Goal: Task Accomplishment & Management: Manage account settings

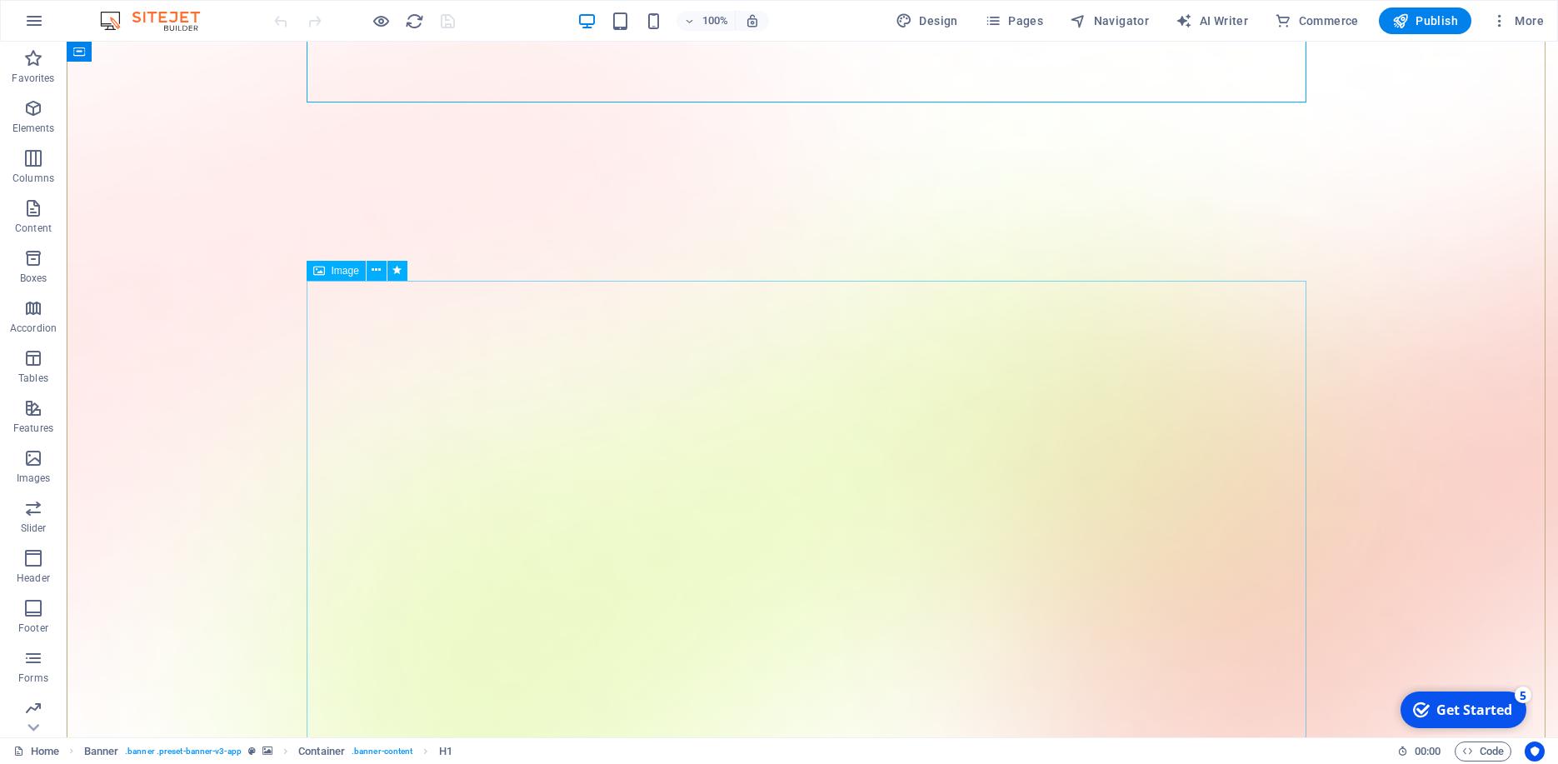
scroll to position [280, 0]
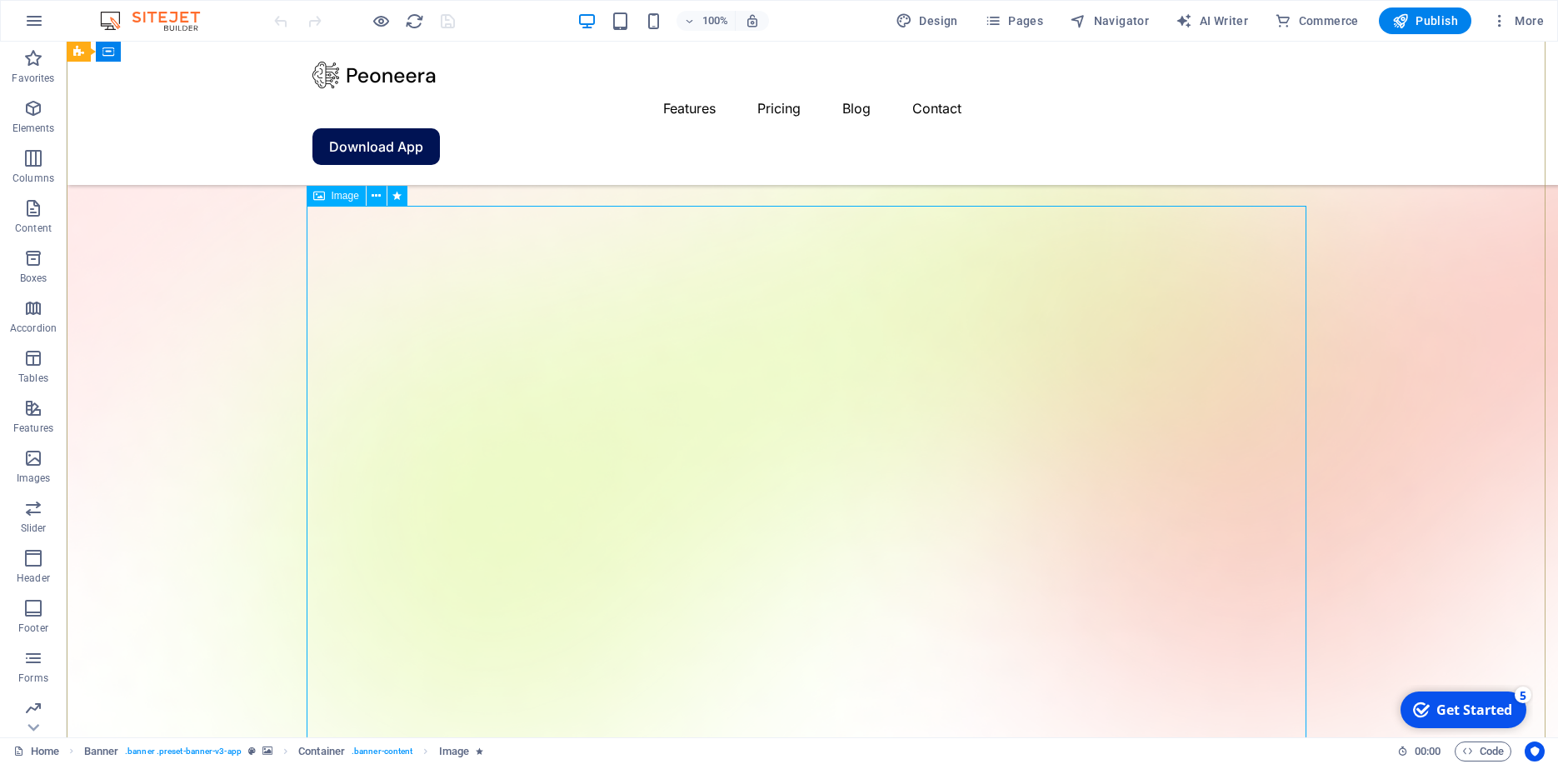
scroll to position [200, 0]
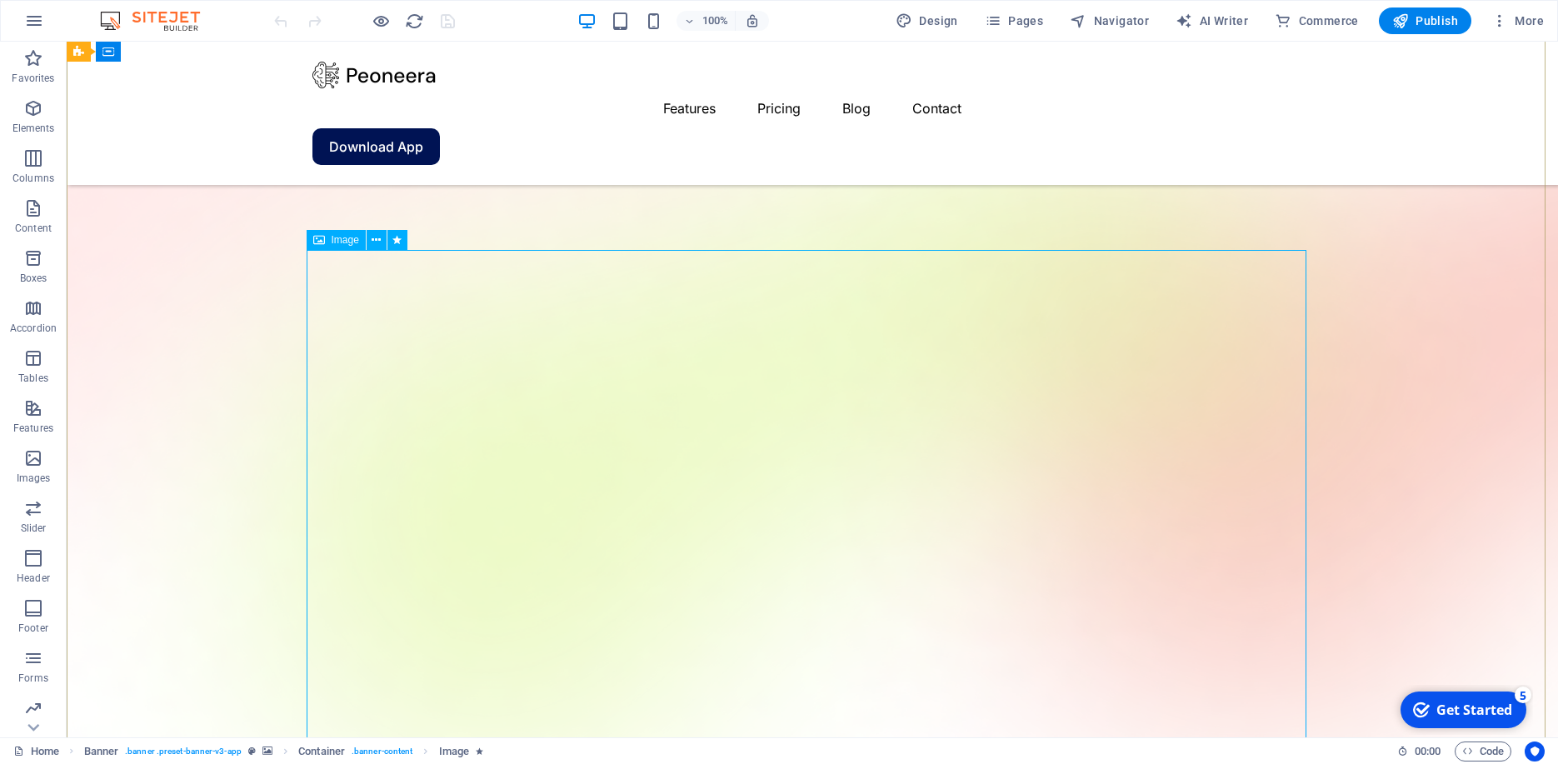
select select "%"
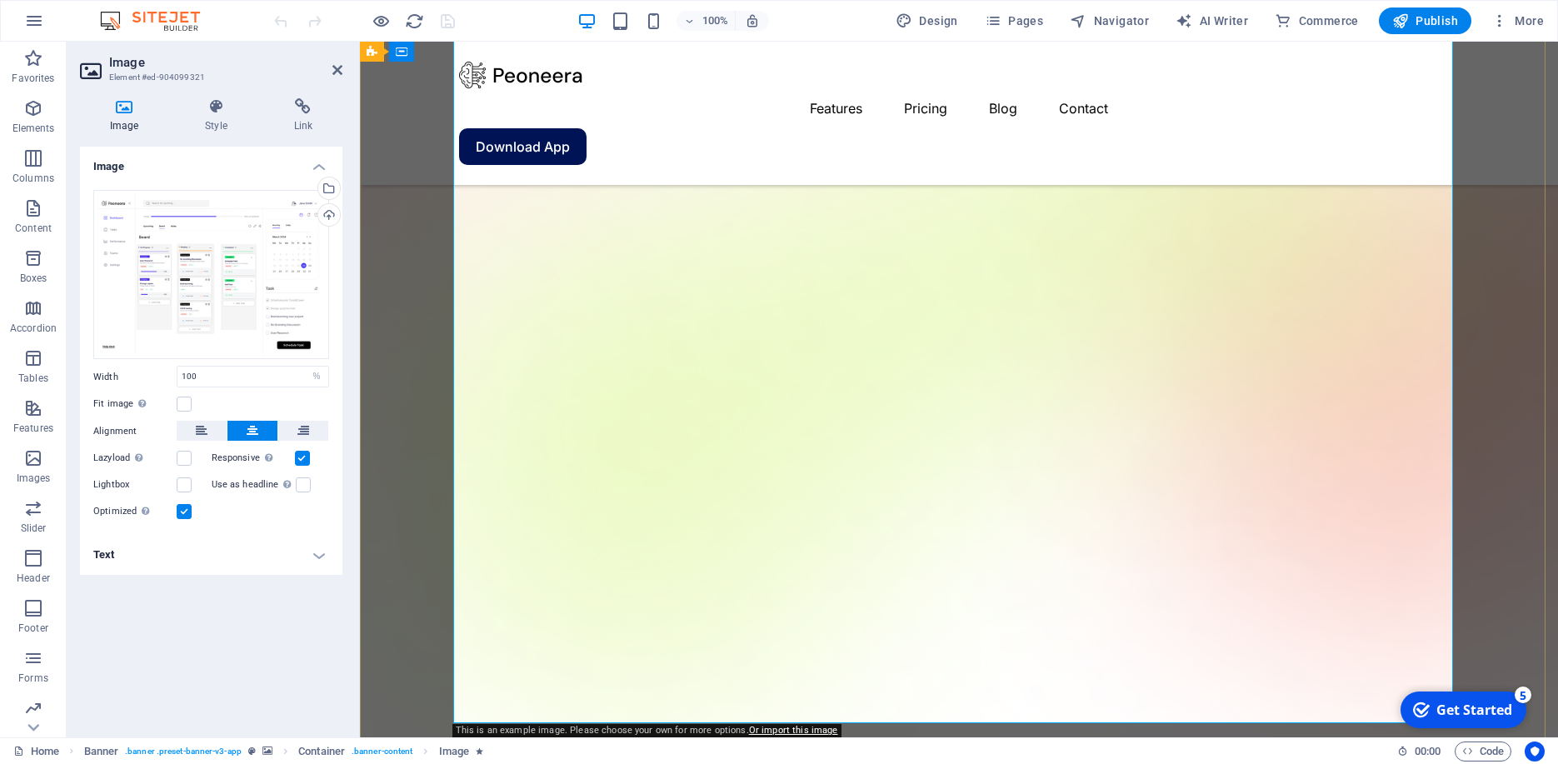
scroll to position [440, 0]
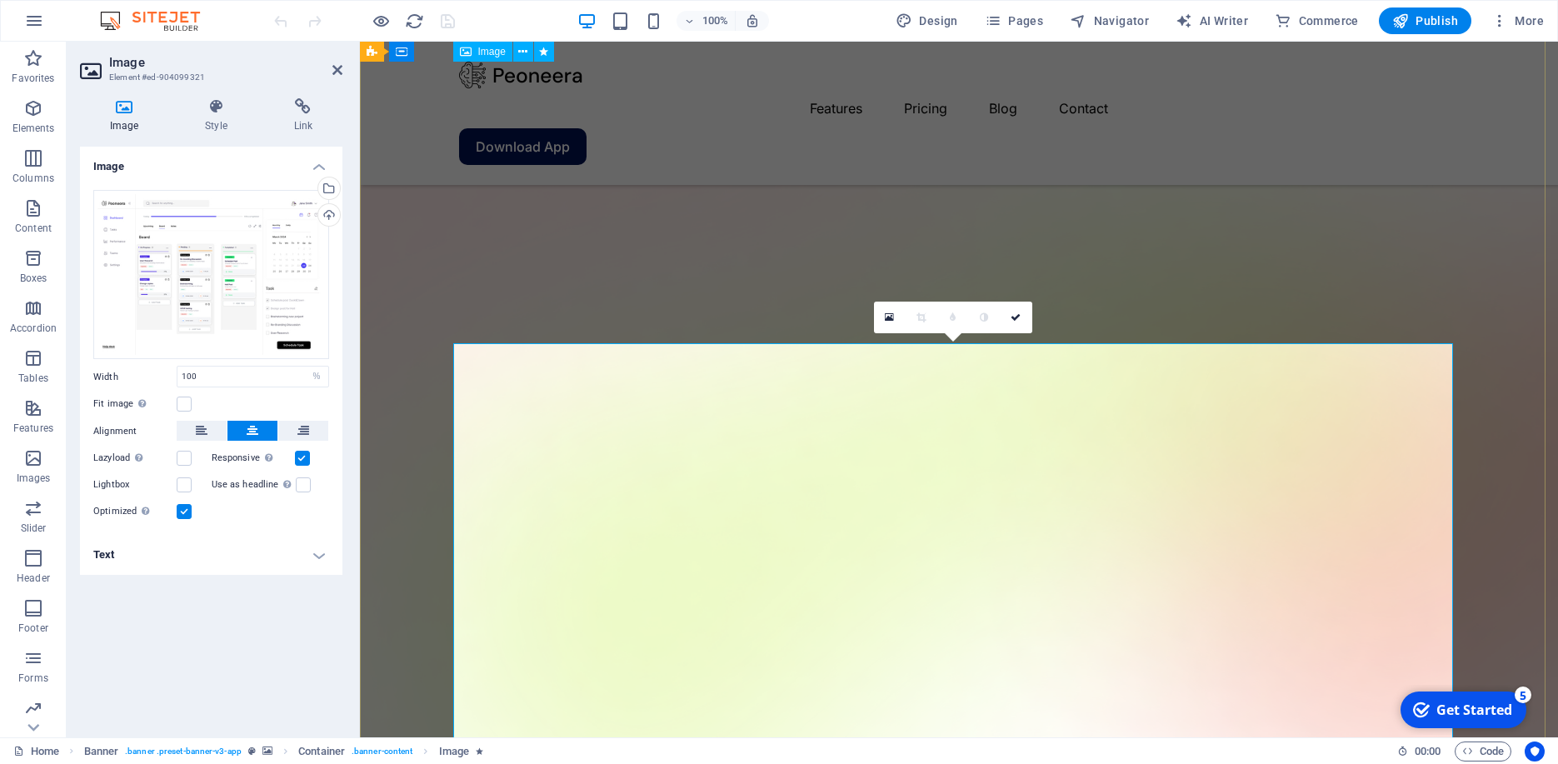
scroll to position [107, 0]
click at [252, 393] on div "Drag files here, click to choose files or select files from Files or our free s…" at bounding box center [211, 356] width 262 height 359
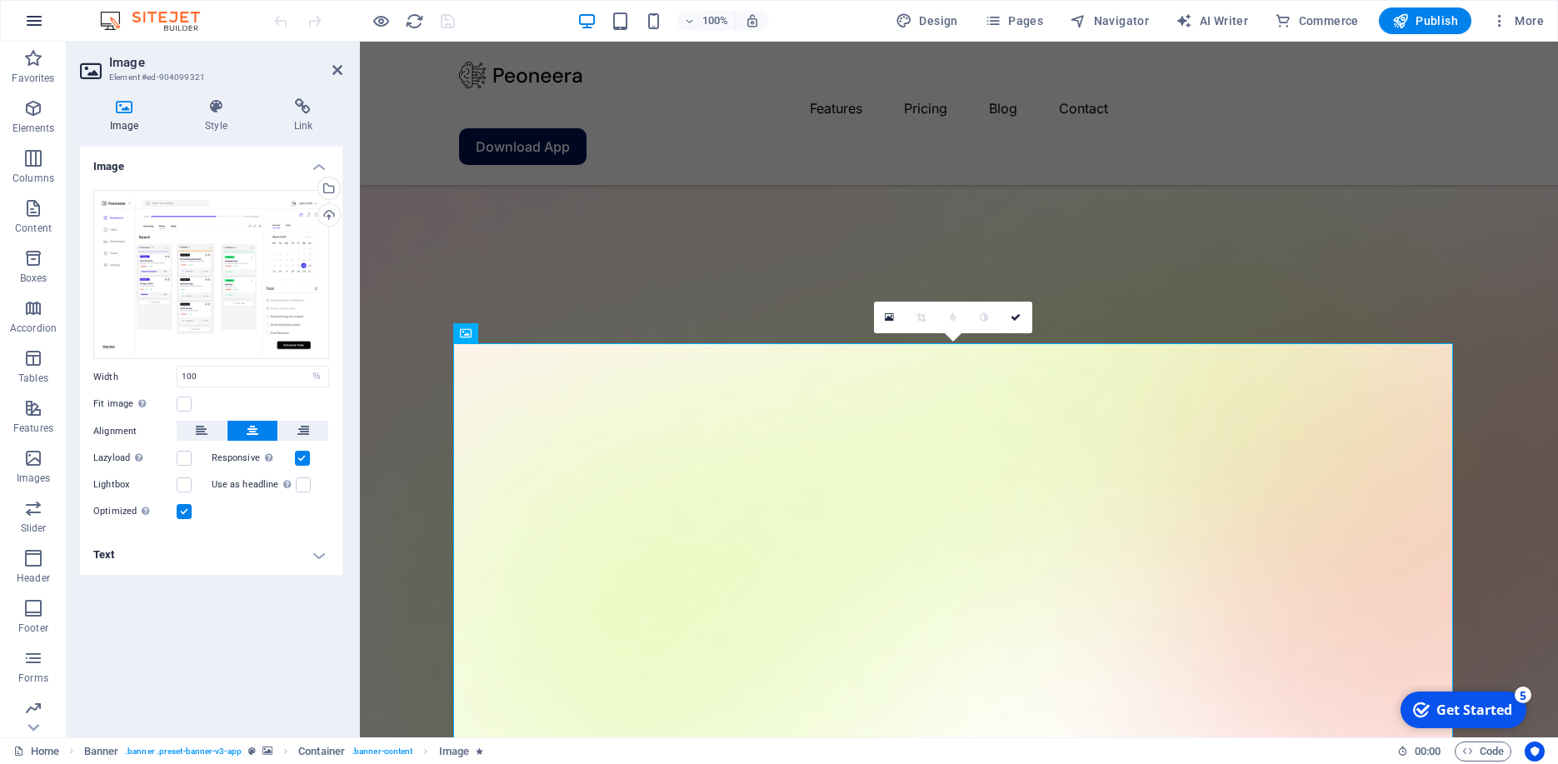
click at [36, 22] on icon "button" at bounding box center [34, 21] width 20 height 20
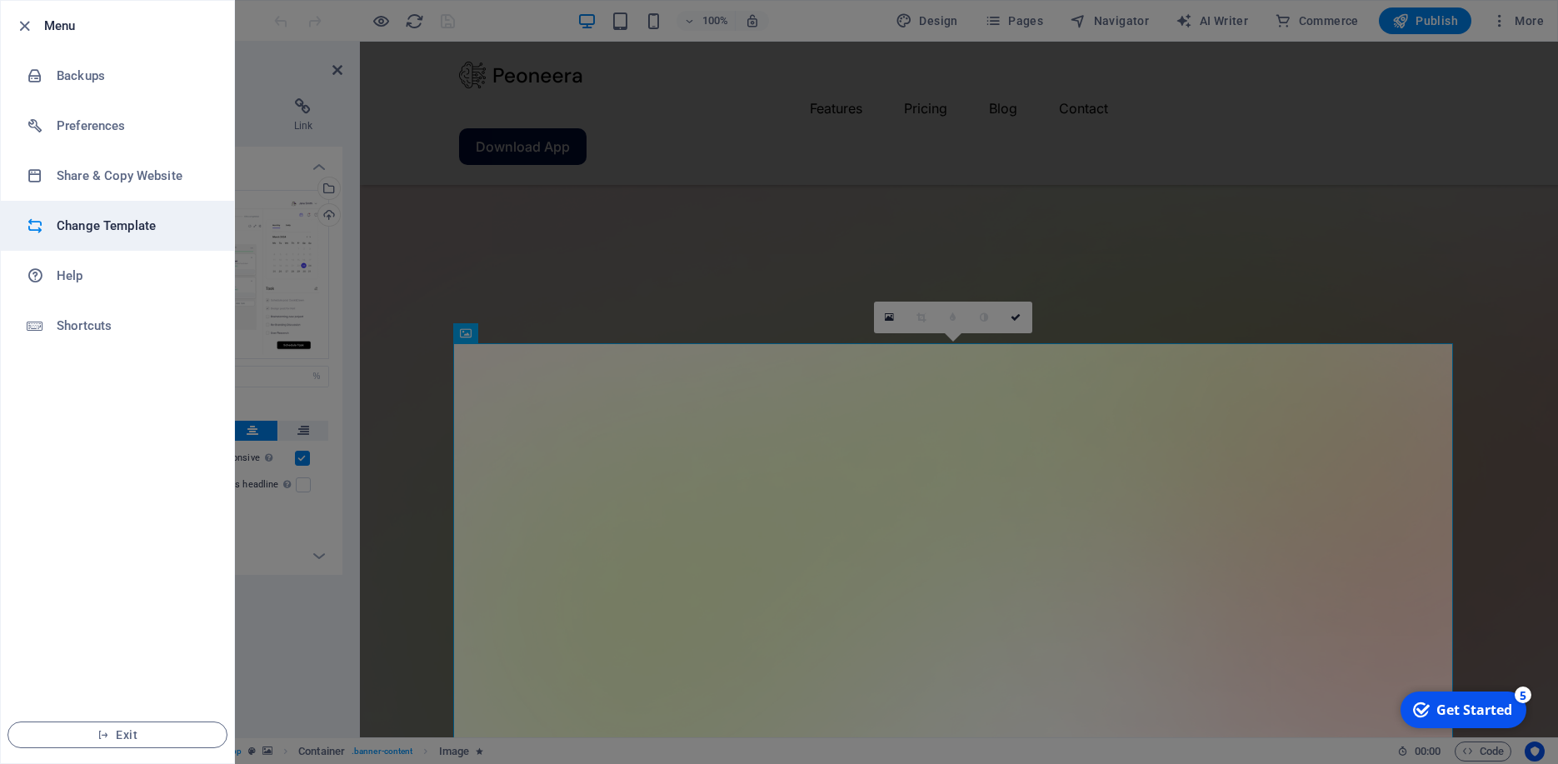
click at [123, 227] on h6 "Change Template" at bounding box center [134, 226] width 154 height 20
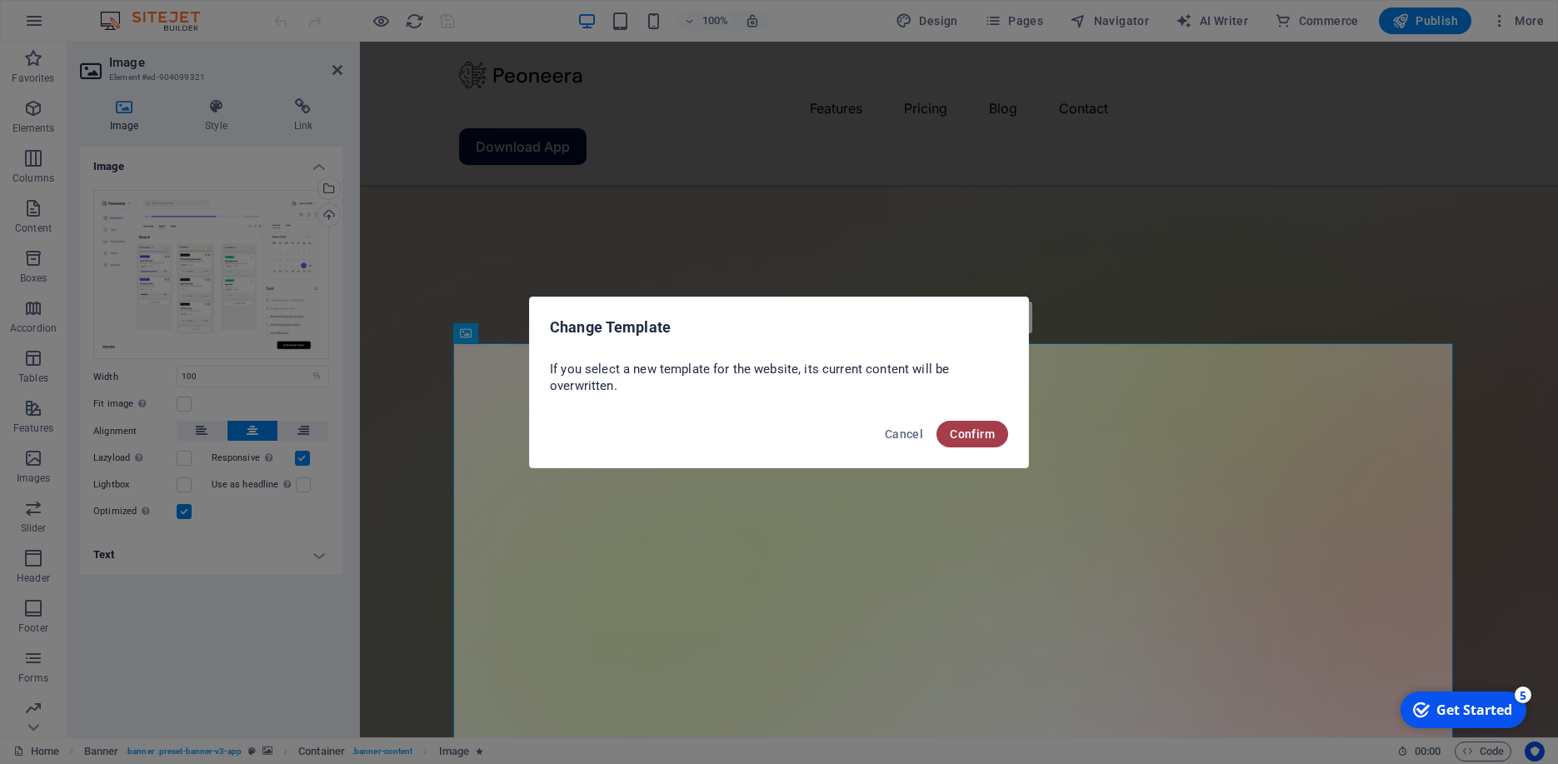
click at [956, 433] on span "Confirm" at bounding box center [972, 433] width 45 height 13
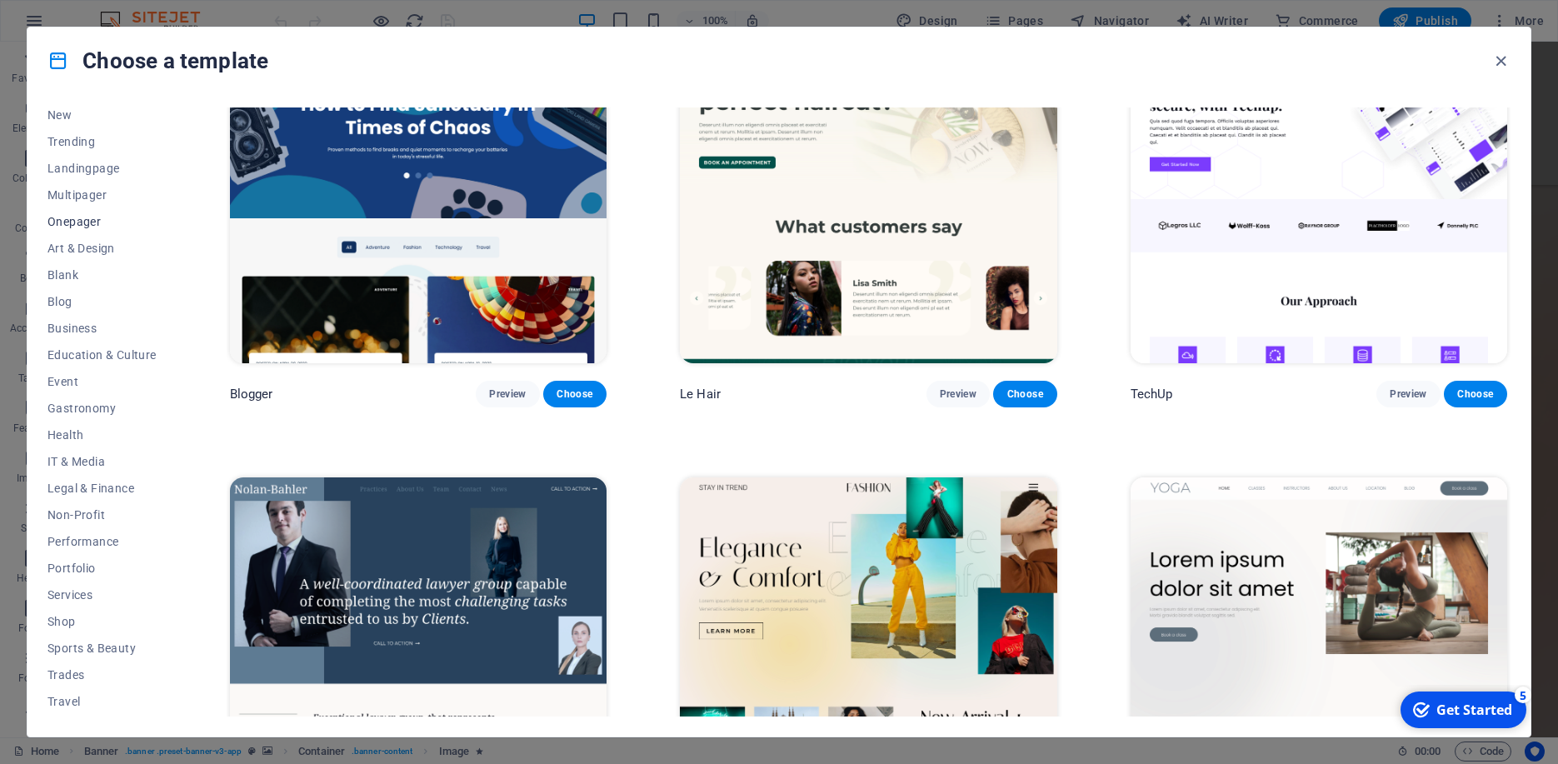
scroll to position [84, 0]
click at [58, 600] on span "Shop" at bounding box center [101, 596] width 109 height 13
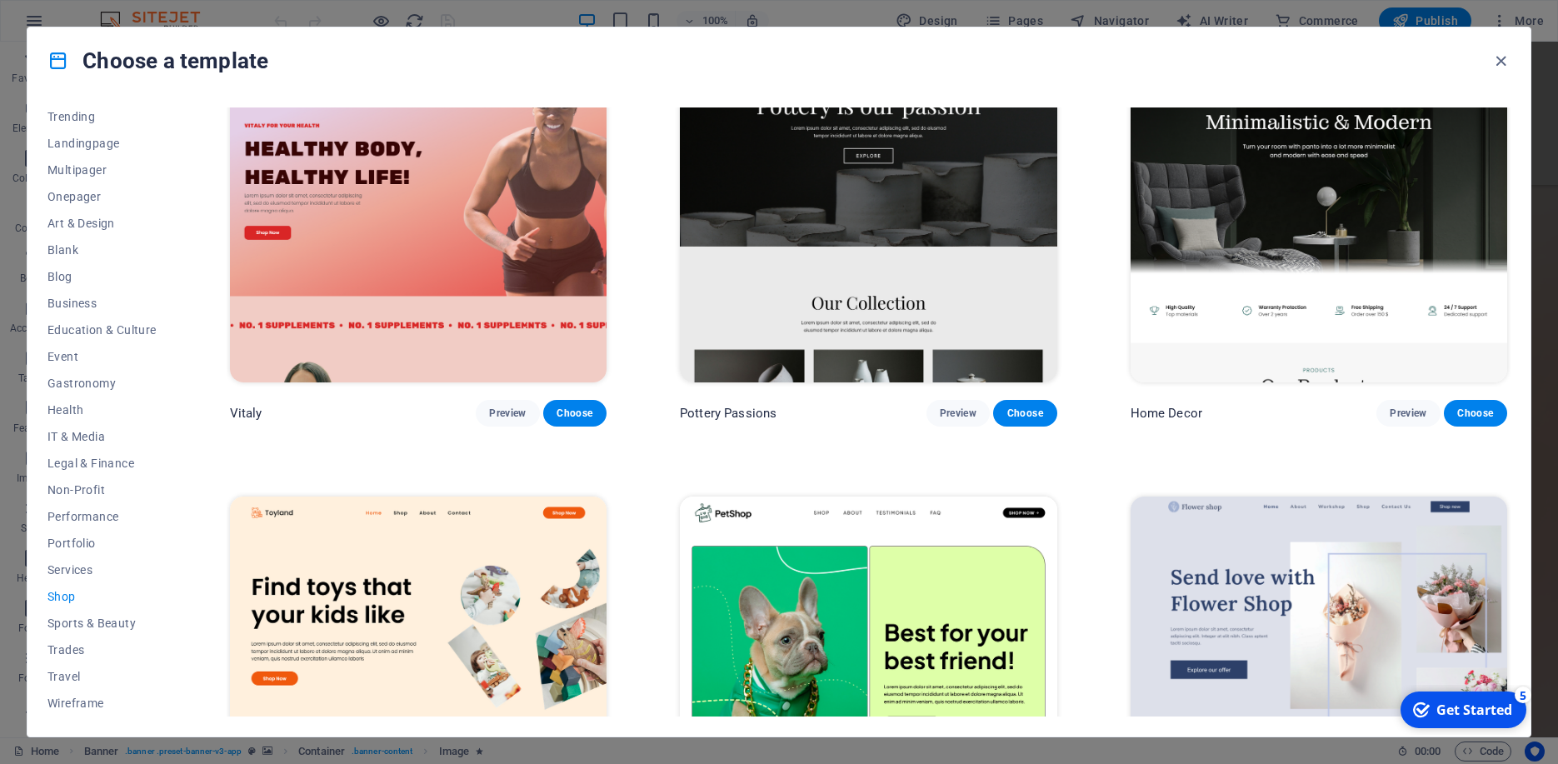
scroll to position [14, 0]
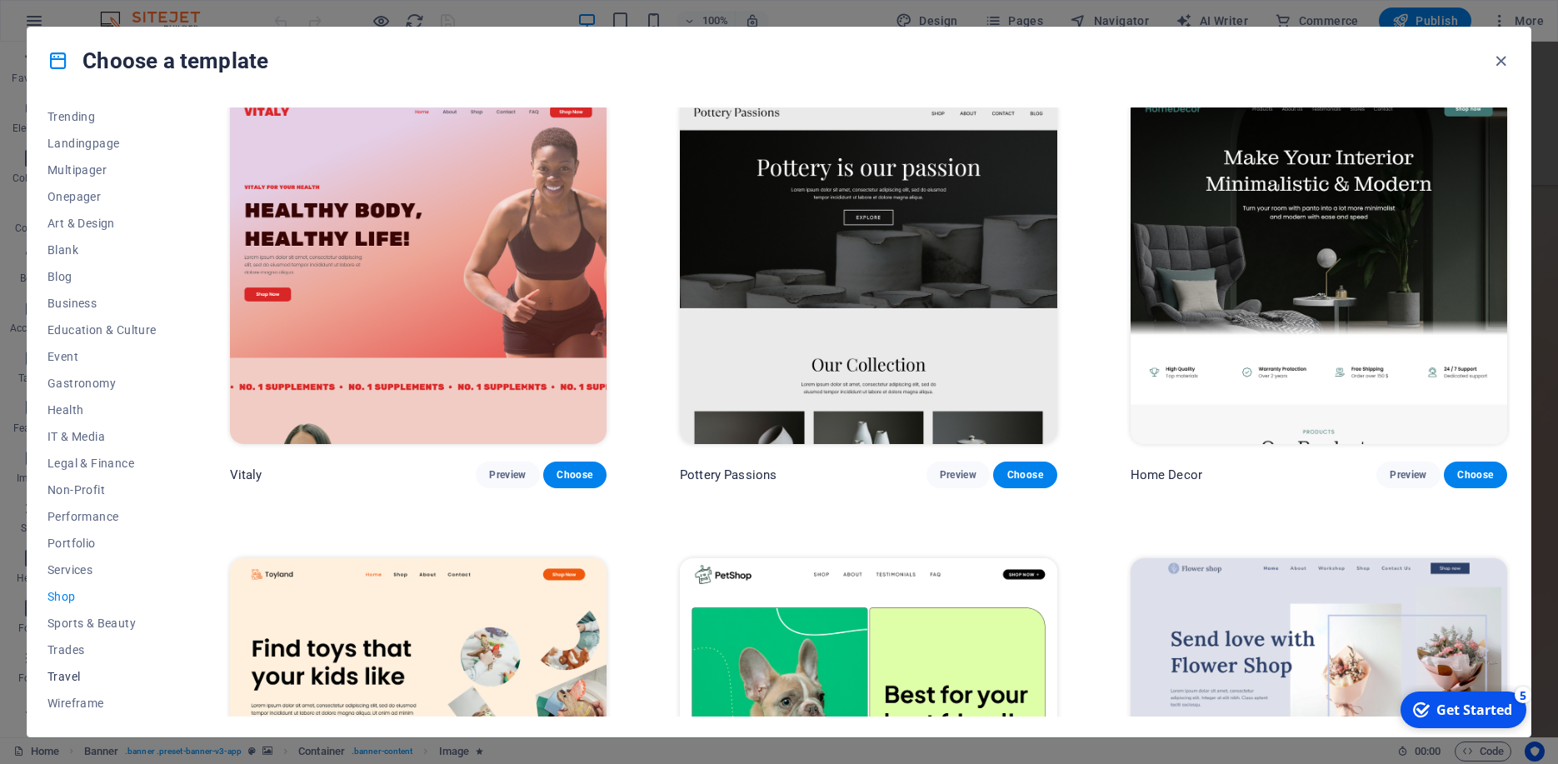
click at [69, 678] on span "Travel" at bounding box center [101, 676] width 109 height 13
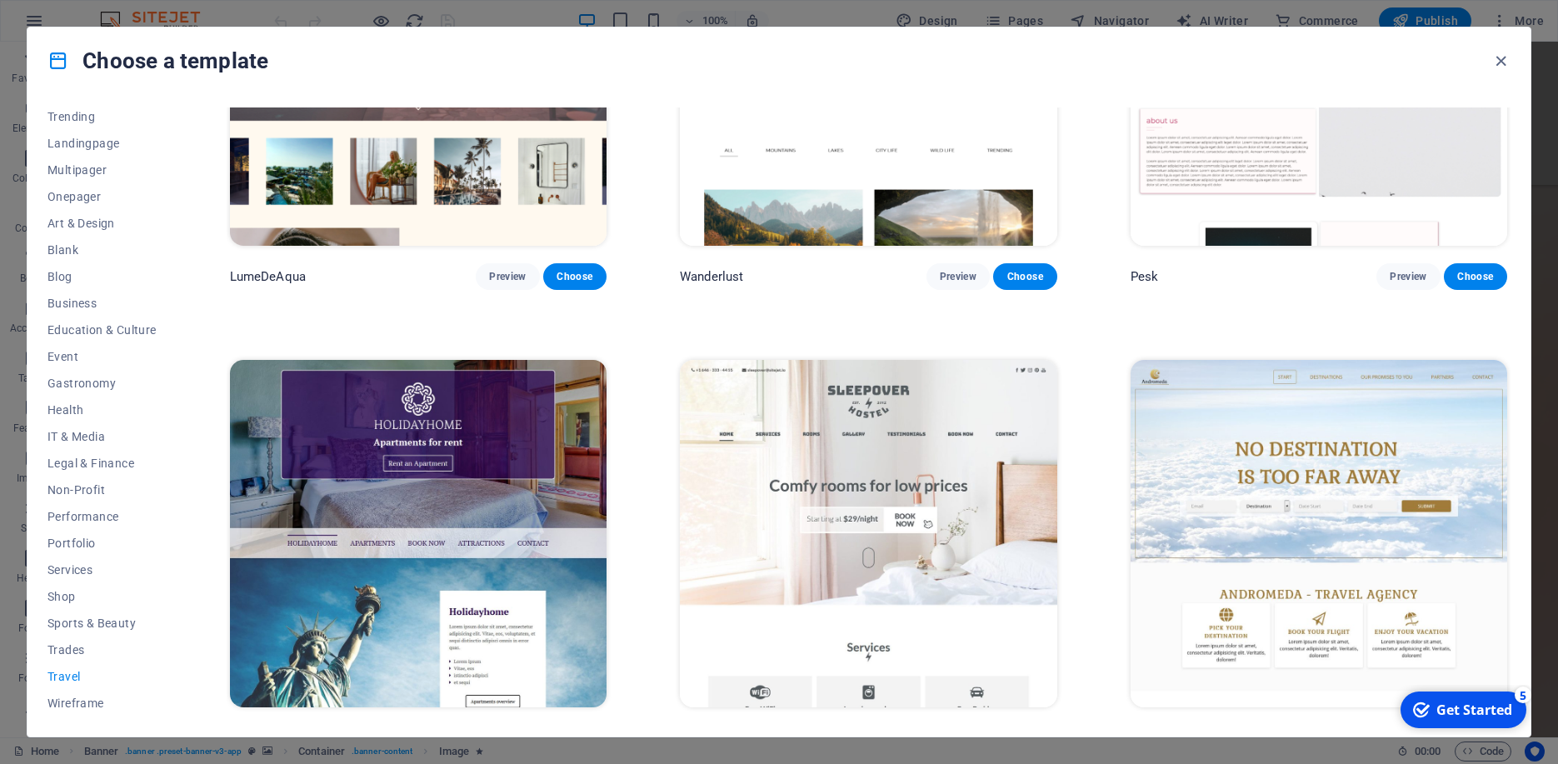
scroll to position [680, 0]
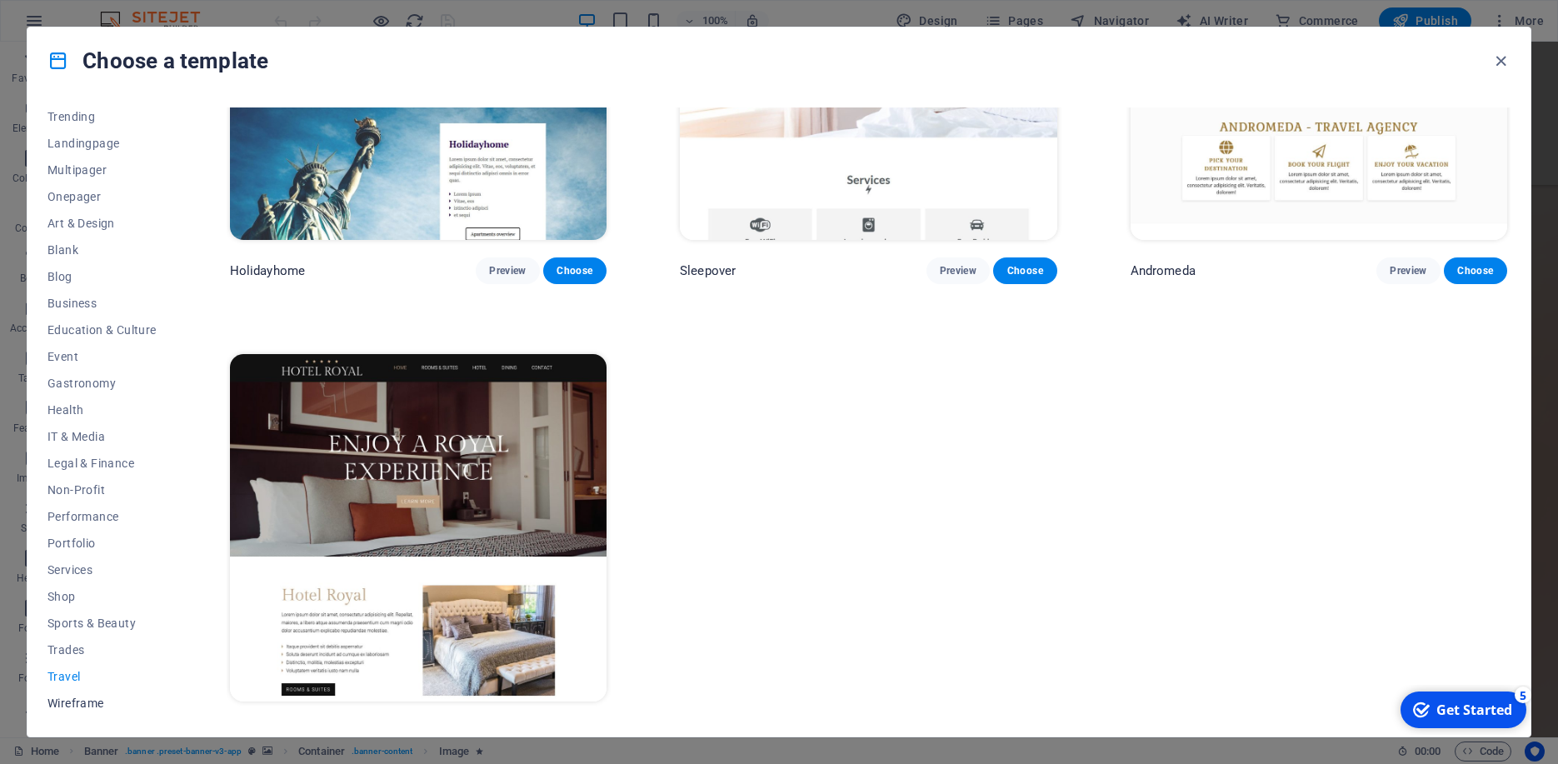
click at [76, 711] on button "Wireframe" at bounding box center [101, 703] width 109 height 27
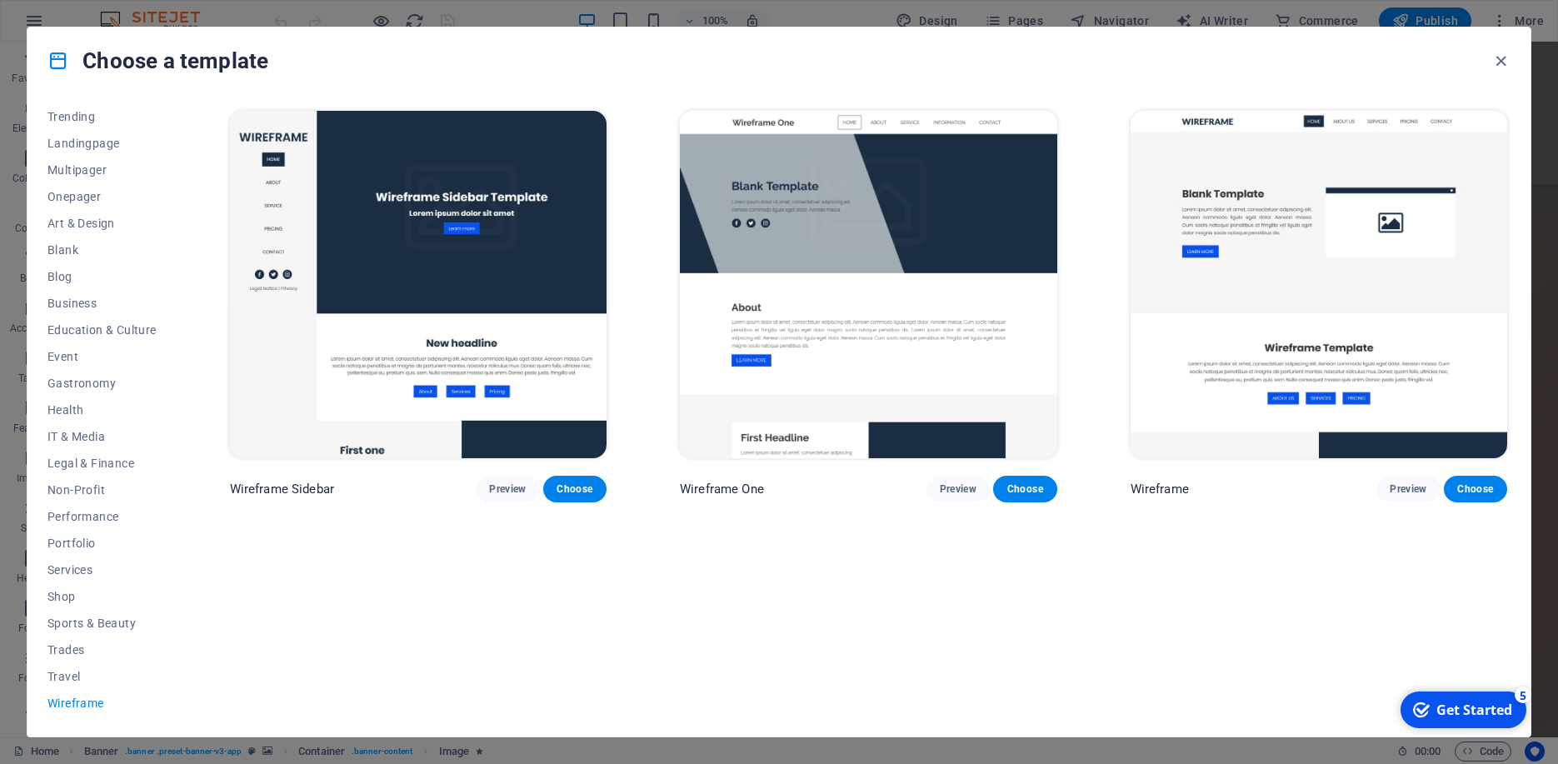
scroll to position [0, 0]
click at [85, 627] on span "Sports & Beauty" at bounding box center [101, 622] width 109 height 13
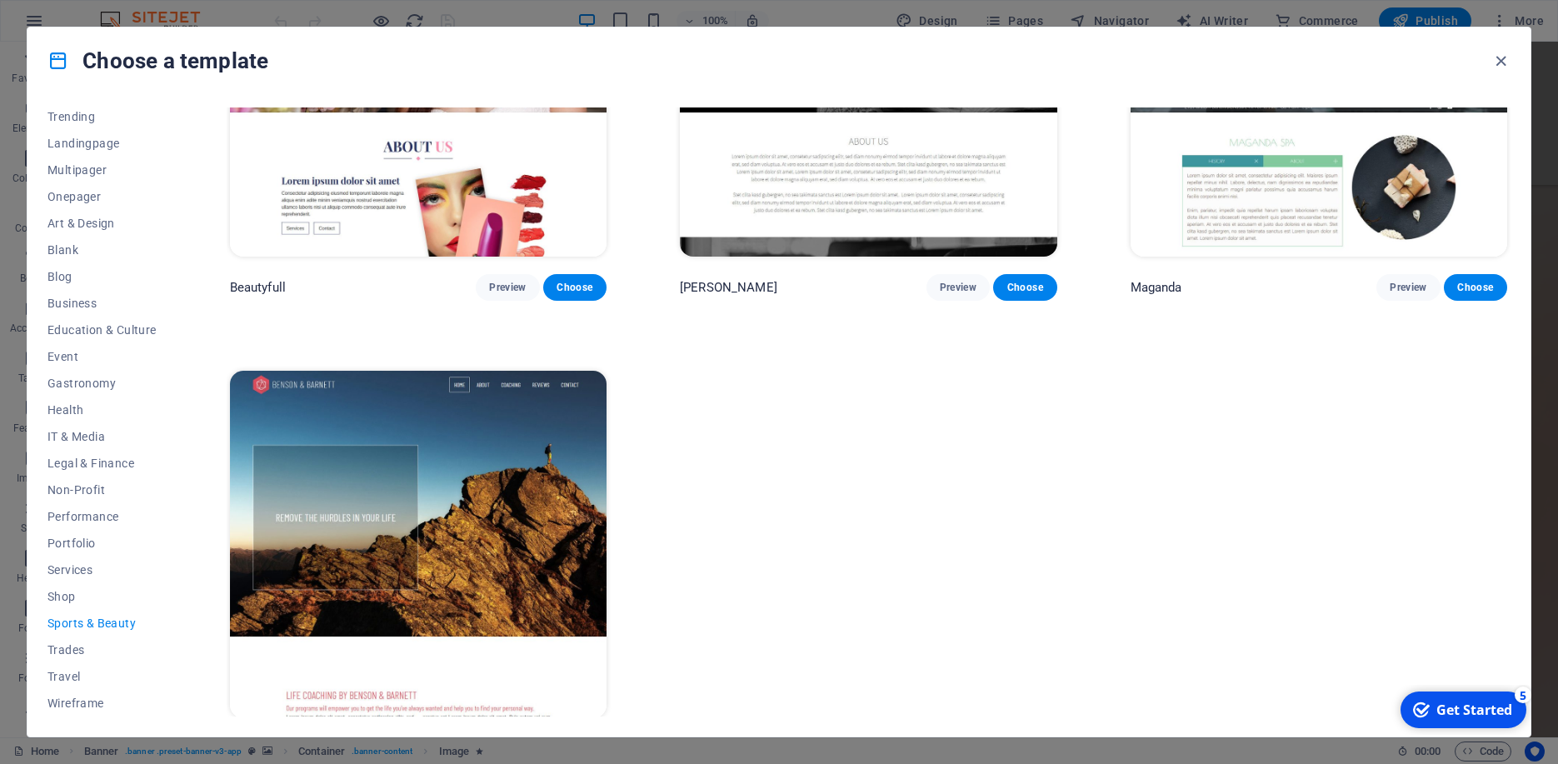
scroll to position [2048, 0]
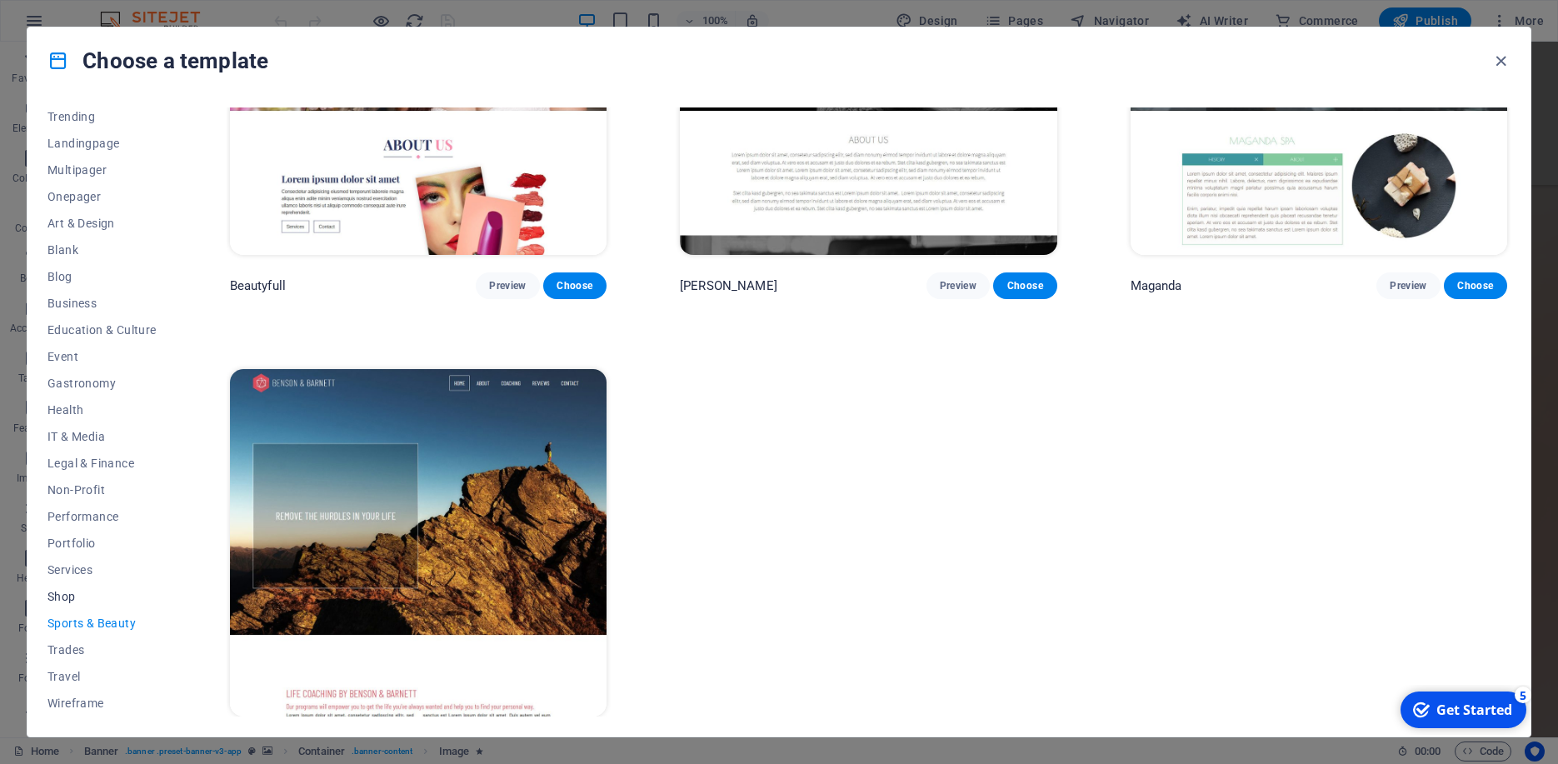
click at [65, 600] on span "Shop" at bounding box center [101, 596] width 109 height 13
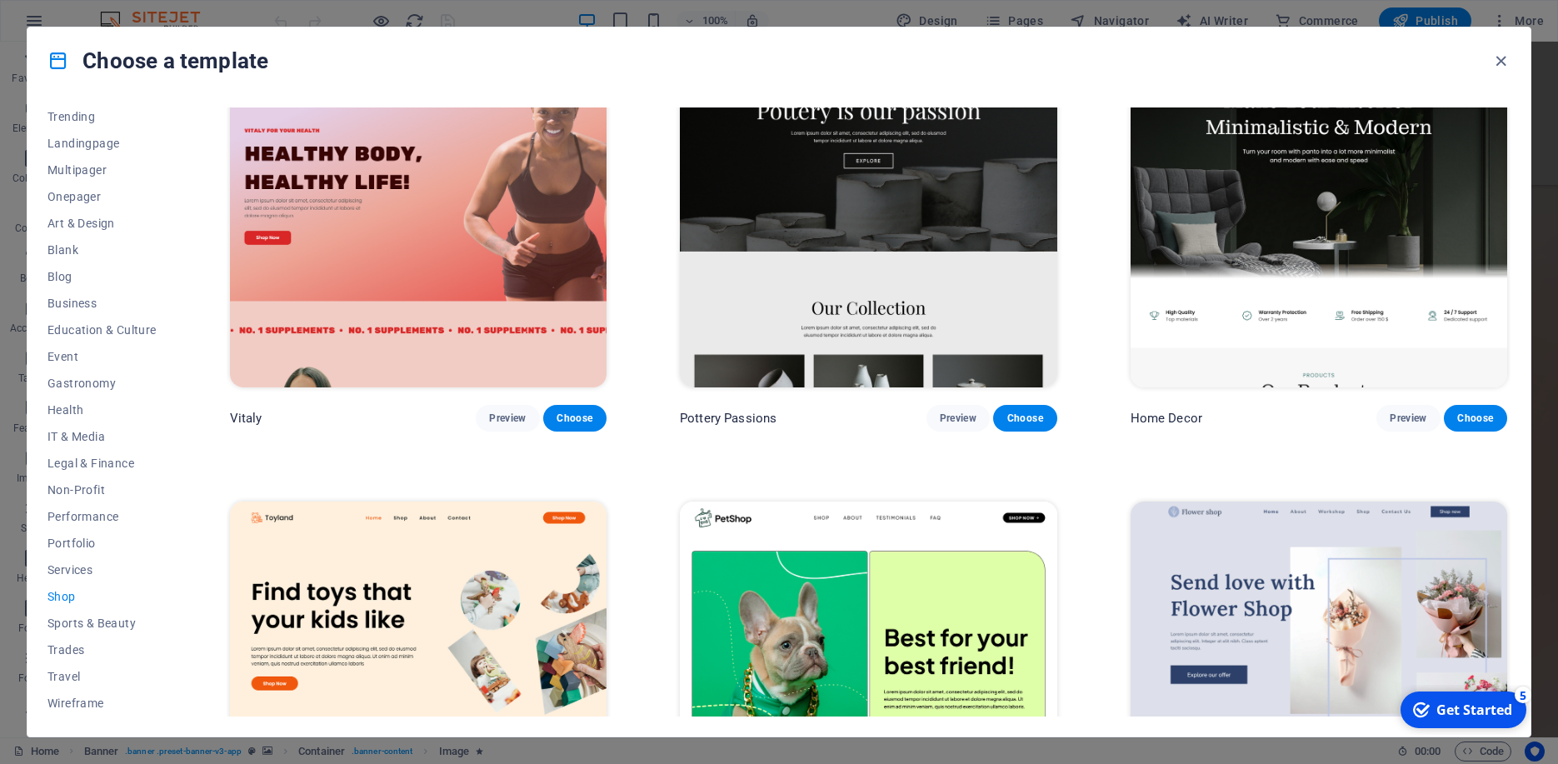
scroll to position [0, 0]
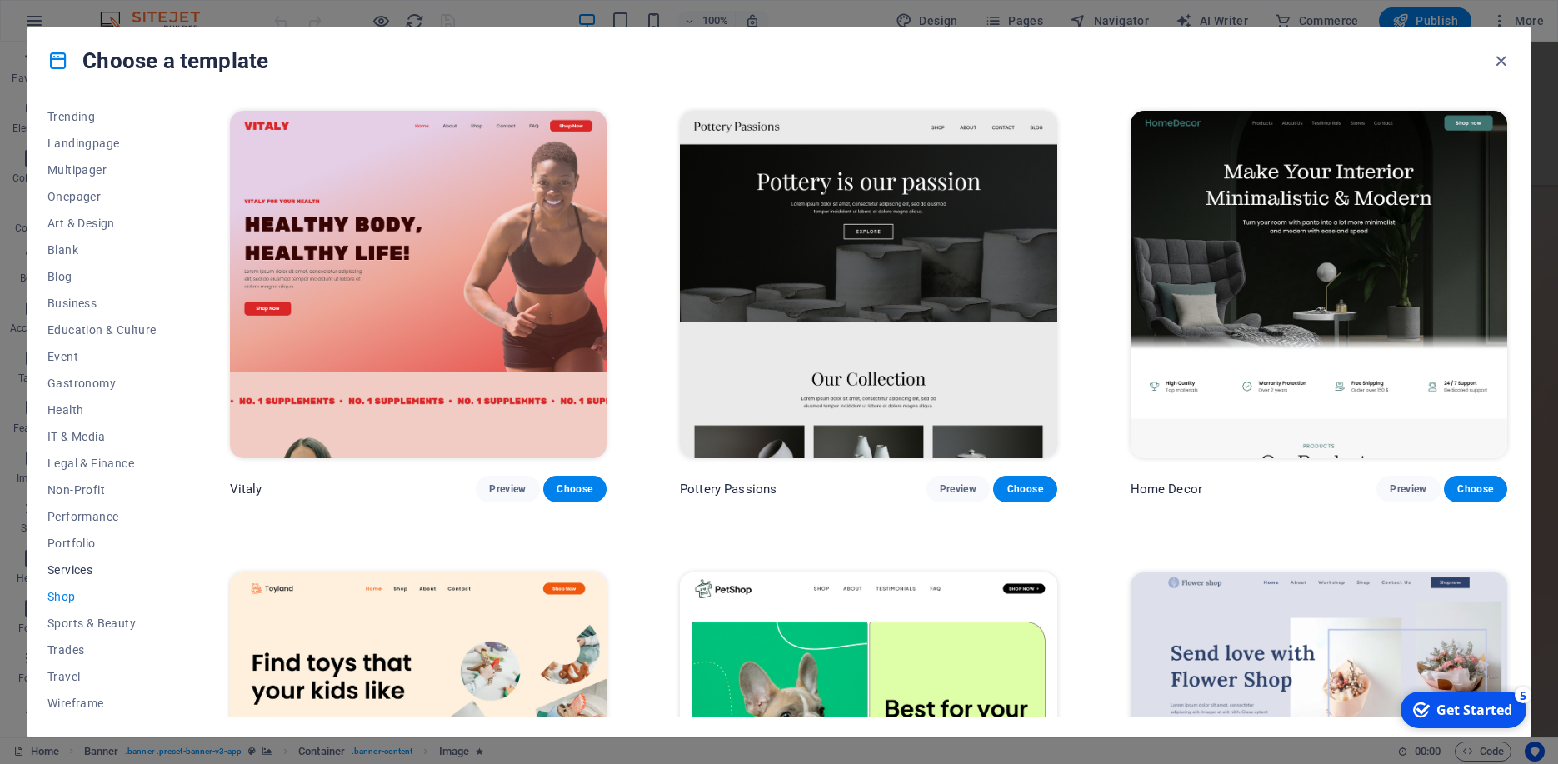
click at [75, 571] on span "Services" at bounding box center [101, 569] width 109 height 13
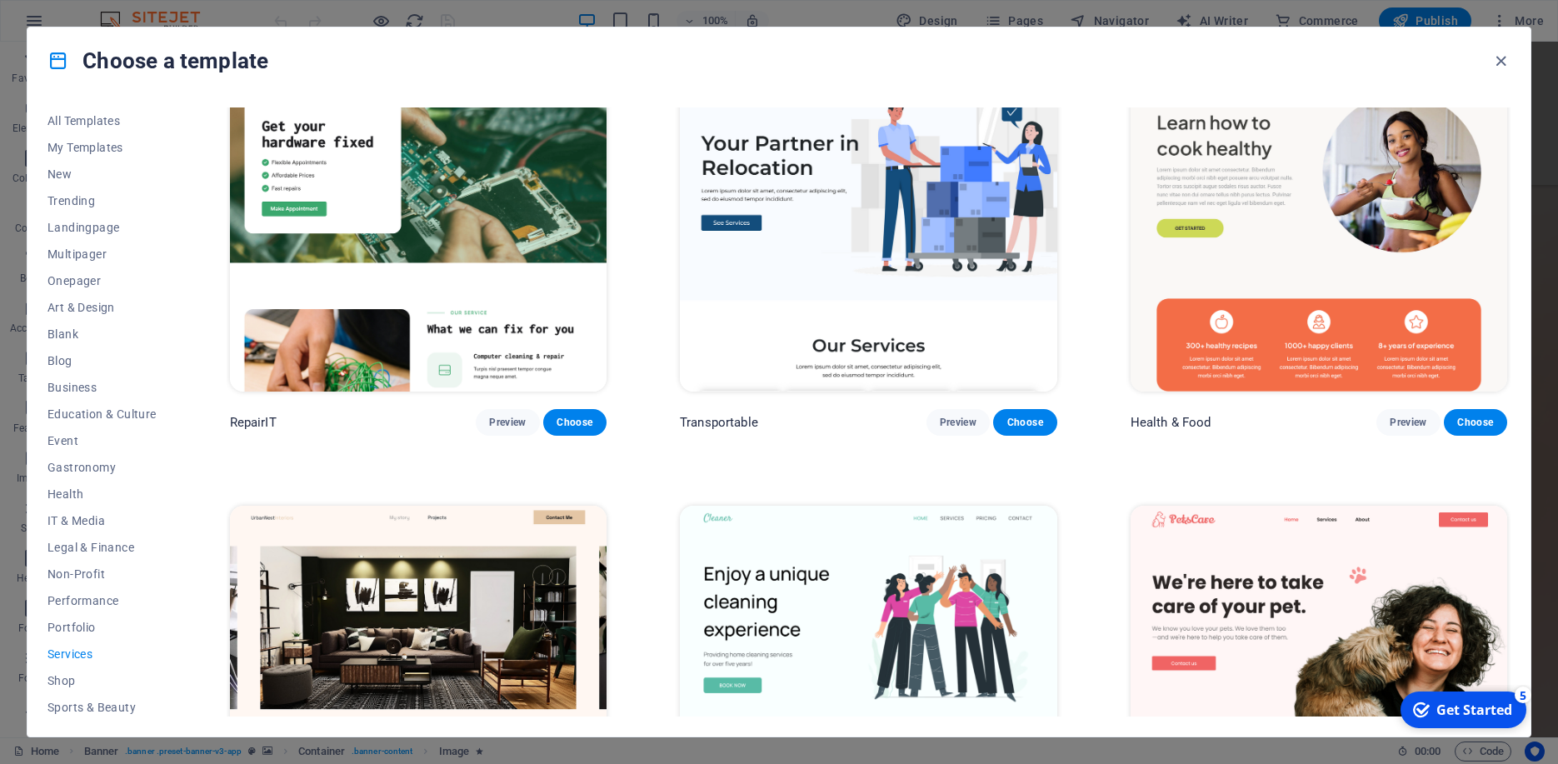
scroll to position [71, 0]
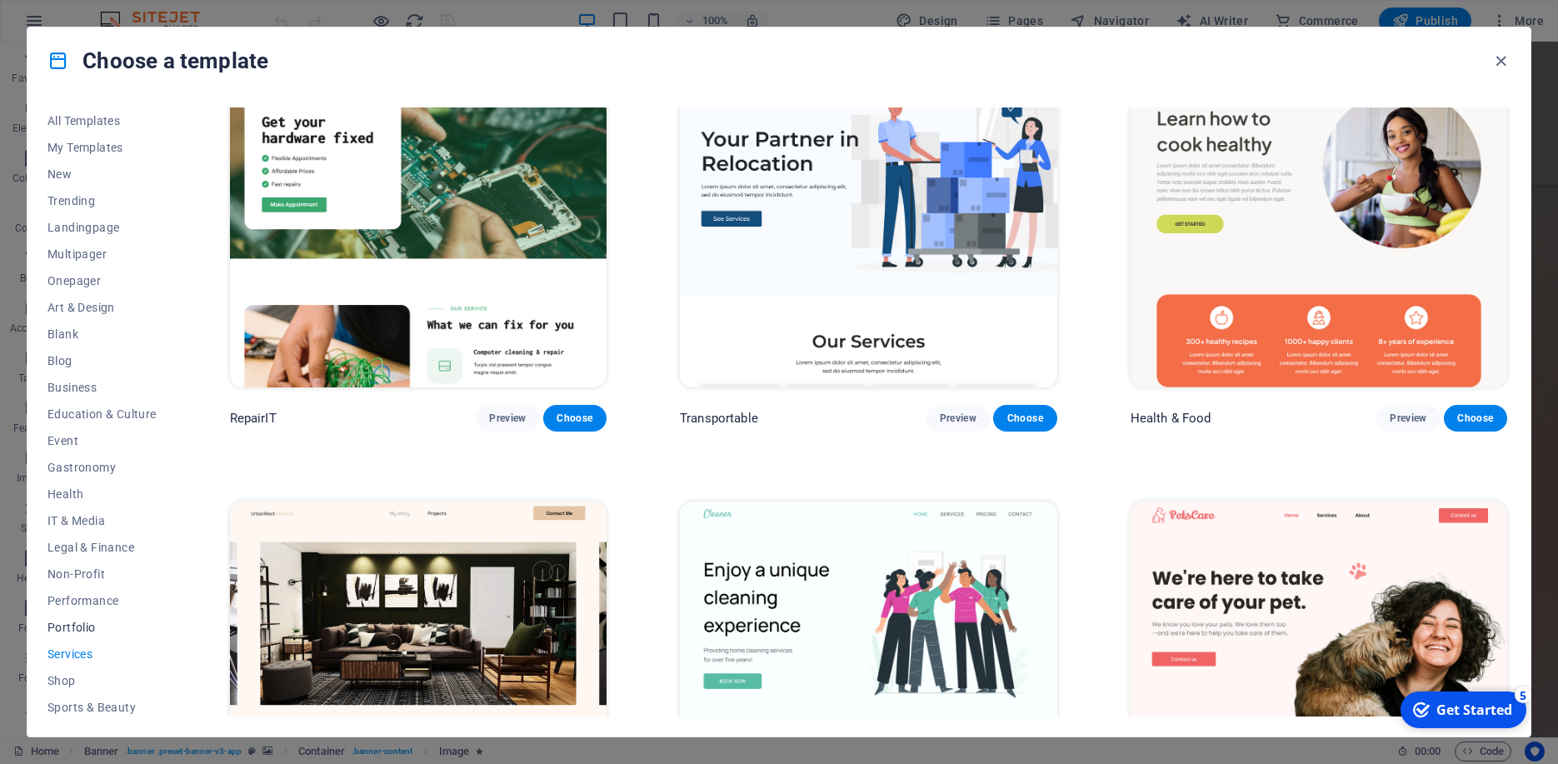
click at [89, 622] on span "Portfolio" at bounding box center [101, 627] width 109 height 13
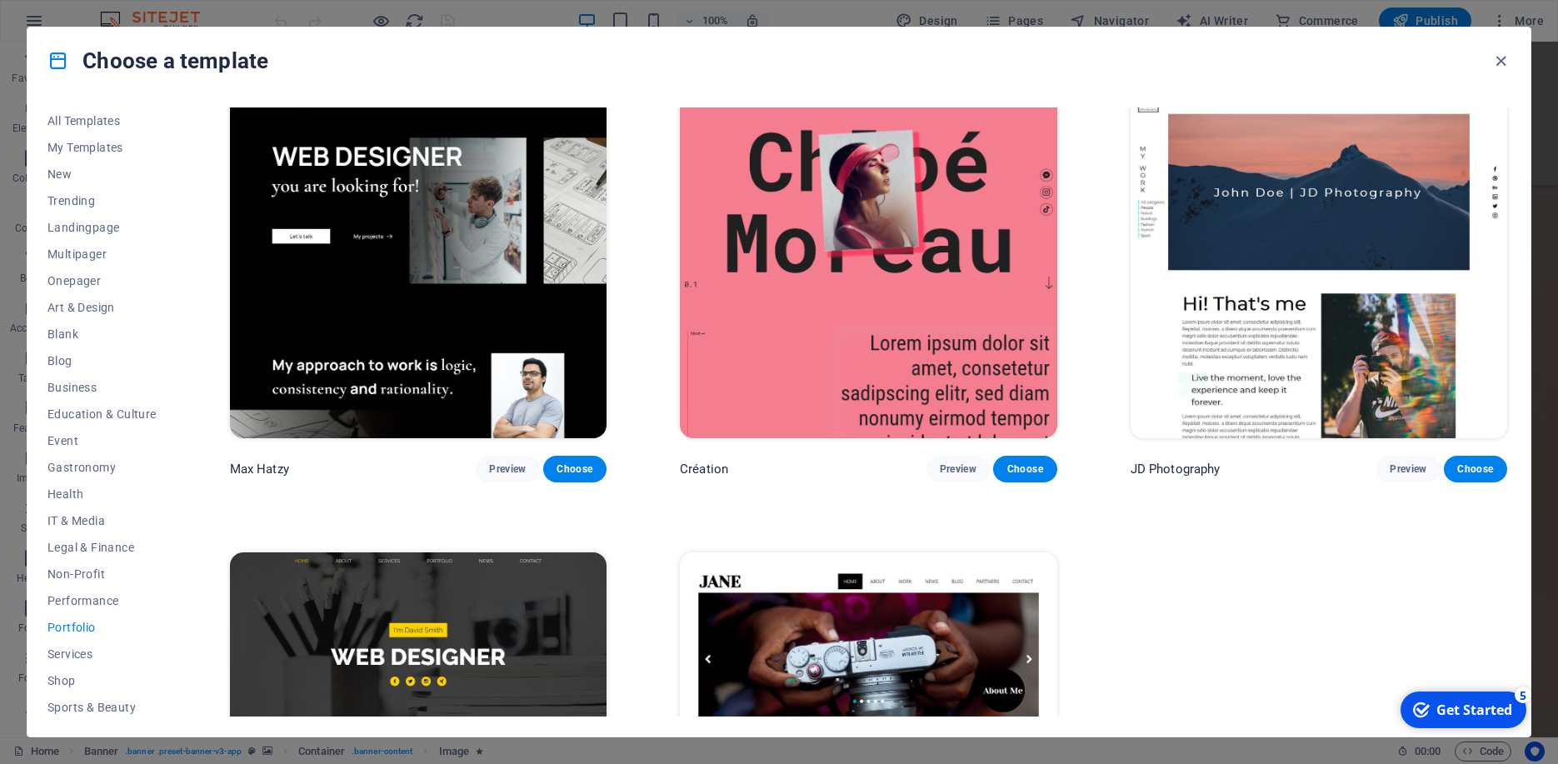
scroll to position [686, 0]
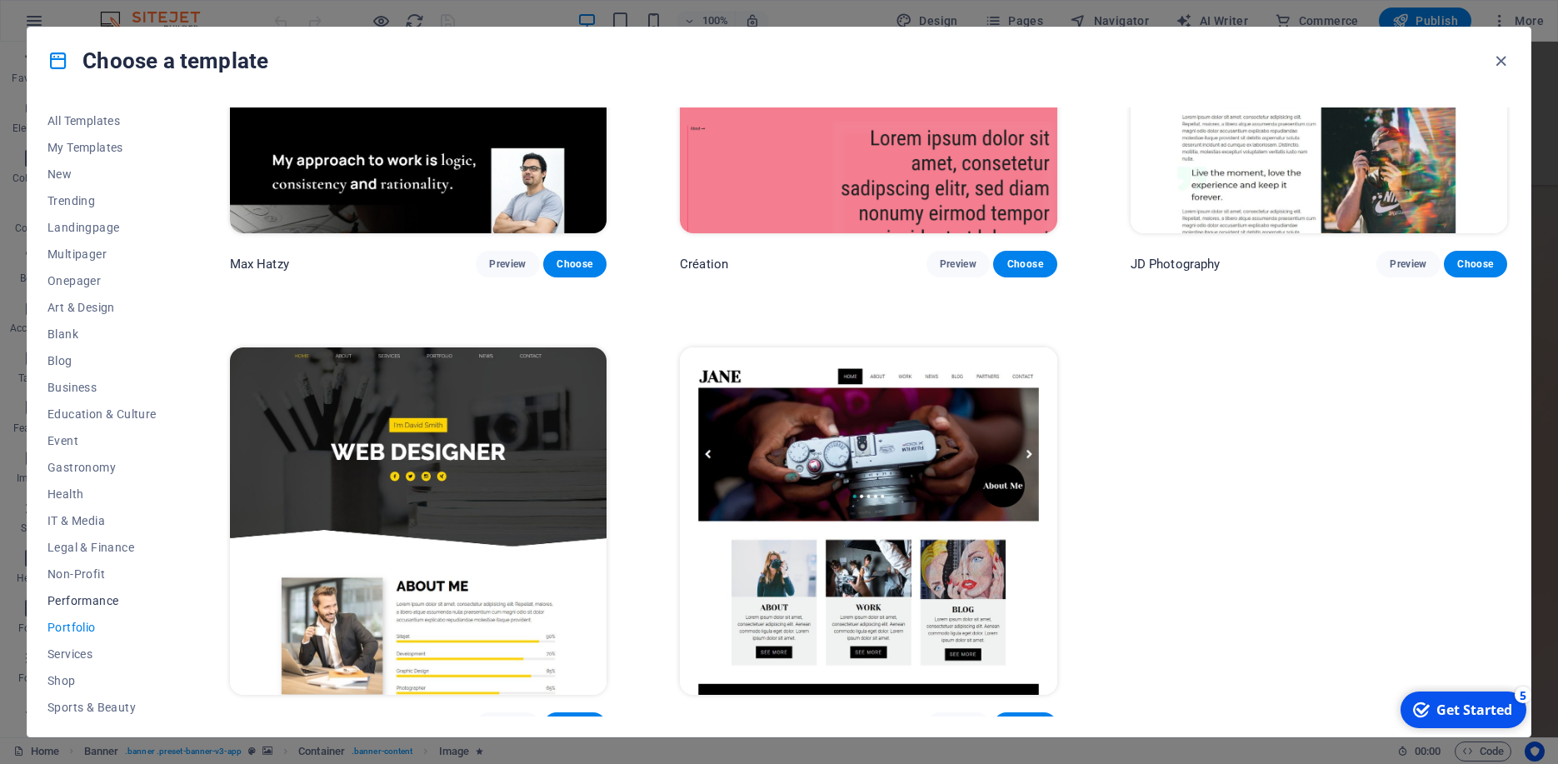
click at [77, 599] on span "Performance" at bounding box center [101, 600] width 109 height 13
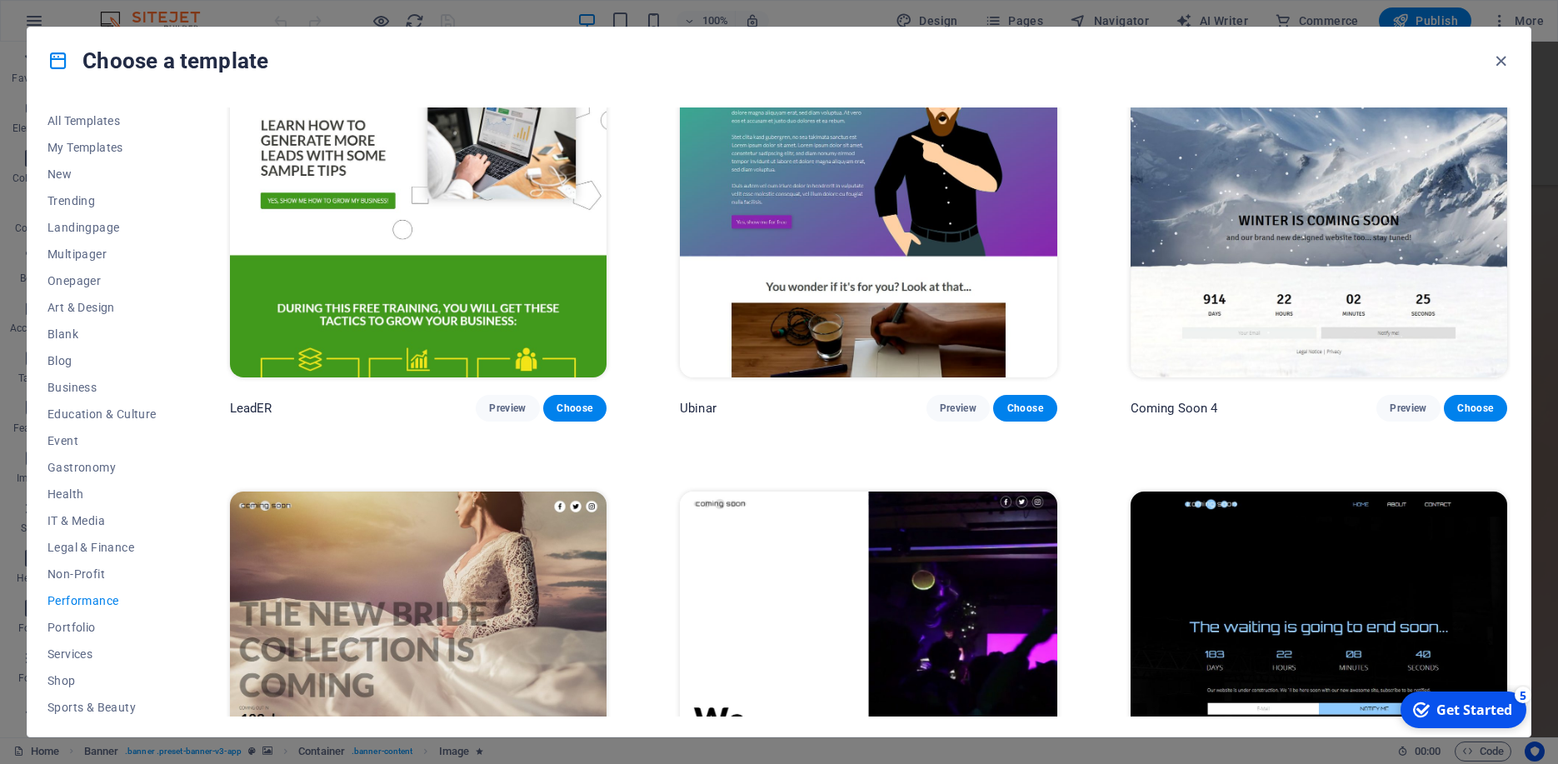
scroll to position [1671, 0]
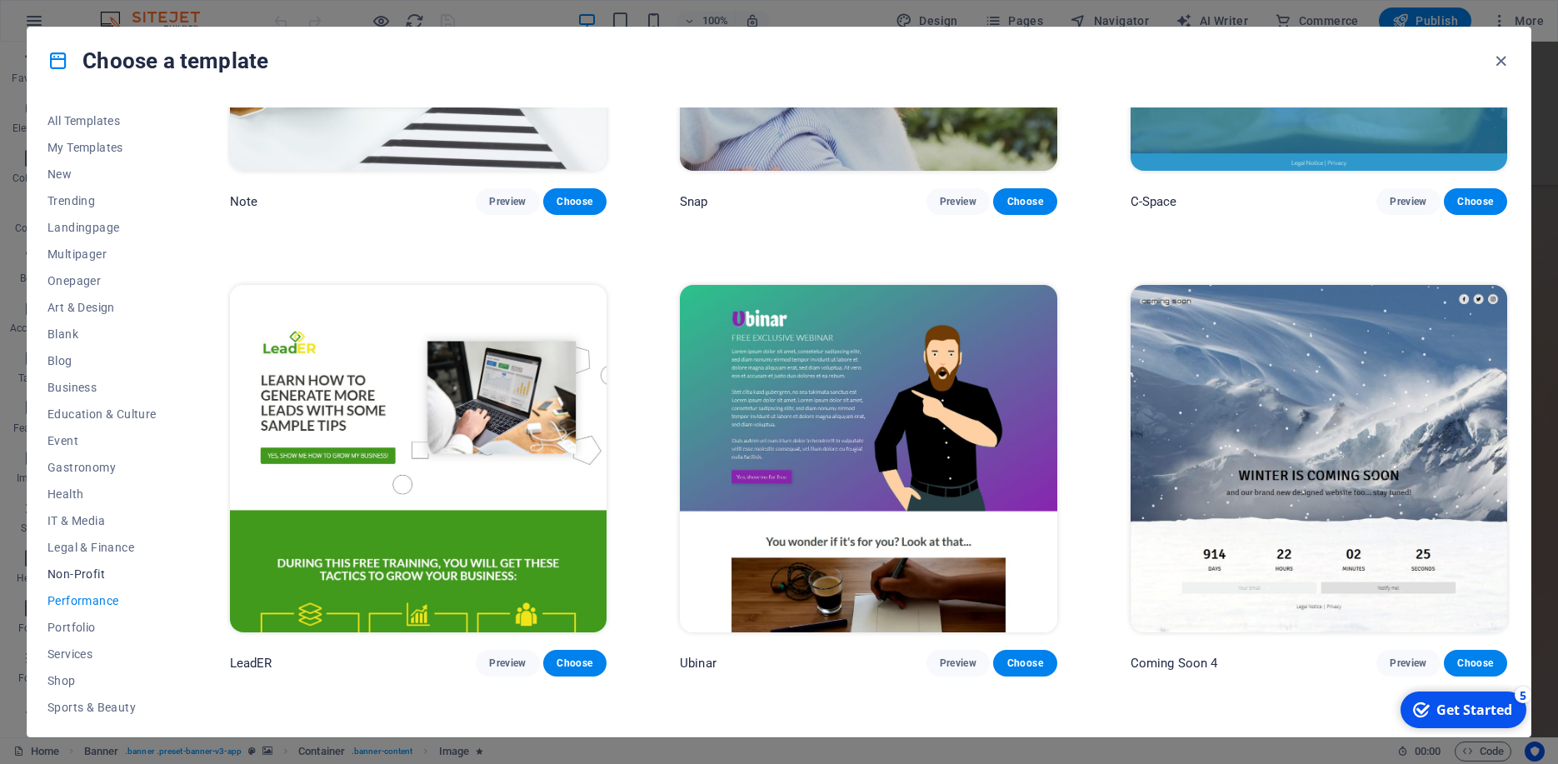
click at [72, 574] on span "Non-Profit" at bounding box center [101, 573] width 109 height 13
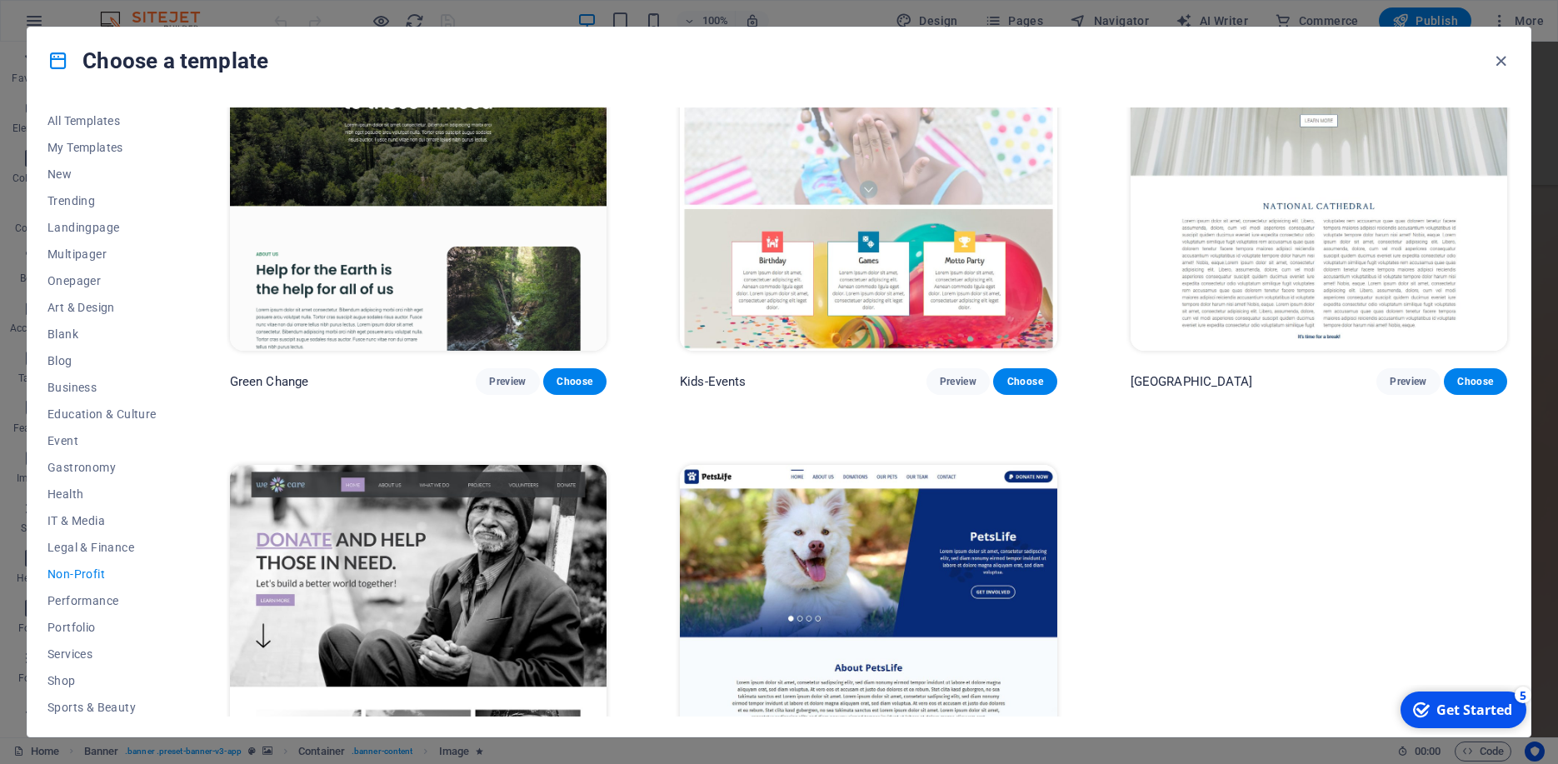
scroll to position [232, 0]
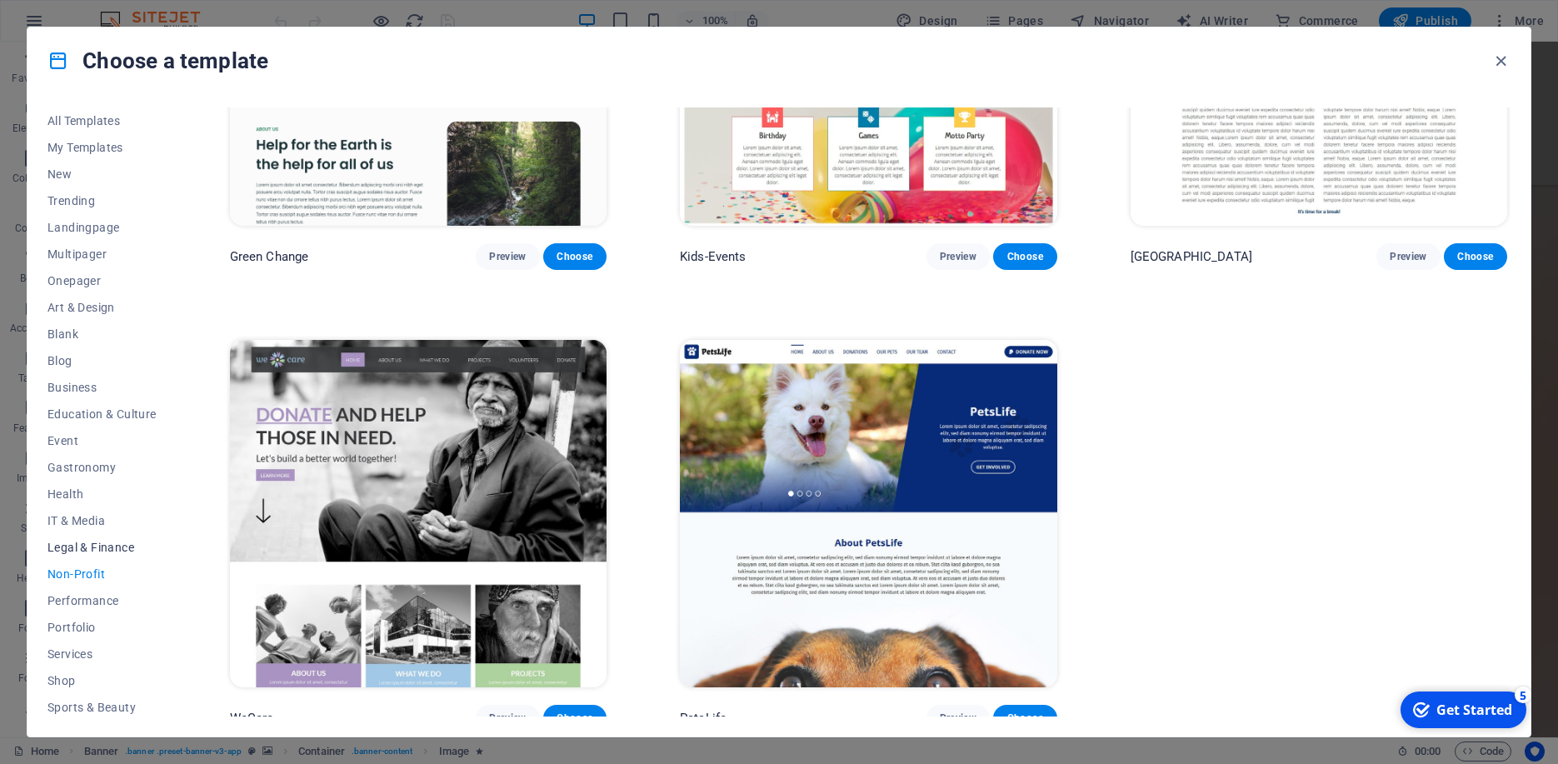
click at [60, 551] on span "Legal & Finance" at bounding box center [101, 547] width 109 height 13
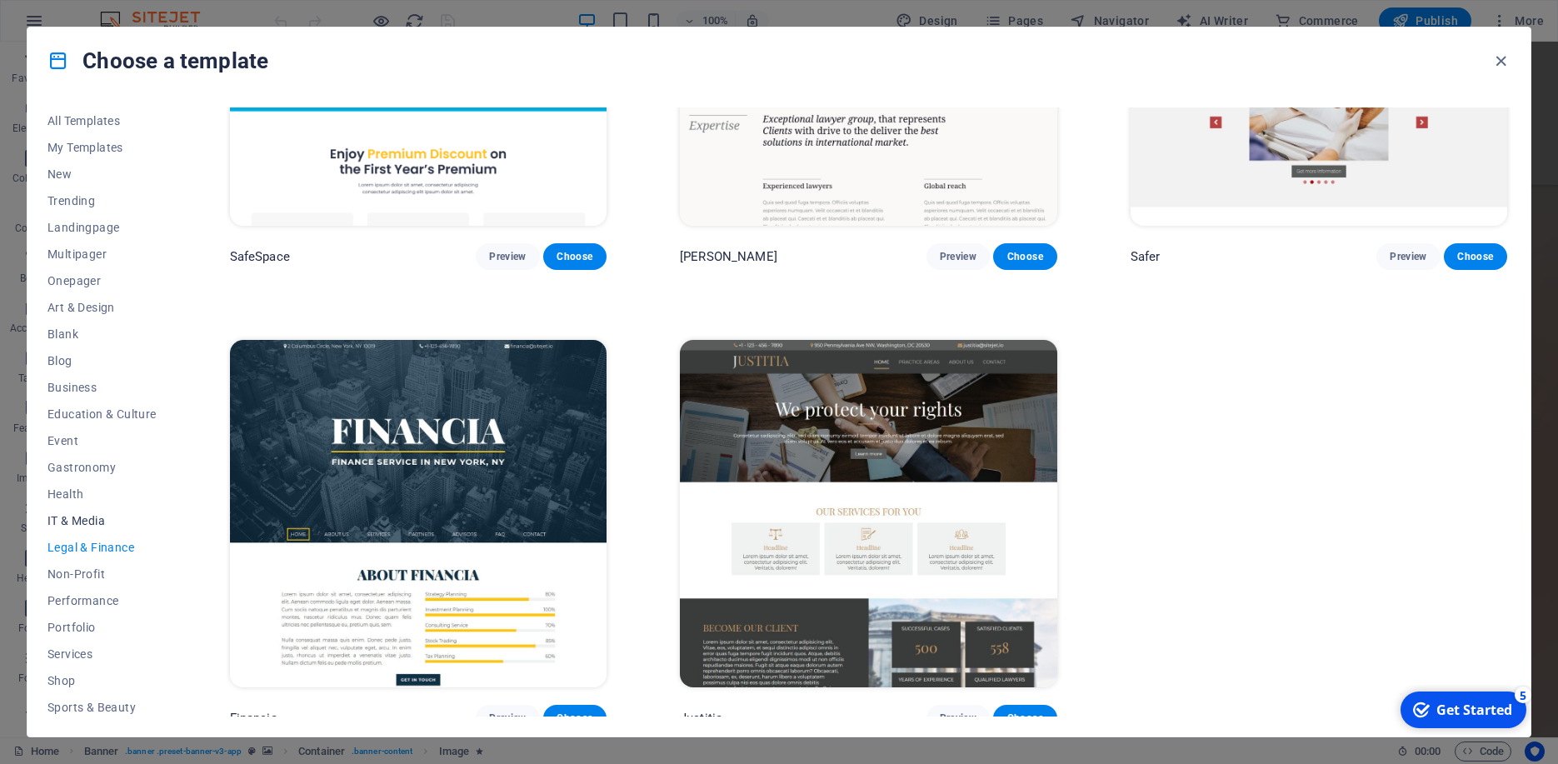
click at [80, 518] on span "IT & Media" at bounding box center [101, 520] width 109 height 13
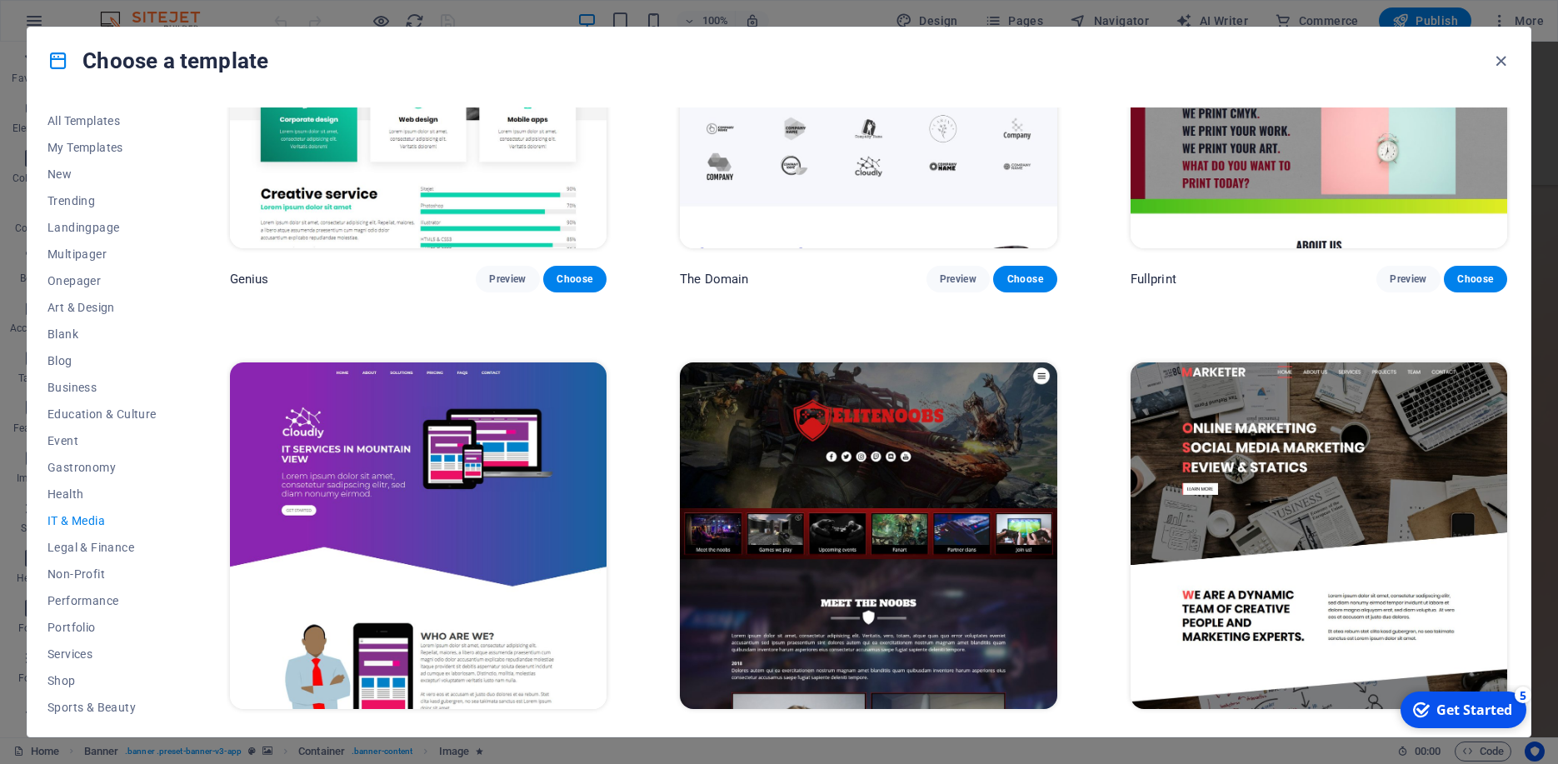
scroll to position [1141, 0]
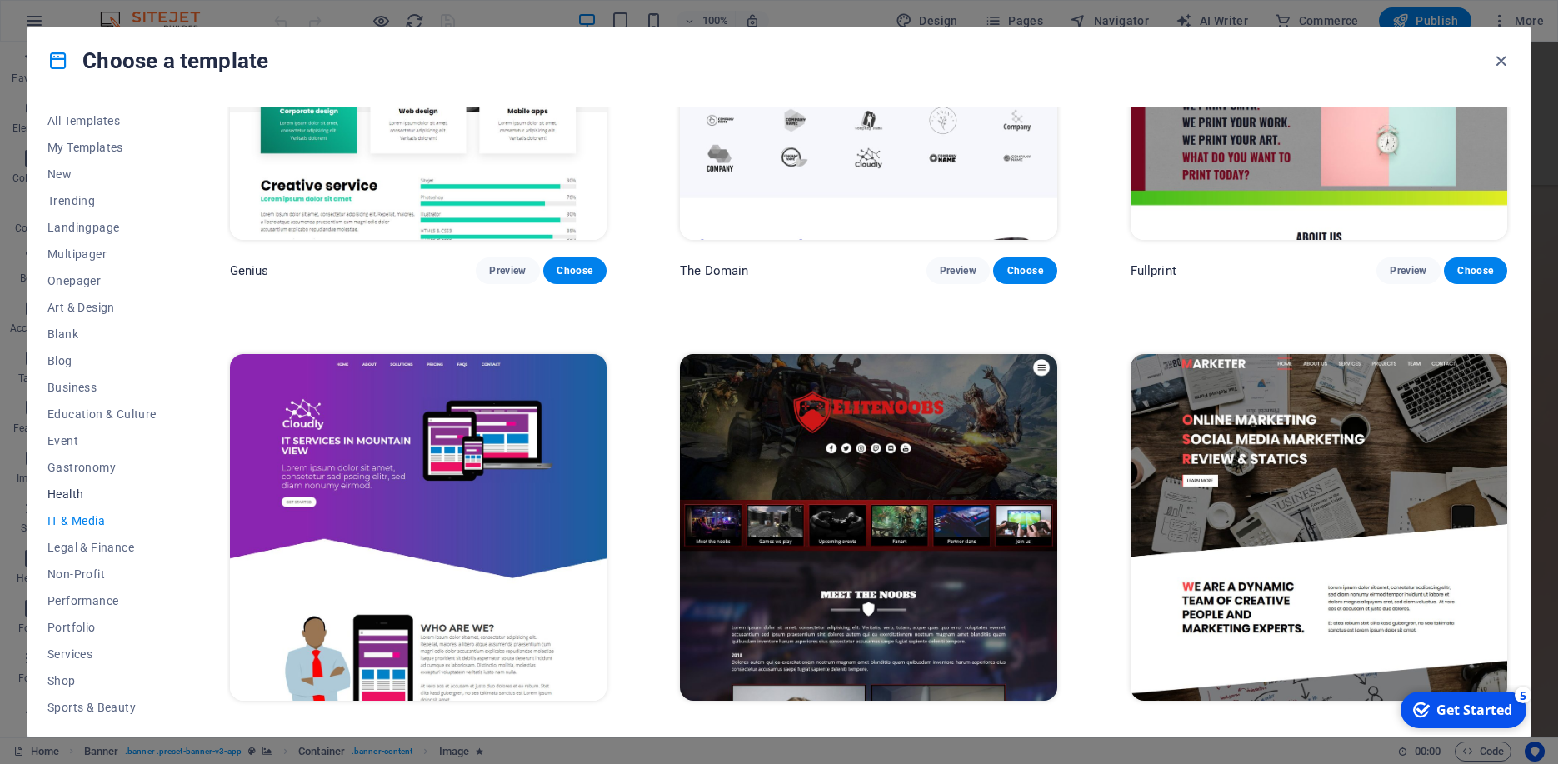
click at [81, 498] on span "Health" at bounding box center [101, 493] width 109 height 13
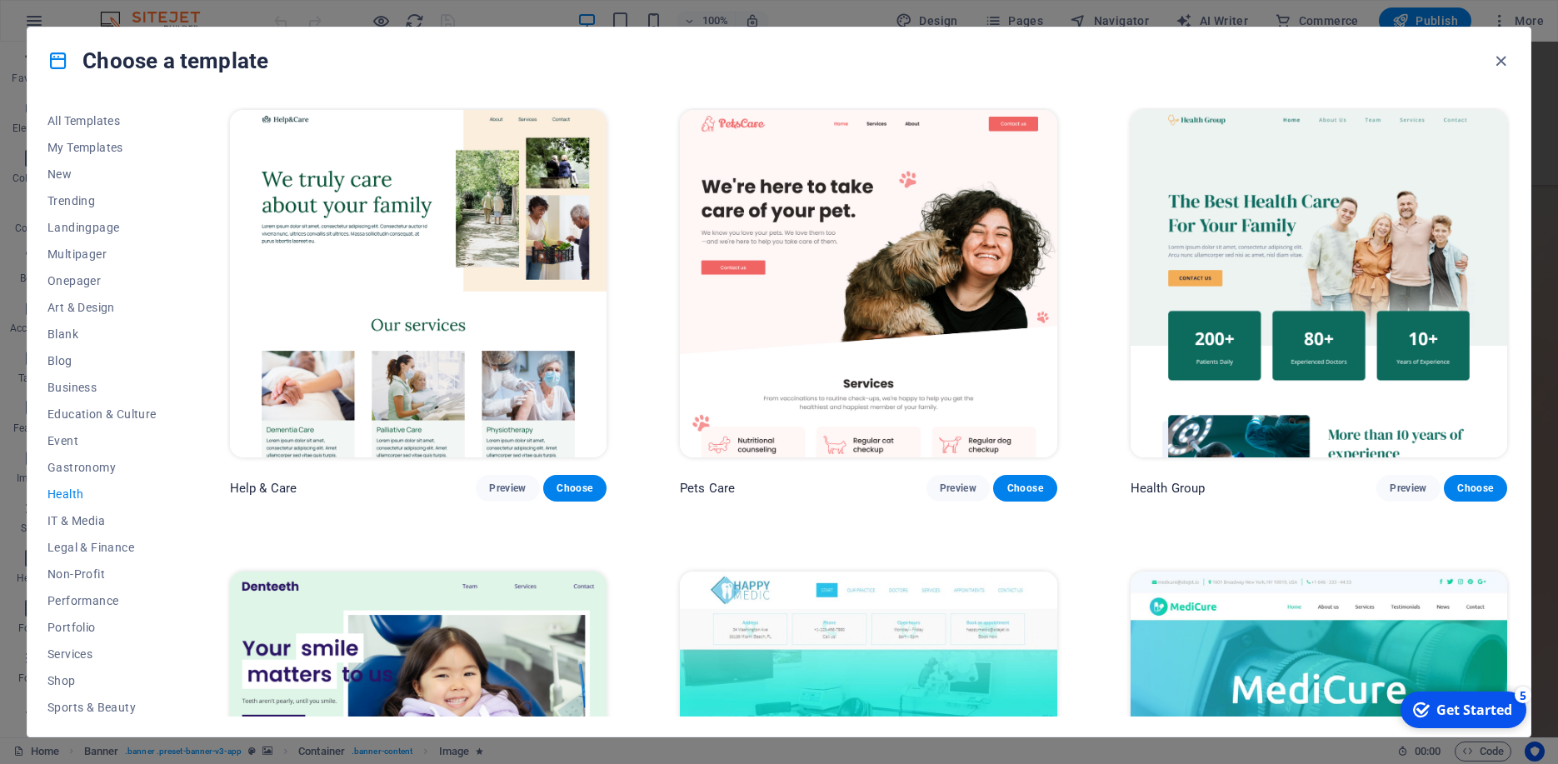
scroll to position [0, 0]
click at [98, 465] on span "Gastronomy" at bounding box center [101, 467] width 109 height 13
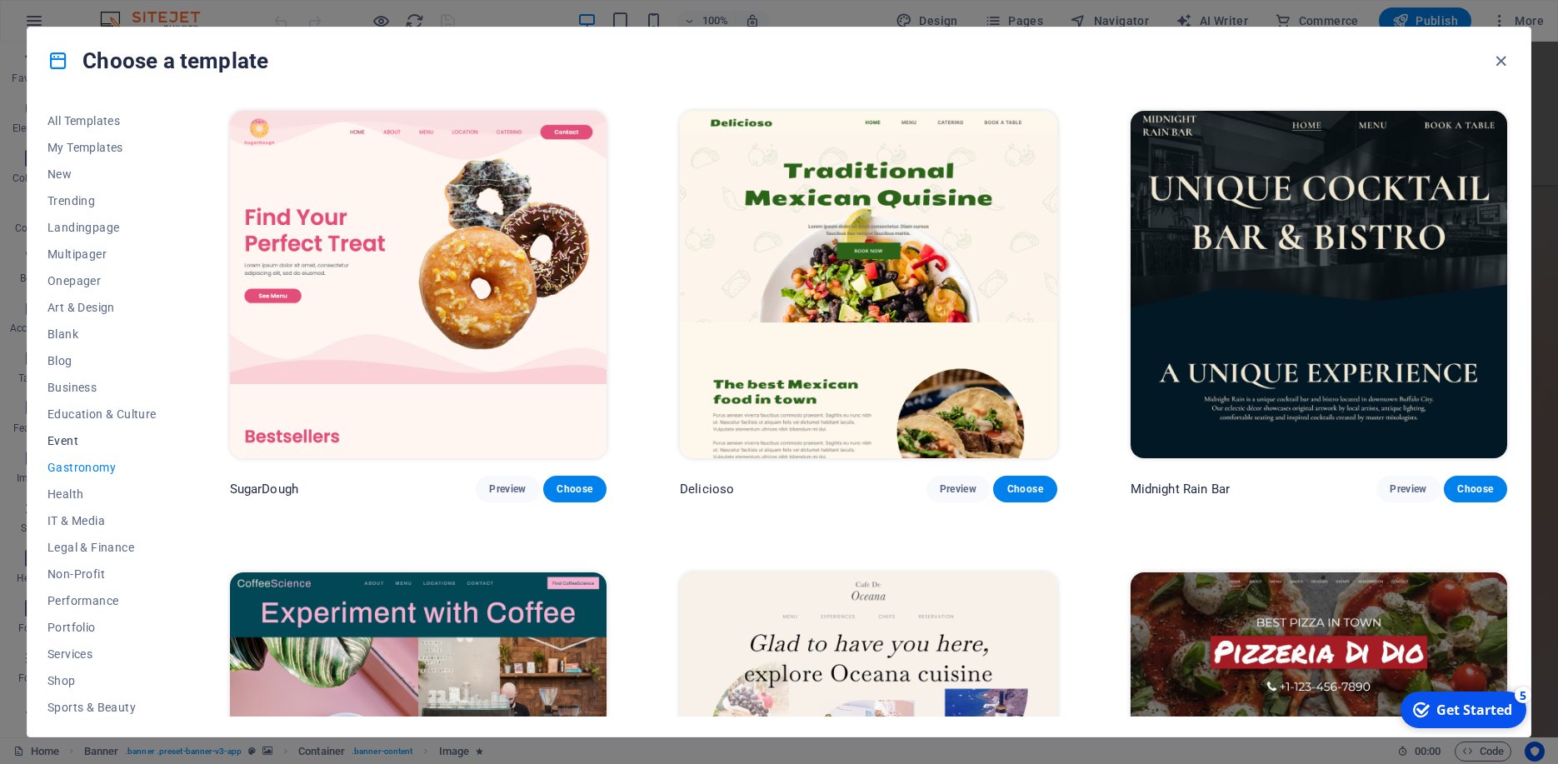
click at [67, 440] on span "Event" at bounding box center [101, 440] width 109 height 13
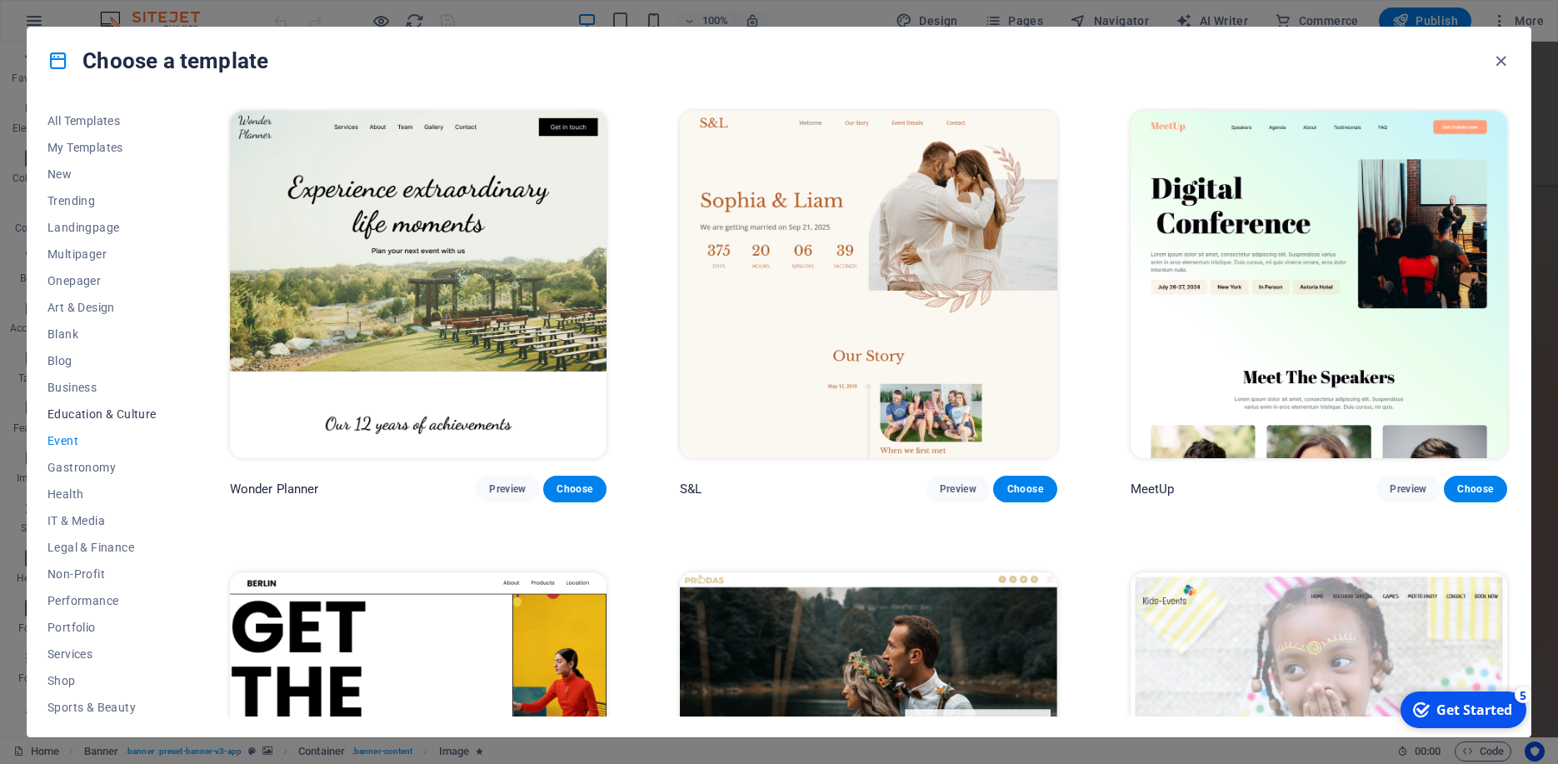
click at [87, 413] on span "Education & Culture" at bounding box center [101, 413] width 109 height 13
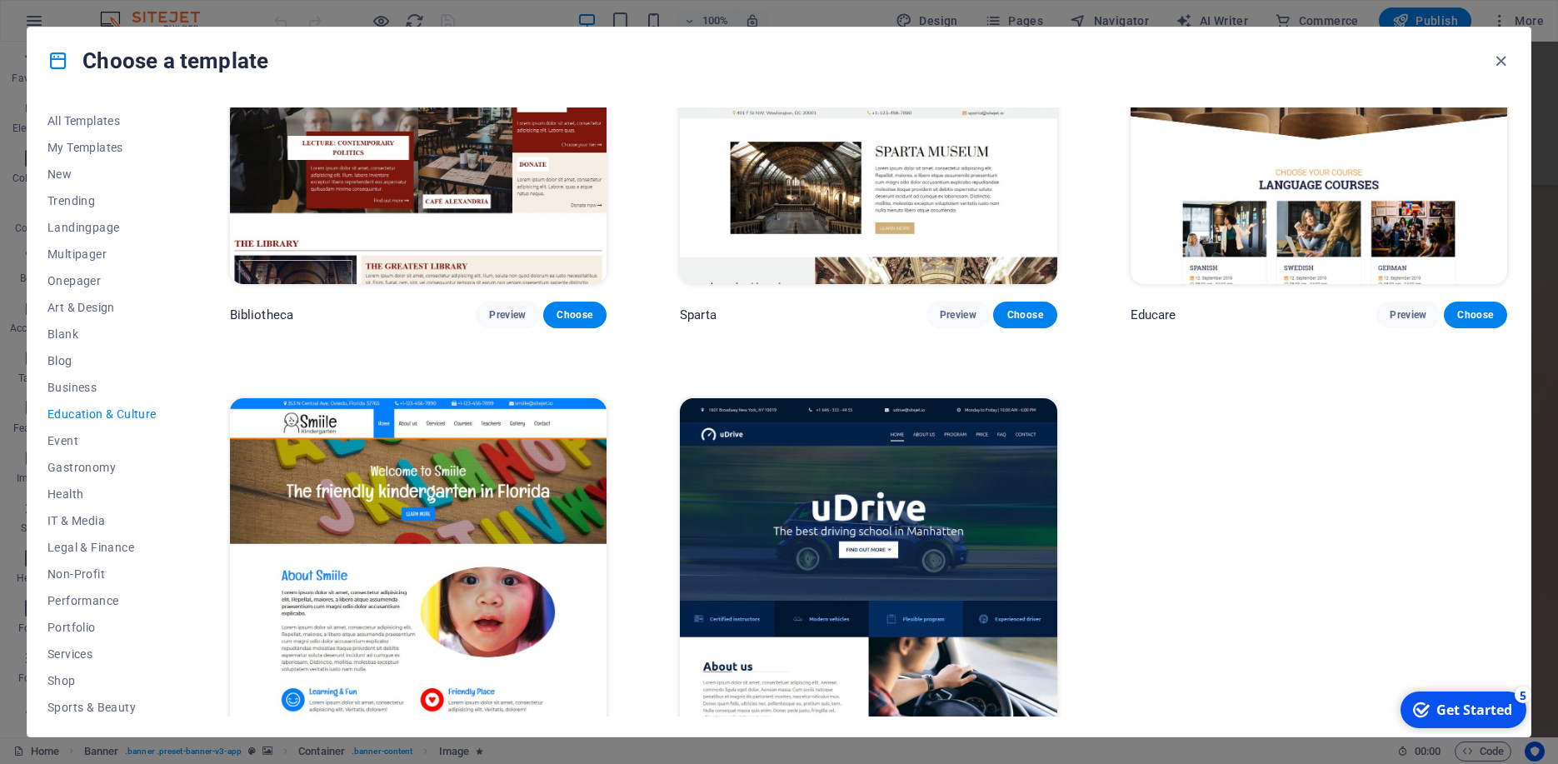
scroll to position [686, 0]
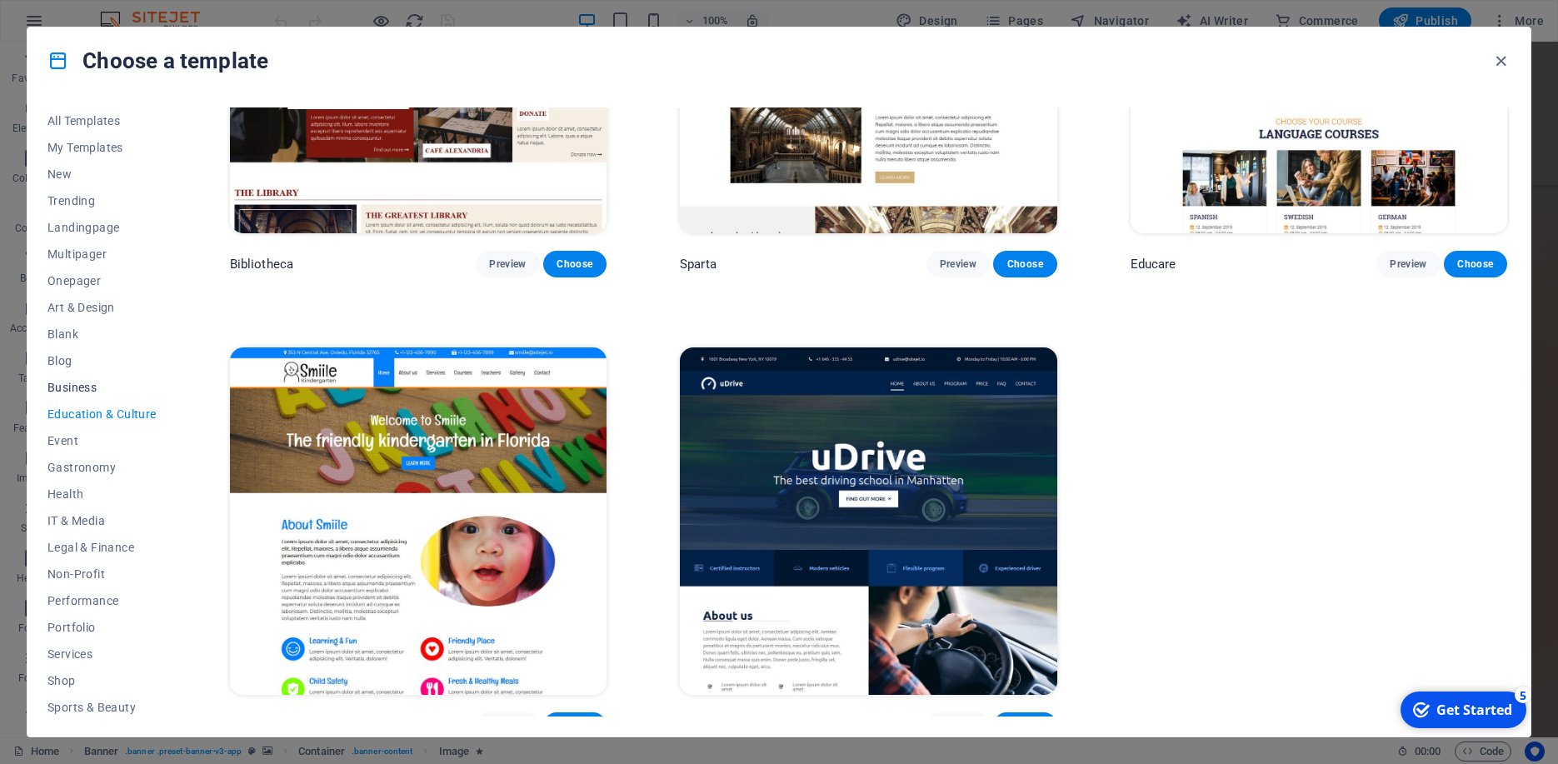
click at [66, 390] on span "Business" at bounding box center [101, 387] width 109 height 13
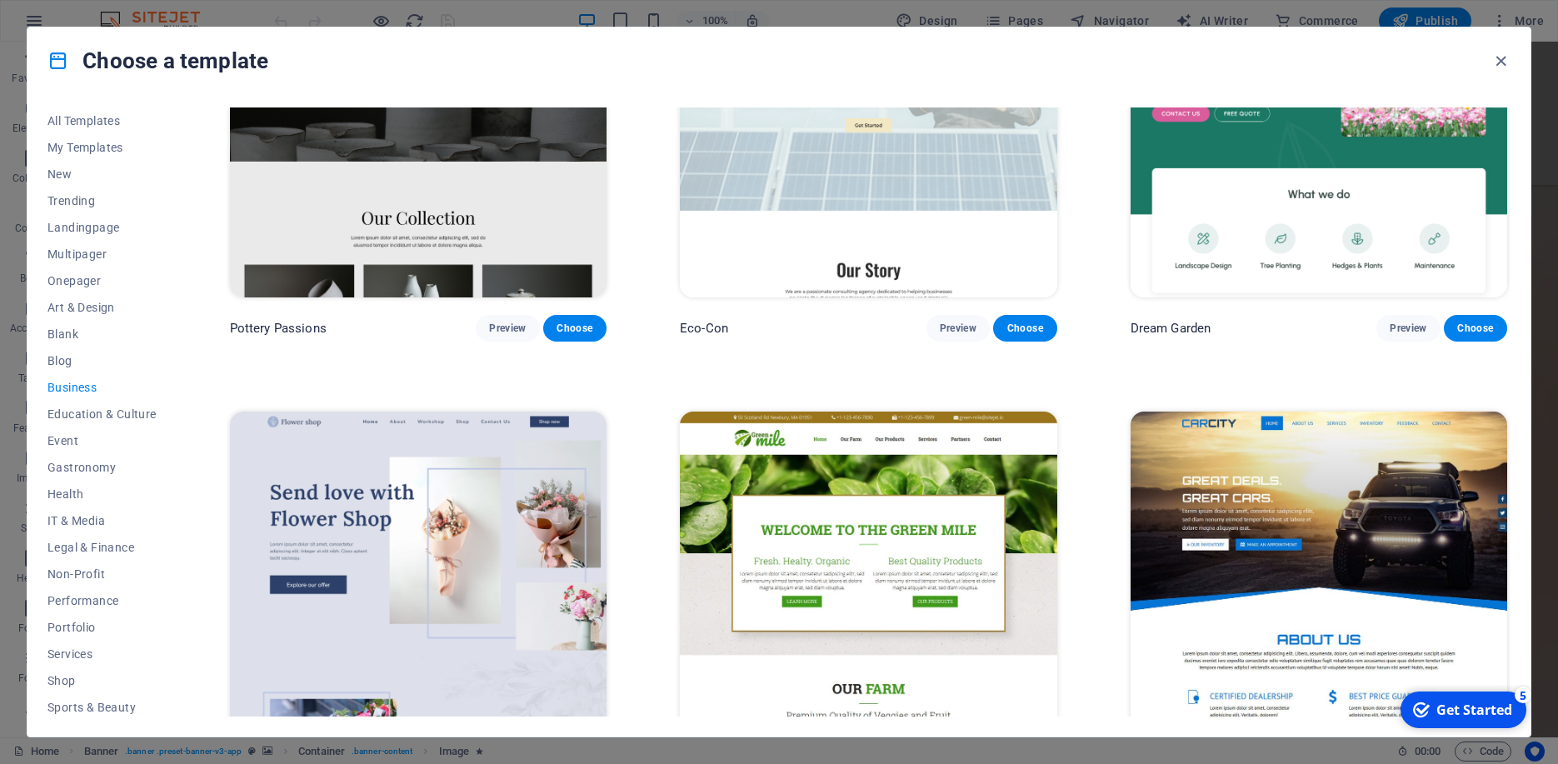
scroll to position [0, 0]
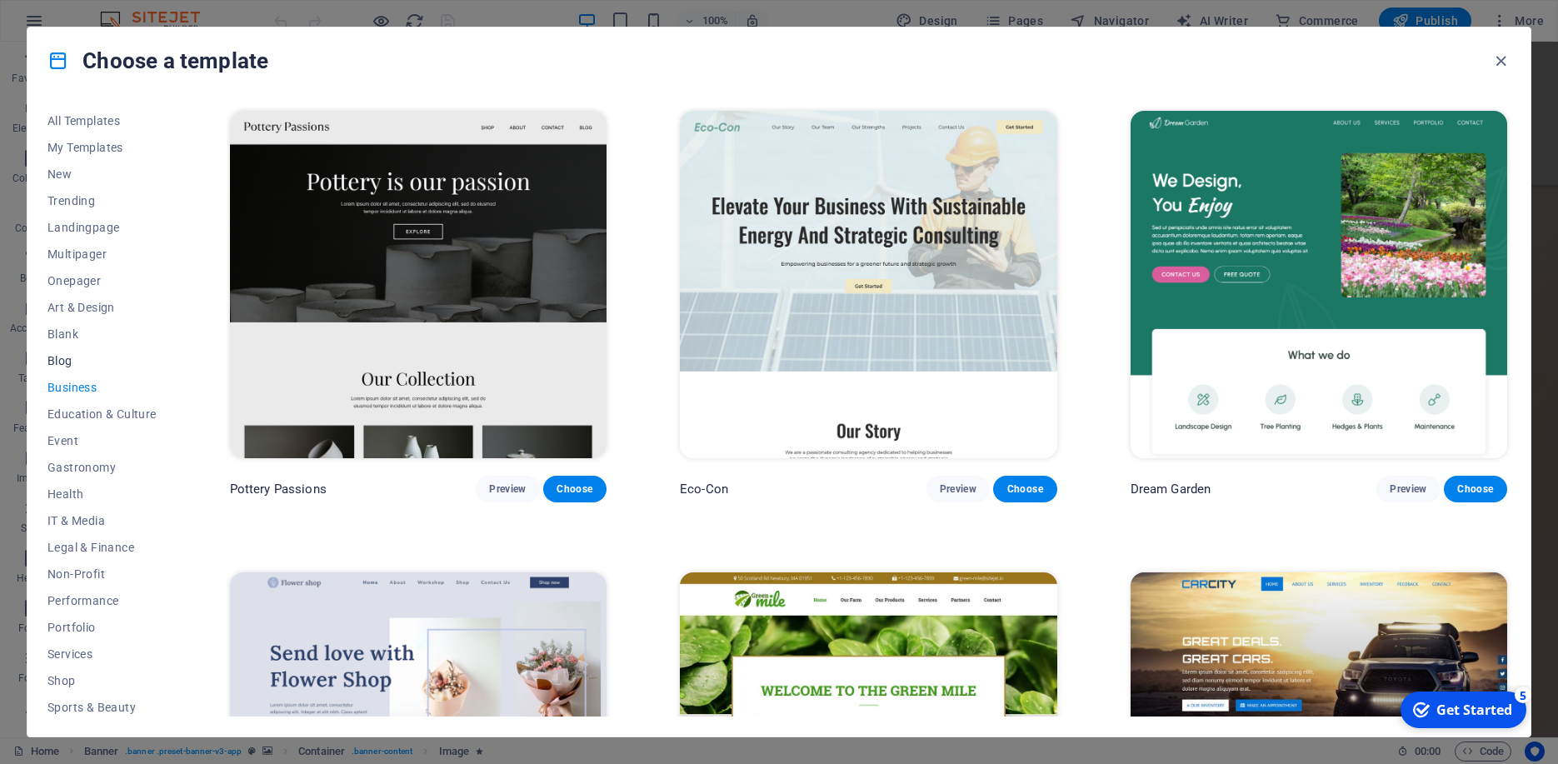
click at [69, 370] on button "Blog" at bounding box center [101, 360] width 109 height 27
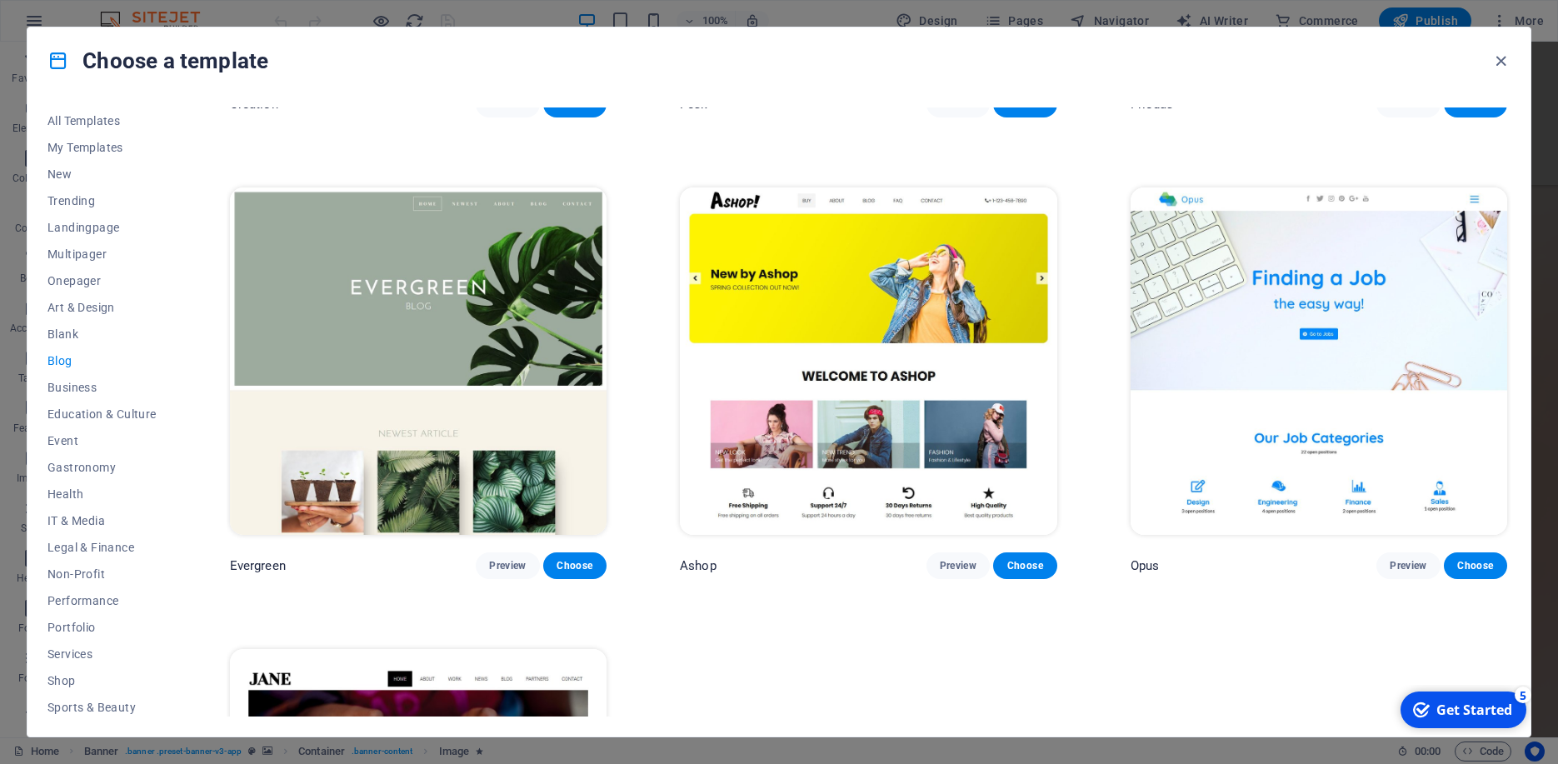
scroll to position [3243, 0]
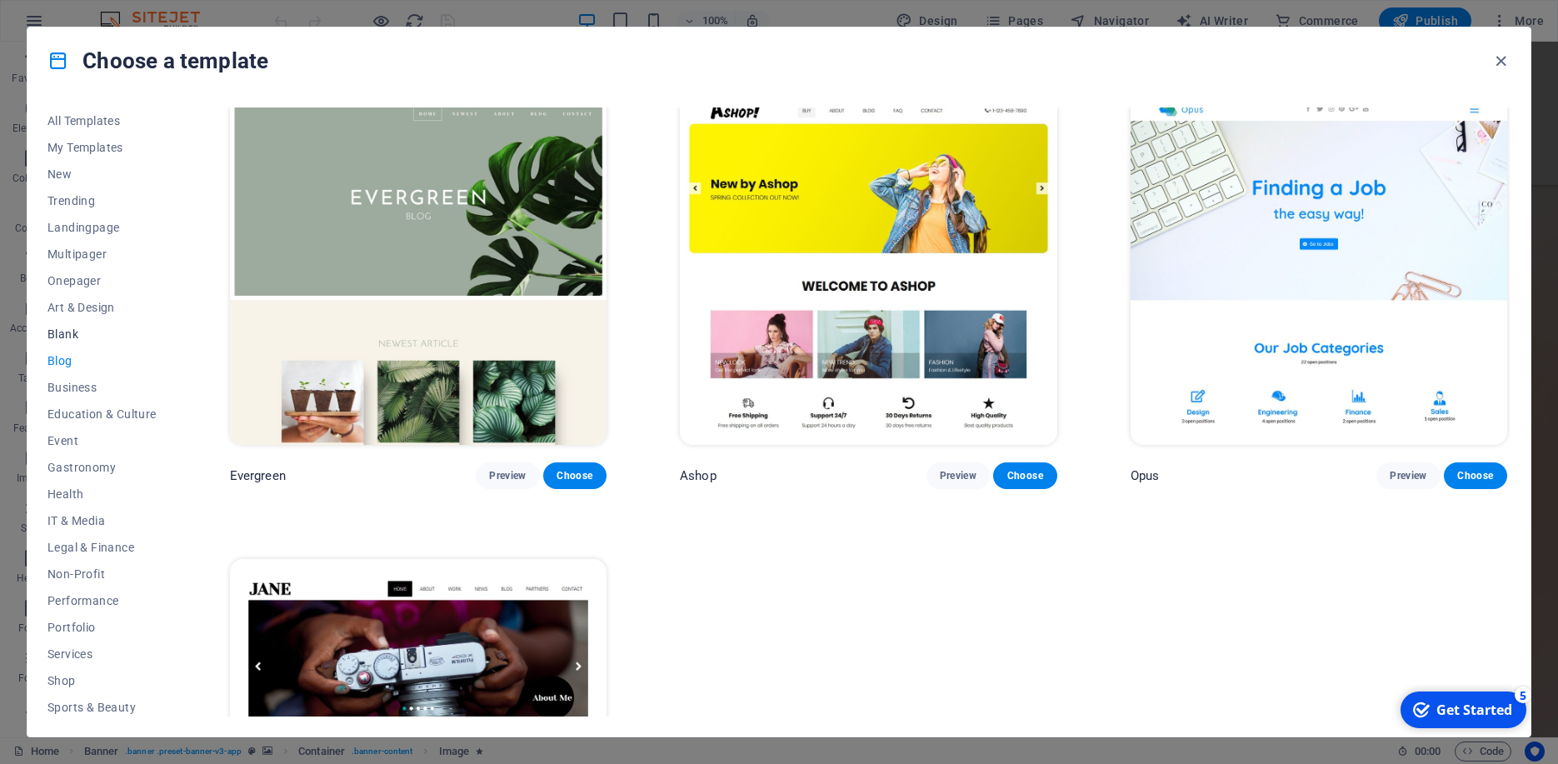
click at [69, 337] on span "Blank" at bounding box center [101, 333] width 109 height 13
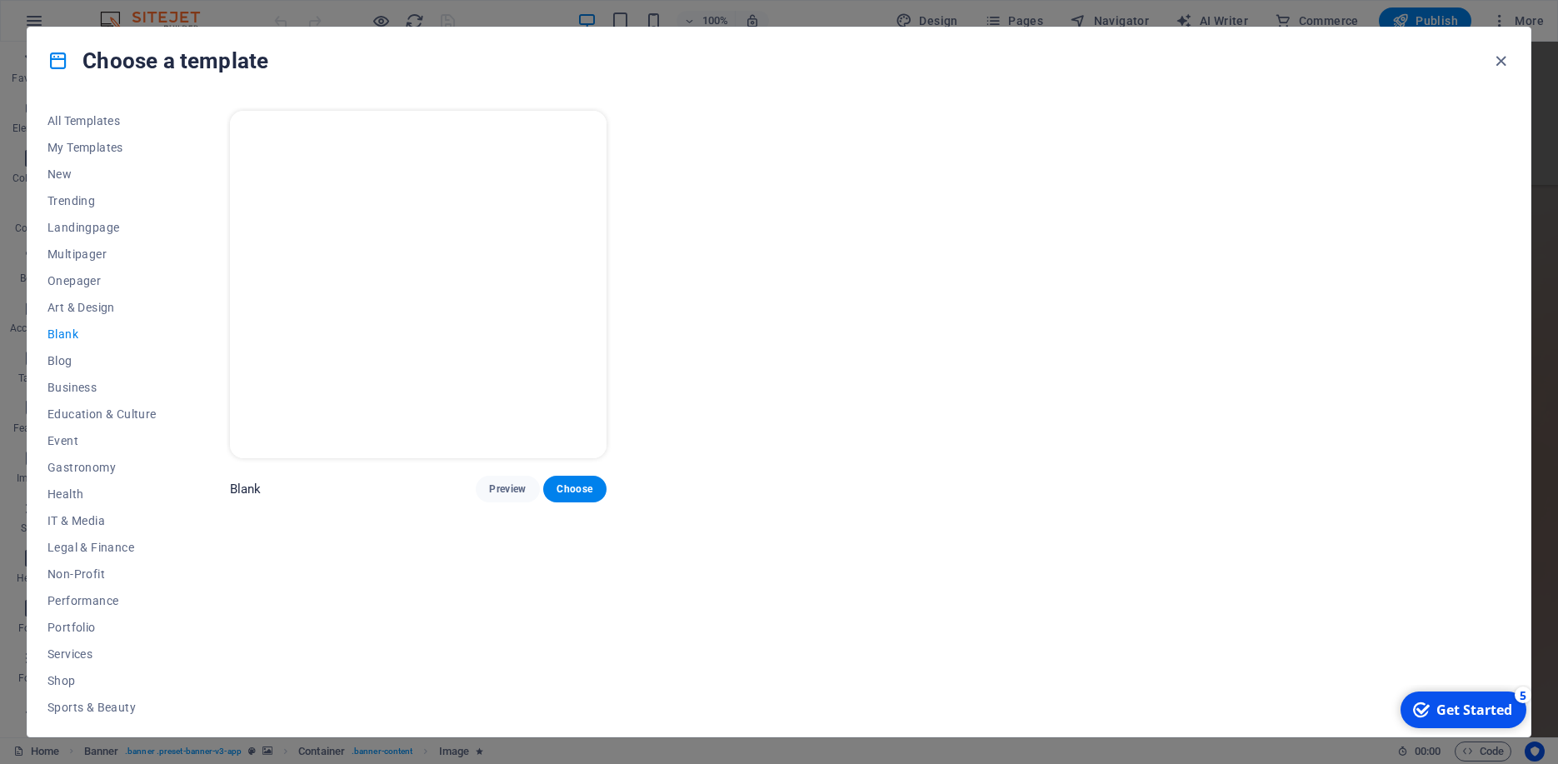
scroll to position [0, 0]
click at [85, 306] on span "Art & Design" at bounding box center [101, 307] width 109 height 13
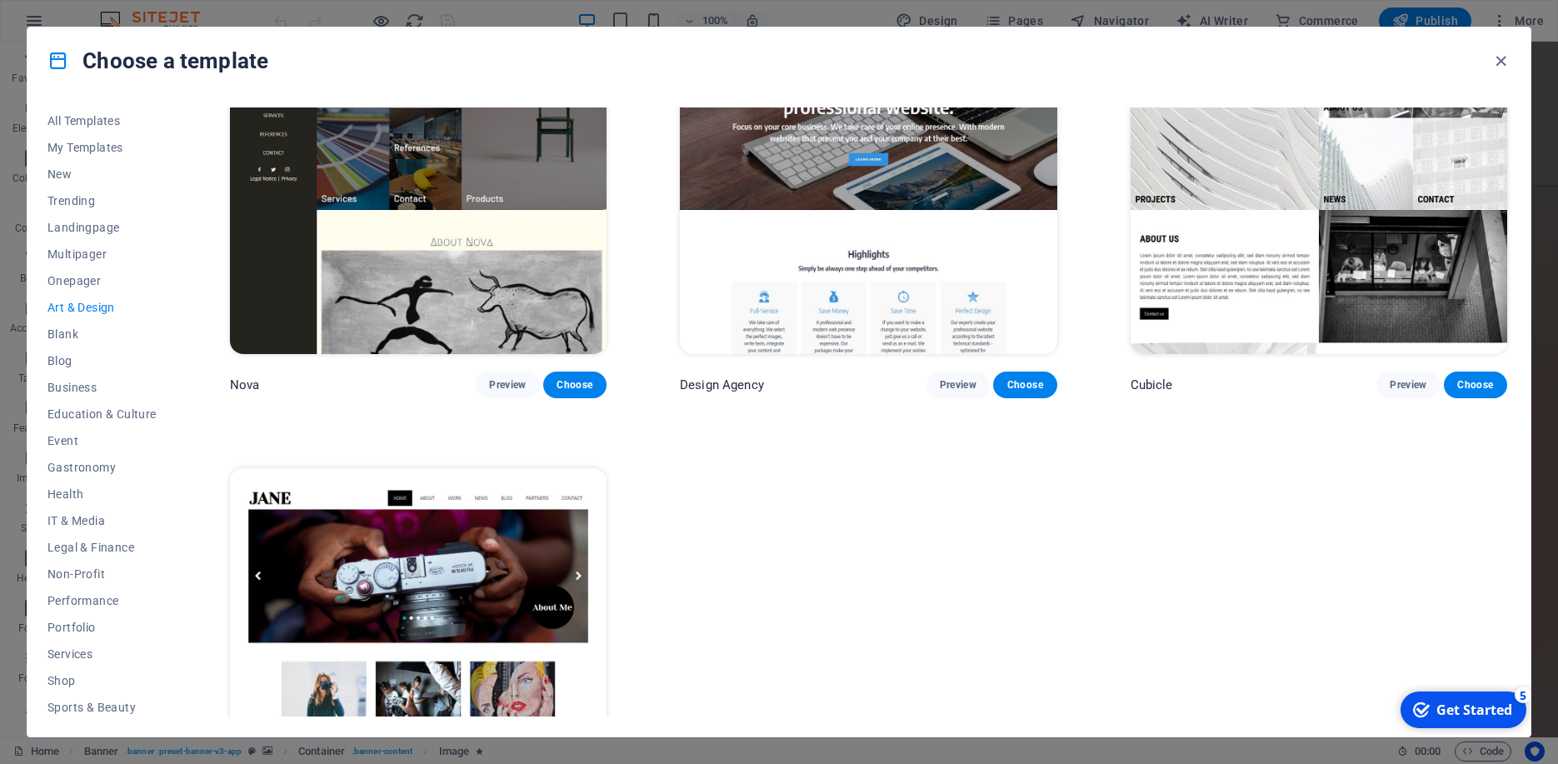
scroll to position [2049, 0]
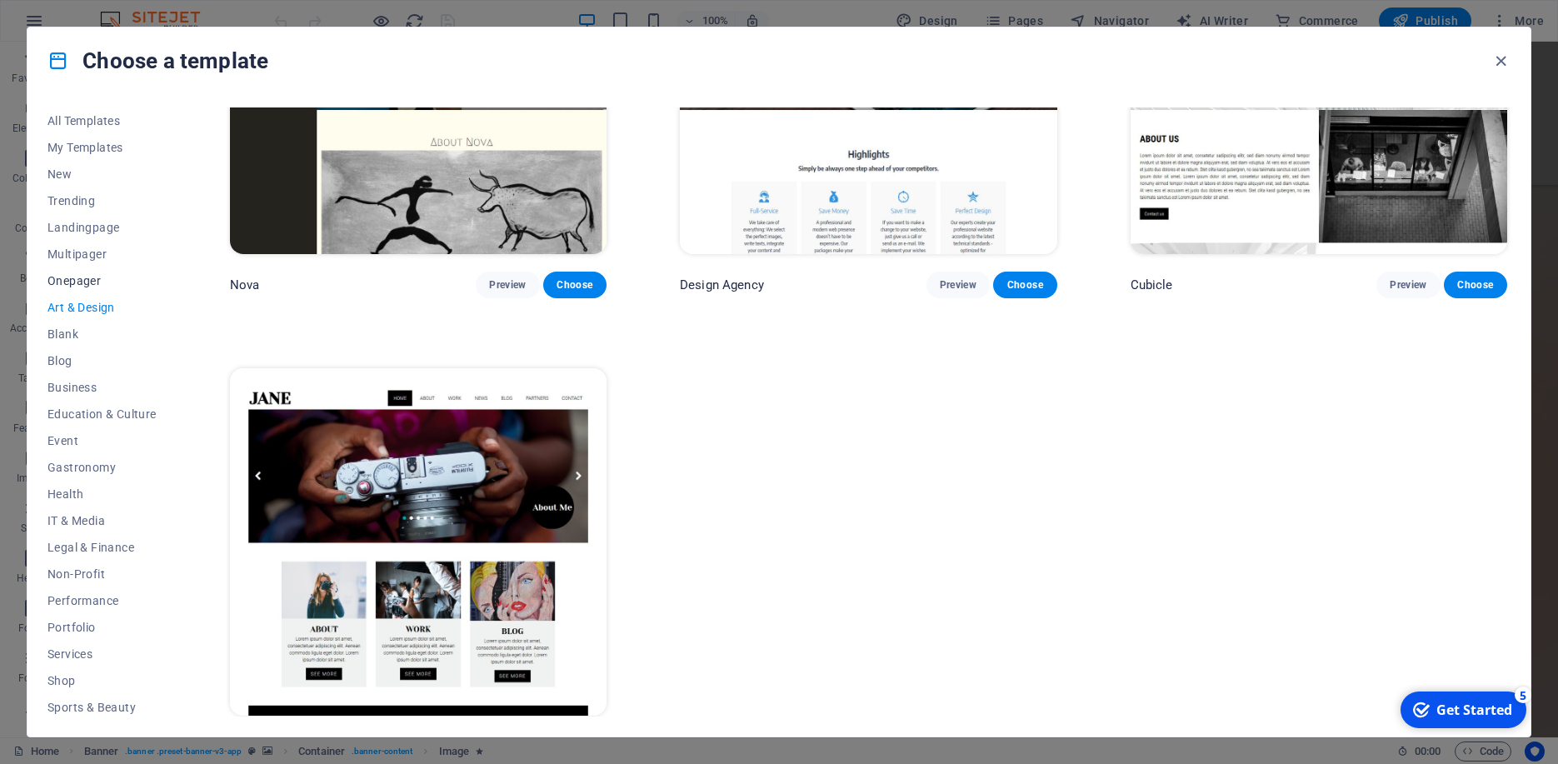
click at [76, 278] on span "Onepager" at bounding box center [101, 280] width 109 height 13
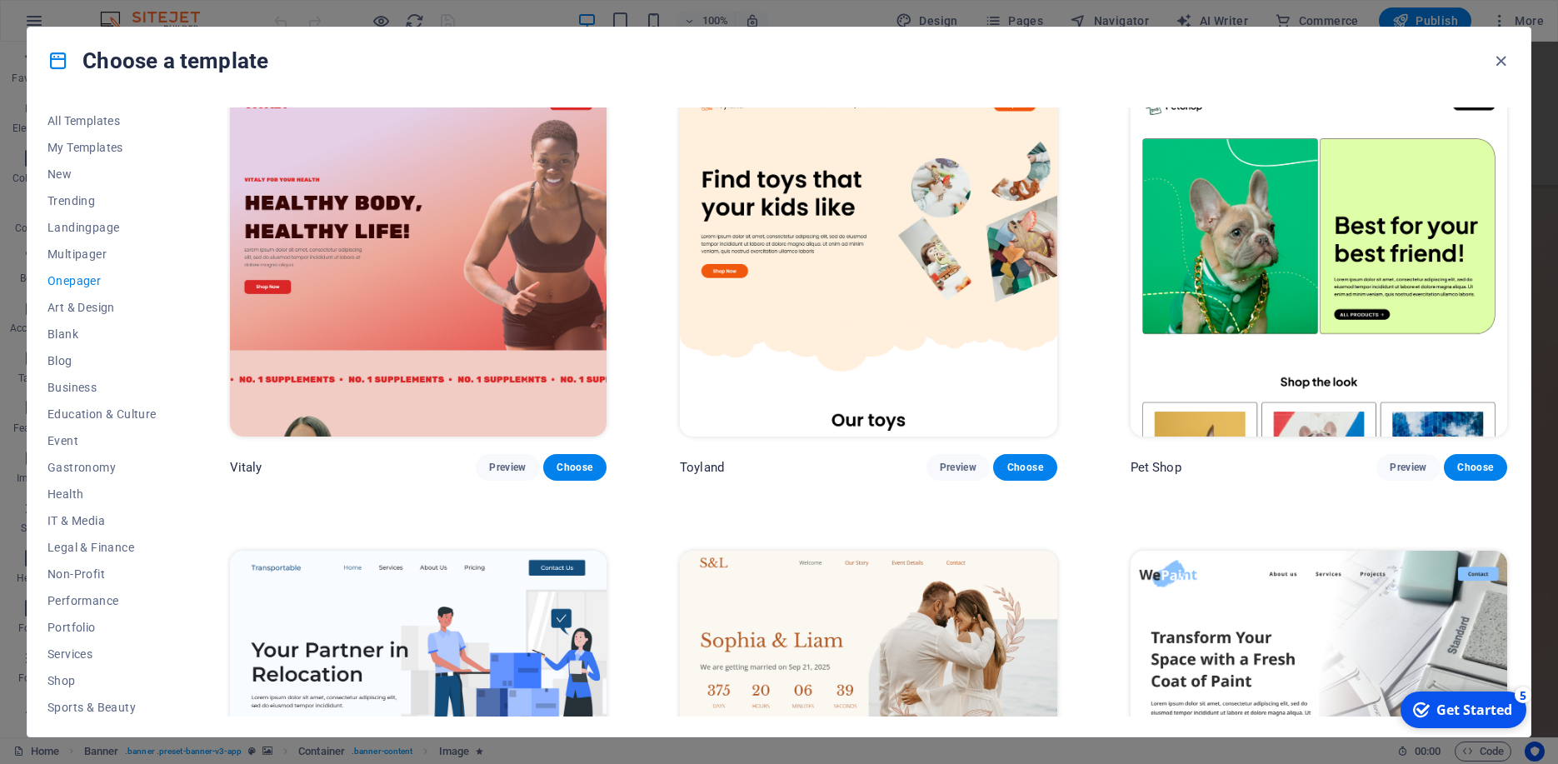
scroll to position [0, 0]
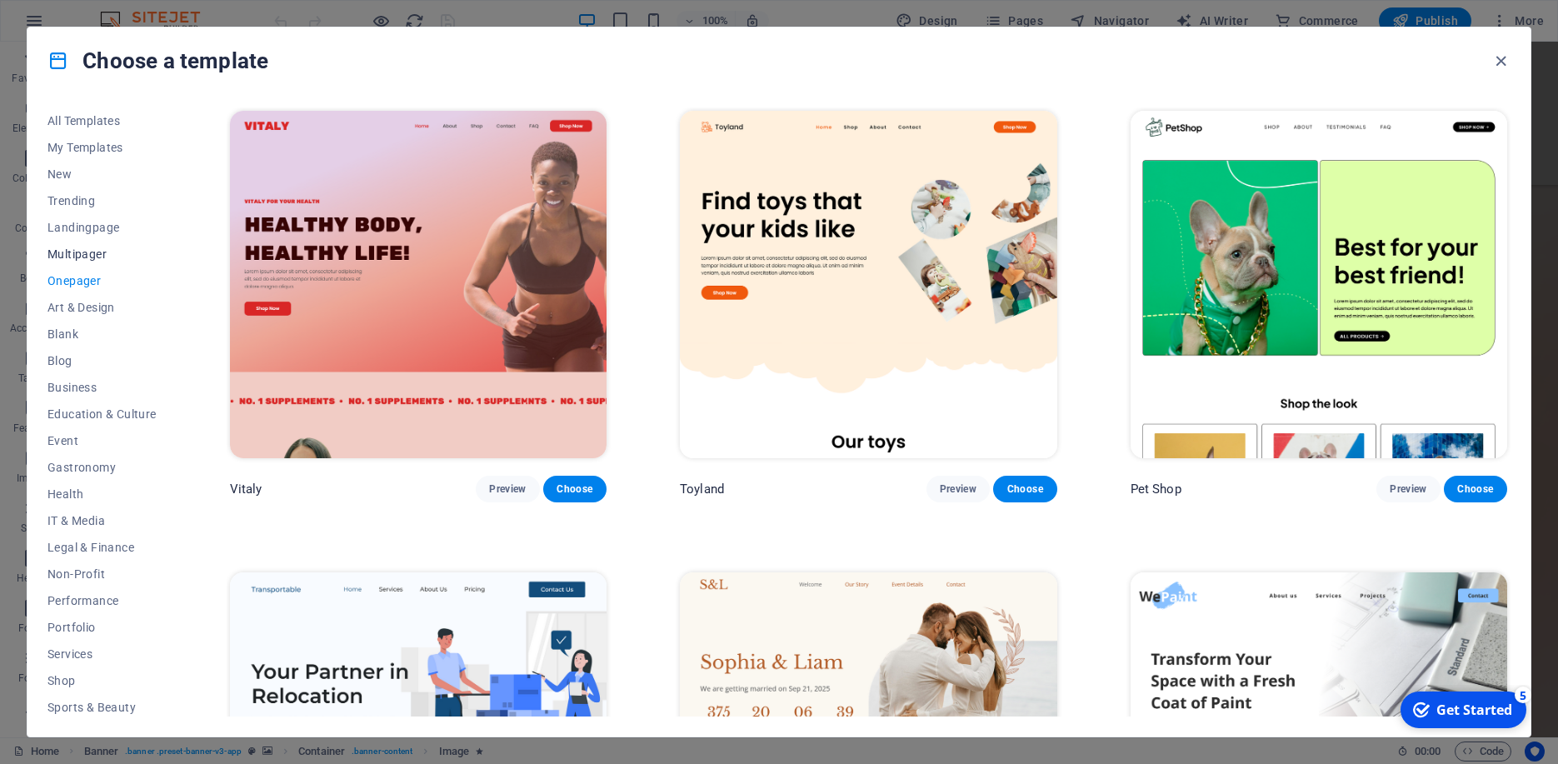
click at [95, 251] on span "Multipager" at bounding box center [101, 253] width 109 height 13
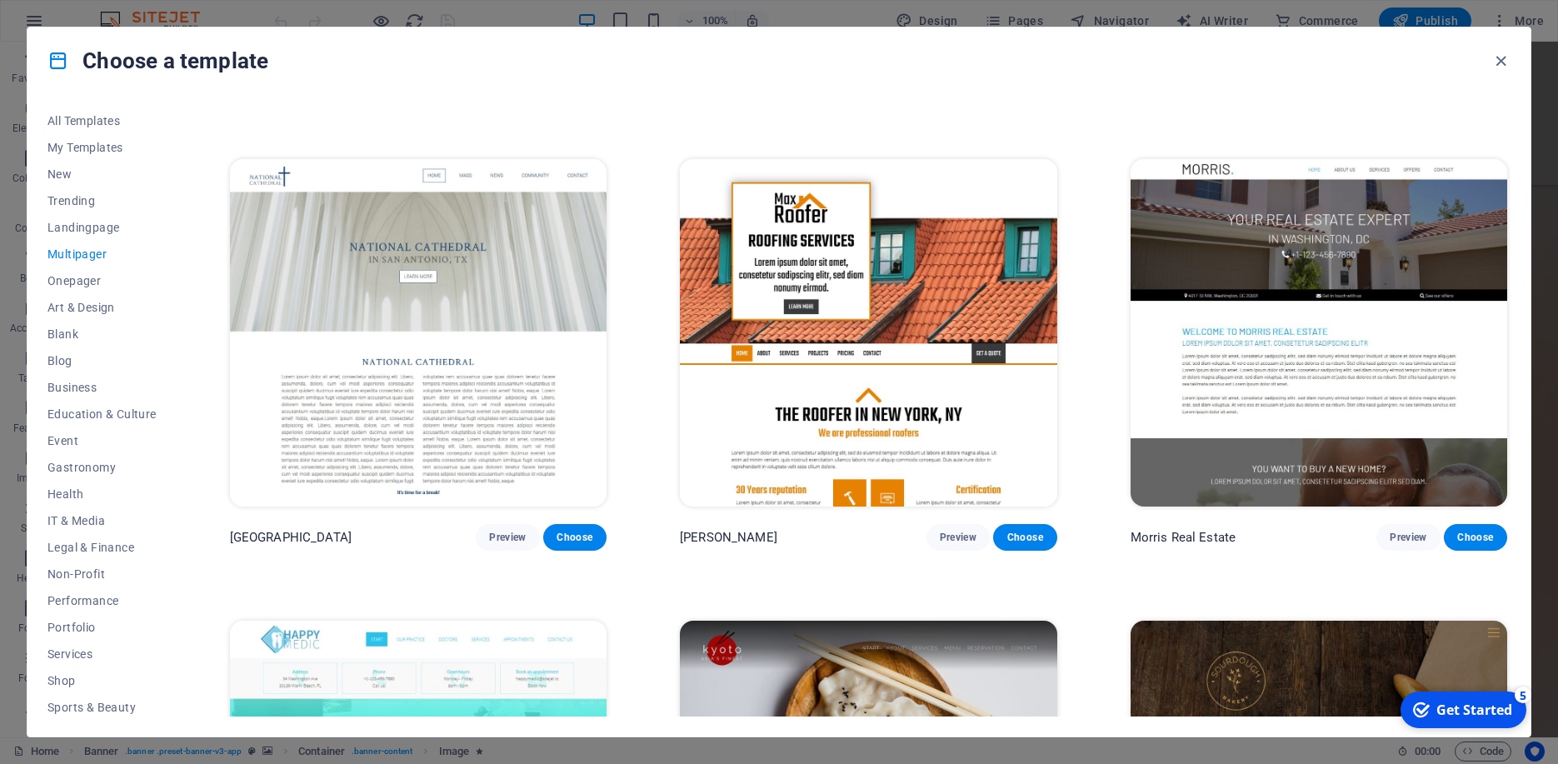
scroll to position [6060, 0]
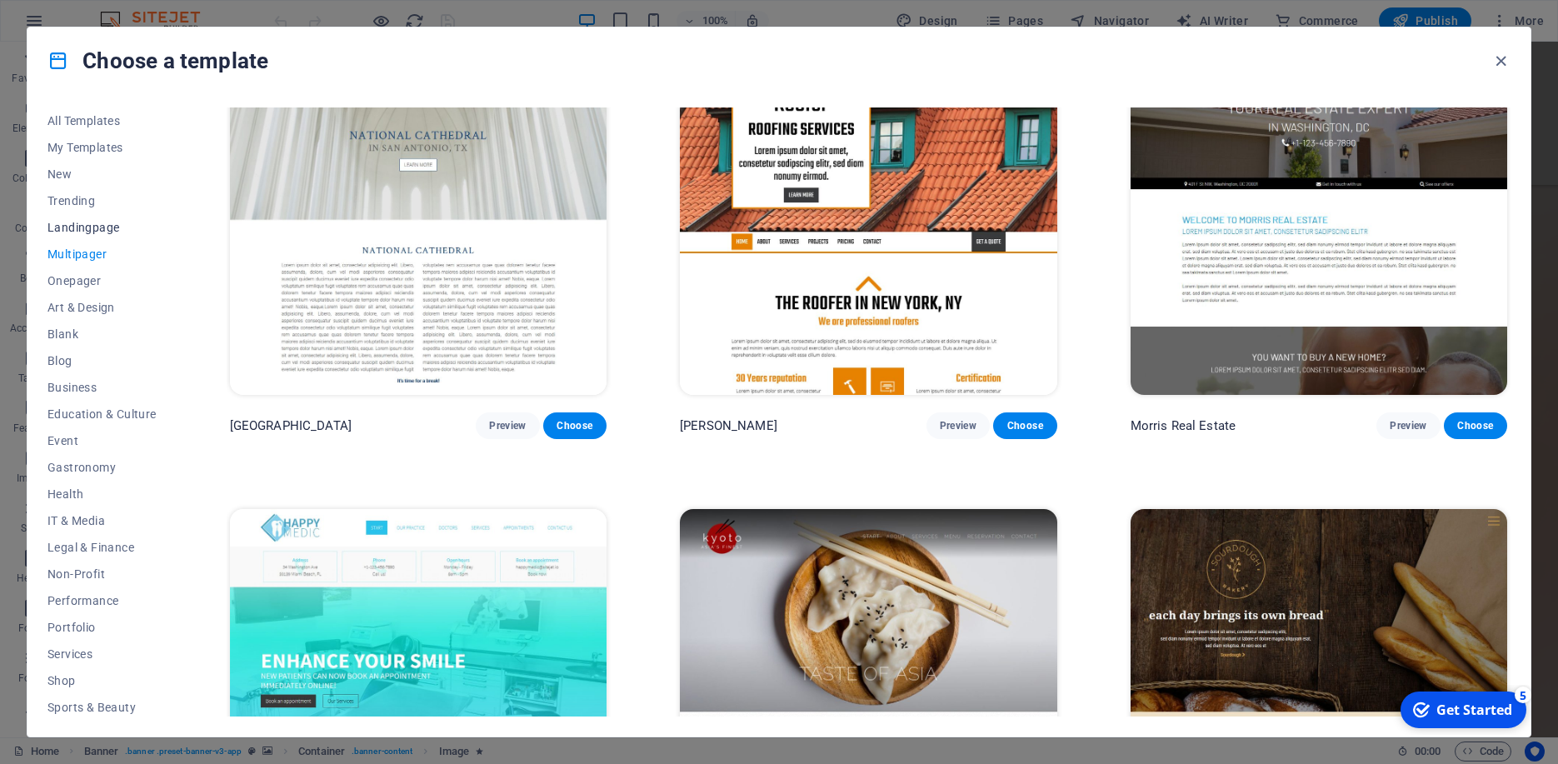
click at [92, 229] on span "Landingpage" at bounding box center [101, 227] width 109 height 13
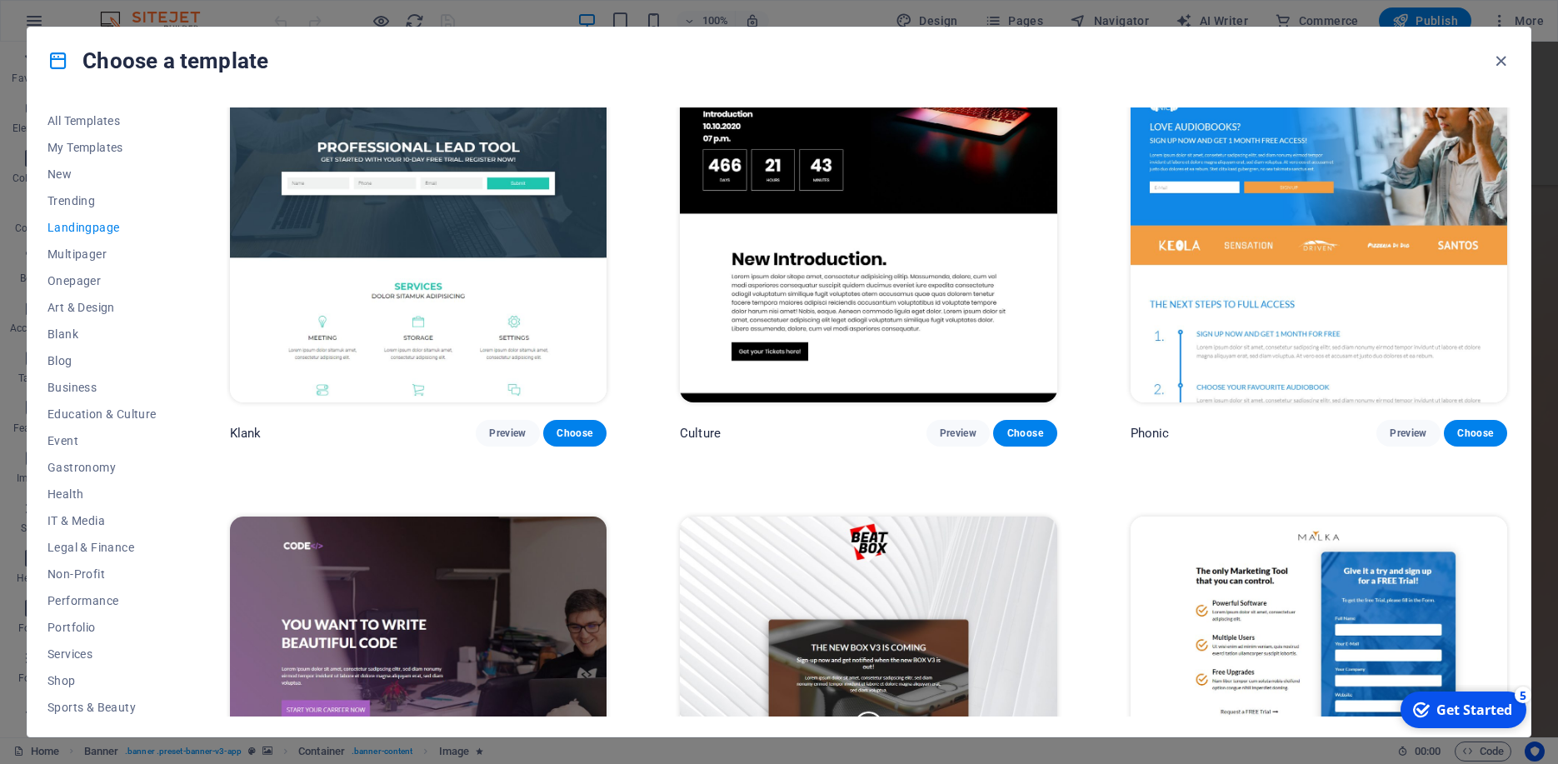
scroll to position [0, 0]
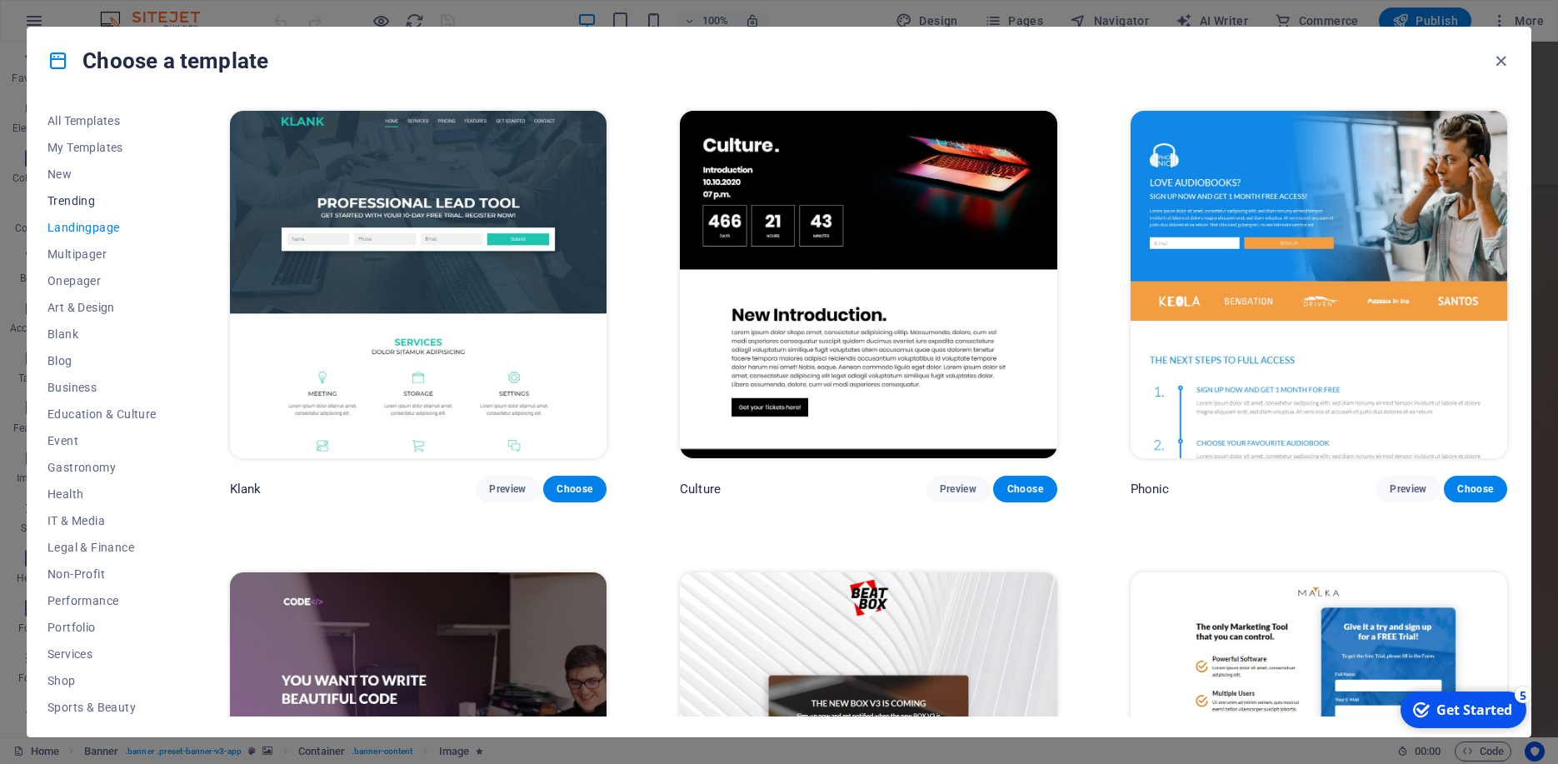
click at [73, 204] on span "Trending" at bounding box center [101, 200] width 109 height 13
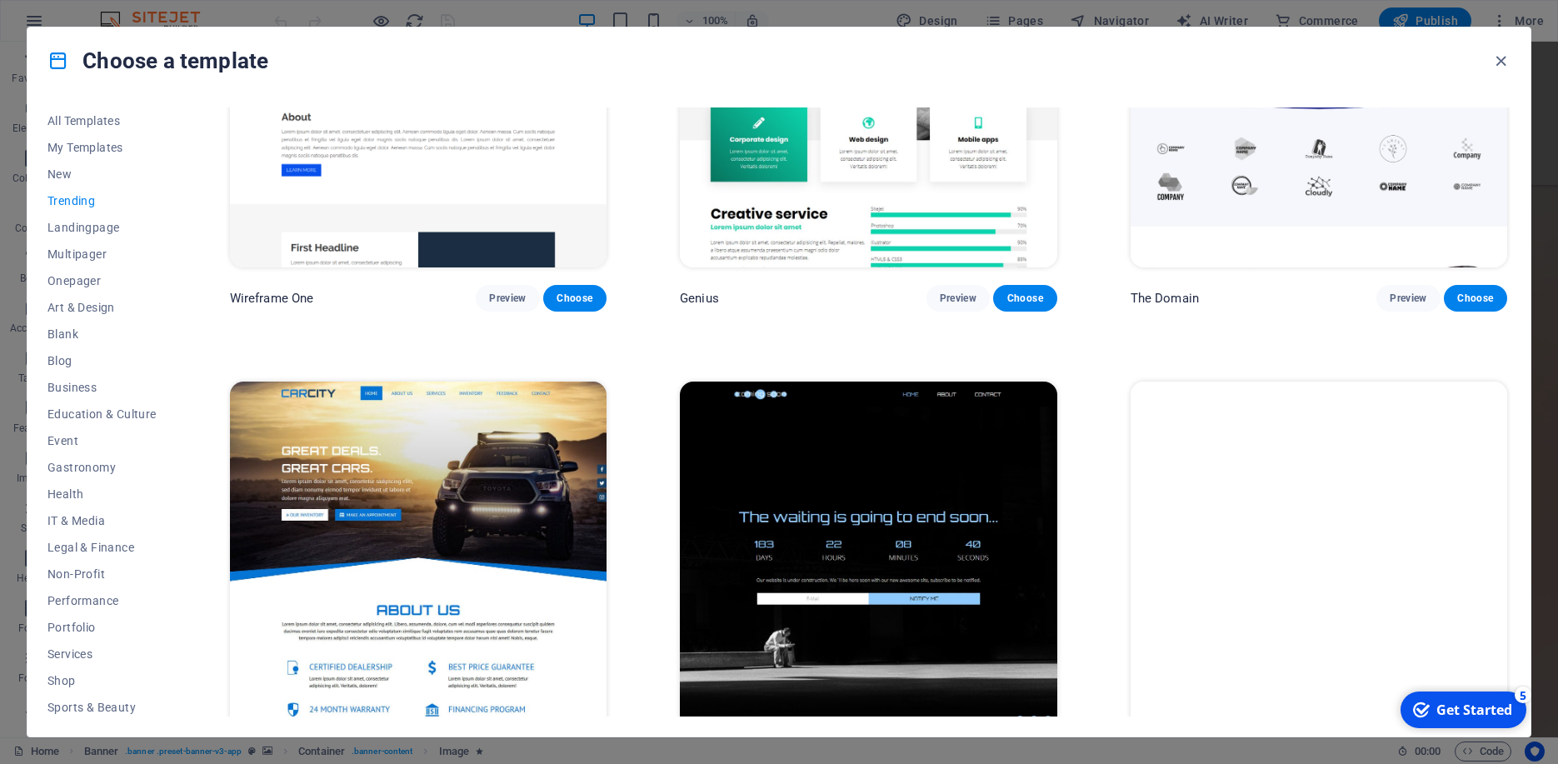
scroll to position [2048, 0]
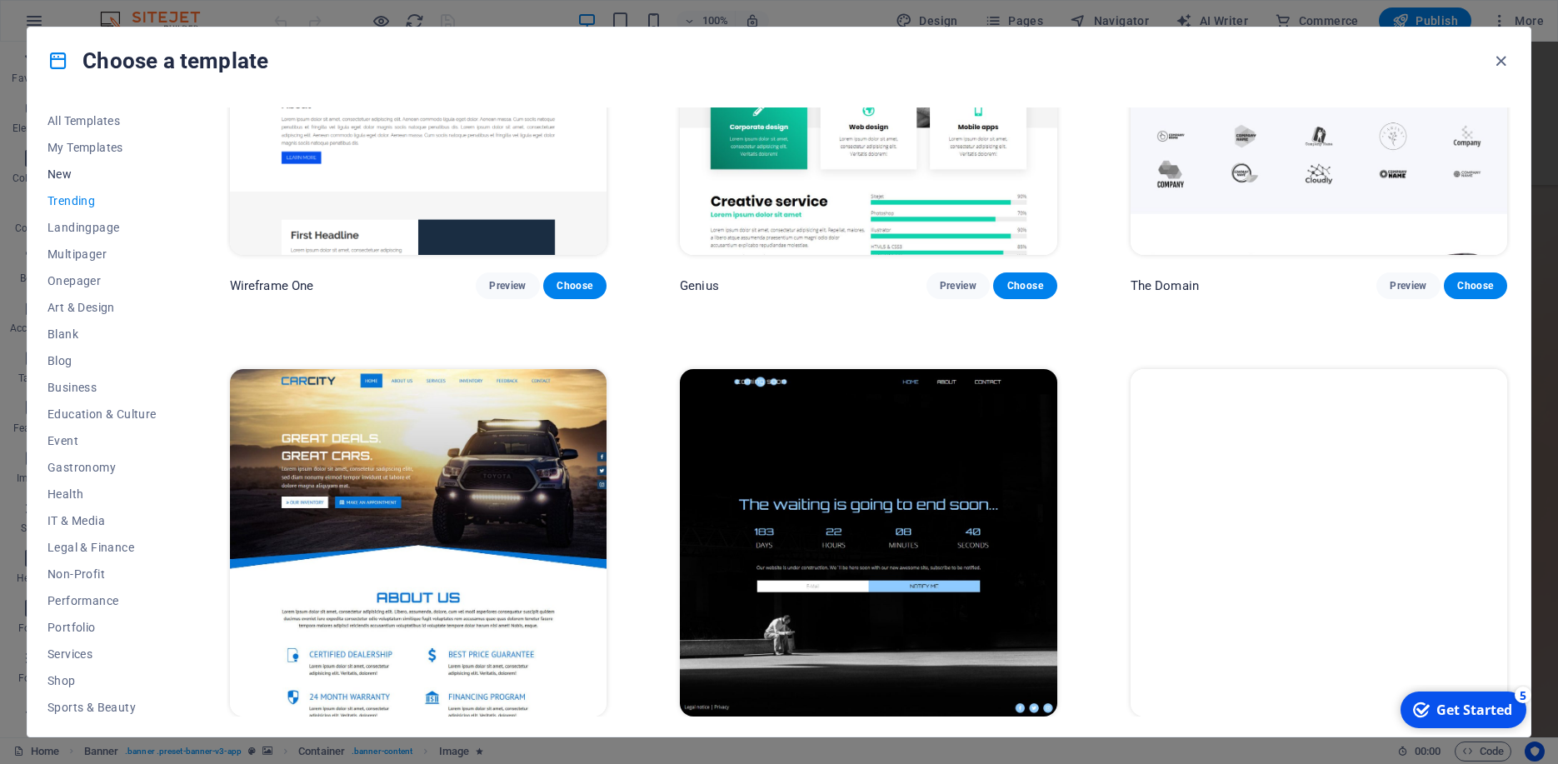
click at [60, 167] on span "New" at bounding box center [101, 173] width 109 height 13
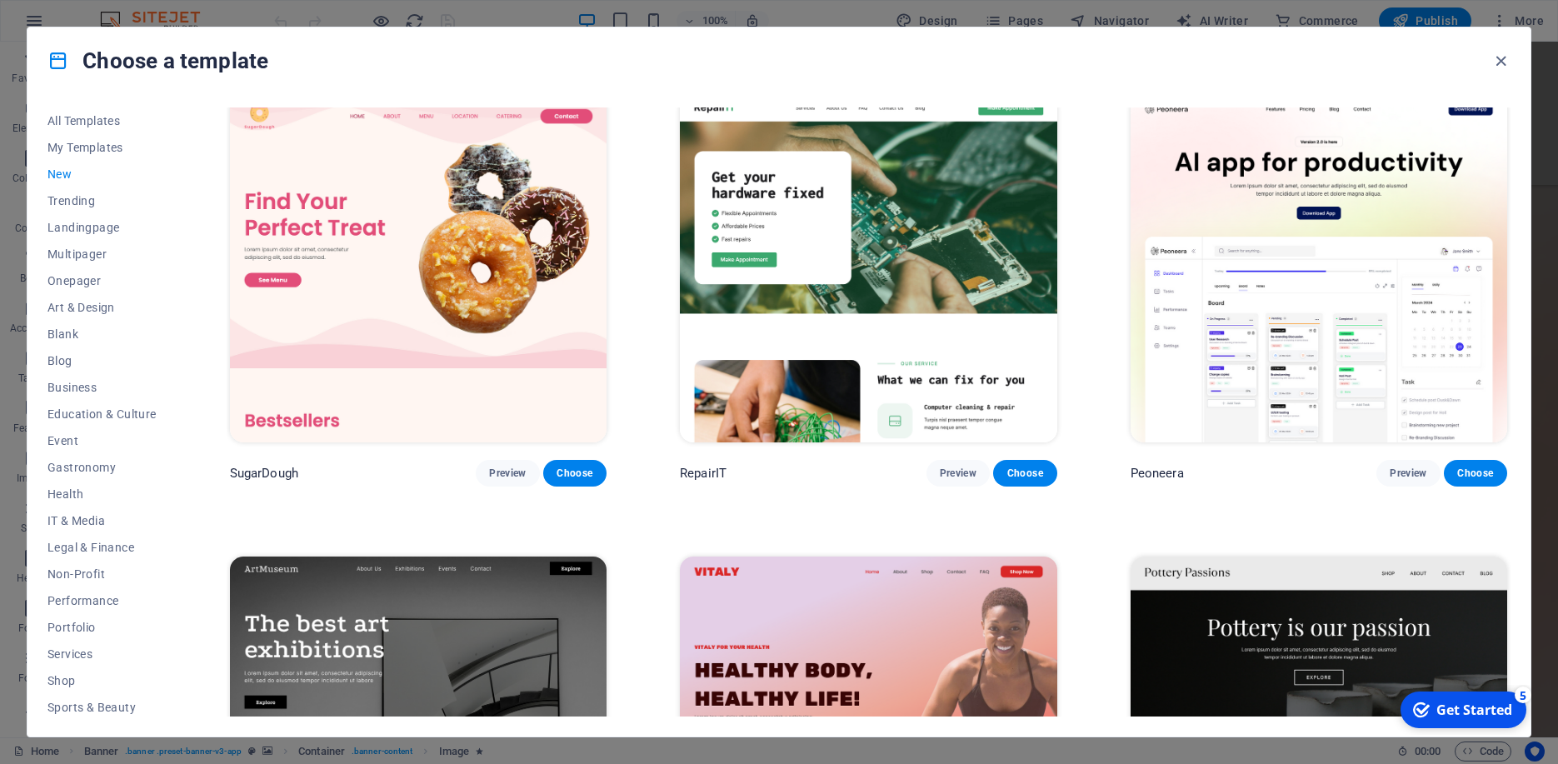
scroll to position [0, 0]
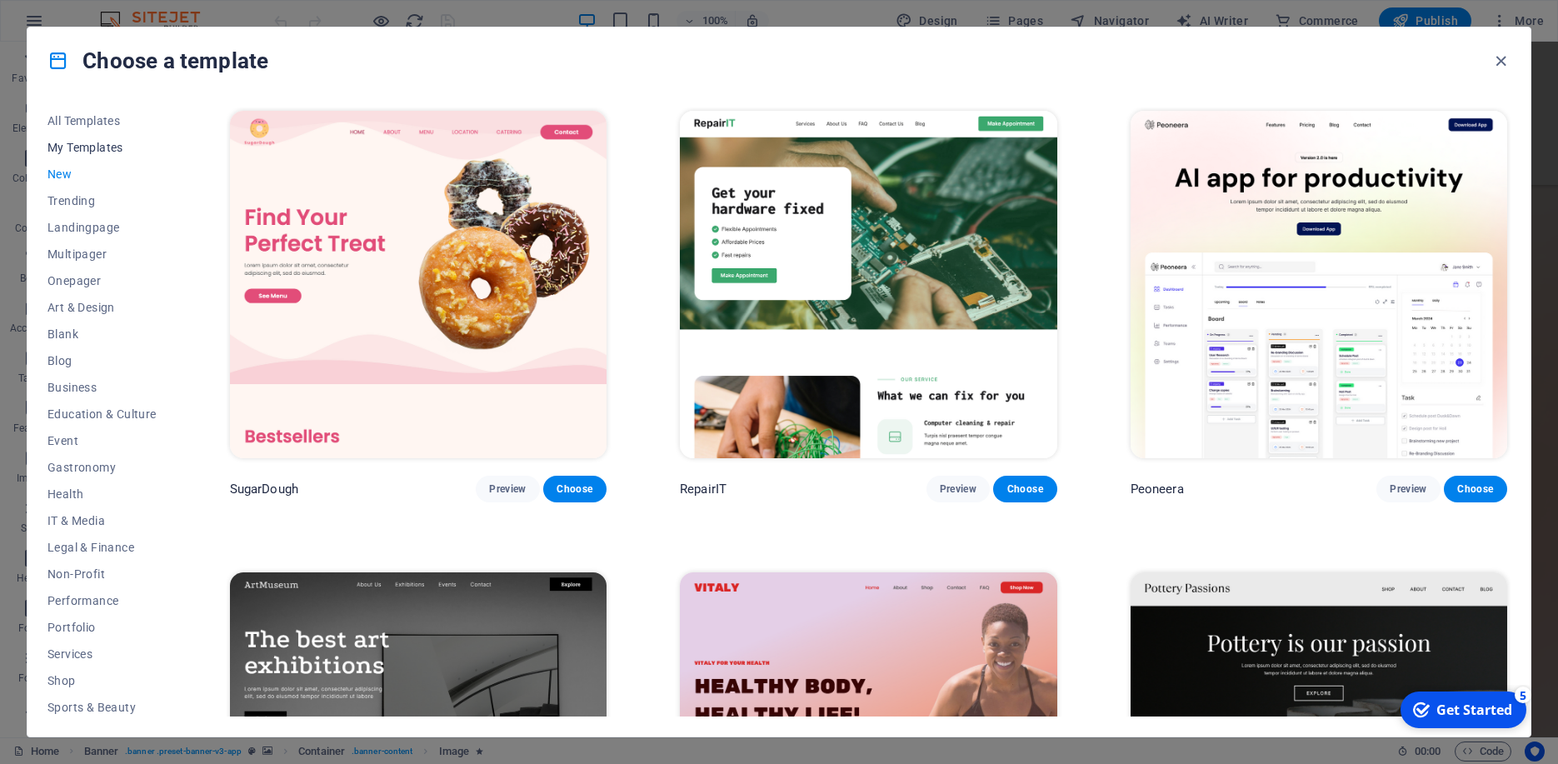
click at [83, 139] on button "My Templates" at bounding box center [101, 147] width 109 height 27
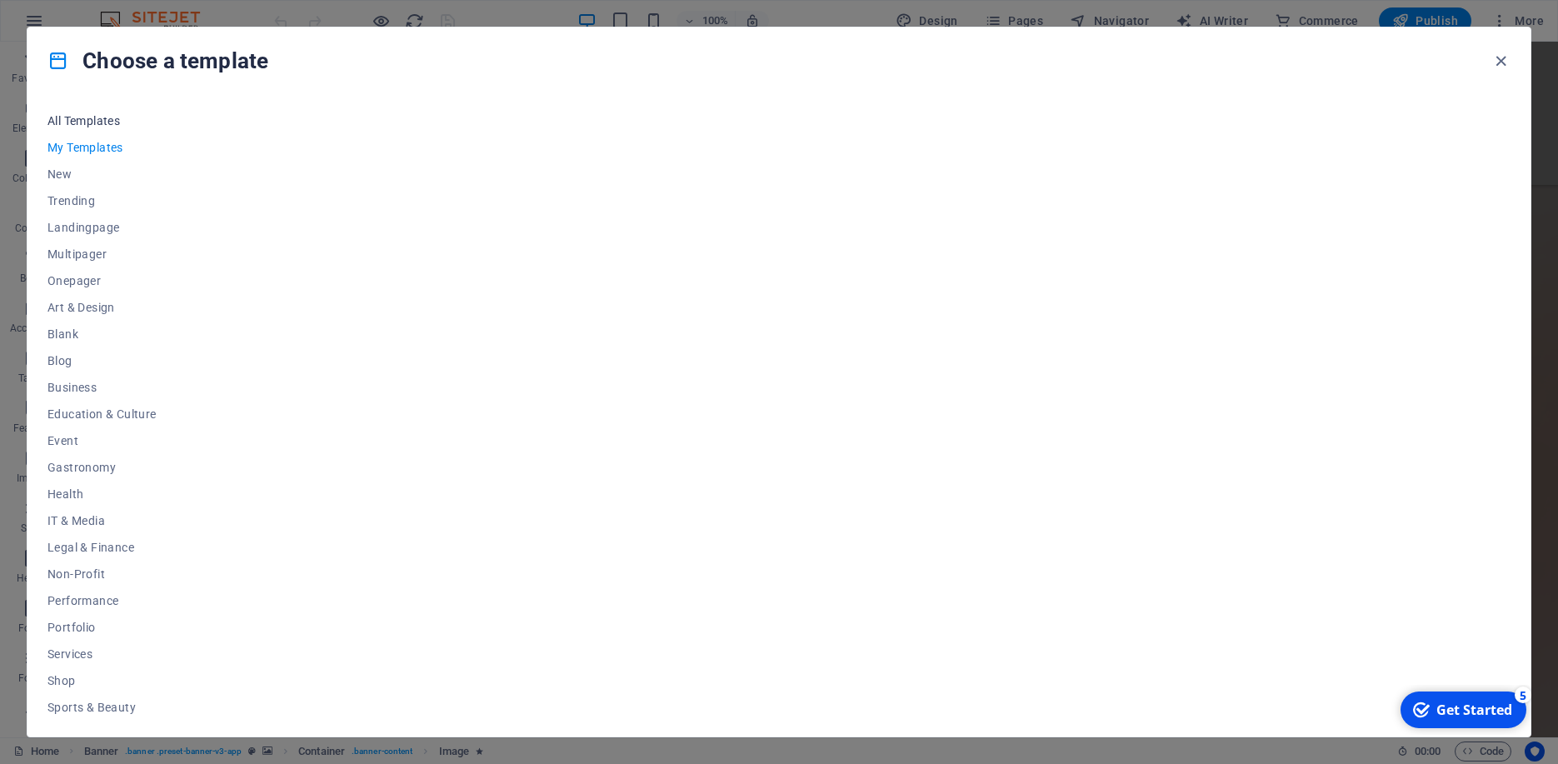
click at [94, 116] on span "All Templates" at bounding box center [101, 120] width 109 height 13
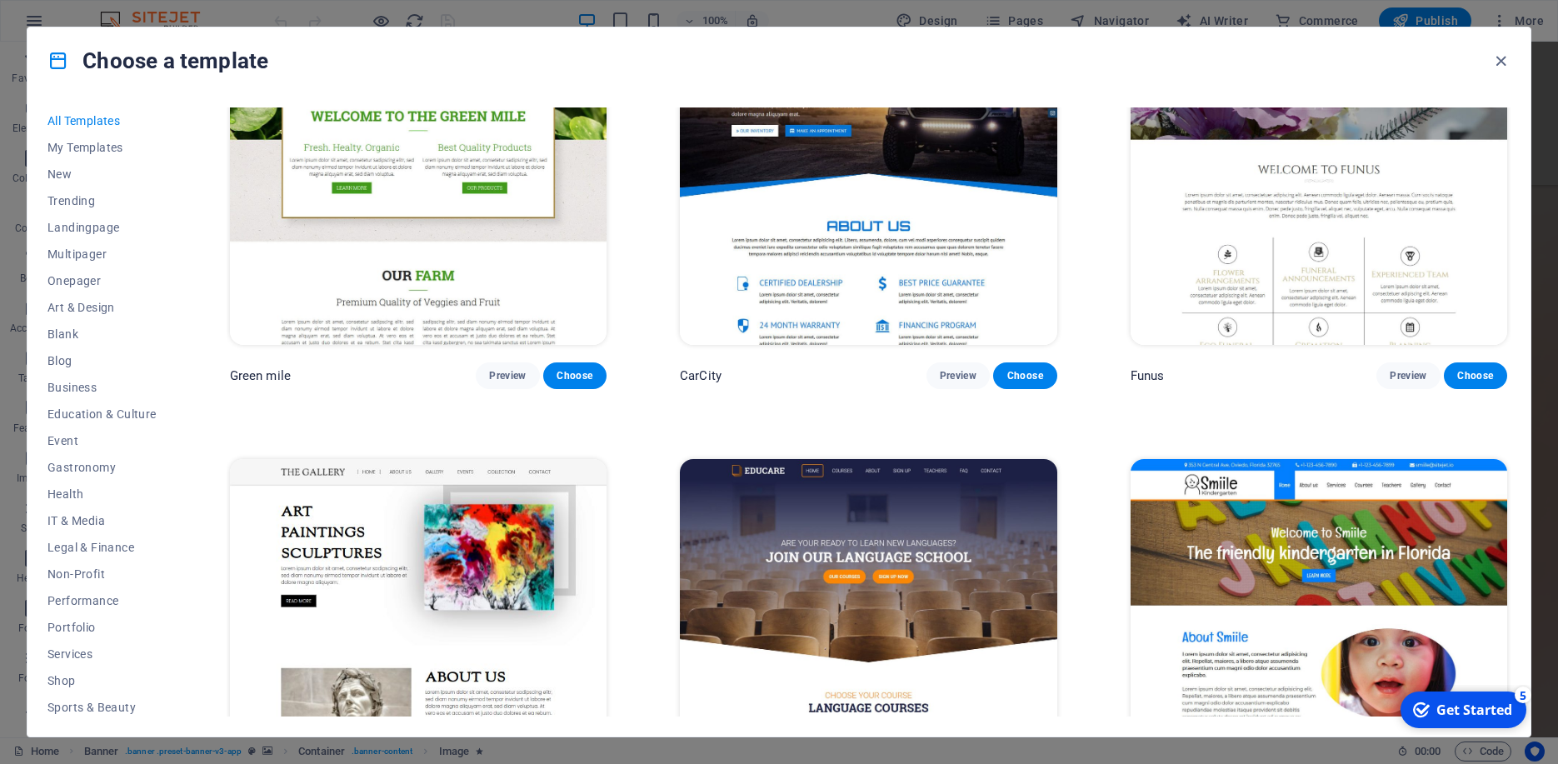
scroll to position [14882, 0]
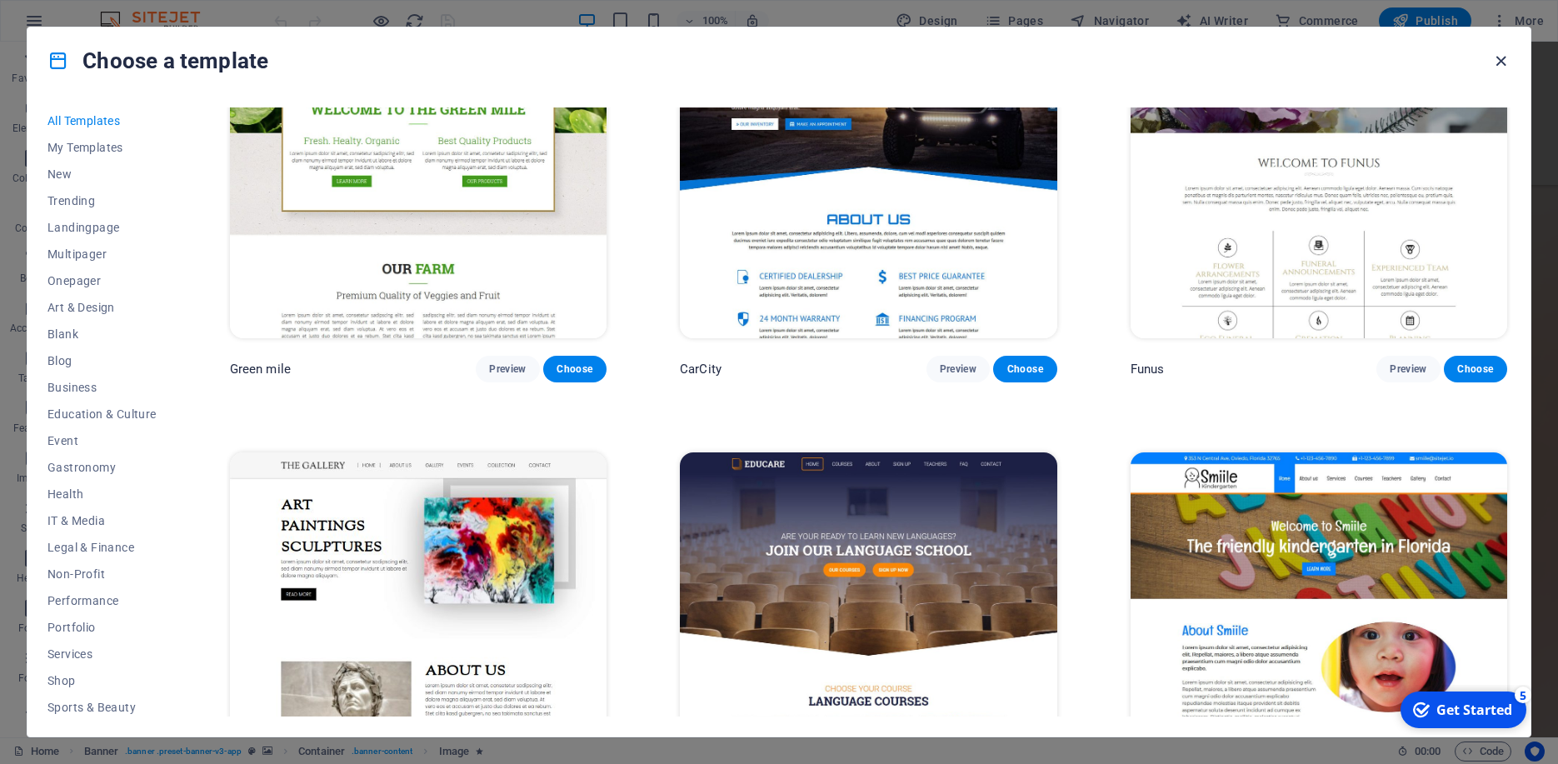
click at [1497, 67] on icon "button" at bounding box center [1500, 61] width 19 height 19
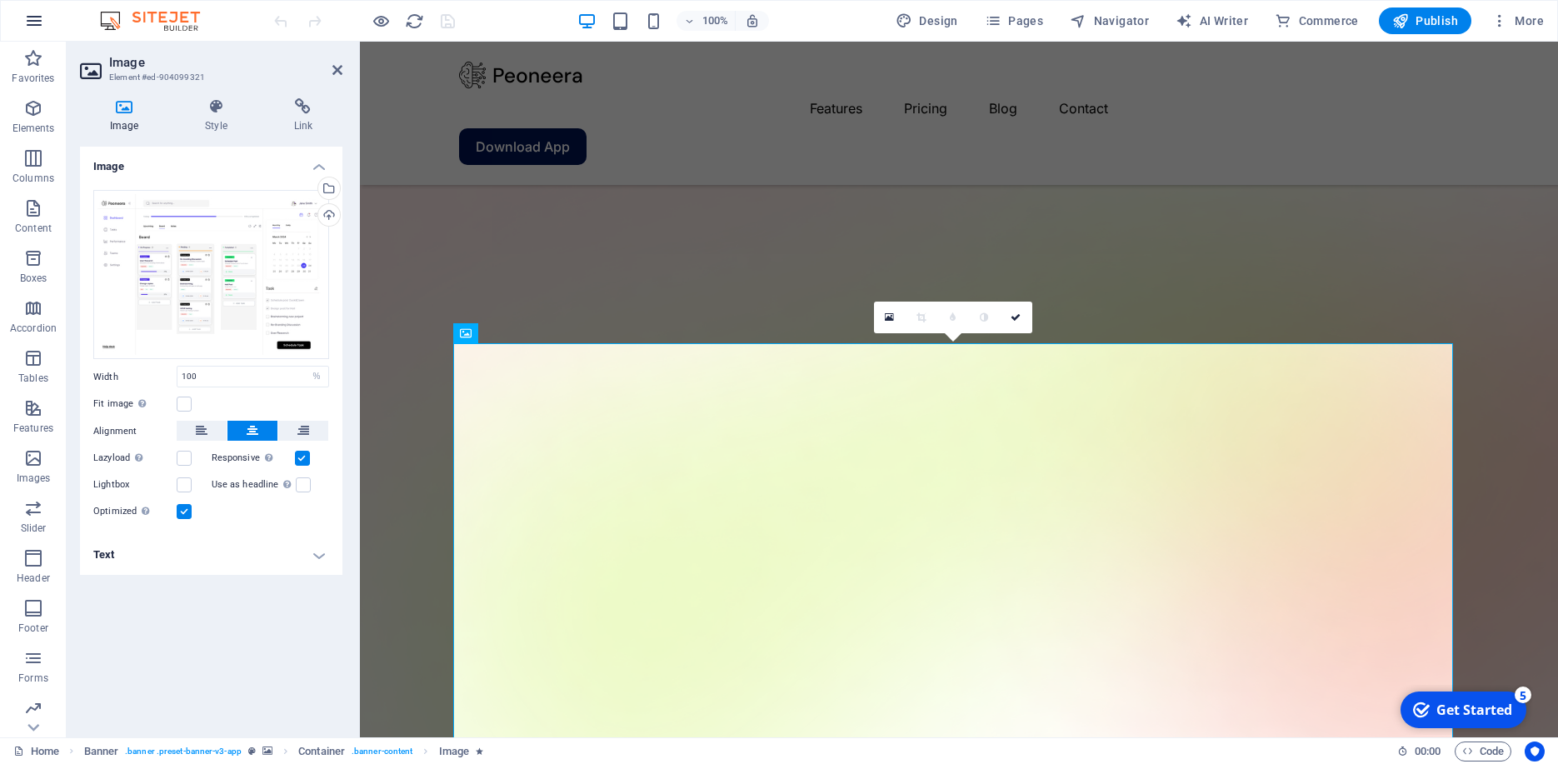
click at [37, 29] on icon "button" at bounding box center [34, 21] width 20 height 20
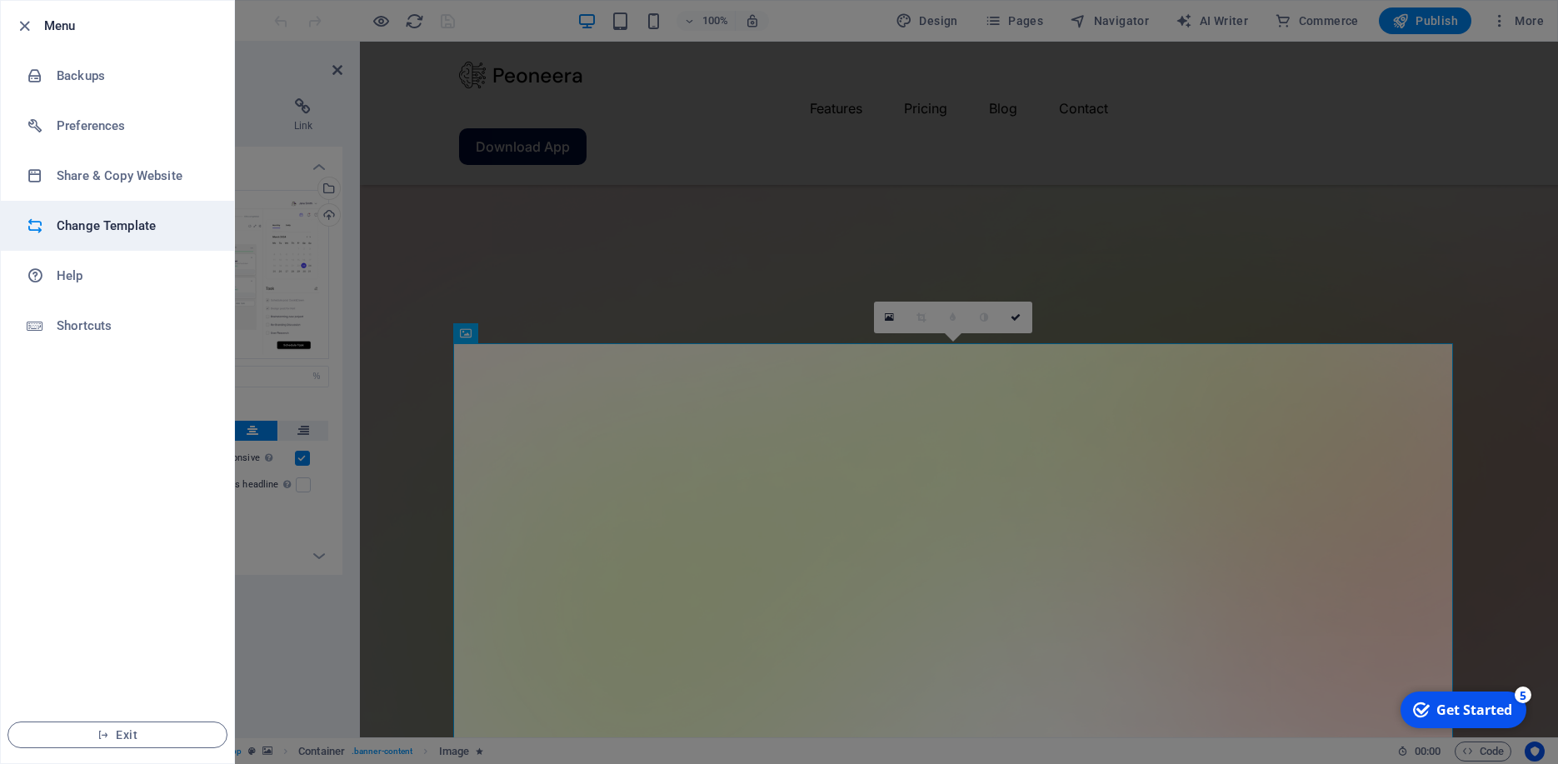
click at [171, 220] on h6 "Change Template" at bounding box center [134, 226] width 154 height 20
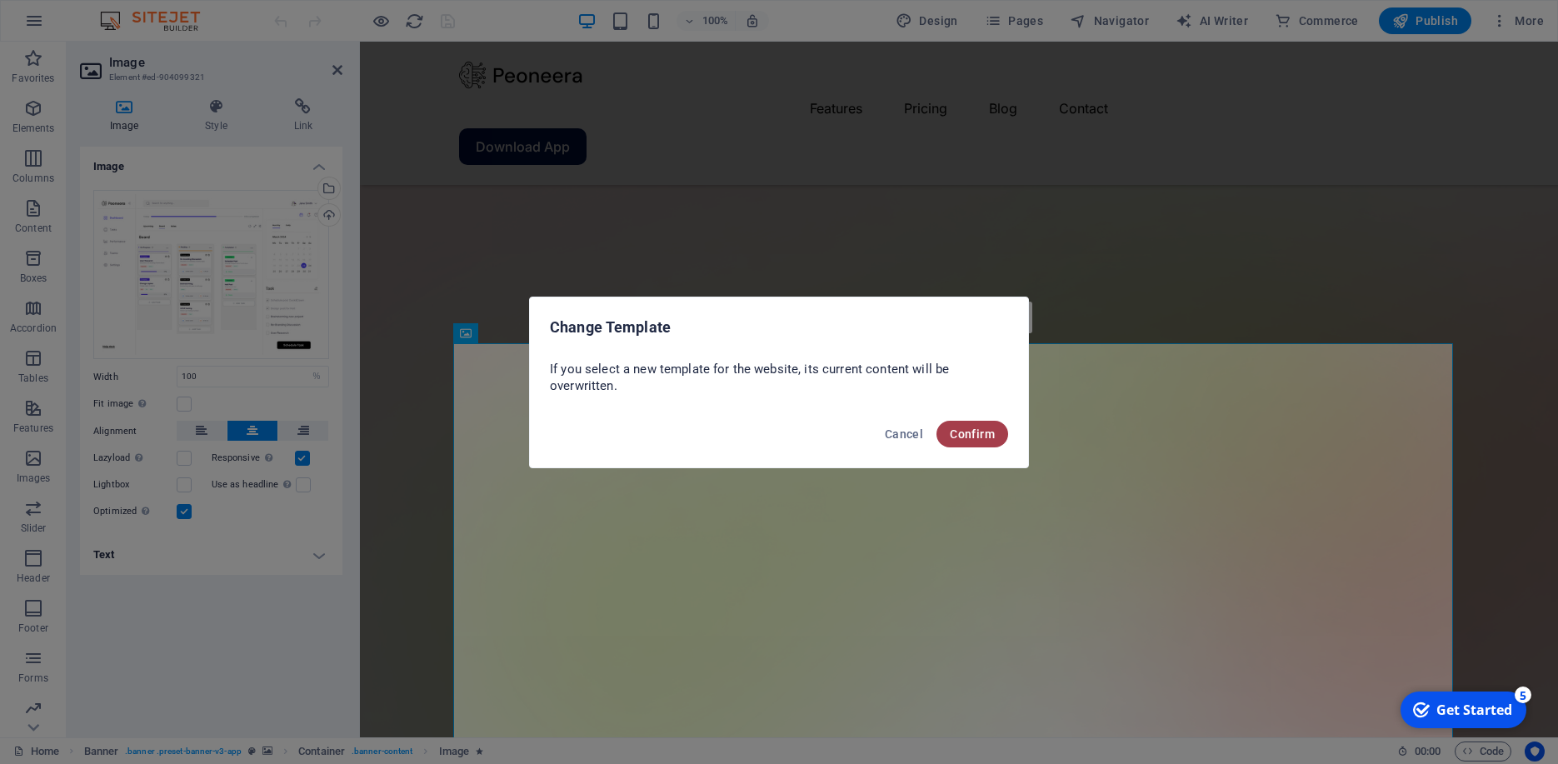
click at [973, 437] on span "Confirm" at bounding box center [972, 433] width 45 height 13
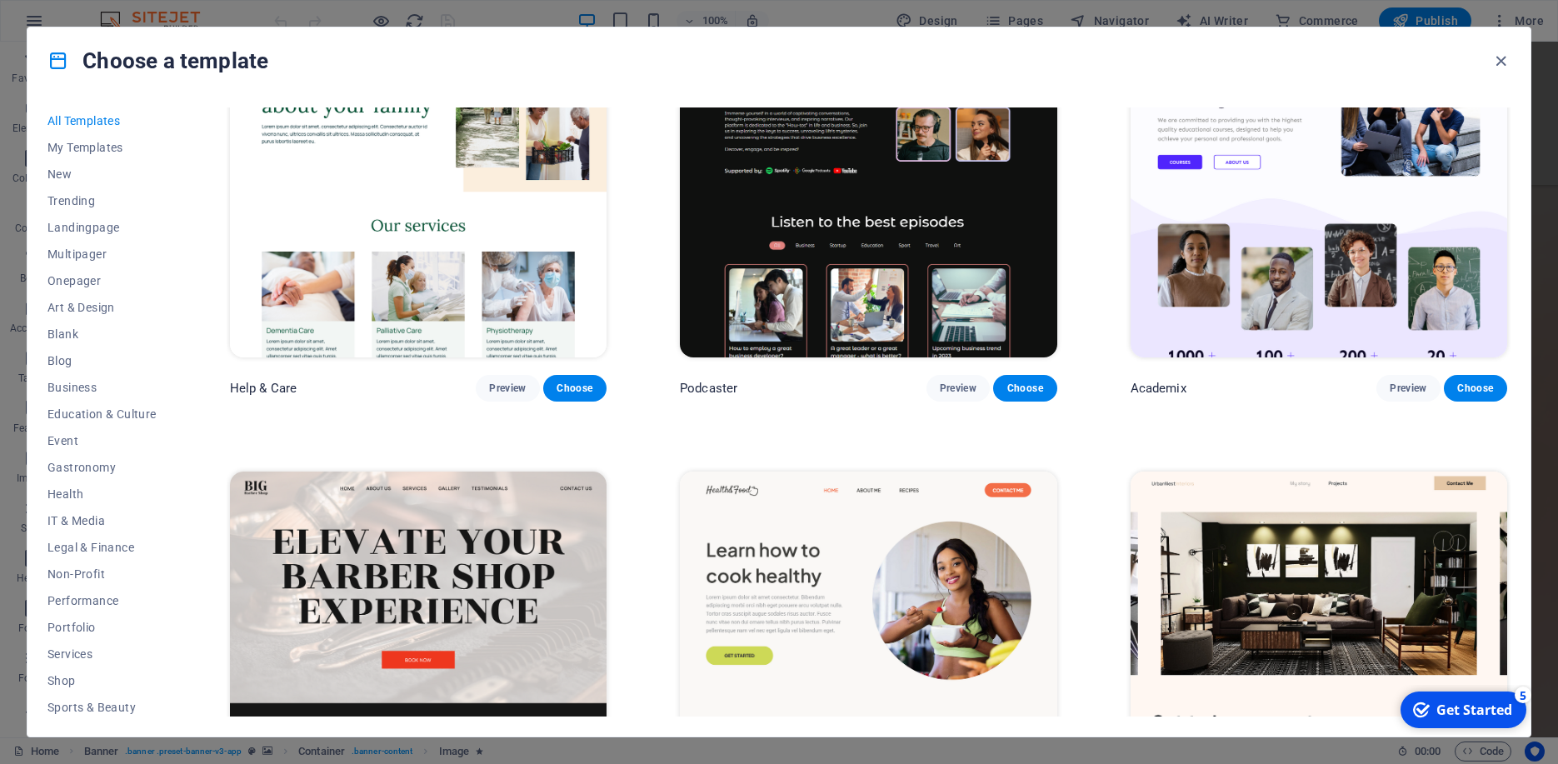
scroll to position [2733, 0]
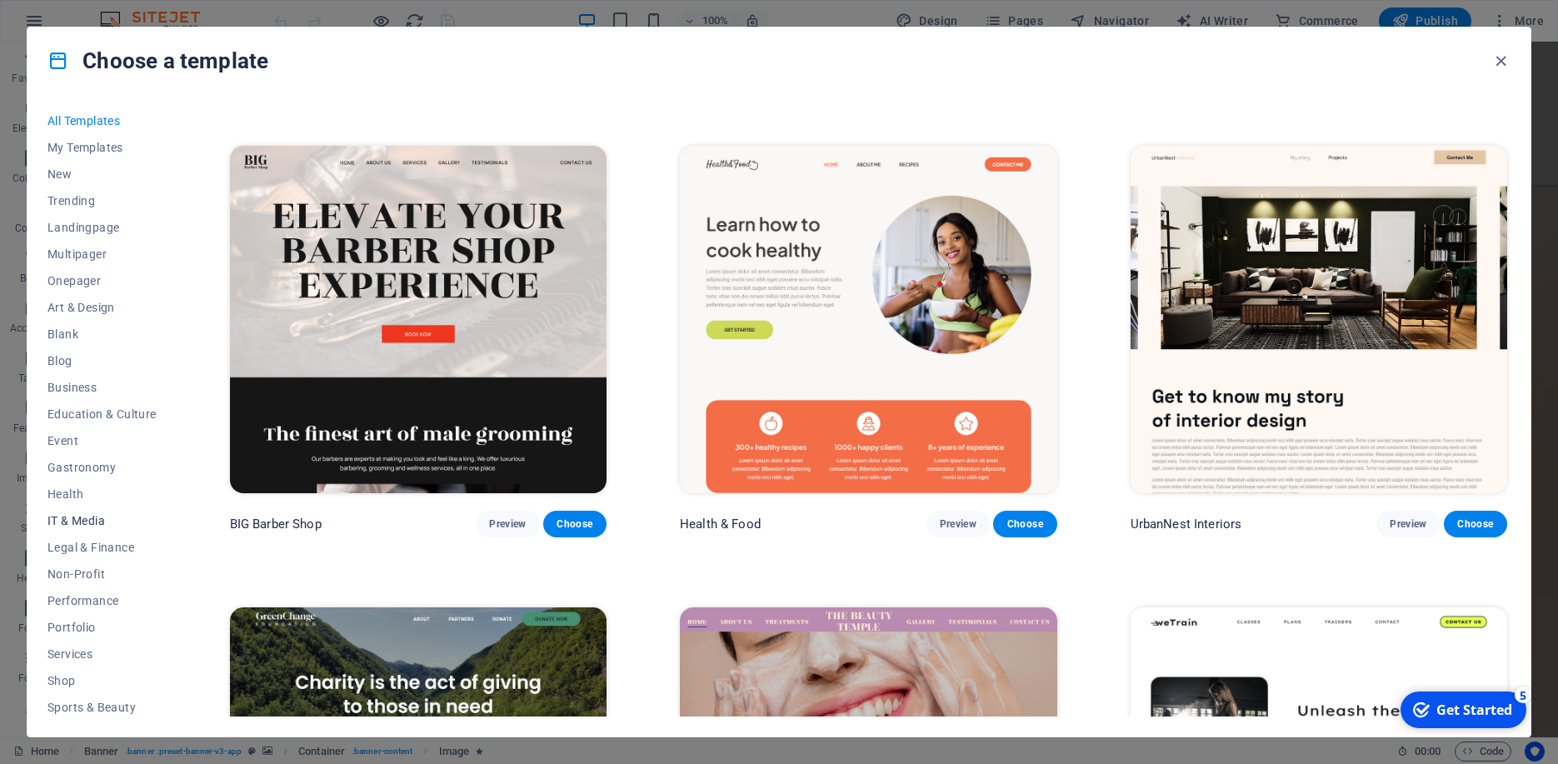
click at [69, 522] on span "IT & Media" at bounding box center [101, 520] width 109 height 13
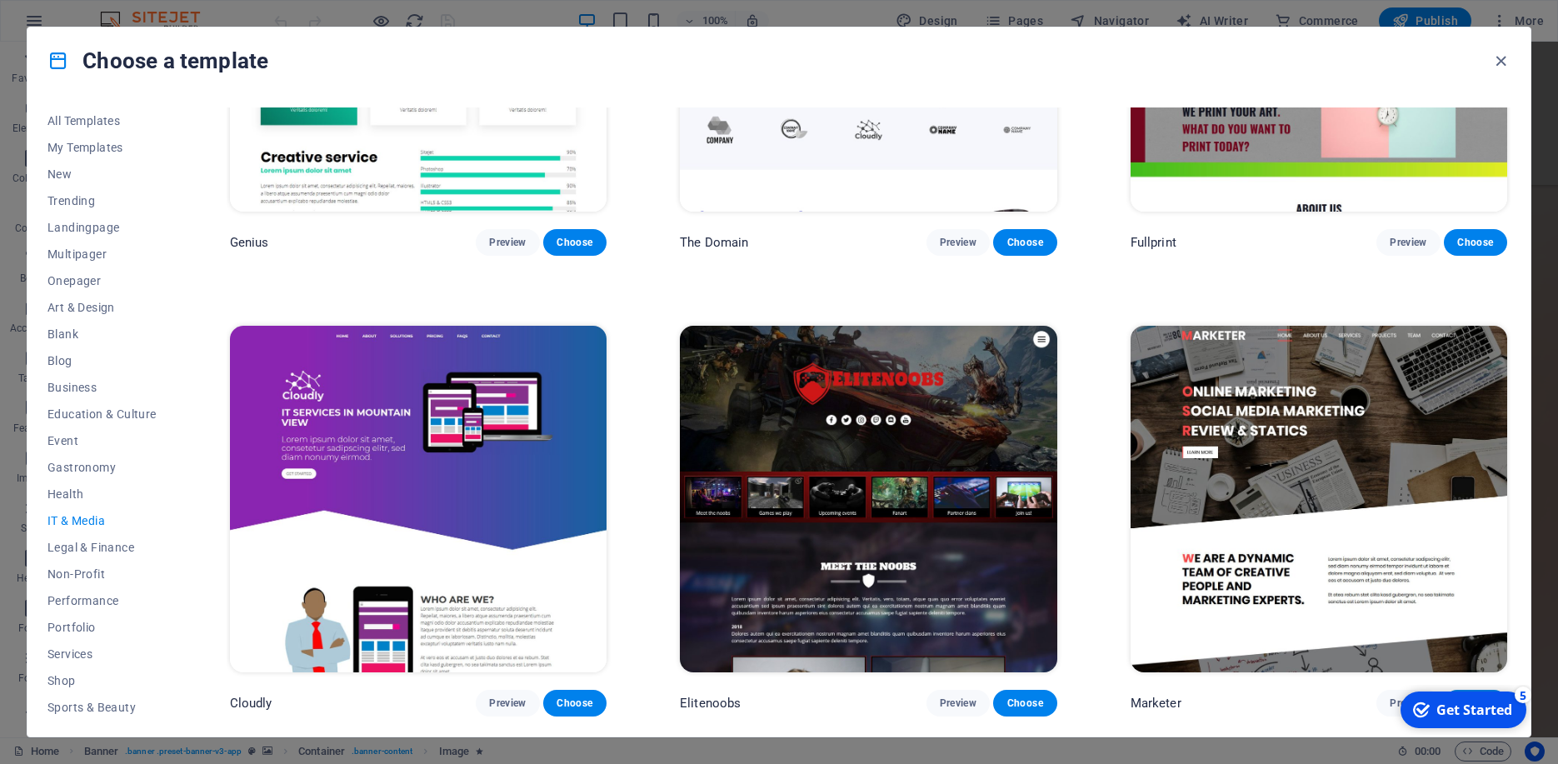
scroll to position [1141, 0]
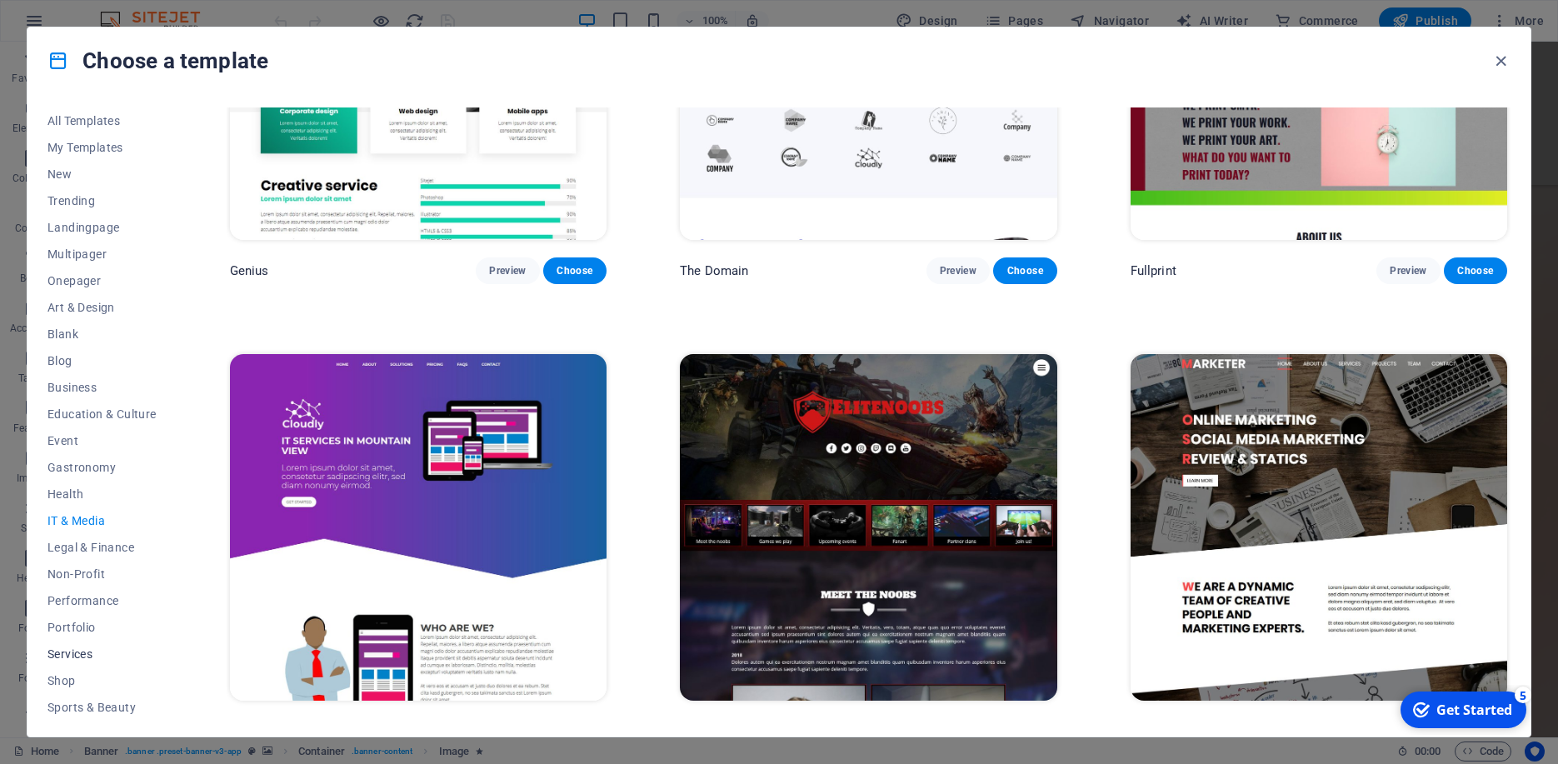
click at [68, 666] on button "Services" at bounding box center [101, 654] width 109 height 27
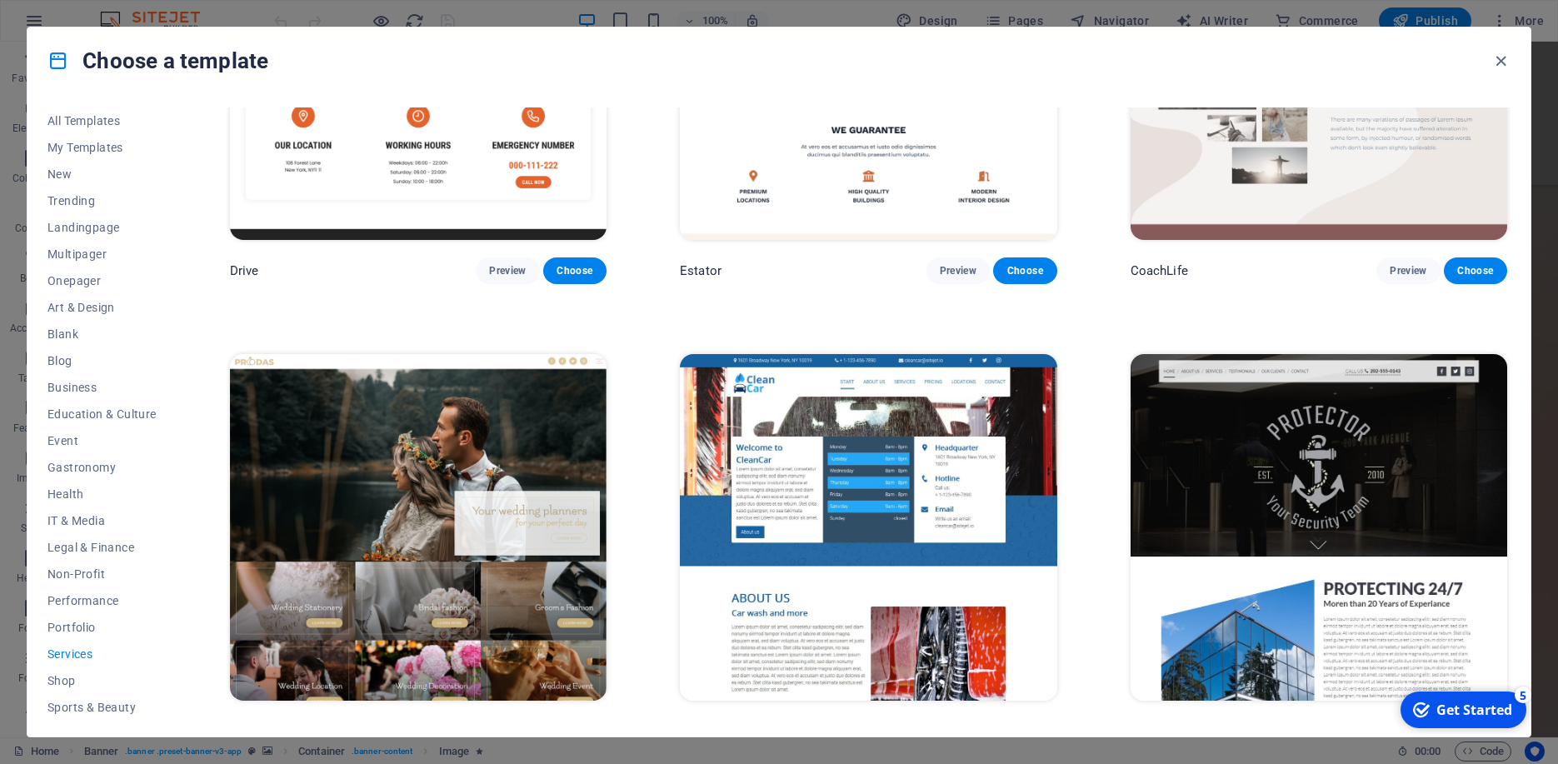
click at [85, 663] on button "Services" at bounding box center [101, 654] width 109 height 27
click at [74, 699] on button "Sports & Beauty" at bounding box center [101, 707] width 109 height 27
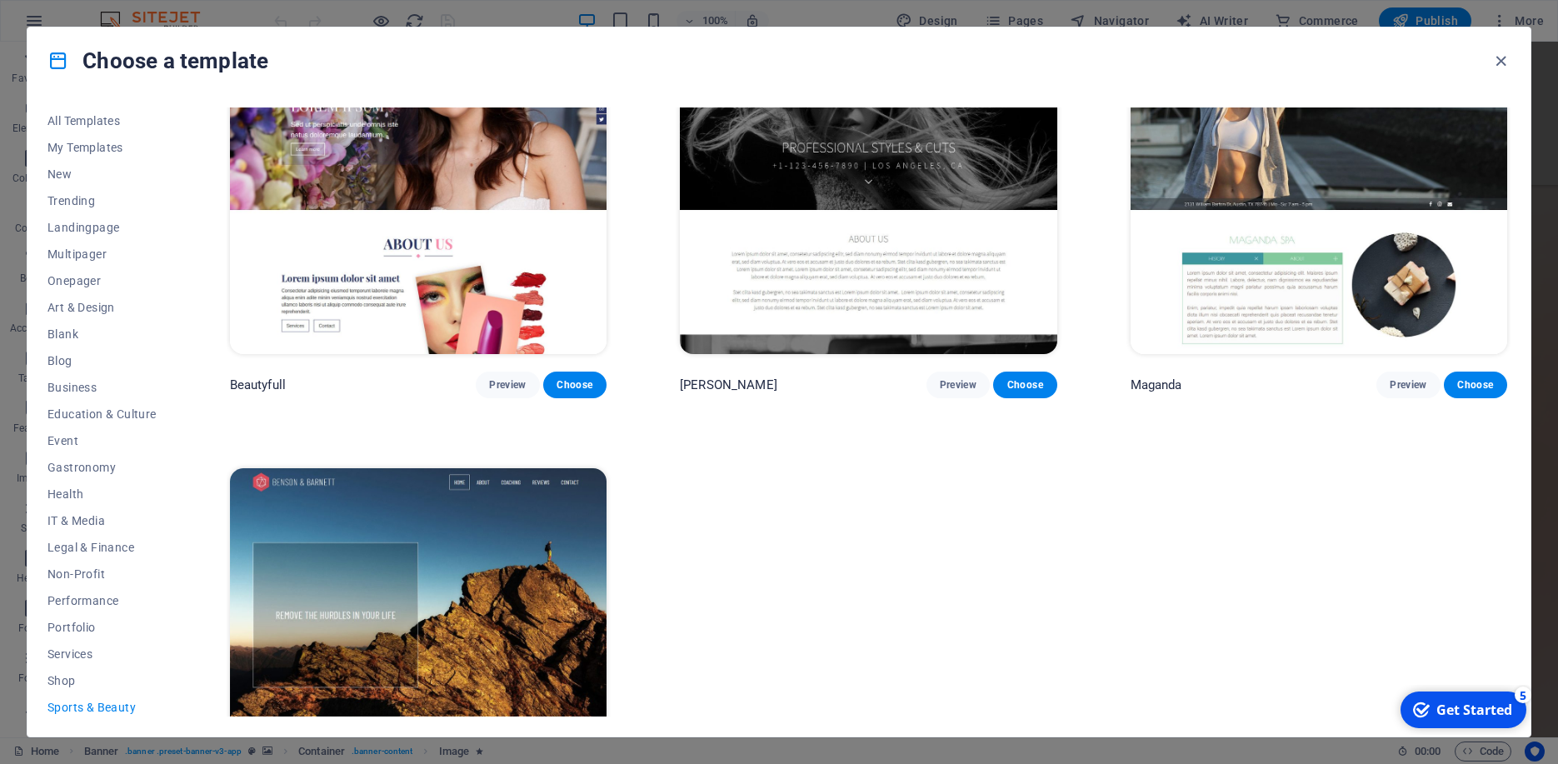
scroll to position [2048, 0]
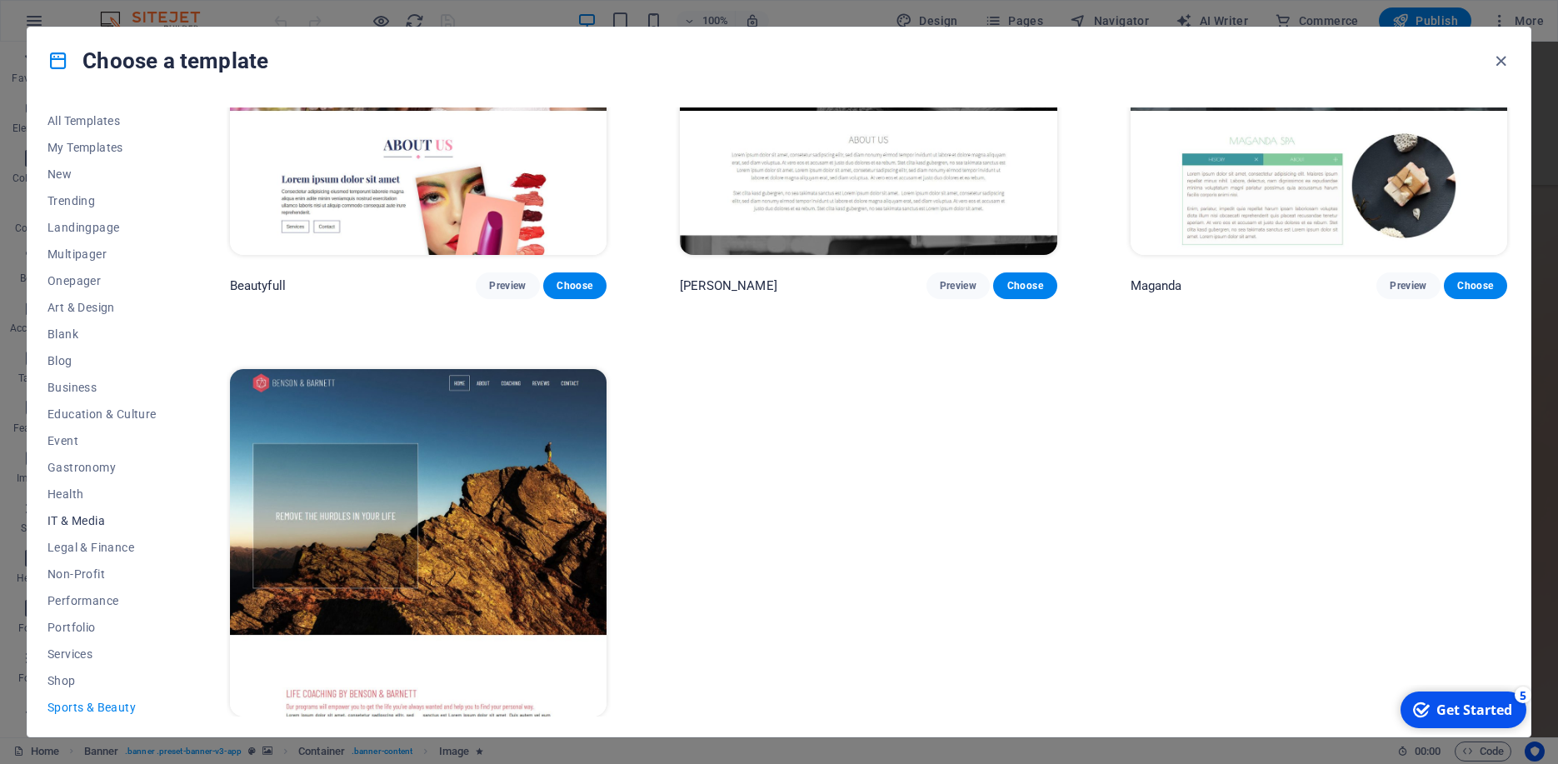
click at [92, 508] on button "IT & Media" at bounding box center [101, 520] width 109 height 27
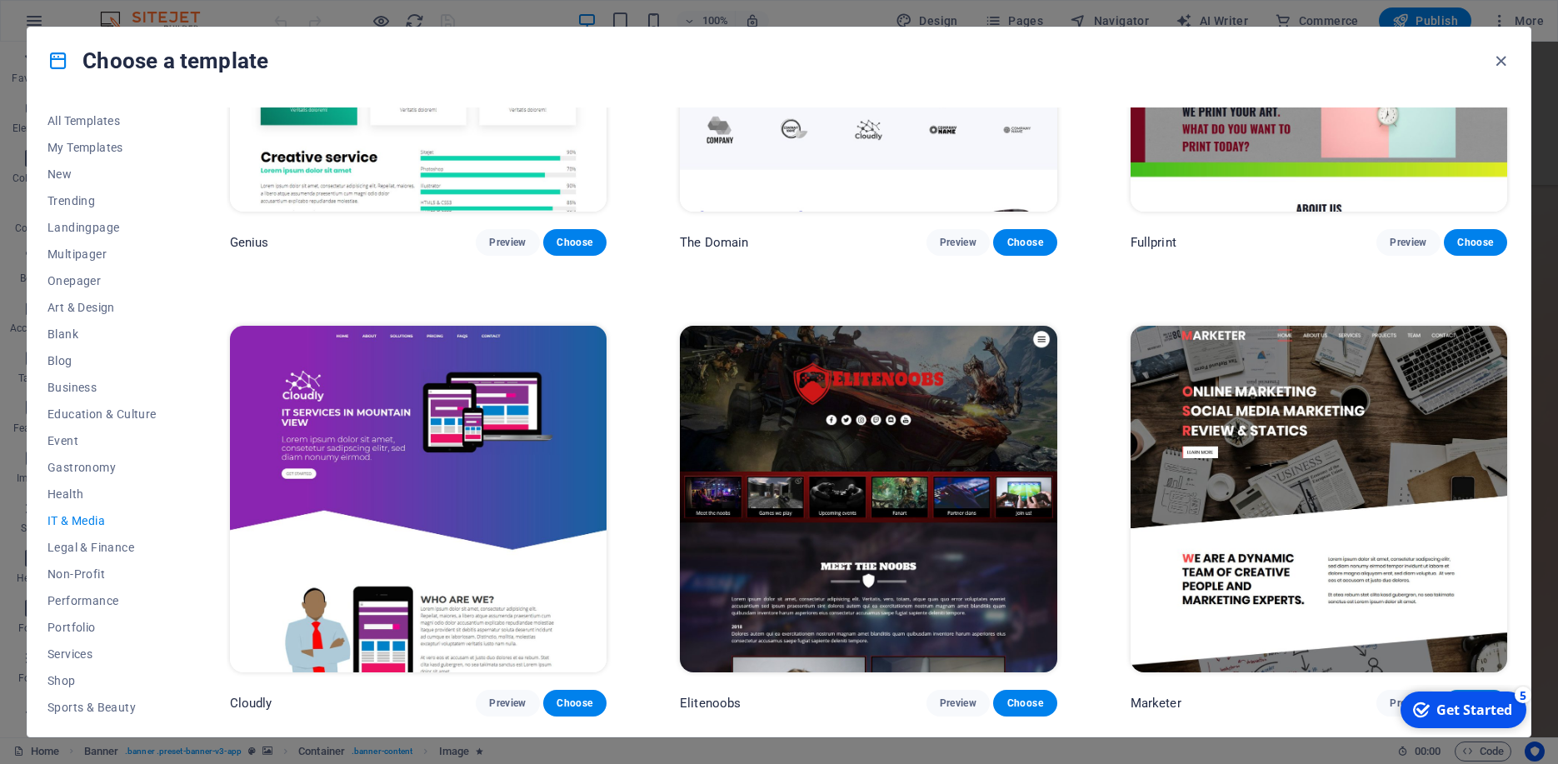
scroll to position [1141, 0]
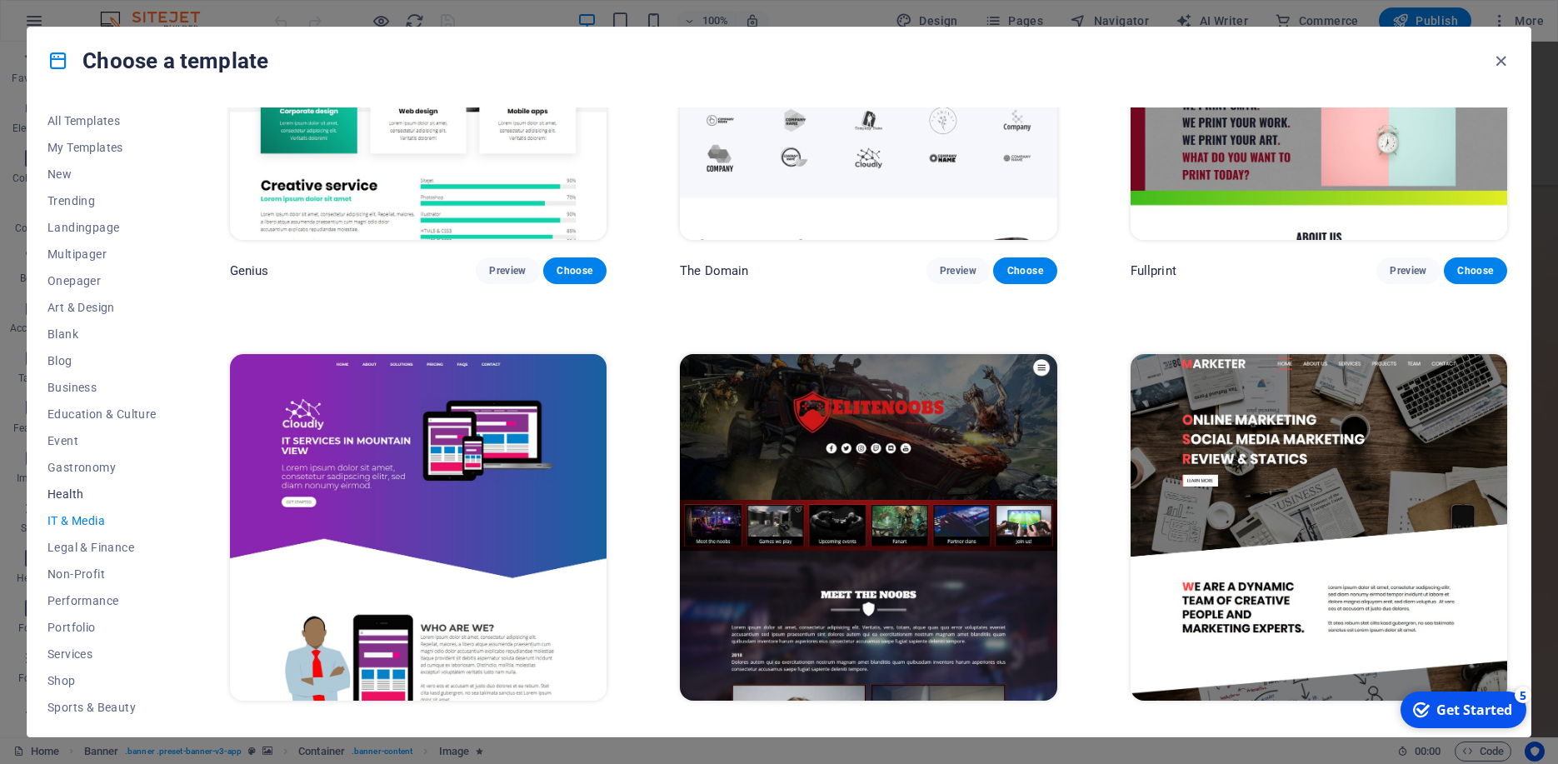
click at [84, 497] on span "Health" at bounding box center [101, 493] width 109 height 13
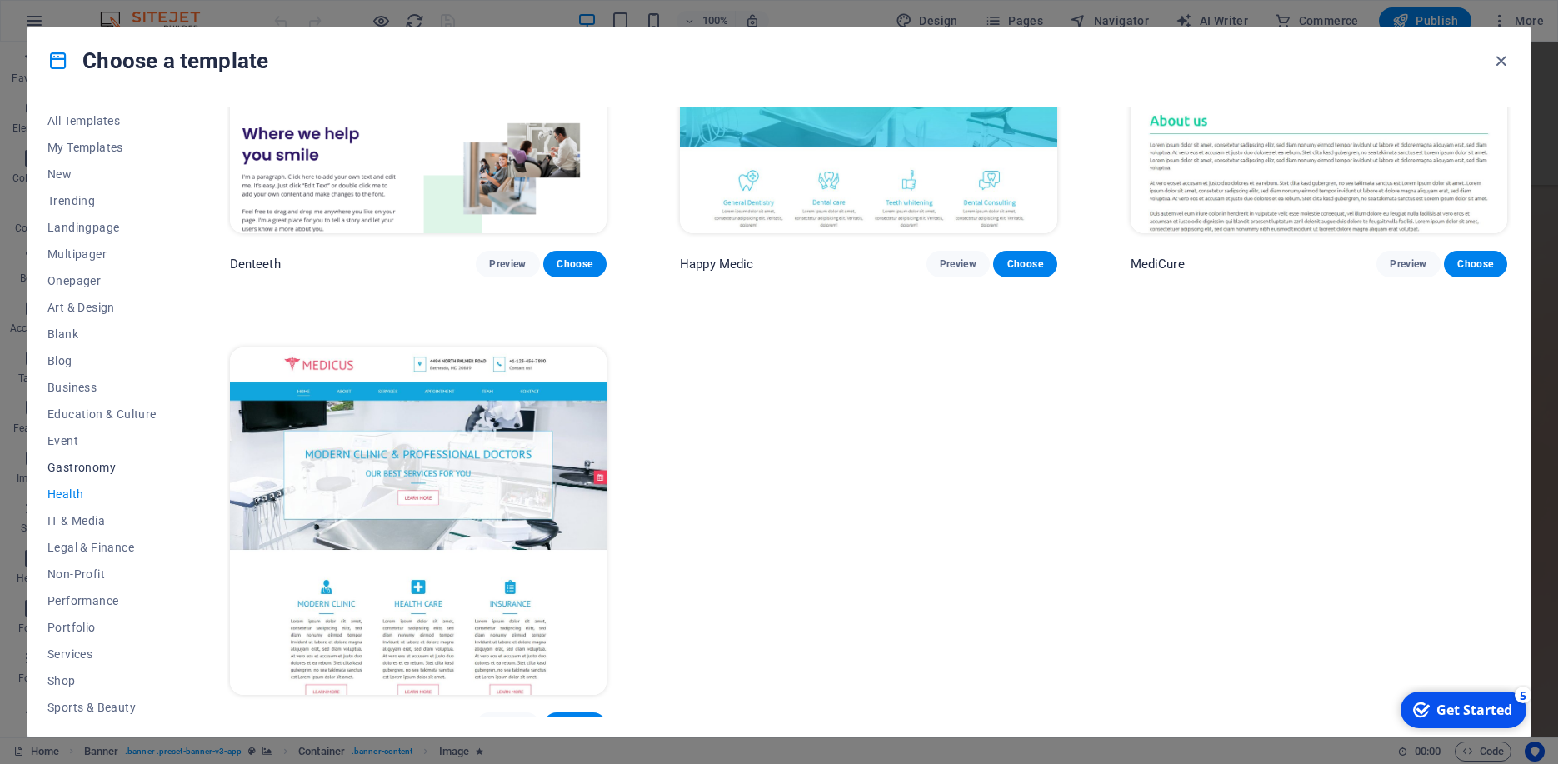
click at [72, 465] on span "Gastronomy" at bounding box center [101, 467] width 109 height 13
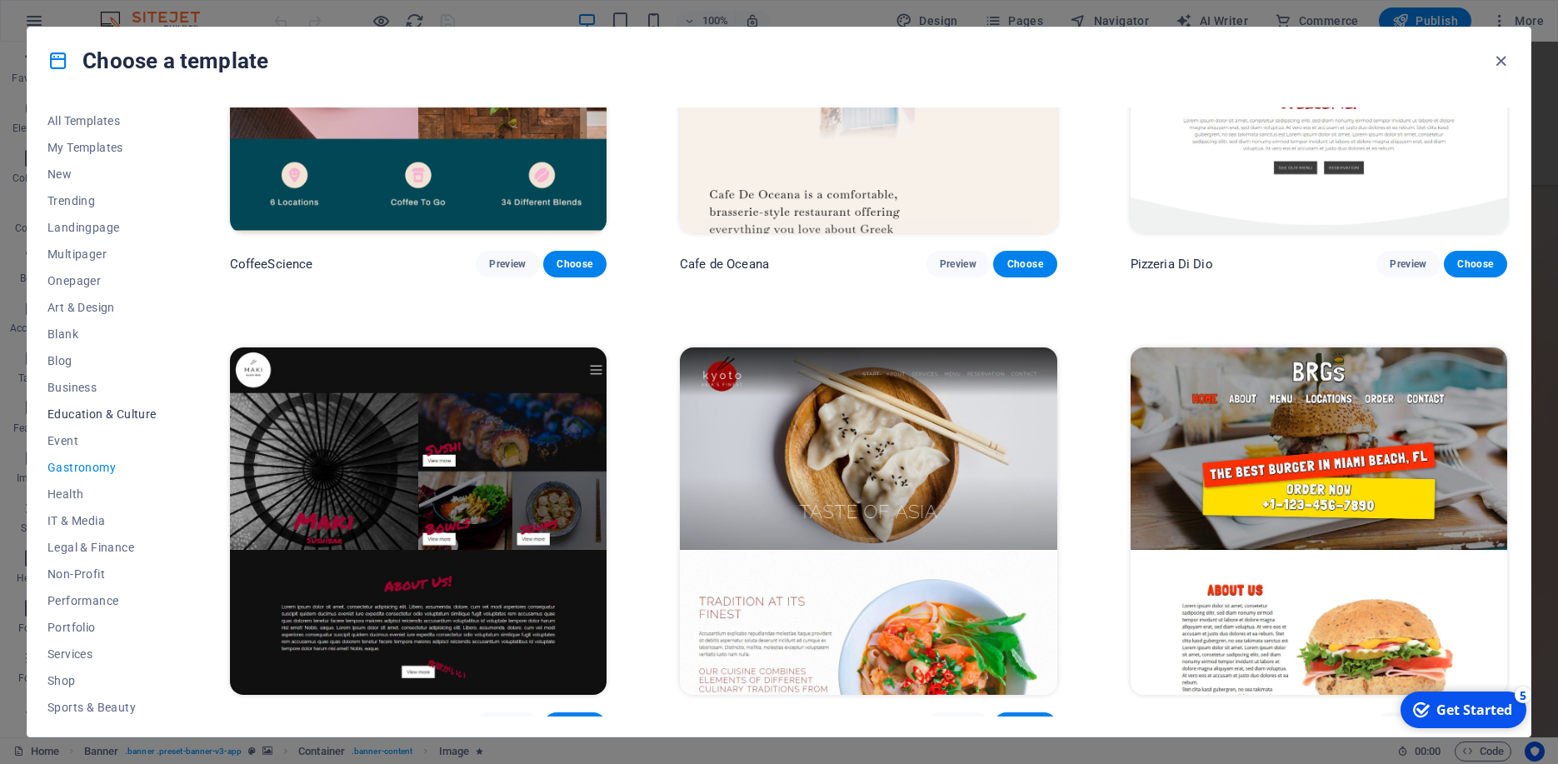
click at [65, 426] on button "Education & Culture" at bounding box center [101, 414] width 109 height 27
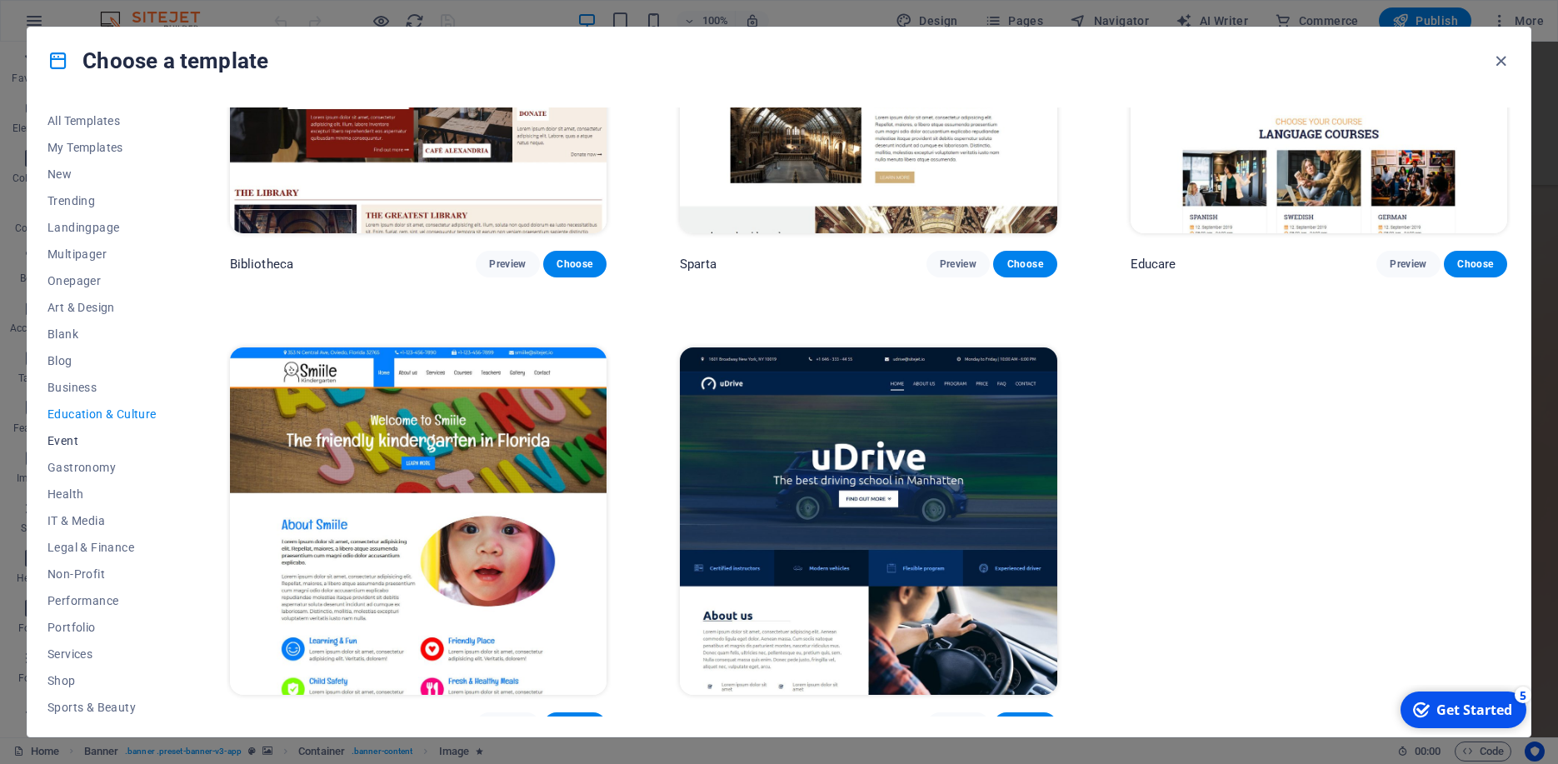
click at [68, 444] on span "Event" at bounding box center [101, 440] width 109 height 13
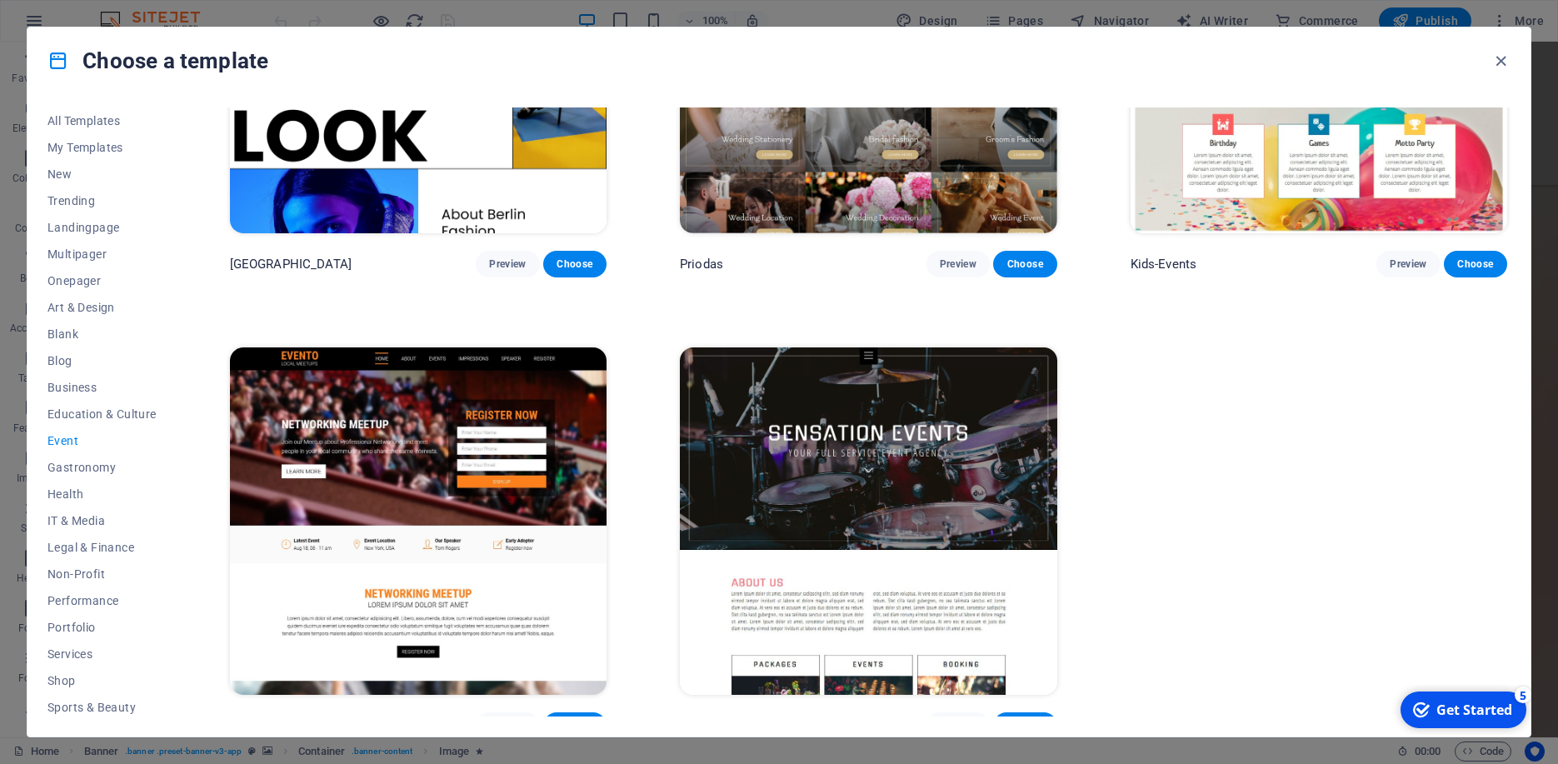
scroll to position [318, 0]
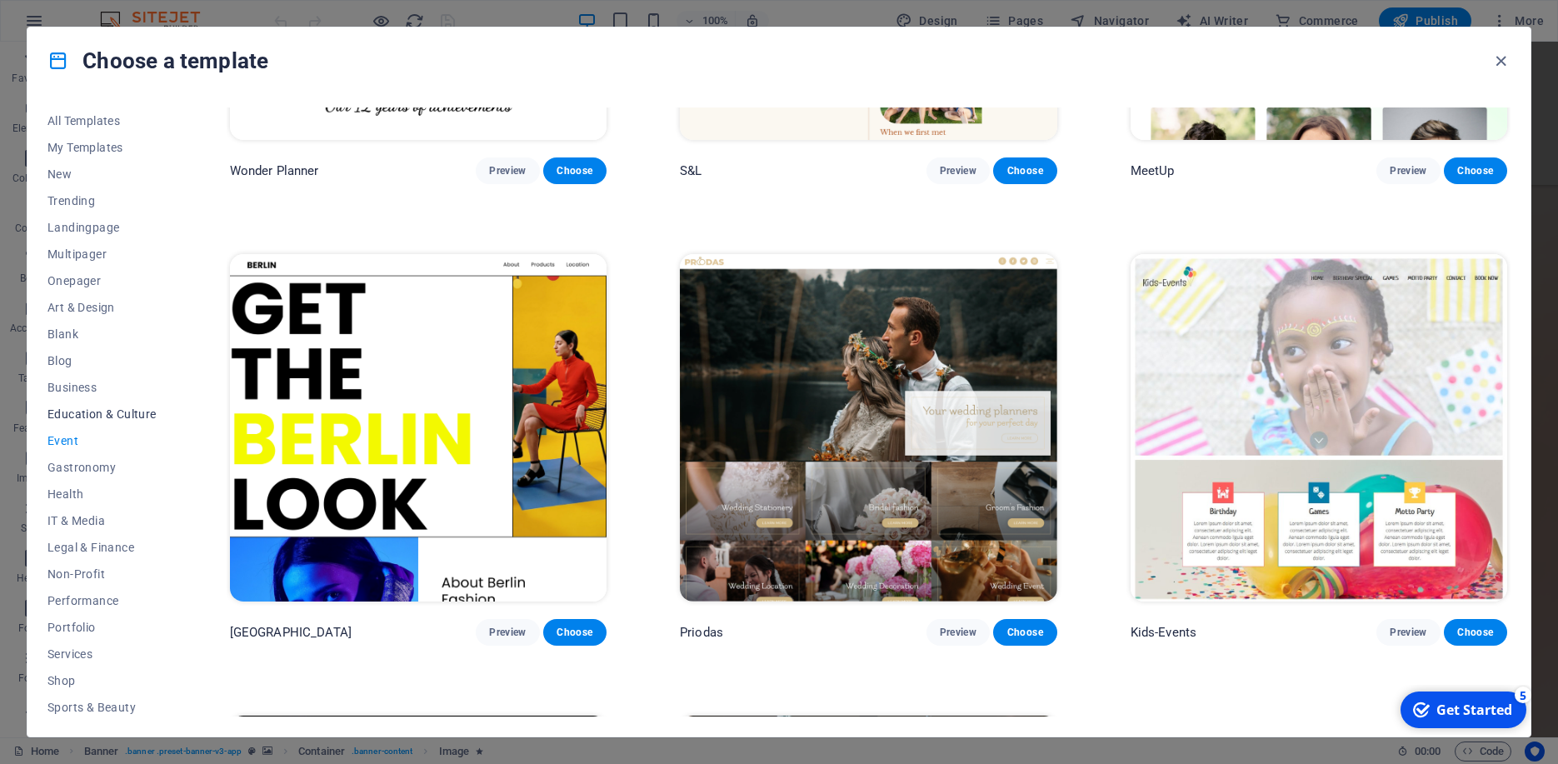
click at [77, 410] on span "Education & Culture" at bounding box center [101, 413] width 109 height 13
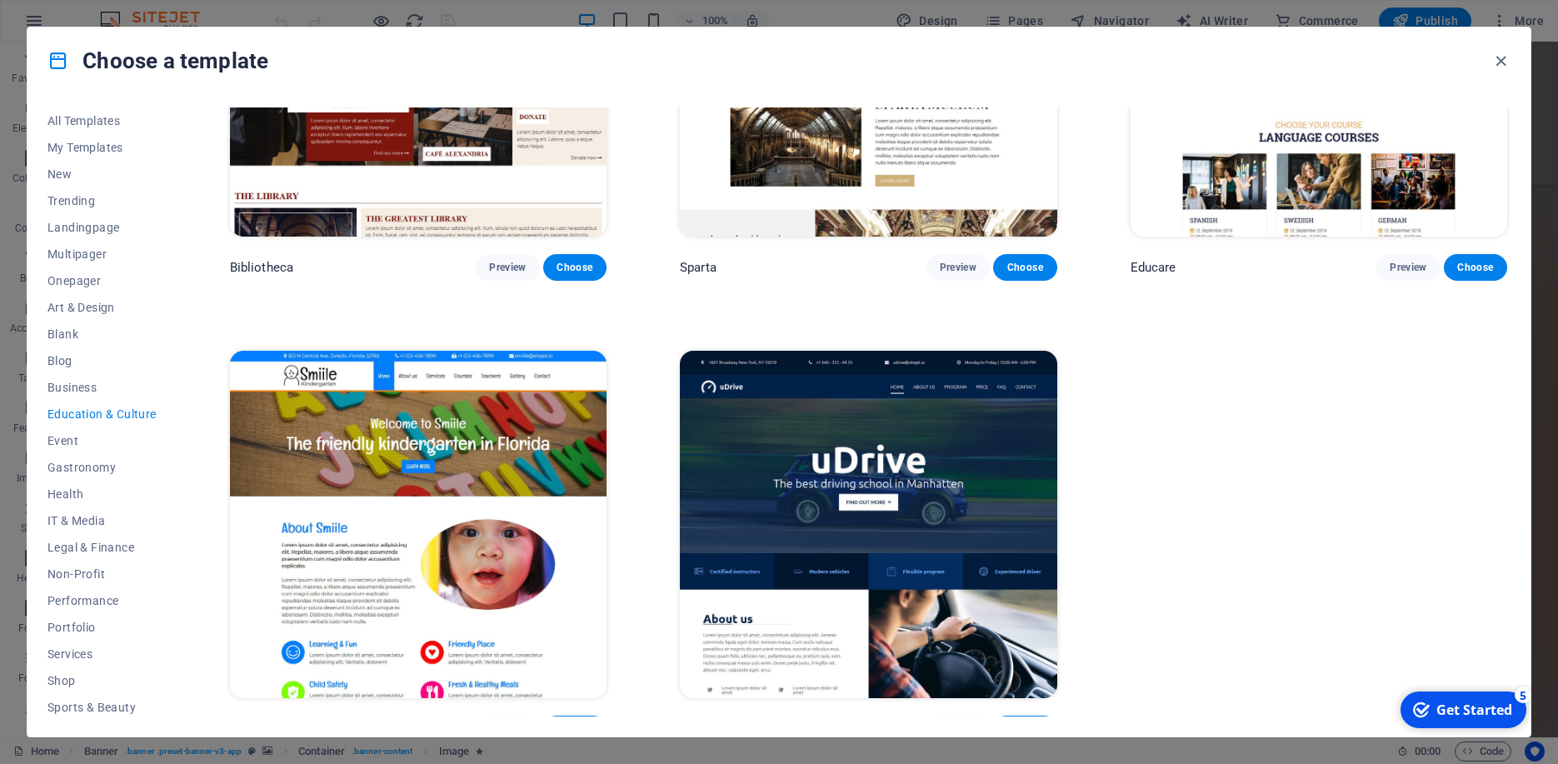
scroll to position [686, 0]
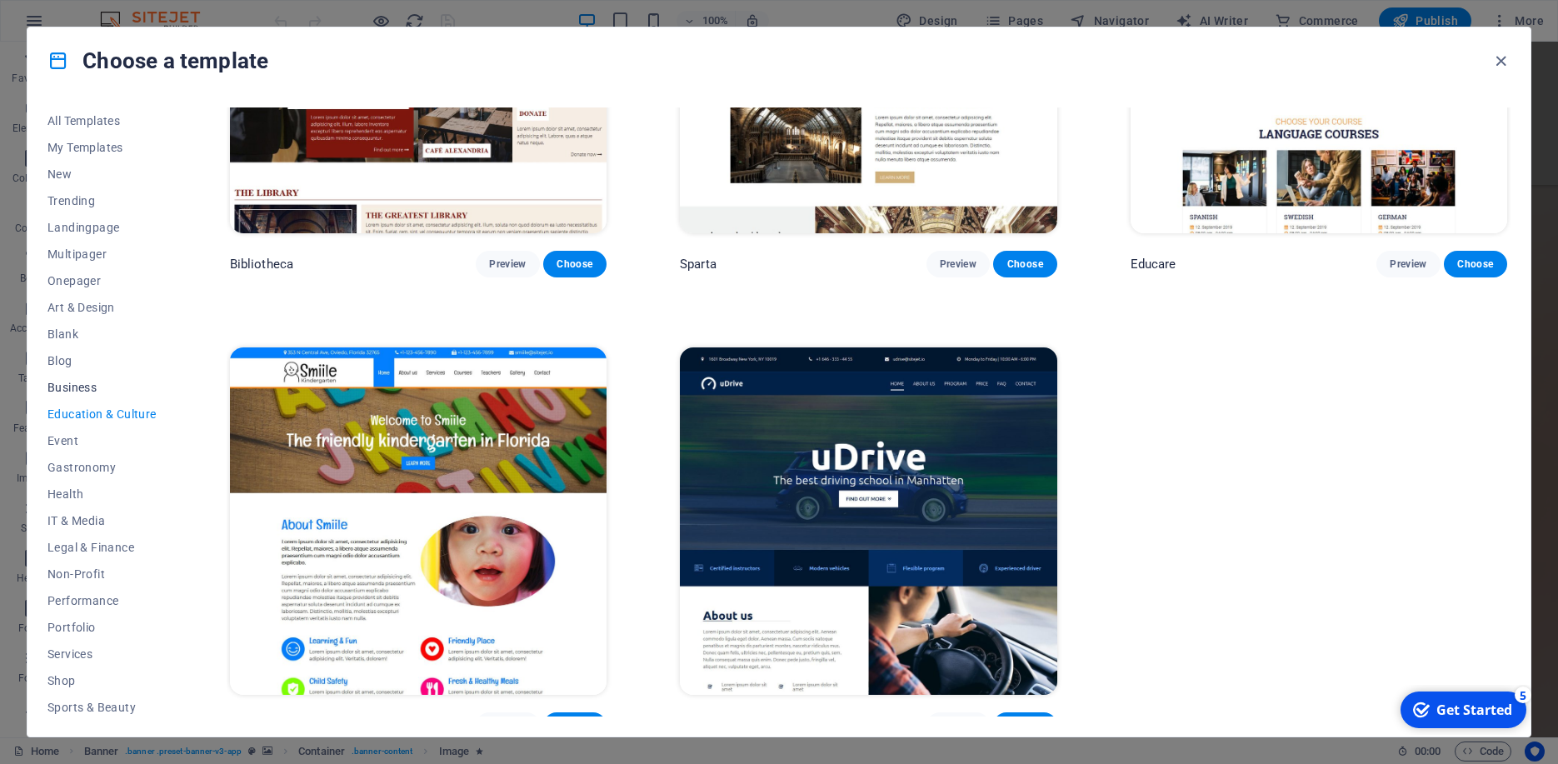
click at [72, 390] on span "Business" at bounding box center [101, 387] width 109 height 13
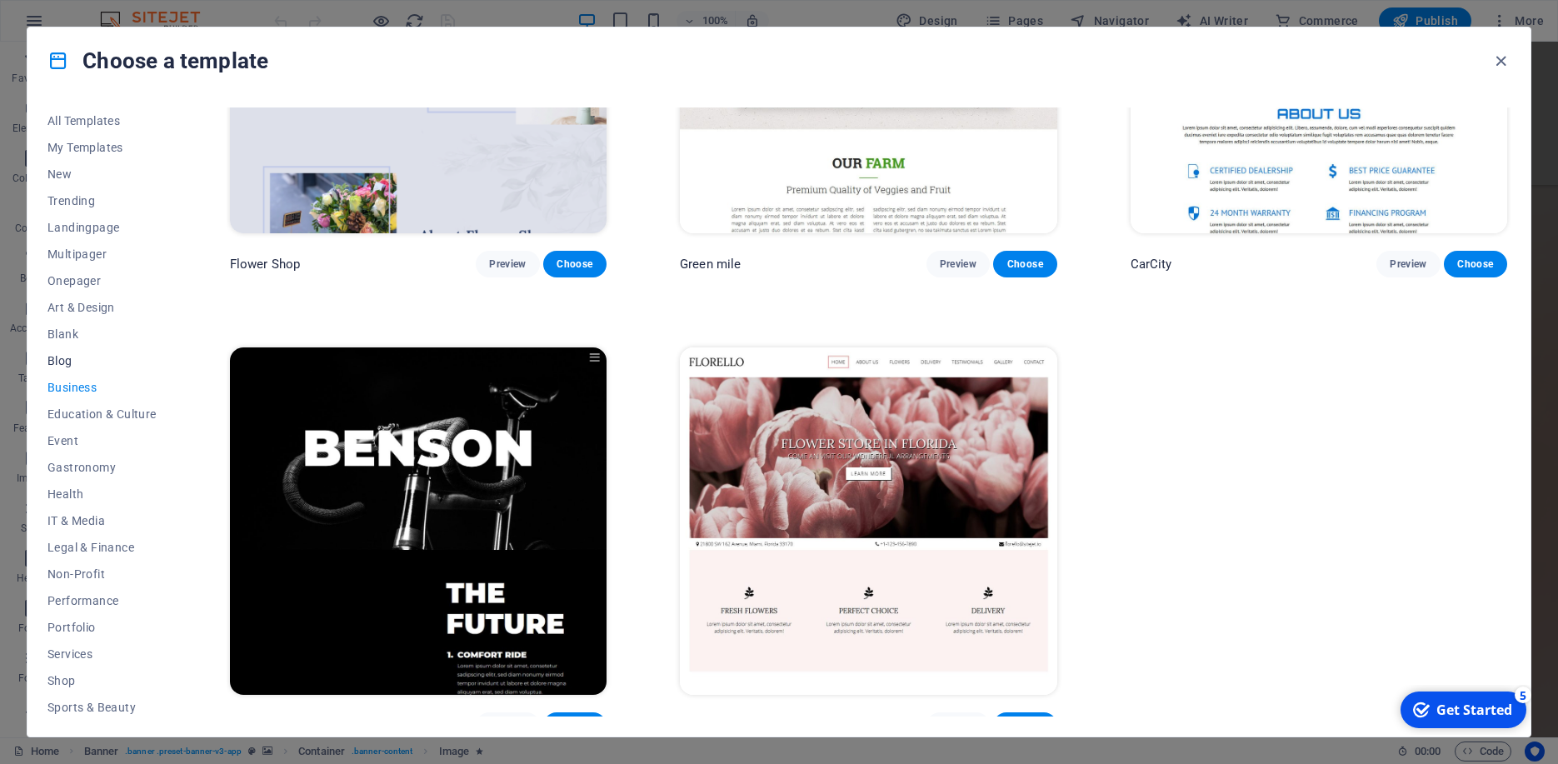
click at [64, 361] on span "Blog" at bounding box center [101, 360] width 109 height 13
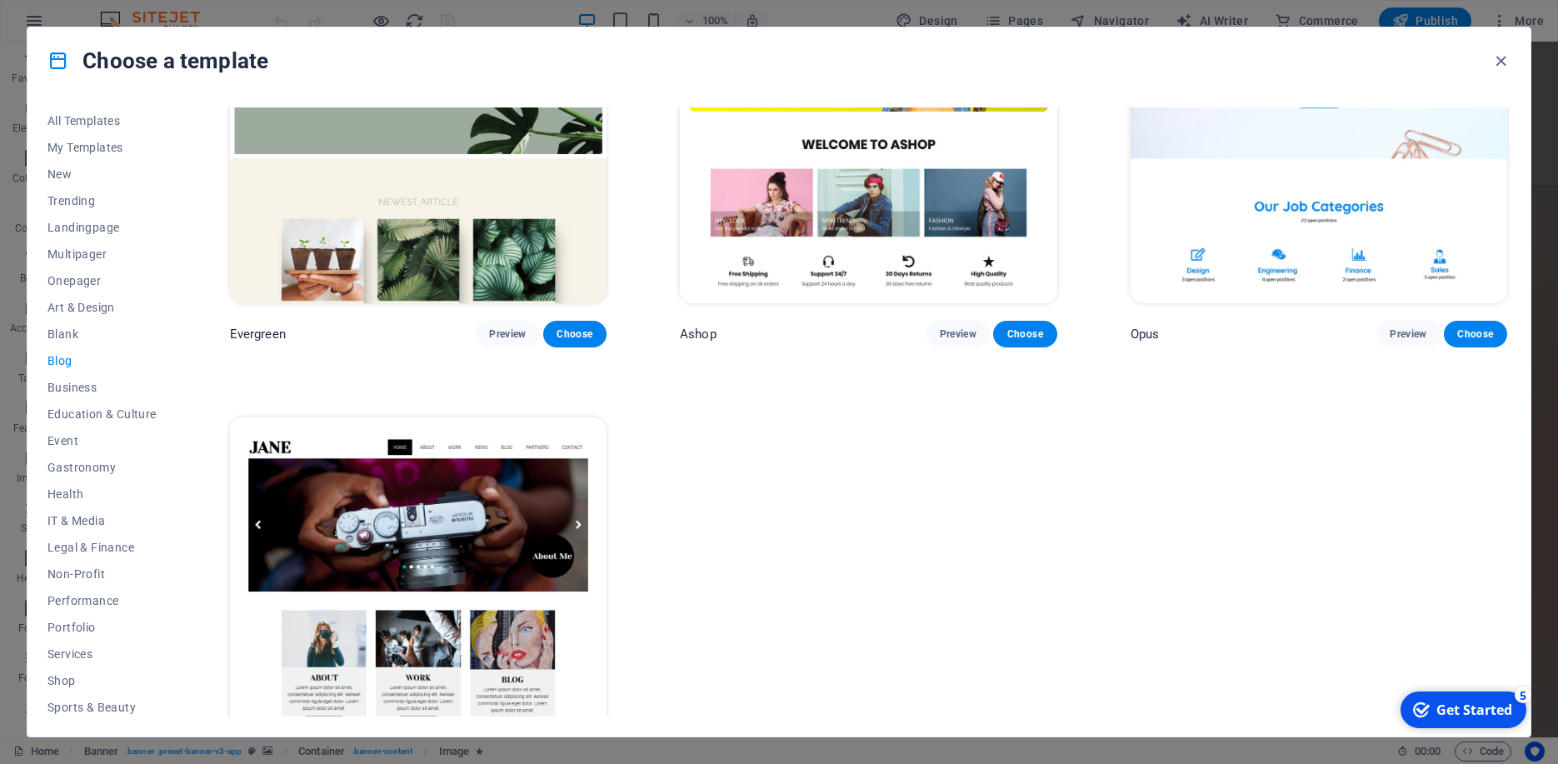
scroll to position [3383, 0]
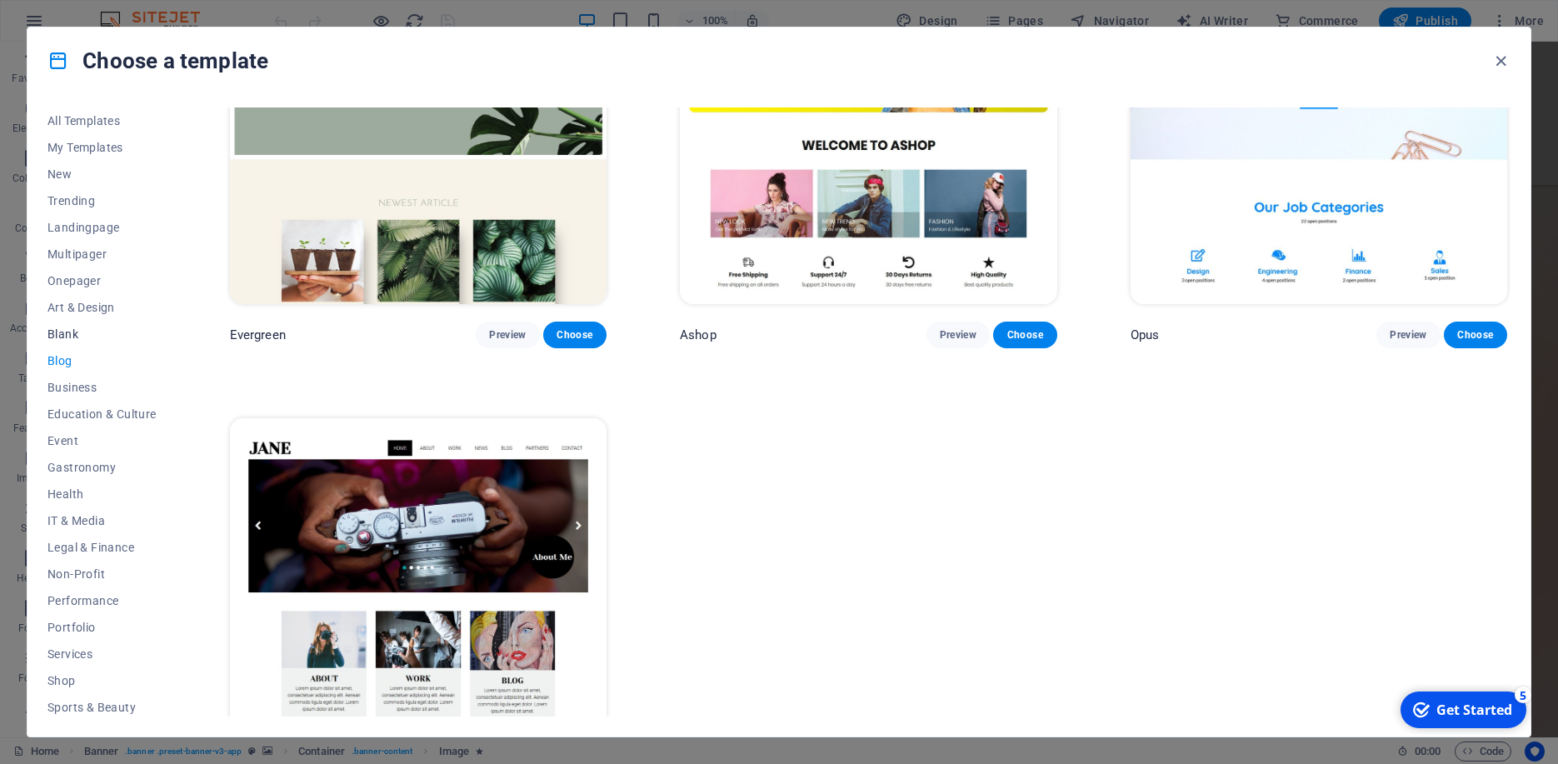
click at [75, 336] on span "Blank" at bounding box center [101, 333] width 109 height 13
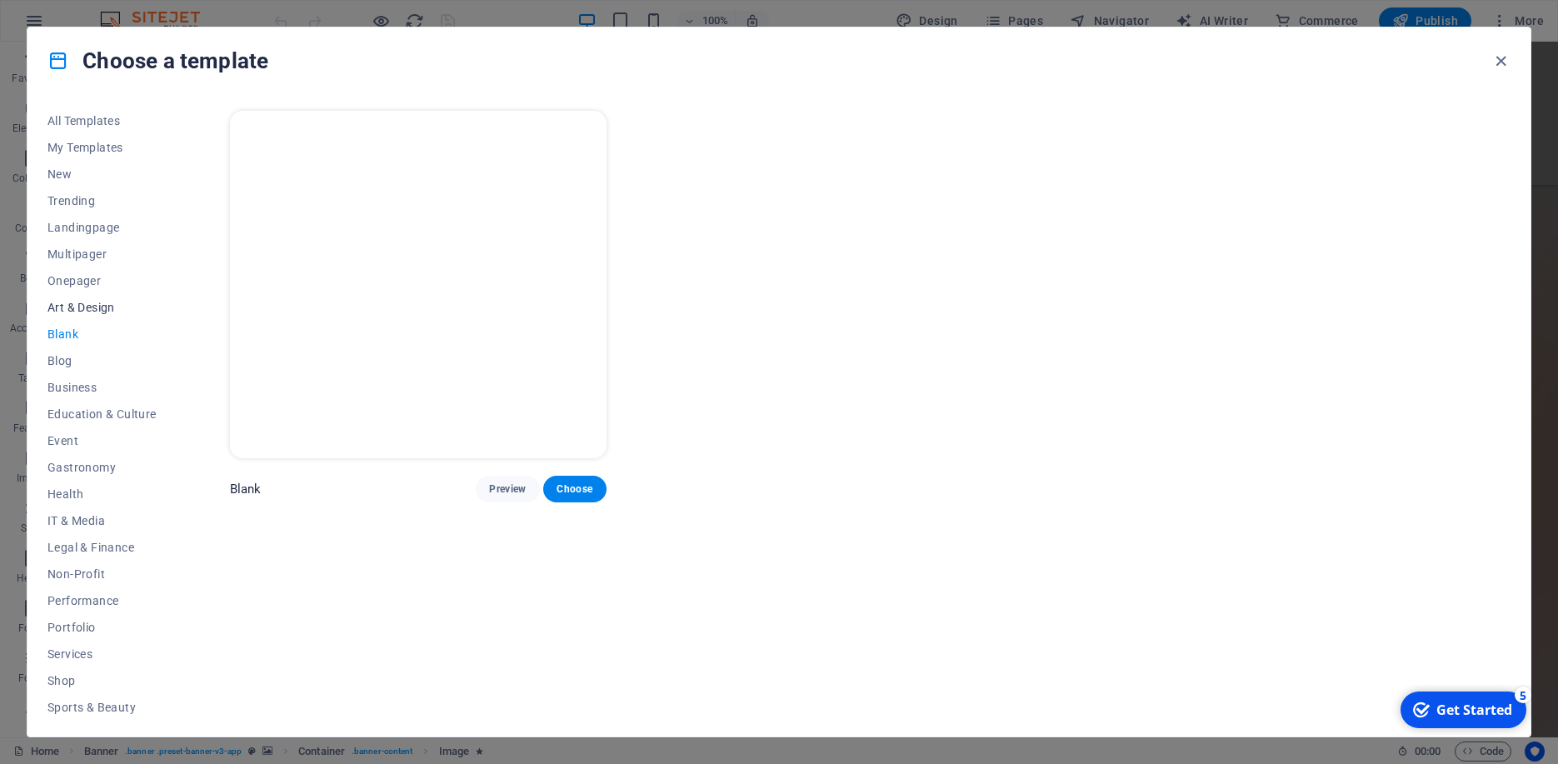
click at [94, 309] on span "Art & Design" at bounding box center [101, 307] width 109 height 13
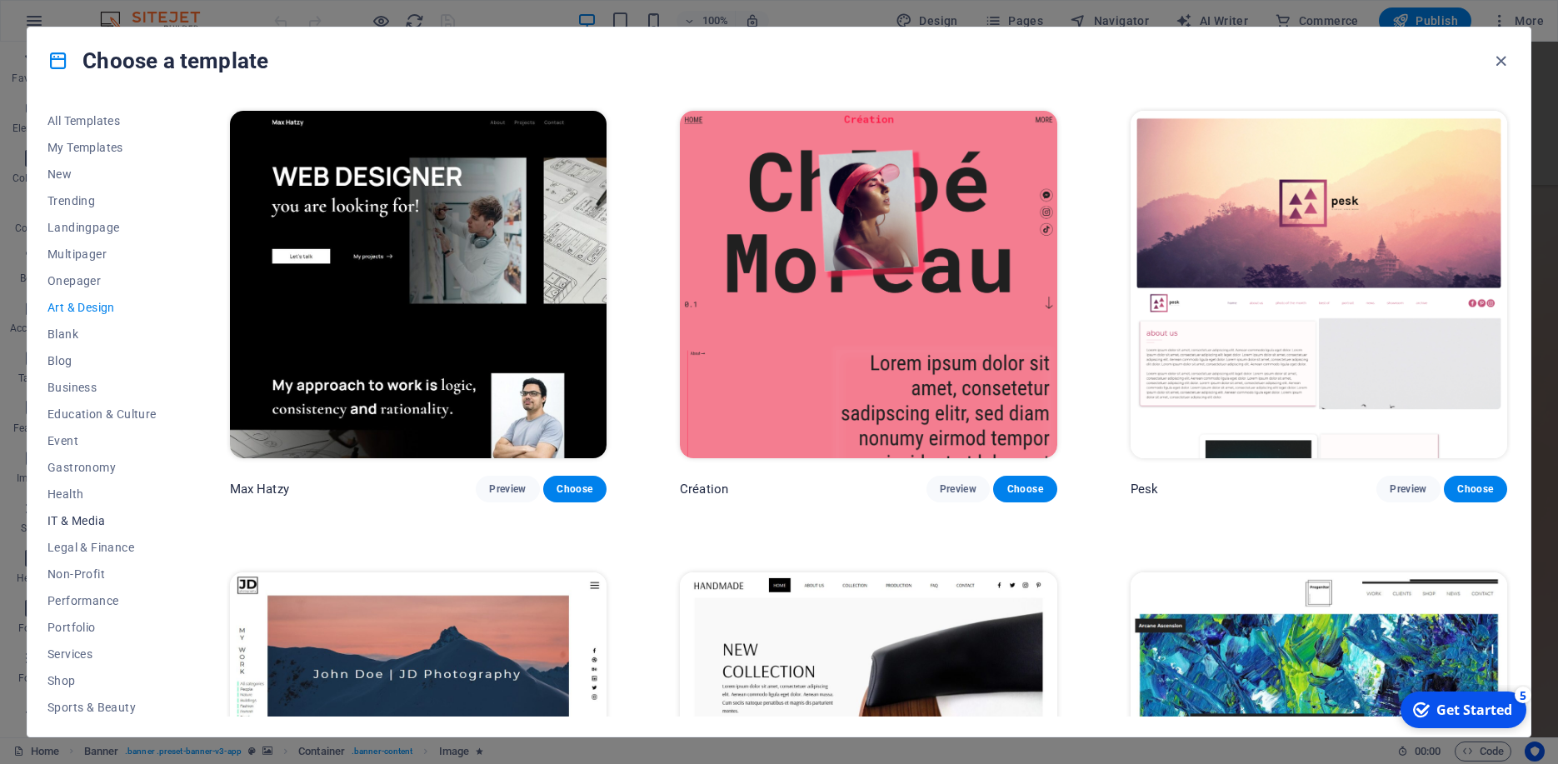
click at [72, 513] on button "IT & Media" at bounding box center [101, 520] width 109 height 27
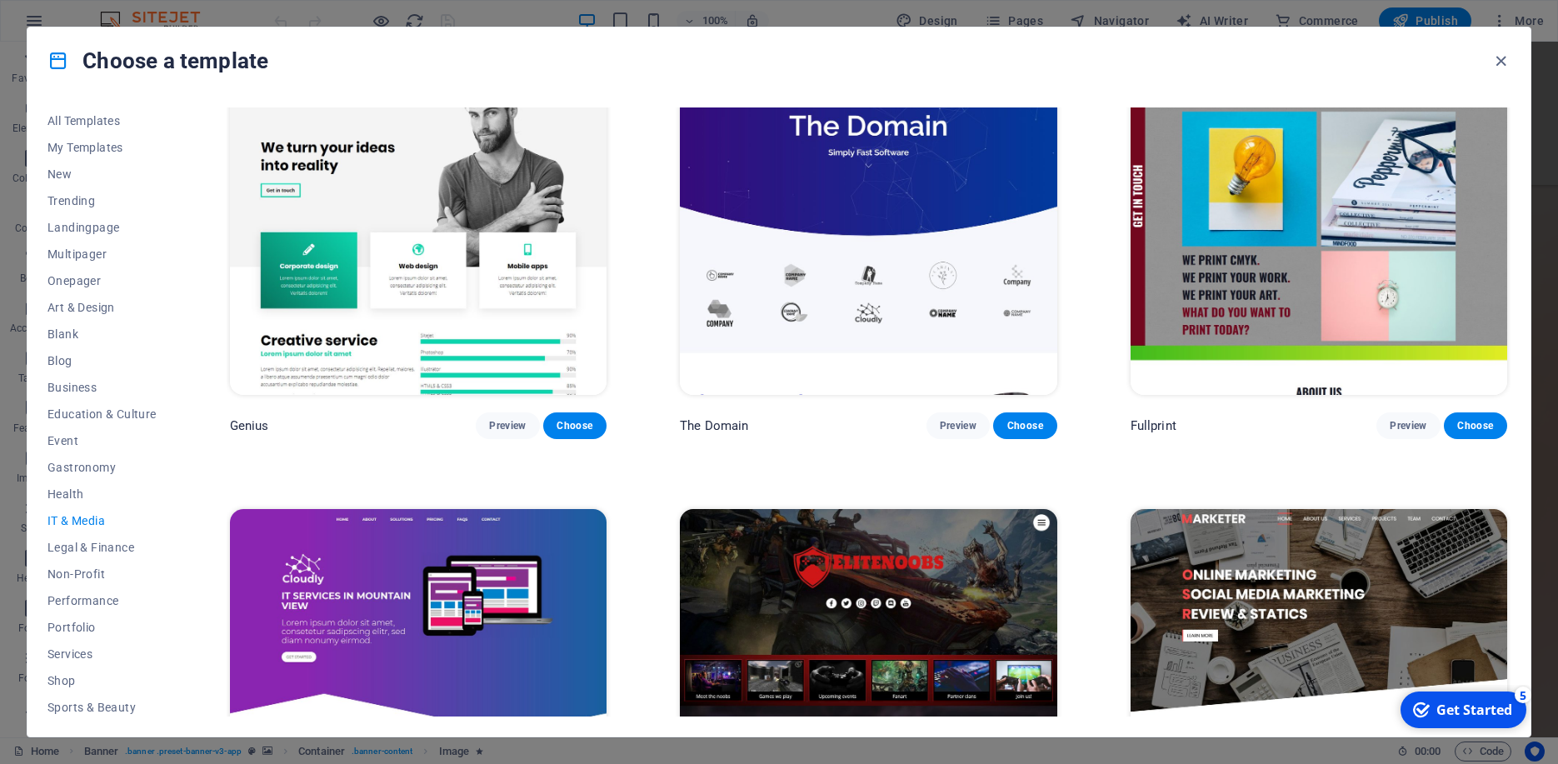
scroll to position [1141, 0]
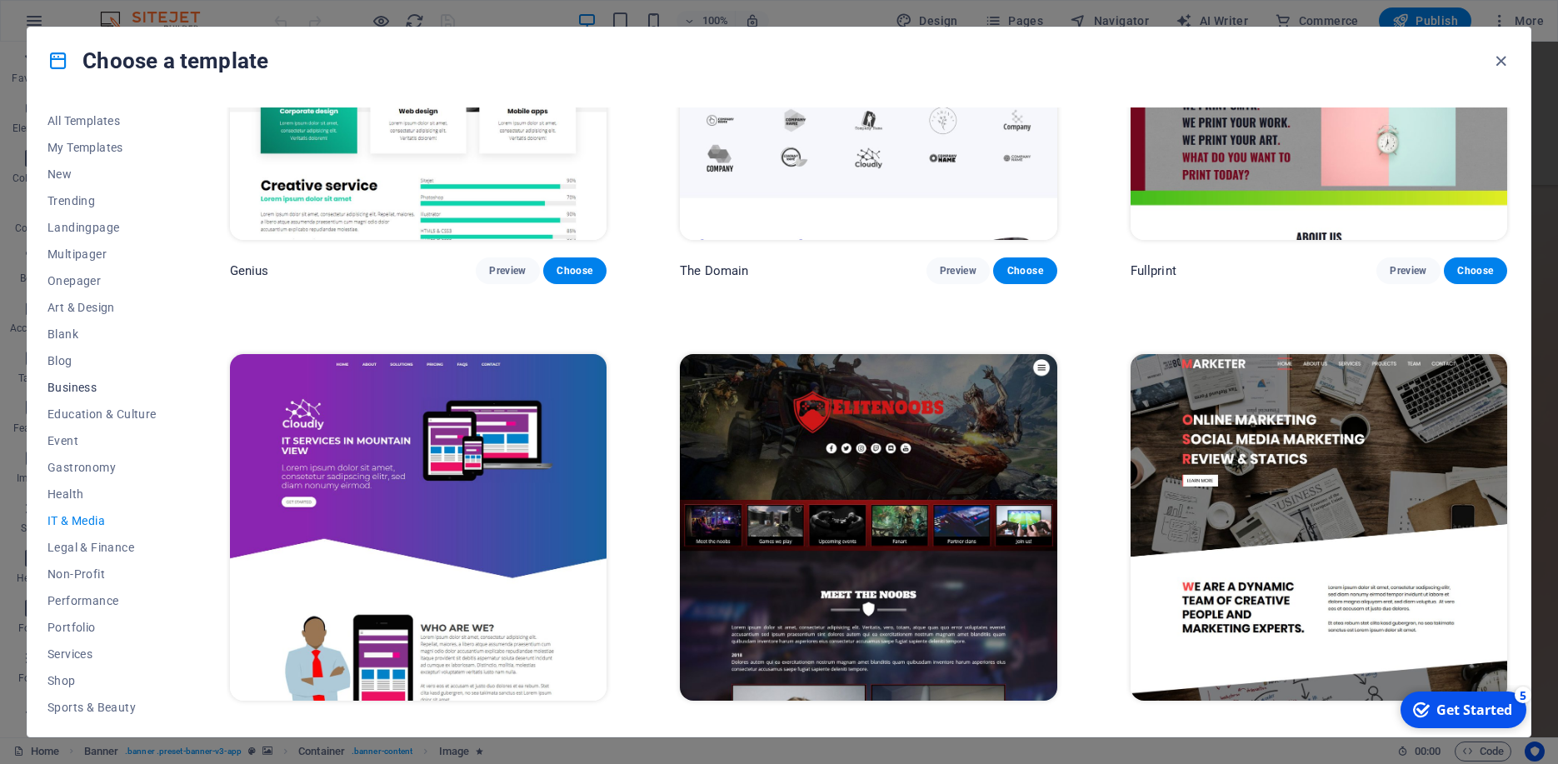
click at [77, 376] on button "Business" at bounding box center [101, 387] width 109 height 27
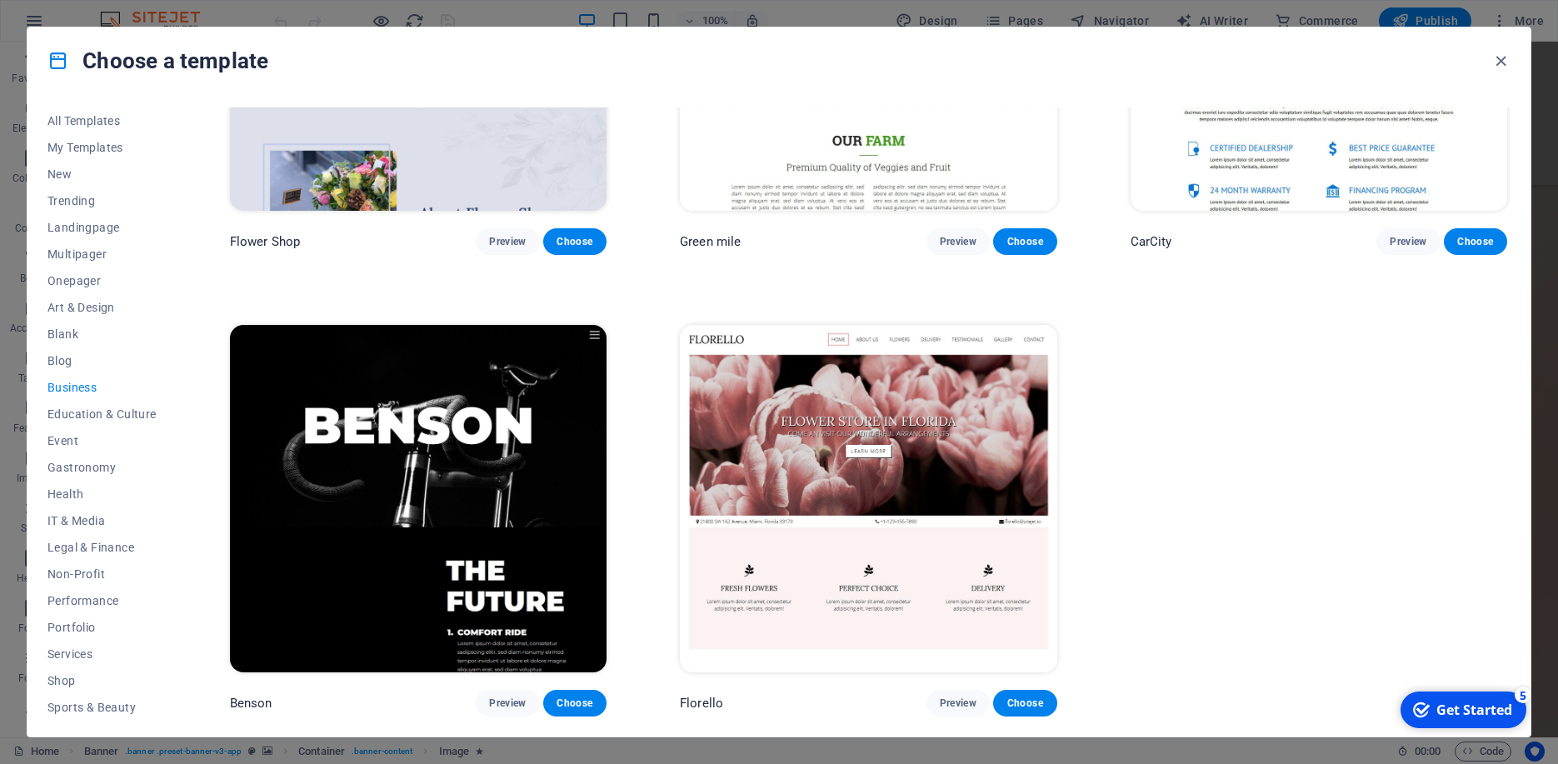
scroll to position [686, 0]
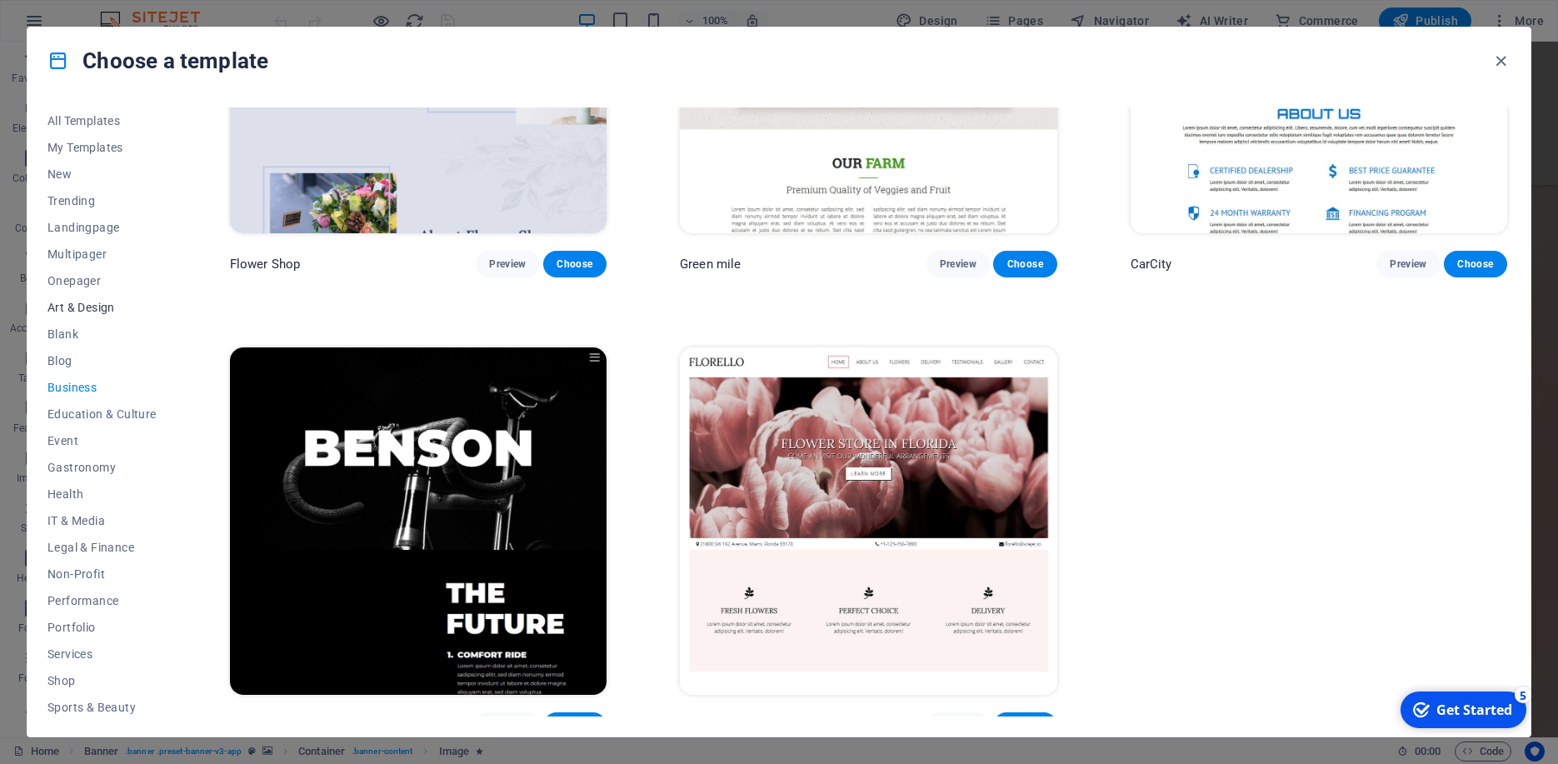
click at [57, 299] on button "Art & Design" at bounding box center [101, 307] width 109 height 27
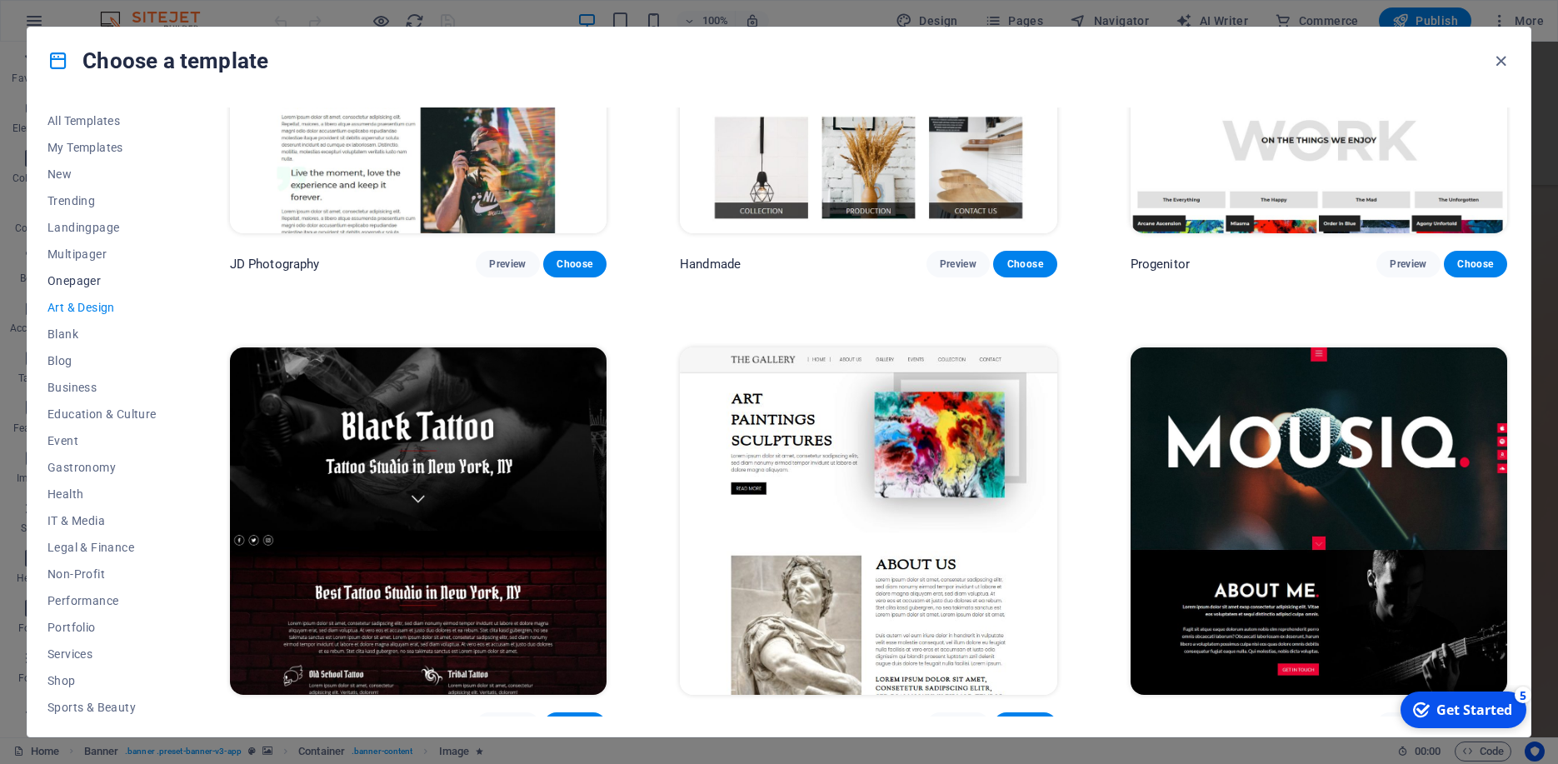
click at [66, 274] on span "Onepager" at bounding box center [101, 280] width 109 height 13
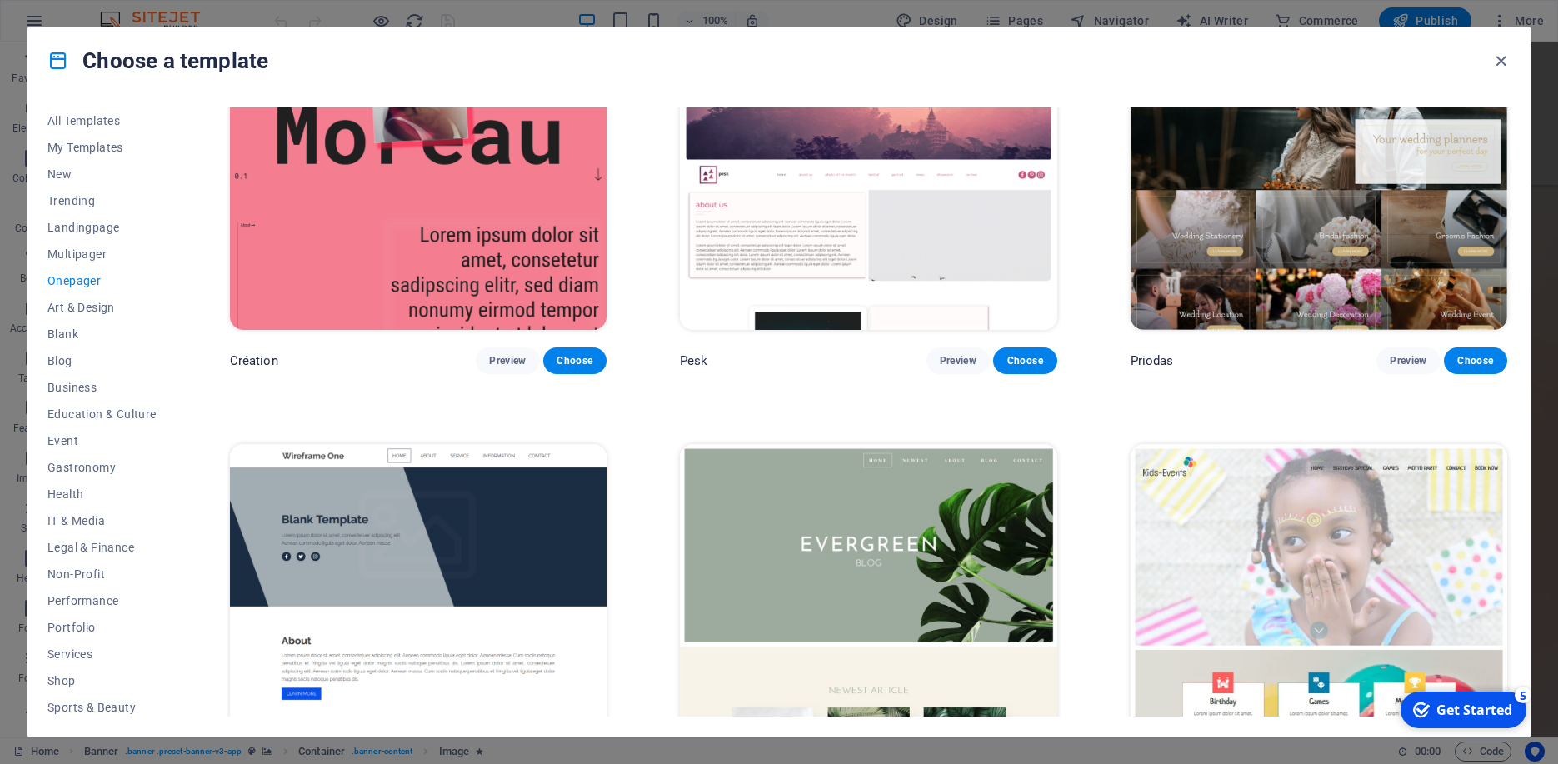
scroll to position [2862, 0]
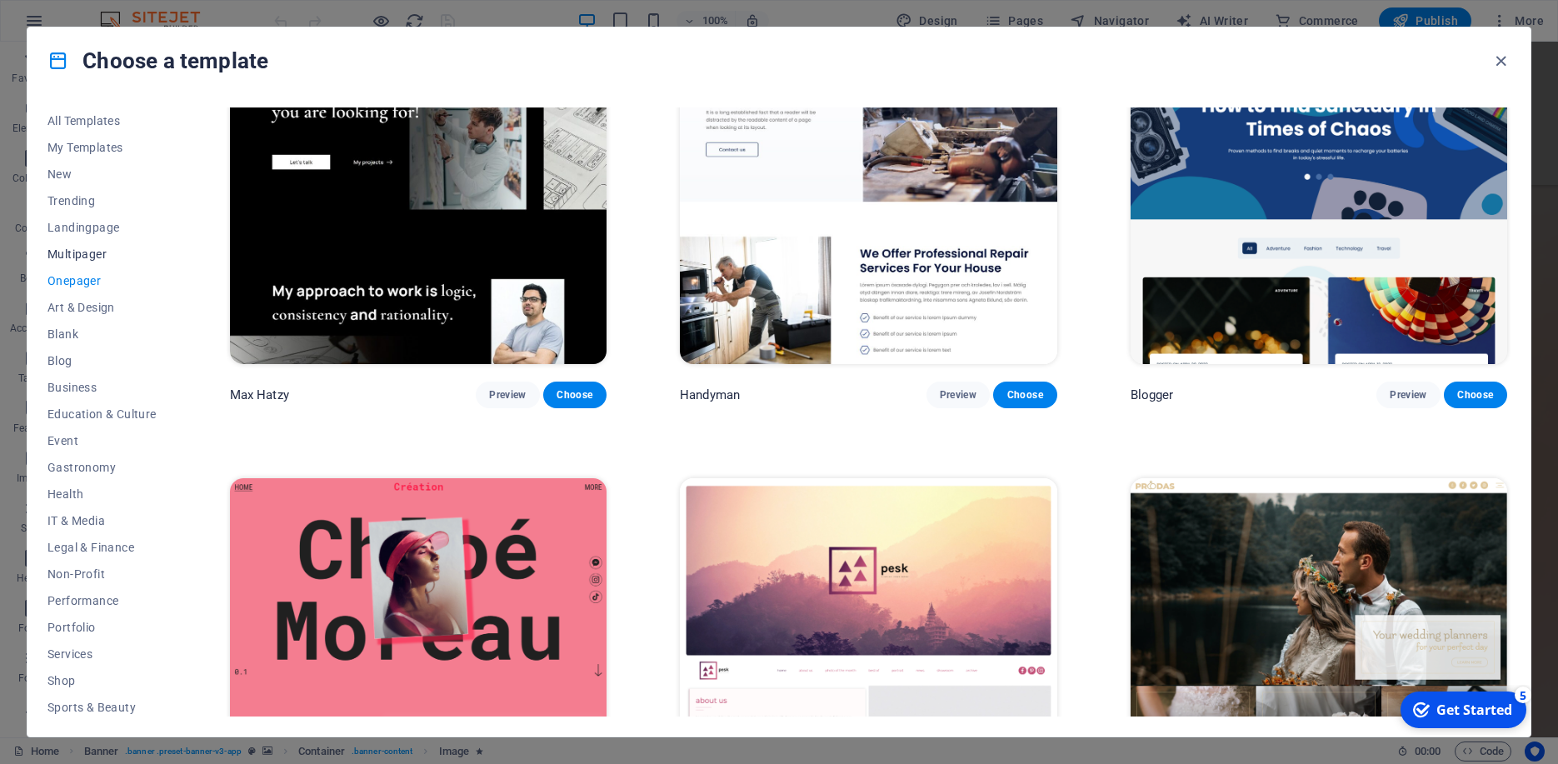
click at [91, 257] on span "Multipager" at bounding box center [101, 253] width 109 height 13
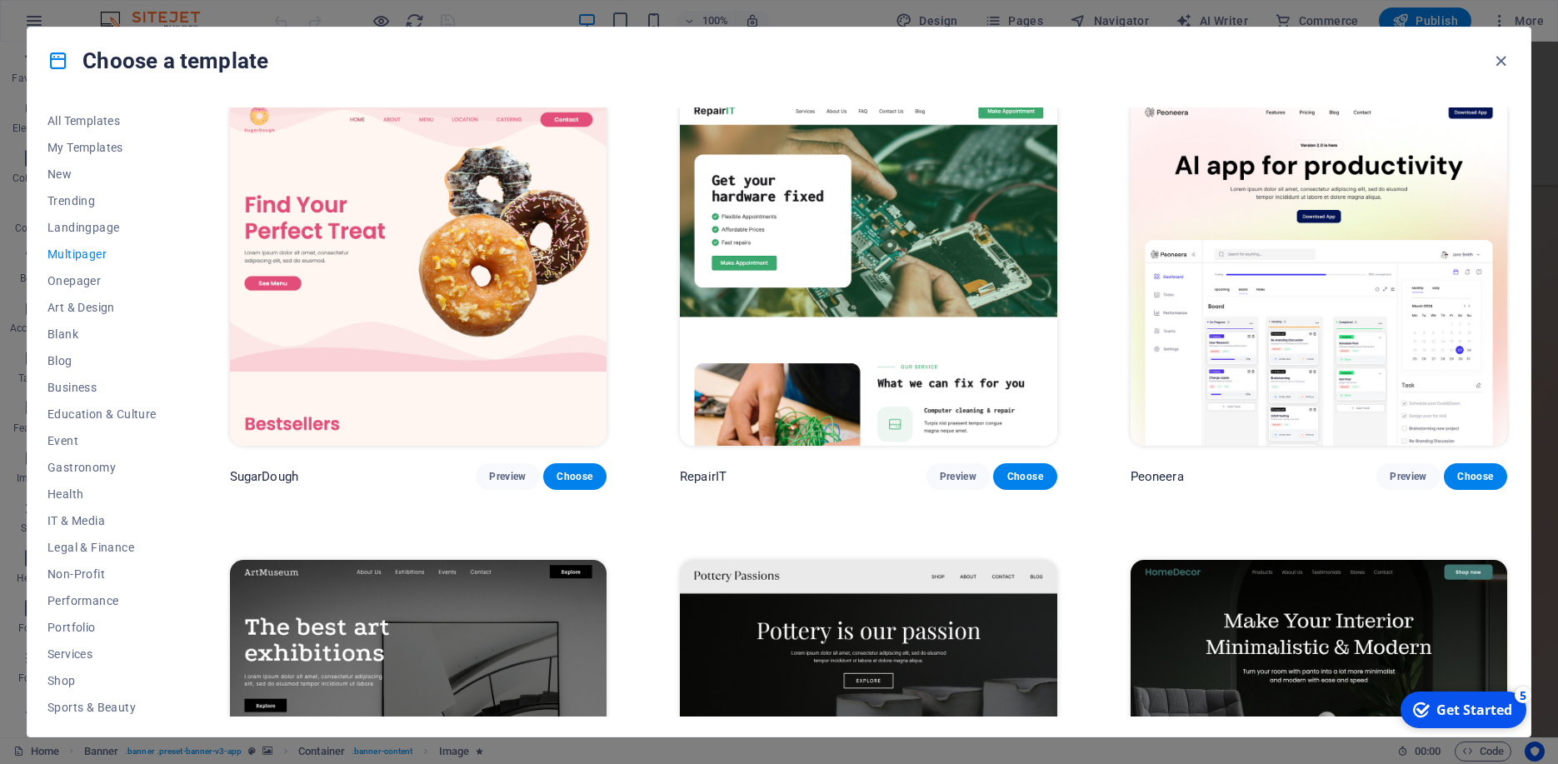
scroll to position [28, 0]
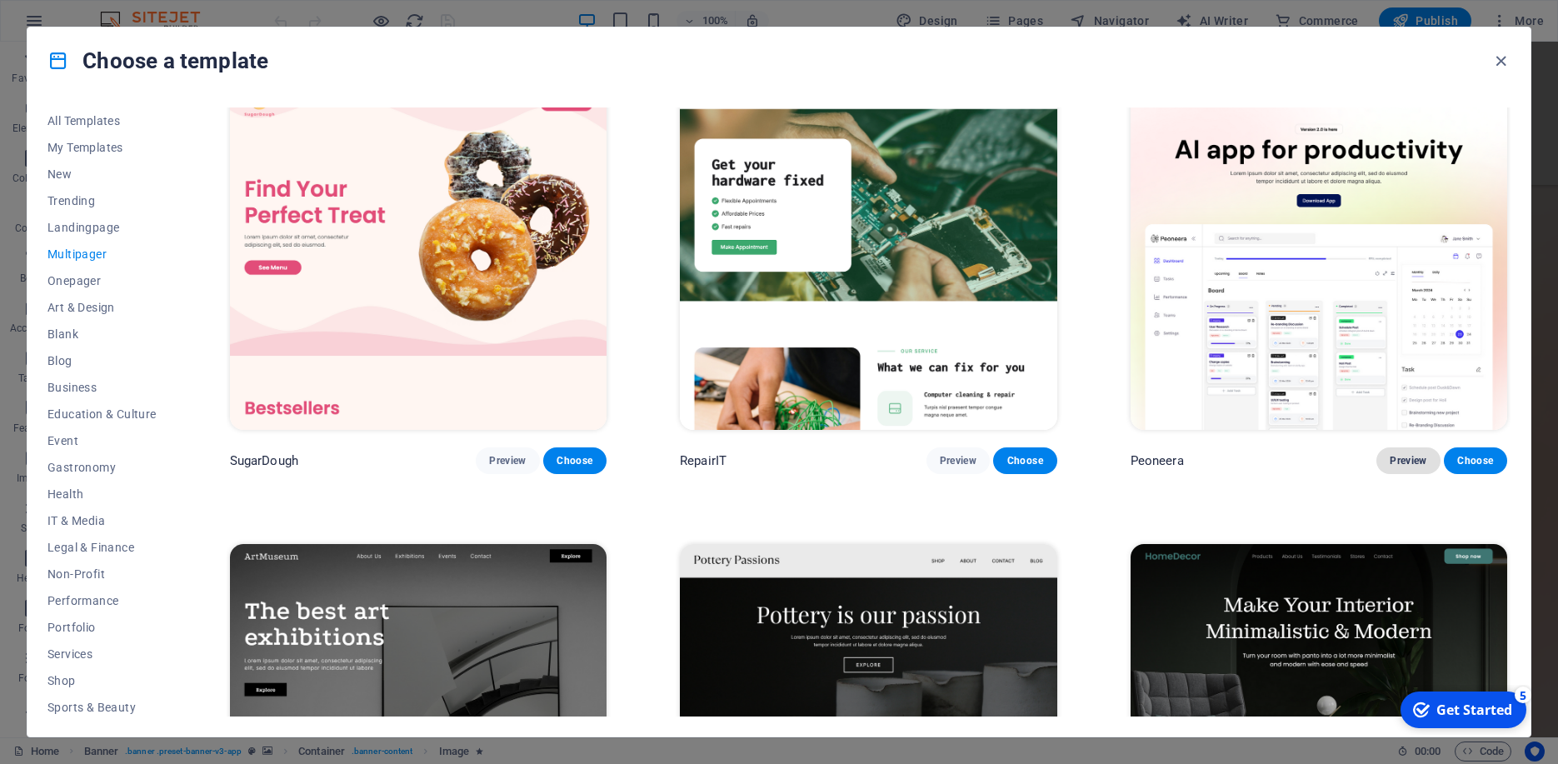
click at [1414, 449] on button "Preview" at bounding box center [1407, 460] width 63 height 27
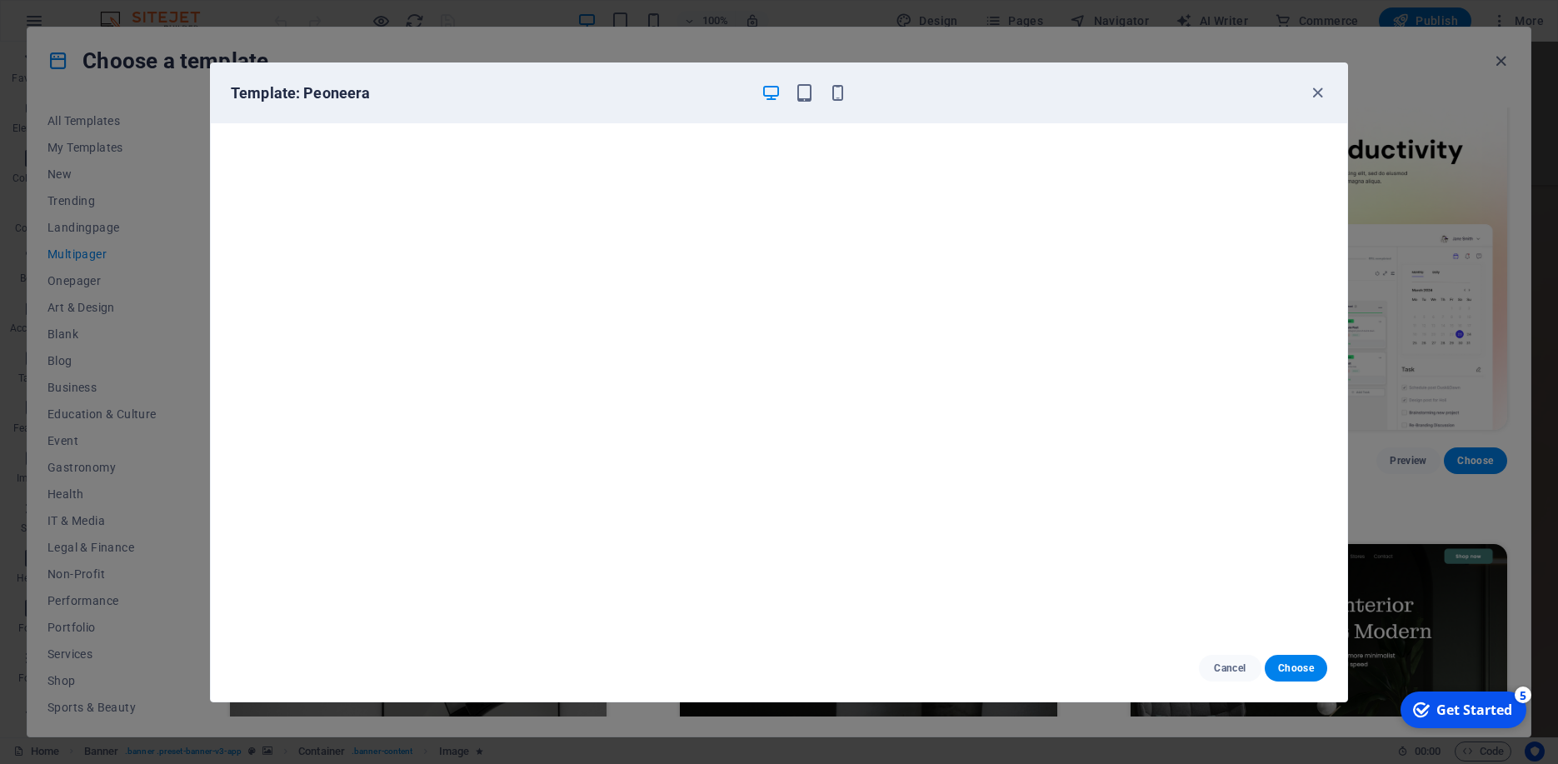
click at [1382, 507] on div "Template: Peoneera Cancel Choose" at bounding box center [779, 382] width 1558 height 764
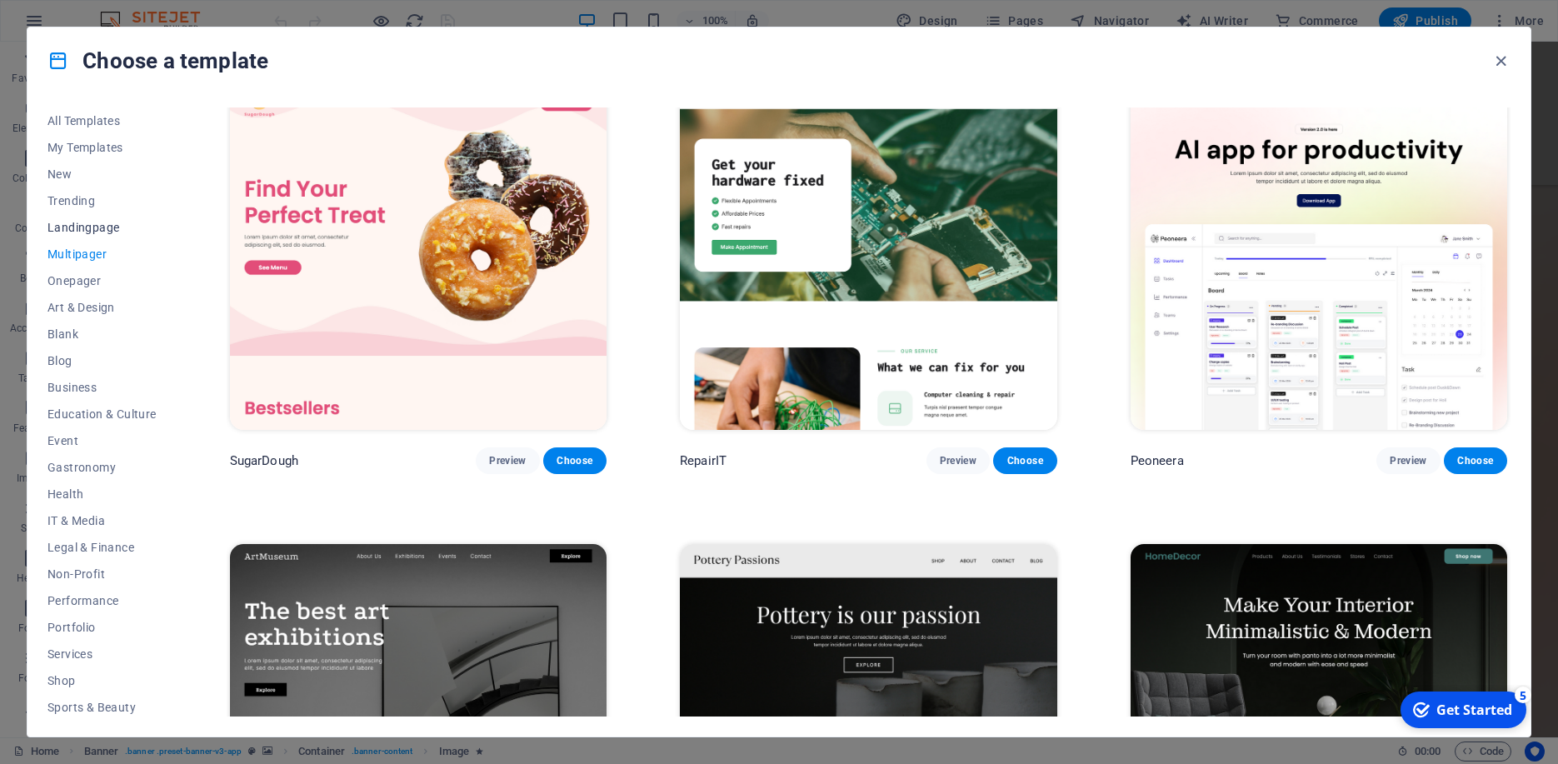
click at [87, 224] on span "Landingpage" at bounding box center [101, 227] width 109 height 13
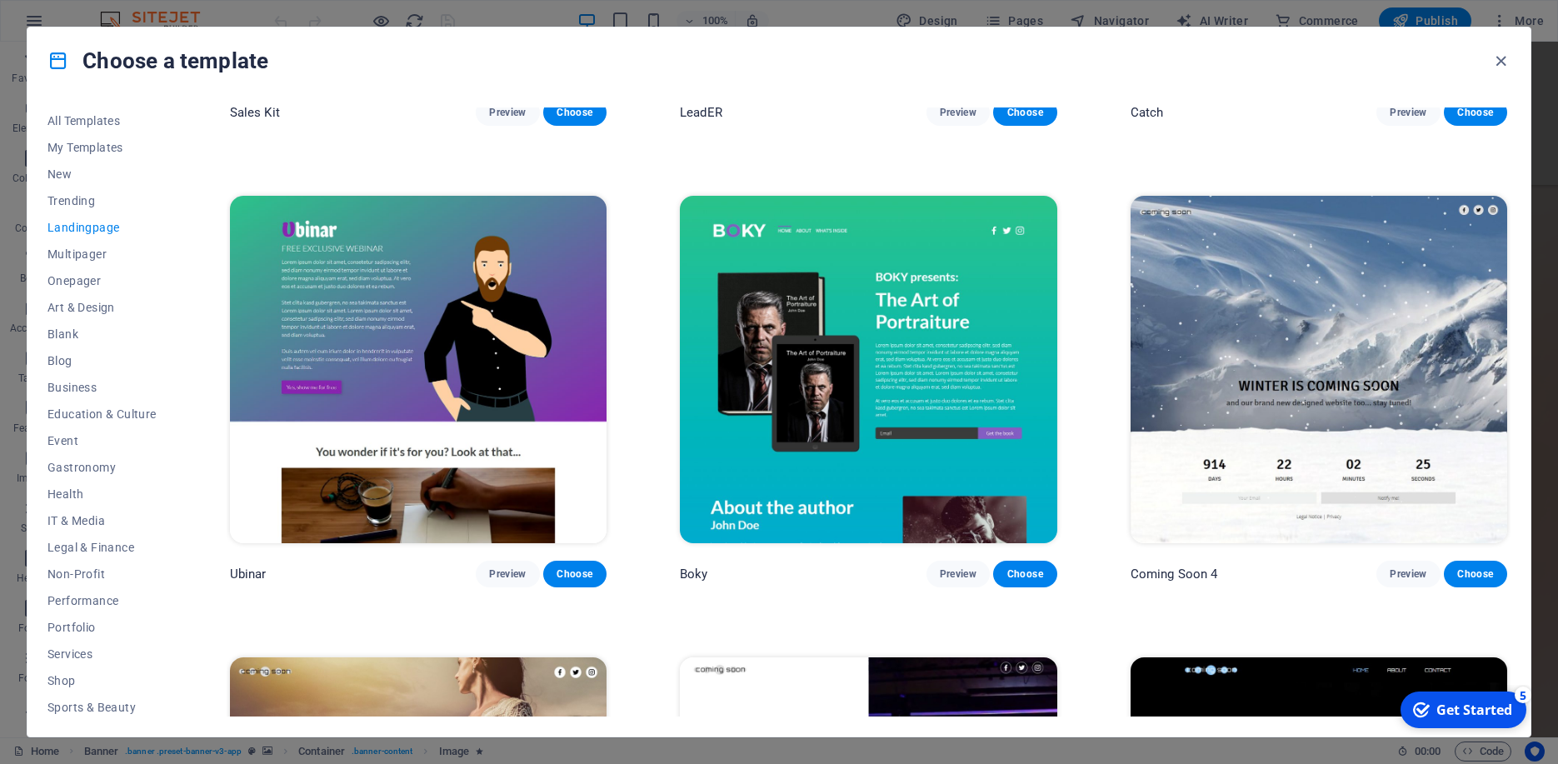
scroll to position [3410, 0]
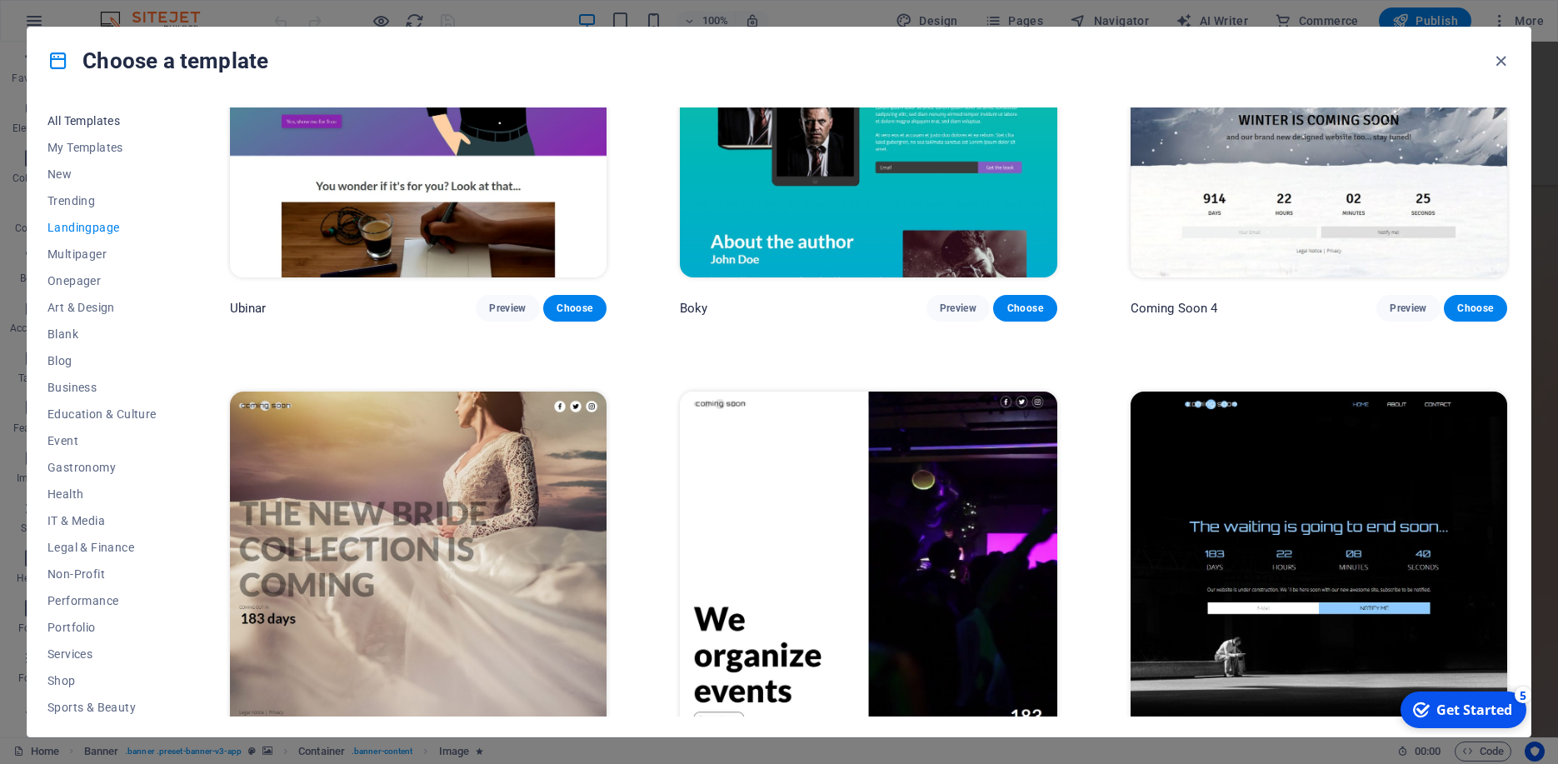
click at [103, 120] on span "All Templates" at bounding box center [101, 120] width 109 height 13
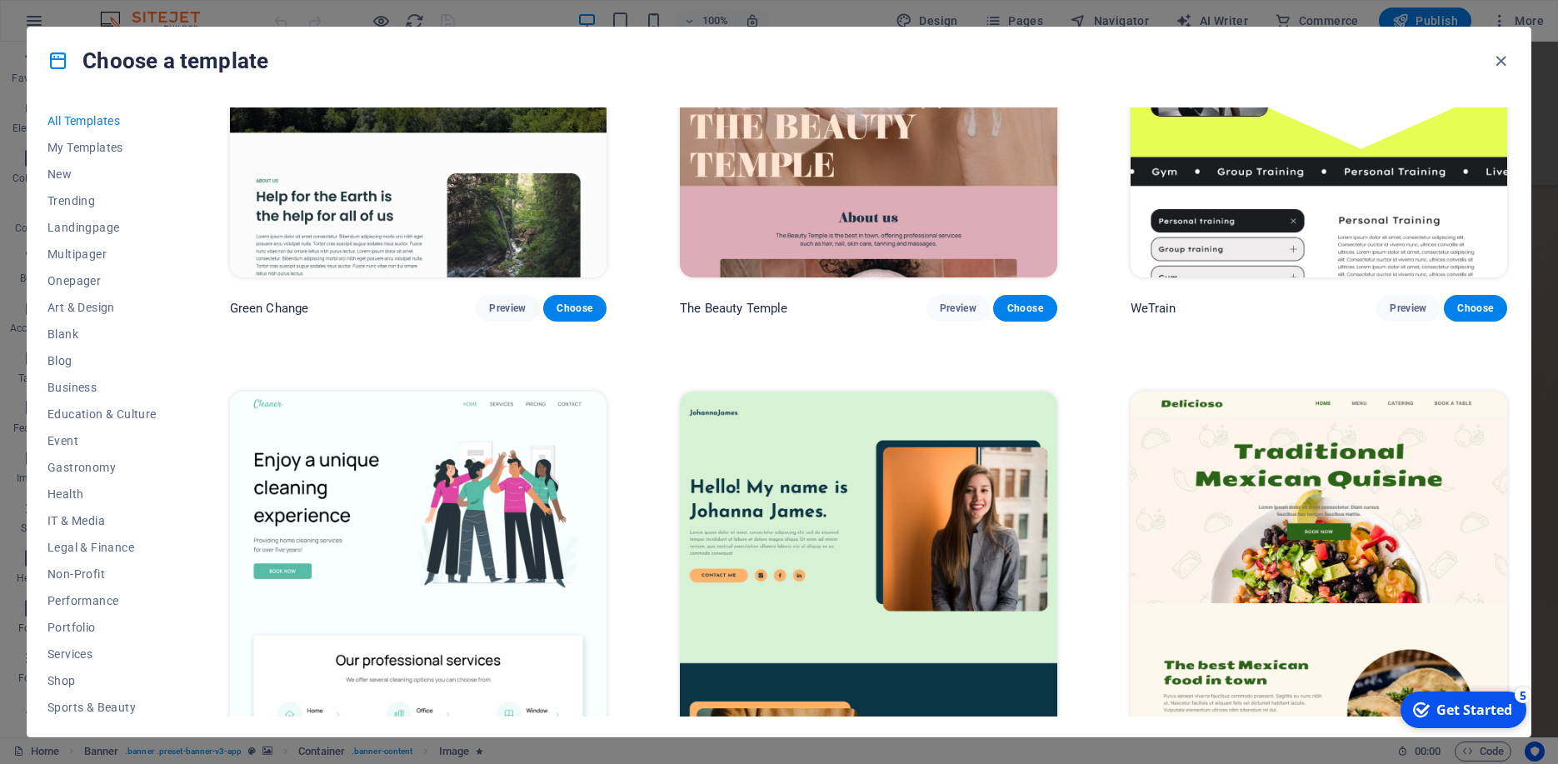
scroll to position [25656, 0]
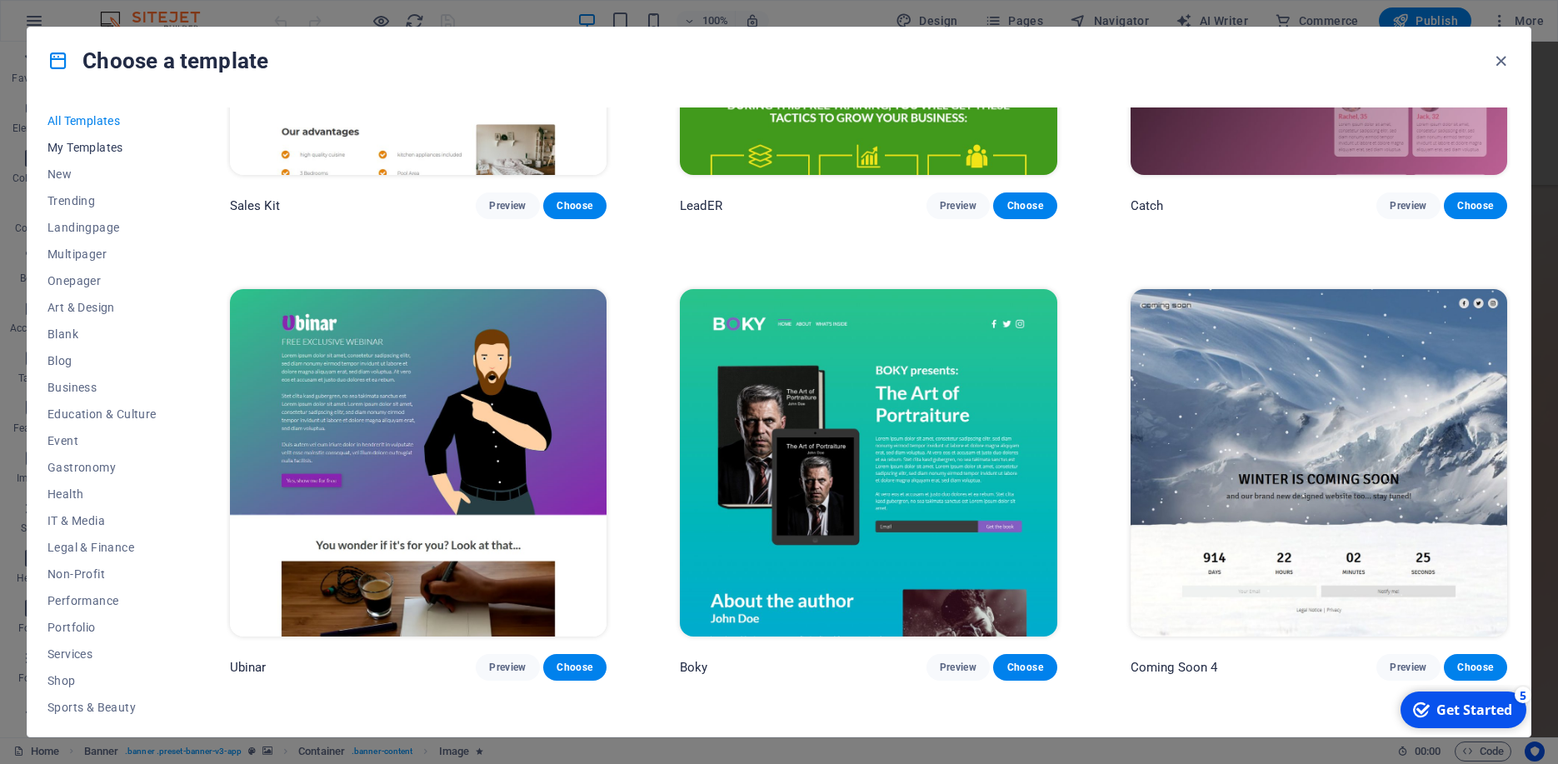
click at [81, 148] on span "My Templates" at bounding box center [101, 147] width 109 height 13
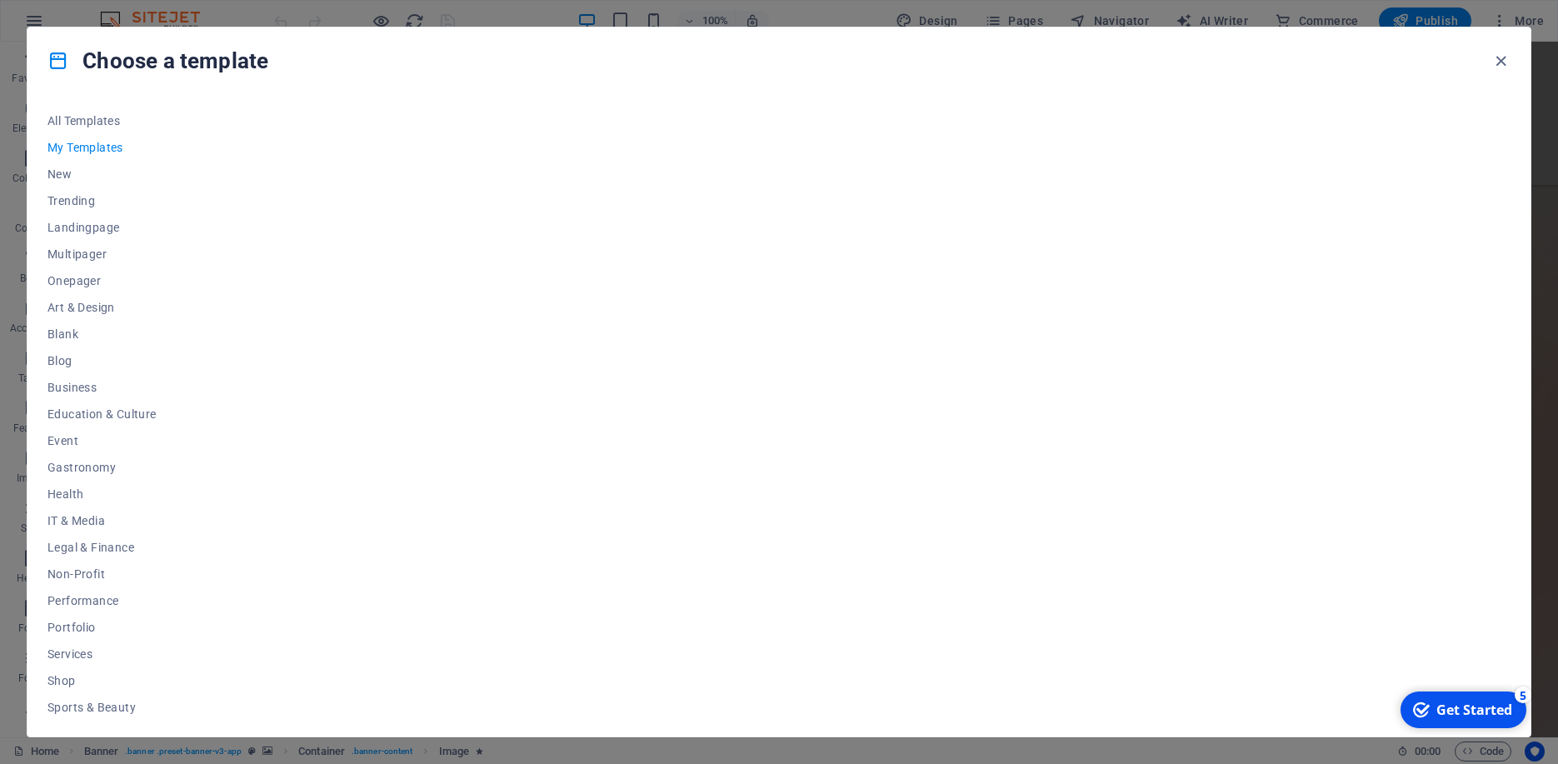
scroll to position [0, 0]
click at [59, 167] on span "New" at bounding box center [101, 173] width 109 height 13
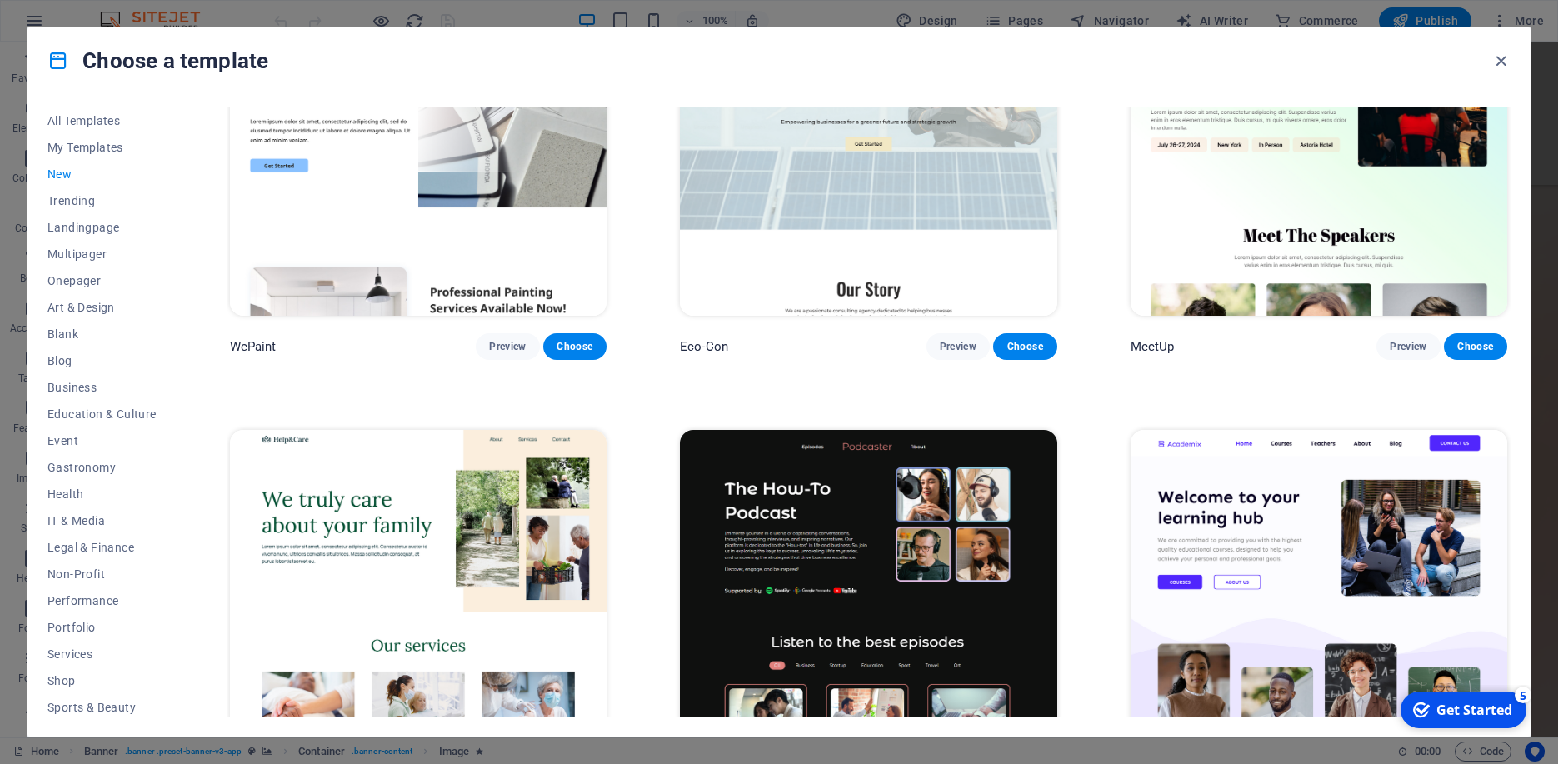
scroll to position [2049, 0]
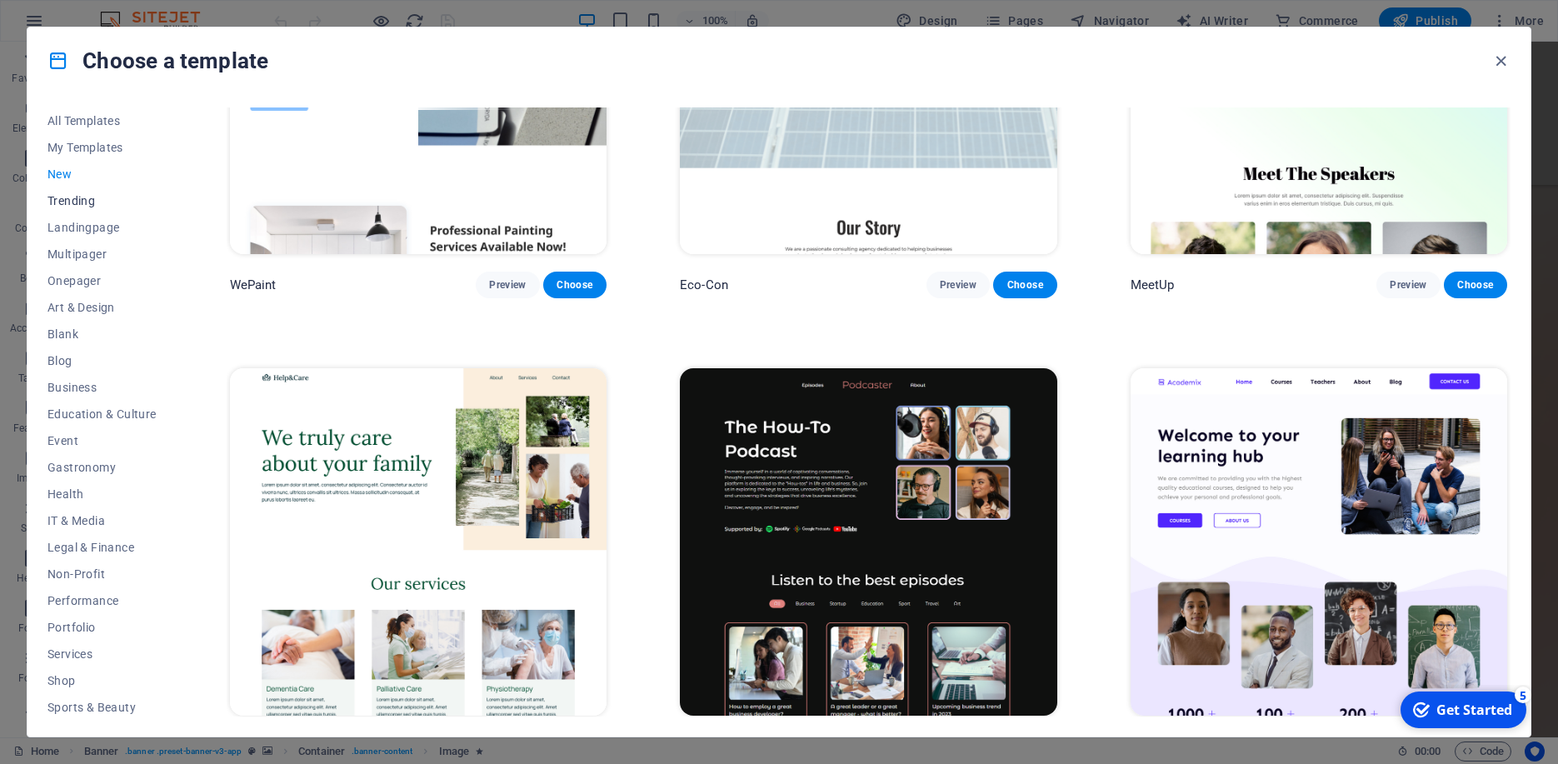
click at [66, 205] on span "Trending" at bounding box center [101, 200] width 109 height 13
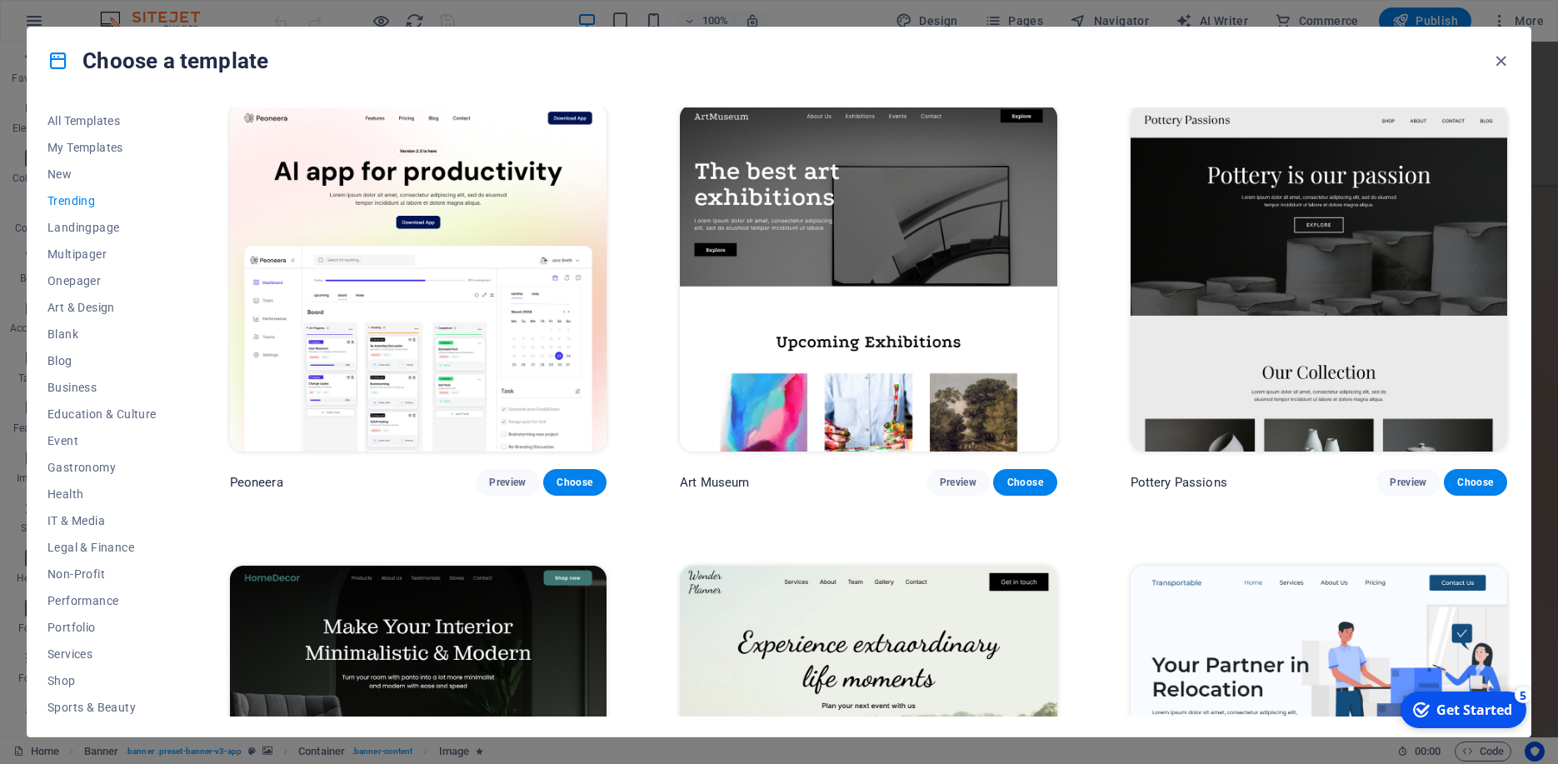
scroll to position [0, 0]
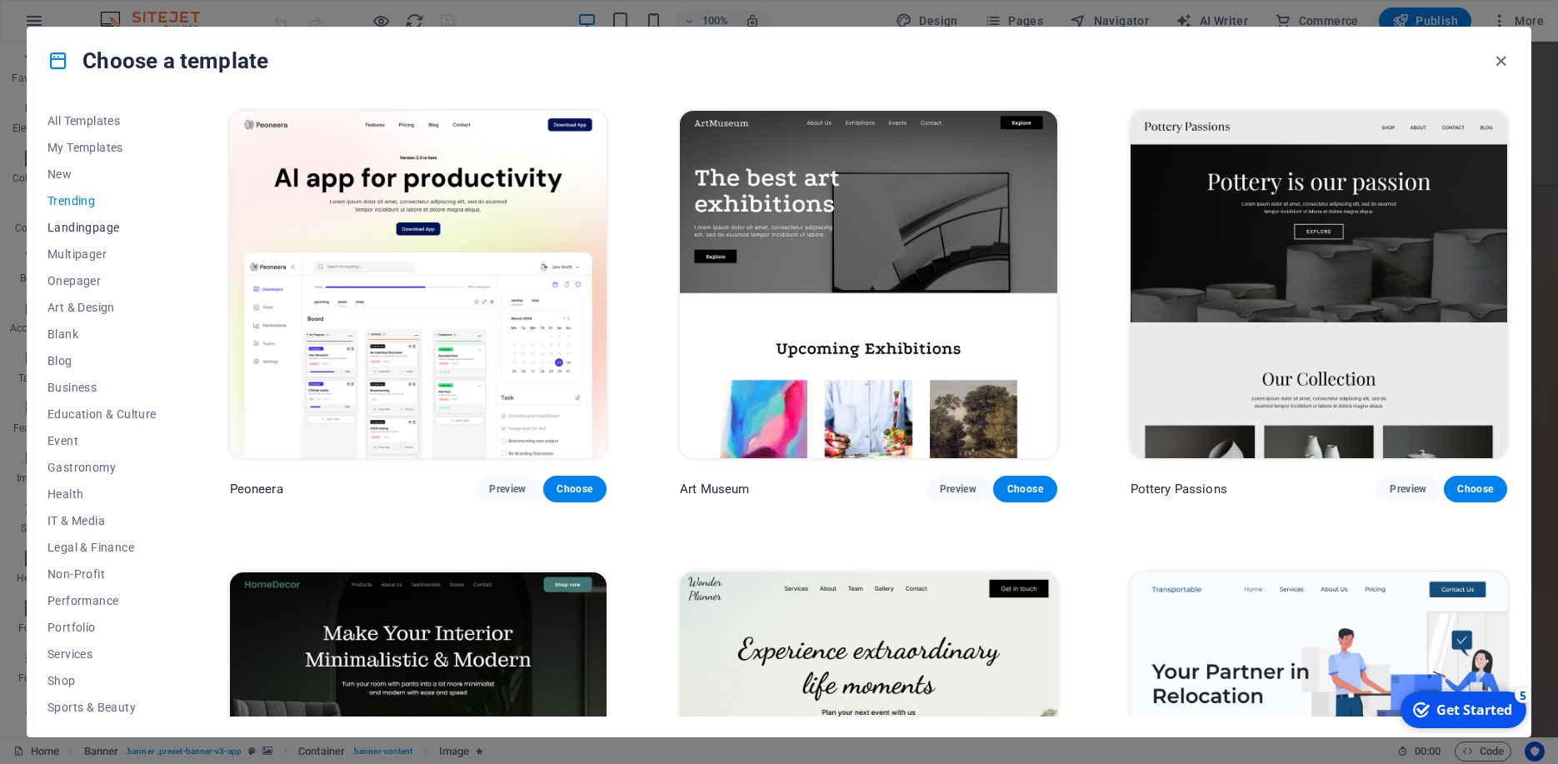
click at [65, 221] on span "Landingpage" at bounding box center [101, 227] width 109 height 13
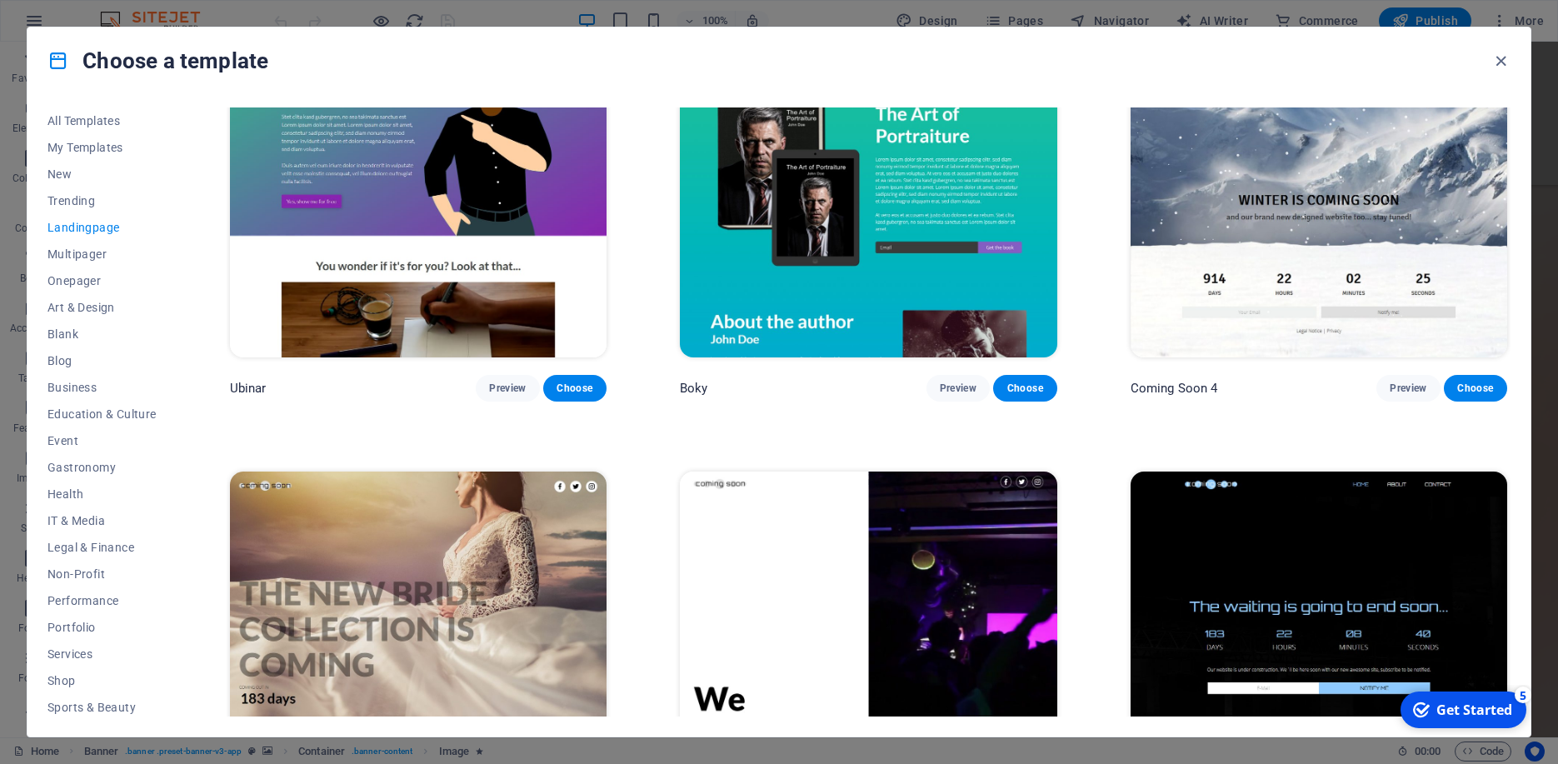
scroll to position [3410, 0]
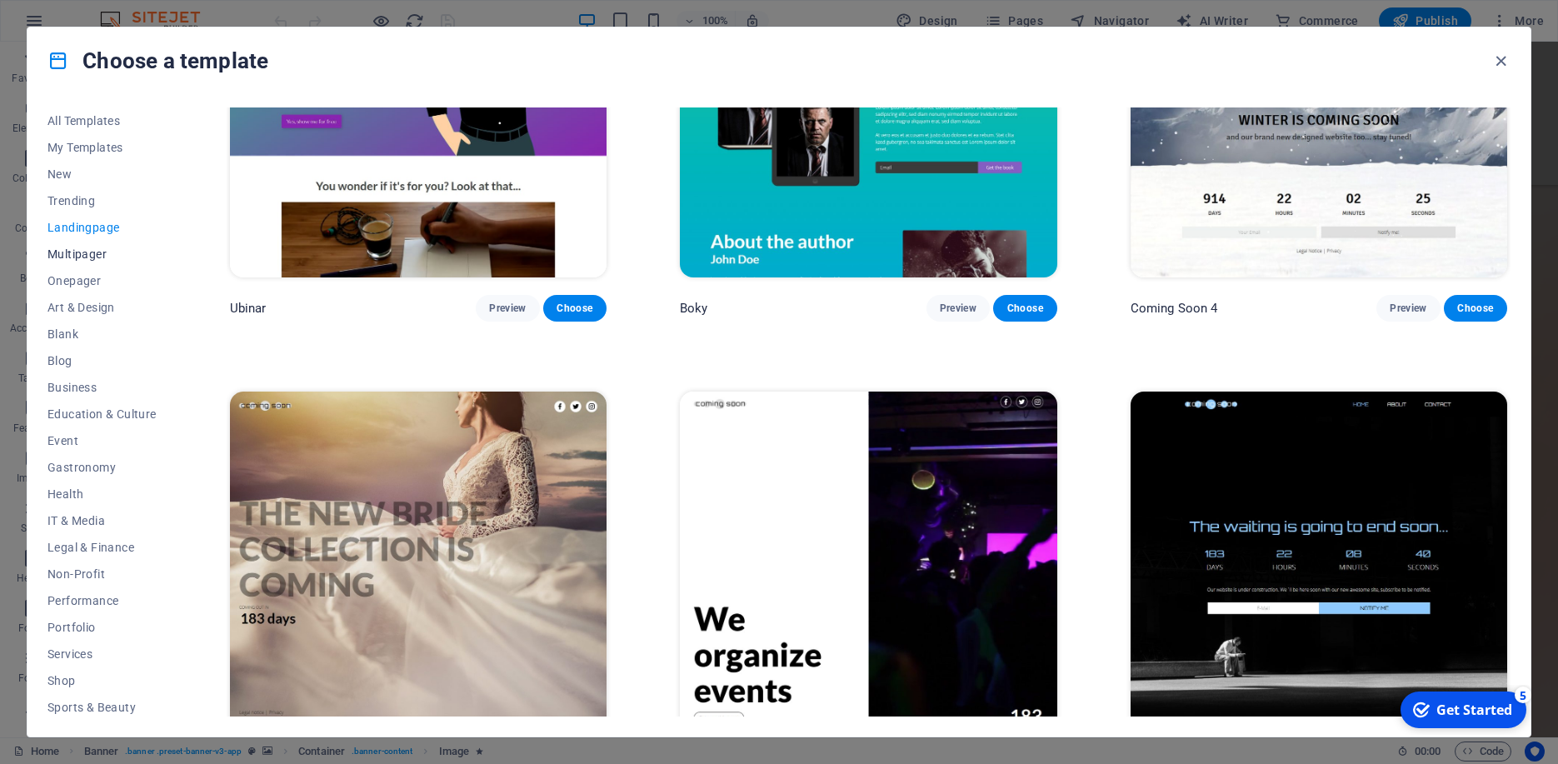
click at [74, 259] on span "Multipager" at bounding box center [101, 253] width 109 height 13
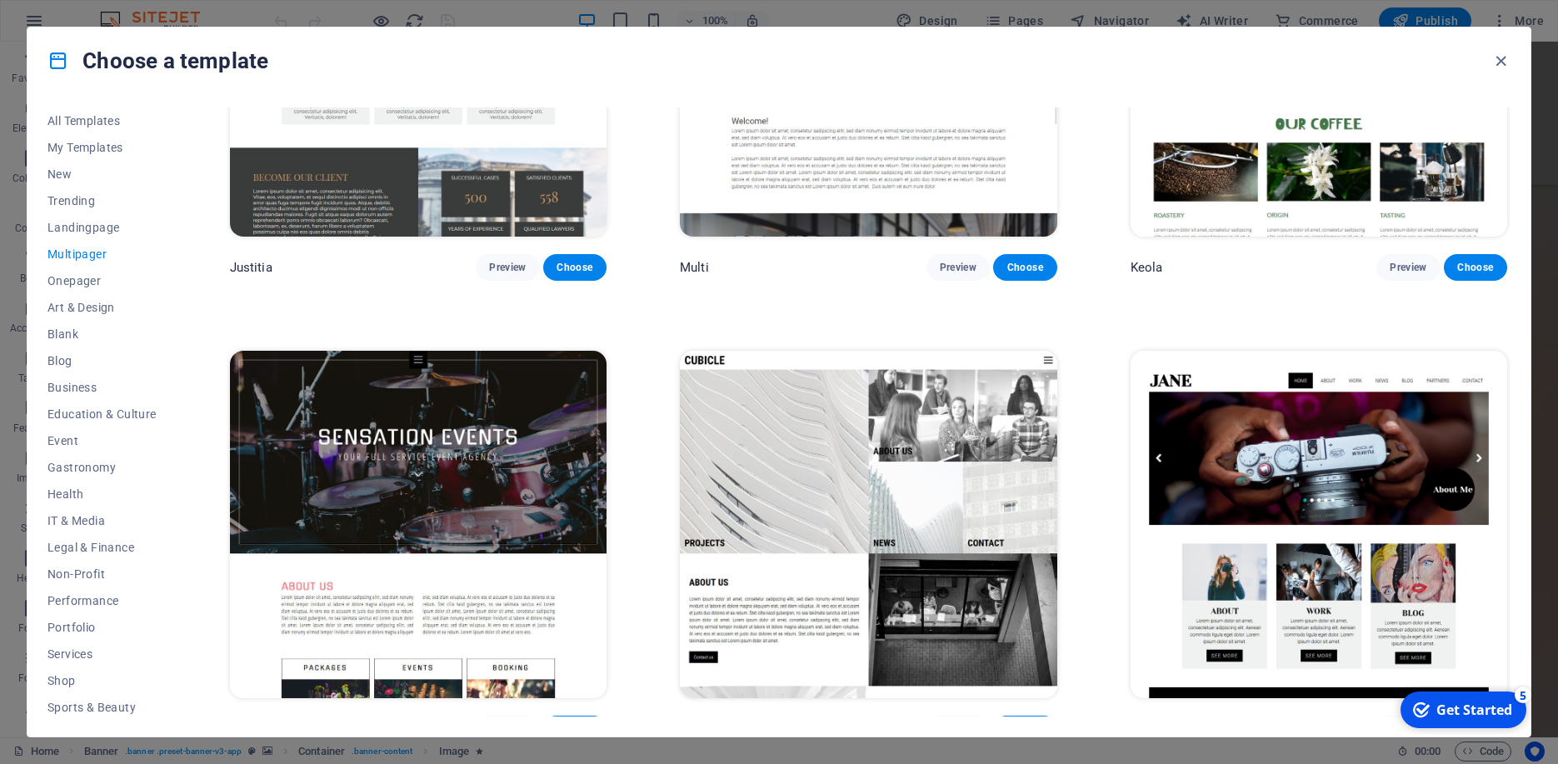
scroll to position [9994, 0]
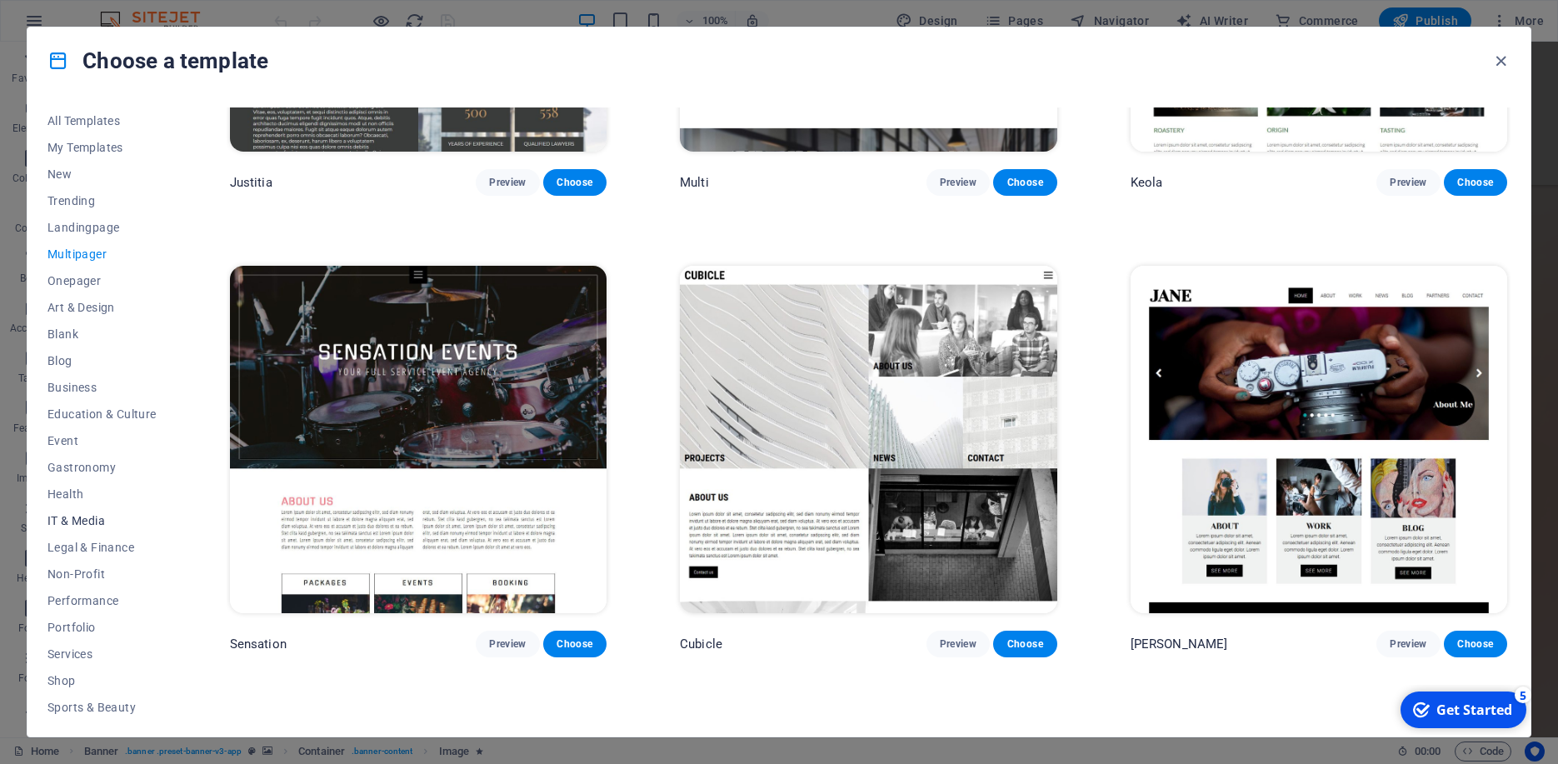
click at [81, 516] on span "IT & Media" at bounding box center [101, 520] width 109 height 13
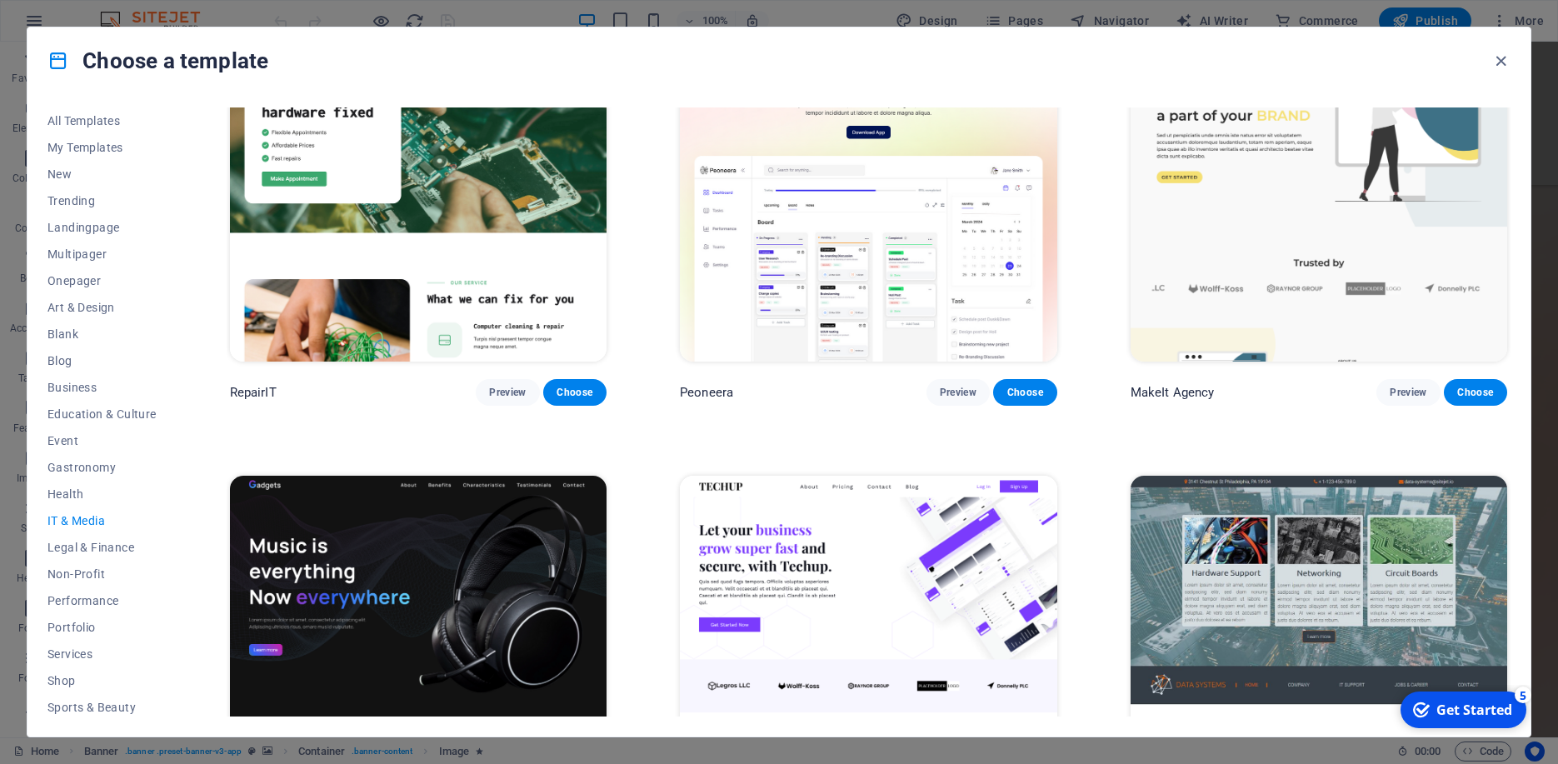
scroll to position [0, 0]
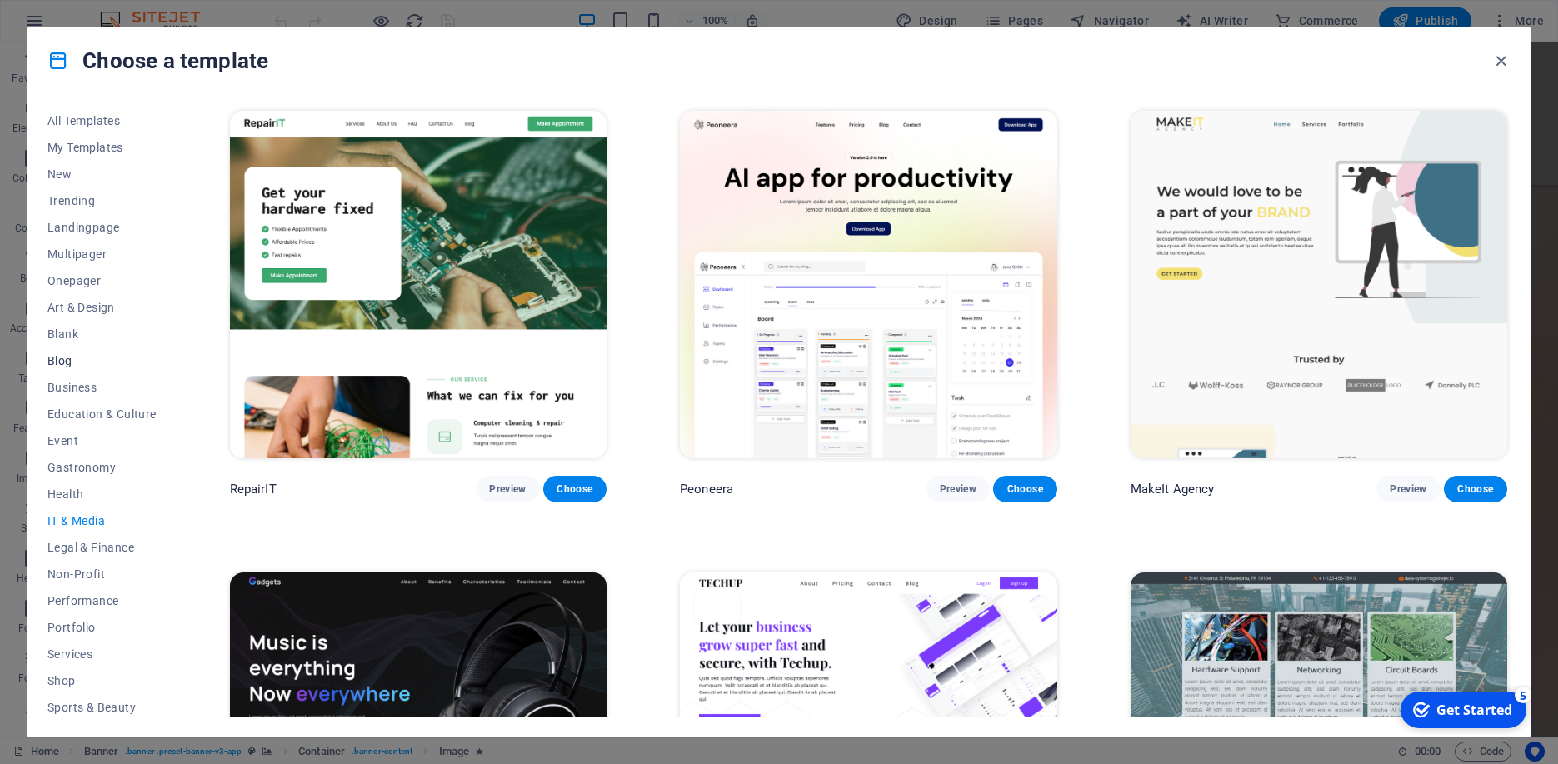
click at [67, 370] on button "Blog" at bounding box center [101, 360] width 109 height 27
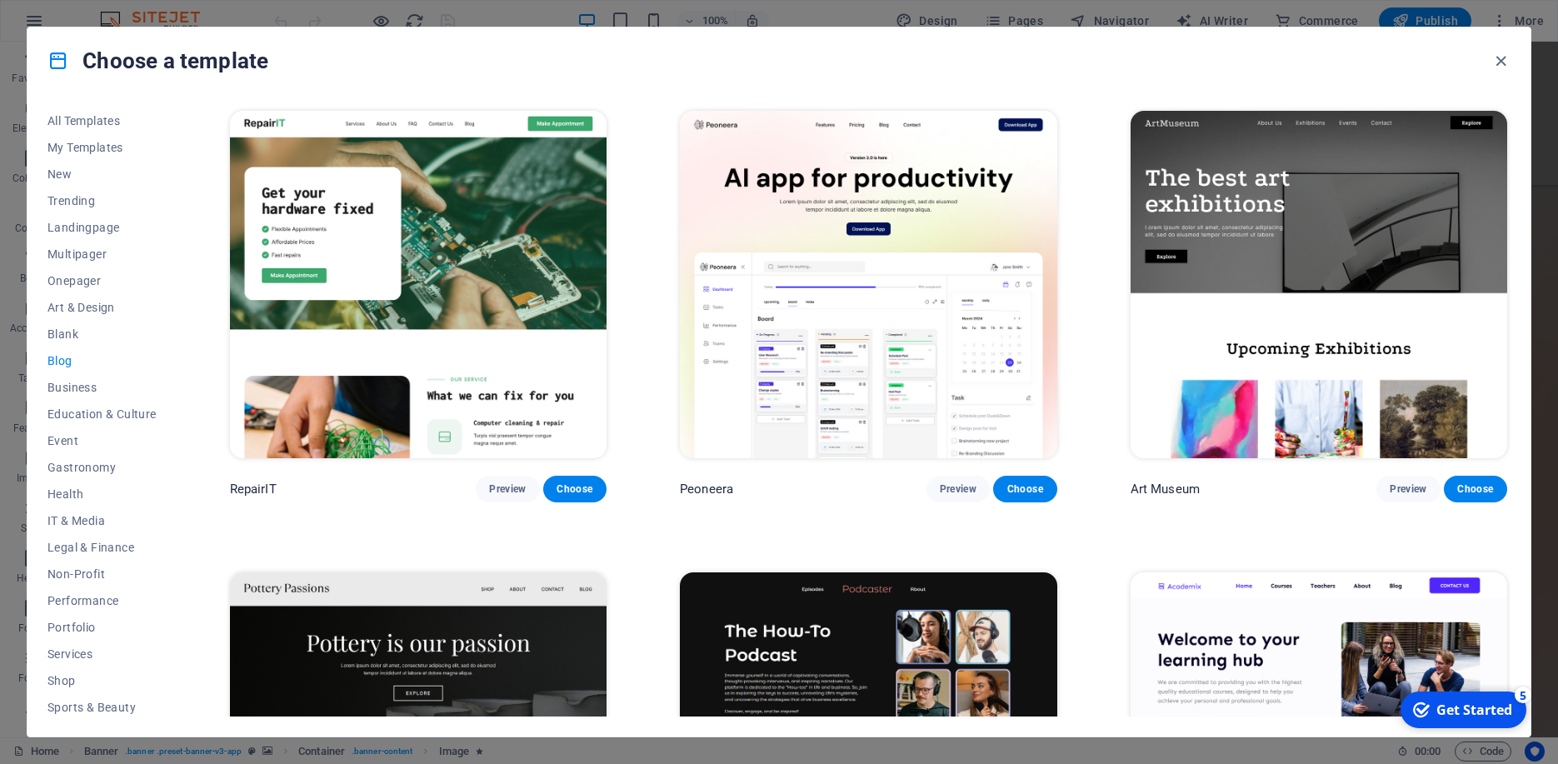
click at [67, 362] on span "Blog" at bounding box center [101, 360] width 109 height 13
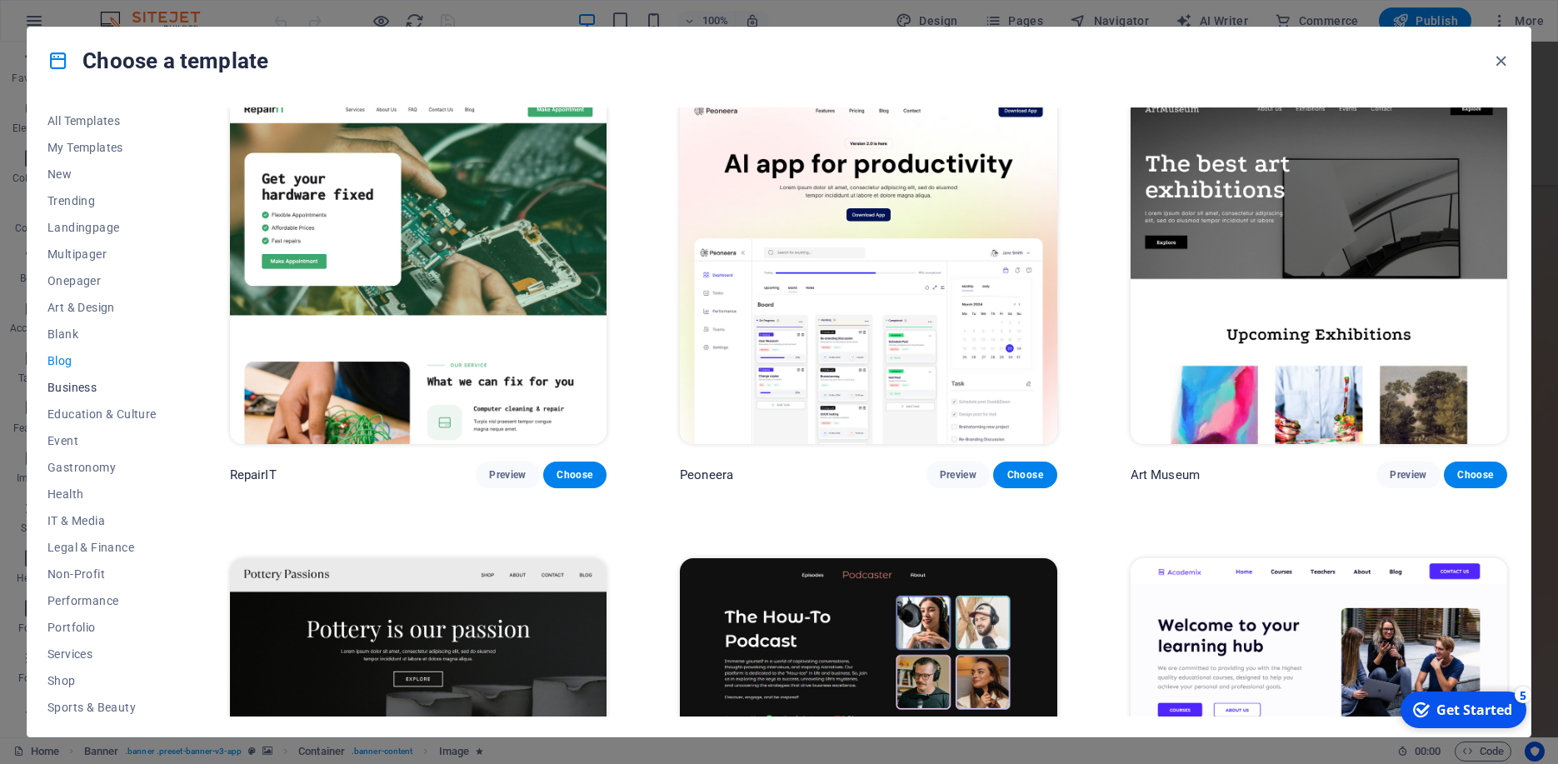
click at [107, 391] on span "Business" at bounding box center [101, 387] width 109 height 13
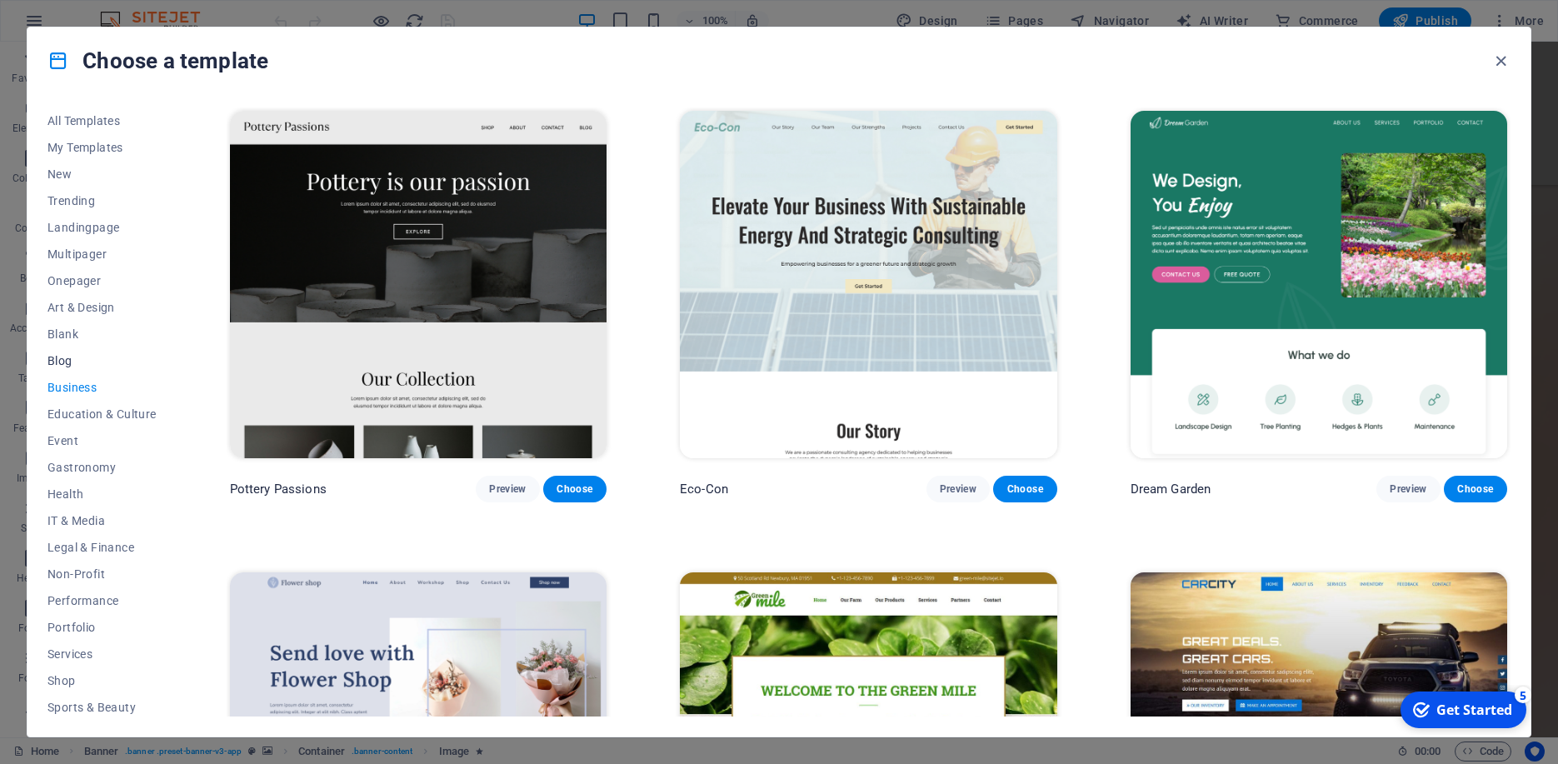
click at [59, 361] on span "Blog" at bounding box center [101, 360] width 109 height 13
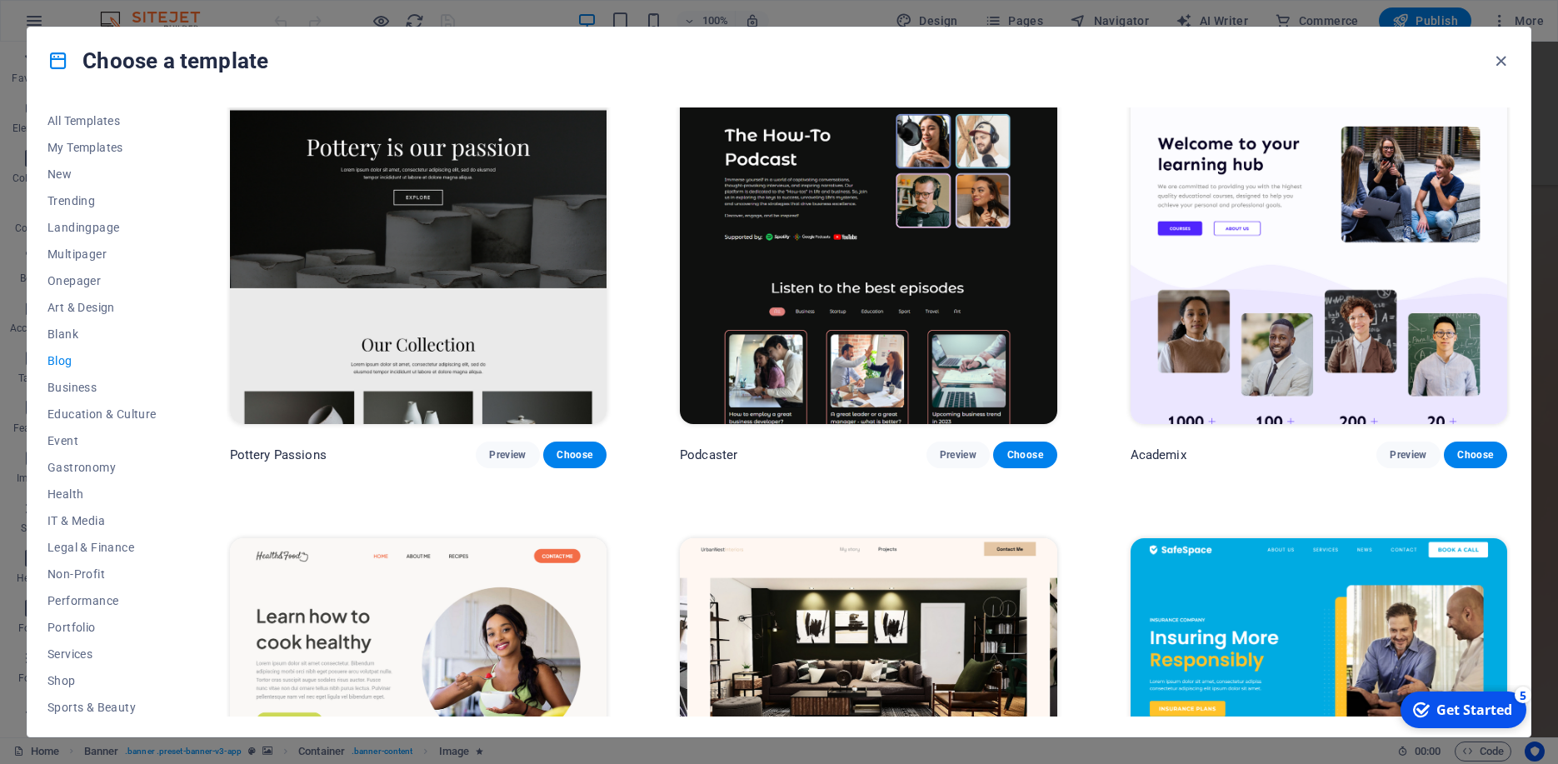
scroll to position [340, 0]
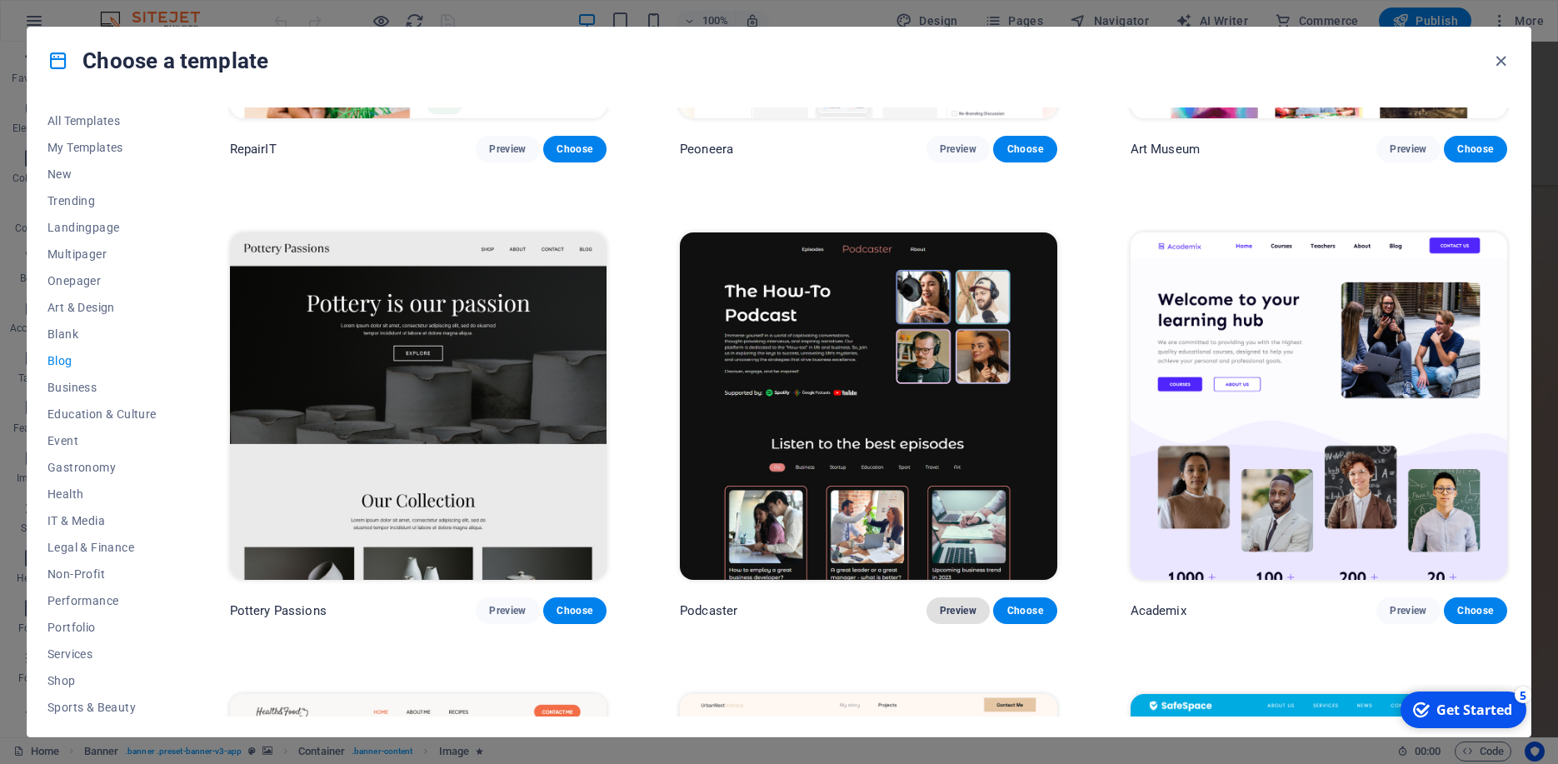
click at [949, 604] on span "Preview" at bounding box center [958, 610] width 37 height 13
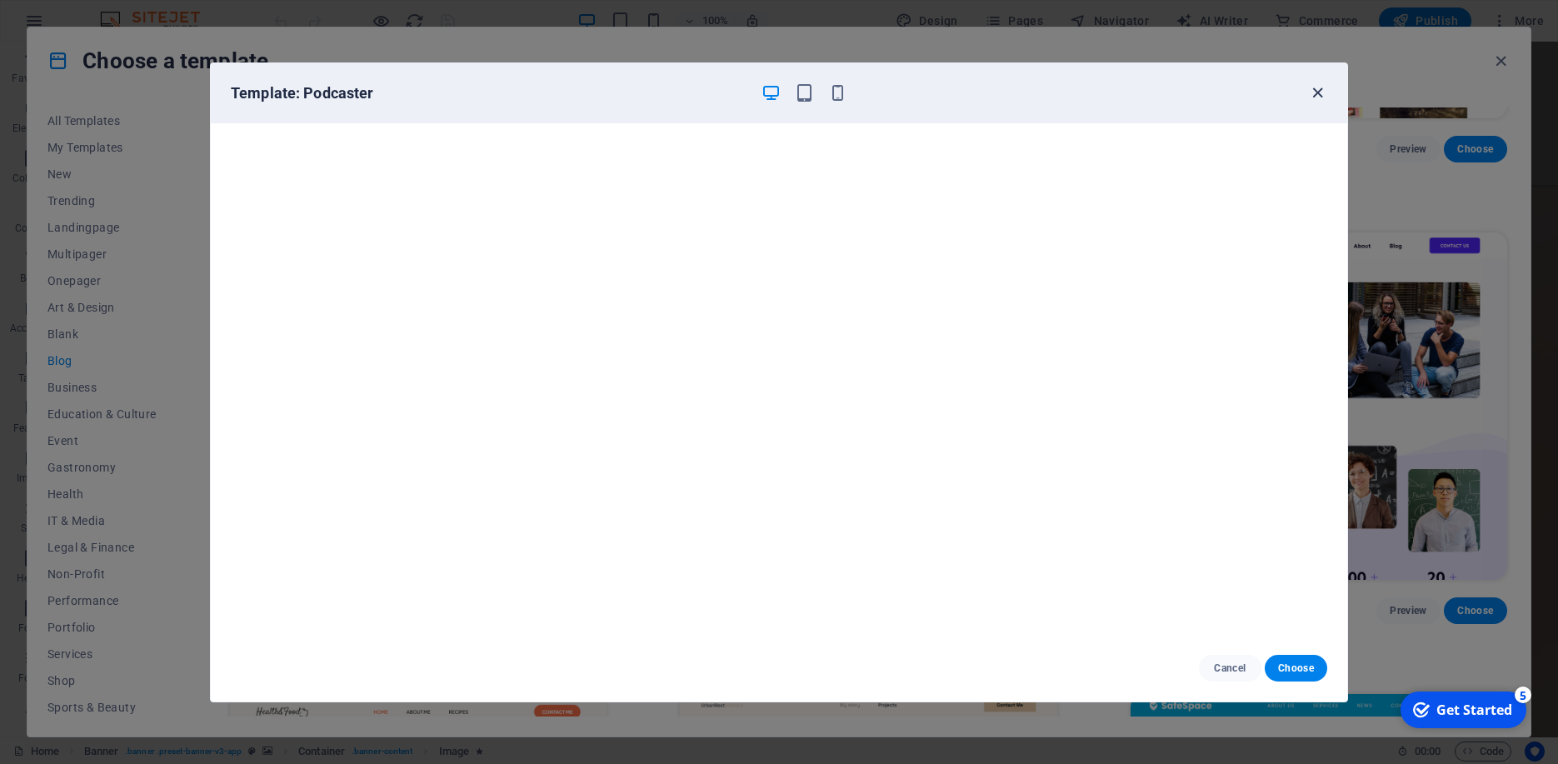
click at [1325, 87] on icon "button" at bounding box center [1317, 92] width 19 height 19
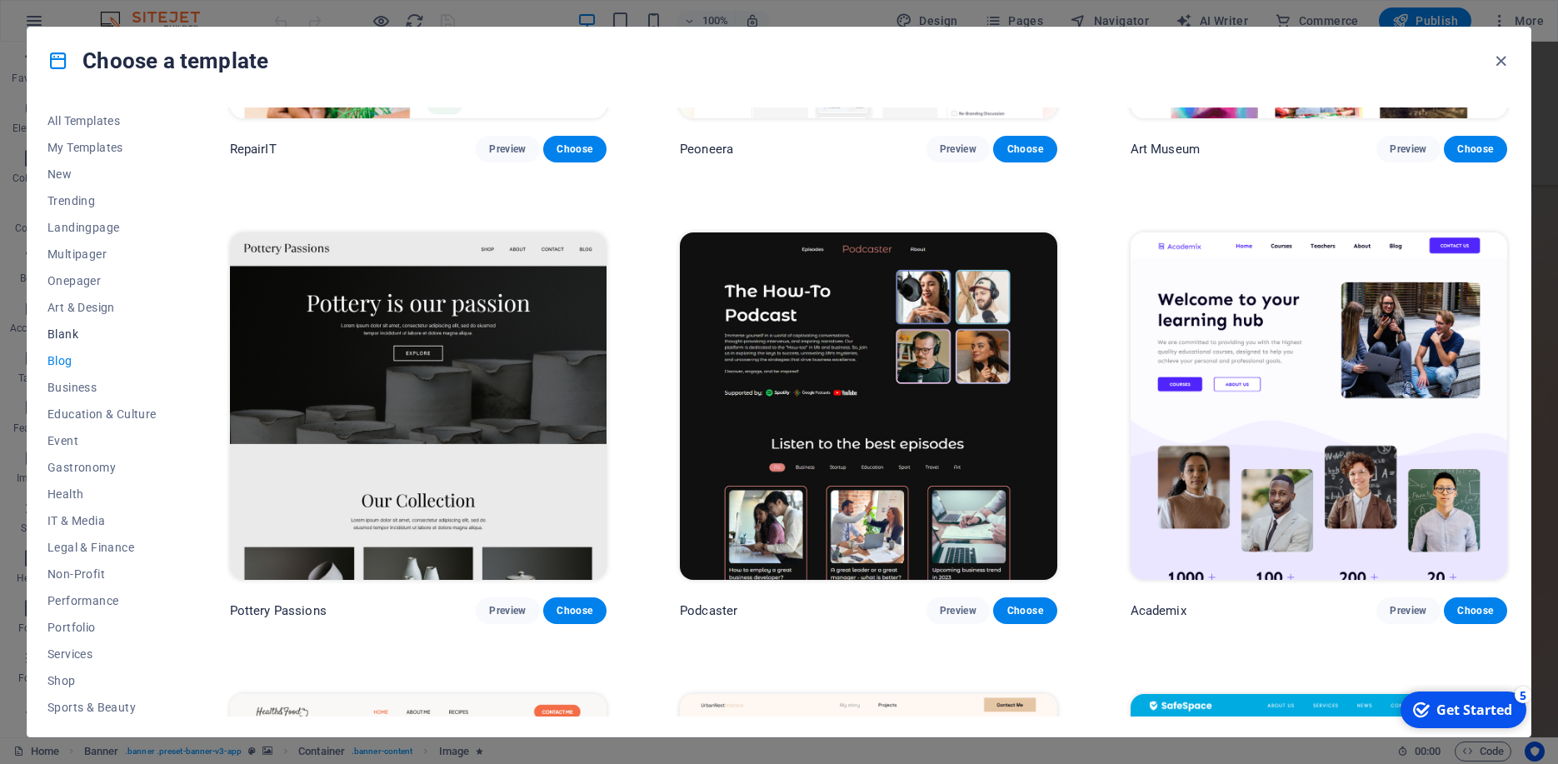
click at [70, 334] on span "Blank" at bounding box center [101, 333] width 109 height 13
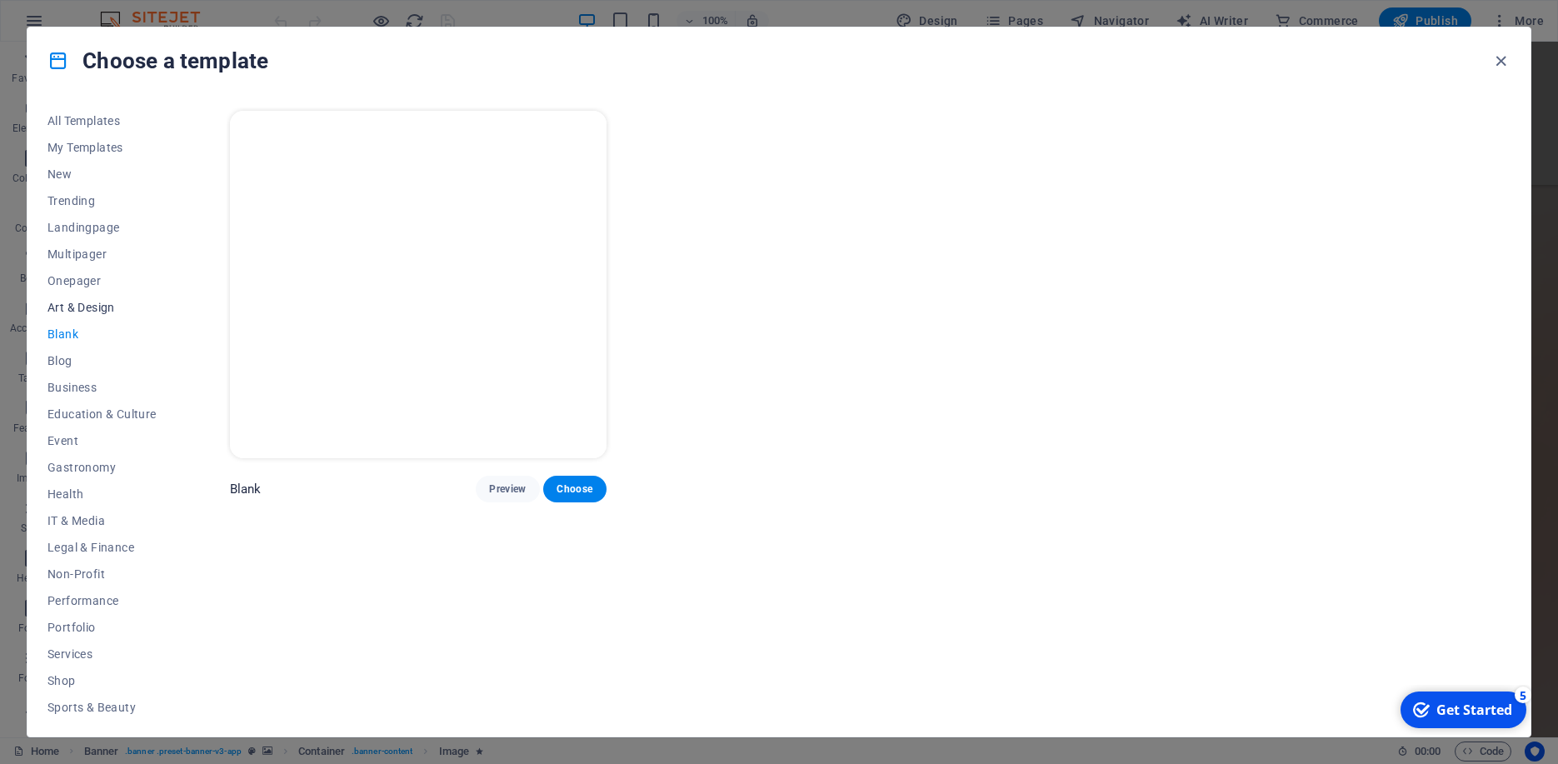
click at [69, 309] on span "Art & Design" at bounding box center [101, 307] width 109 height 13
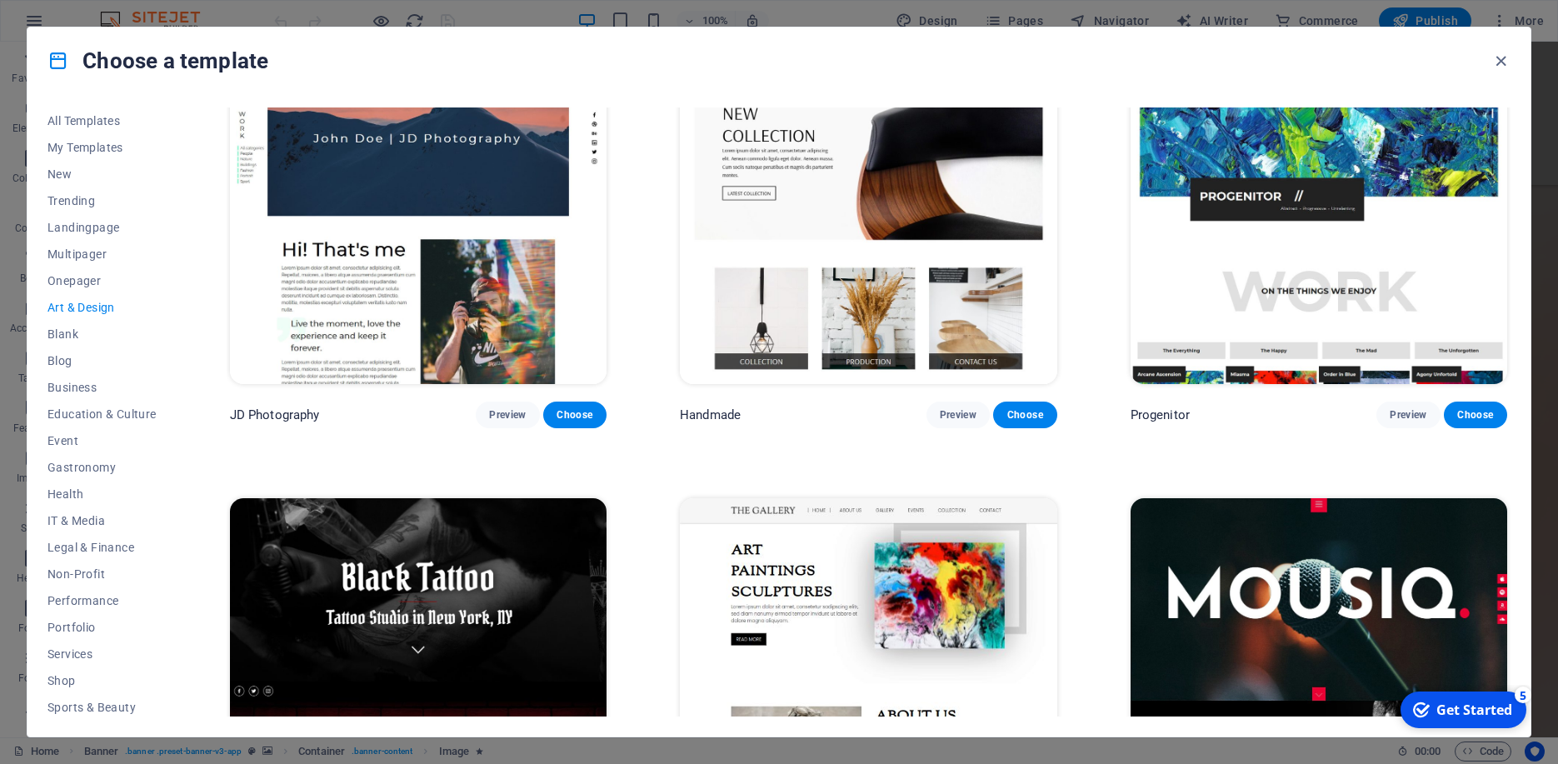
scroll to position [566, 0]
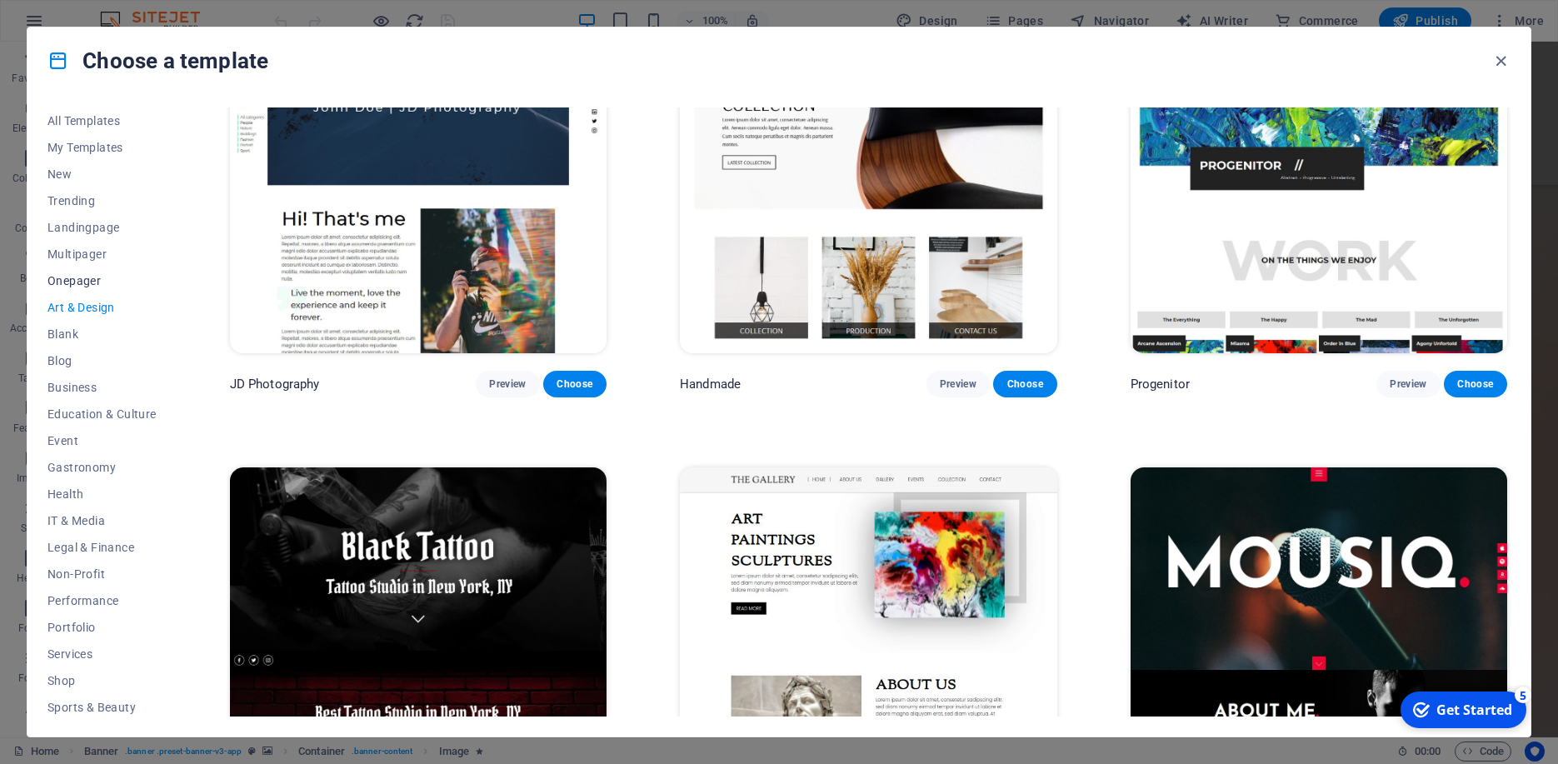
click at [77, 288] on button "Onepager" at bounding box center [101, 280] width 109 height 27
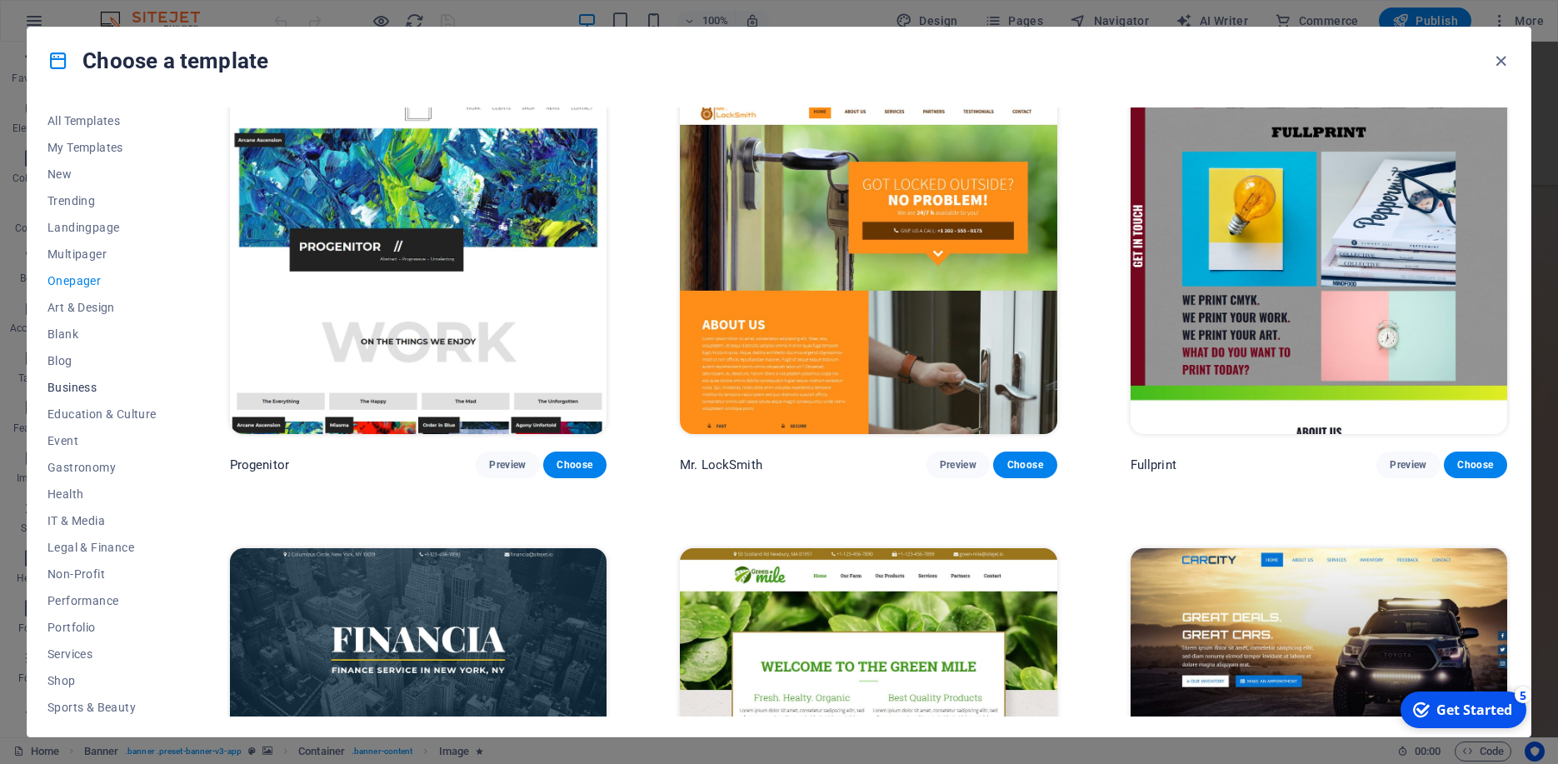
click at [84, 387] on span "Business" at bounding box center [101, 387] width 109 height 13
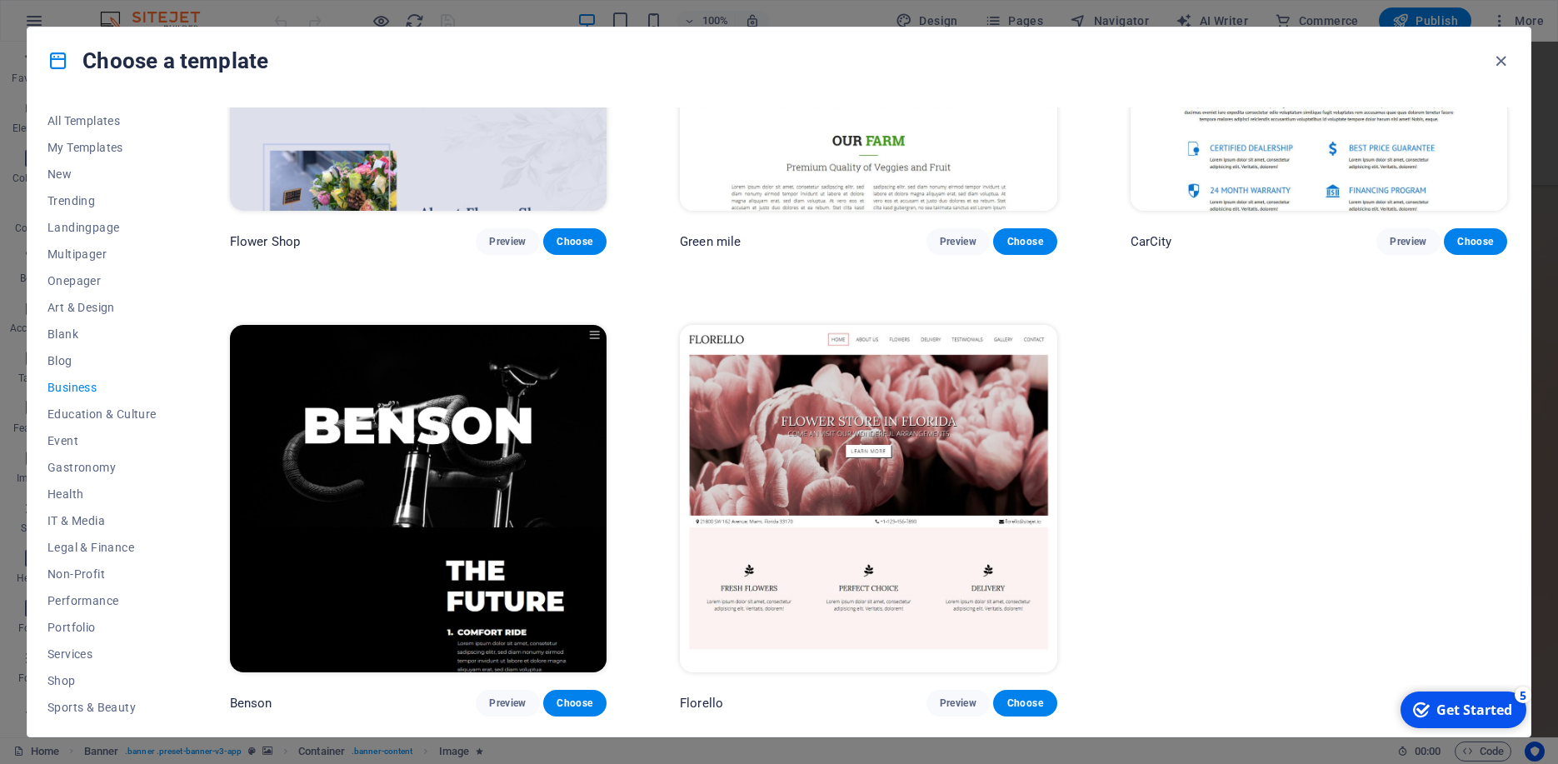
scroll to position [112, 0]
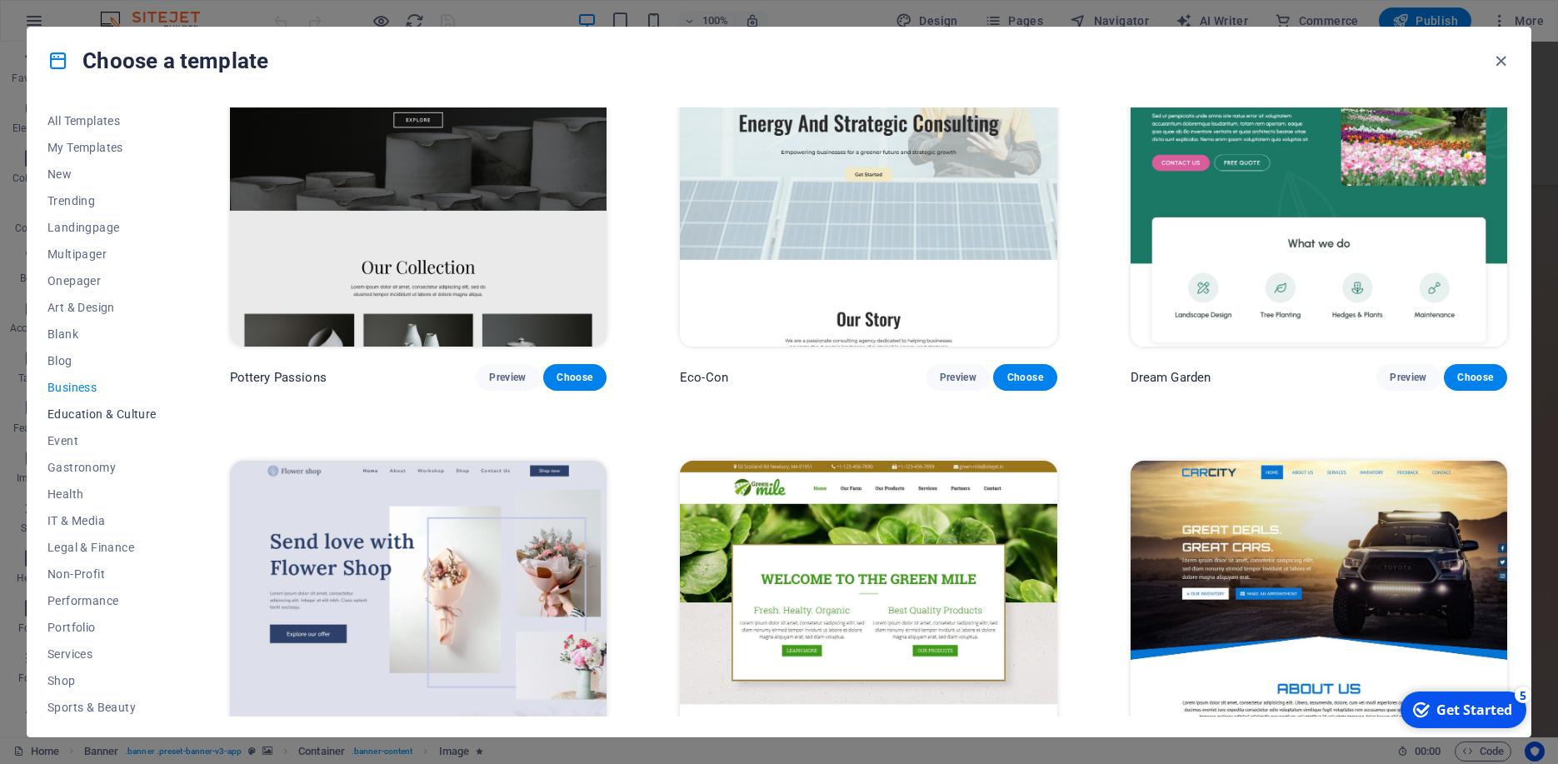
click at [74, 413] on span "Education & Culture" at bounding box center [101, 413] width 109 height 13
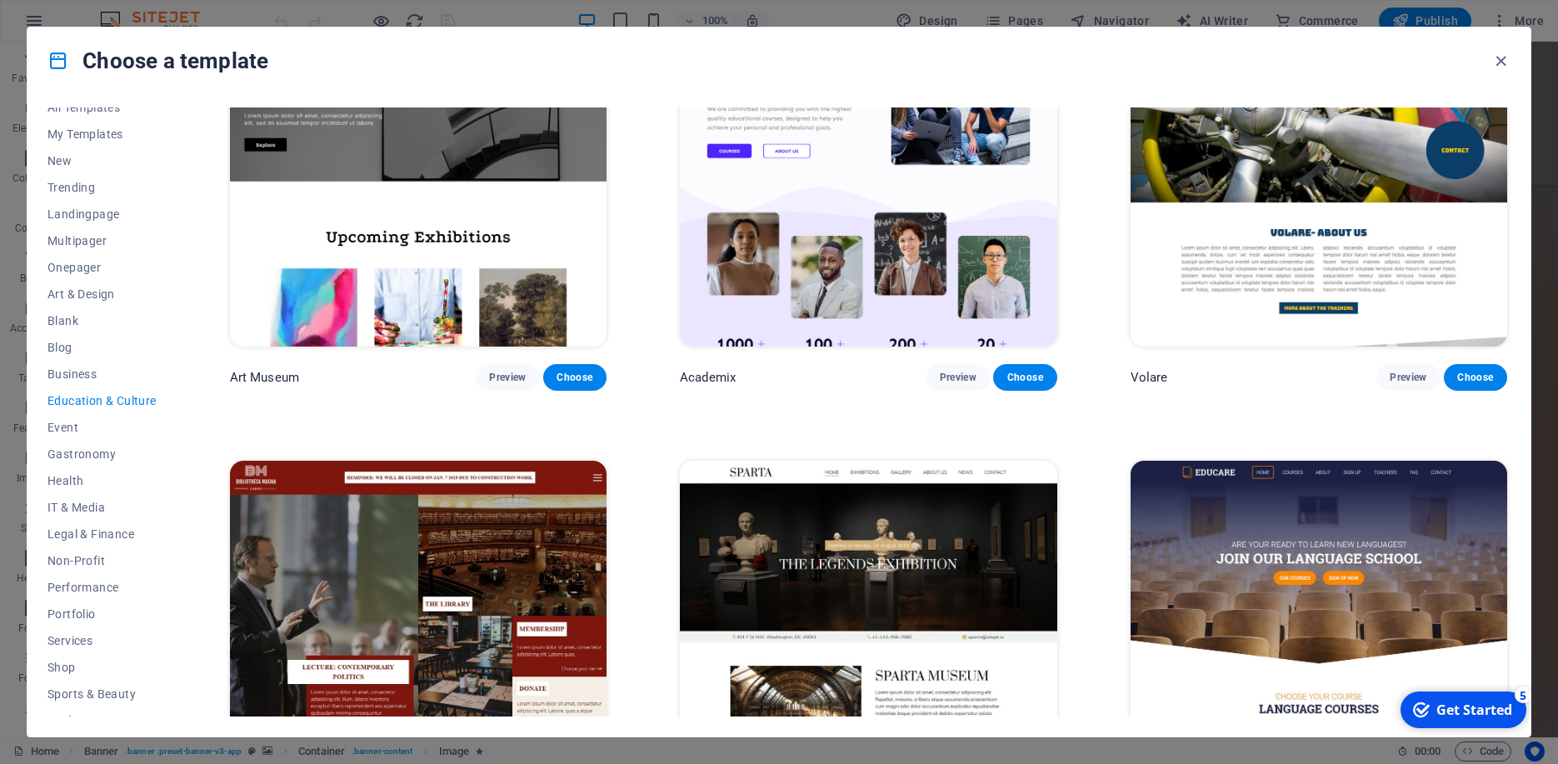
scroll to position [14, 0]
click at [59, 431] on span "Event" at bounding box center [101, 426] width 109 height 13
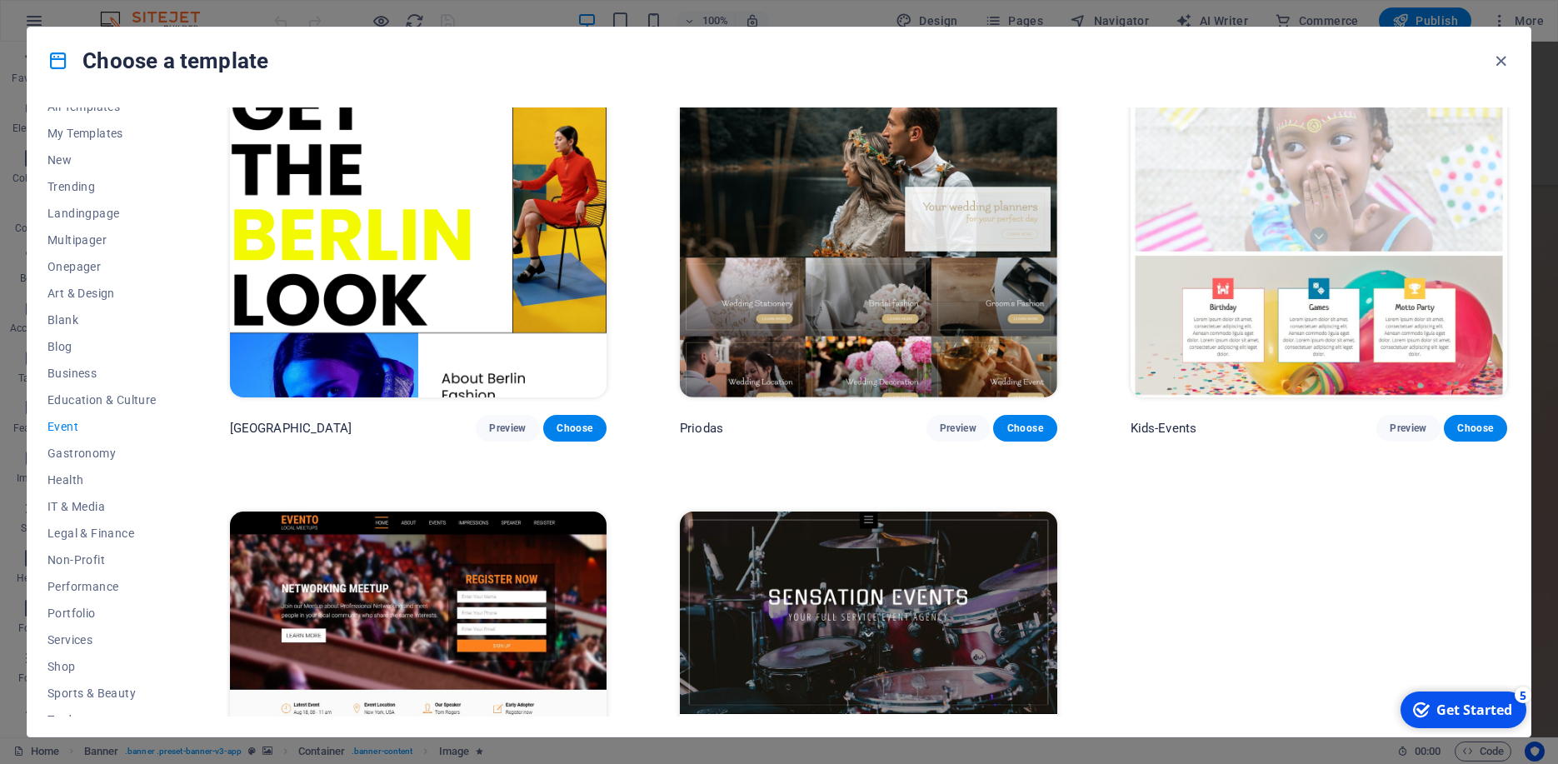
scroll to position [687, 0]
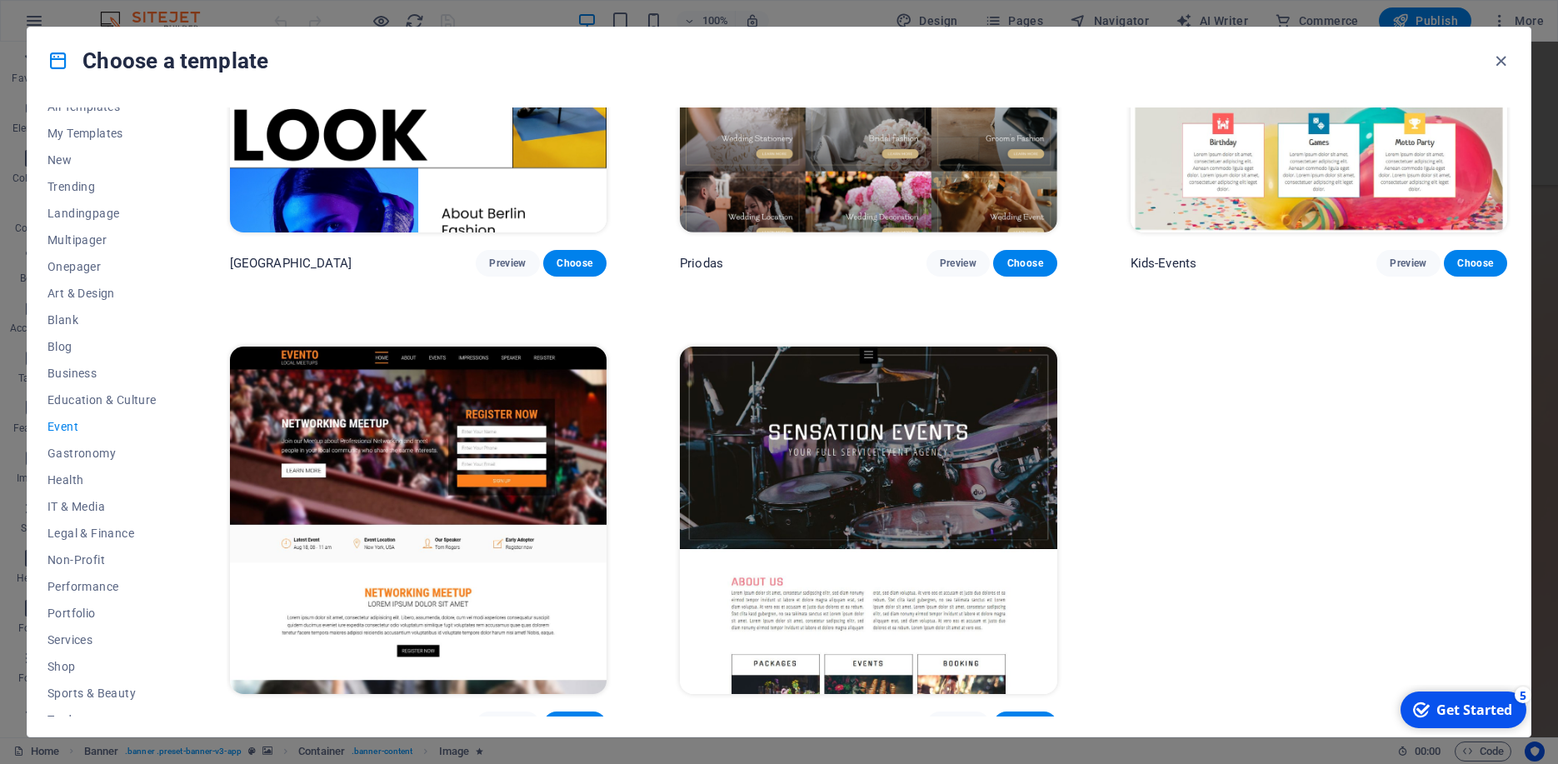
click at [416, 486] on img at bounding box center [418, 520] width 376 height 347
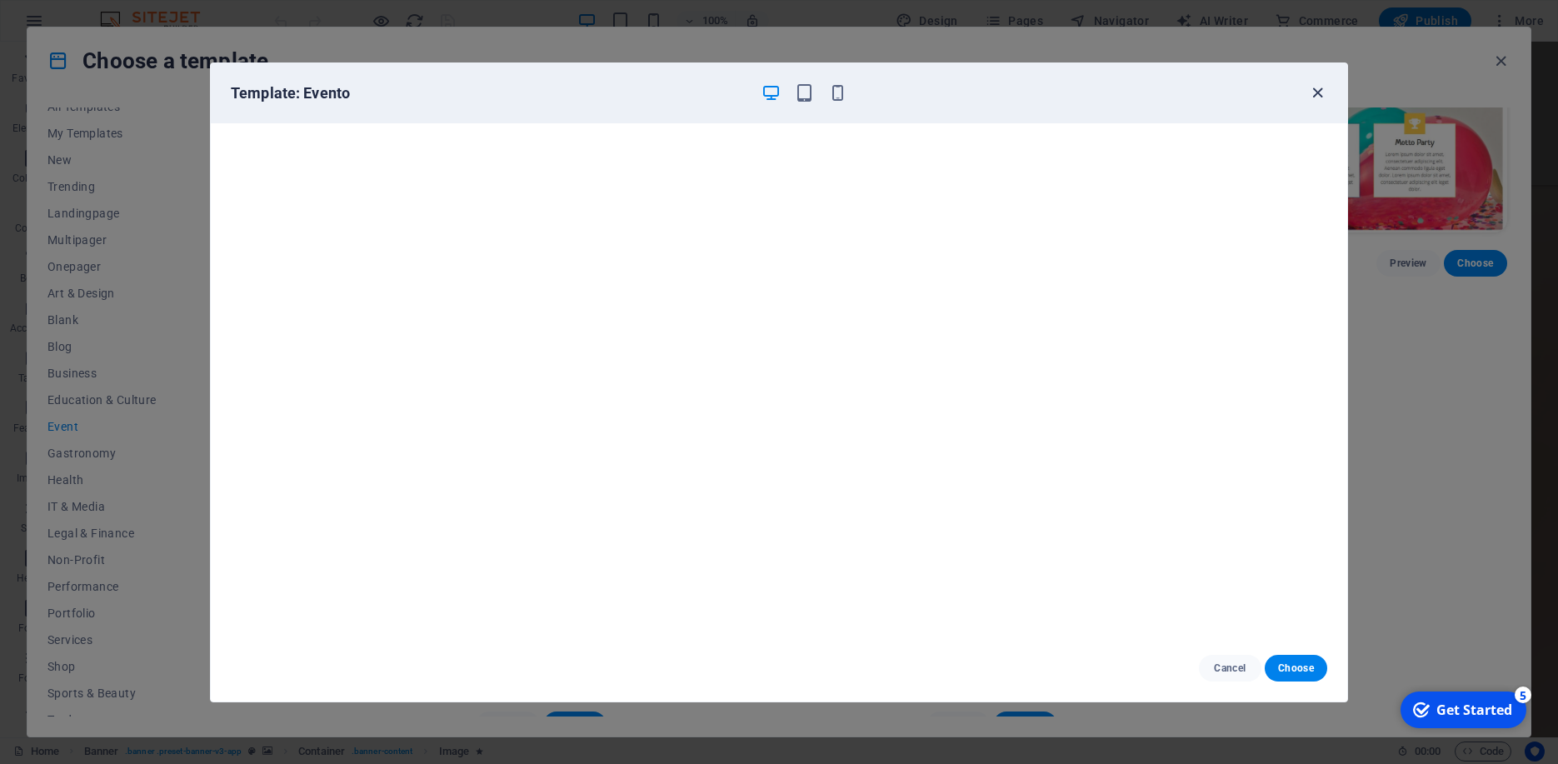
click at [1322, 88] on icon "button" at bounding box center [1317, 92] width 19 height 19
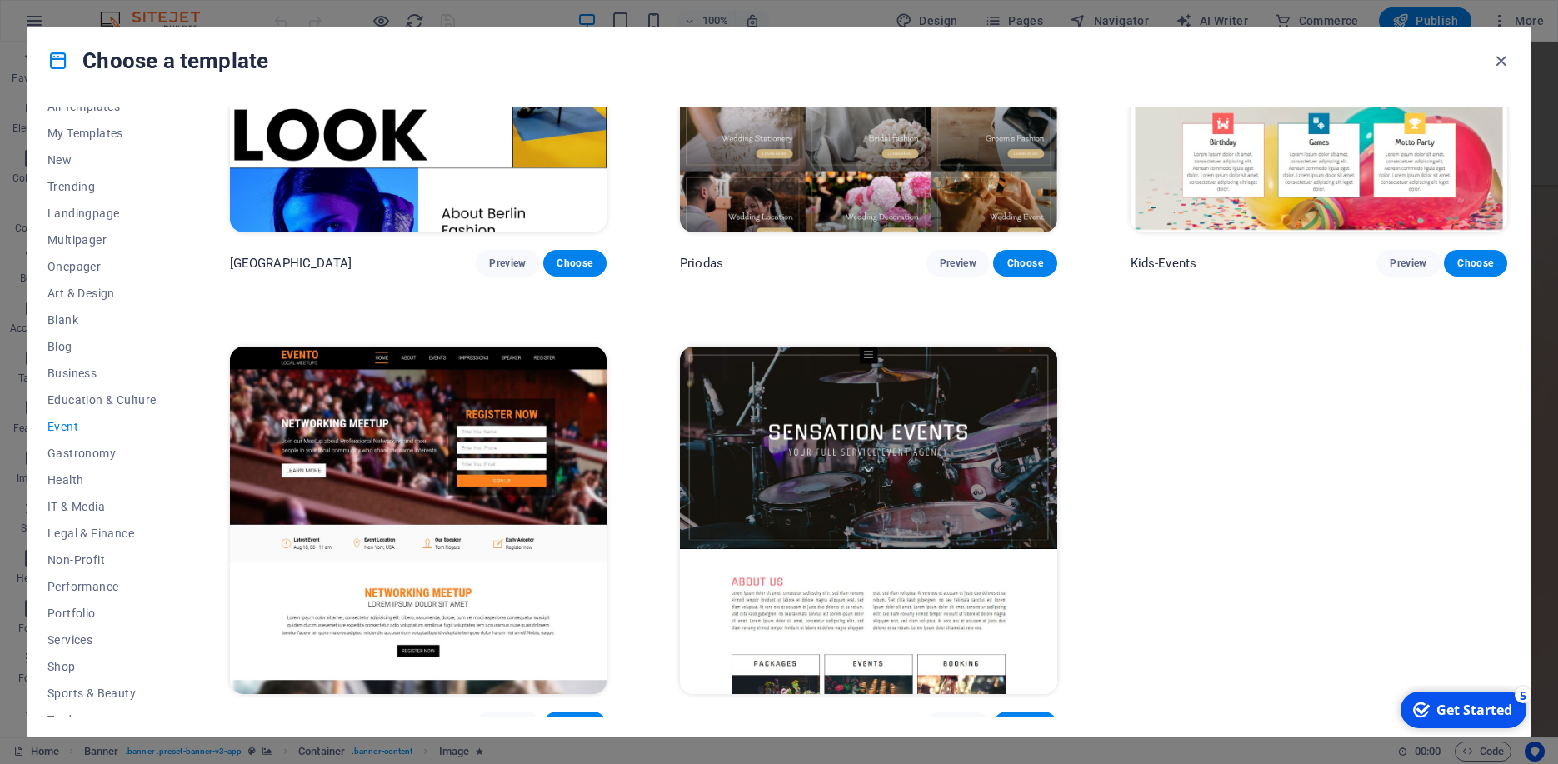
click at [361, 427] on img at bounding box center [418, 520] width 376 height 347
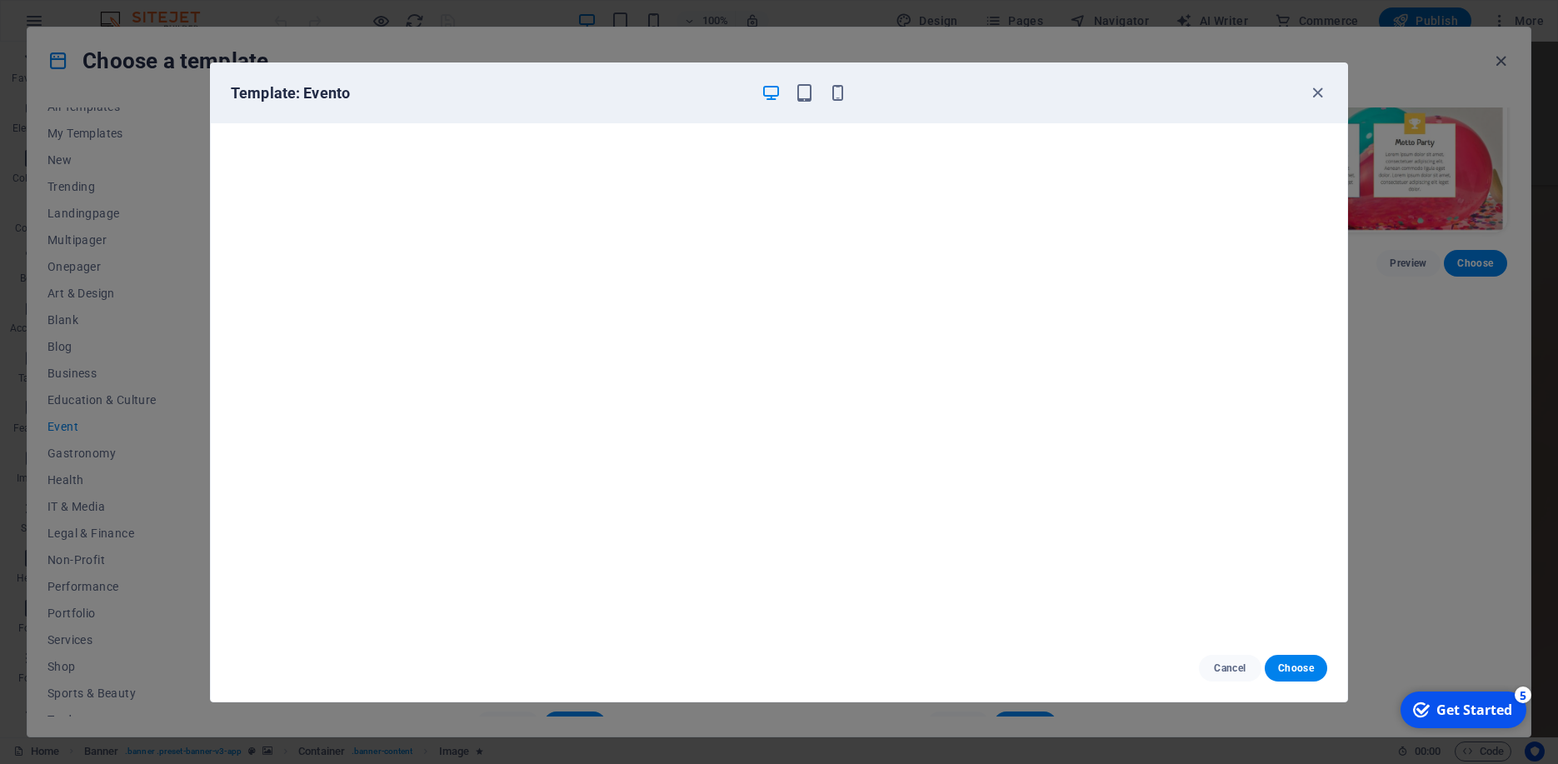
click at [1462, 438] on div "Template: Evento Cancel Choose" at bounding box center [779, 382] width 1558 height 764
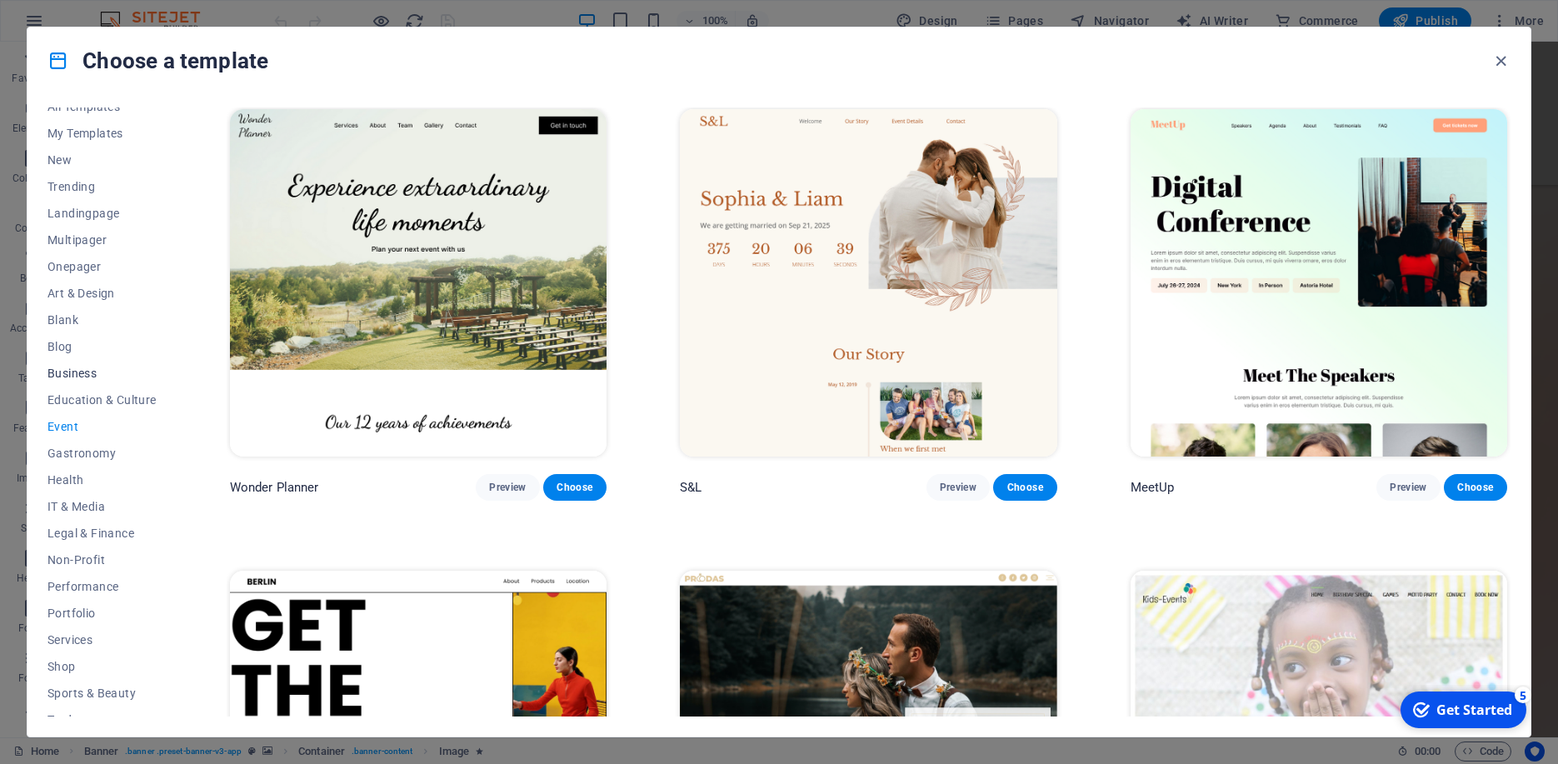
scroll to position [0, 0]
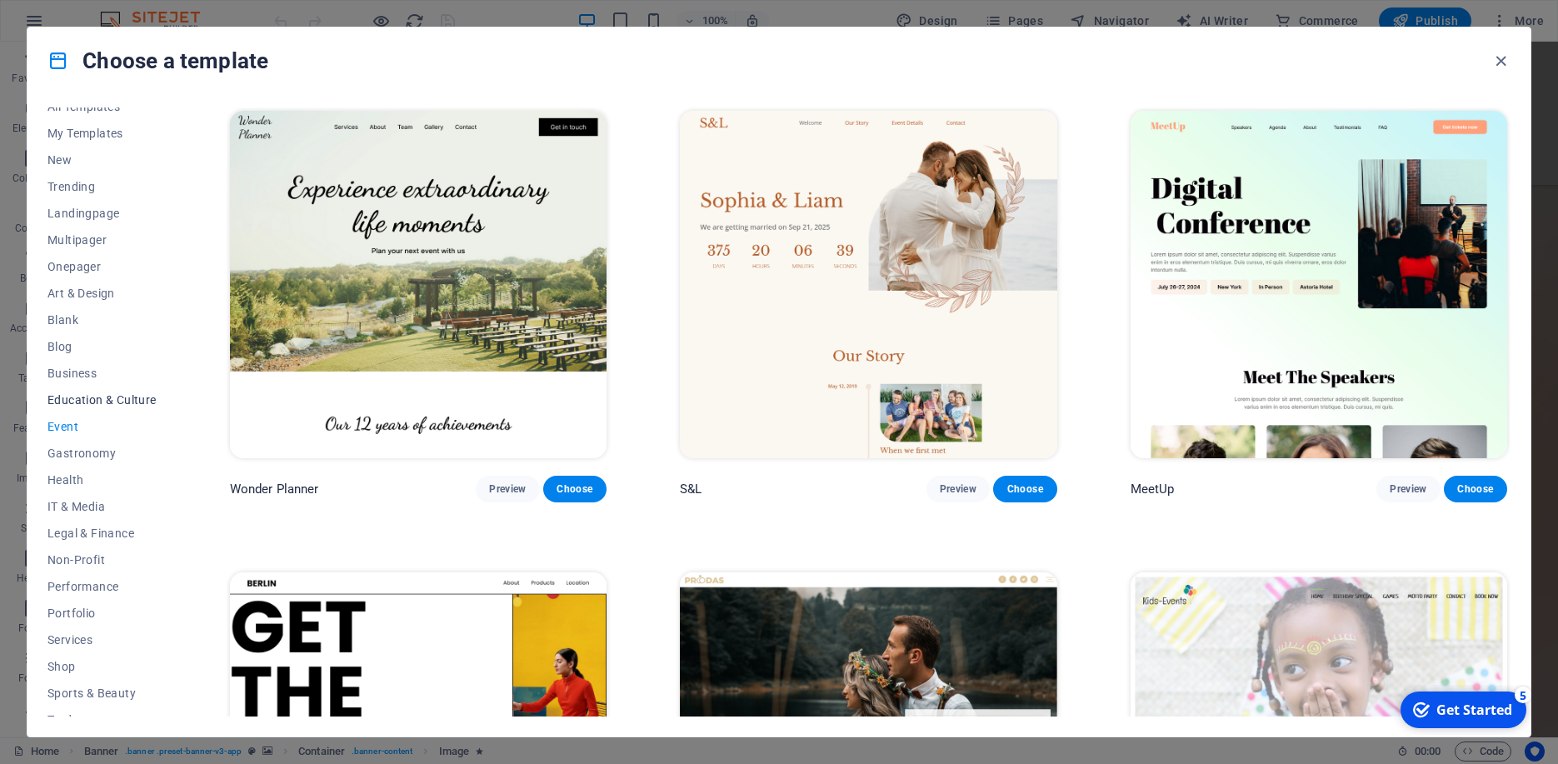
click at [86, 396] on span "Education & Culture" at bounding box center [101, 399] width 109 height 13
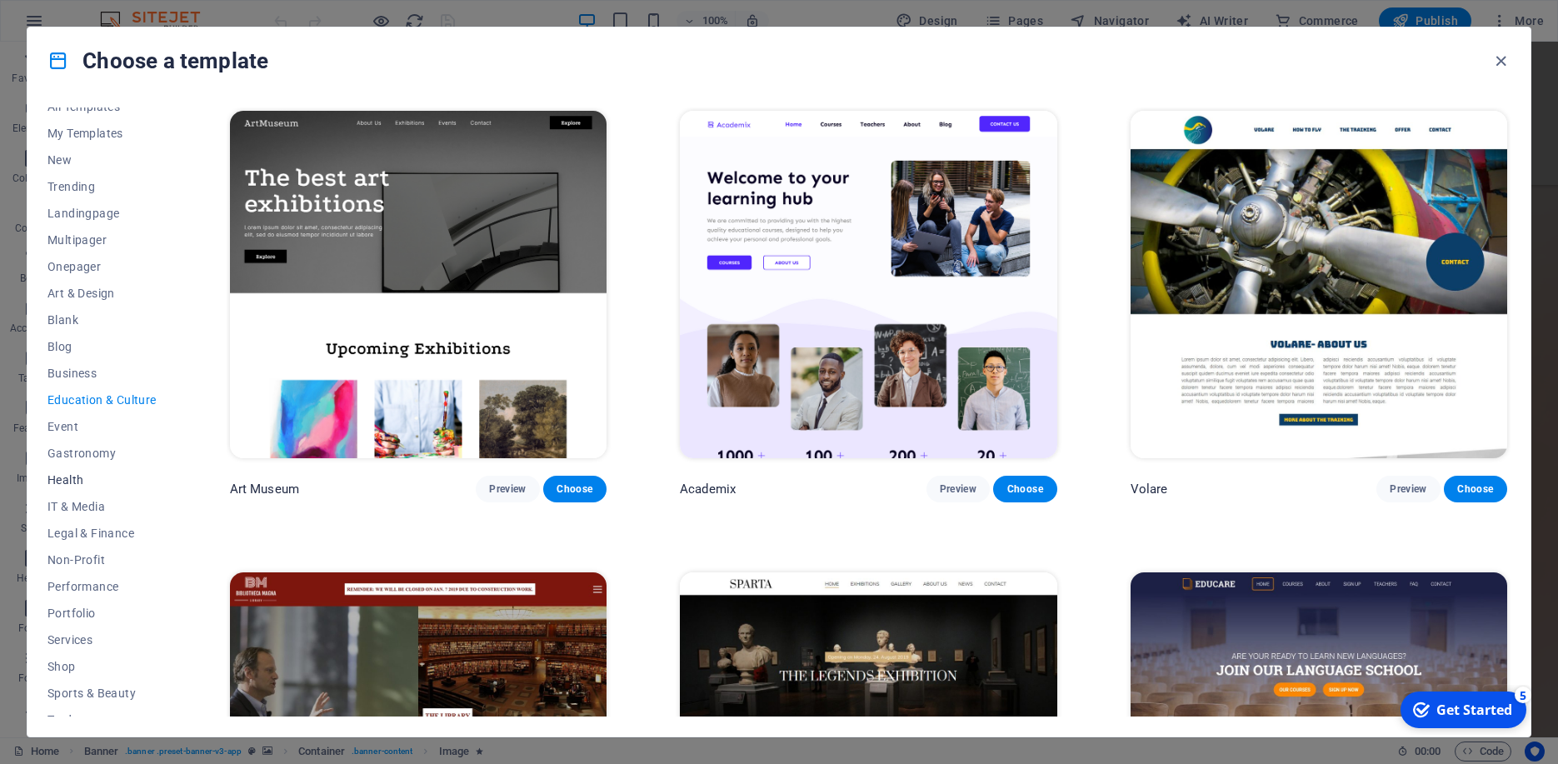
click at [53, 481] on span "Health" at bounding box center [101, 479] width 109 height 13
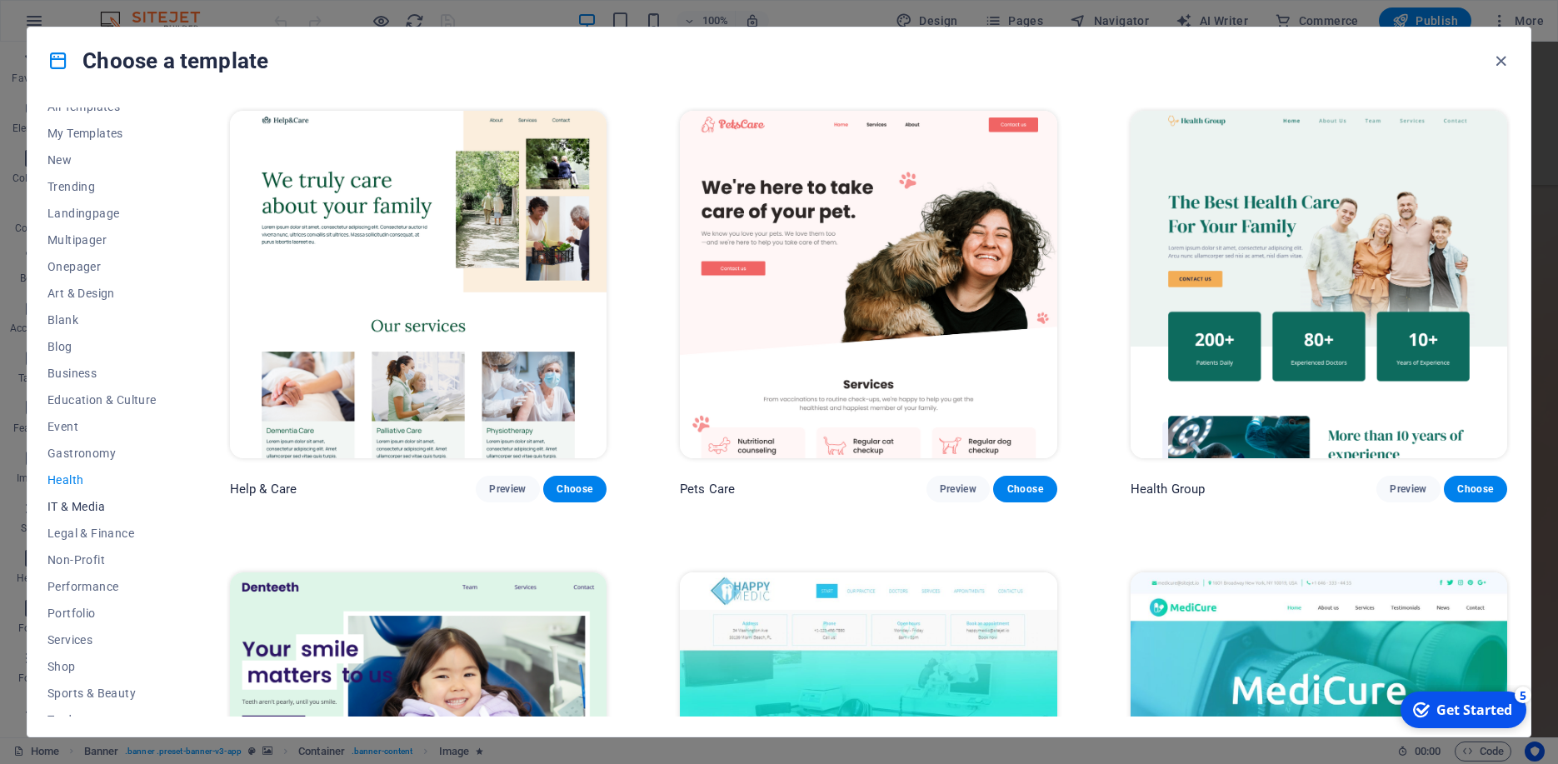
click at [74, 504] on span "IT & Media" at bounding box center [101, 506] width 109 height 13
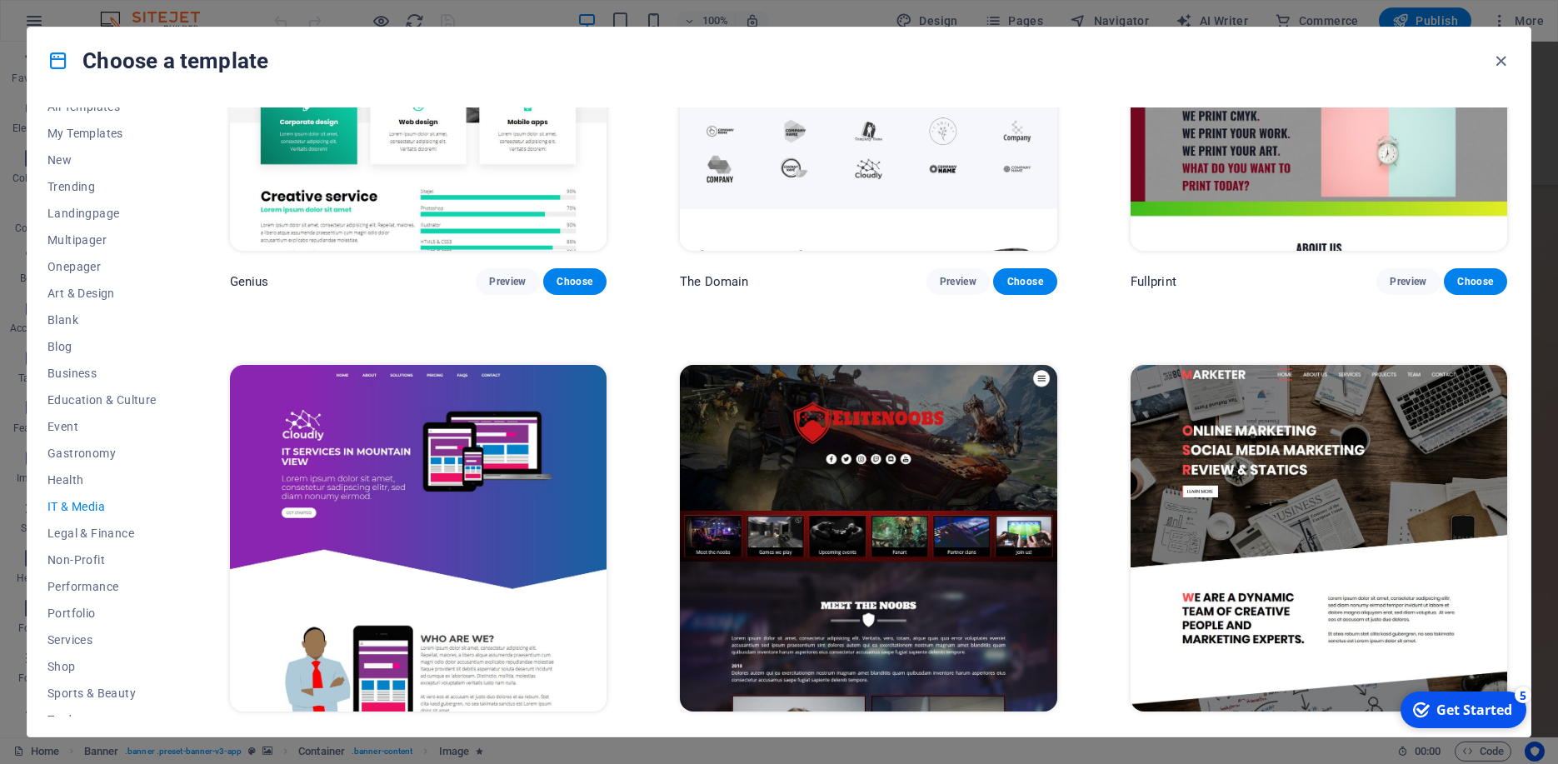
scroll to position [1141, 0]
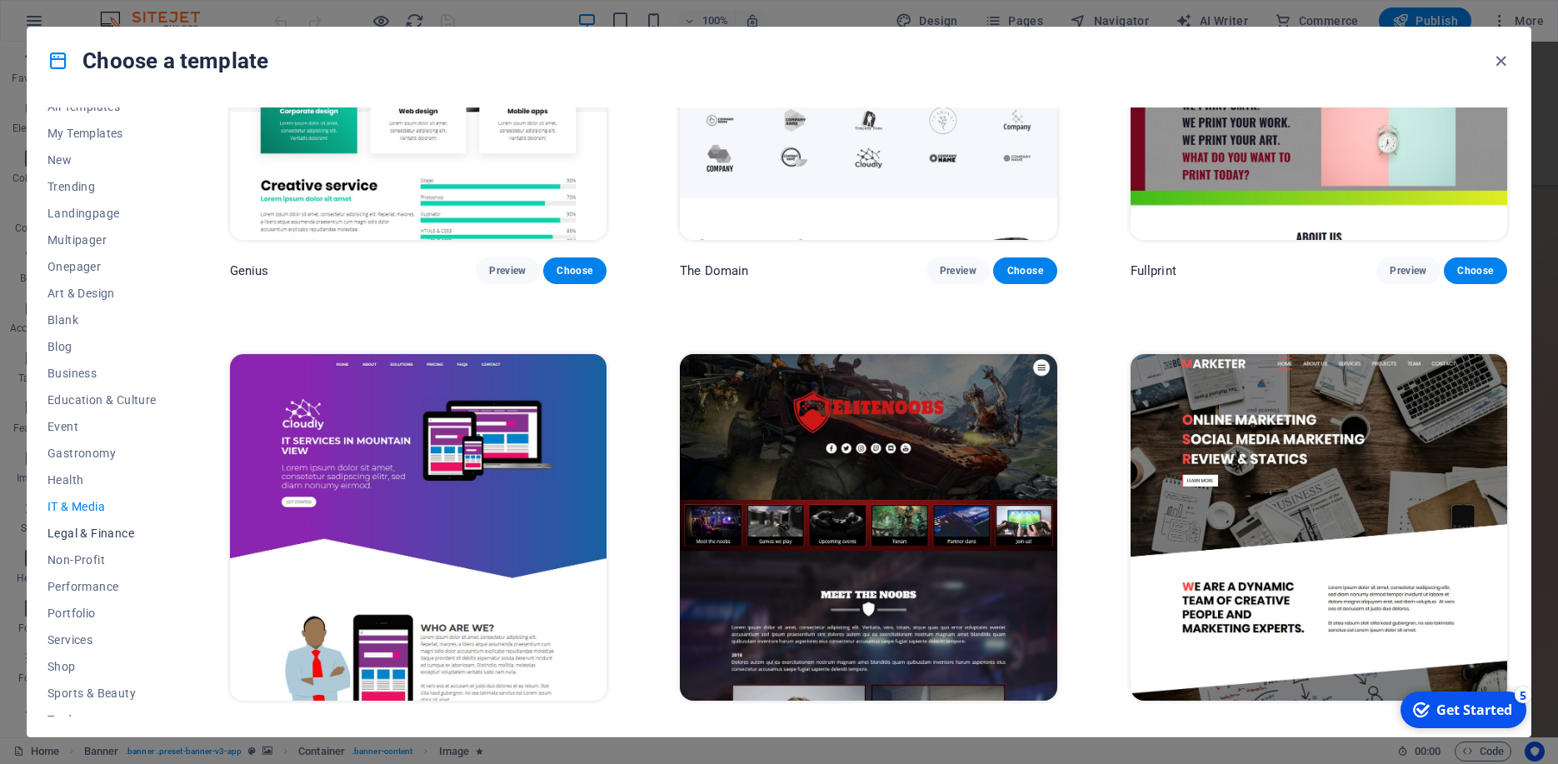
click at [96, 531] on span "Legal & Finance" at bounding box center [101, 532] width 109 height 13
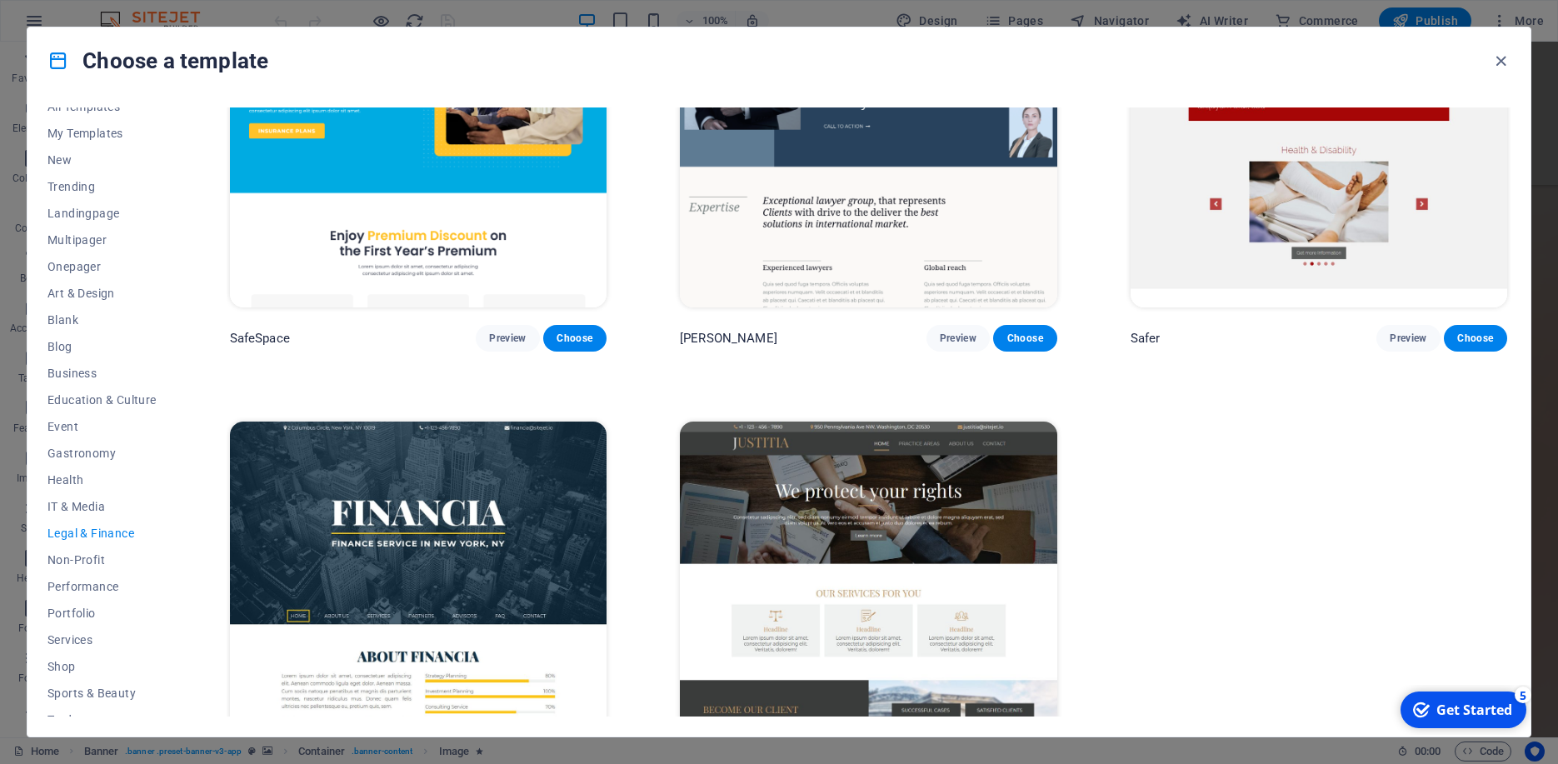
scroll to position [232, 0]
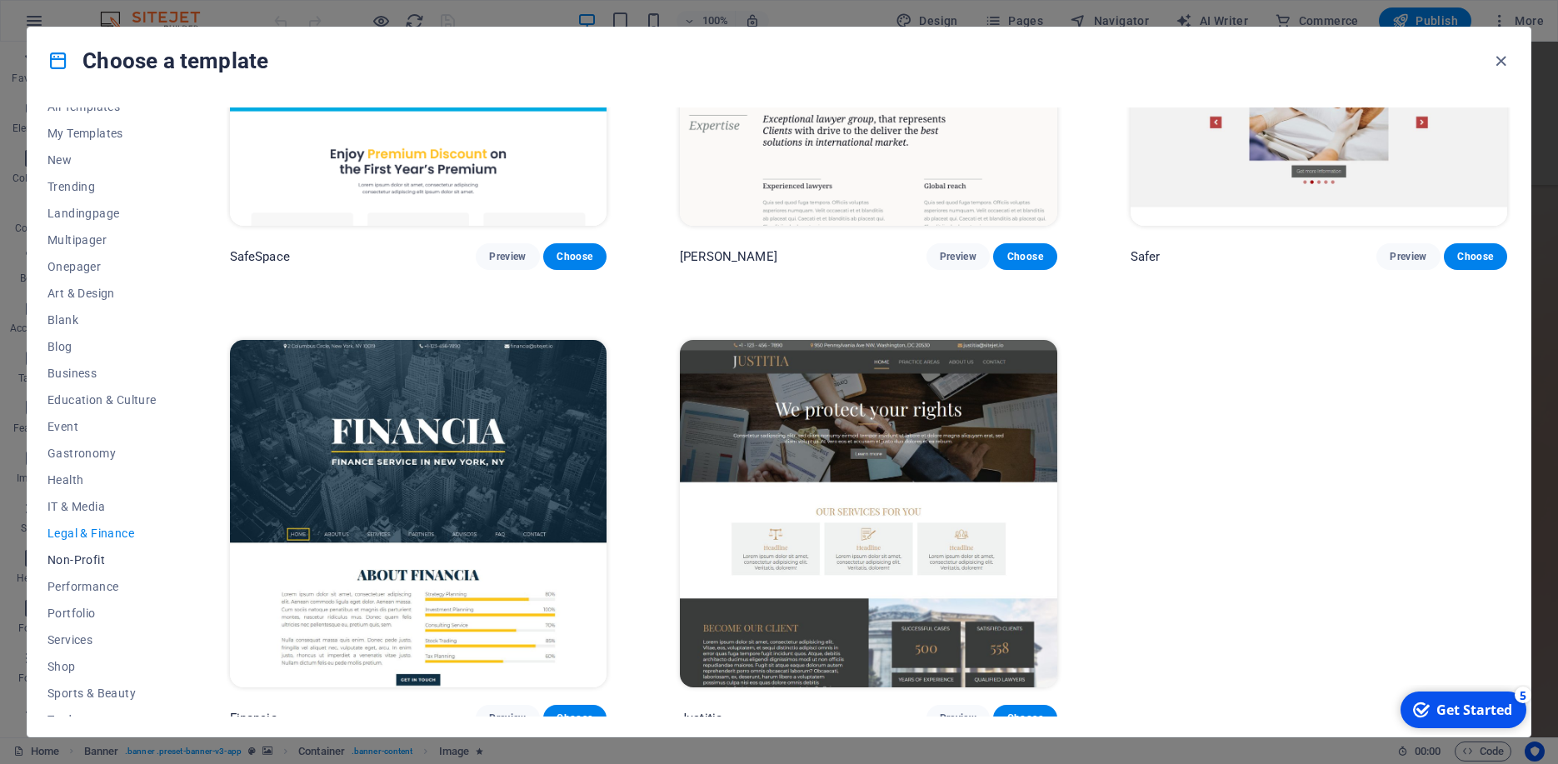
click at [77, 561] on span "Non-Profit" at bounding box center [101, 559] width 109 height 13
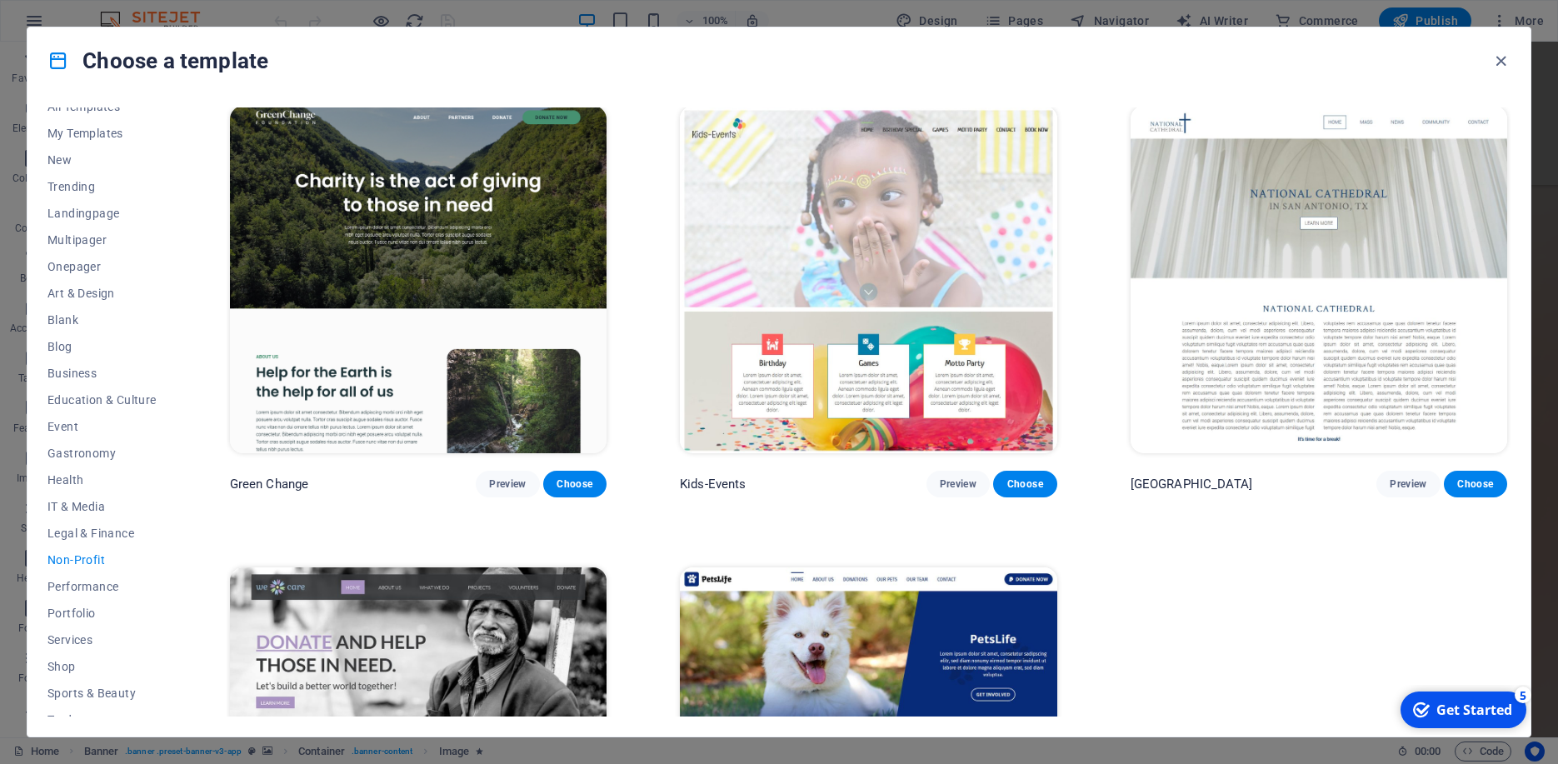
scroll to position [0, 0]
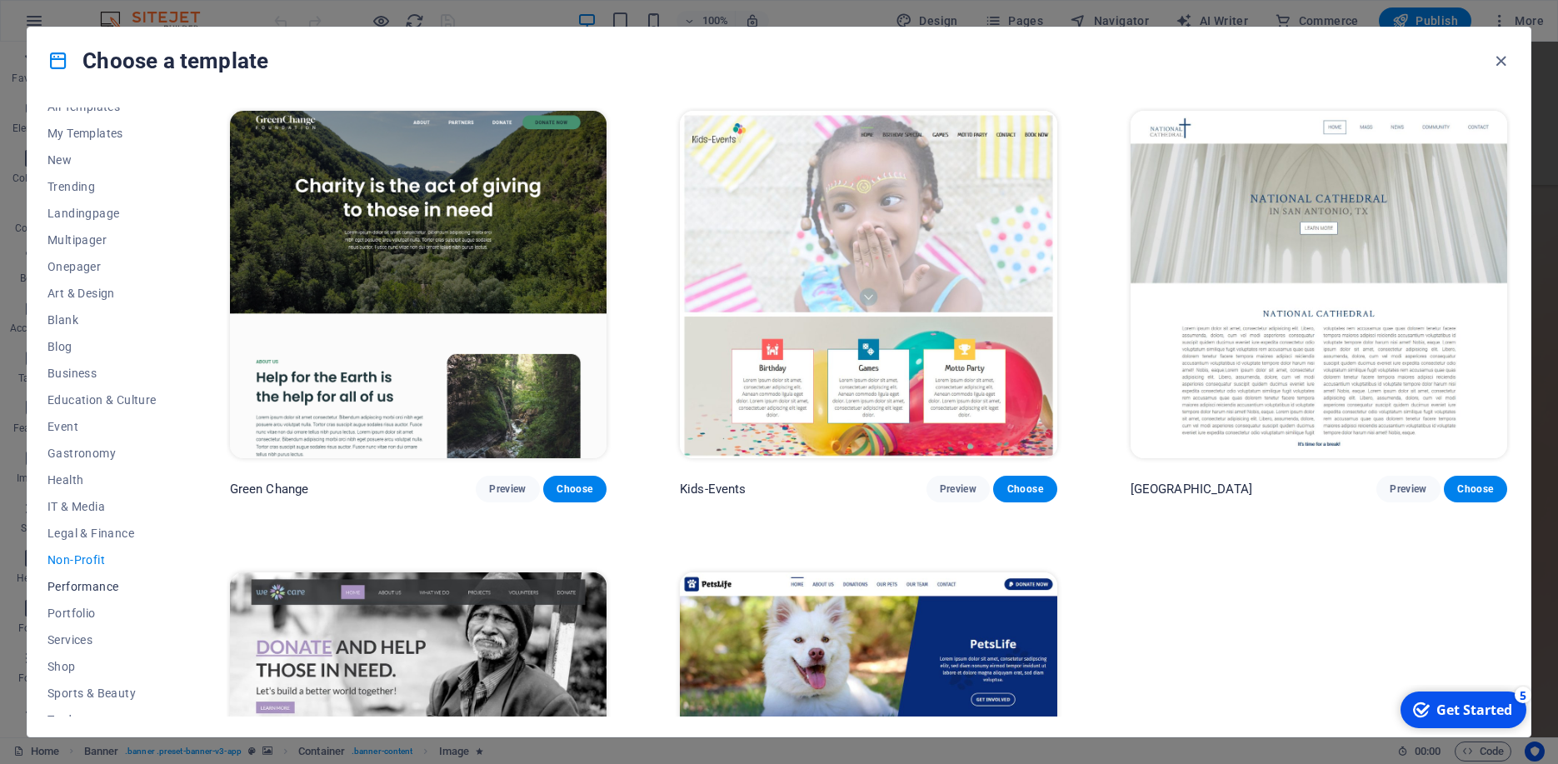
click at [74, 577] on button "Performance" at bounding box center [101, 586] width 109 height 27
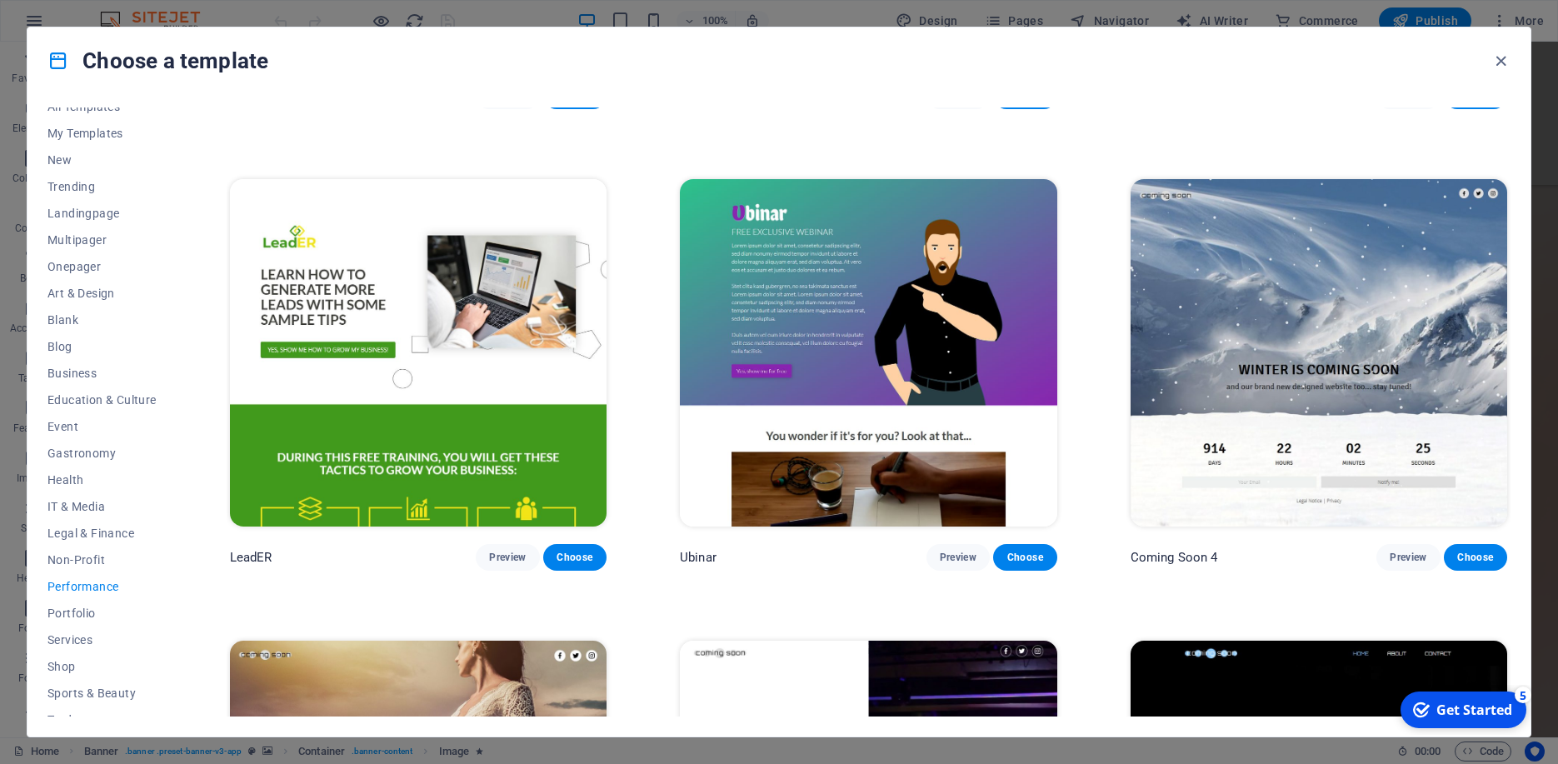
scroll to position [2011, 0]
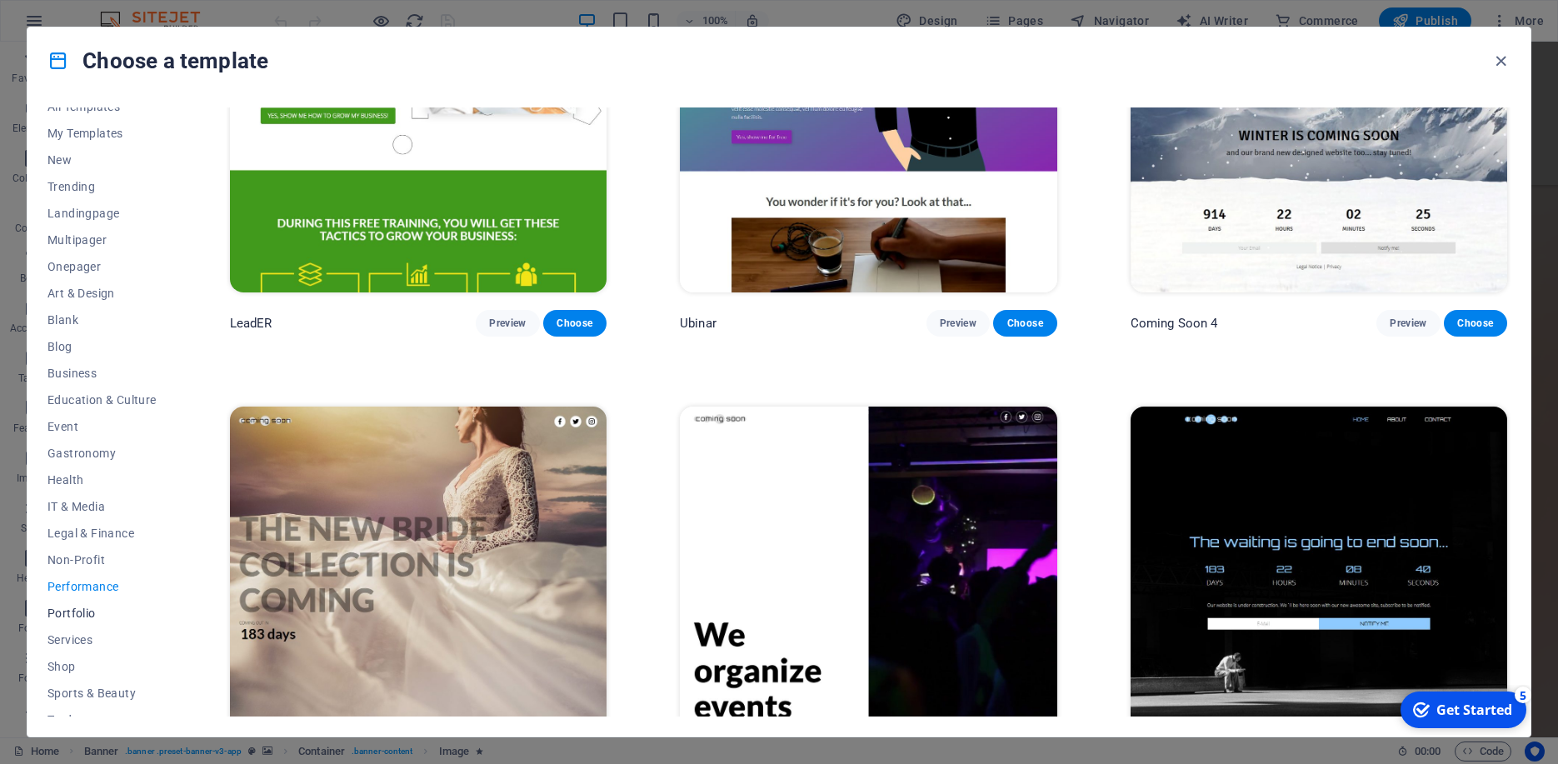
click at [79, 613] on span "Portfolio" at bounding box center [101, 612] width 109 height 13
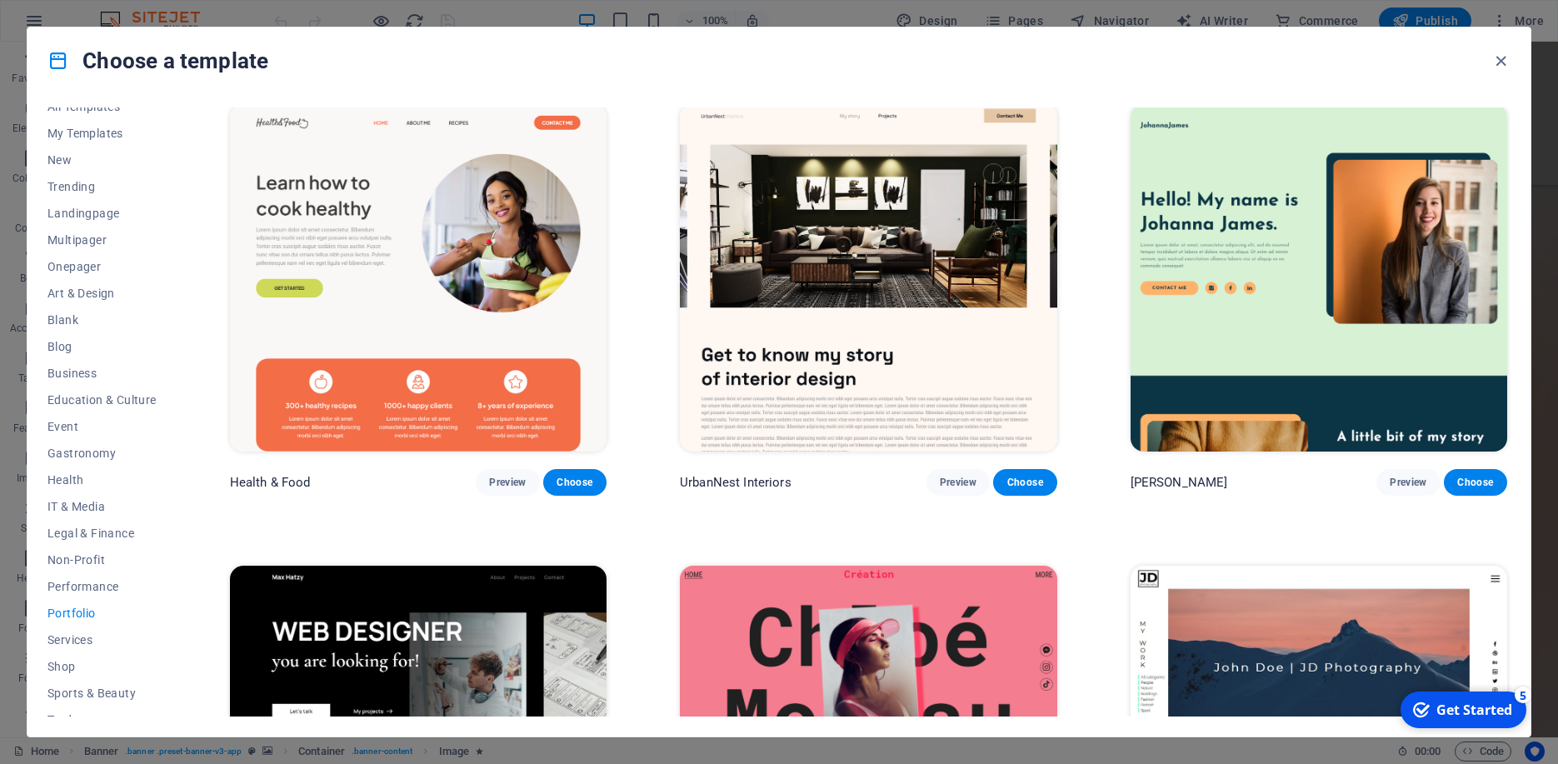
scroll to position [0, 0]
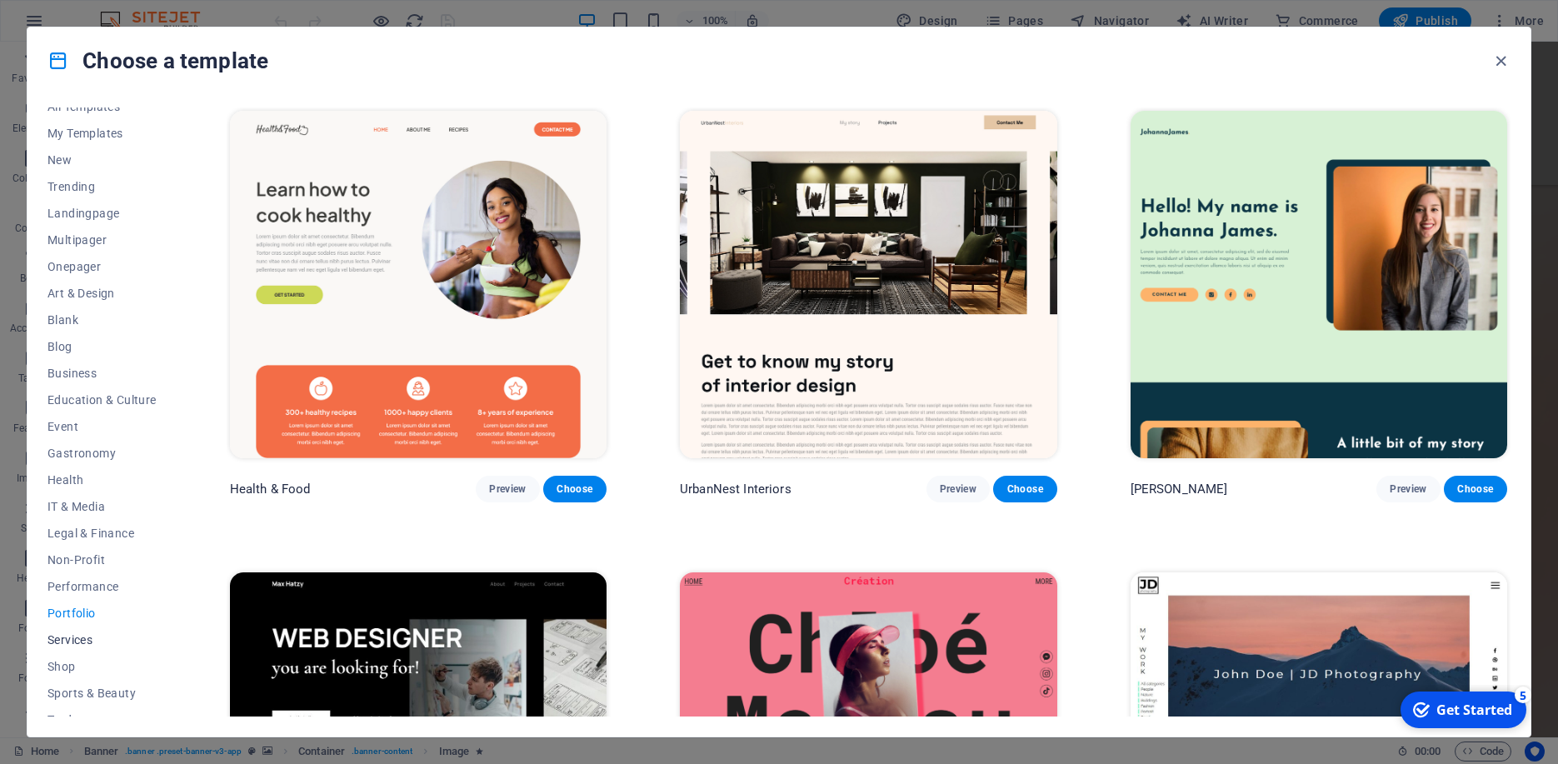
click at [61, 645] on span "Services" at bounding box center [101, 639] width 109 height 13
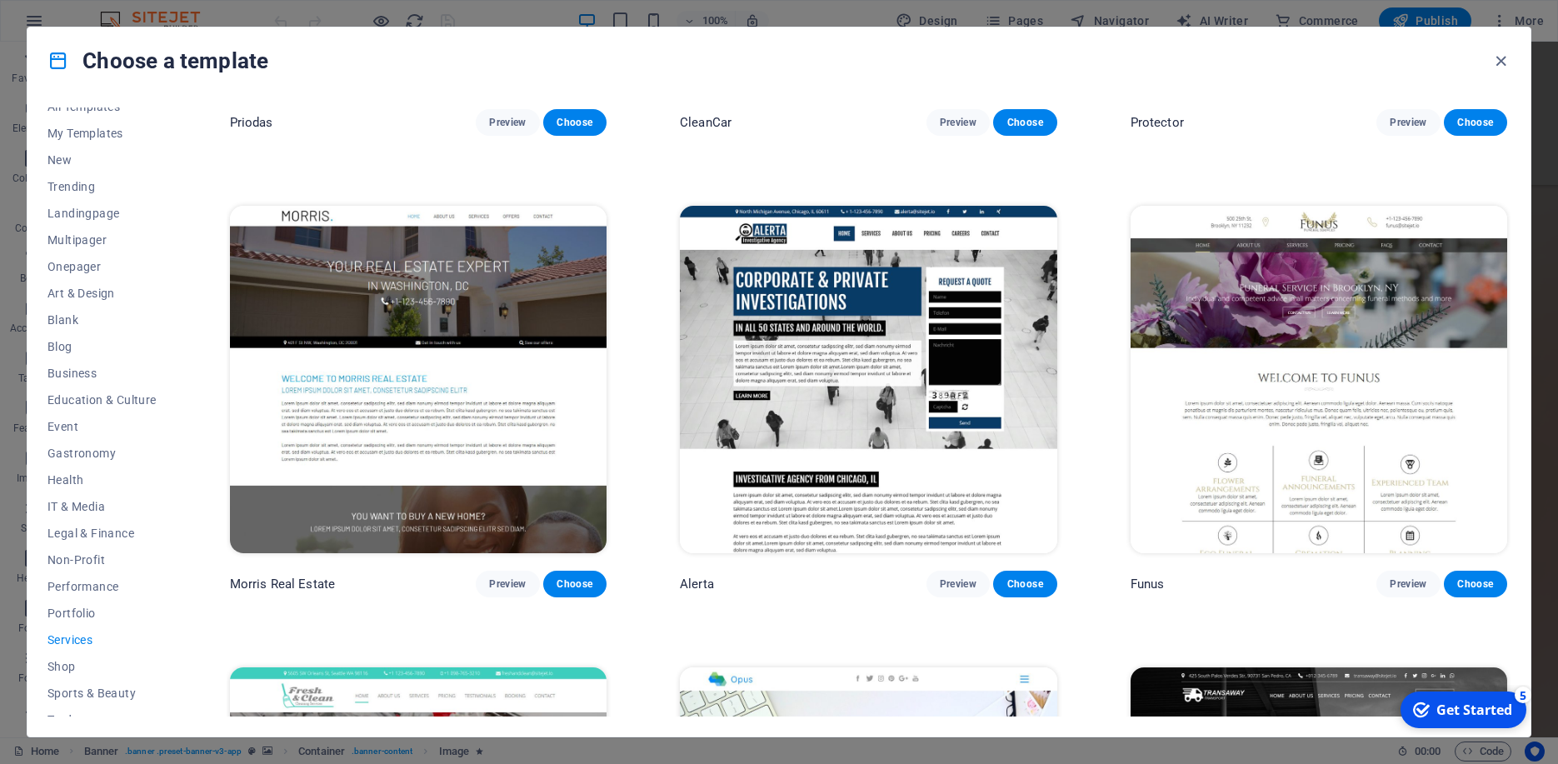
scroll to position [1883, 0]
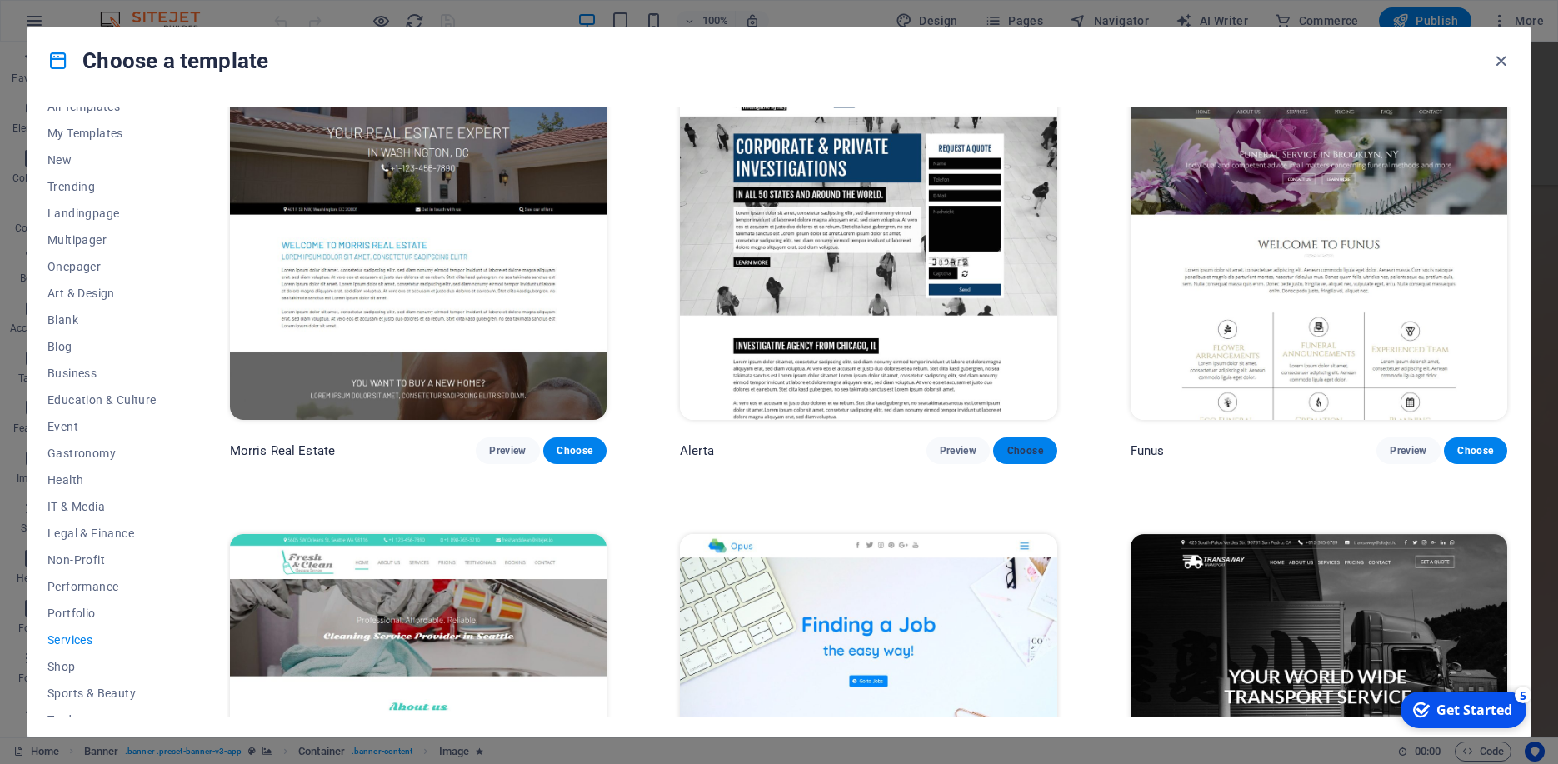
click at [1012, 444] on span "Choose" at bounding box center [1024, 450] width 37 height 13
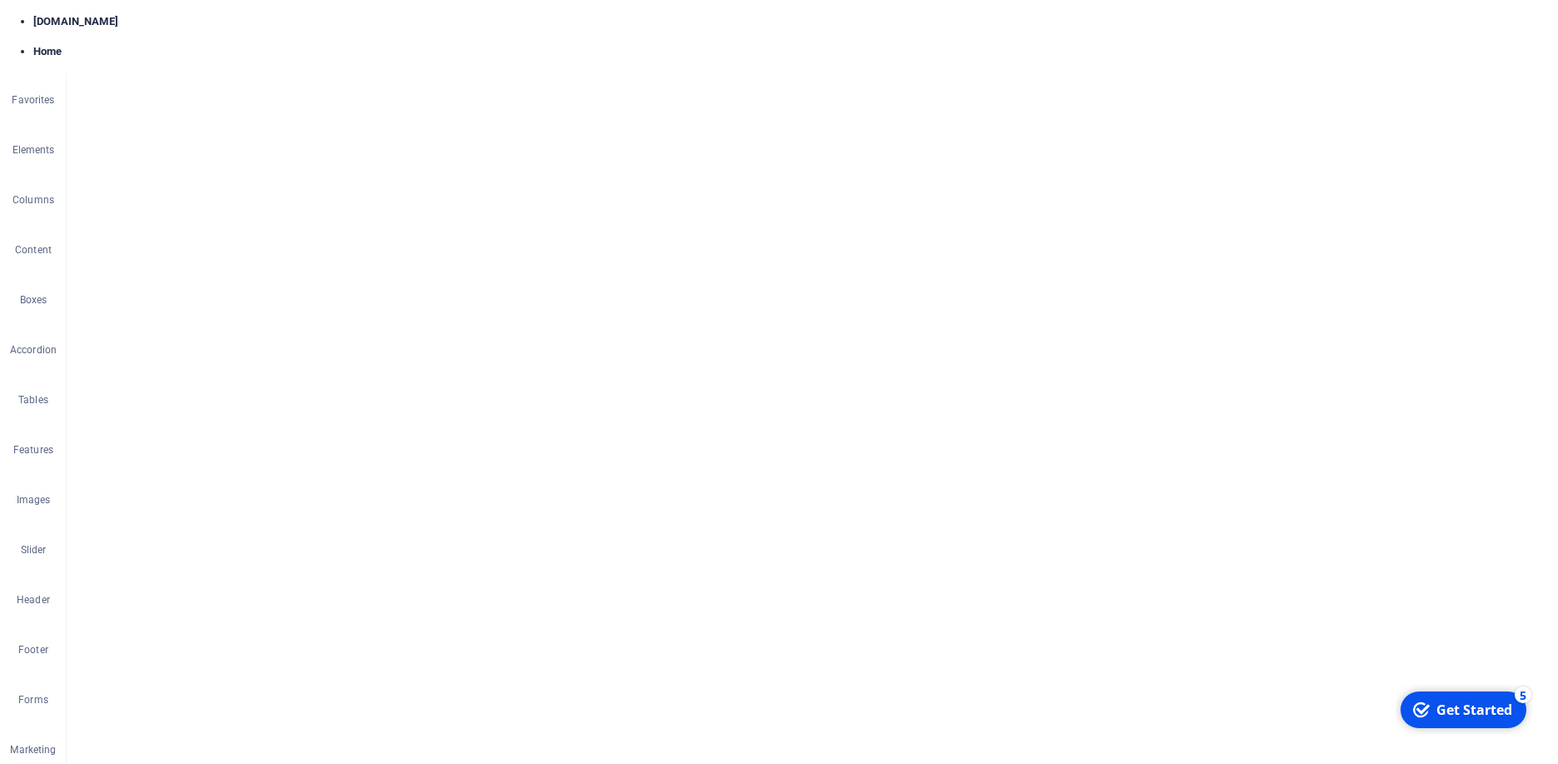
click at [935, 349] on nav "Home Services About us Pricing Careers Contact" at bounding box center [812, 370] width 786 height 42
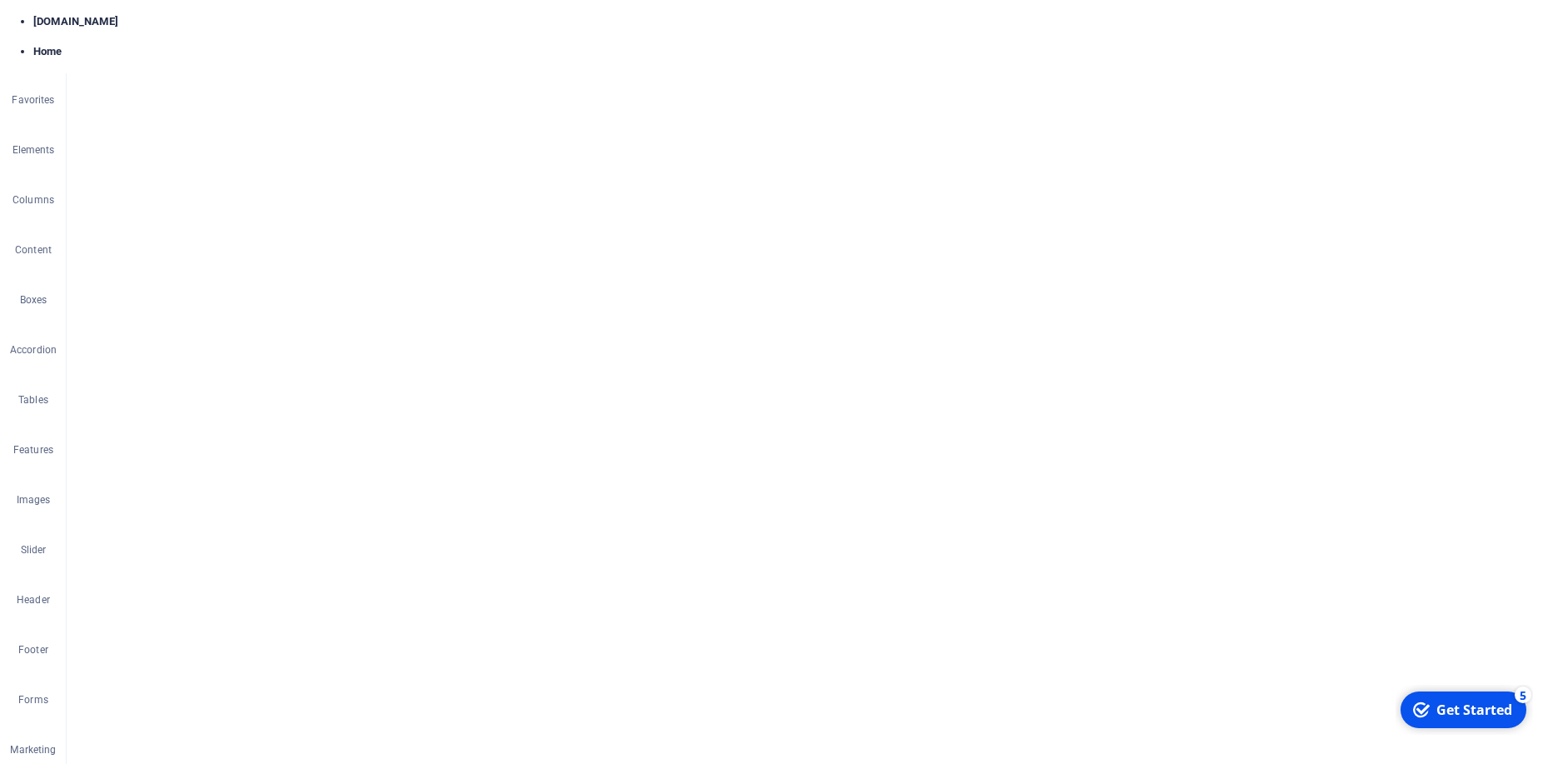
click at [692, 259] on div "Home Services About us Pricing Careers Contact" at bounding box center [812, 325] width 1491 height 132
click at [814, 570] on div "+ Add section" at bounding box center [812, 574] width 92 height 28
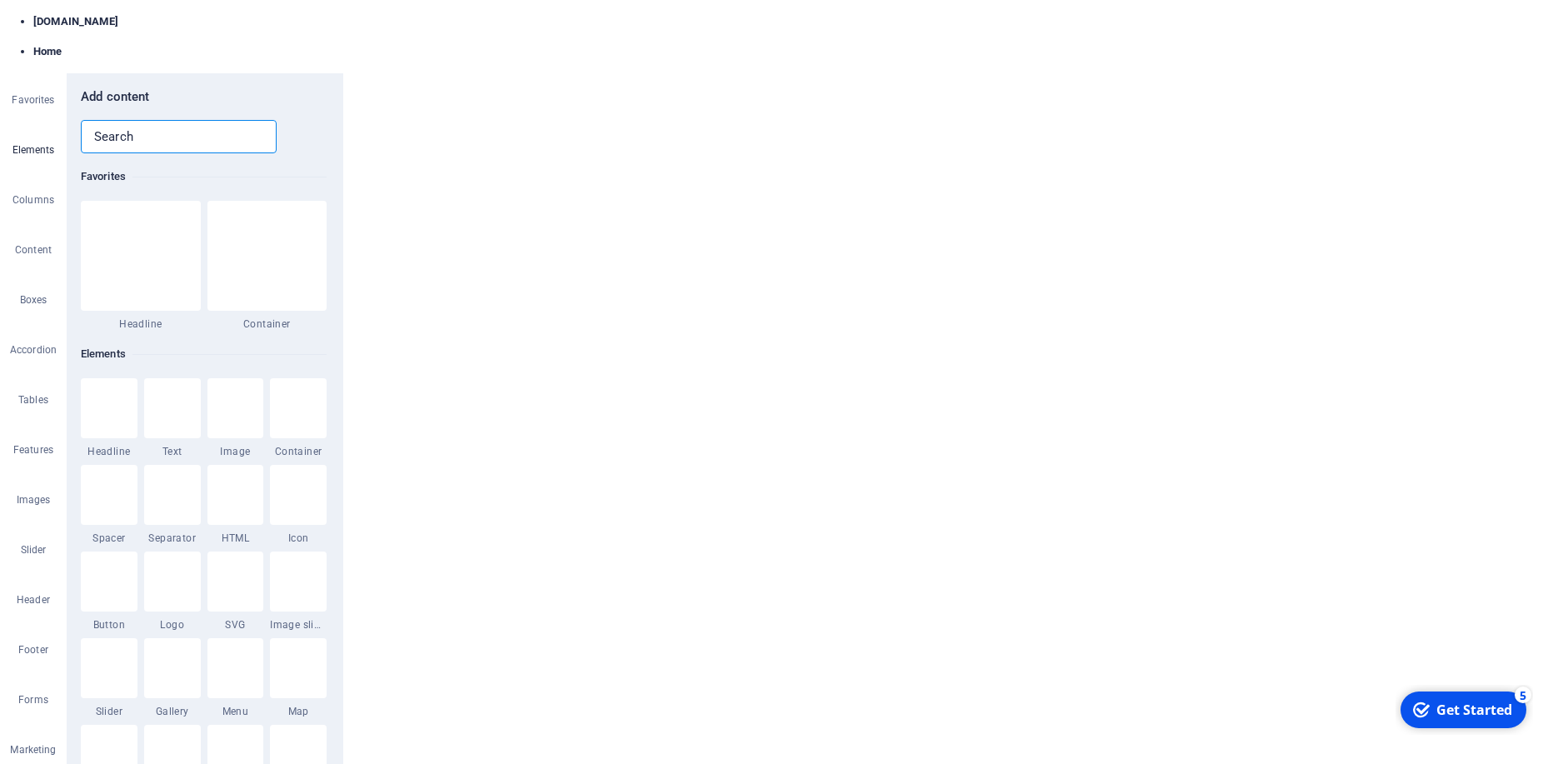
scroll to position [2914, 0]
click at [330, 66] on icon "close panel" at bounding box center [328, 65] width 19 height 19
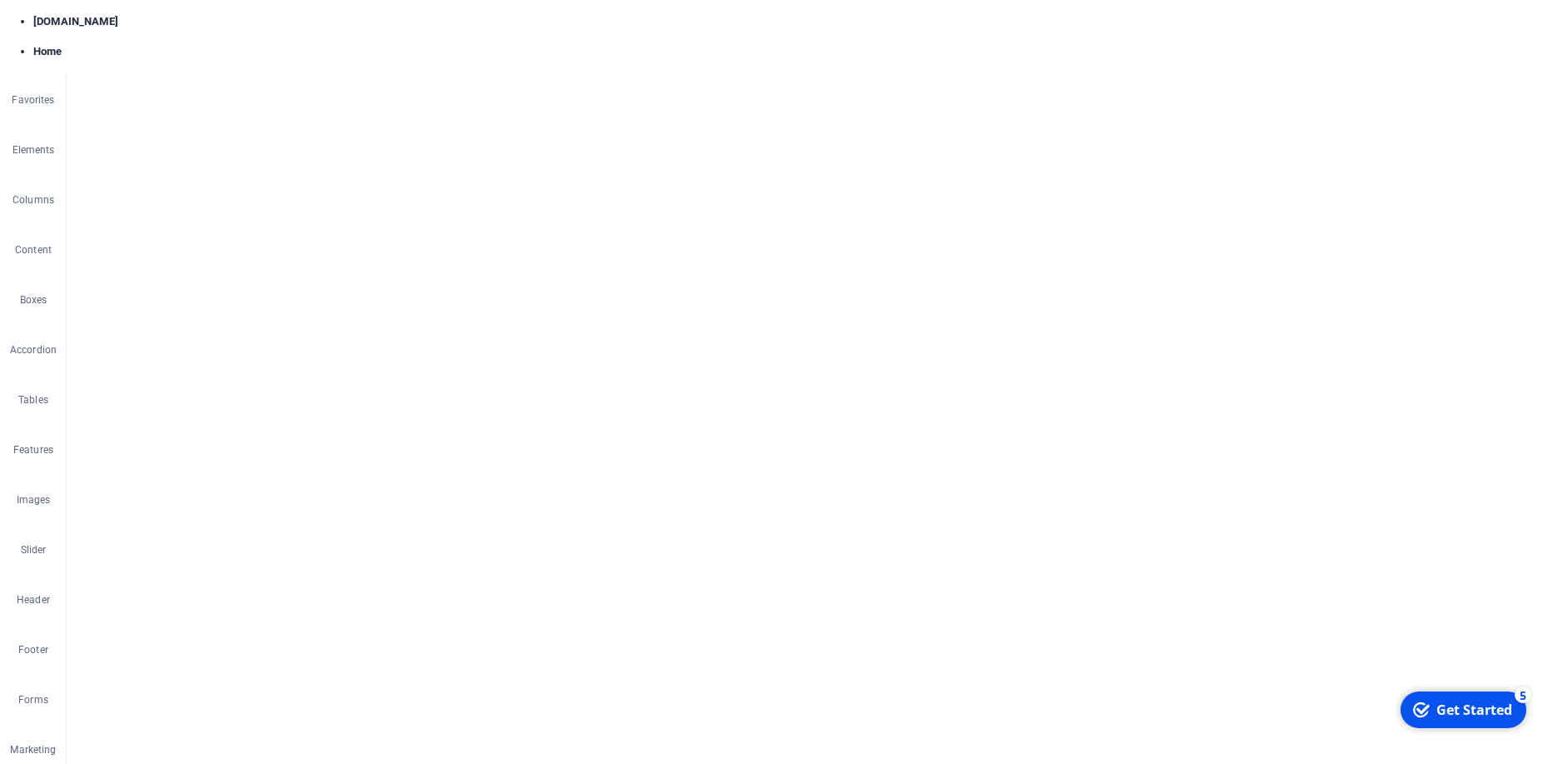
click at [972, 461] on link "⌦ Delete" at bounding box center [980, 463] width 112 height 25
click at [835, 364] on link "⌦ Delete" at bounding box center [815, 370] width 112 height 25
click at [929, 421] on button "Delete" at bounding box center [917, 420] width 47 height 25
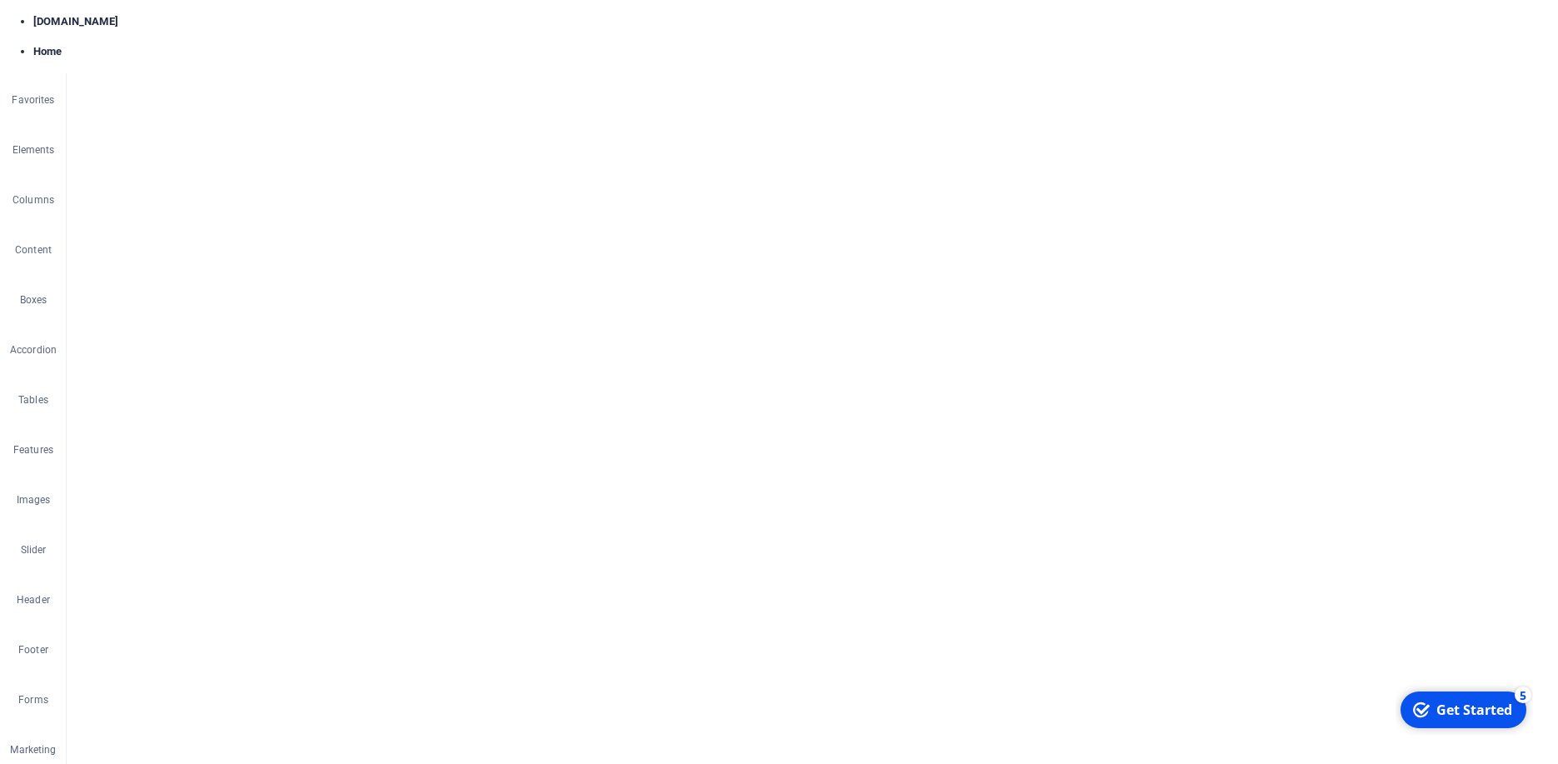
click at [1060, 319] on link "⌦ Delete" at bounding box center [1054, 314] width 112 height 25
click at [978, 594] on link "⌦ Delete" at bounding box center [982, 595] width 112 height 25
click at [973, 356] on link "⌦ Delete" at bounding box center [985, 351] width 112 height 25
click at [909, 422] on button "Delete" at bounding box center [917, 420] width 47 height 25
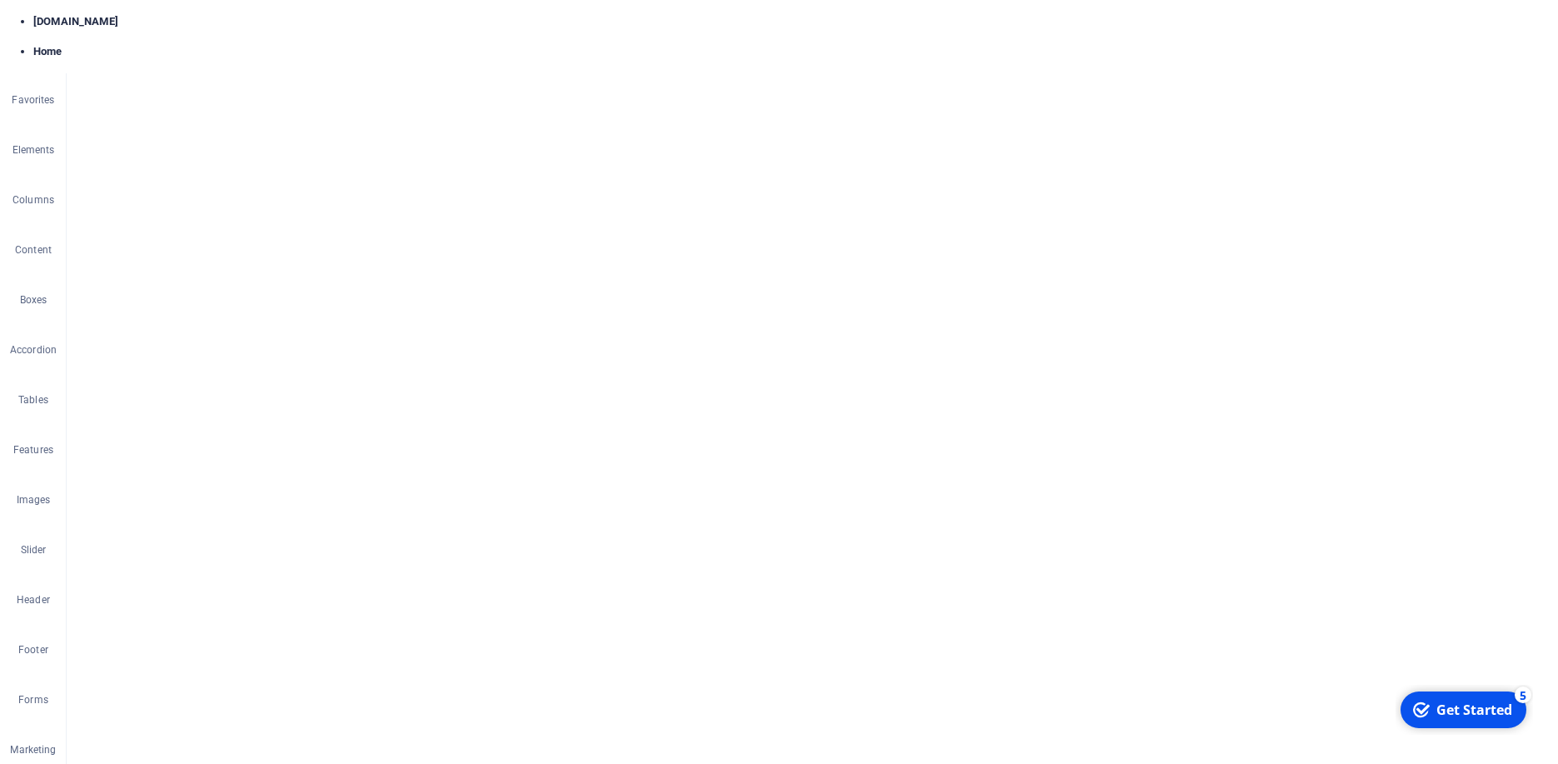
click at [225, 271] on icon at bounding box center [223, 270] width 9 height 17
click at [219, 270] on icon at bounding box center [223, 270] width 9 height 17
click at [228, 272] on button at bounding box center [223, 270] width 20 height 20
click at [223, 271] on icon at bounding box center [223, 270] width 9 height 17
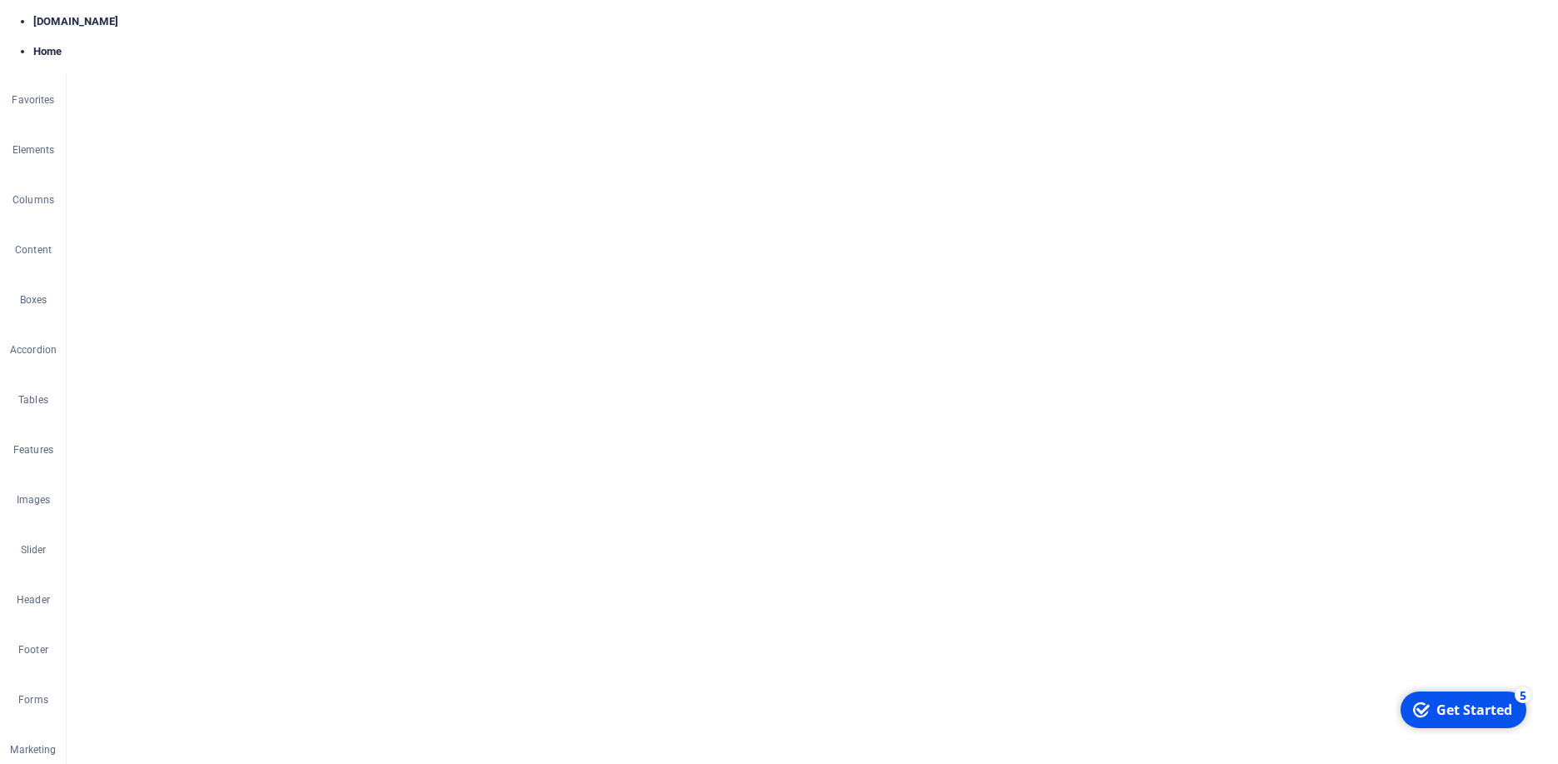
click at [646, 565] on link "⌦ Delete" at bounding box center [655, 571] width 112 height 25
click at [138, 270] on icon at bounding box center [136, 270] width 9 height 17
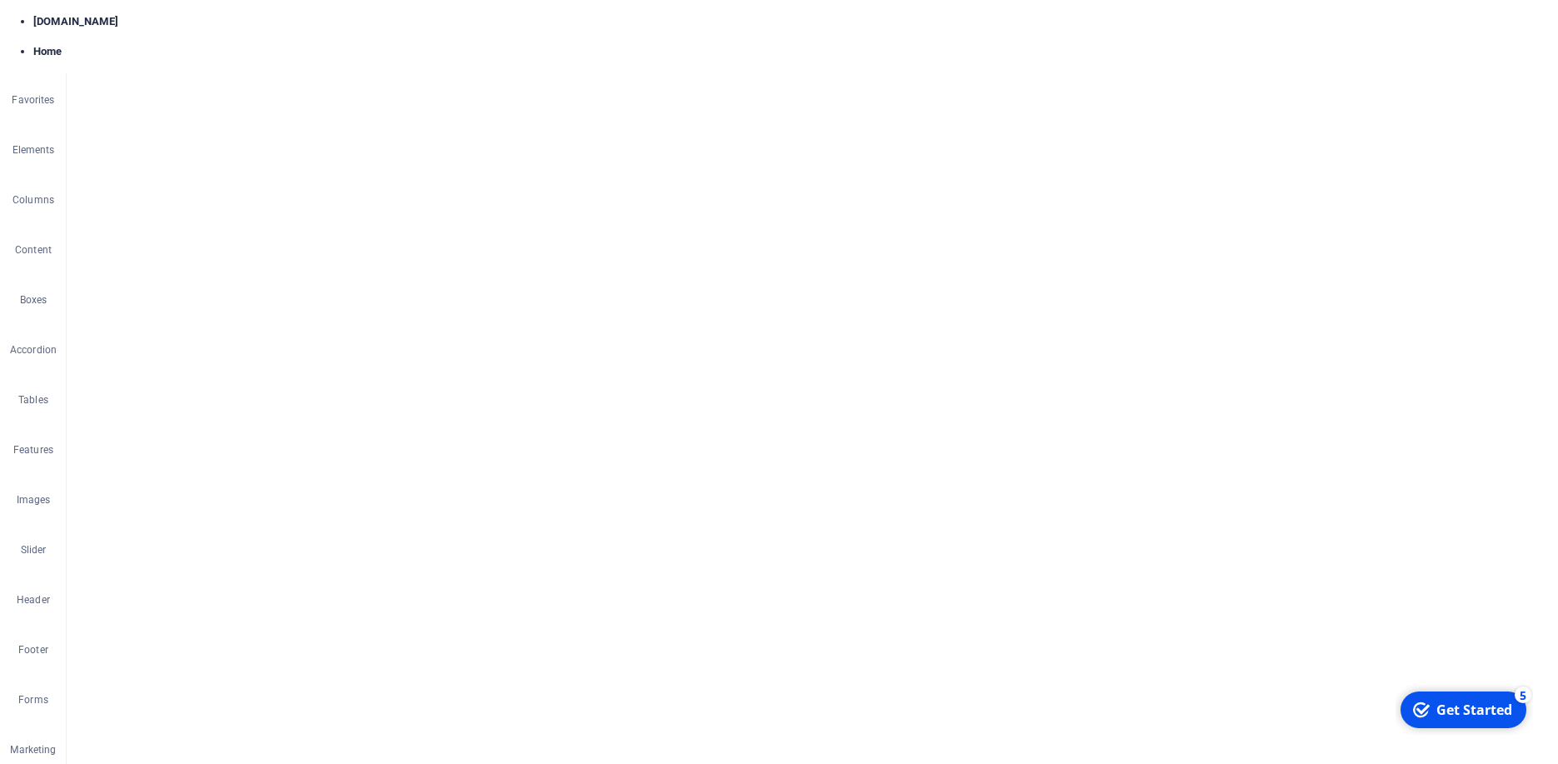
click at [190, 503] on link "⌦ Delete" at bounding box center [196, 509] width 112 height 25
click at [142, 267] on icon at bounding box center [136, 270] width 9 height 17
click at [188, 505] on link "⌦ Delete" at bounding box center [199, 507] width 112 height 25
click at [912, 421] on button "Delete" at bounding box center [917, 420] width 47 height 25
click at [209, 272] on icon at bounding box center [211, 270] width 9 height 17
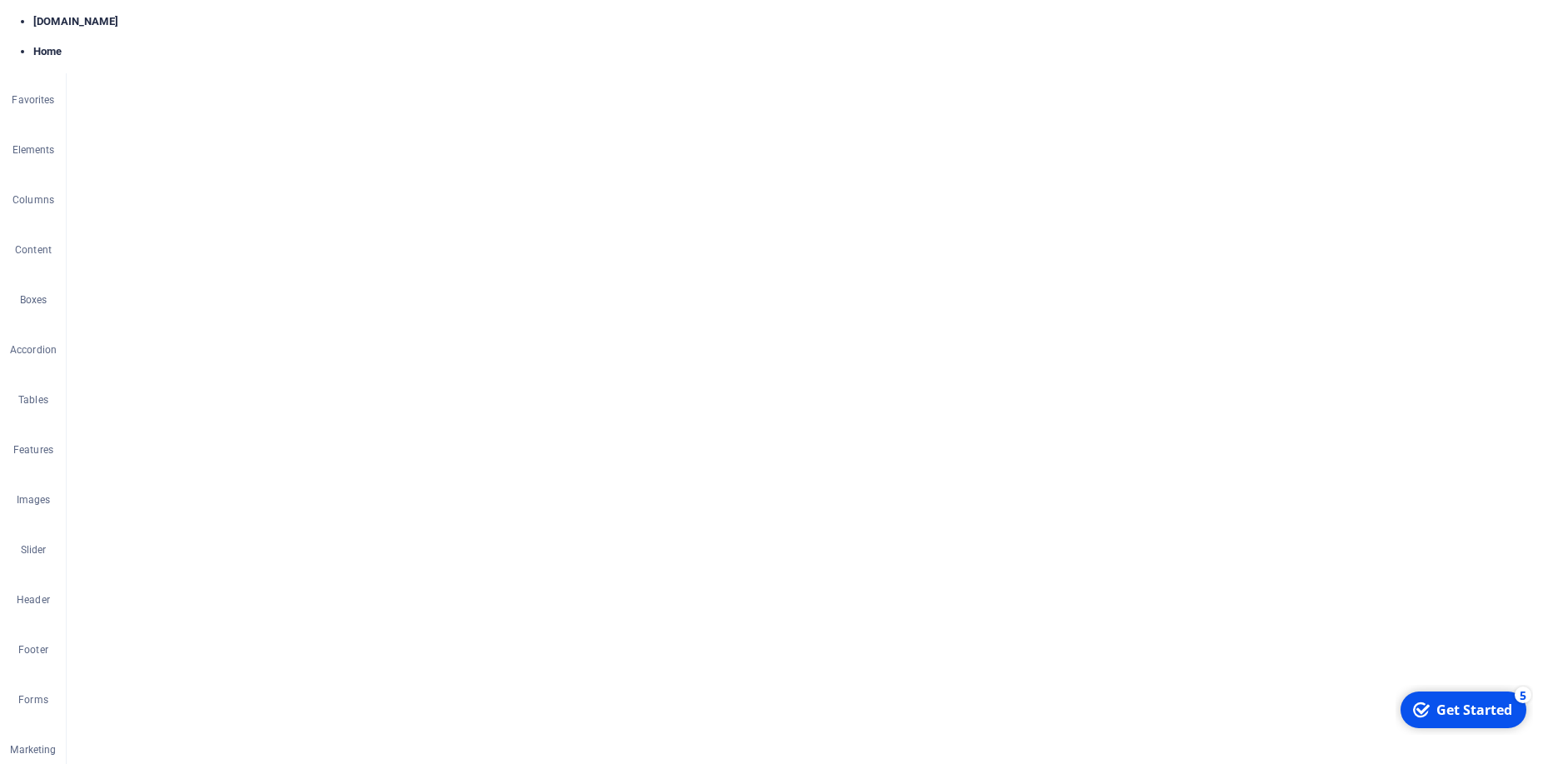
click at [285, 507] on link "⌦ Delete" at bounding box center [267, 511] width 112 height 25
click at [914, 422] on button "Delete" at bounding box center [917, 420] width 47 height 25
click at [171, 269] on icon at bounding box center [168, 270] width 9 height 17
click at [244, 503] on link "⌦ Delete" at bounding box center [228, 508] width 112 height 25
click at [182, 270] on icon at bounding box center [181, 270] width 9 height 17
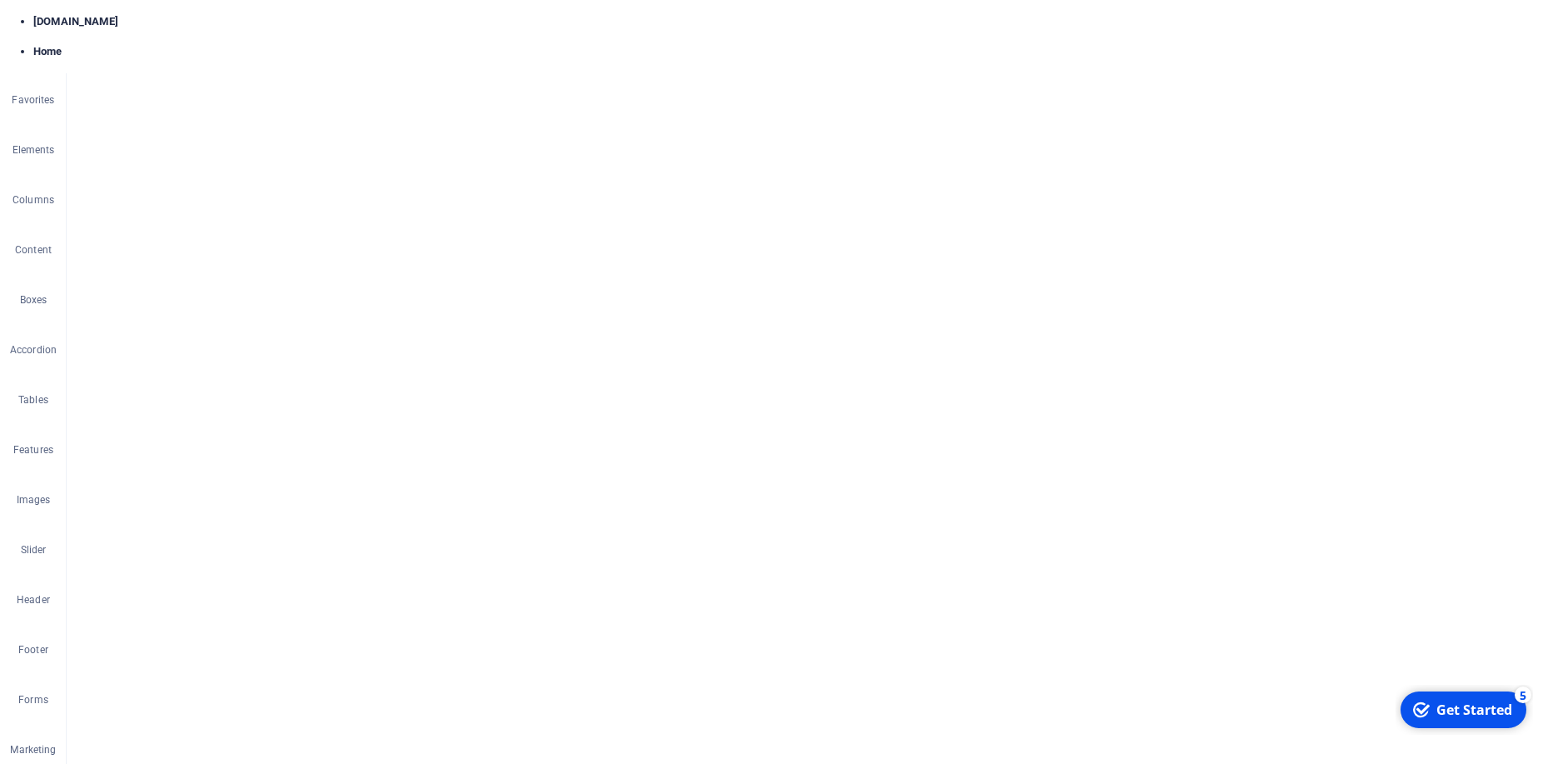
click at [244, 515] on link "⌦ Delete" at bounding box center [239, 509] width 112 height 25
click at [909, 417] on button "Delete" at bounding box center [917, 420] width 47 height 25
click at [157, 297] on button at bounding box center [152, 302] width 20 height 20
click at [213, 497] on link "⌘ V Paste" at bounding box center [215, 486] width 112 height 25
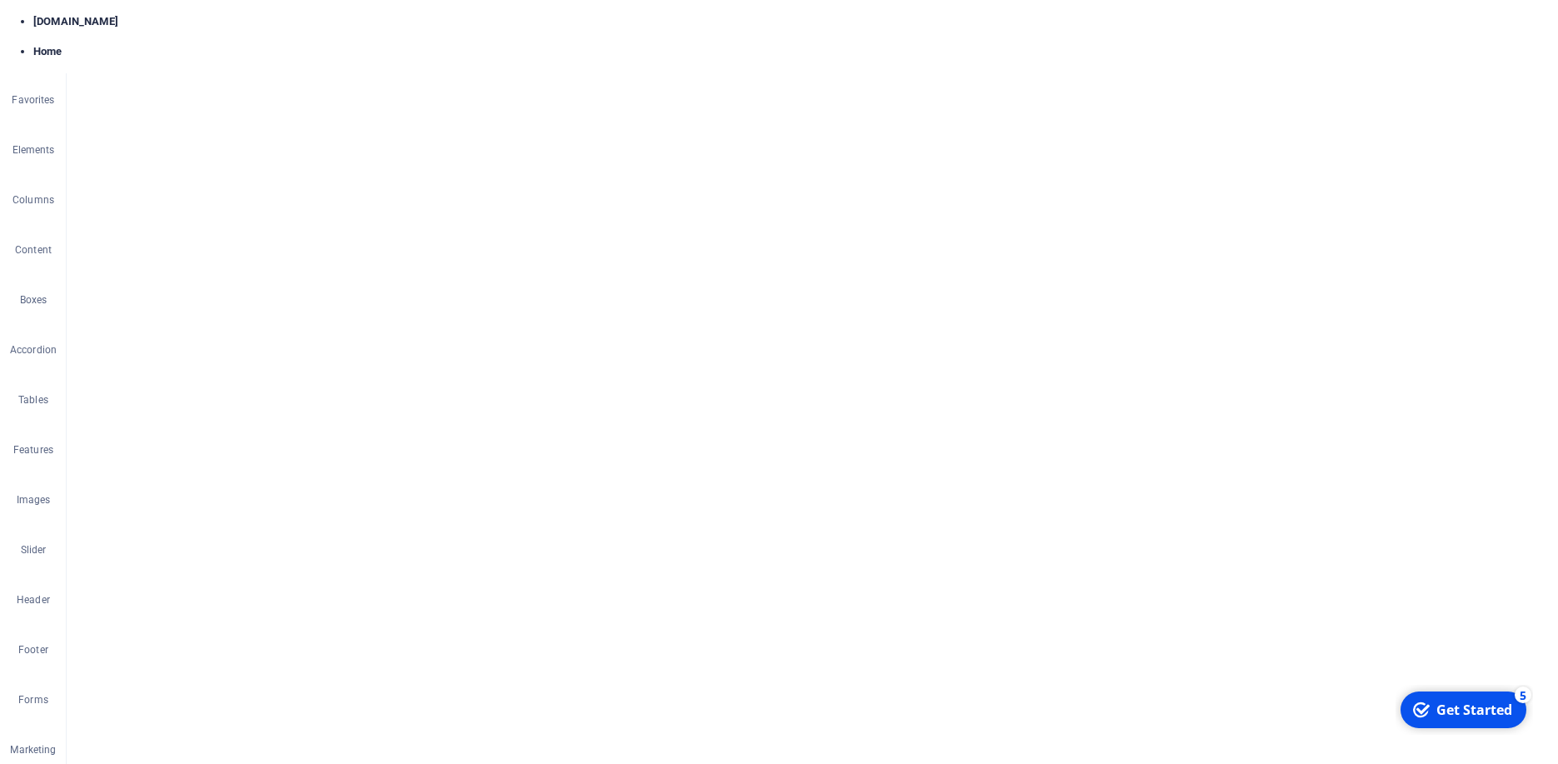
click at [214, 509] on link "⌦ Delete" at bounding box center [215, 511] width 112 height 25
click at [915, 421] on button "Delete" at bounding box center [917, 420] width 47 height 25
click at [849, 349] on nav "Home Services About us Pricing Careers Contact" at bounding box center [812, 370] width 786 height 42
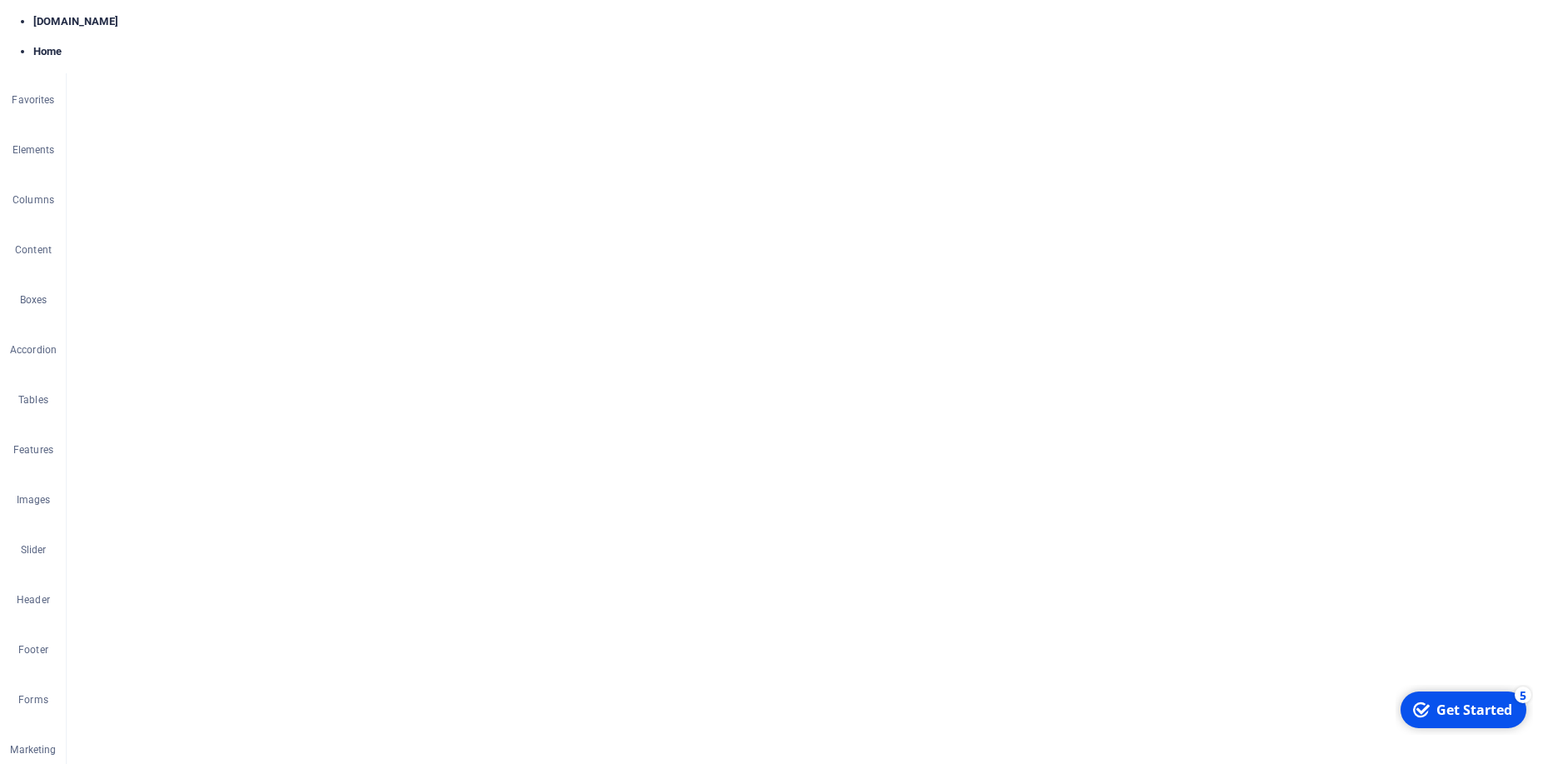
click at [849, 349] on nav "Home Services About us Pricing Careers Contact" at bounding box center [812, 370] width 786 height 42
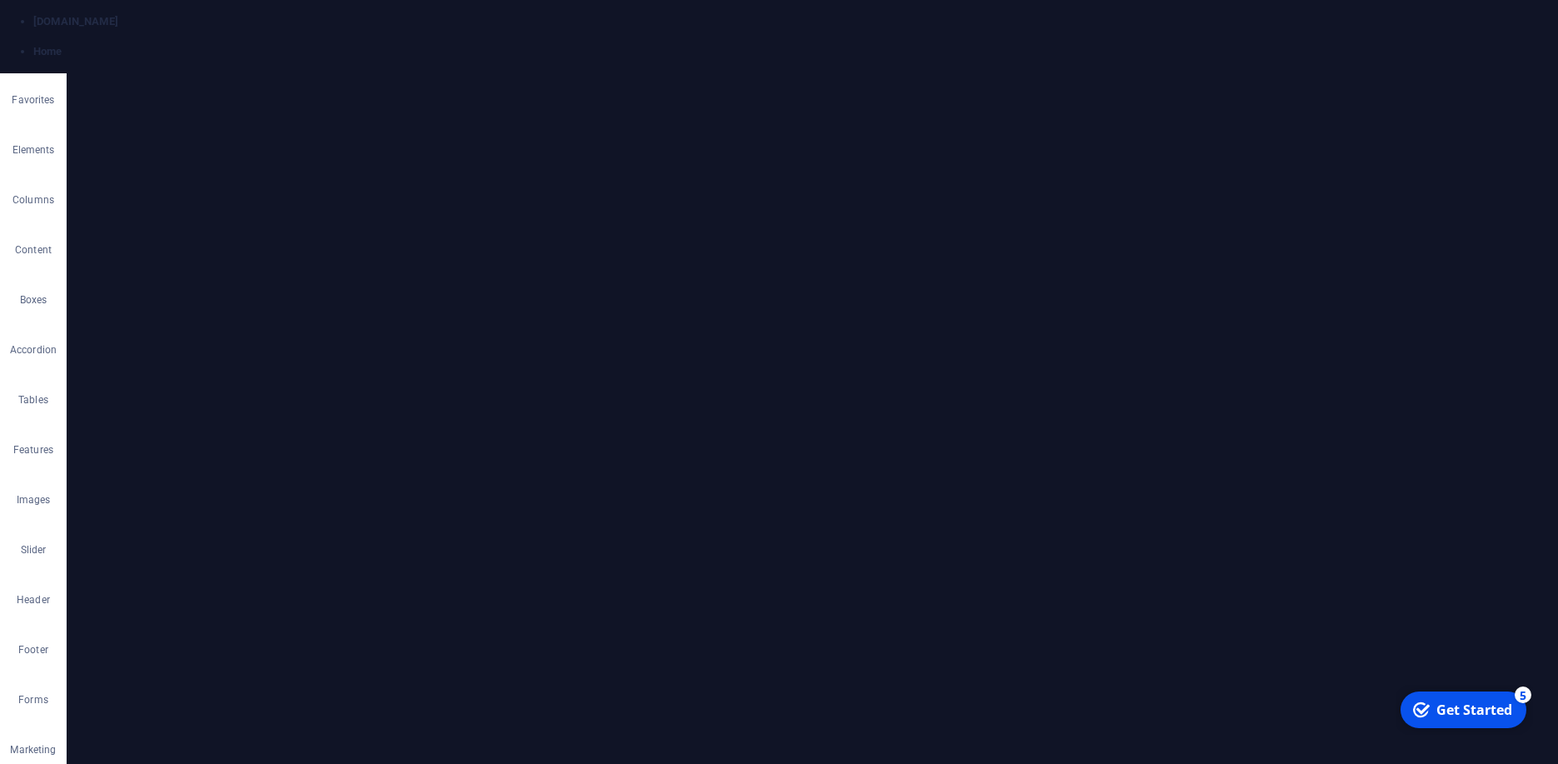
click at [103, 260] on icon at bounding box center [105, 263] width 15 height 20
click at [1234, 200] on span "/" at bounding box center [1231, 200] width 3 height 9
click at [1218, 205] on div "Home /" at bounding box center [1315, 199] width 277 height 19
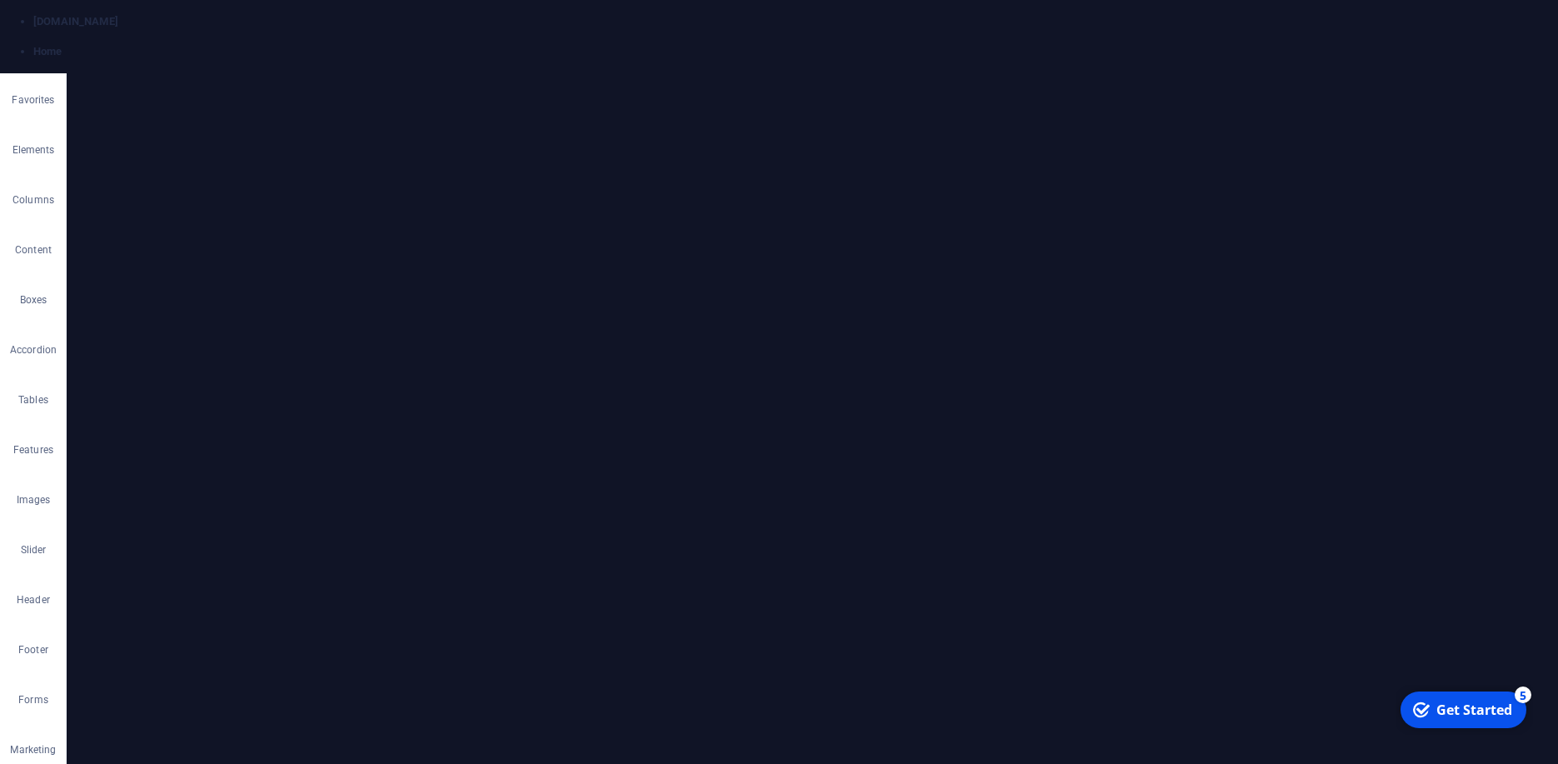
click at [1180, 200] on icon at bounding box center [1184, 199] width 14 height 14
click at [1477, 197] on icon "button" at bounding box center [1470, 199] width 14 height 14
click at [1252, 265] on input "Home" at bounding box center [1354, 262] width 354 height 27
type input "Top Sports"
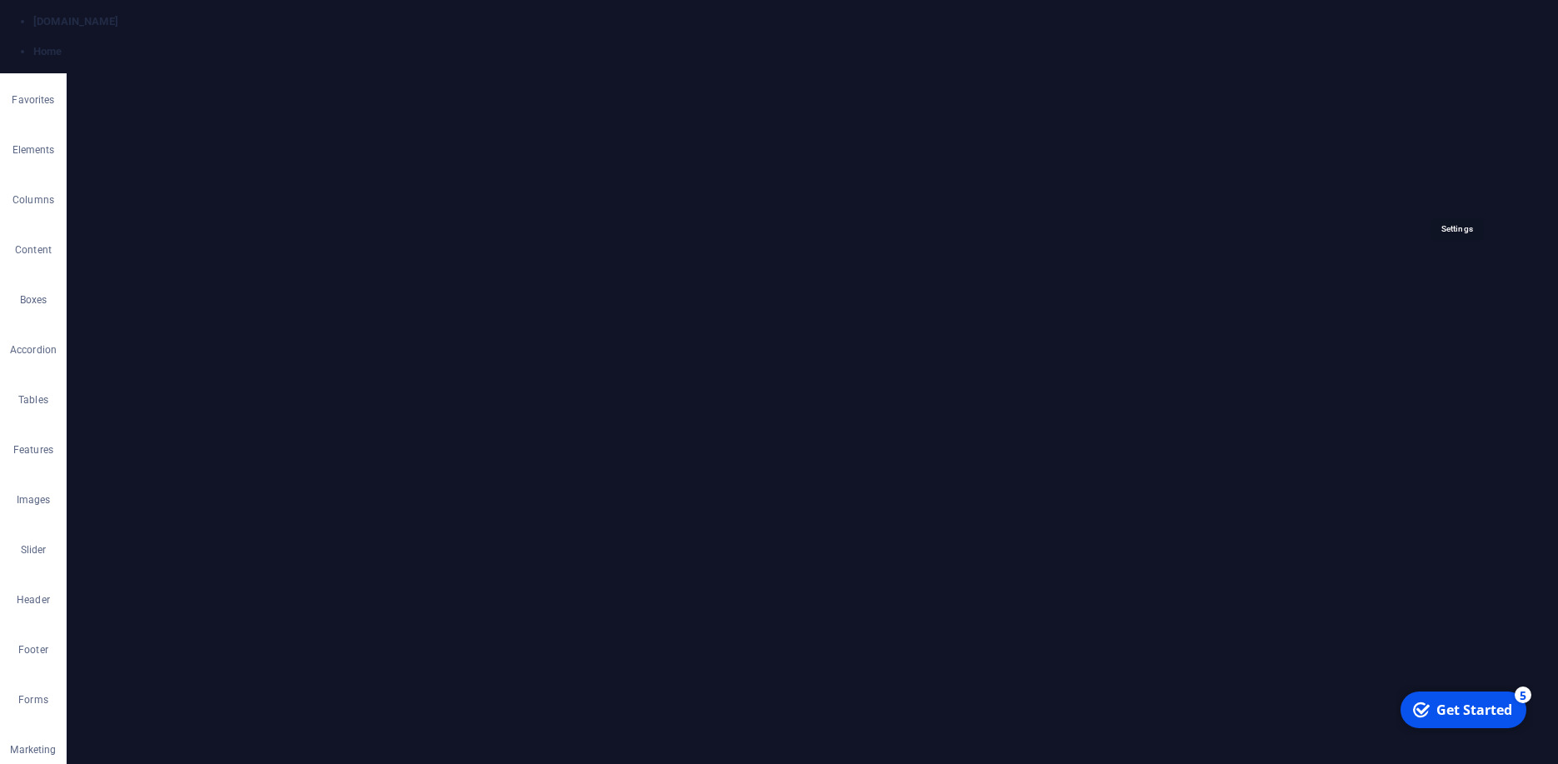
click at [1463, 198] on icon "button" at bounding box center [1470, 199] width 14 height 14
click at [1473, 250] on icon "button" at bounding box center [1470, 252] width 14 height 14
click at [1283, 319] on input "Services" at bounding box center [1354, 315] width 354 height 27
type input "Zim"
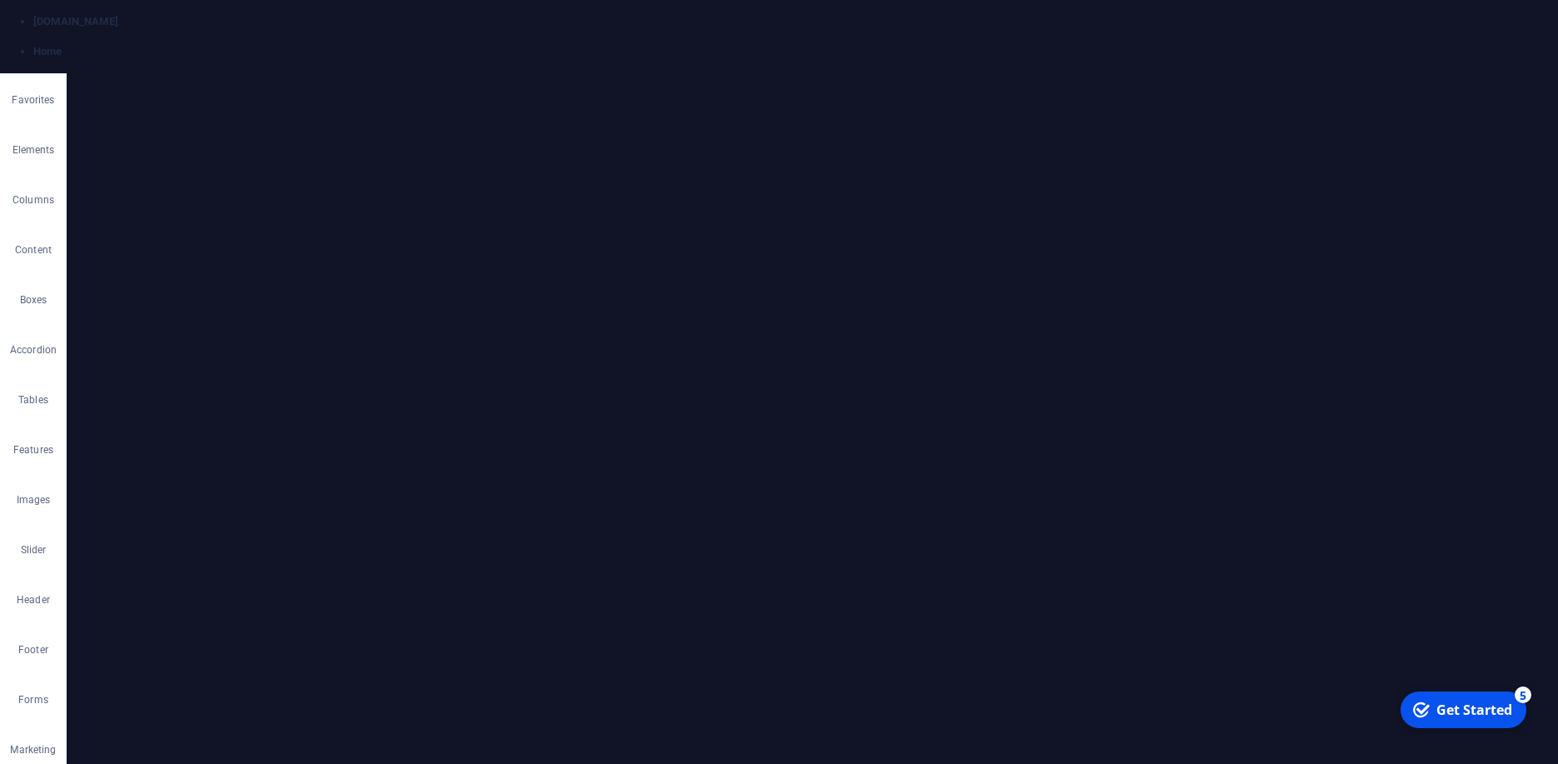
type input "/zim"
type input "Zim"
type input "Zim Leagure"
type input "/zim-leagure"
type input "Zim Leagure"
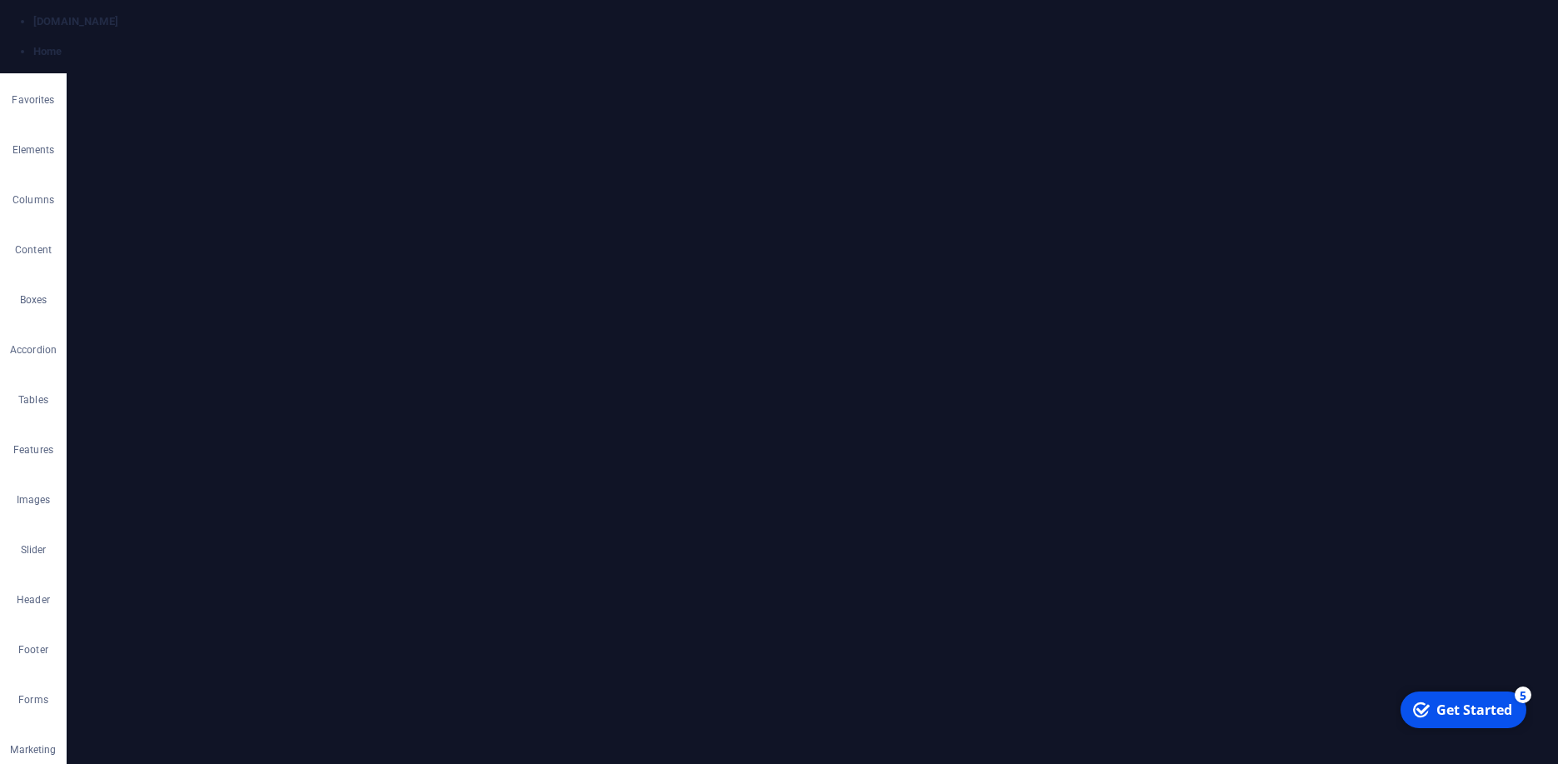
type input "Zim League"
type input "/zim-league"
type input "Zim League"
click at [1463, 248] on icon "button" at bounding box center [1470, 252] width 14 height 14
click at [1478, 303] on button "button" at bounding box center [1470, 304] width 24 height 14
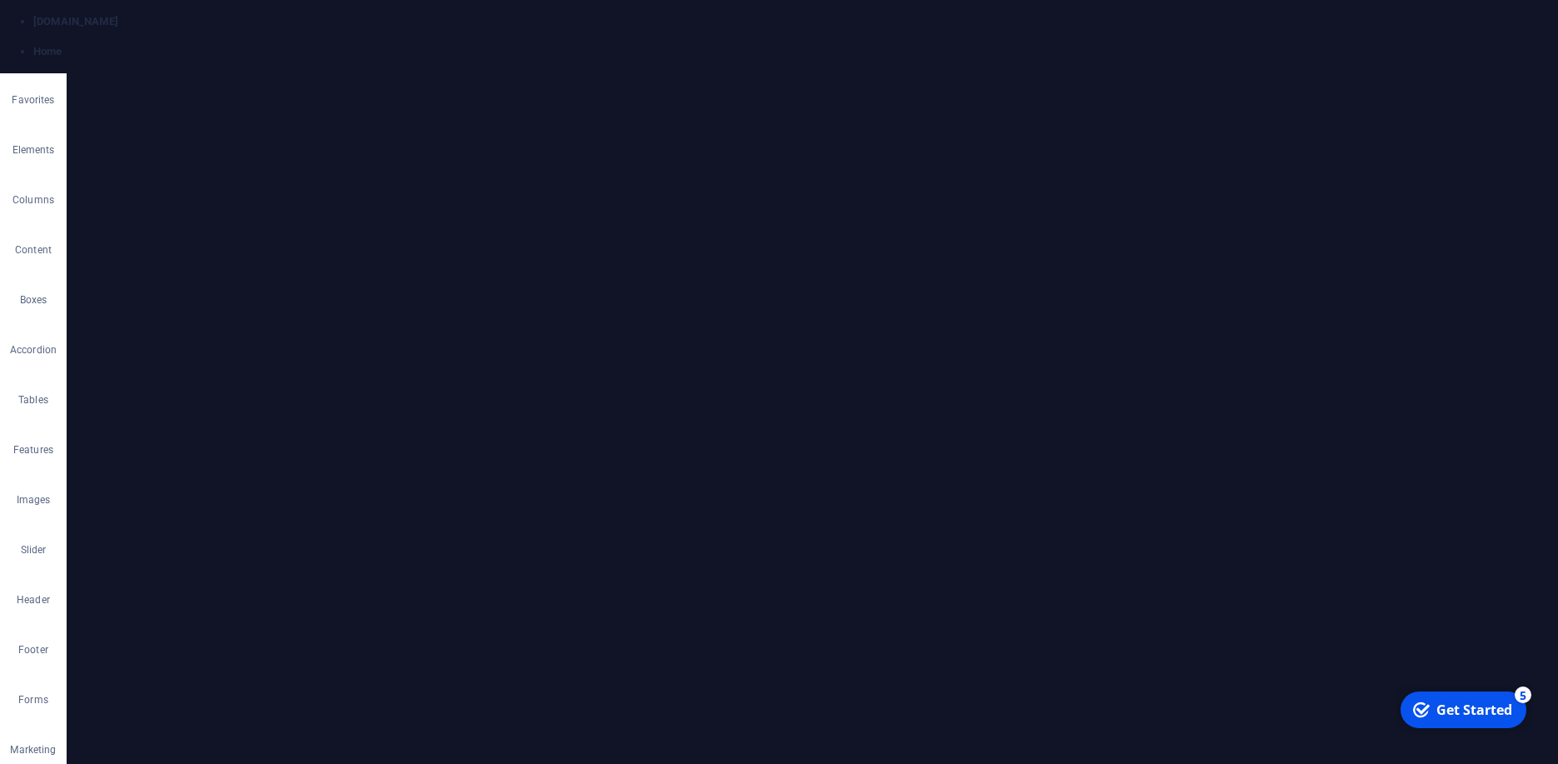
click at [1260, 377] on input "About us" at bounding box center [1354, 367] width 354 height 27
click at [1246, 373] on input "About us" at bounding box center [1354, 367] width 354 height 27
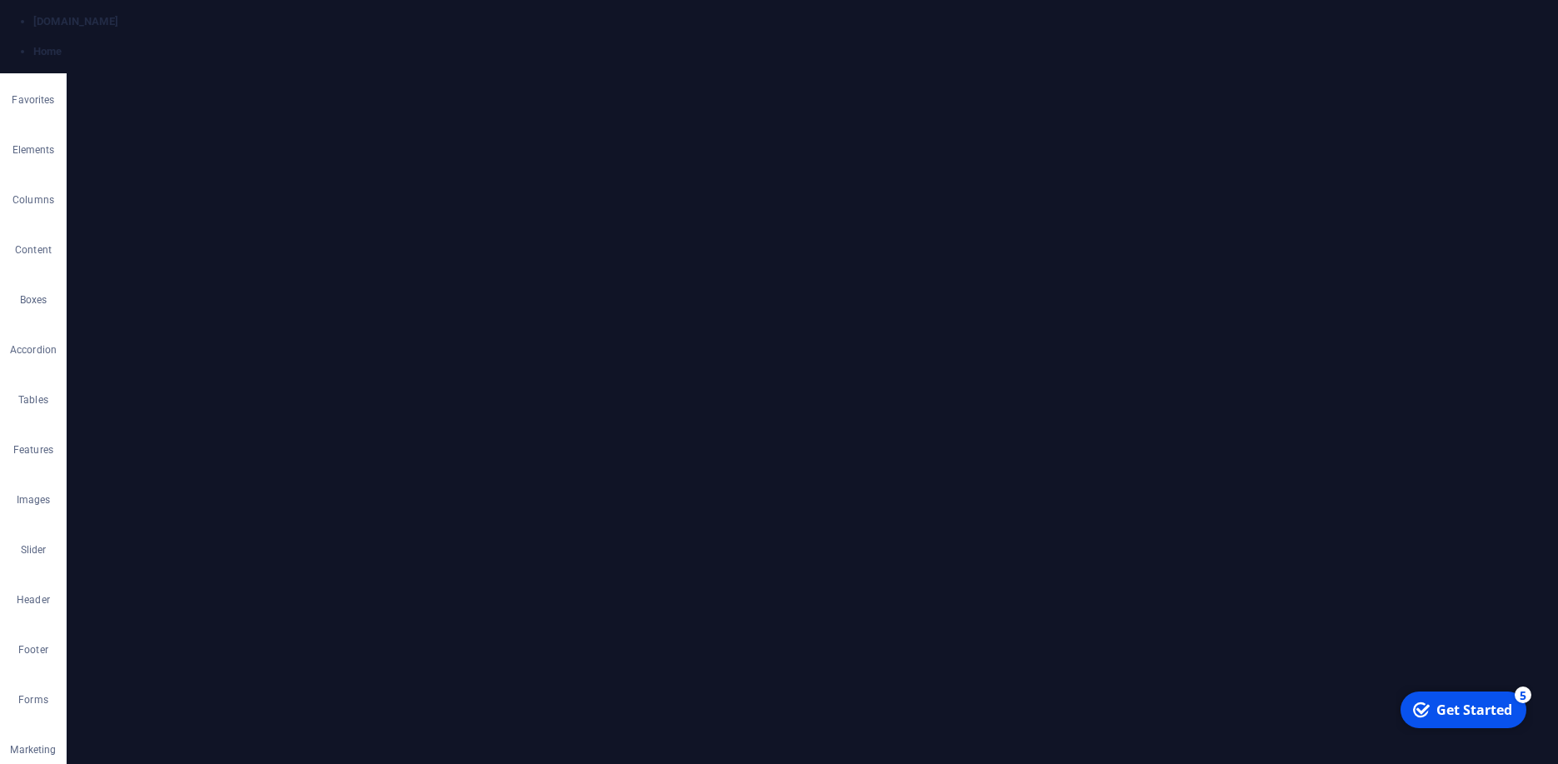
type input "Top"
type input "/top"
type input "Top"
type input "Top Tea"
type input "/top-tea"
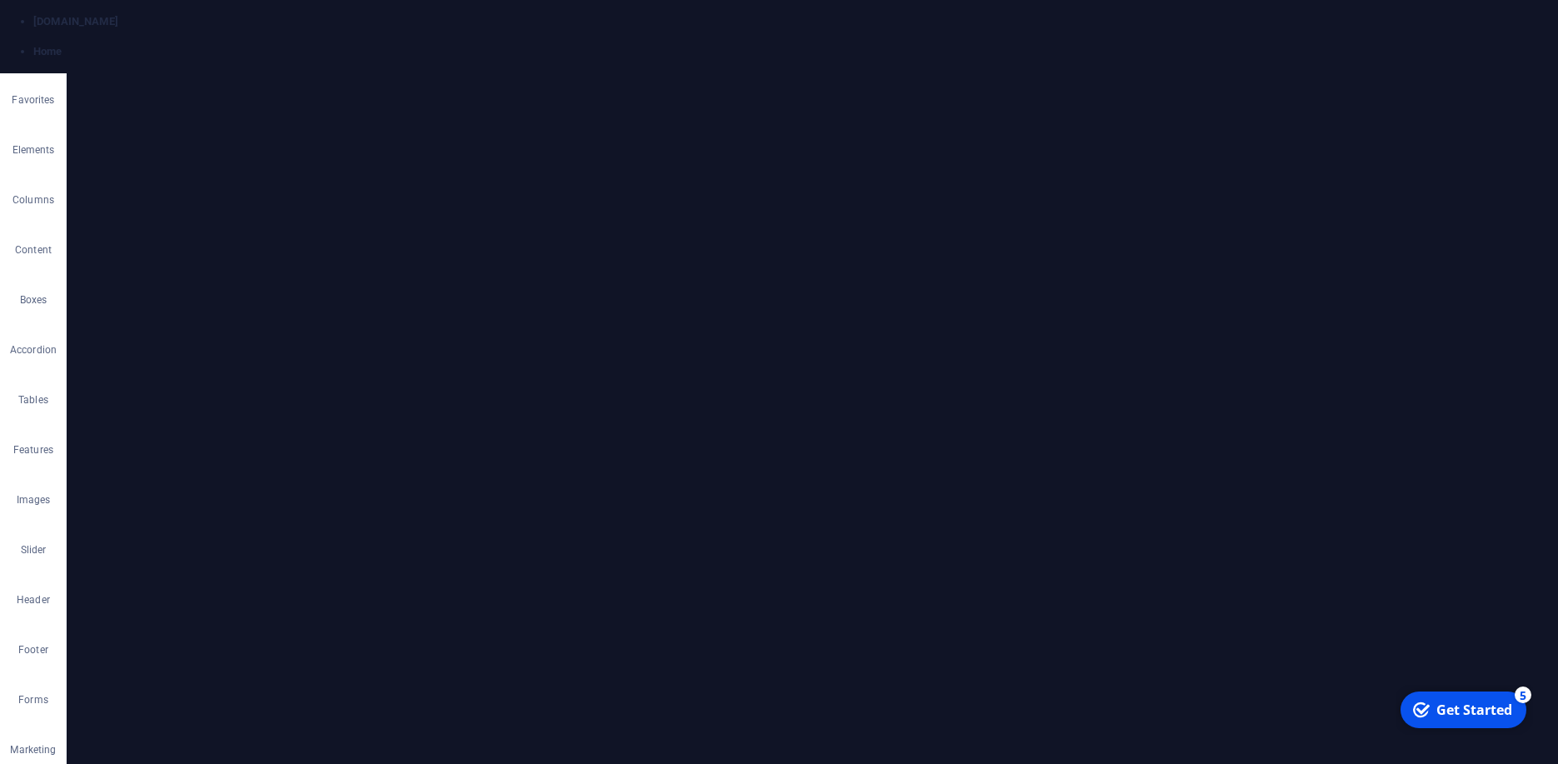
type input "Top Tea"
type input "Top Teams"
type input "/top-teams"
type input "Top Teams"
click at [1463, 307] on icon "button" at bounding box center [1470, 304] width 14 height 14
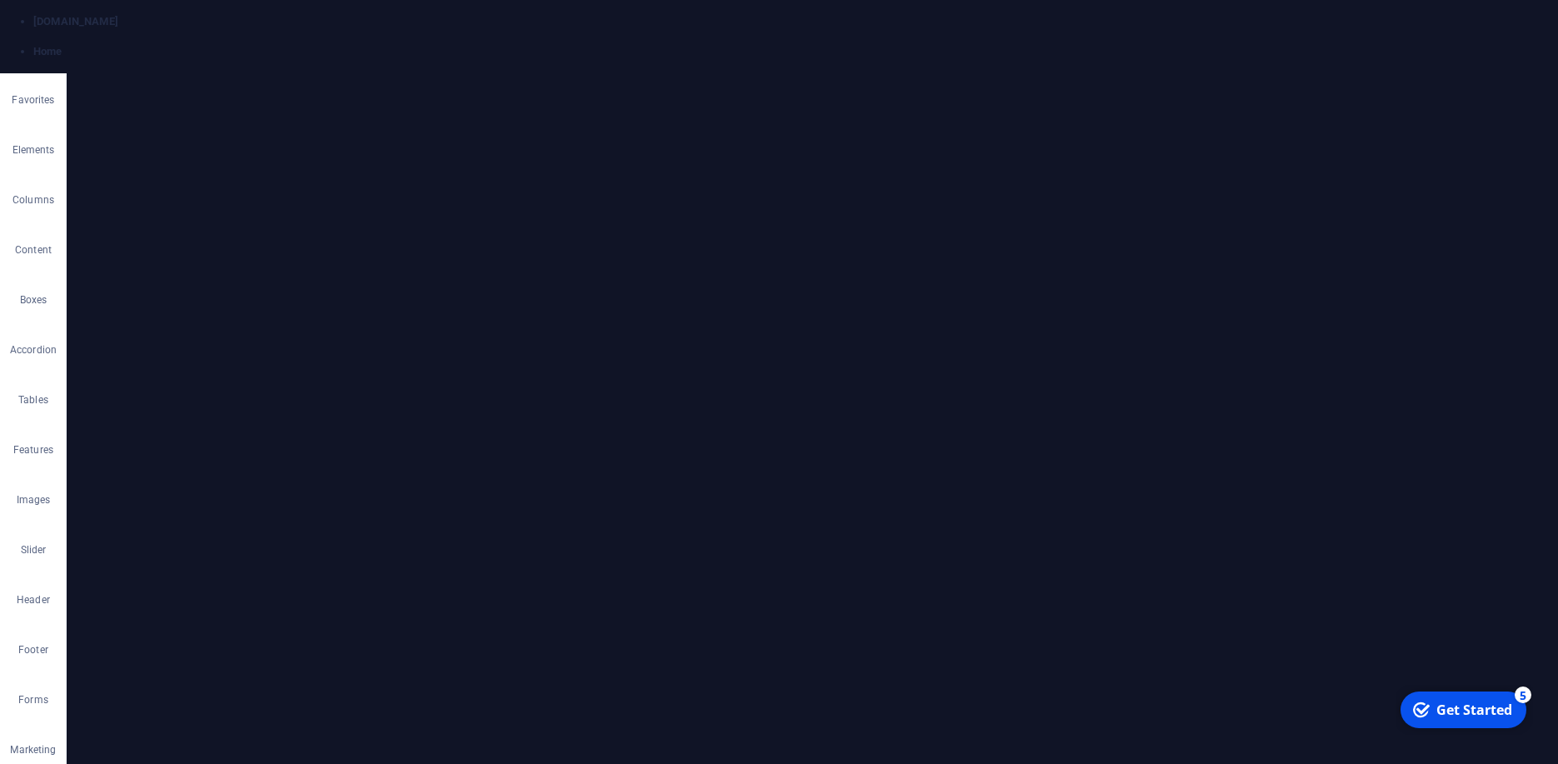
click at [1473, 355] on icon "button" at bounding box center [1470, 357] width 14 height 14
click at [1261, 414] on input "Pricing" at bounding box center [1354, 419] width 354 height 27
type input "Scores"
type input "/scores"
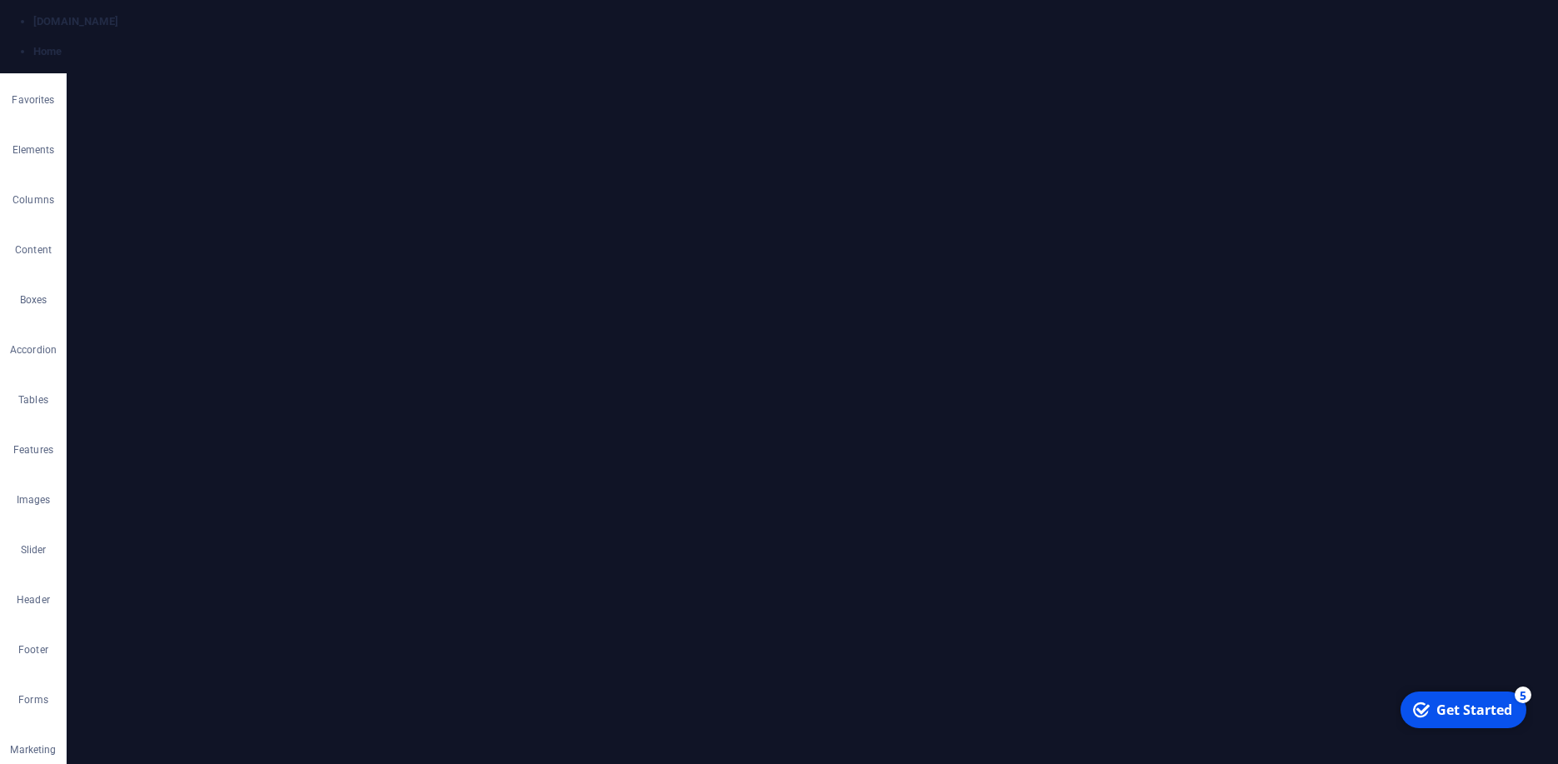
type input "Scores"
click at [1463, 358] on icon "button" at bounding box center [1470, 357] width 14 height 14
click at [1469, 412] on icon "button" at bounding box center [1470, 409] width 14 height 14
click at [1276, 474] on input "Careers" at bounding box center [1354, 472] width 354 height 27
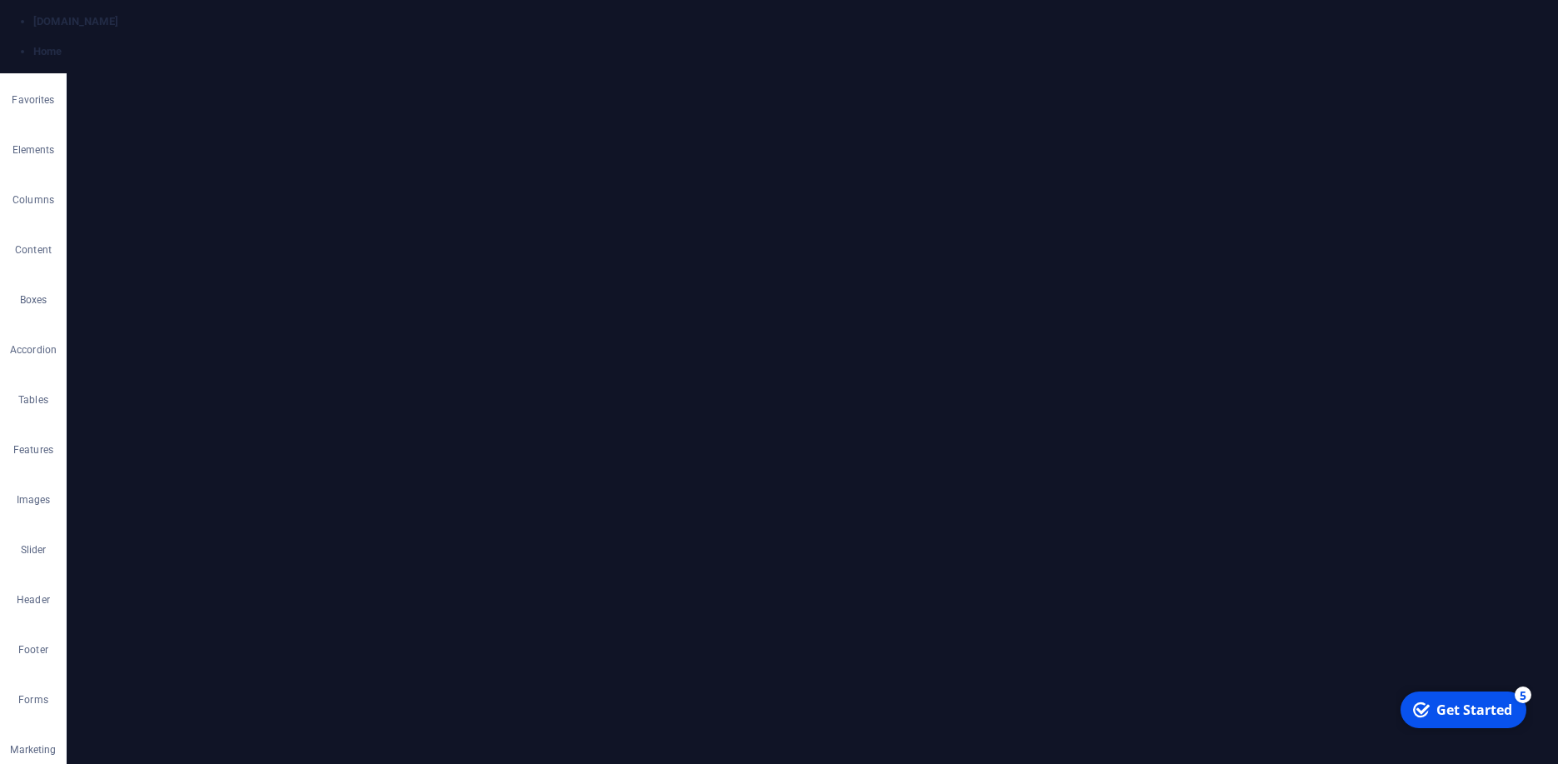
type input "Sports P"
type input "/sports"
type input "Sports"
type input "Sports Podc"
type input "/sports-pod"
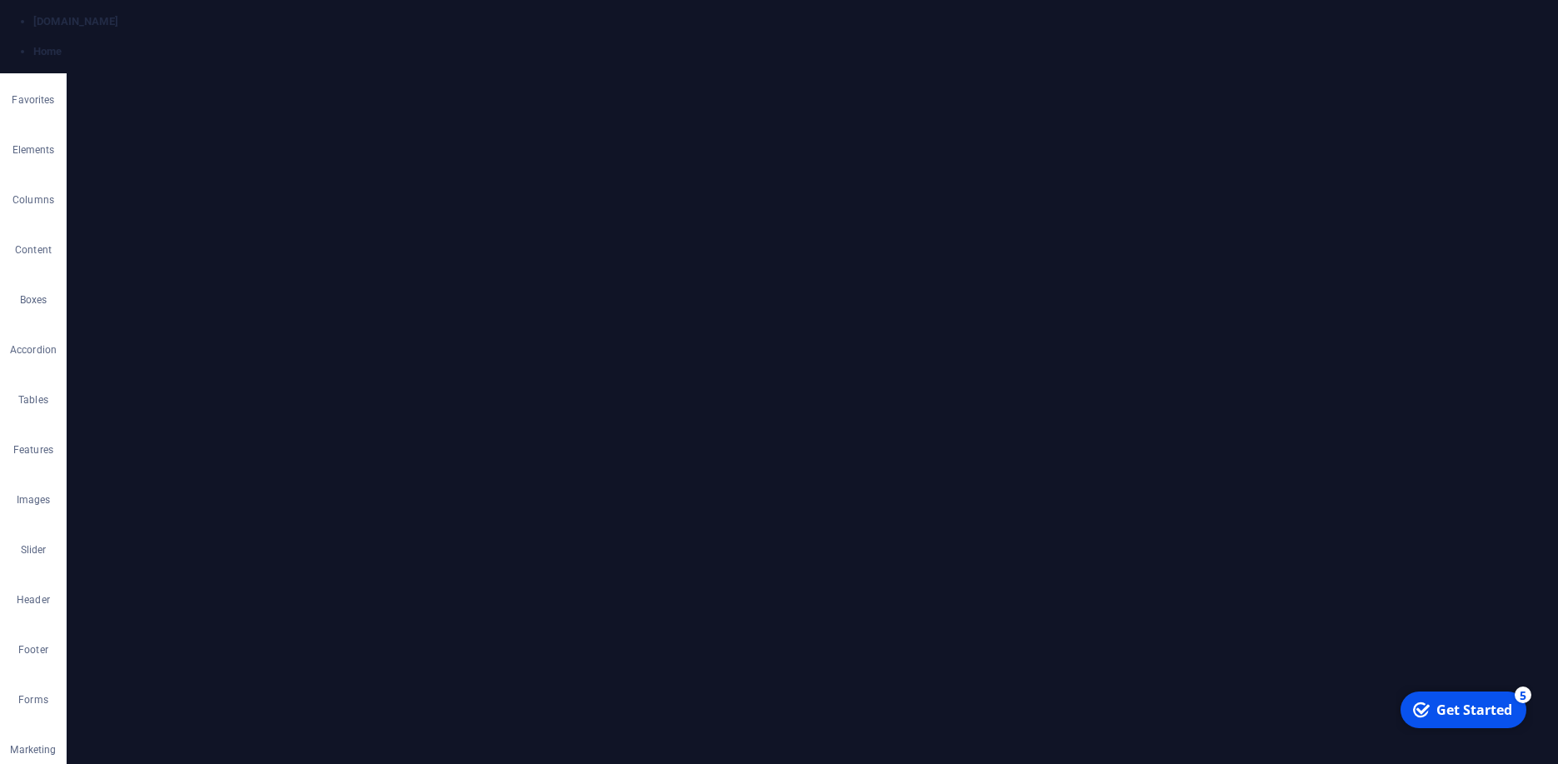
type input "Sports Pod"
type input "Sports Podcat"
type input "/sports-podca"
type input "Sports Podca"
type input "Sports Podcats"
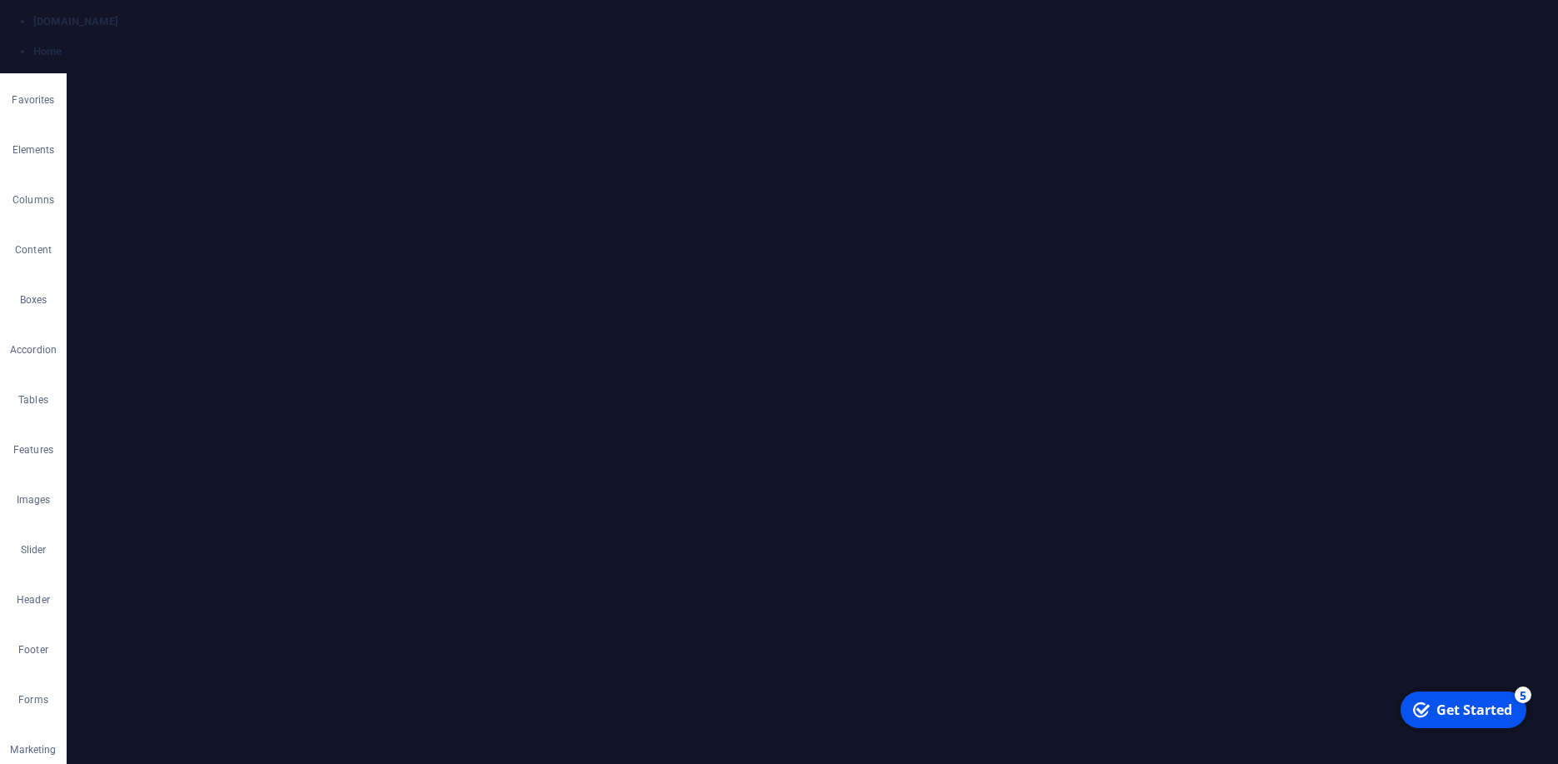
type input "/sports-podcats"
type input "Sports Podcats"
type input "Sports Podc"
type input "/sports-pod"
type input "Sports Pod"
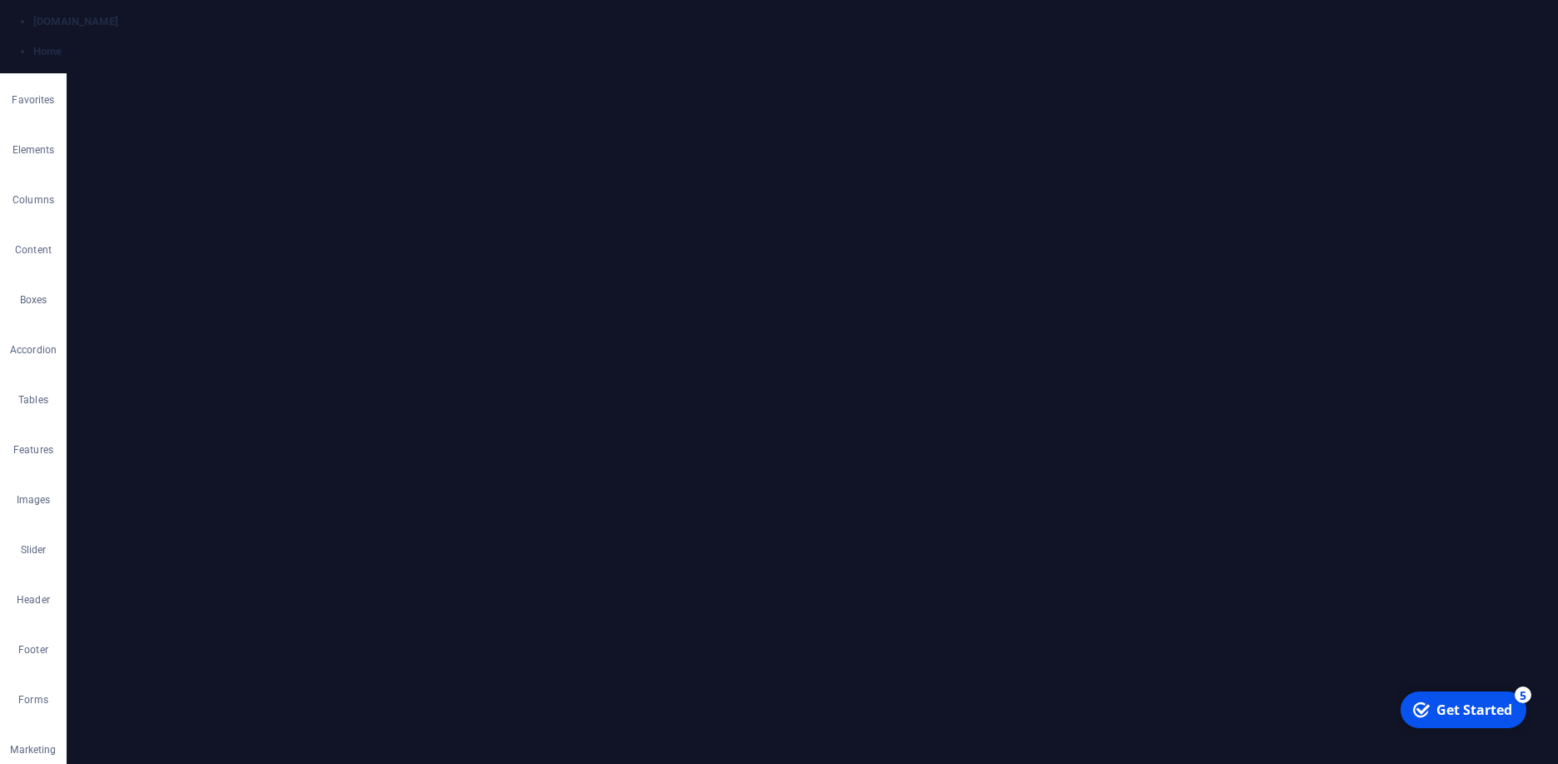
type input "Sports Podcss"
type input "/sports-podcss"
type input "Sports Podcss"
type input "Sports Podcasts"
type input "/sports-podcasts"
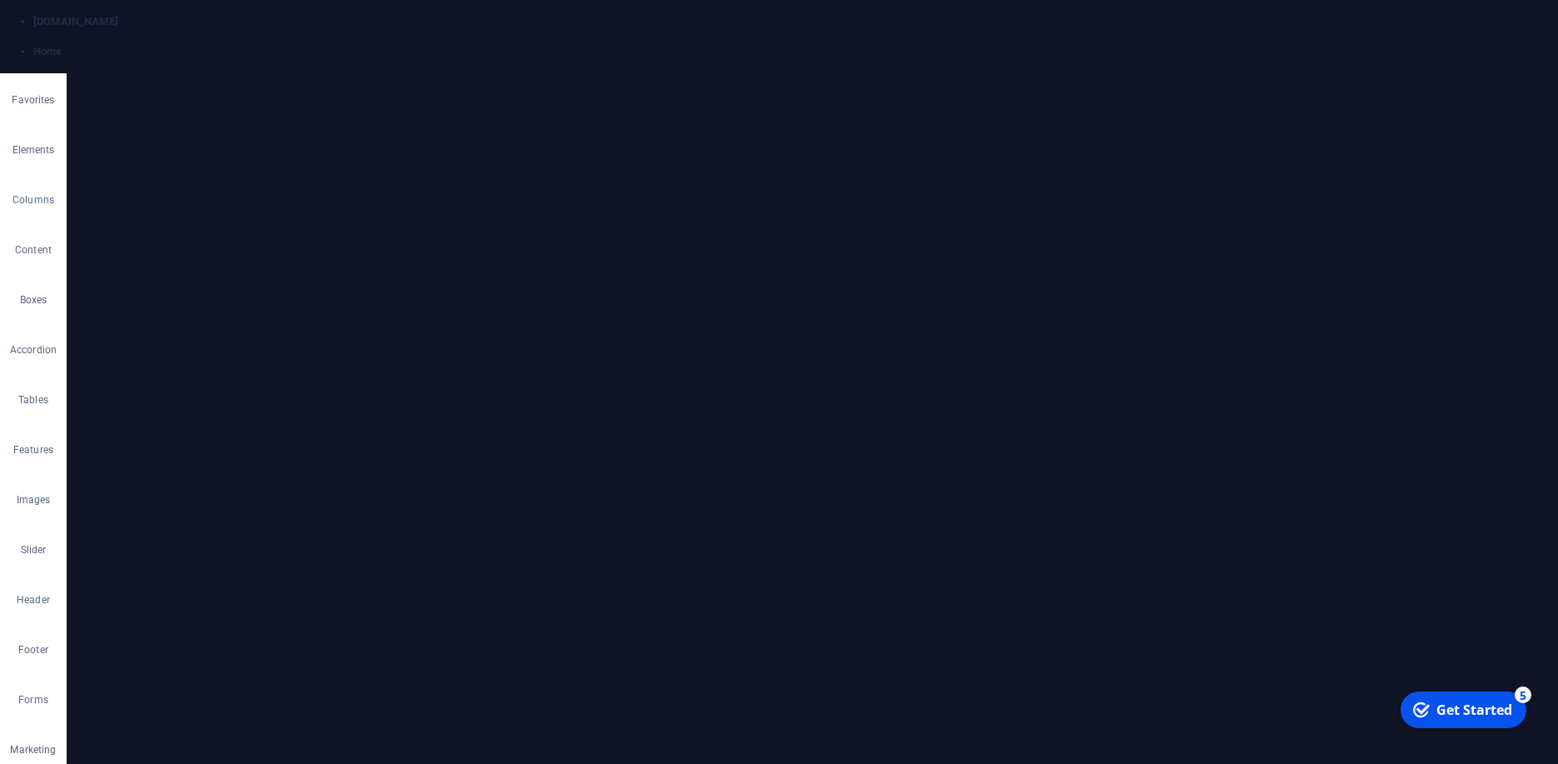
type input "Sports Podcasts"
click at [1463, 406] on icon "button" at bounding box center [1470, 409] width 14 height 14
click at [1465, 461] on icon "button" at bounding box center [1470, 462] width 14 height 14
click at [1262, 524] on input "Contact" at bounding box center [1354, 524] width 354 height 27
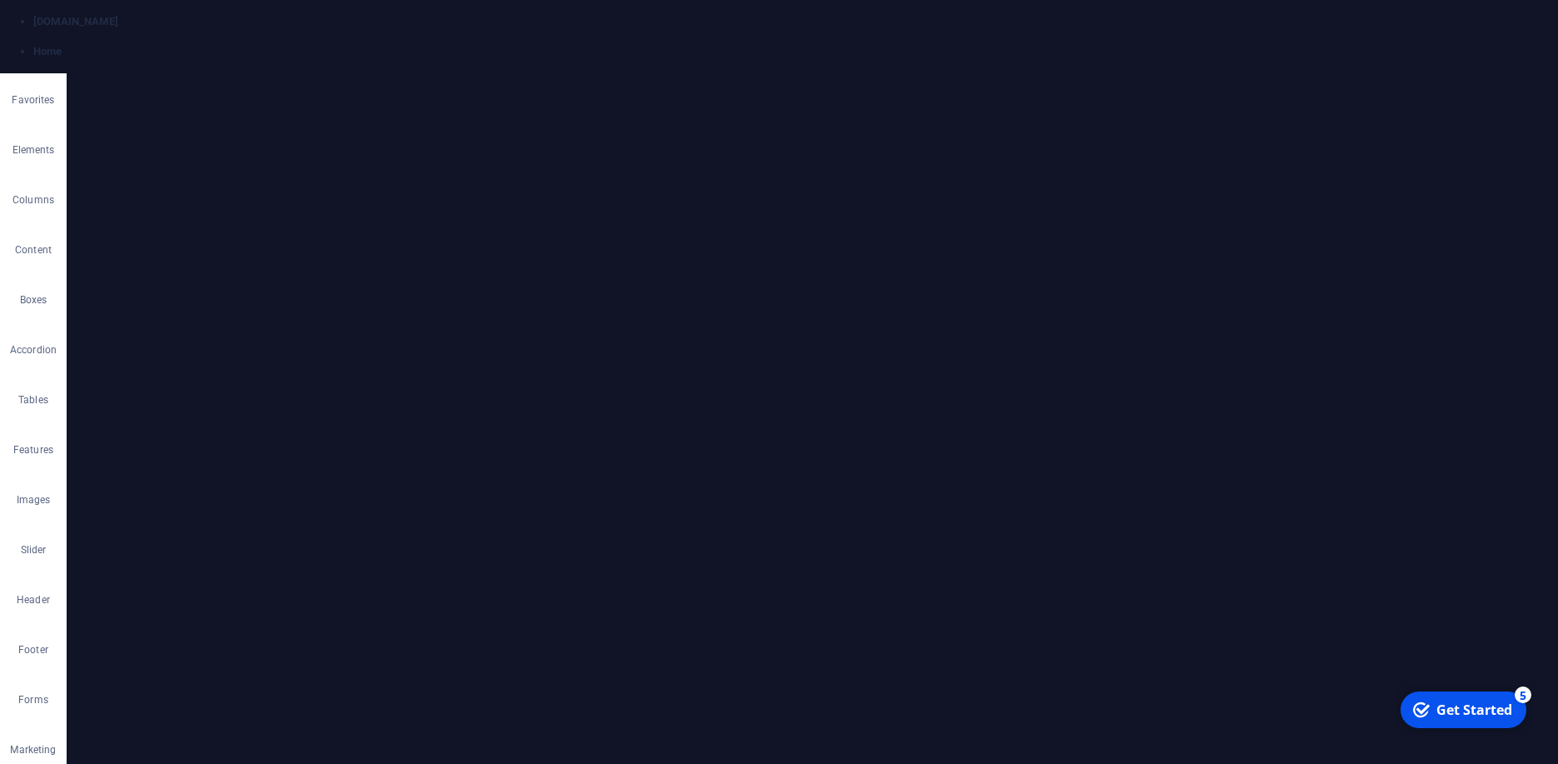
type input "A"
type input "/a"
type input "A"
type input "AI"
type input "/ai"
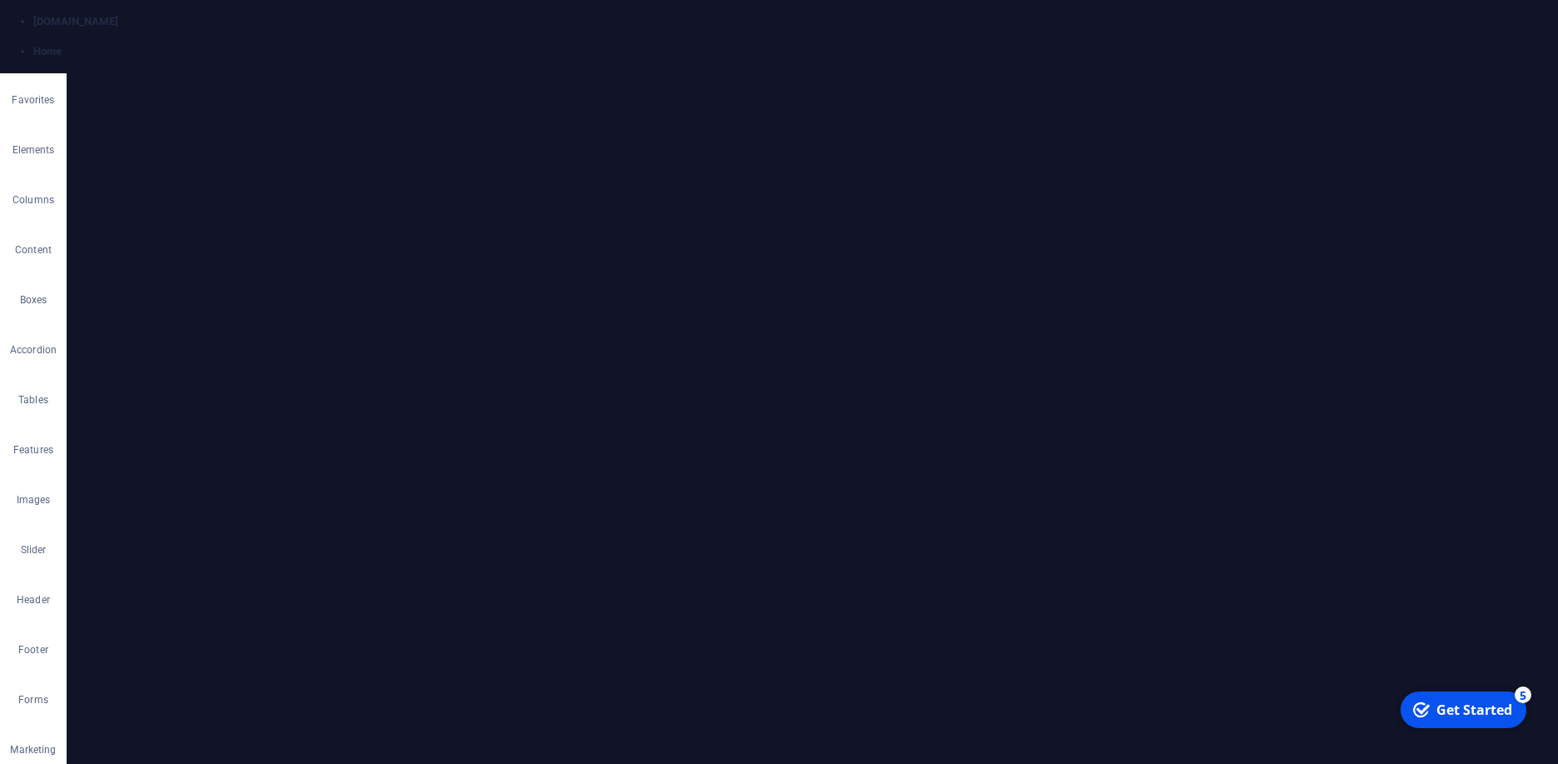
type input "AI"
type input "AI Dp"
type input "/ai-d"
type input "AI D"
type input "AI Dpoty"
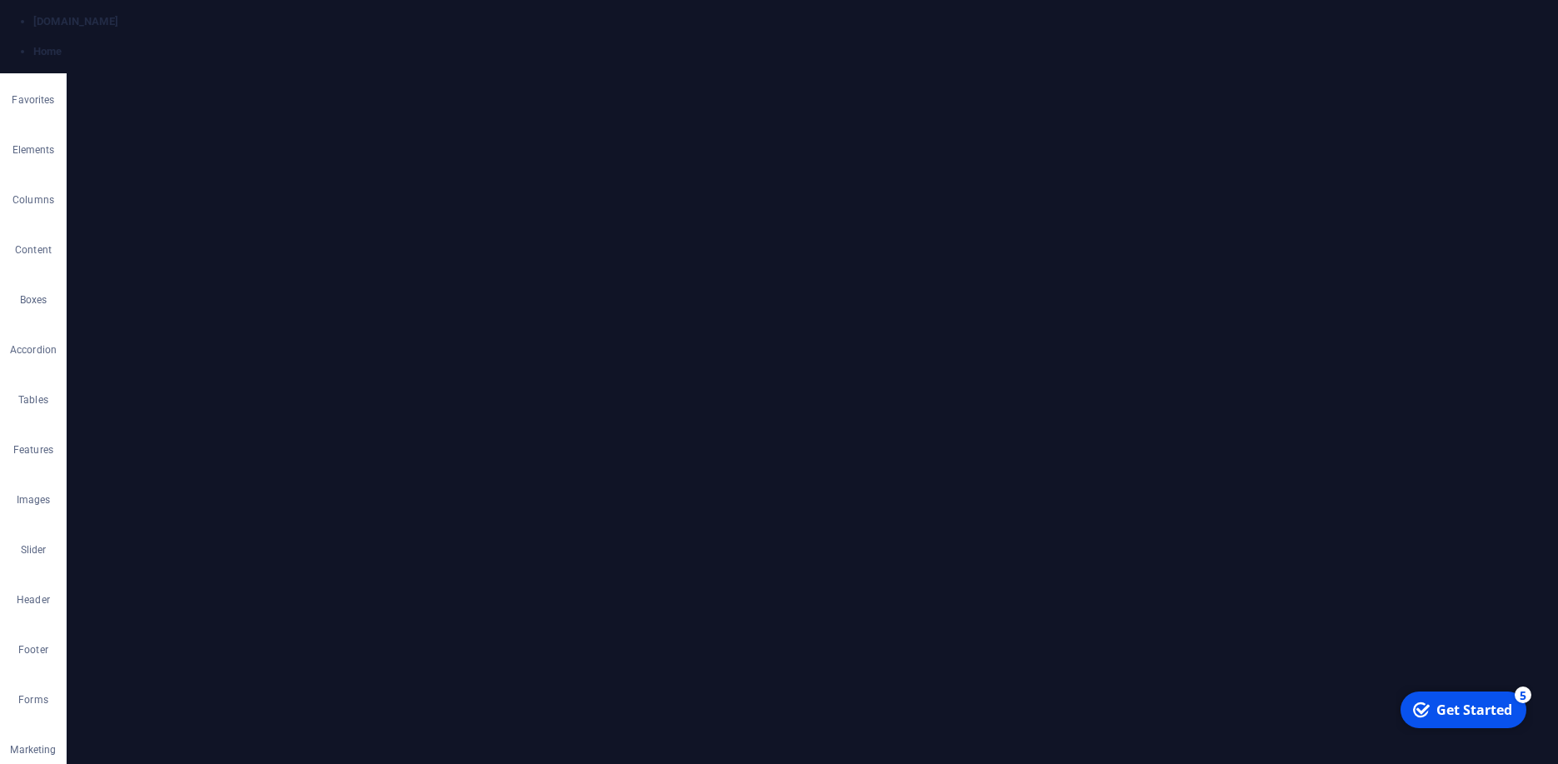
type input "/ai-dpoty"
type input "AI Dpoty"
type input "AI"
type input "/ai"
type input "AI"
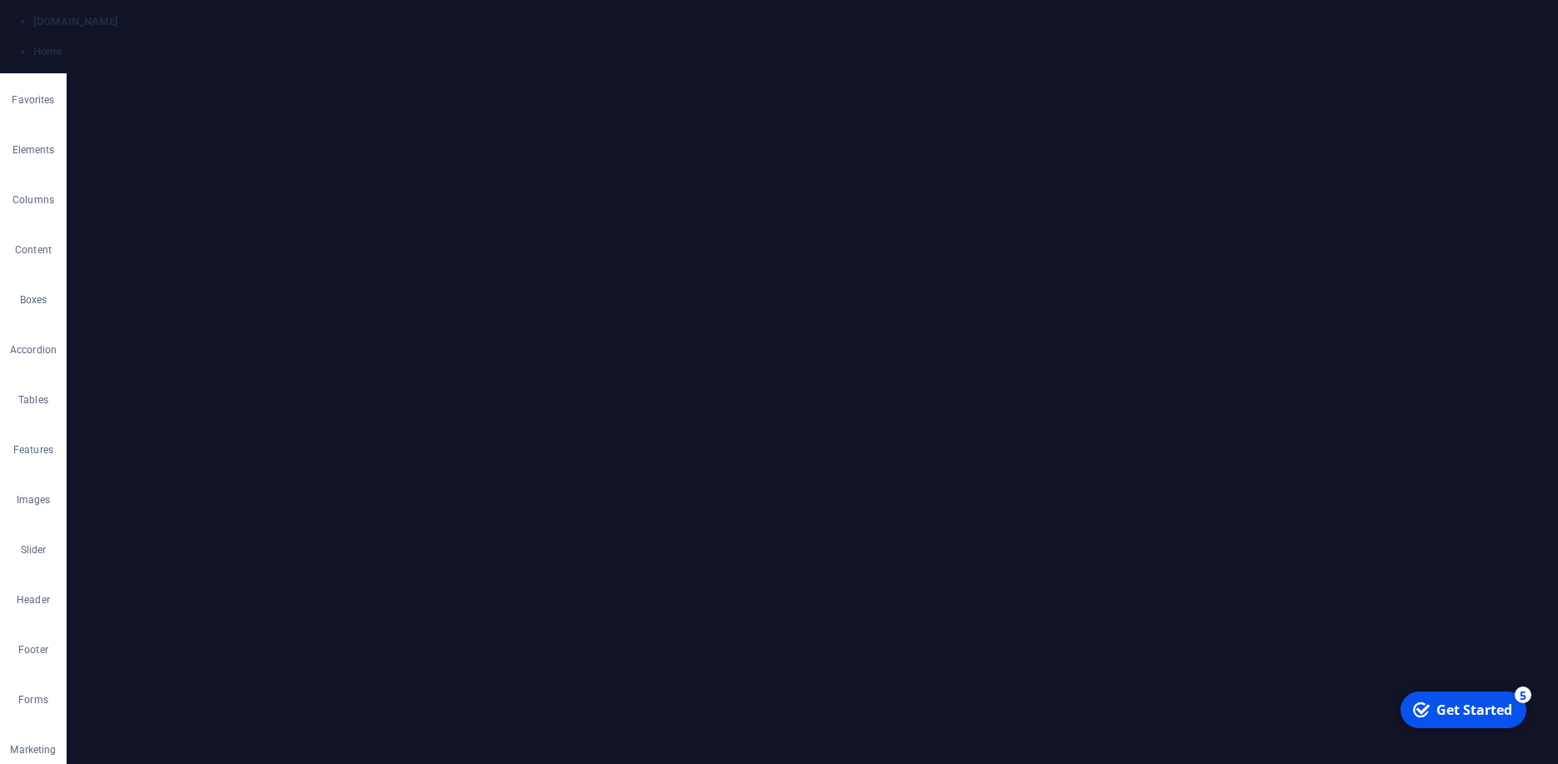
type input "AI Dpor"
type input "/ai-dpo"
type input "AI Dpo"
type input "AI Dport"
type input "/ai-dport"
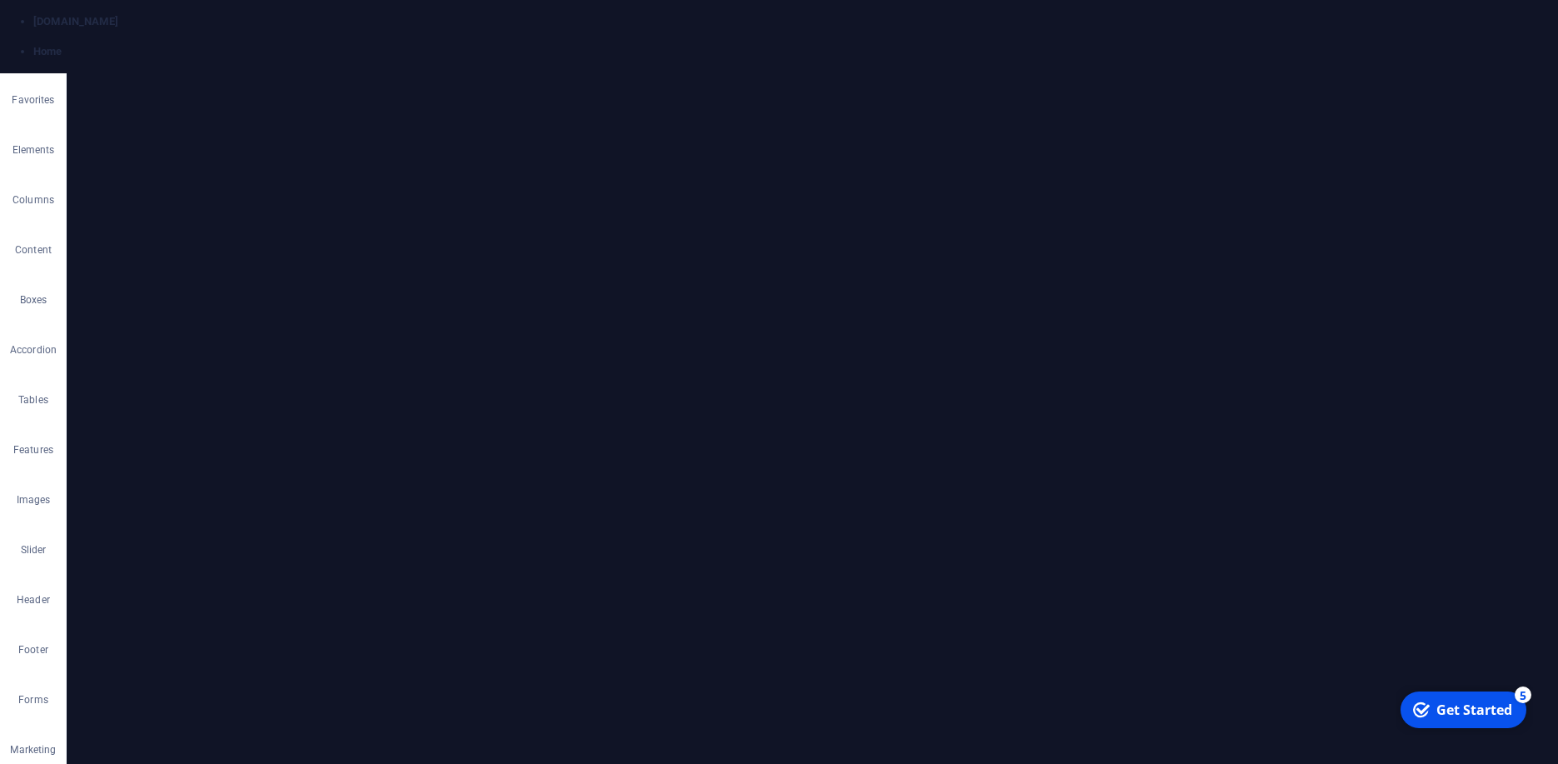
type input "AI Dport"
type input "AI"
type input "/ai"
type input "AI"
type input "AI Sports"
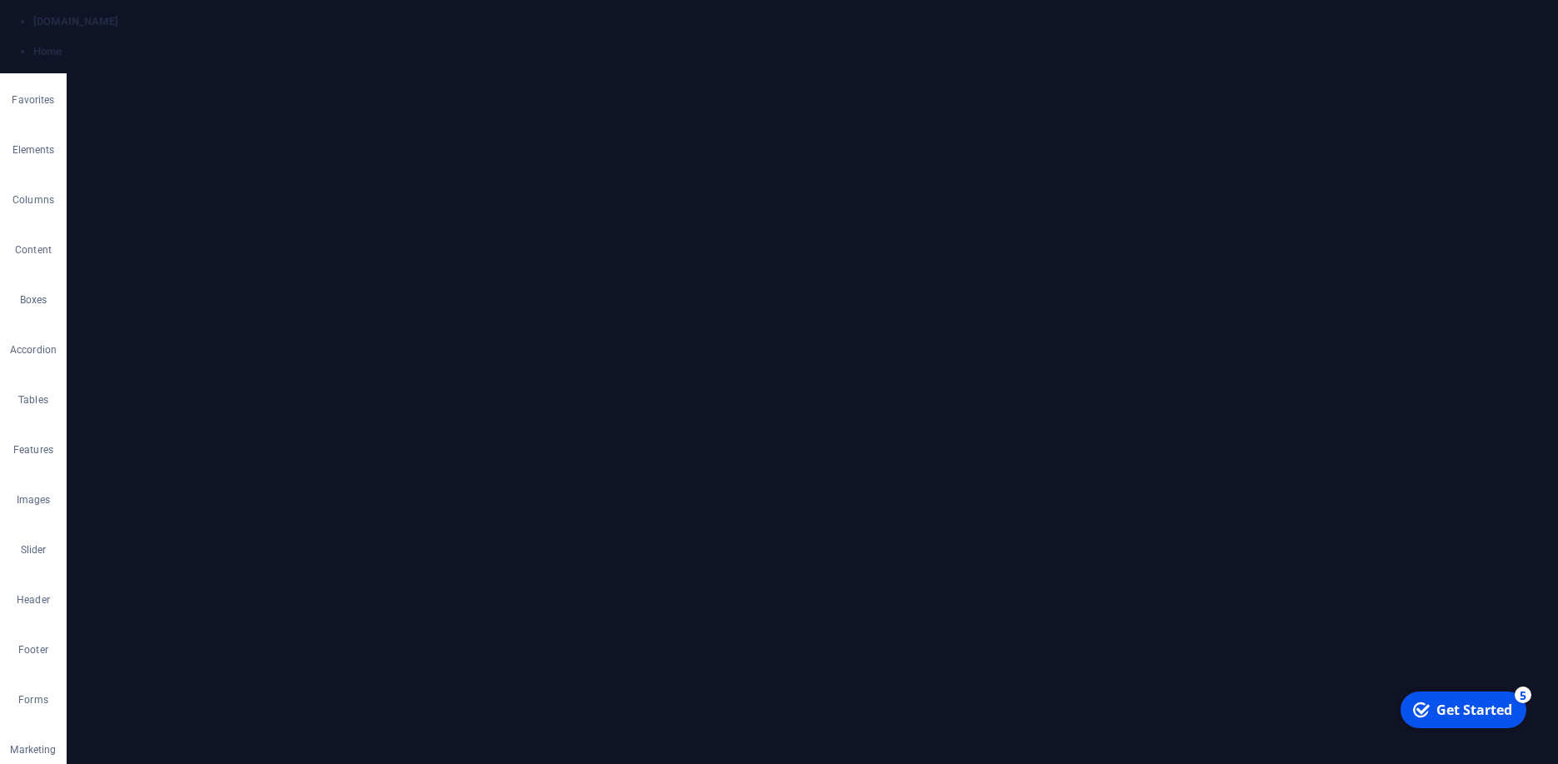
type input "/ai-sports"
type input "AI Sports"
type input "AI Sports Analy"
type input "/ai-sports-anal"
type input "AI Sports Anal"
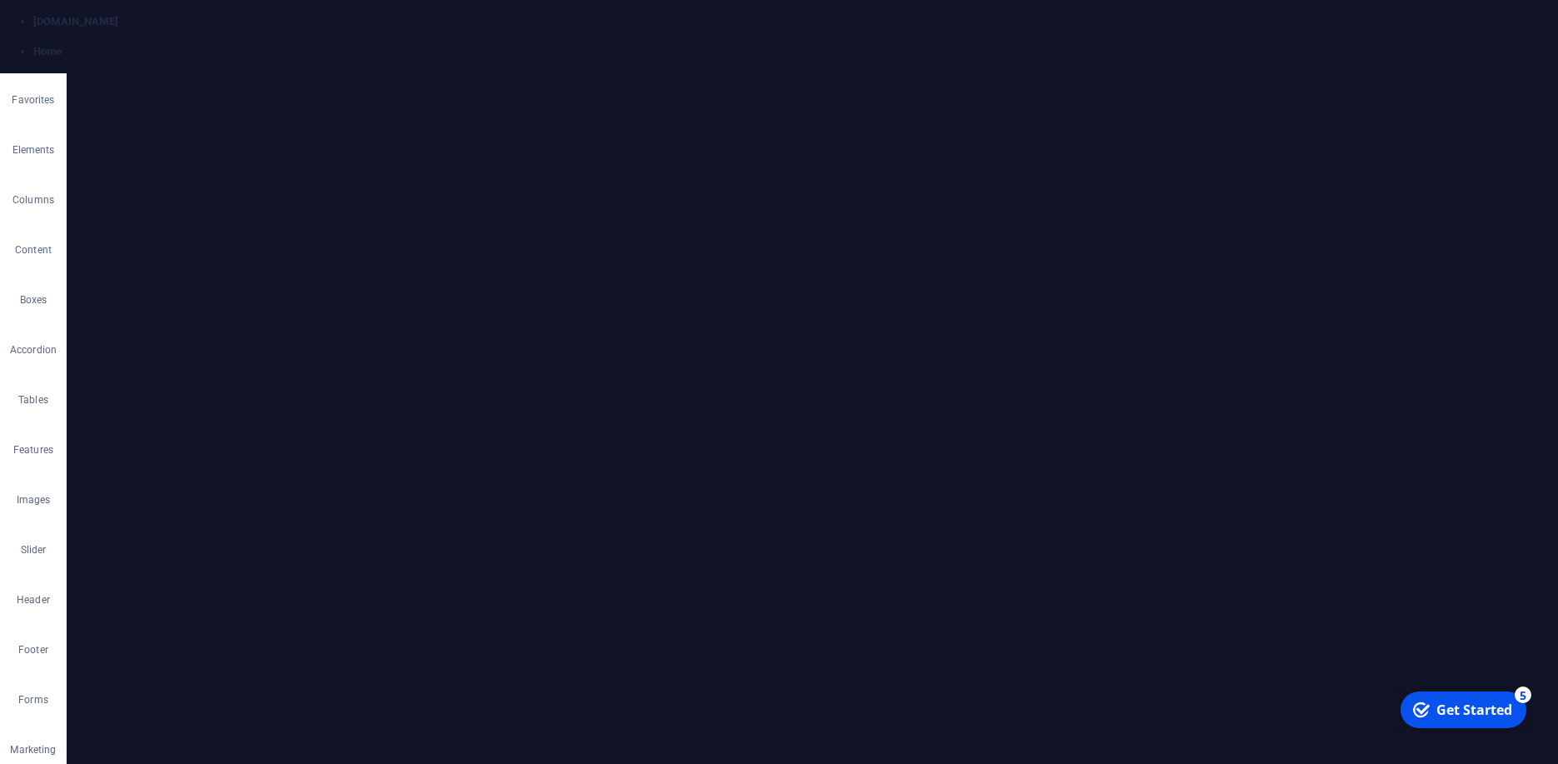
type input "AI Sports Analysis"
type input "/ai-sports-analysis"
type input "AI Sports Analysis"
click at [1463, 461] on icon "button" at bounding box center [1470, 462] width 14 height 14
click at [1439, 24] on span "Publish" at bounding box center [1425, 20] width 66 height 17
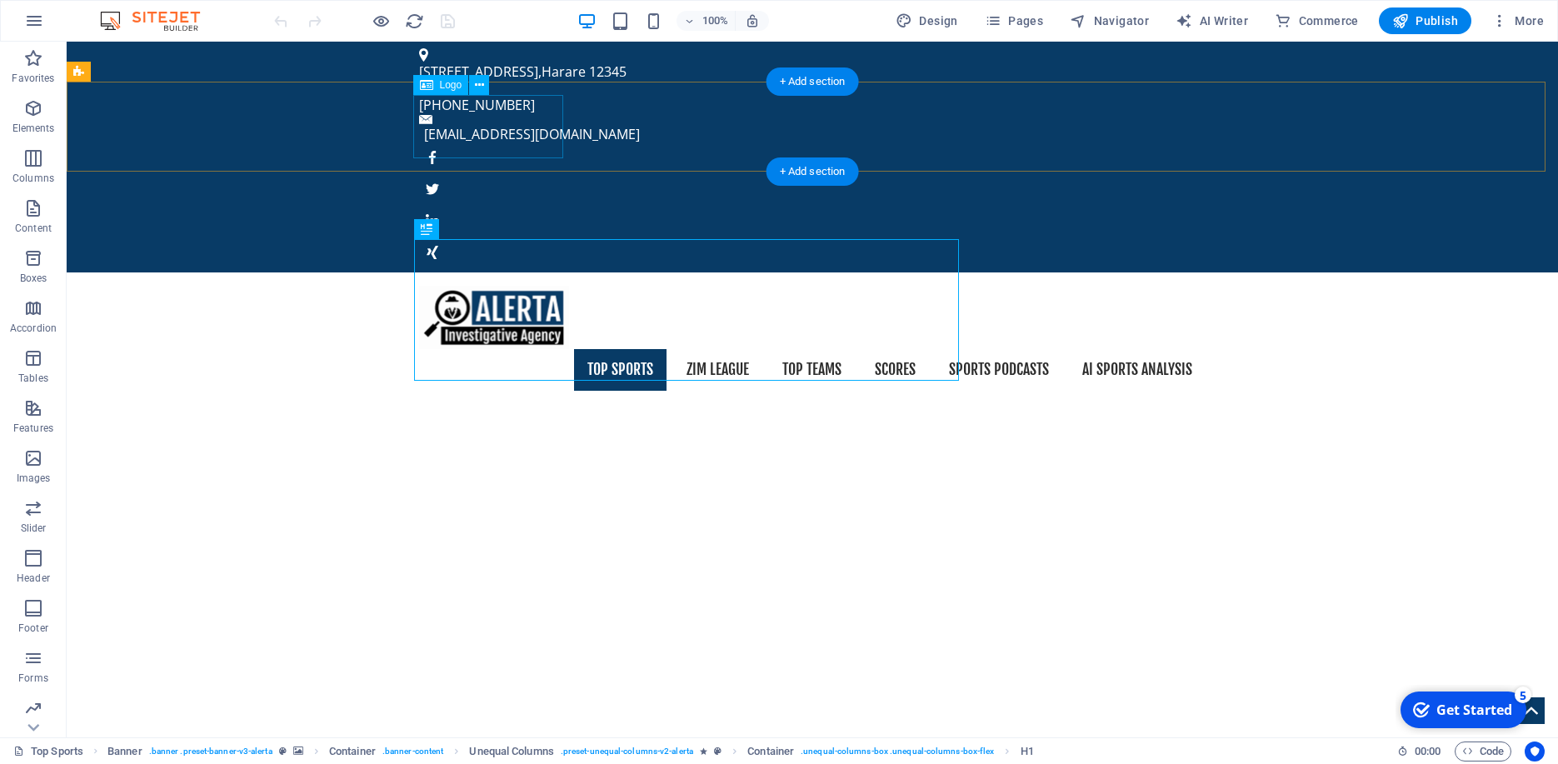
click at [485, 286] on div at bounding box center [812, 317] width 786 height 63
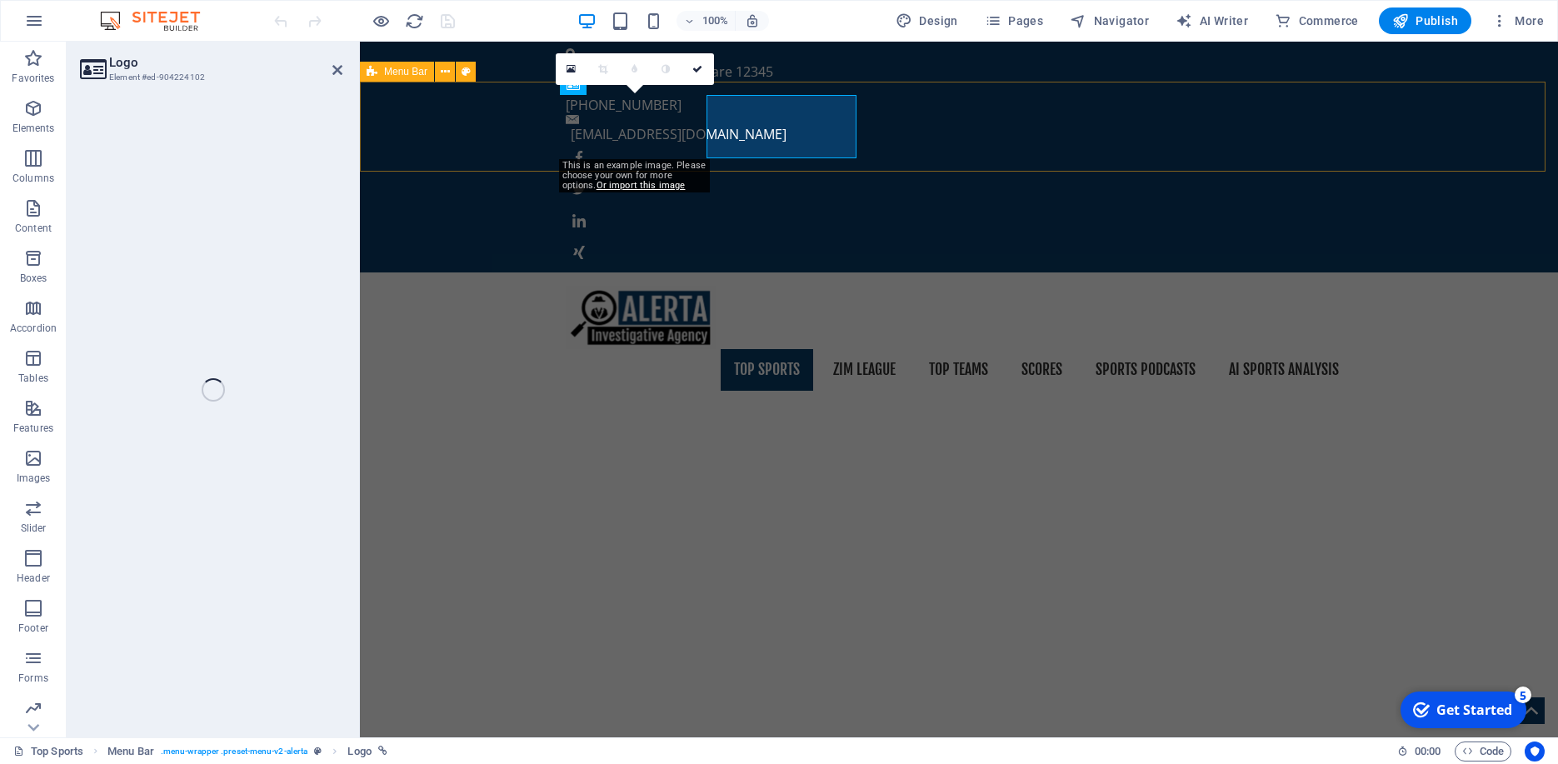
select select "px"
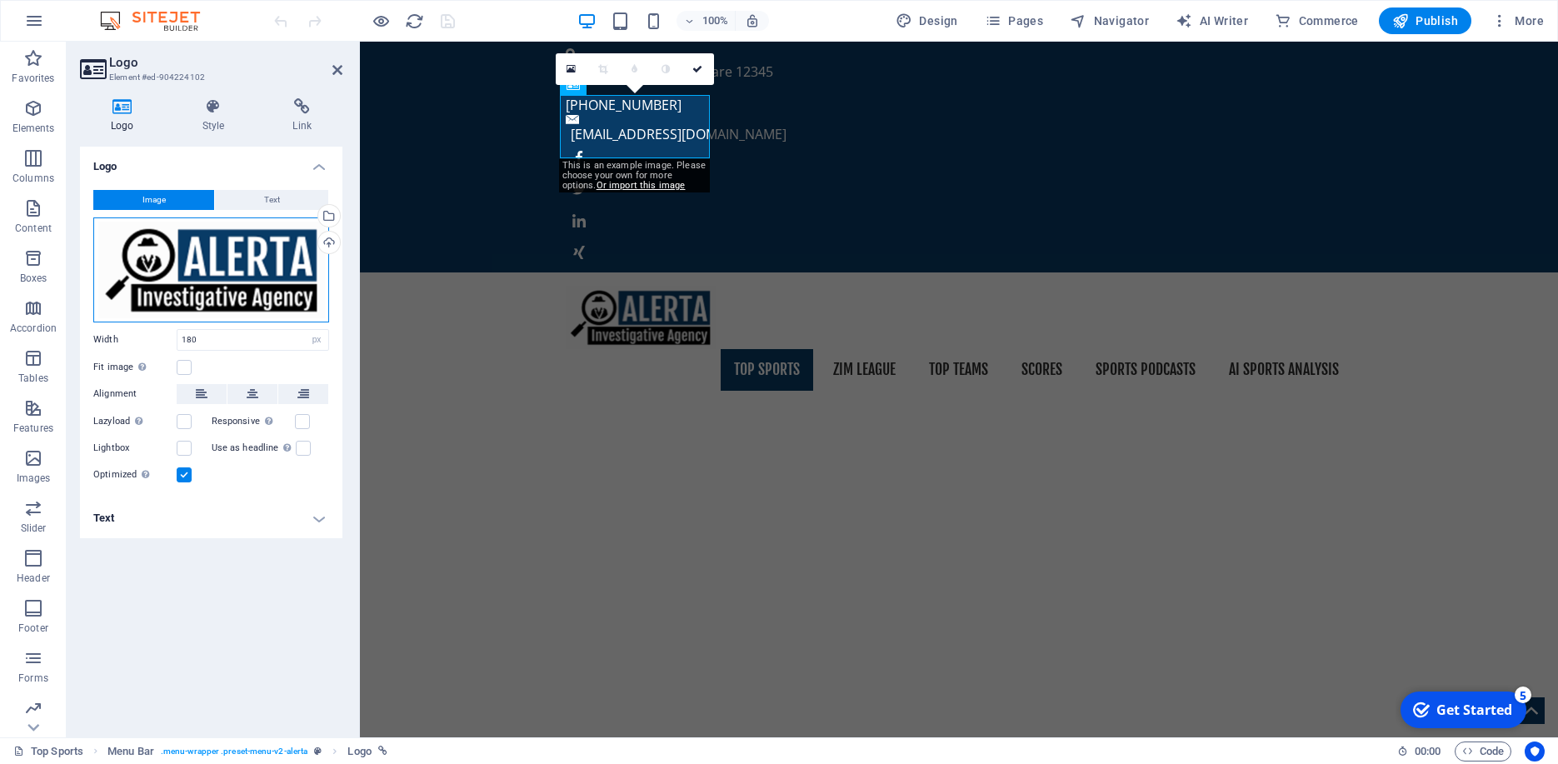
click at [190, 260] on div "Drag files here, click to choose files or select files from Files or our free s…" at bounding box center [211, 269] width 236 height 105
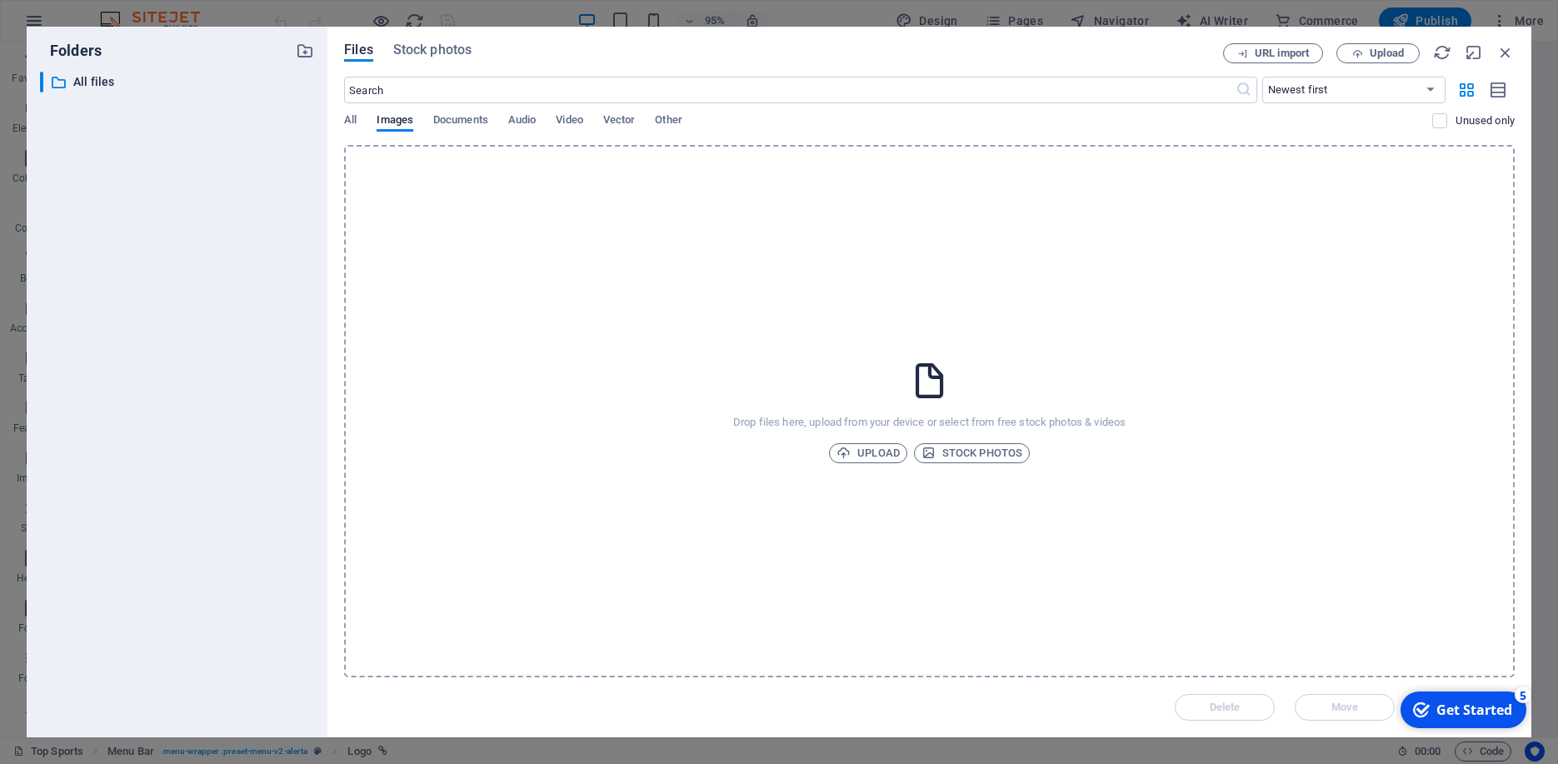
click at [190, 260] on div "​ All files All files" at bounding box center [177, 398] width 274 height 652
click at [863, 449] on span "Upload" at bounding box center [867, 453] width 63 height 20
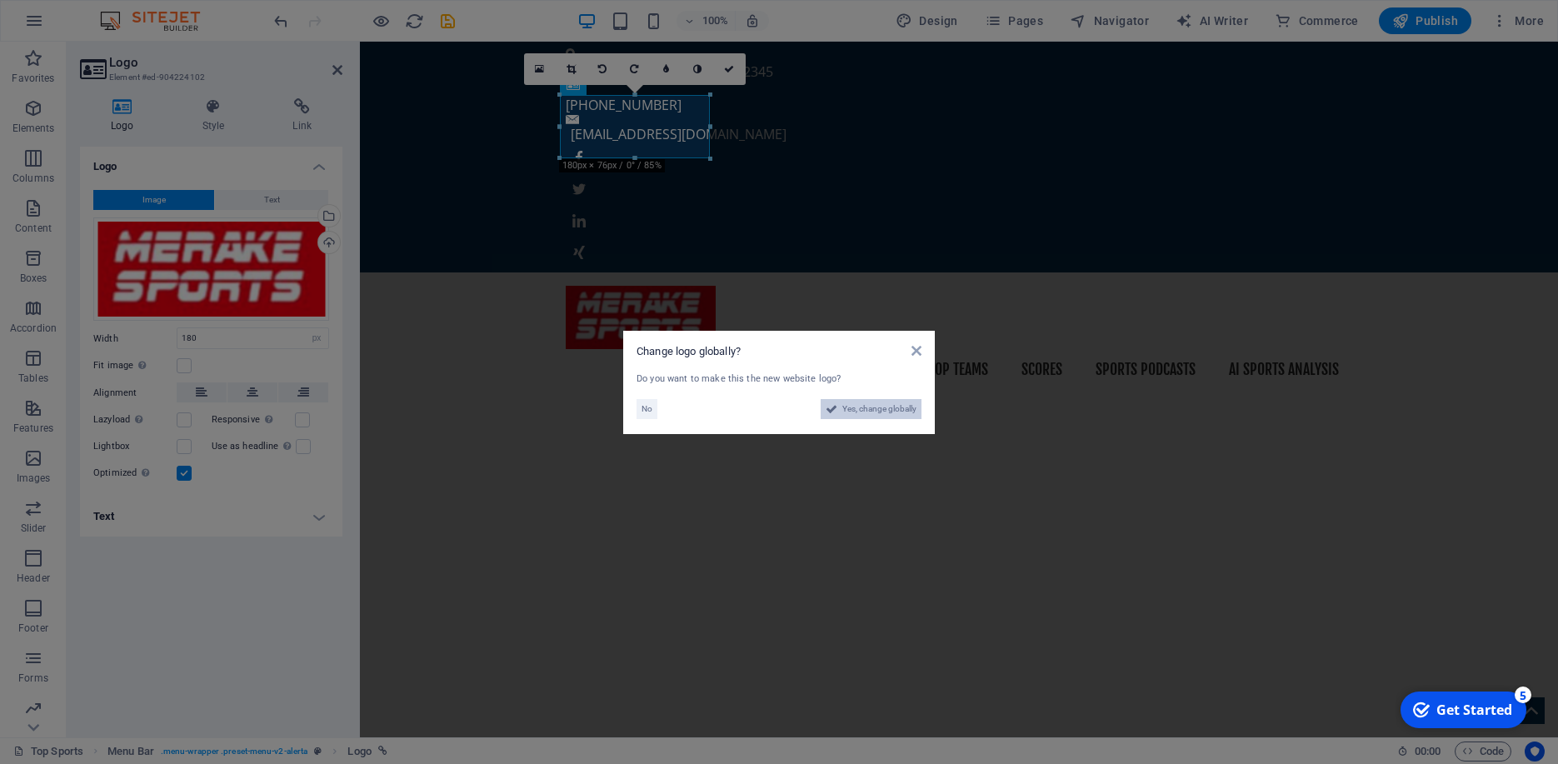
click at [866, 409] on span "Yes, change globally" at bounding box center [879, 409] width 74 height 20
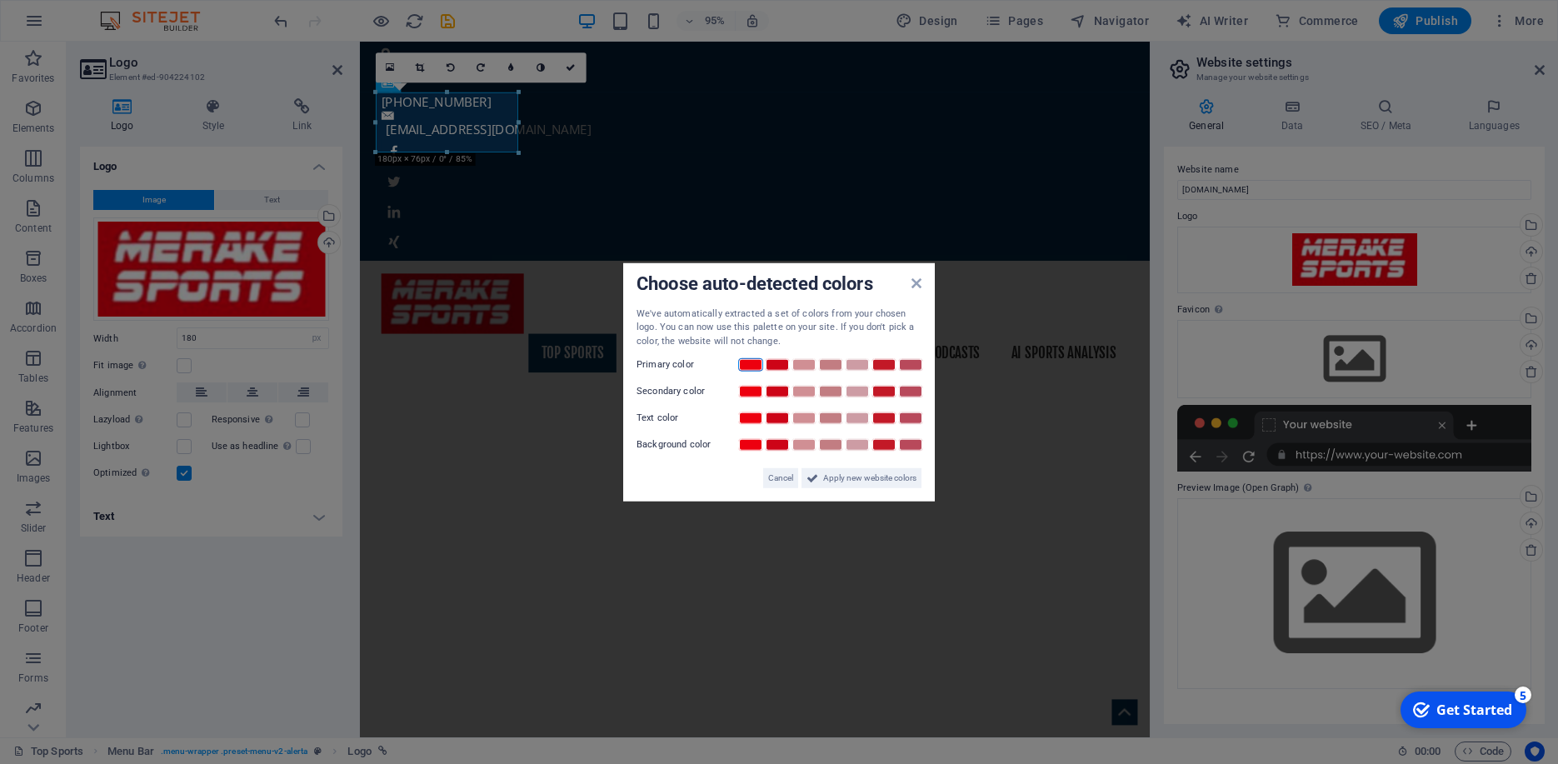
click at [749, 366] on link at bounding box center [750, 364] width 25 height 13
click at [842, 476] on span "Apply new website colors" at bounding box center [869, 478] width 93 height 20
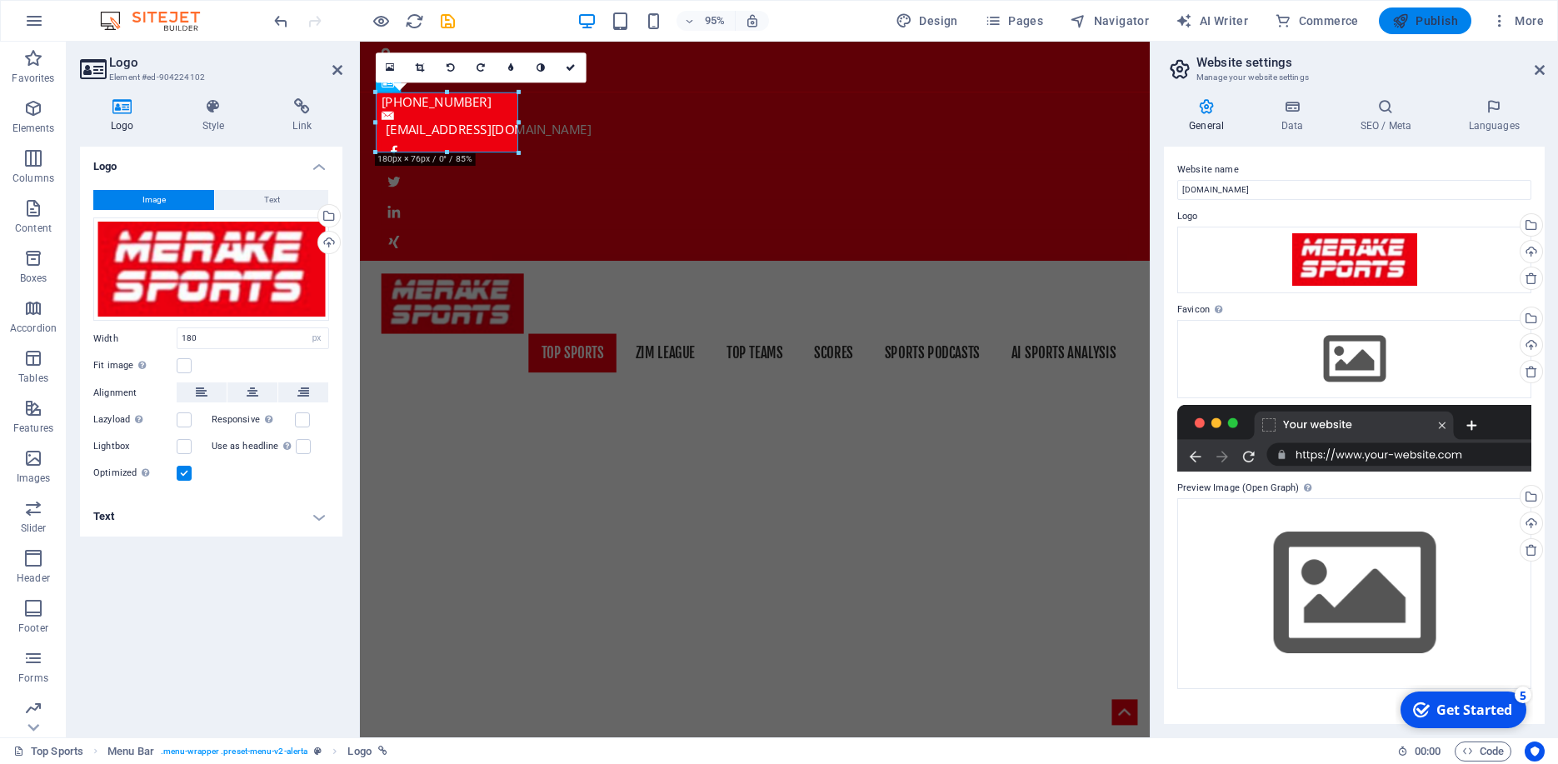
click at [1452, 15] on span "Publish" at bounding box center [1425, 20] width 66 height 17
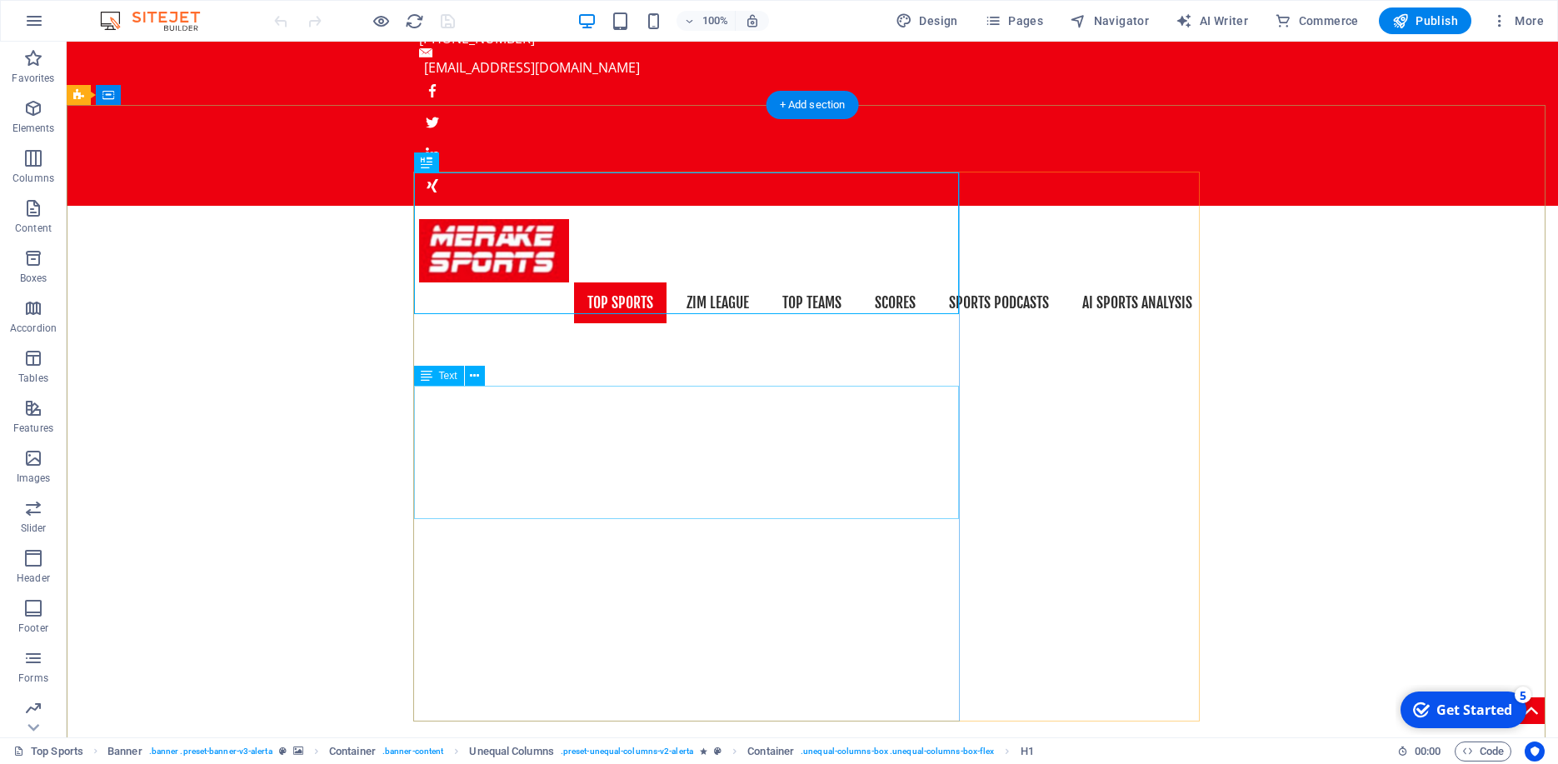
scroll to position [171, 0]
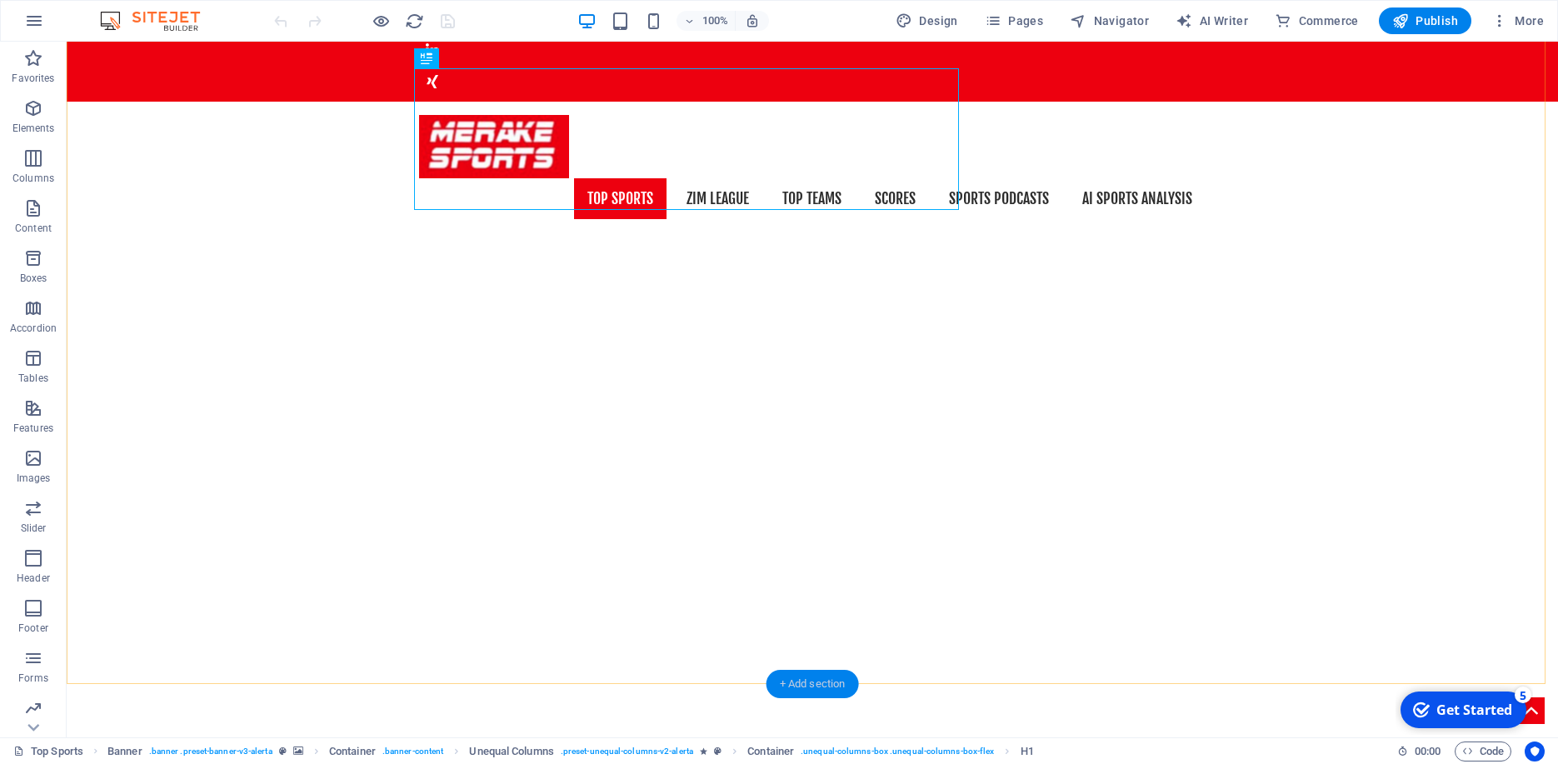
click at [815, 685] on div "+ Add section" at bounding box center [812, 684] width 92 height 28
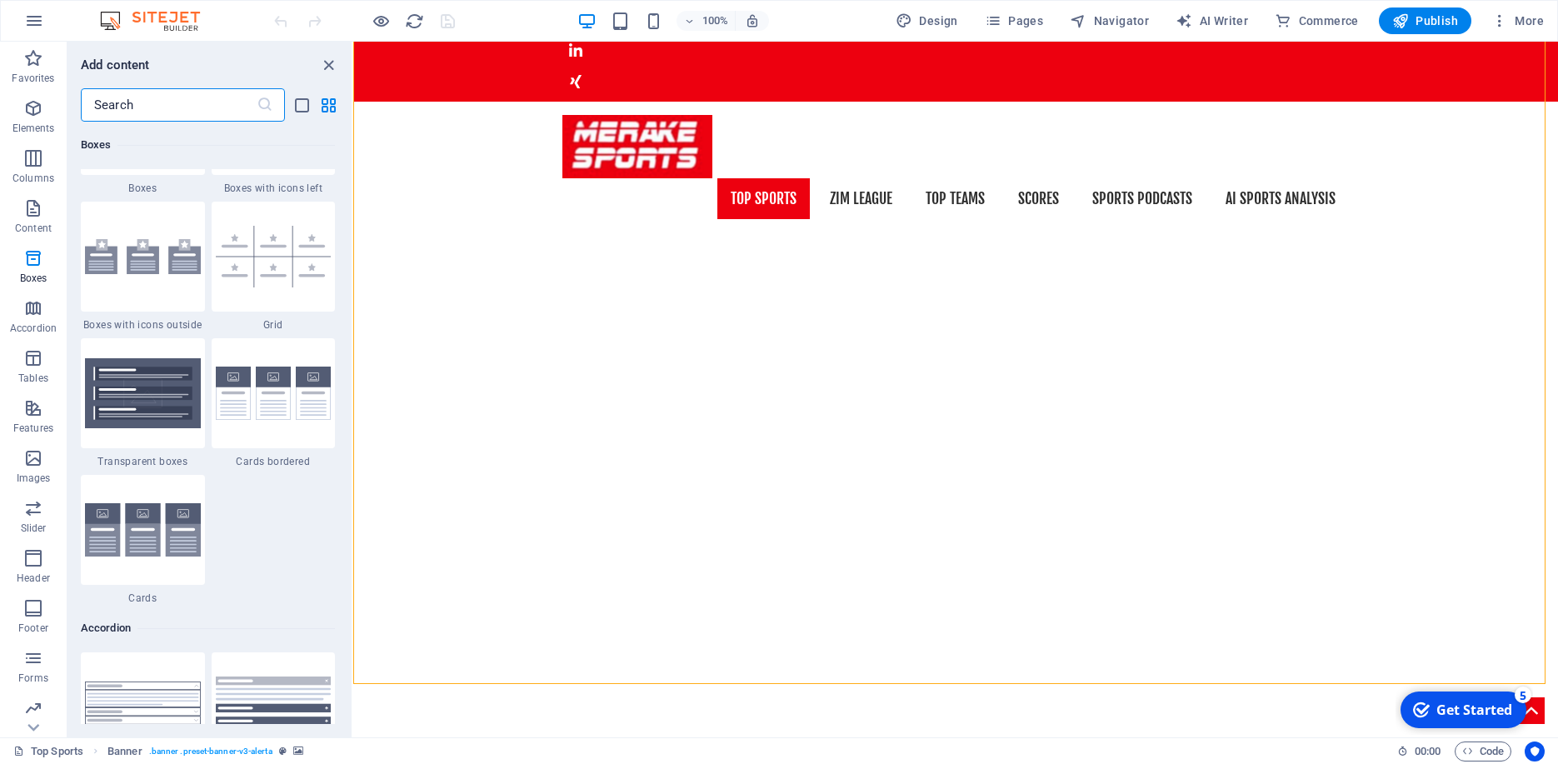
scroll to position [4840, 0]
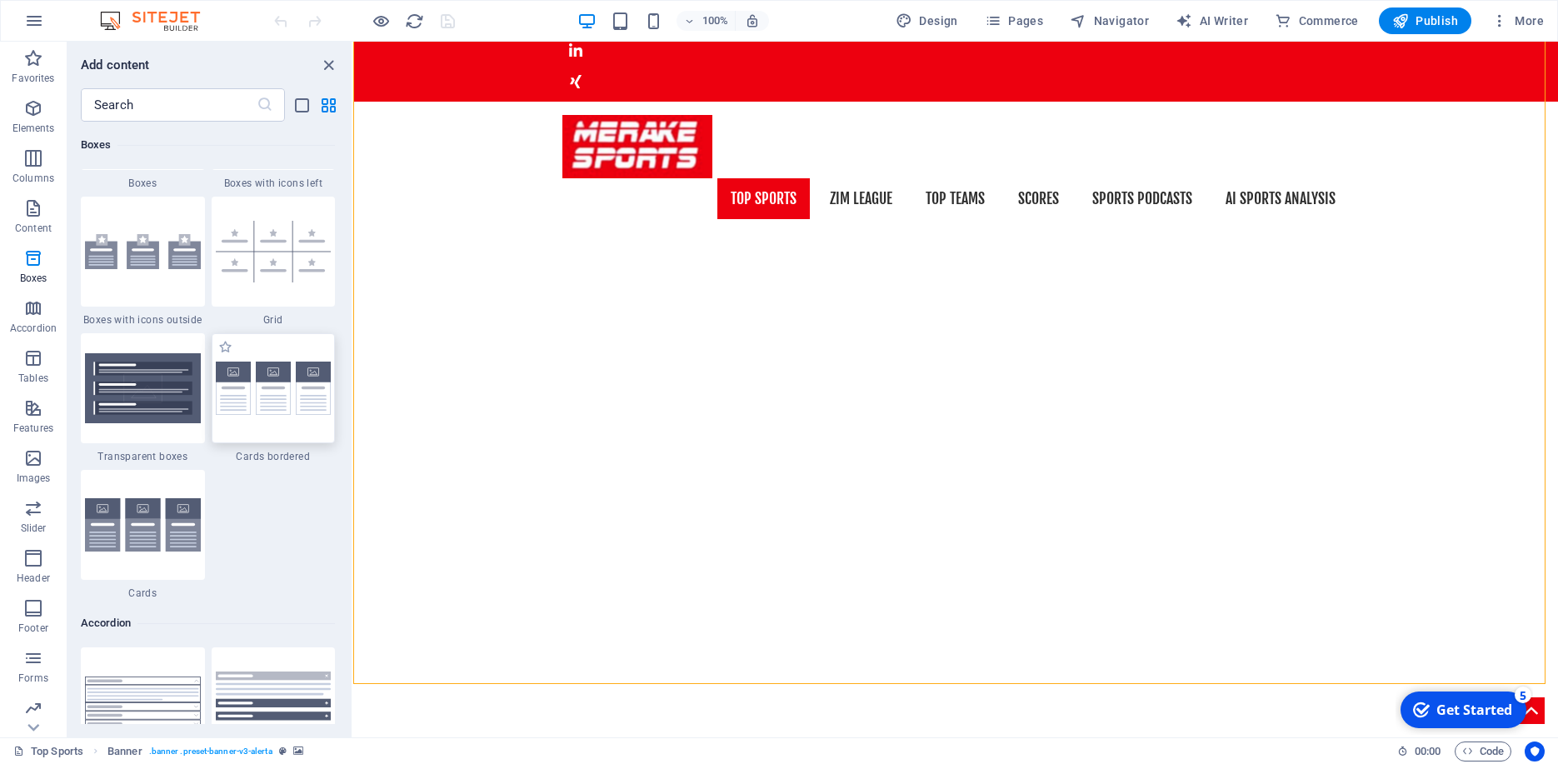
click at [291, 411] on img at bounding box center [274, 388] width 116 height 54
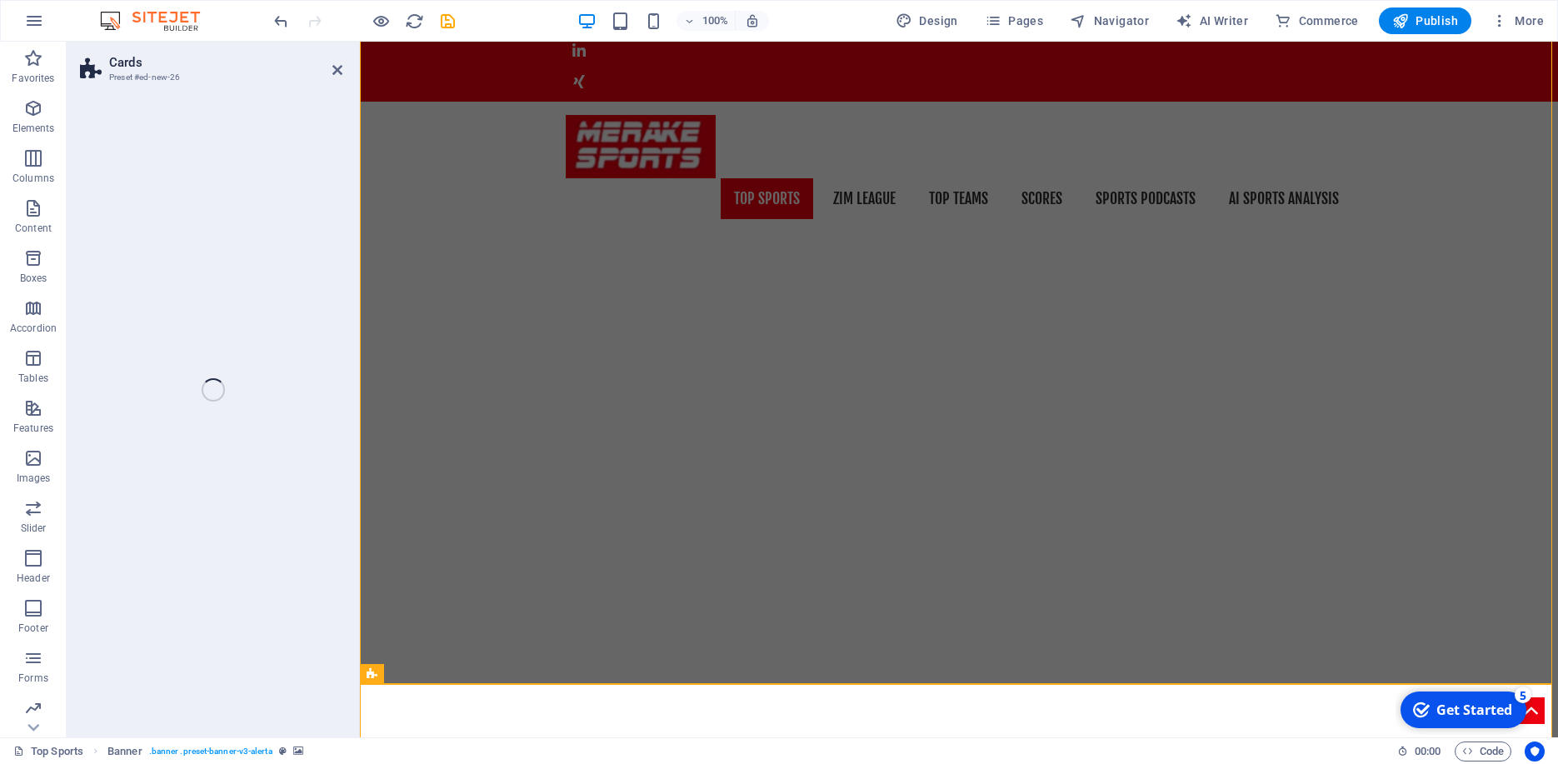
select select "rem"
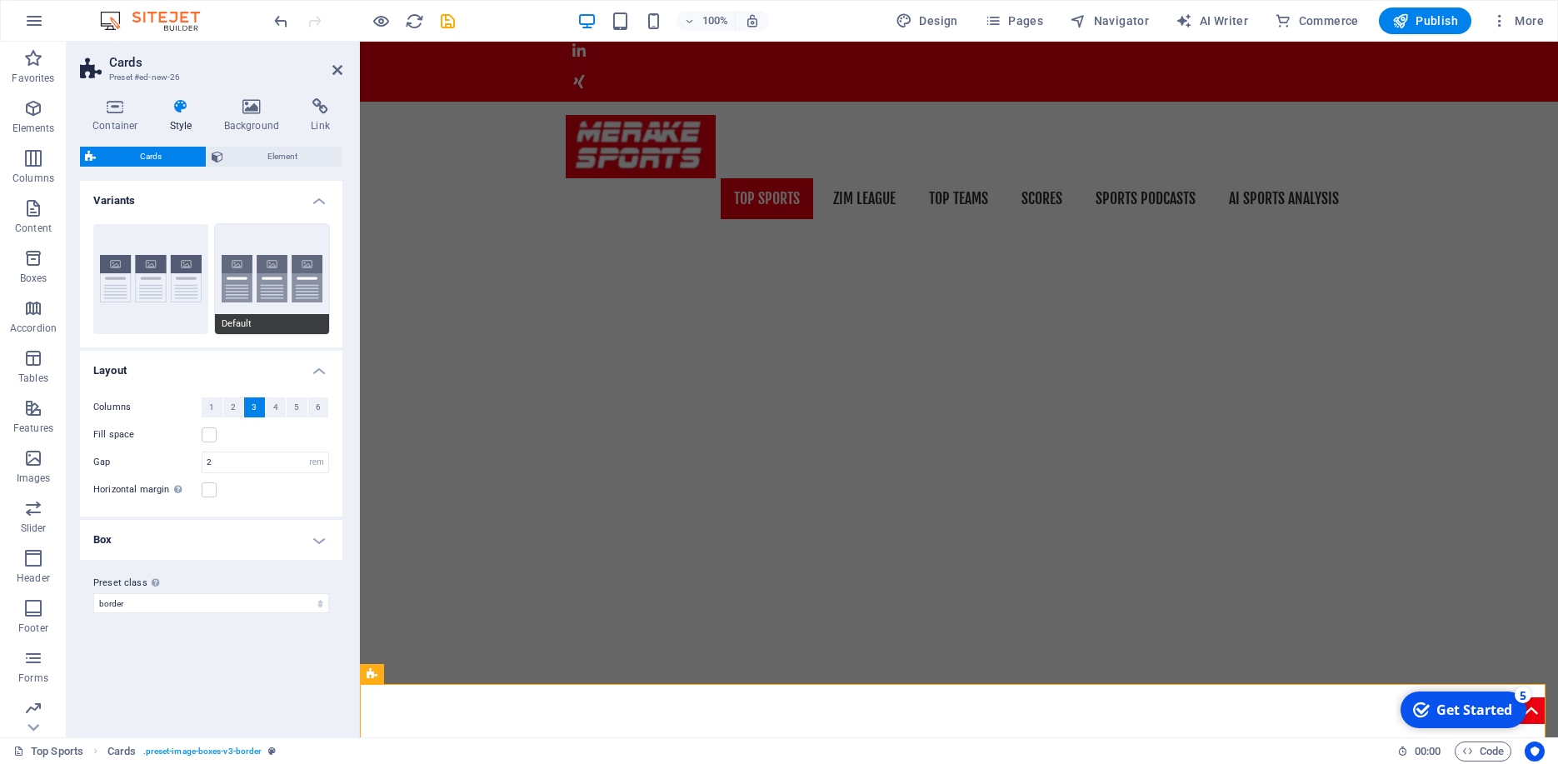
click at [277, 292] on button "Default" at bounding box center [272, 279] width 115 height 110
click at [267, 155] on span "Element" at bounding box center [282, 157] width 108 height 20
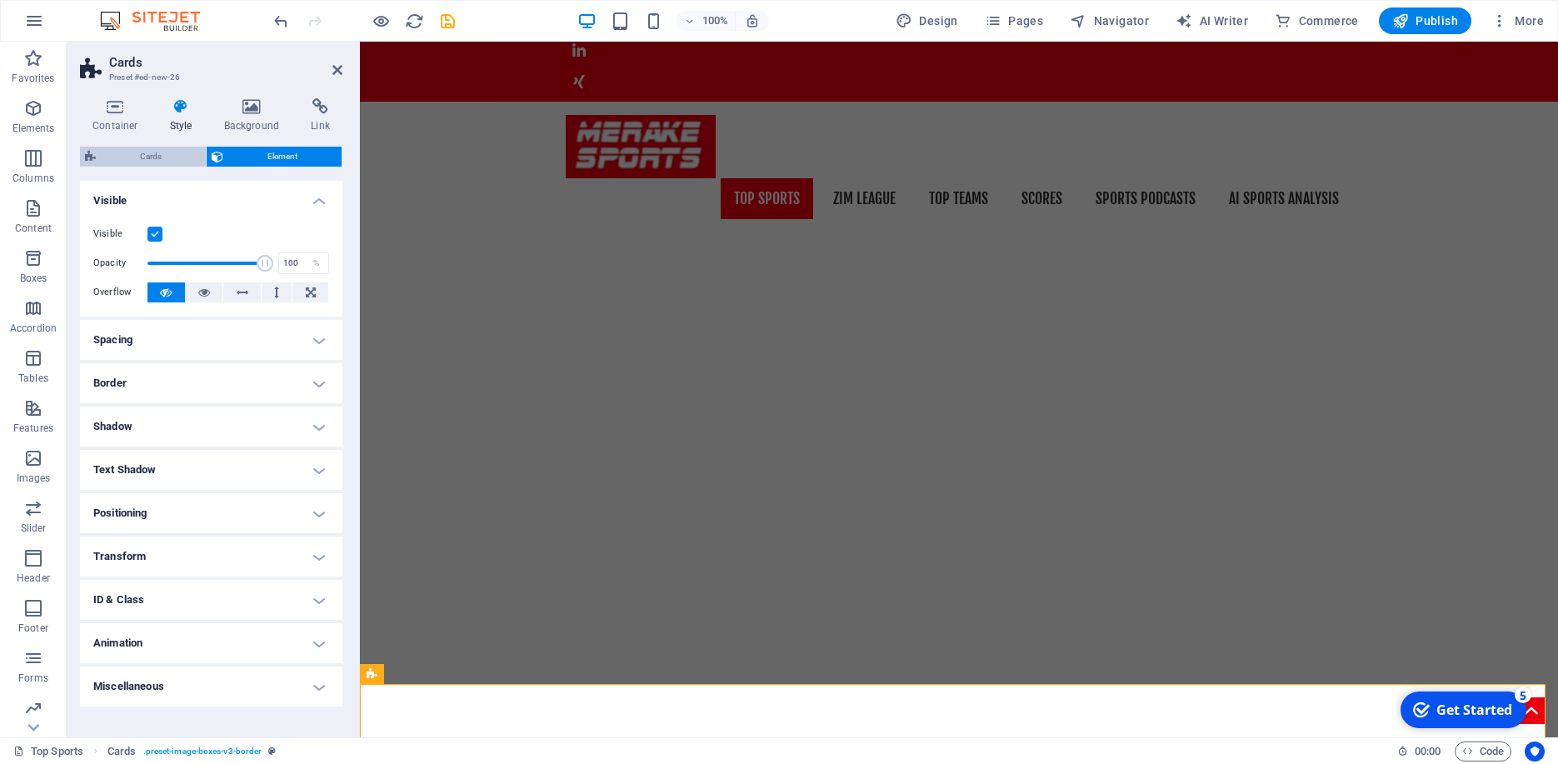
click at [128, 151] on span "Cards" at bounding box center [151, 157] width 100 height 20
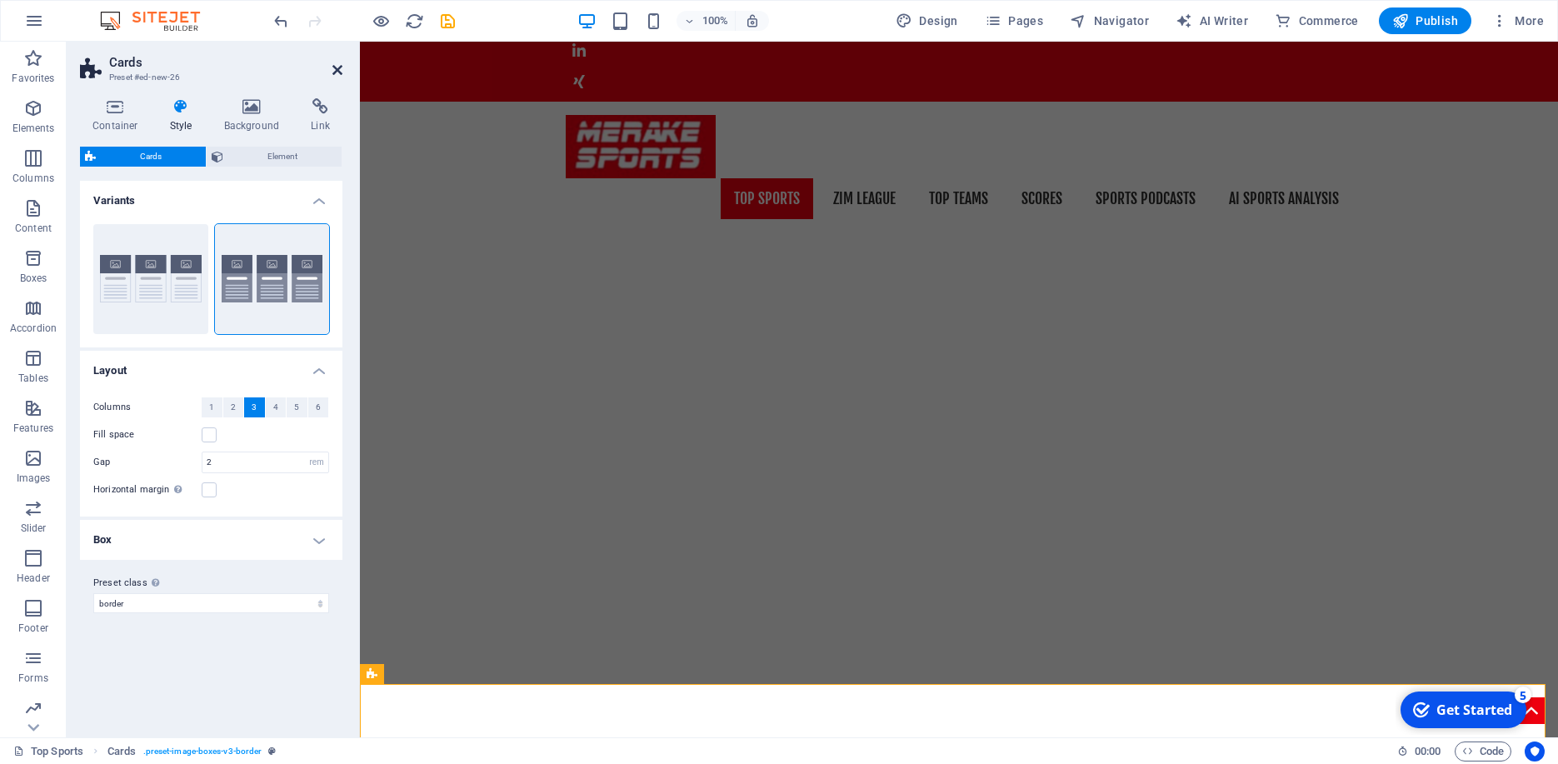
click at [338, 67] on icon at bounding box center [337, 69] width 10 height 13
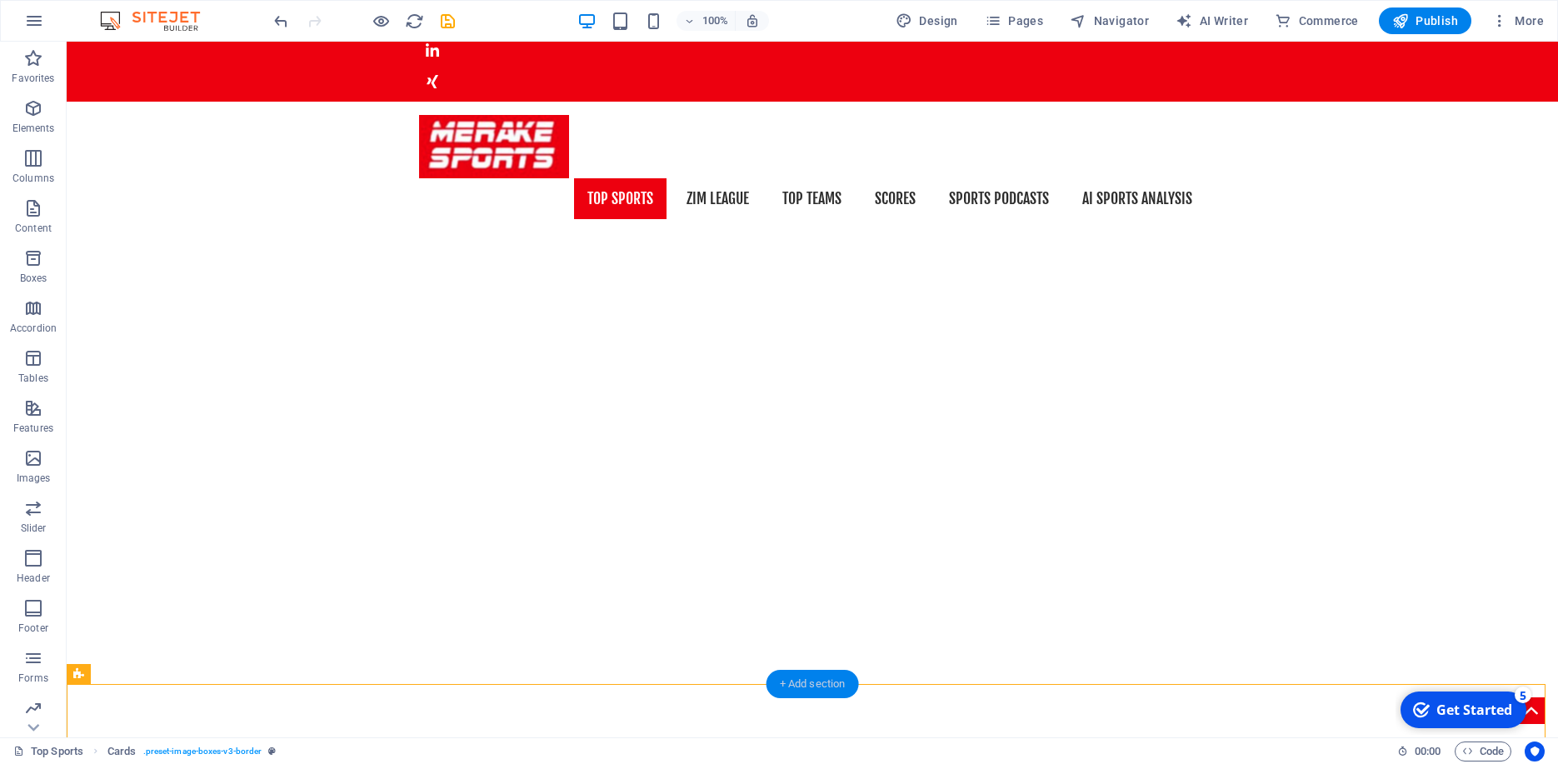
click at [825, 691] on div "+ Add section" at bounding box center [812, 684] width 92 height 28
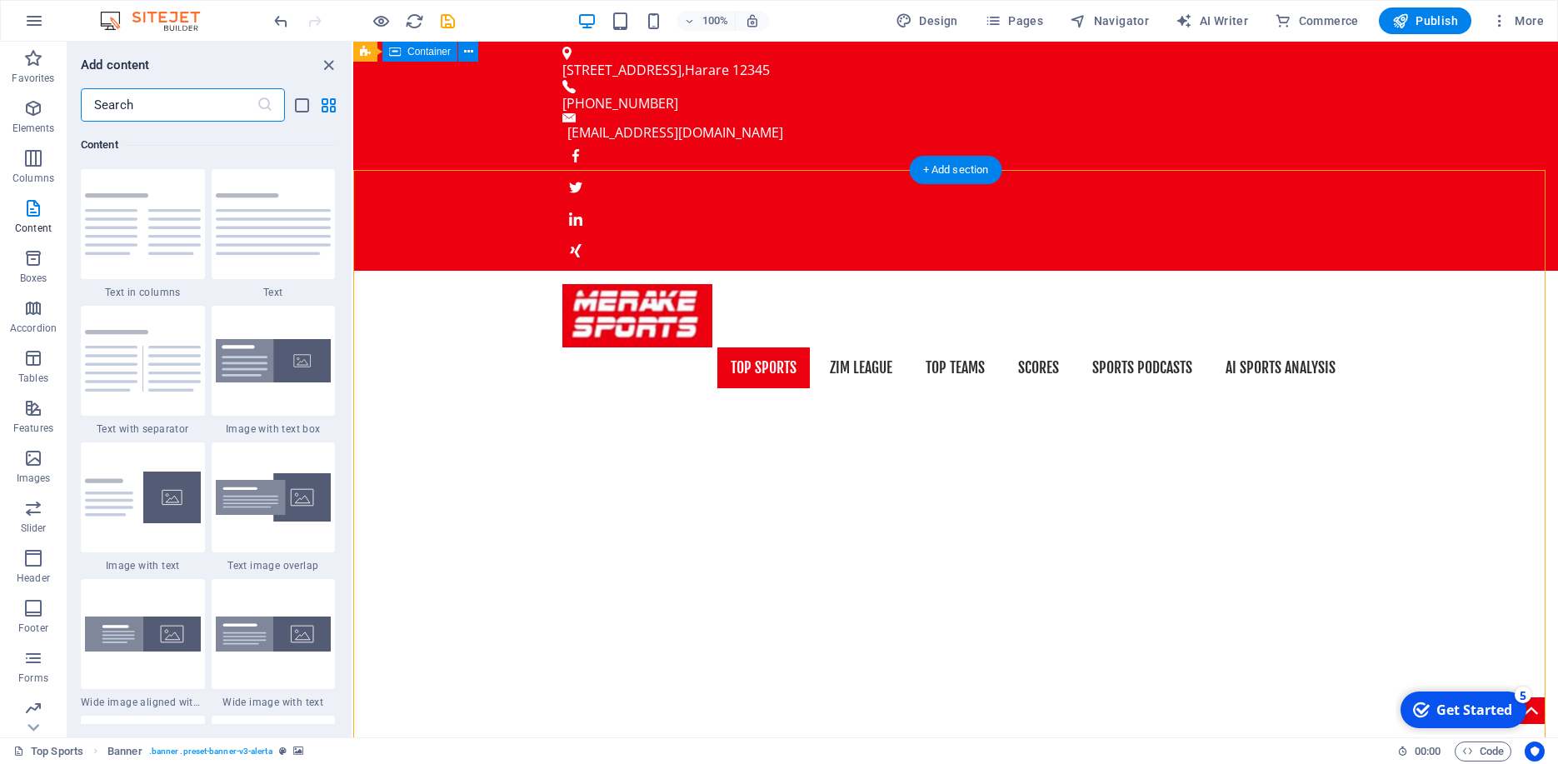
scroll to position [0, 0]
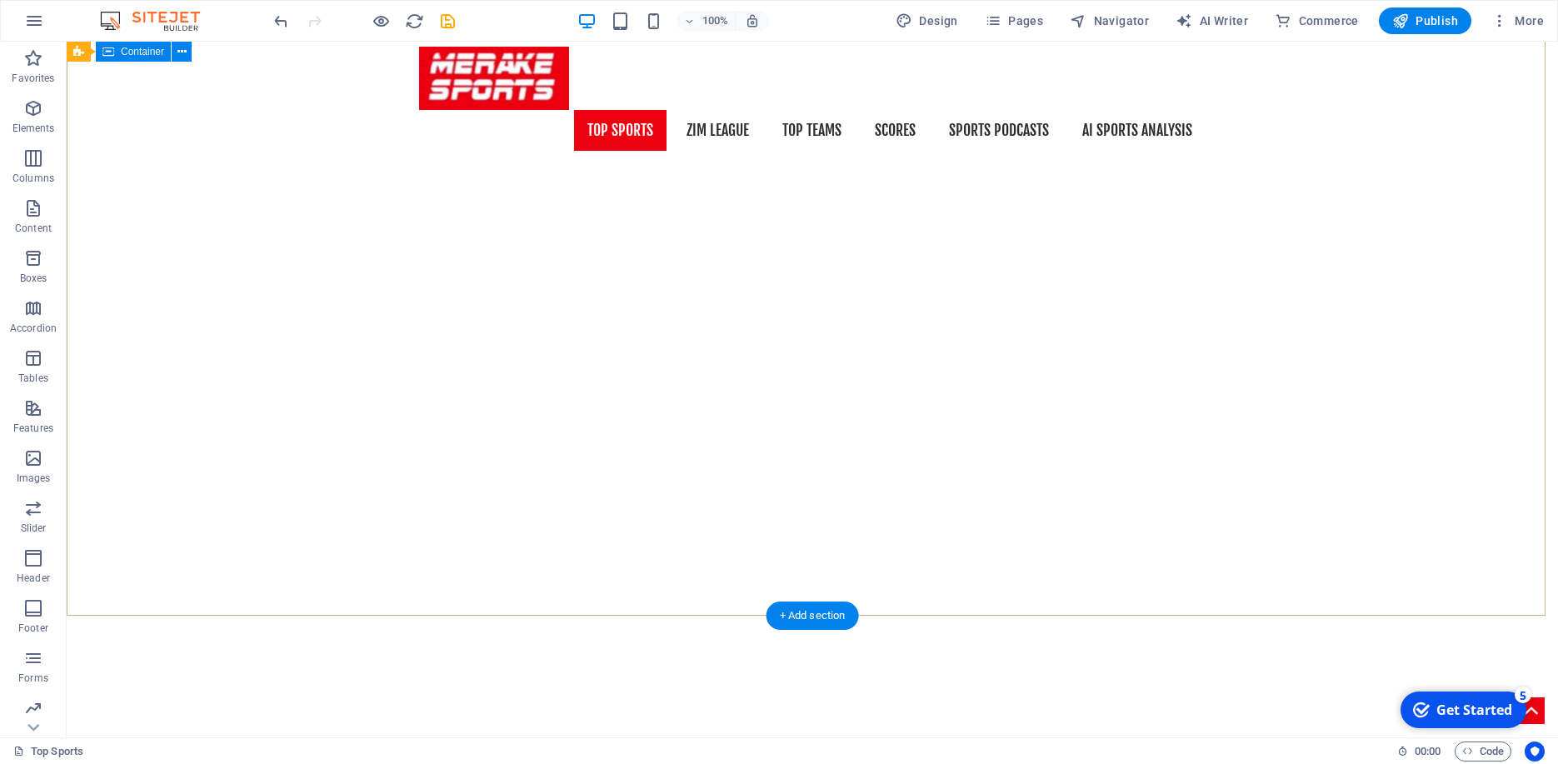
scroll to position [399, 0]
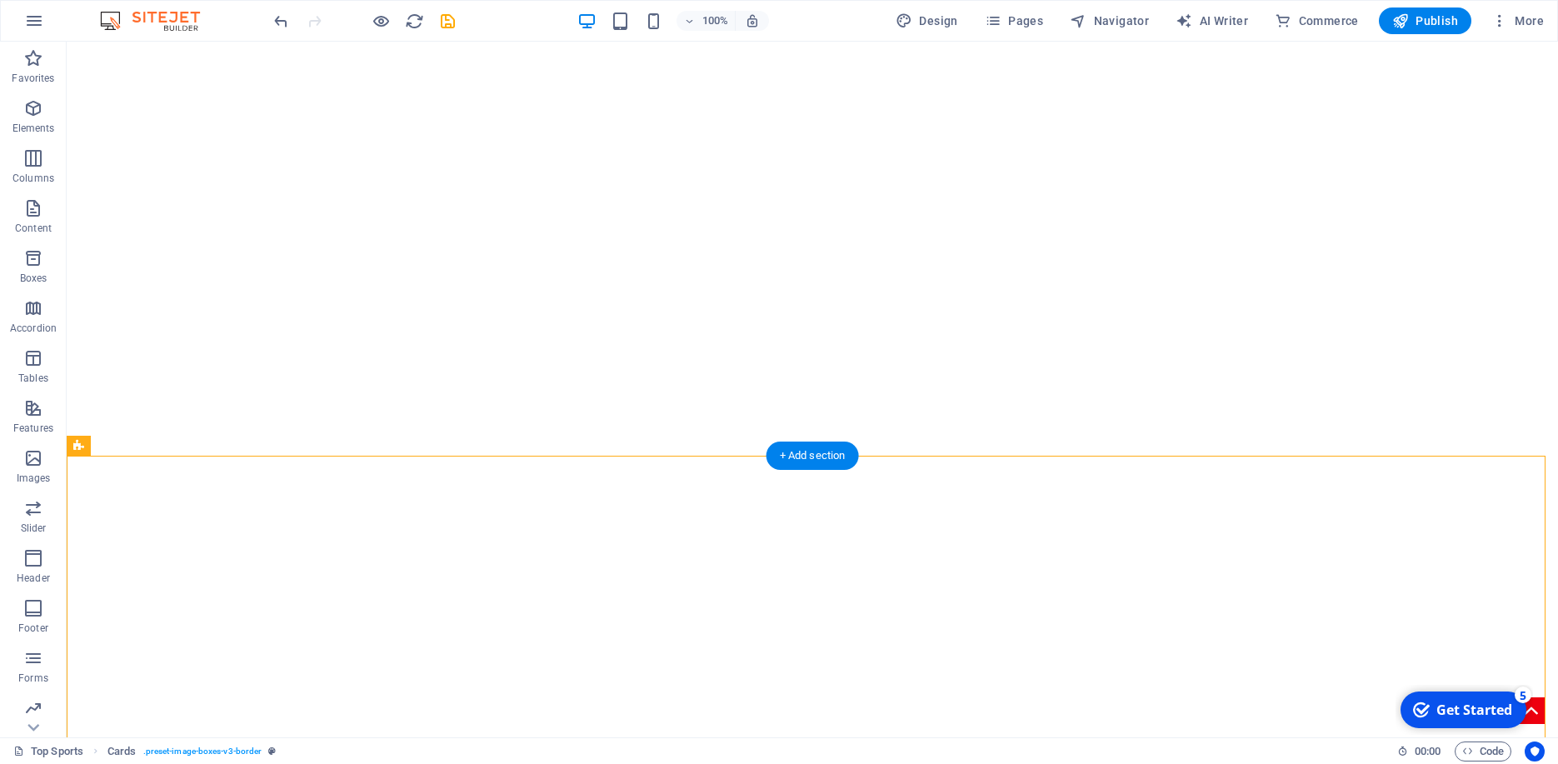
drag, startPoint x: 376, startPoint y: 506, endPoint x: 406, endPoint y: 529, distance: 37.5
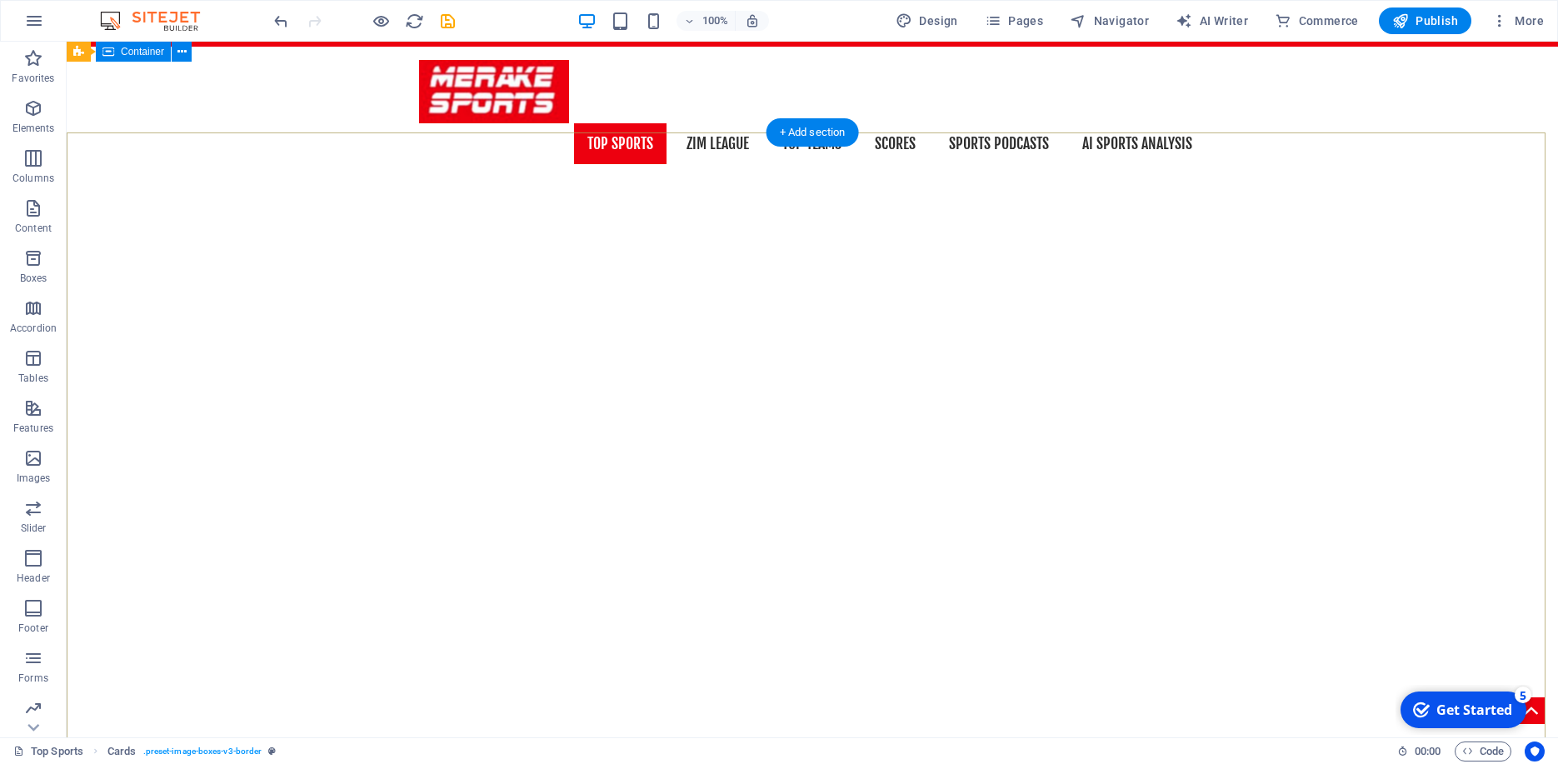
scroll to position [39, 0]
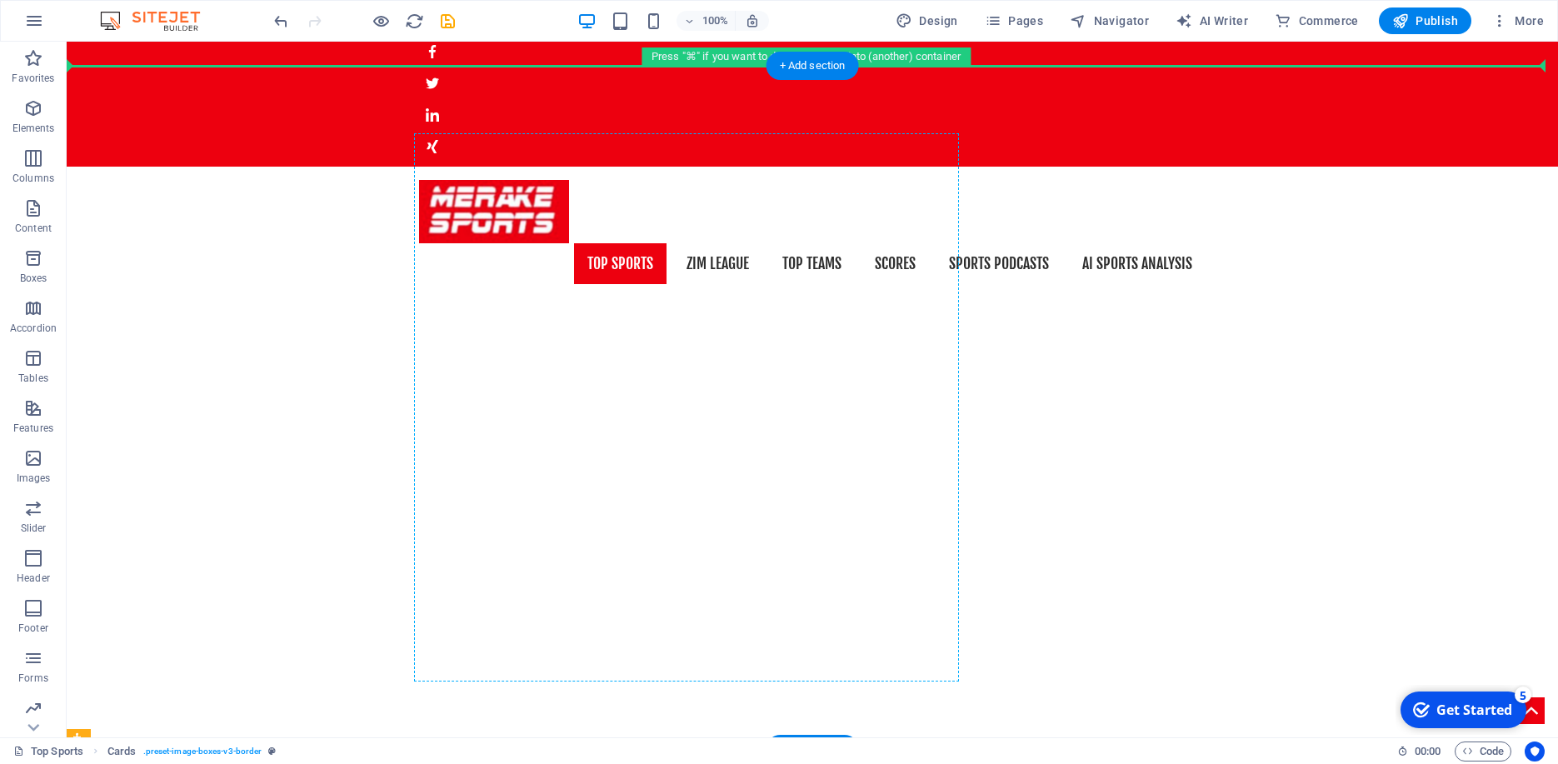
scroll to position [0, 0]
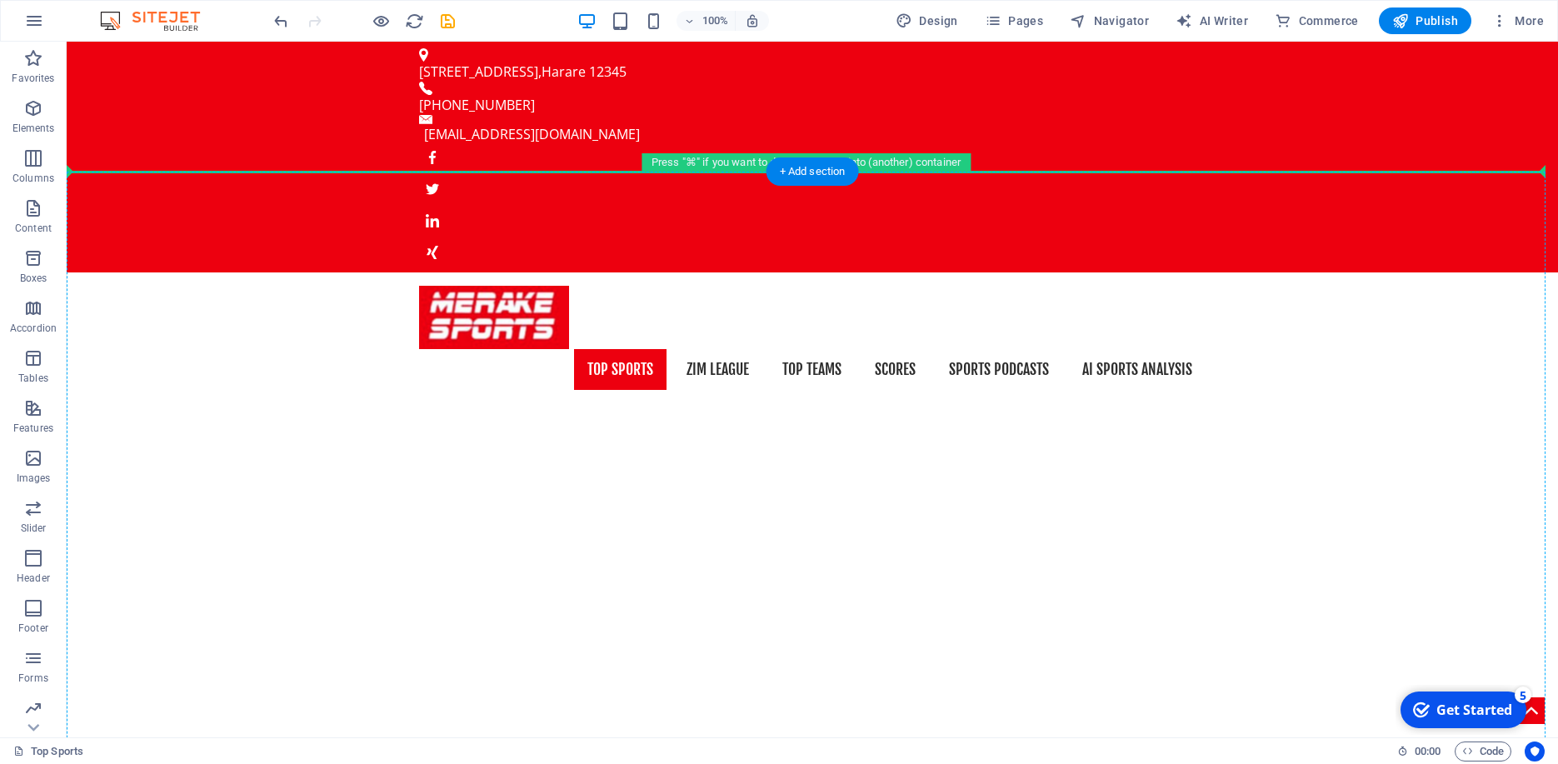
drag, startPoint x: 350, startPoint y: 399, endPoint x: 417, endPoint y: 183, distance: 226.0
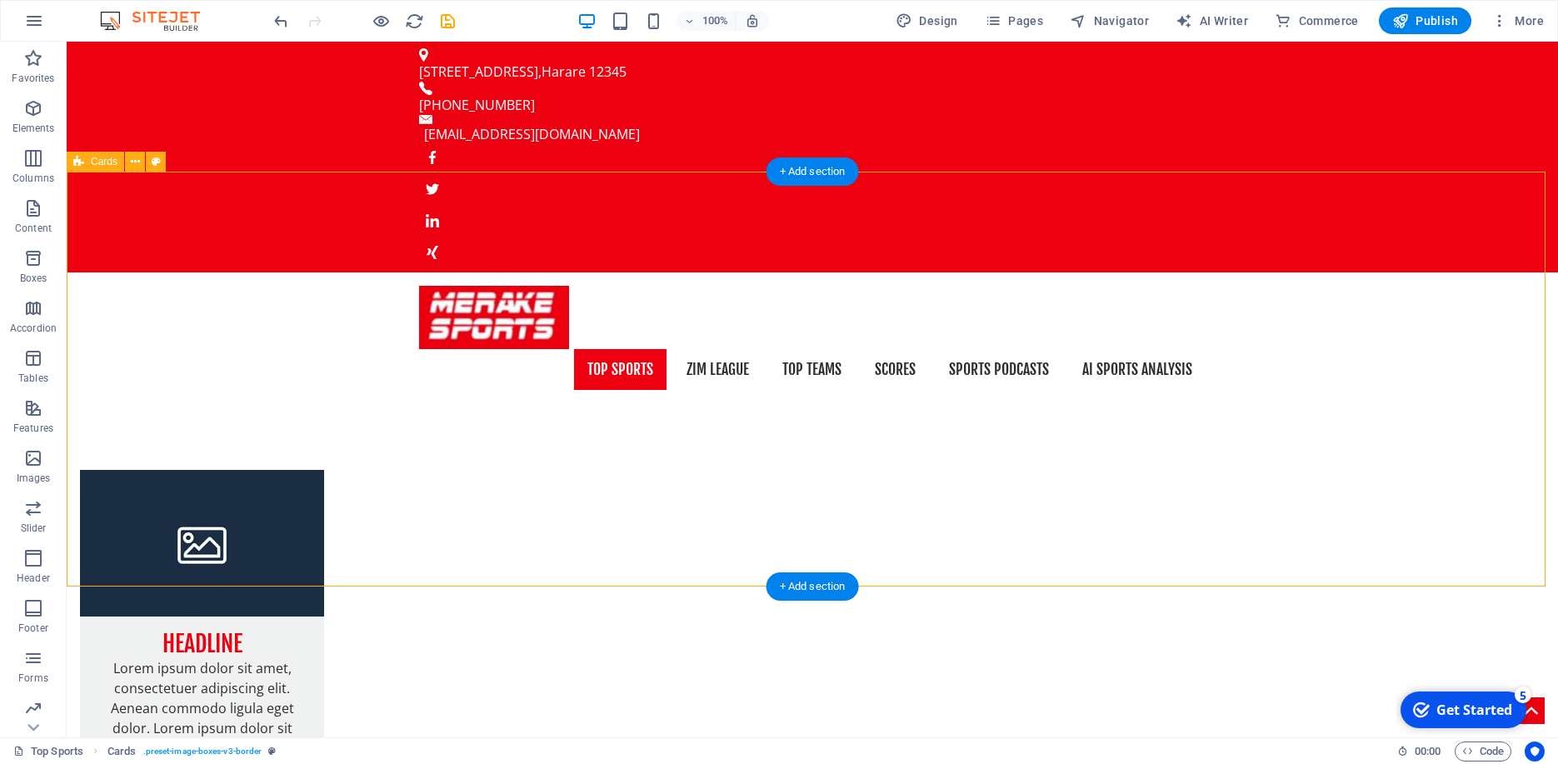
click at [804, 589] on div "+ Add section" at bounding box center [812, 586] width 92 height 28
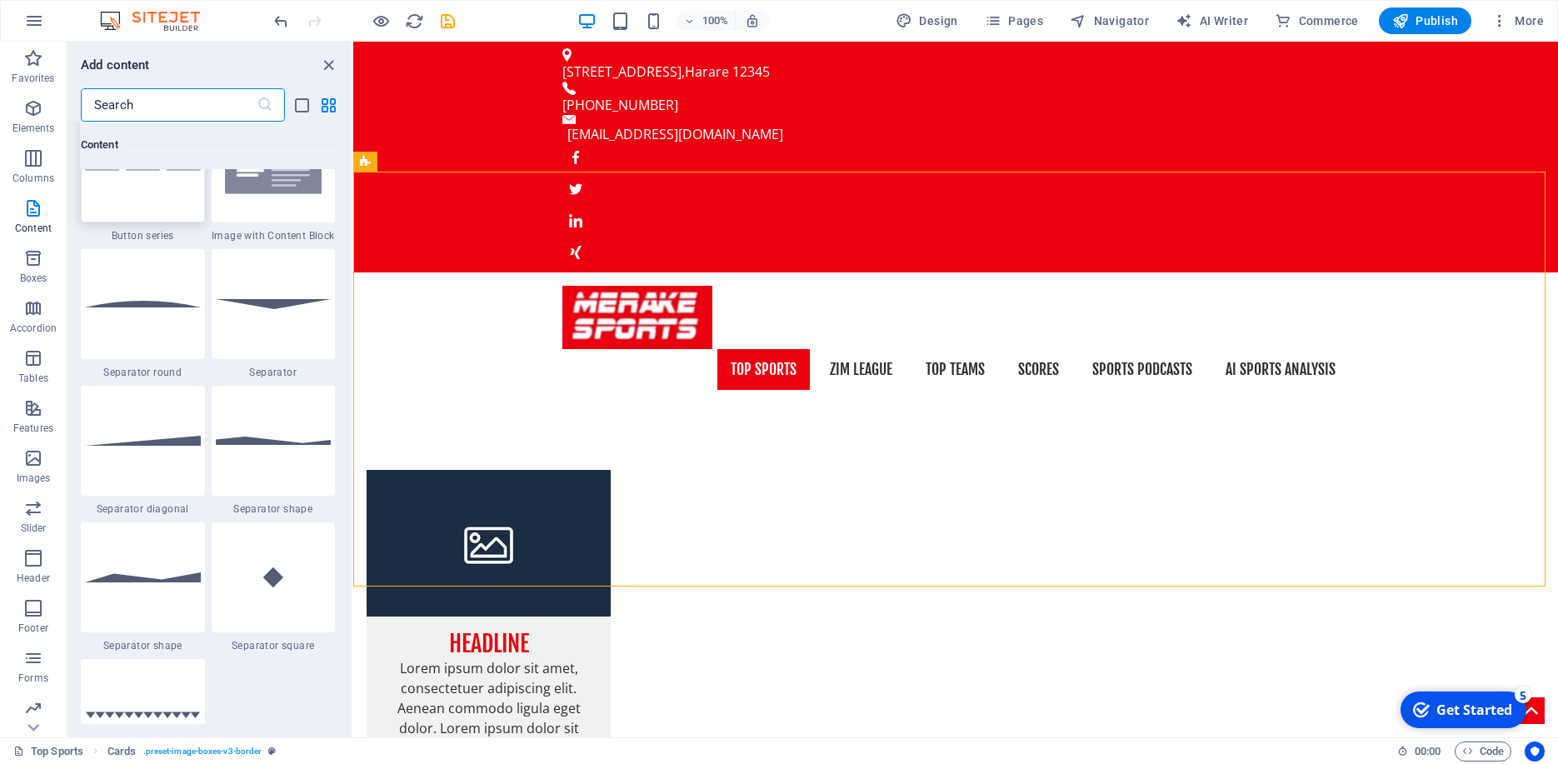
scroll to position [4026, 0]
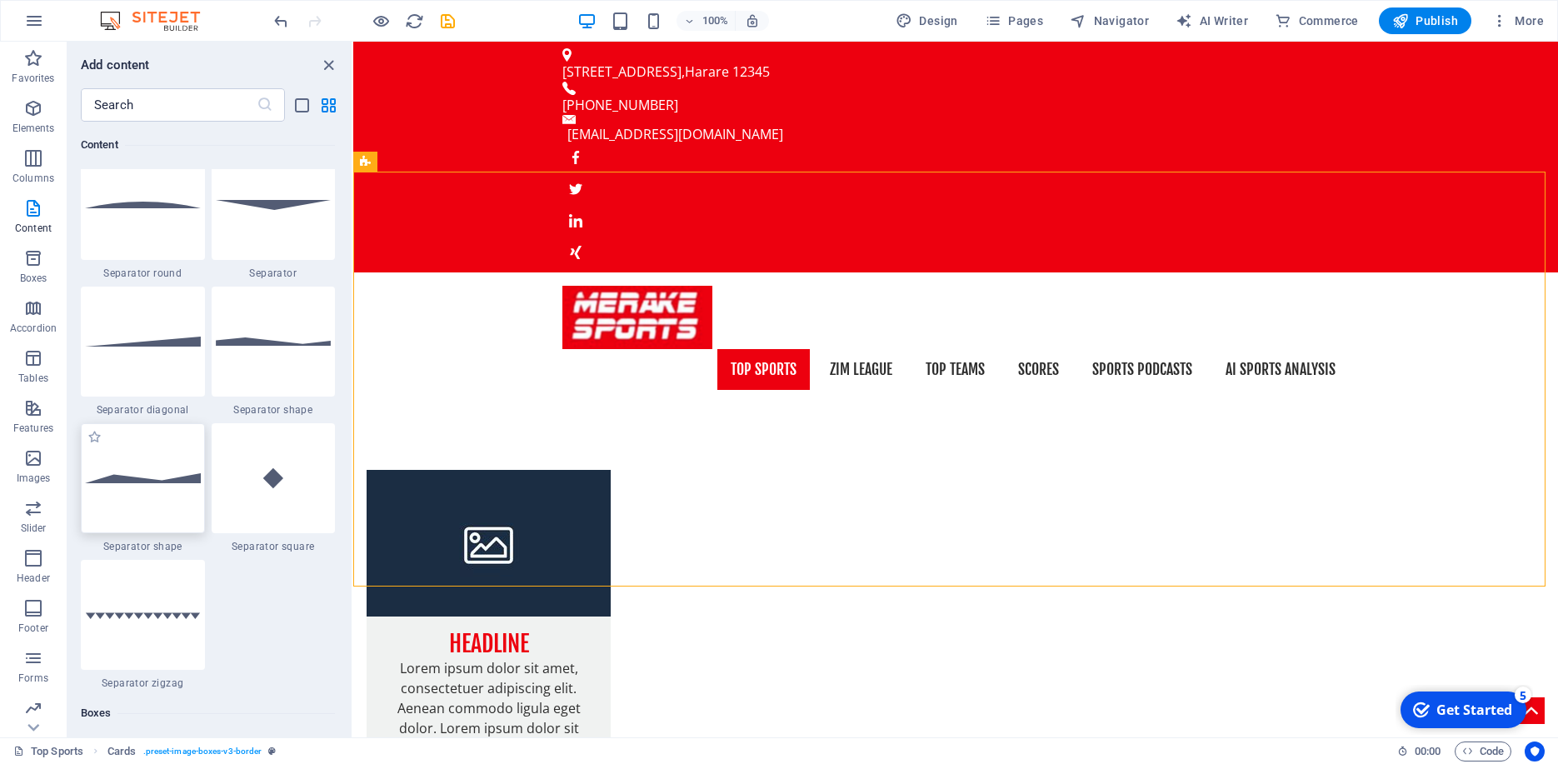
click at [145, 466] on div at bounding box center [143, 478] width 124 height 110
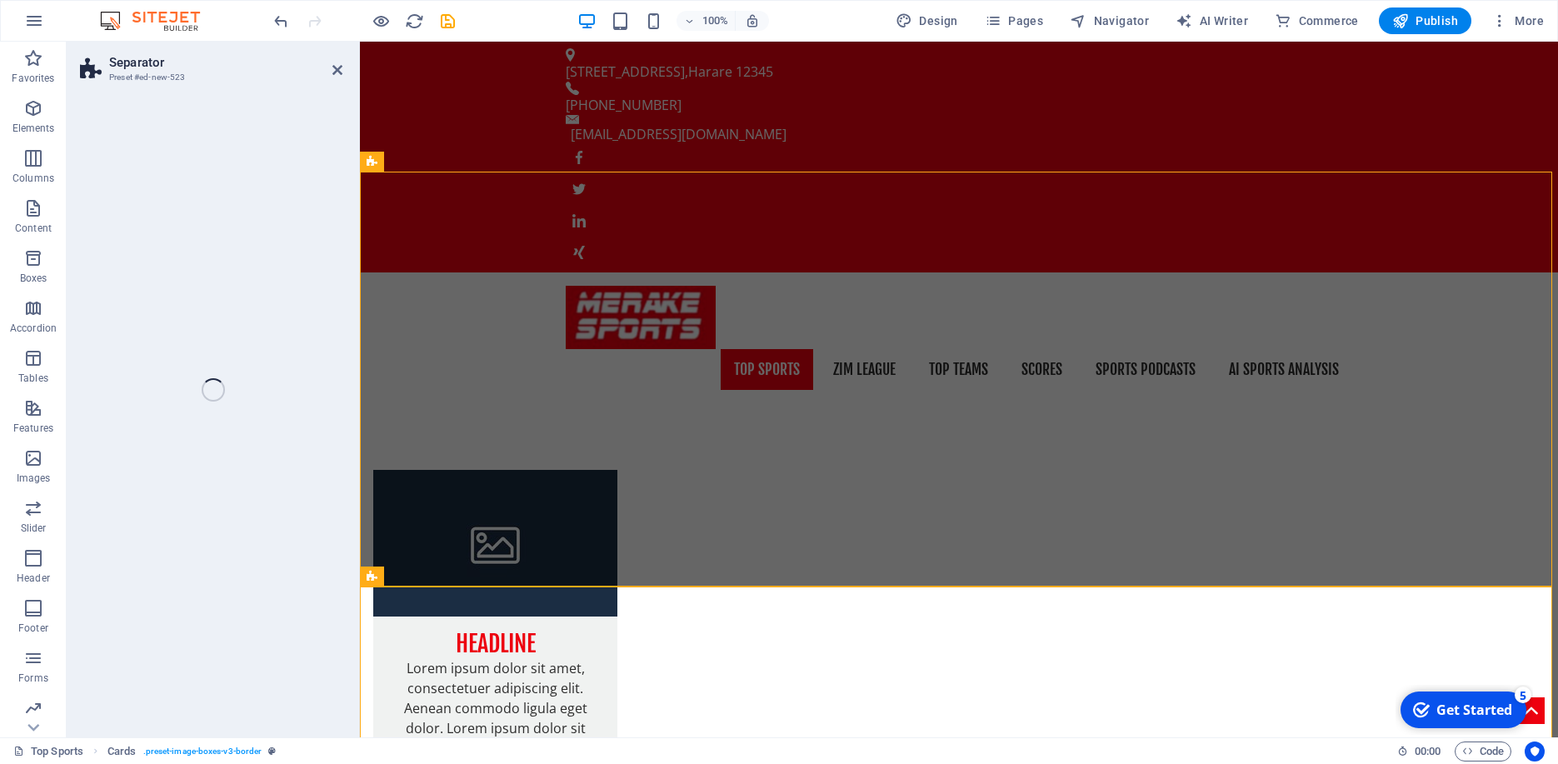
select select "polygon2"
select select "rem"
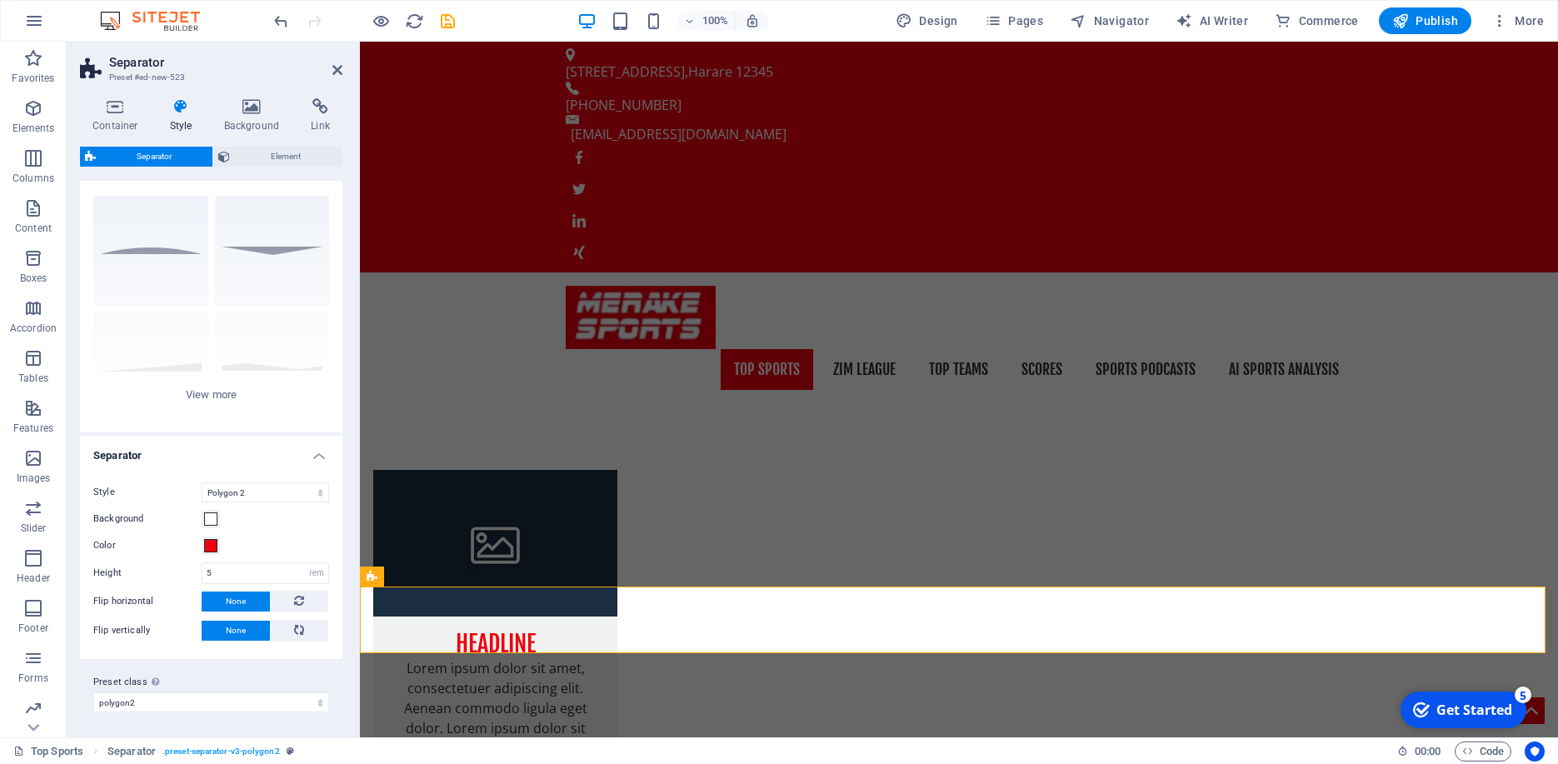
scroll to position [29, 0]
click at [206, 403] on div "Circle Default Diagonal Polygon 1 Polygon 2 Square Zigzag" at bounding box center [211, 307] width 262 height 250
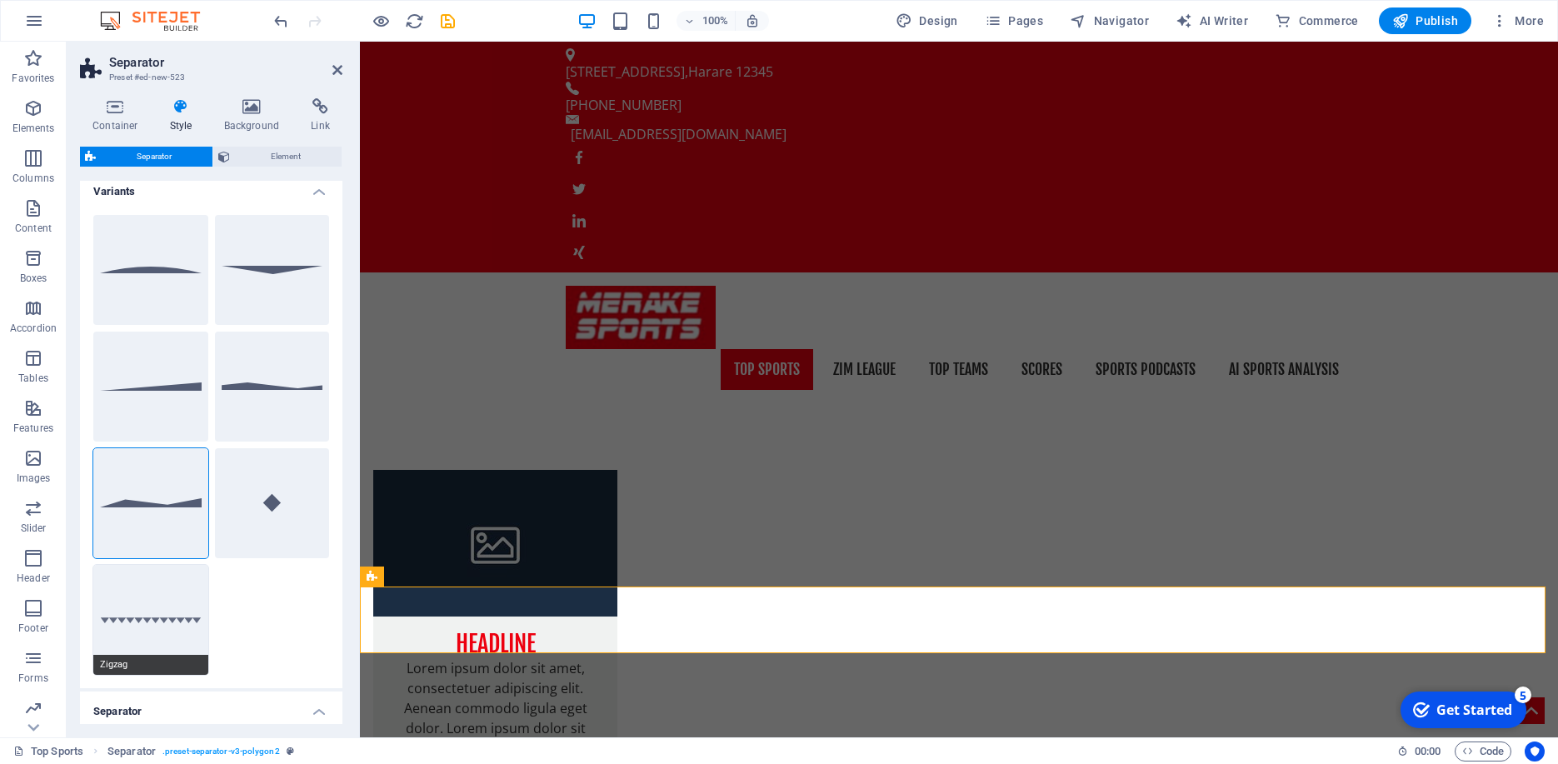
scroll to position [0, 0]
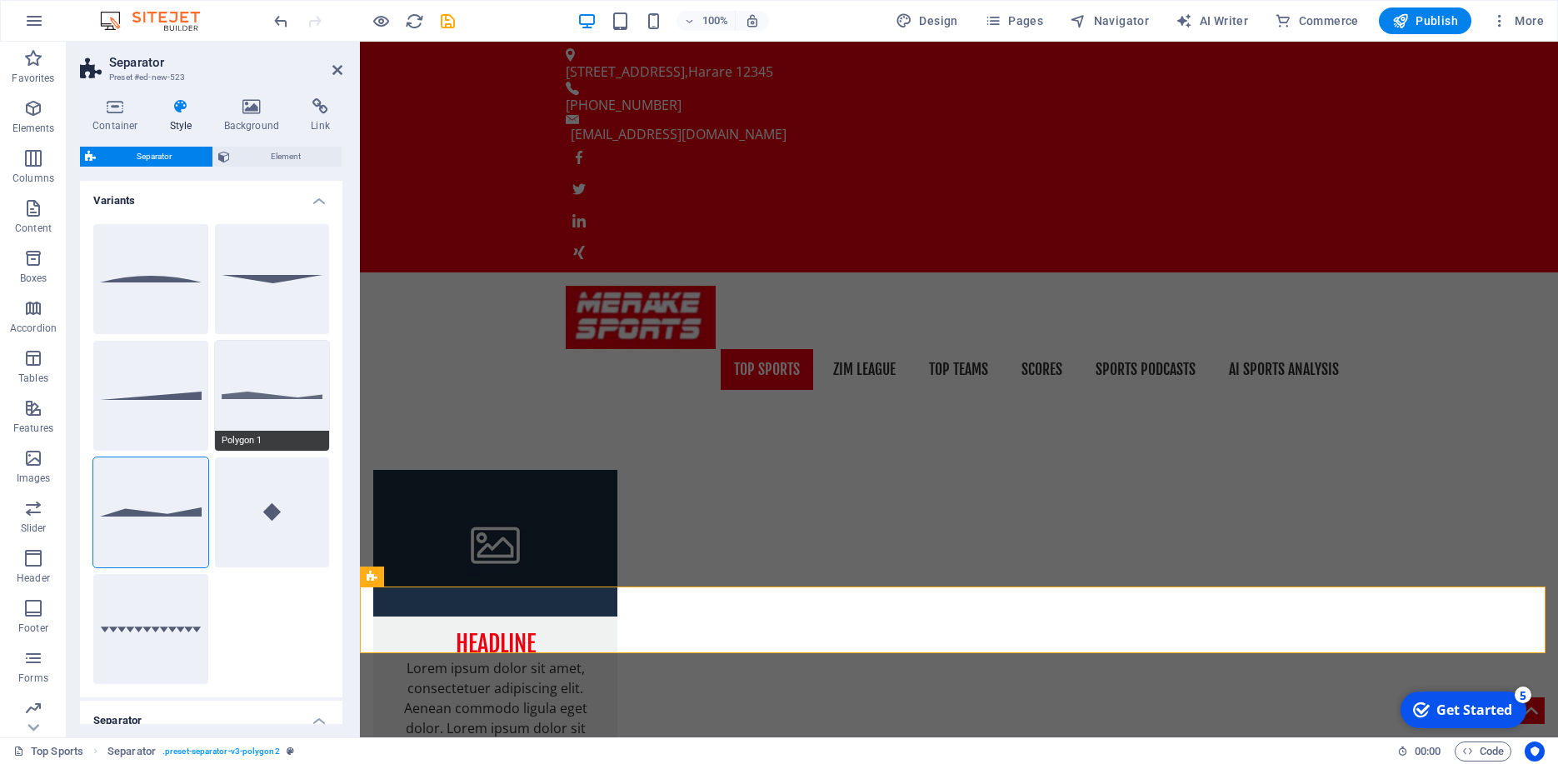
click at [243, 394] on button "Polygon 1" at bounding box center [272, 396] width 115 height 110
select select "polygon1"
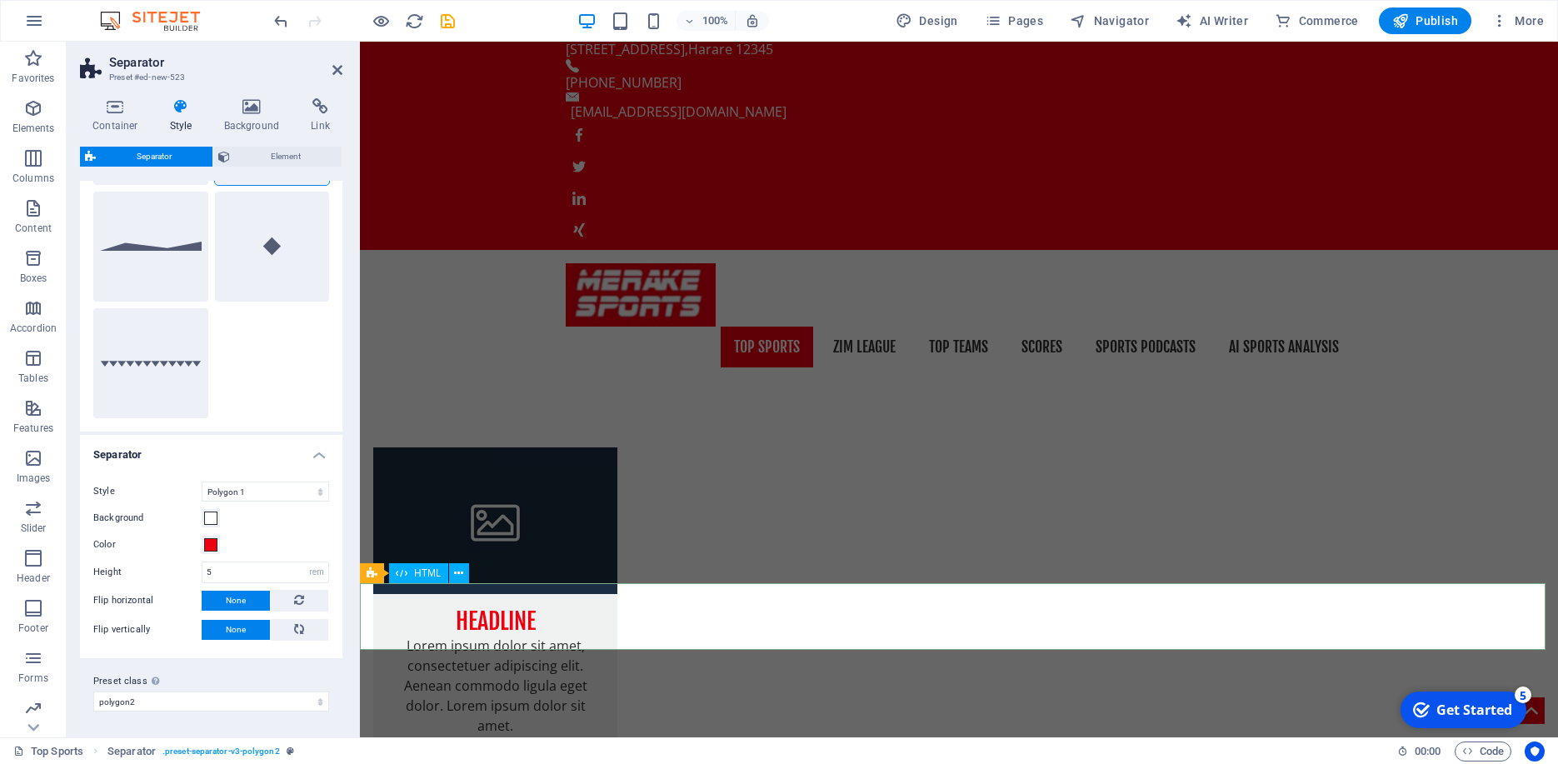
scroll to position [27, 0]
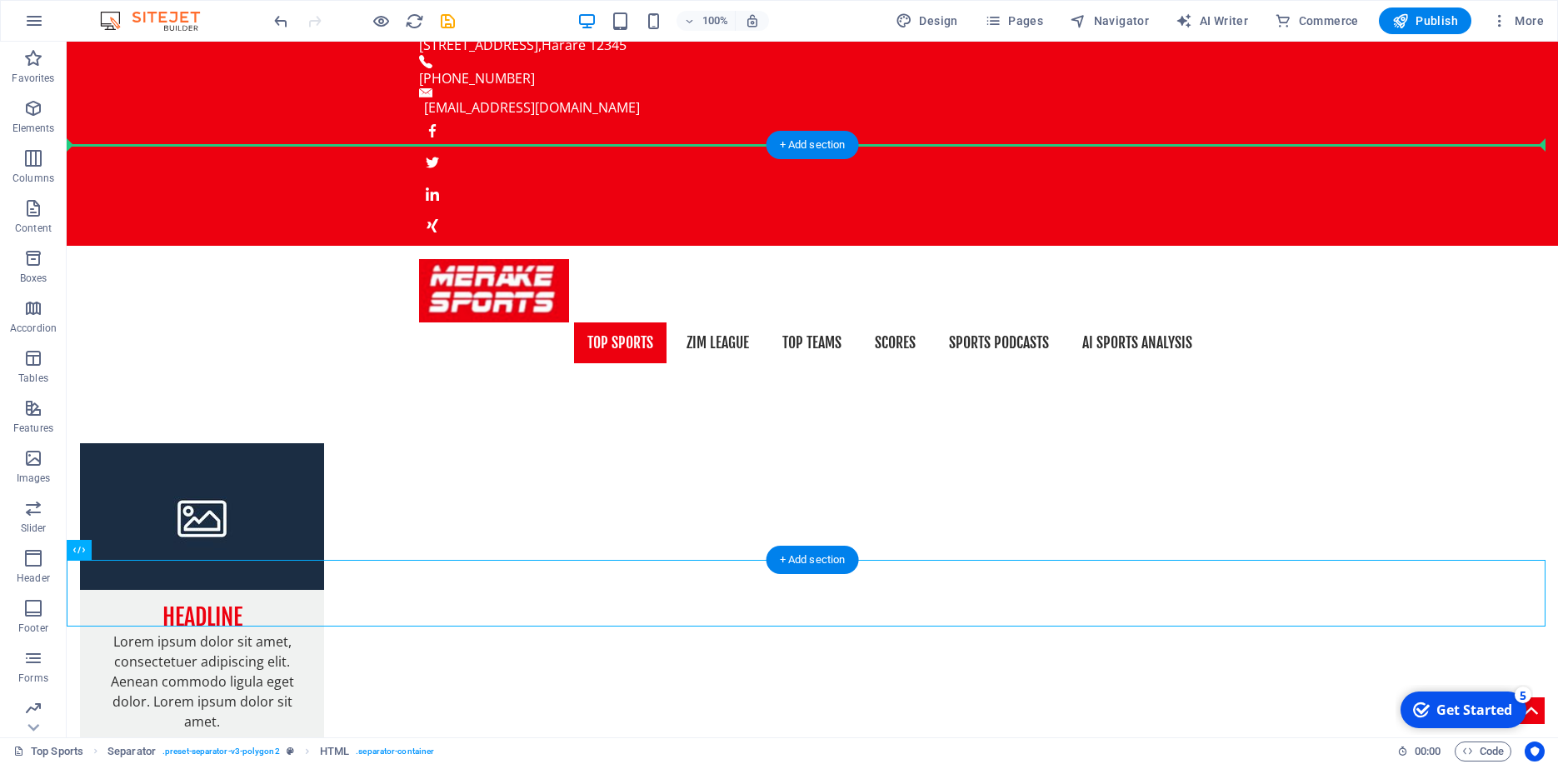
drag, startPoint x: 381, startPoint y: 609, endPoint x: 671, endPoint y: 183, distance: 515.4
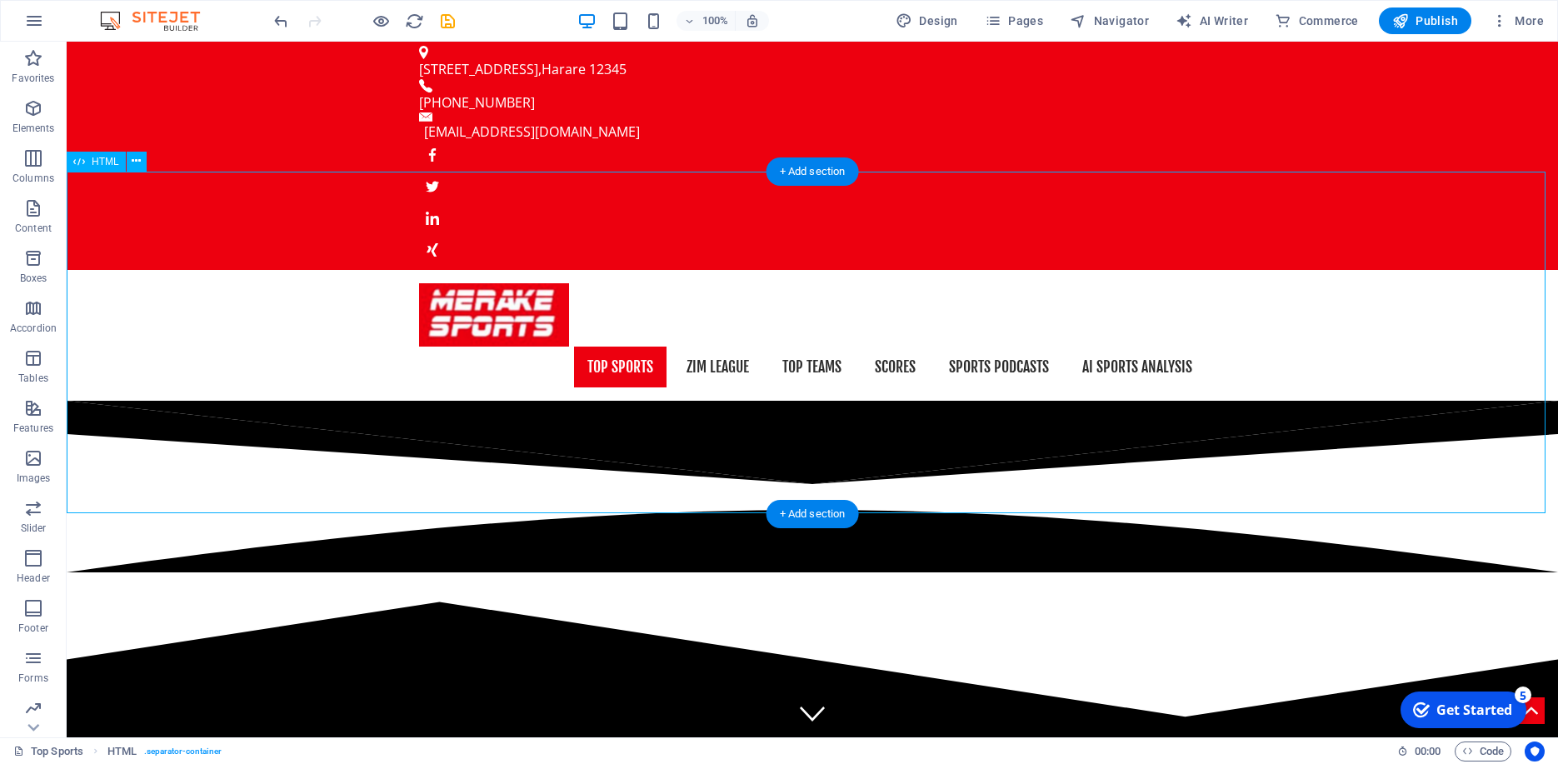
scroll to position [0, 0]
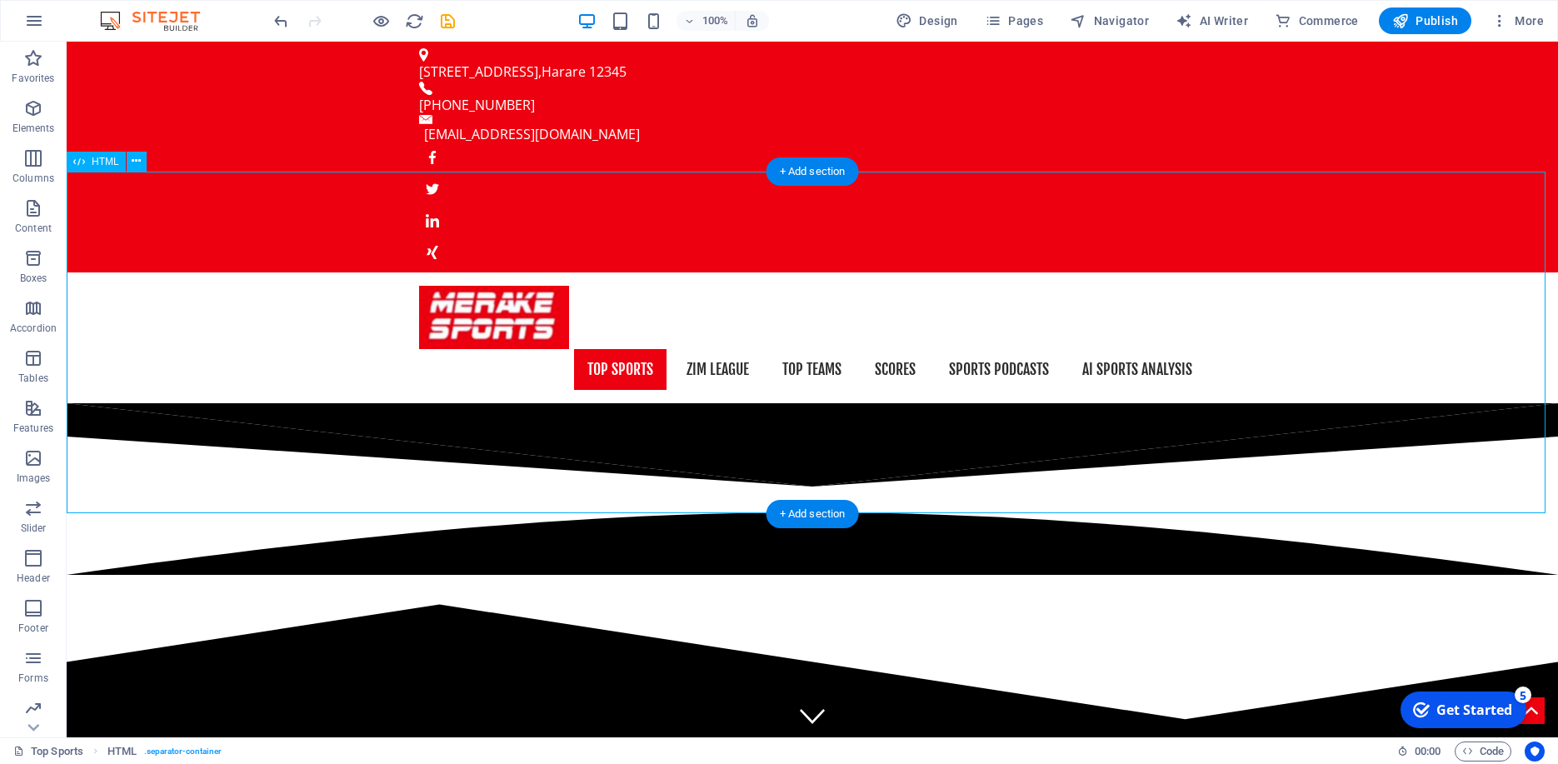
click at [589, 447] on div at bounding box center [812, 575] width 1491 height 345
click at [536, 403] on div at bounding box center [812, 575] width 1491 height 345
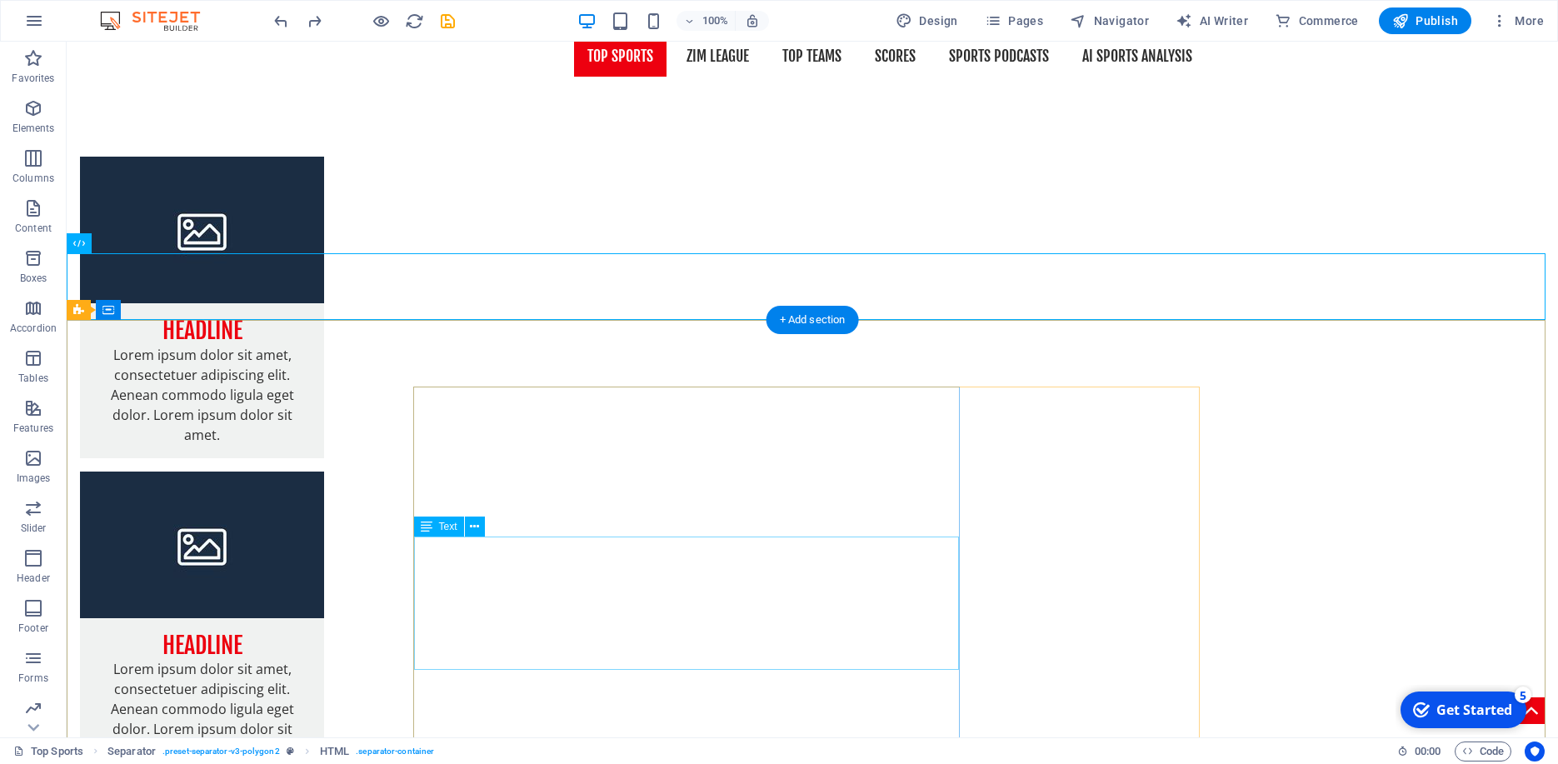
scroll to position [333, 0]
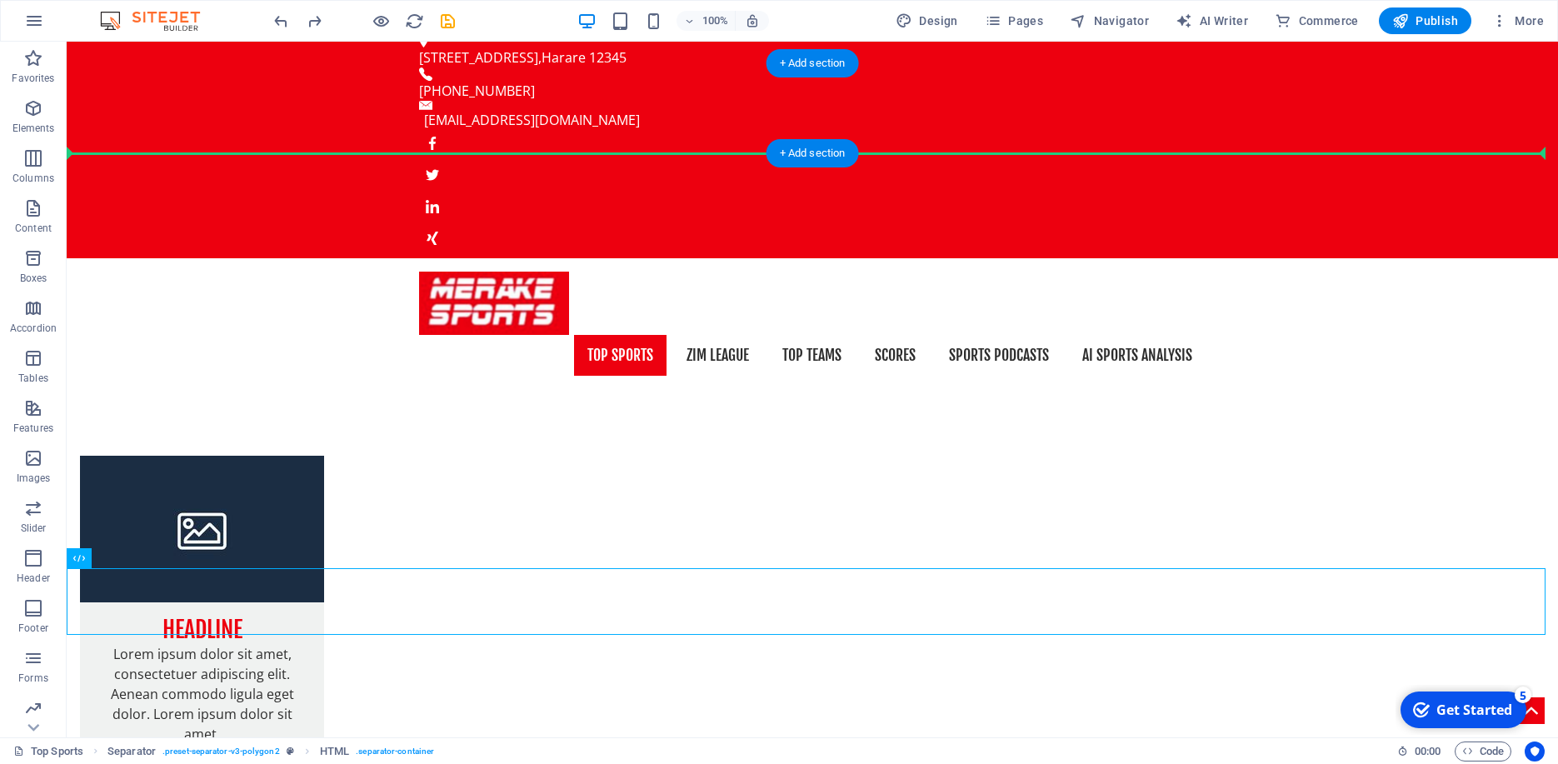
scroll to position [11, 0]
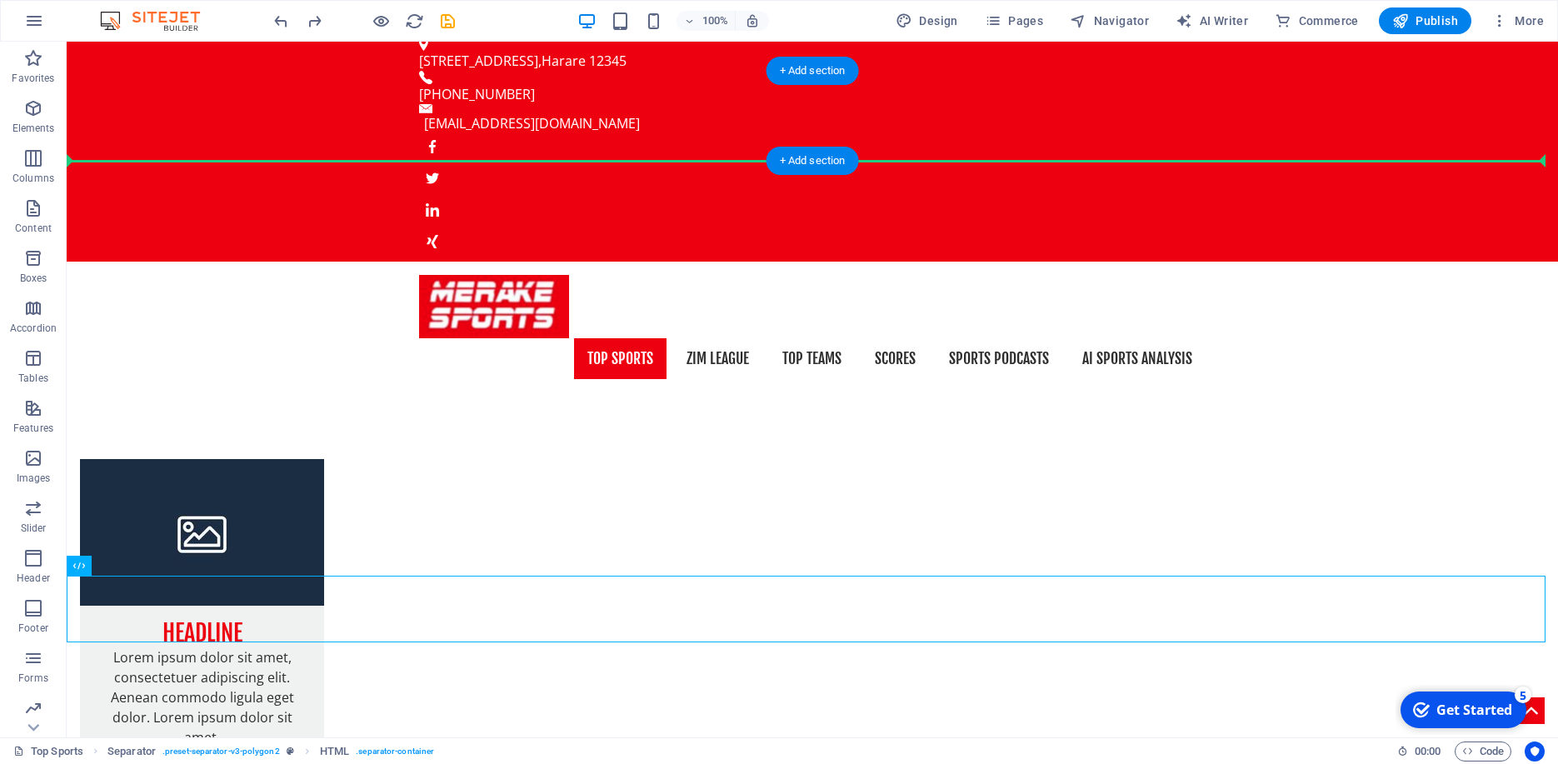
drag, startPoint x: 289, startPoint y: 287, endPoint x: 314, endPoint y: 143, distance: 145.4
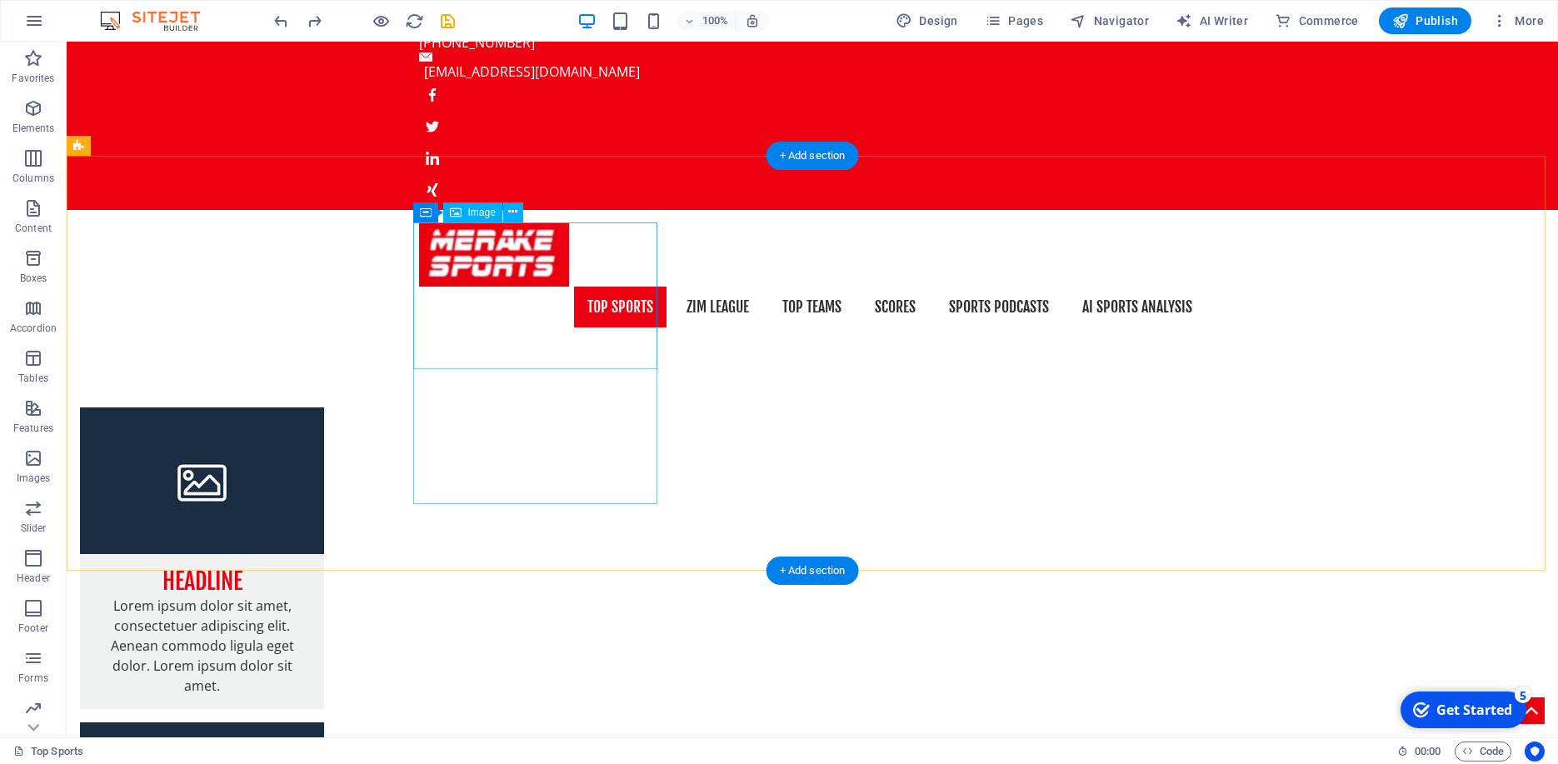
scroll to position [0, 0]
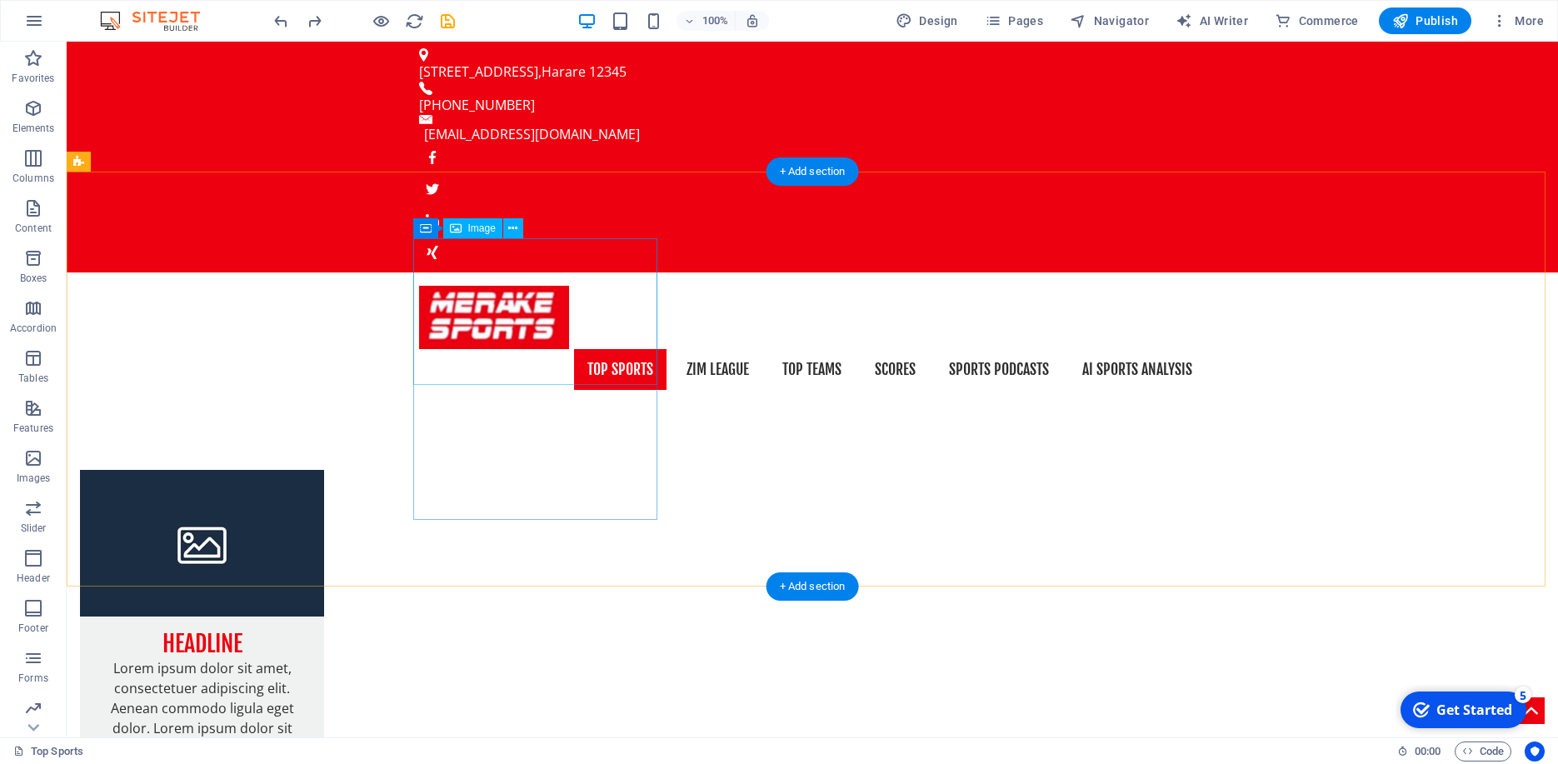
click at [324, 470] on figure at bounding box center [202, 543] width 244 height 147
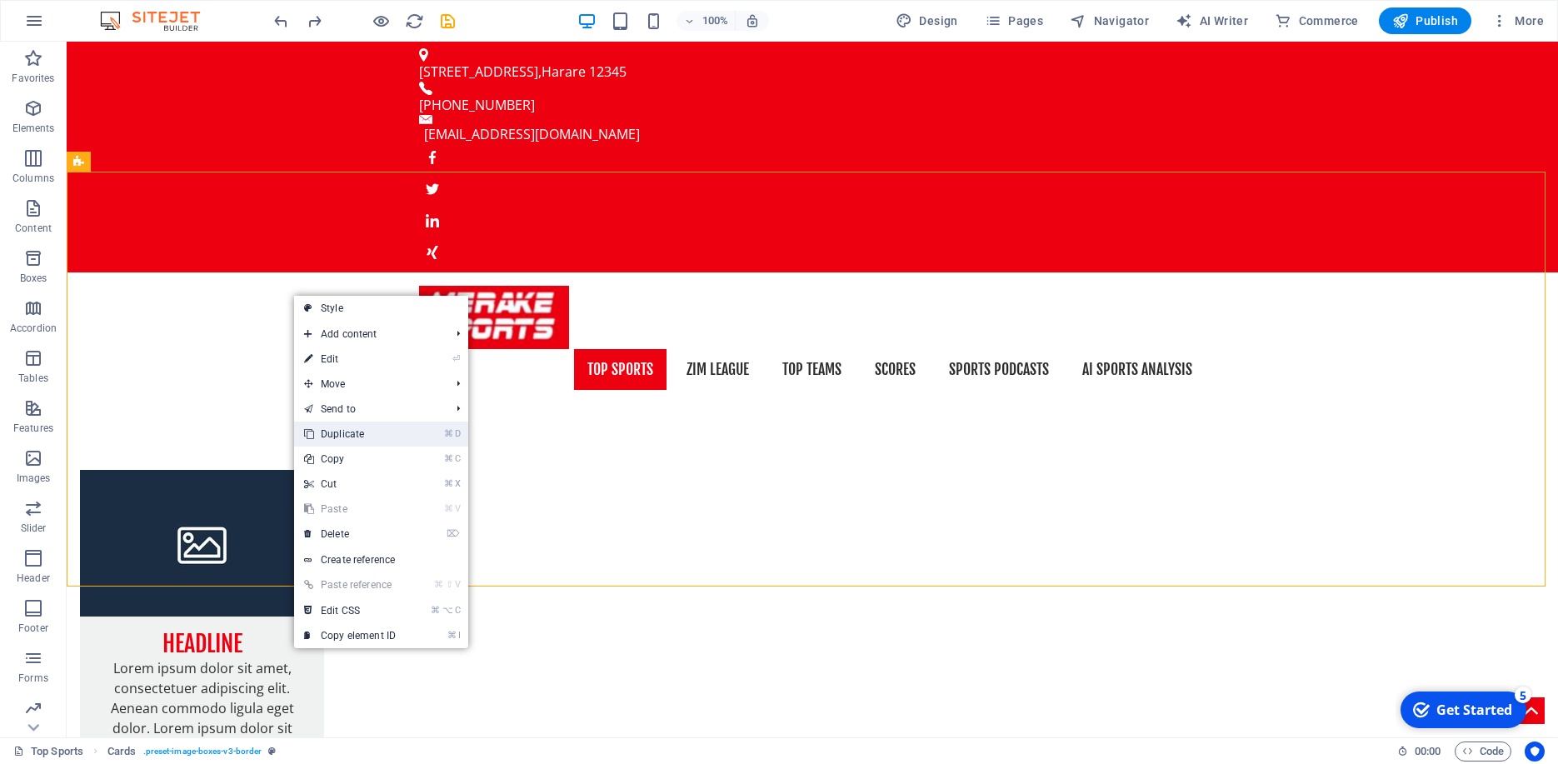
click at [346, 423] on link "⌘ D Duplicate" at bounding box center [350, 433] width 112 height 25
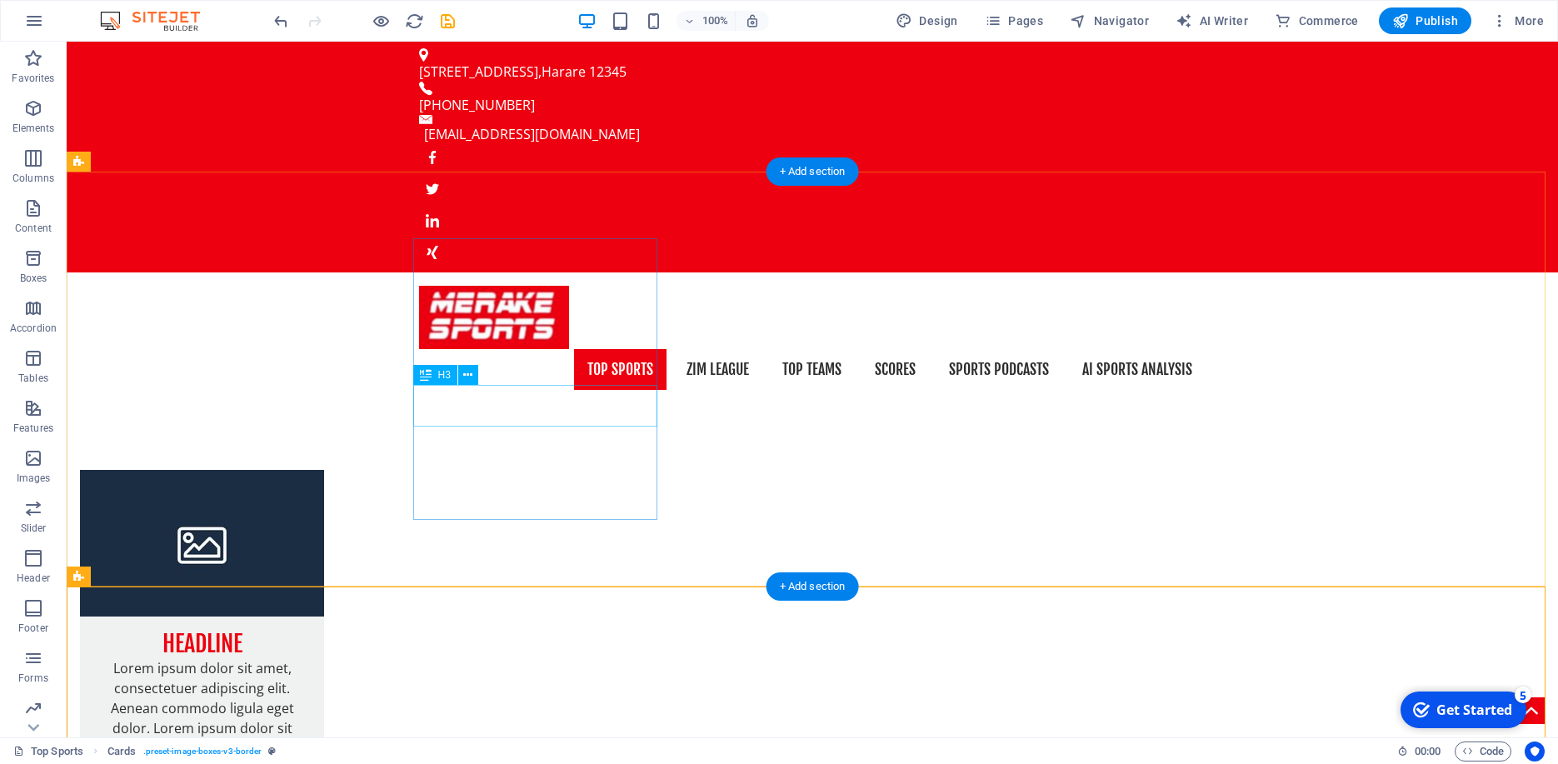
click at [324, 616] on div "Headline" at bounding box center [202, 637] width 244 height 42
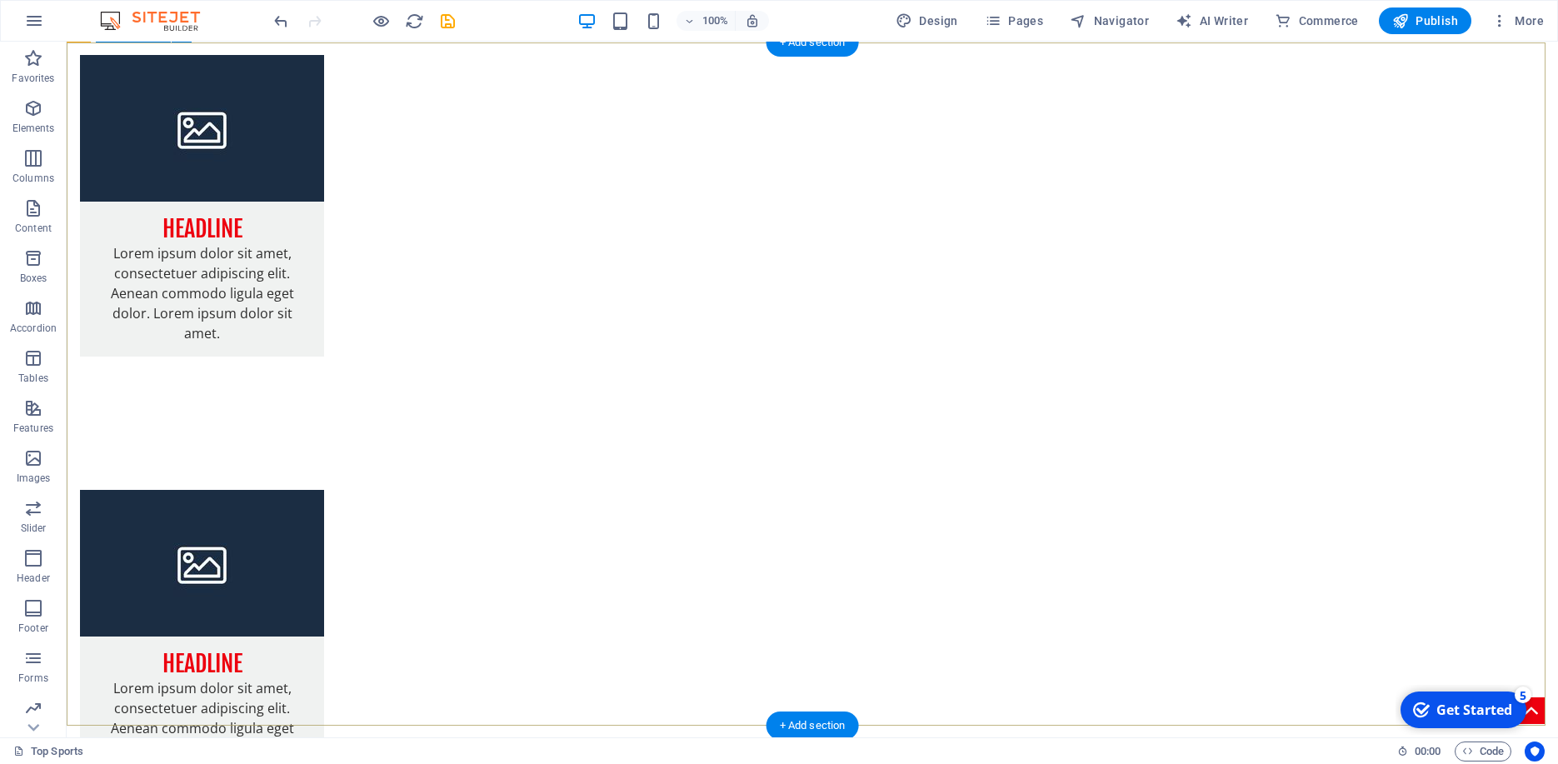
scroll to position [1067, 0]
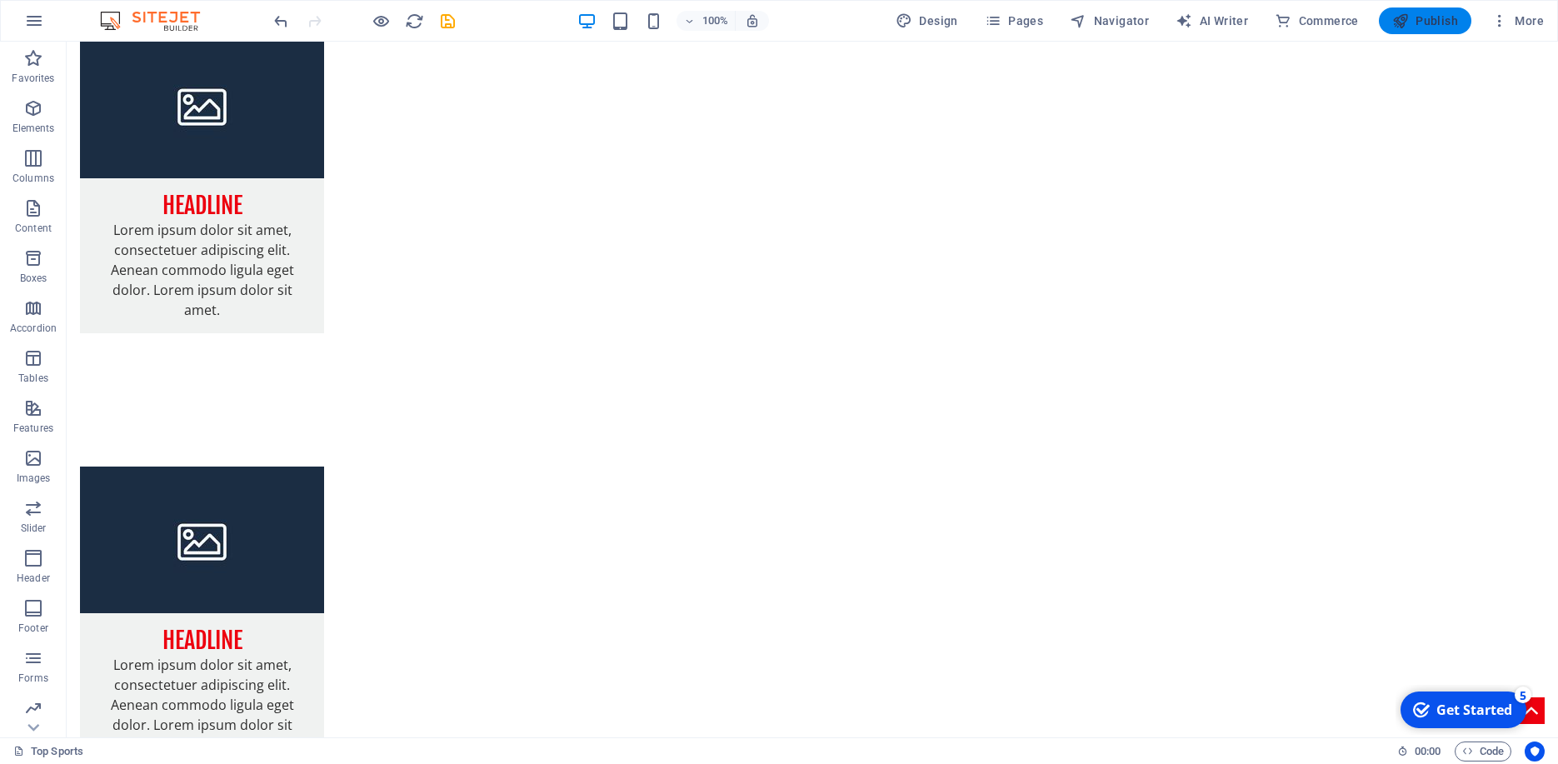
click at [1438, 20] on span "Publish" at bounding box center [1425, 20] width 66 height 17
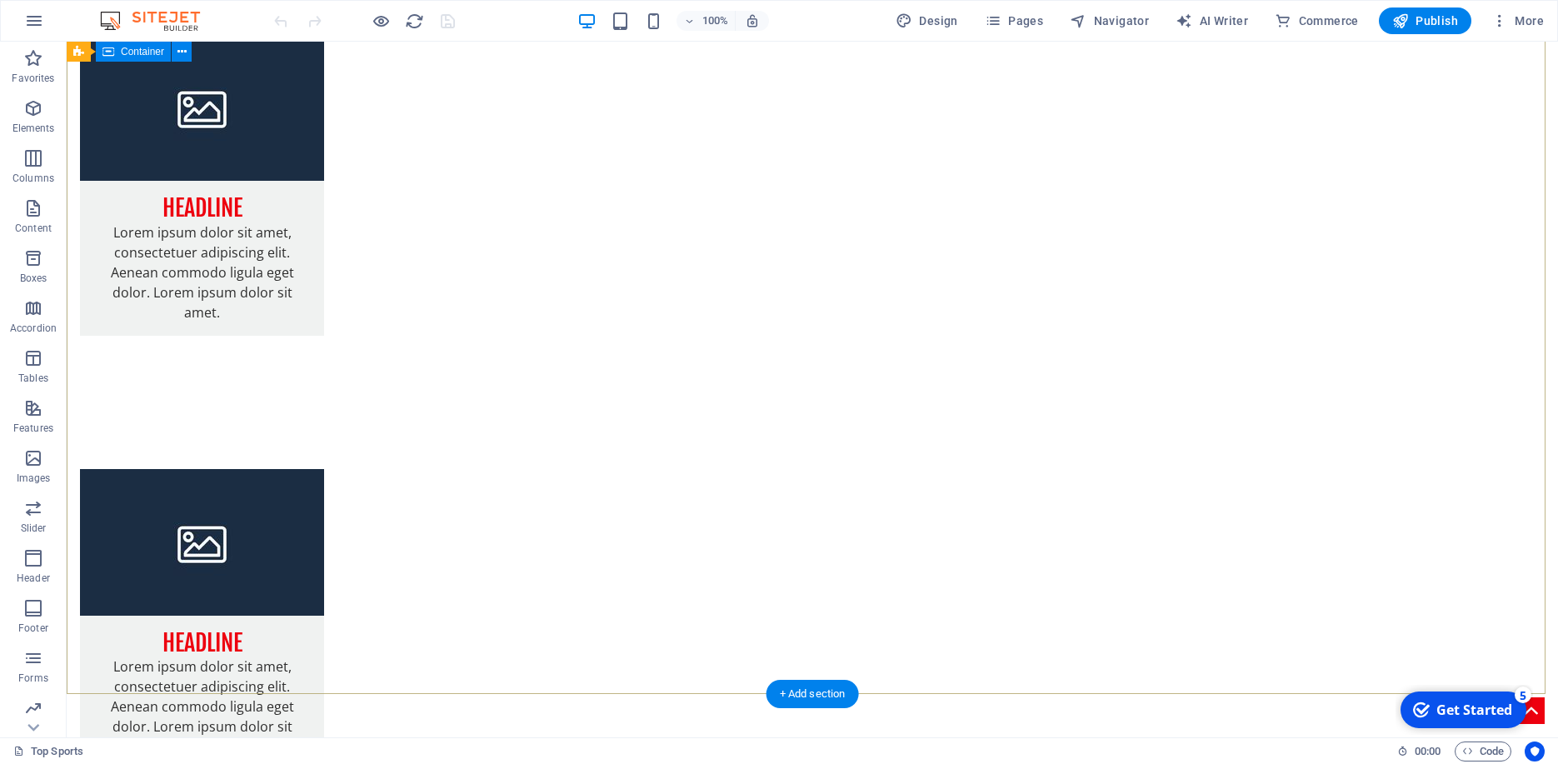
scroll to position [1067, 0]
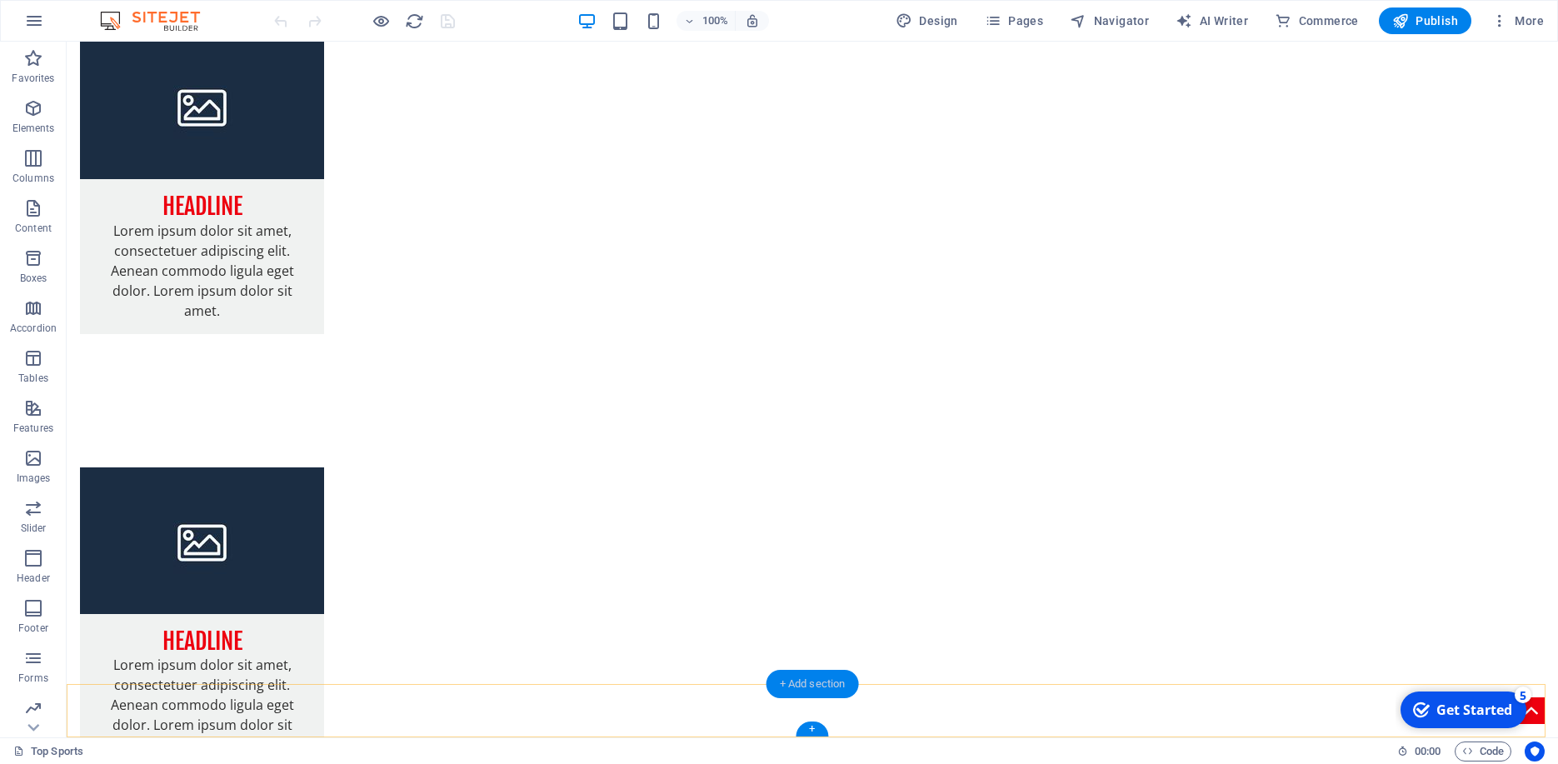
click at [811, 680] on div "+ Add section" at bounding box center [812, 684] width 92 height 28
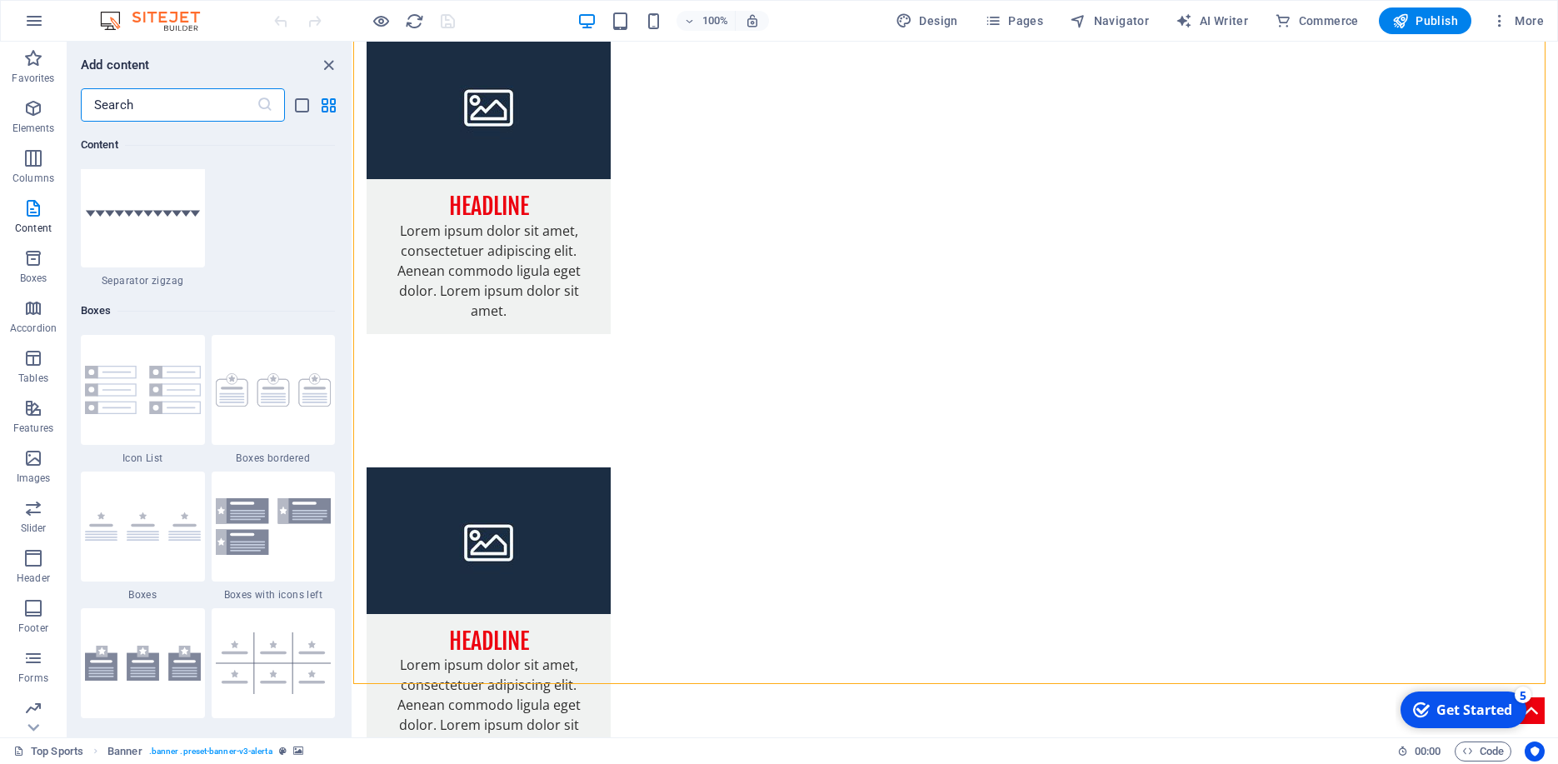
scroll to position [4430, 0]
click at [255, 532] on img at bounding box center [274, 525] width 116 height 56
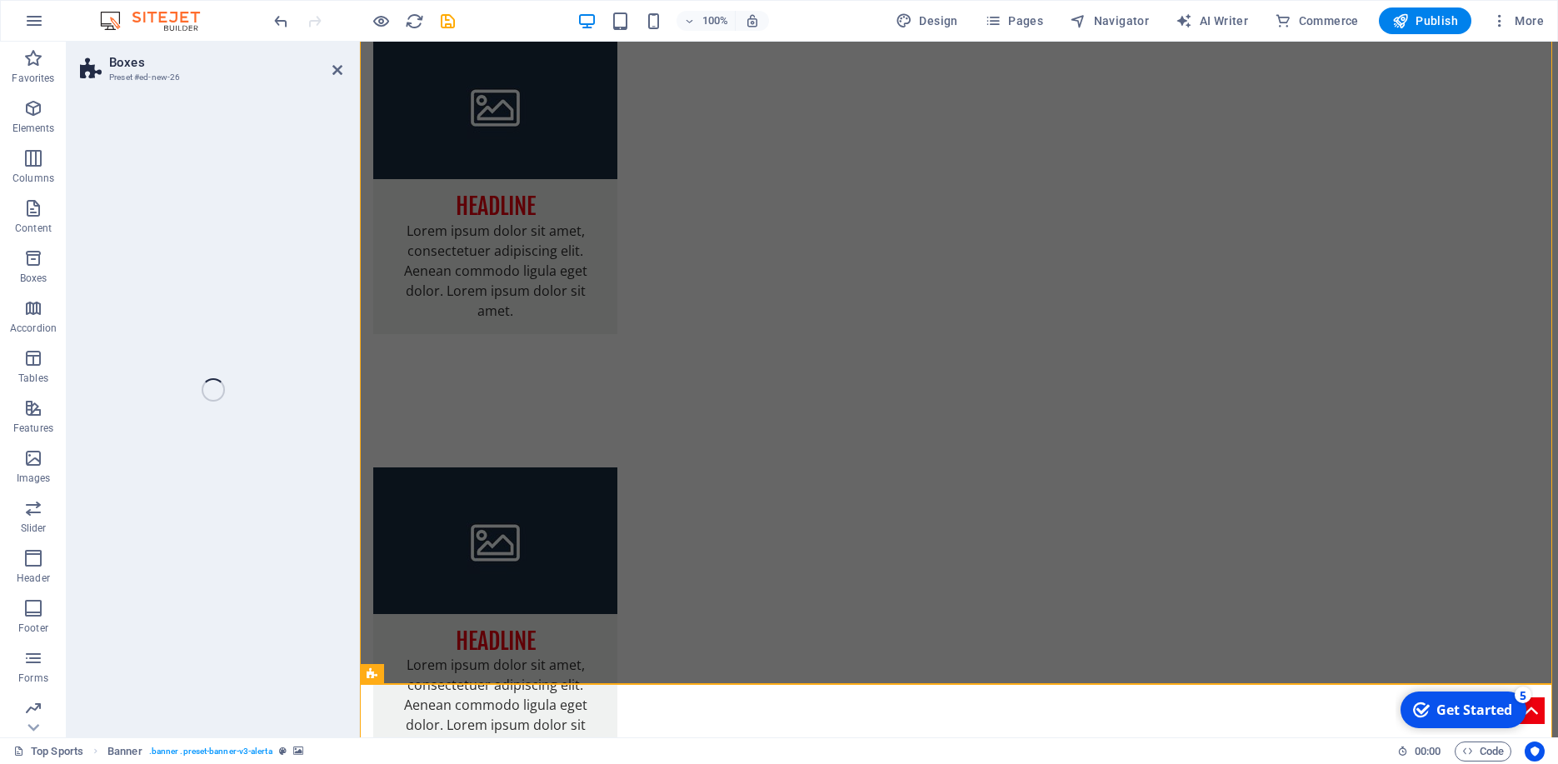
select select "rem"
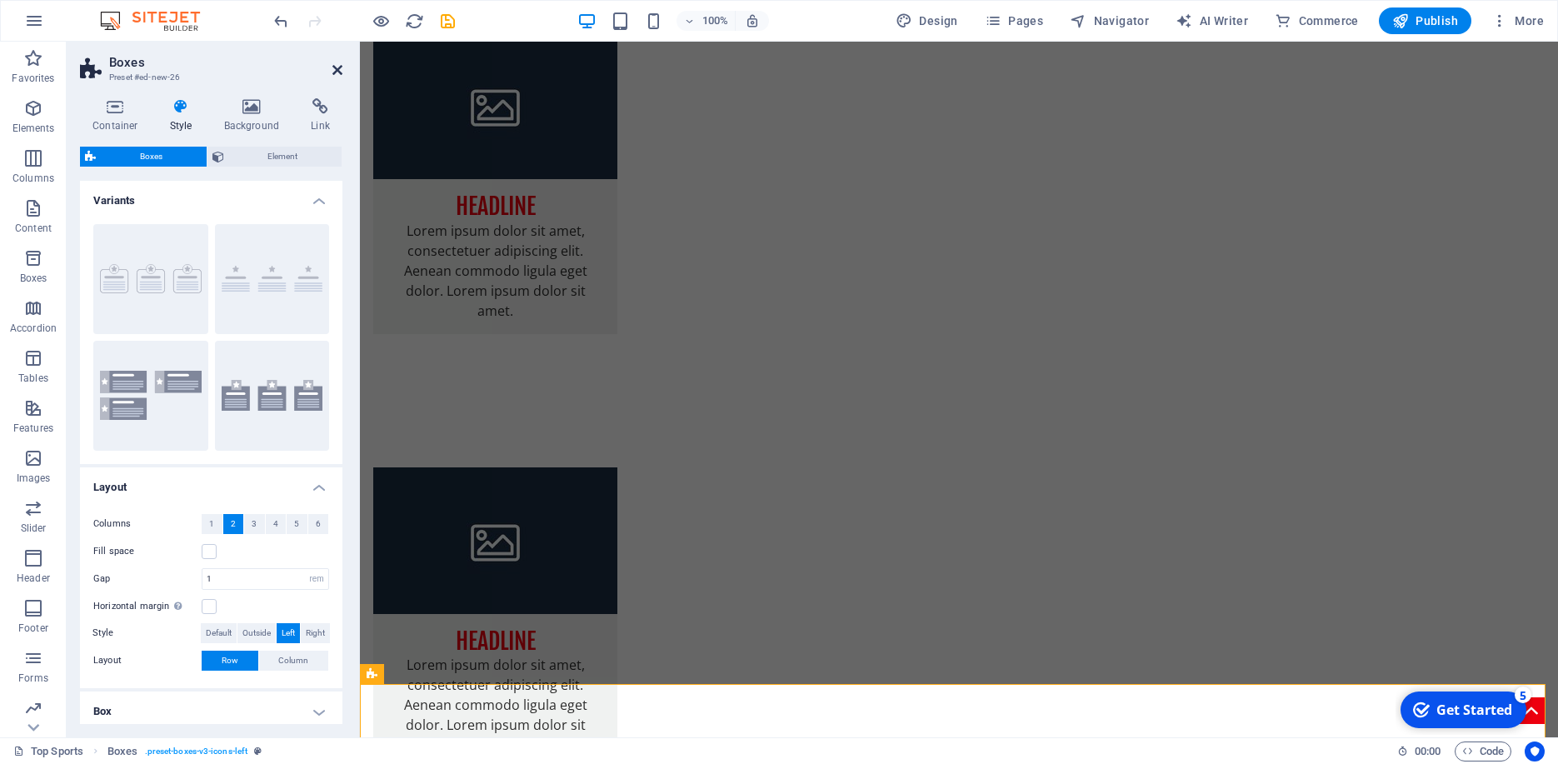
click at [337, 69] on icon at bounding box center [337, 69] width 10 height 13
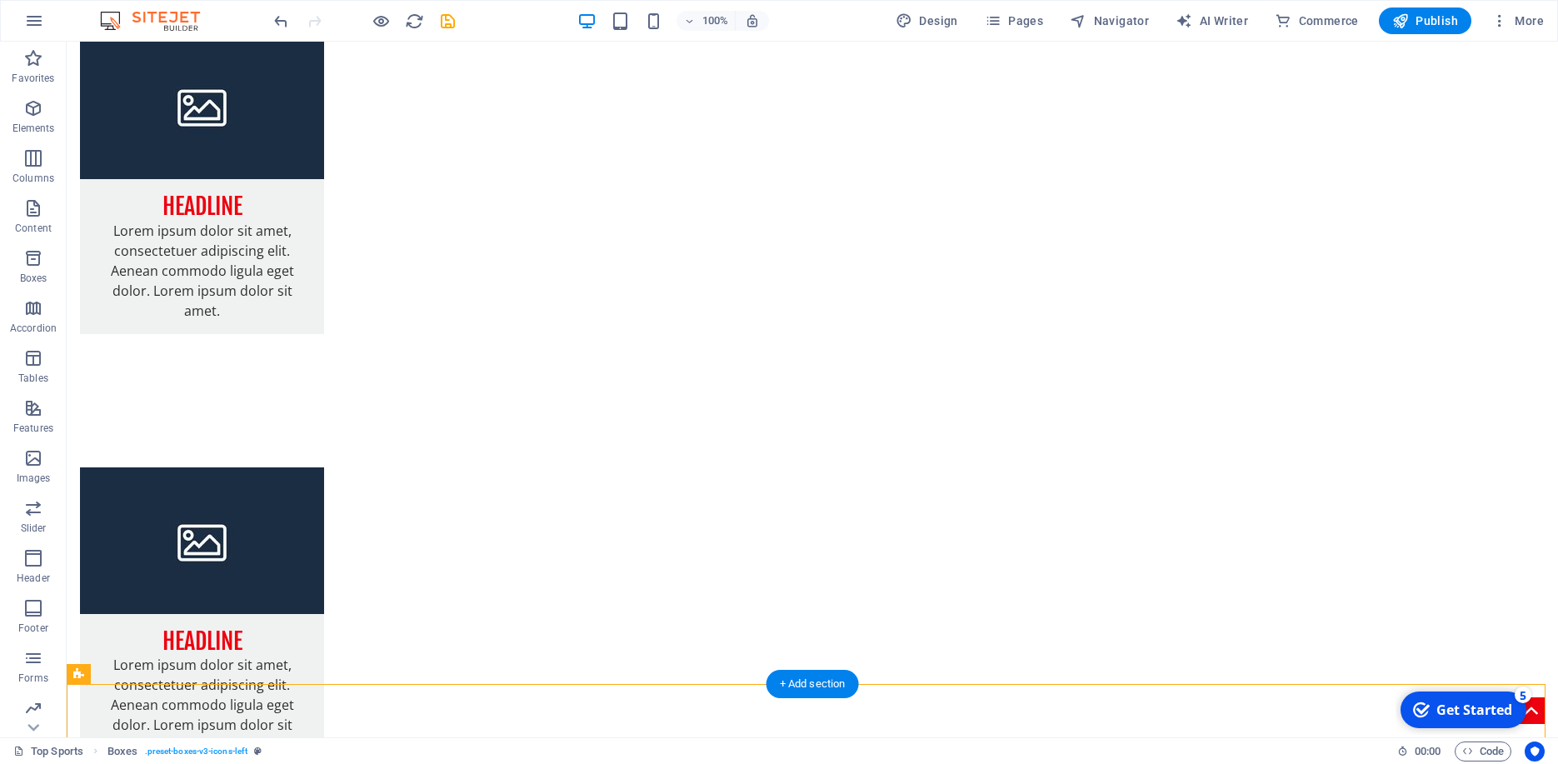
click at [831, 685] on div "+ Add section" at bounding box center [812, 684] width 92 height 28
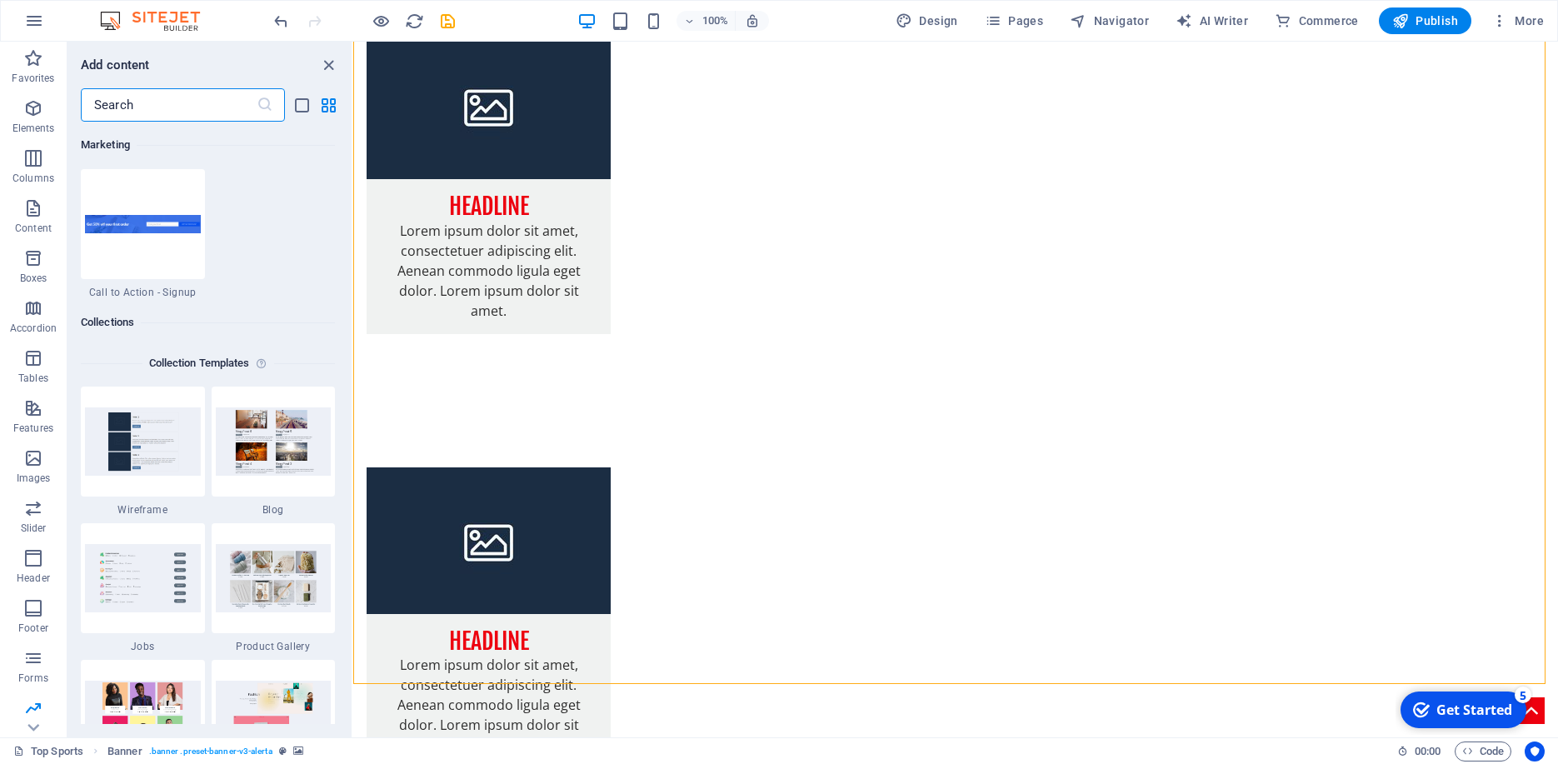
scroll to position [15064, 0]
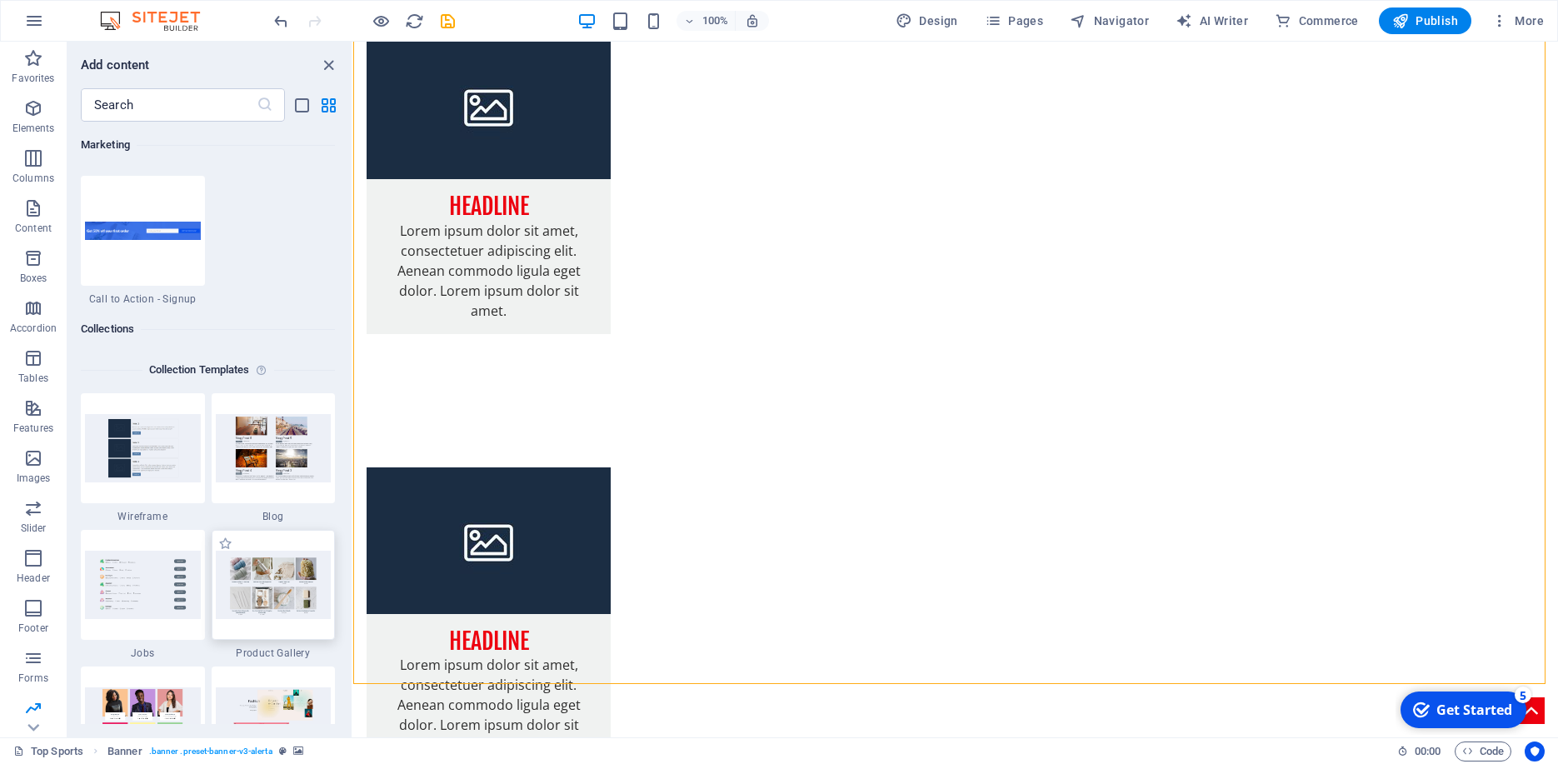
click at [270, 587] on img at bounding box center [274, 584] width 116 height 67
click at [259, 651] on span "Product Gallery" at bounding box center [274, 652] width 124 height 13
click at [256, 602] on img at bounding box center [274, 584] width 116 height 67
click at [254, 574] on img at bounding box center [274, 584] width 116 height 67
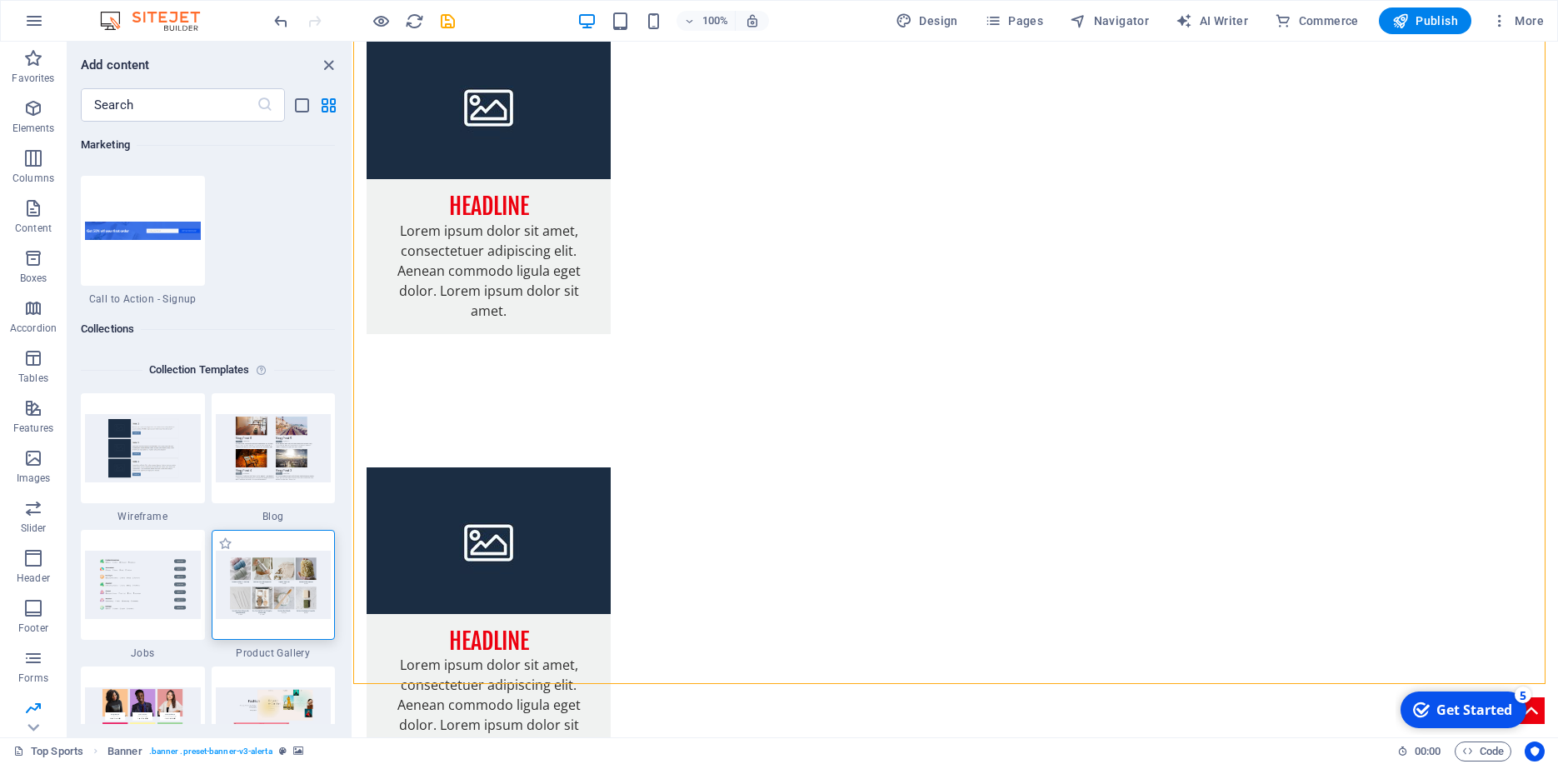
click at [254, 574] on img at bounding box center [274, 584] width 116 height 67
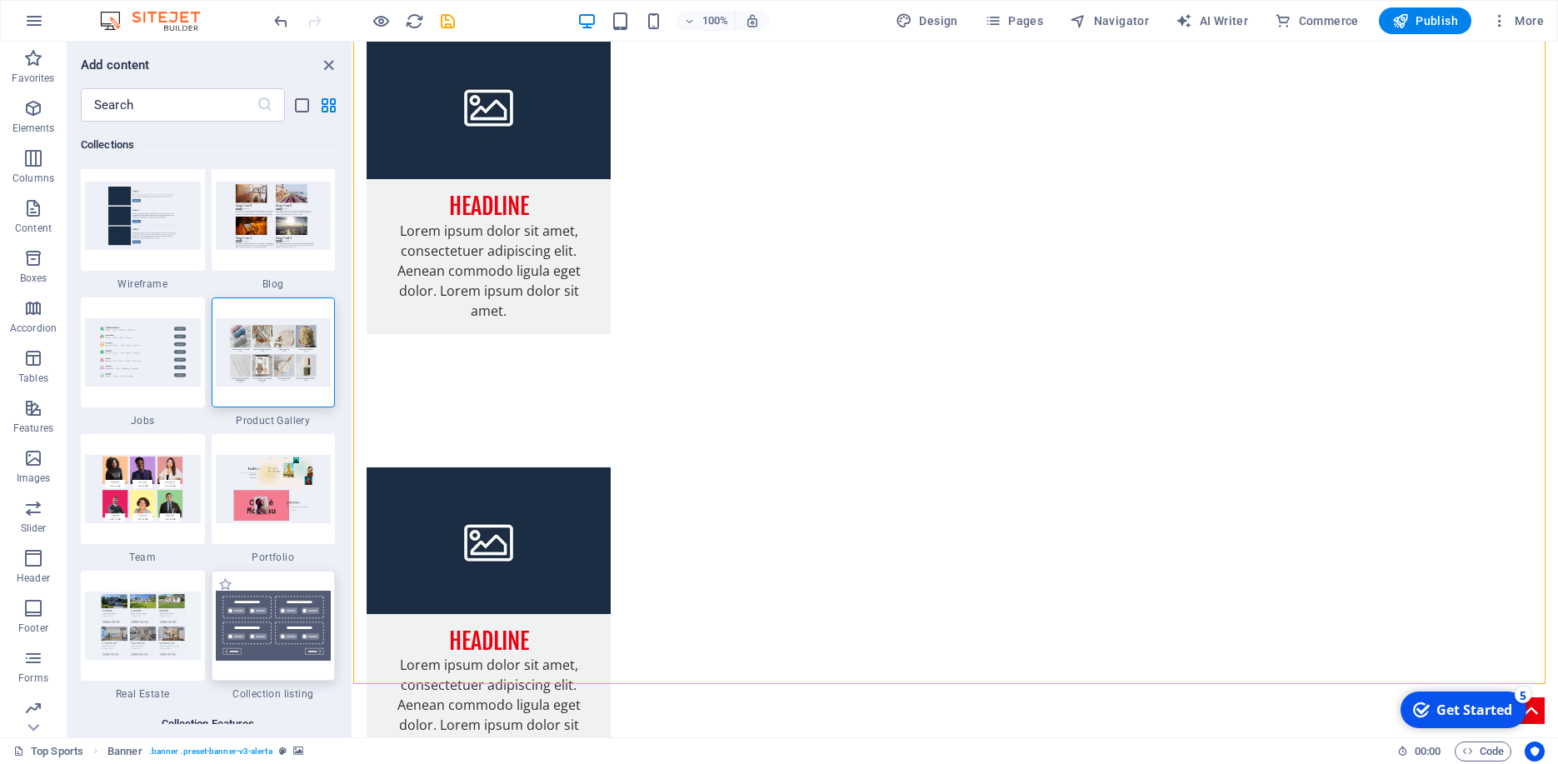
scroll to position [15177, 0]
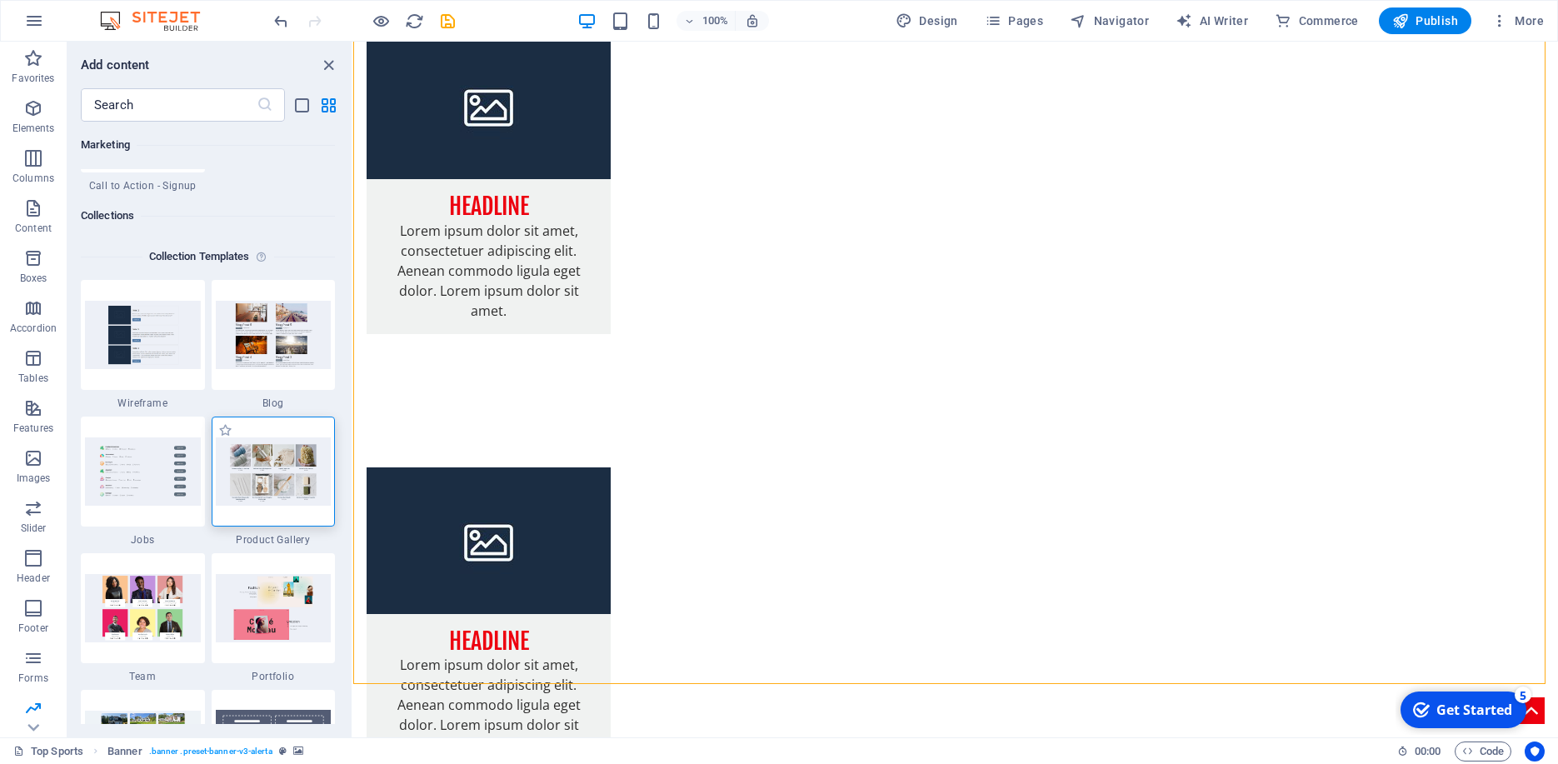
click at [295, 469] on img at bounding box center [274, 470] width 116 height 67
click at [262, 453] on img at bounding box center [274, 470] width 116 height 67
click at [942, 683] on div "+ Add section" at bounding box center [956, 684] width 92 height 28
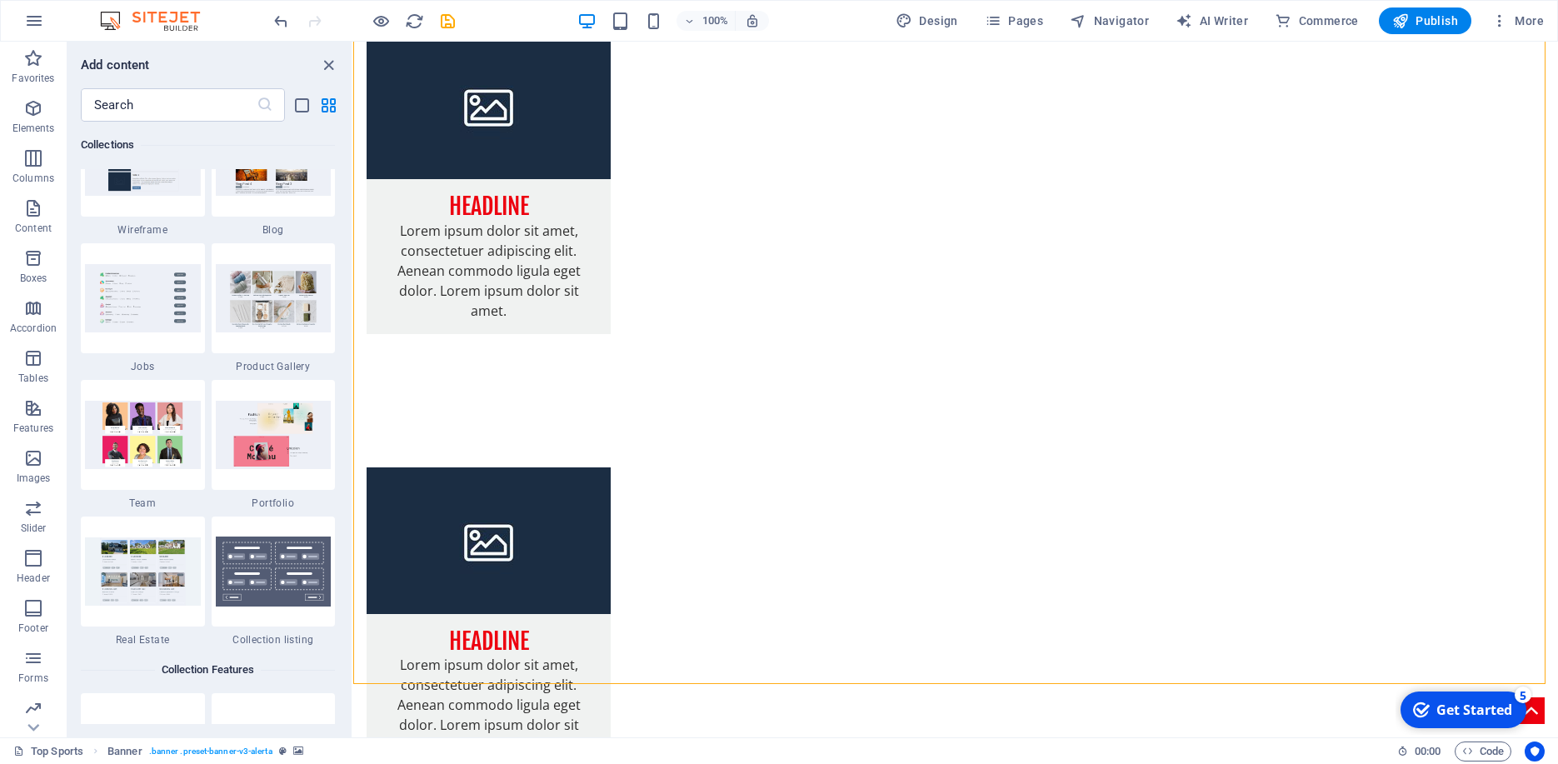
scroll to position [15304, 0]
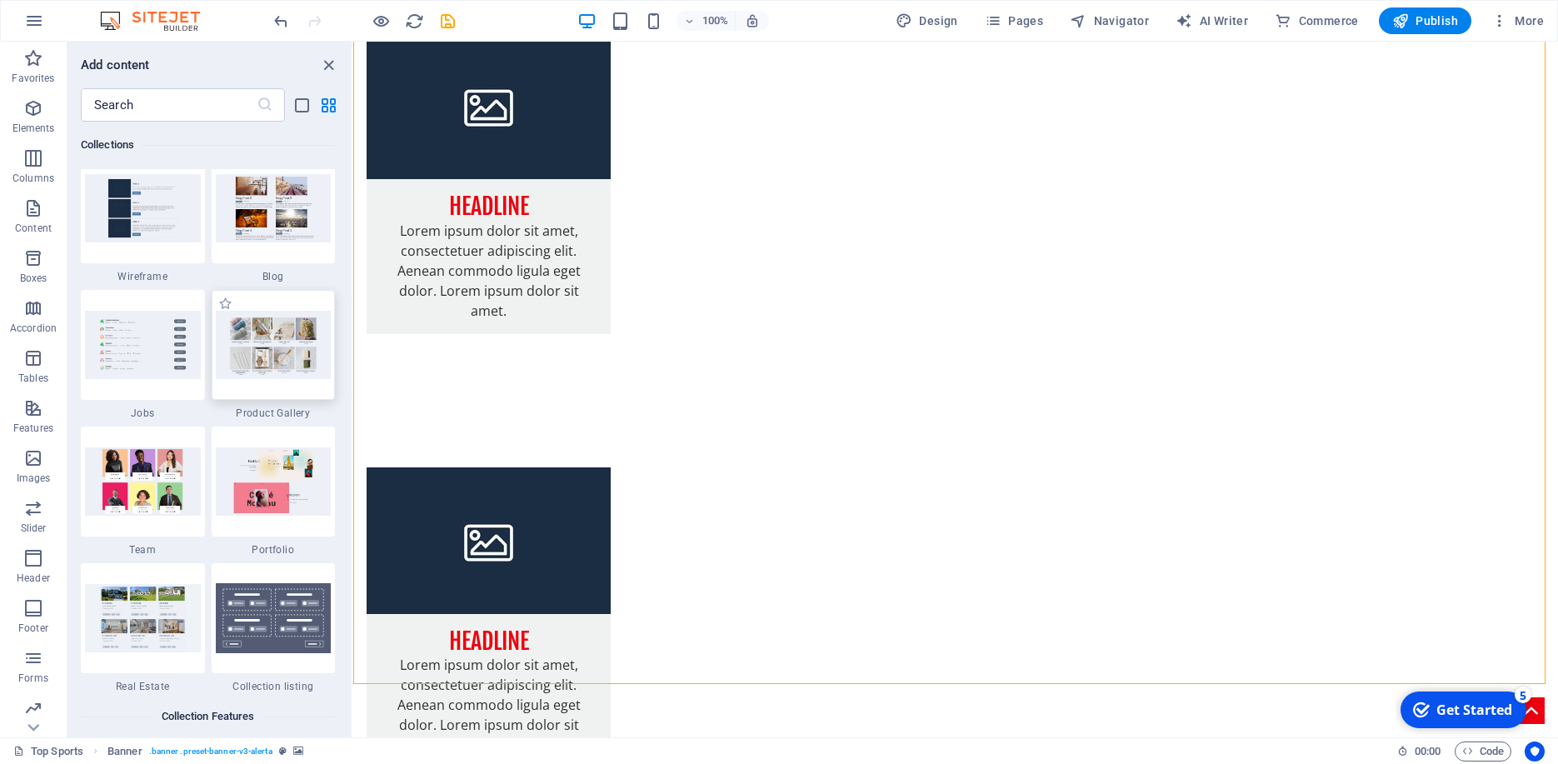
click at [258, 366] on img at bounding box center [274, 344] width 116 height 67
click at [222, 305] on label "1 Star" at bounding box center [225, 304] width 14 height 14
click at [218, 312] on input "1 Star" at bounding box center [217, 312] width 1 height 1
radio input "true"
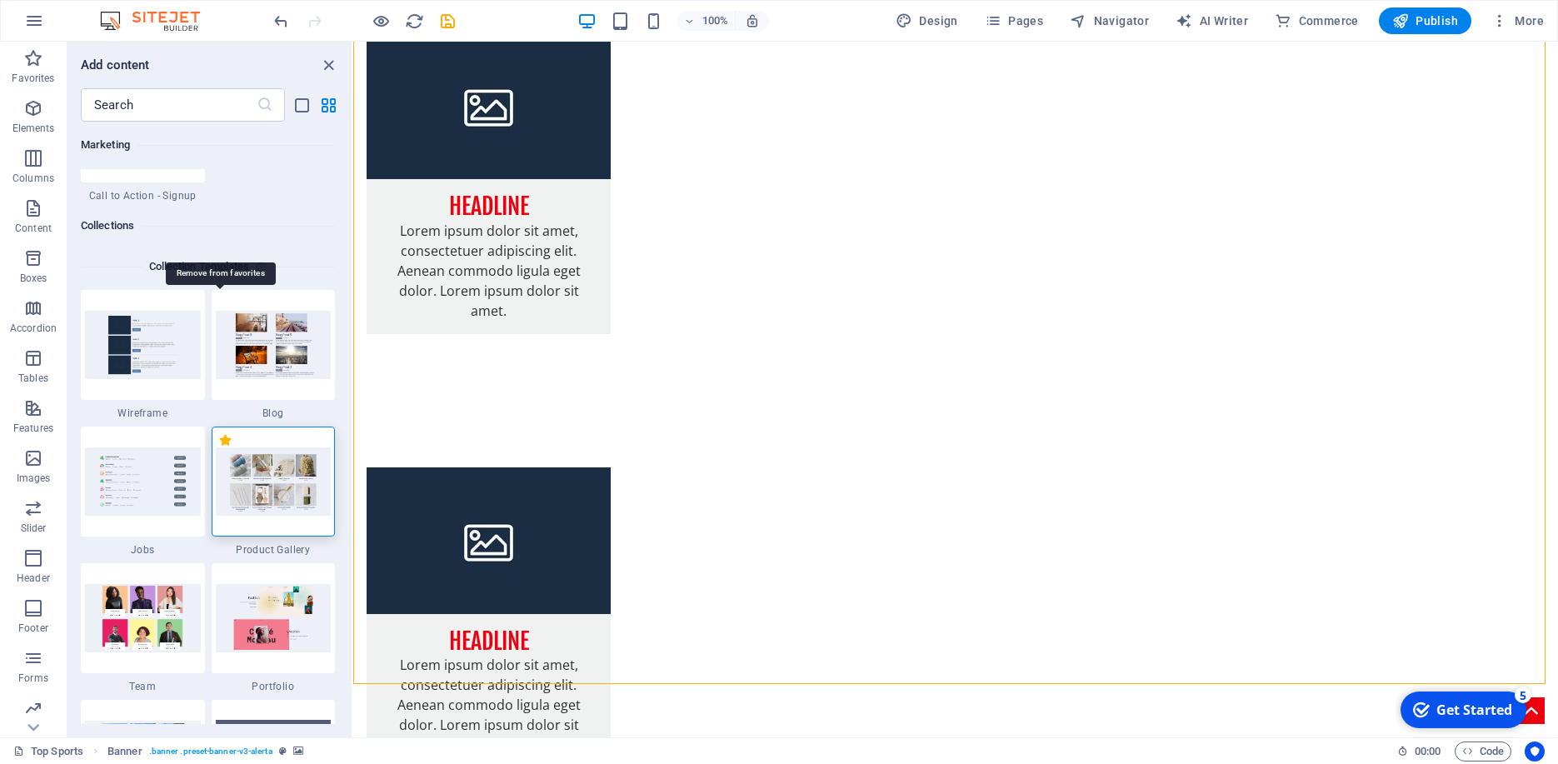
scroll to position [15440, 0]
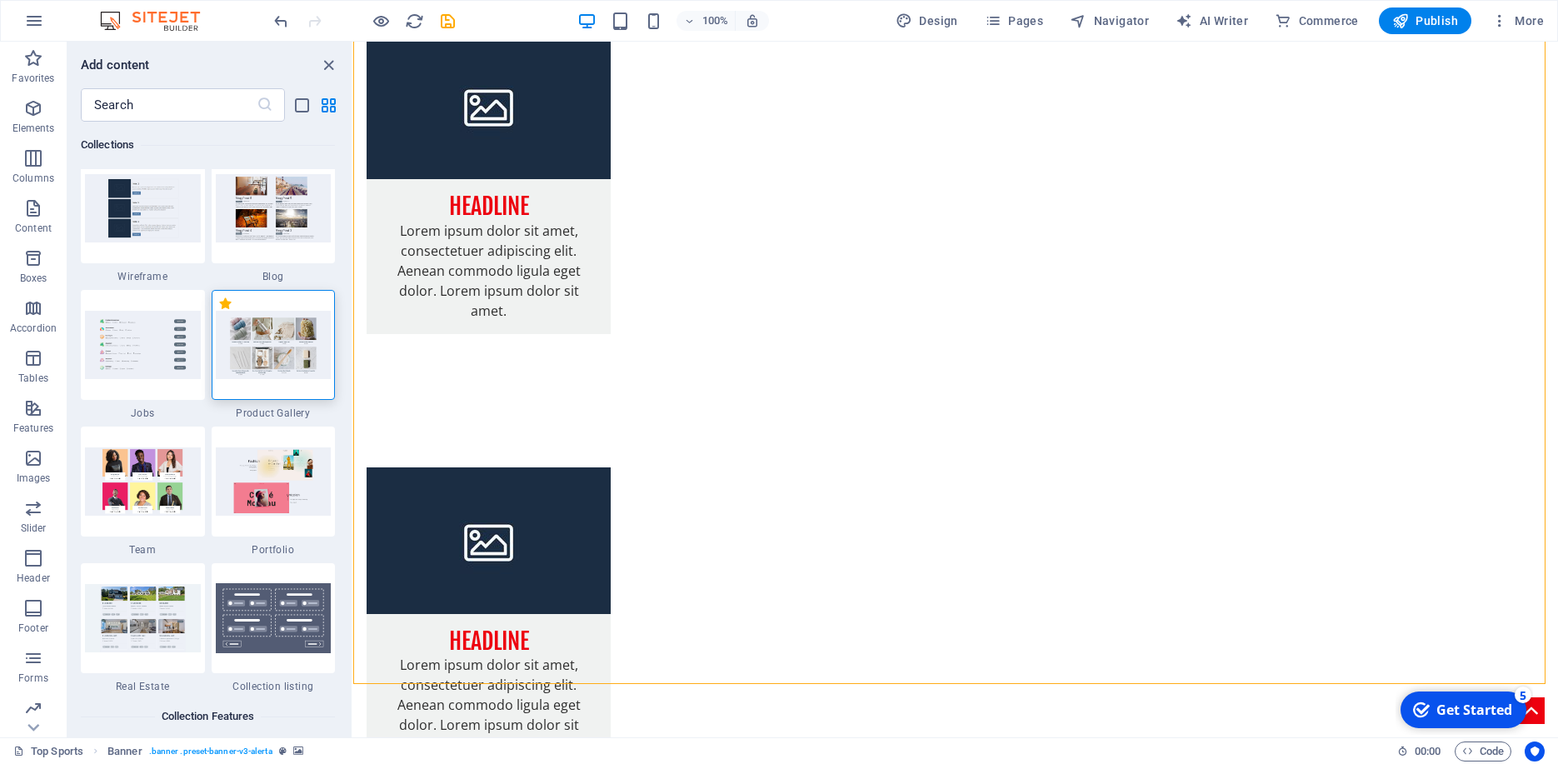
click at [233, 349] on img at bounding box center [274, 344] width 116 height 67
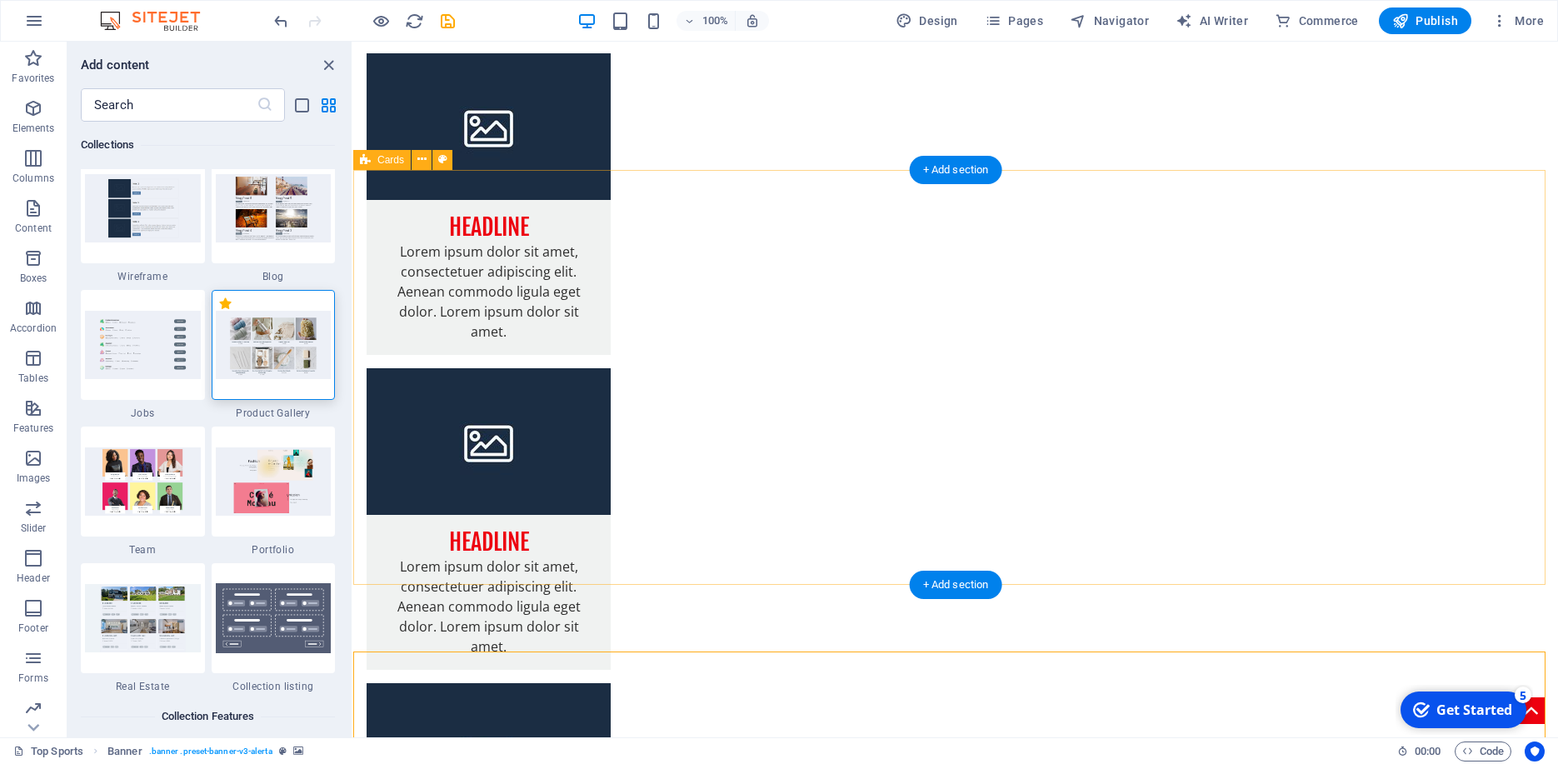
scroll to position [0, 0]
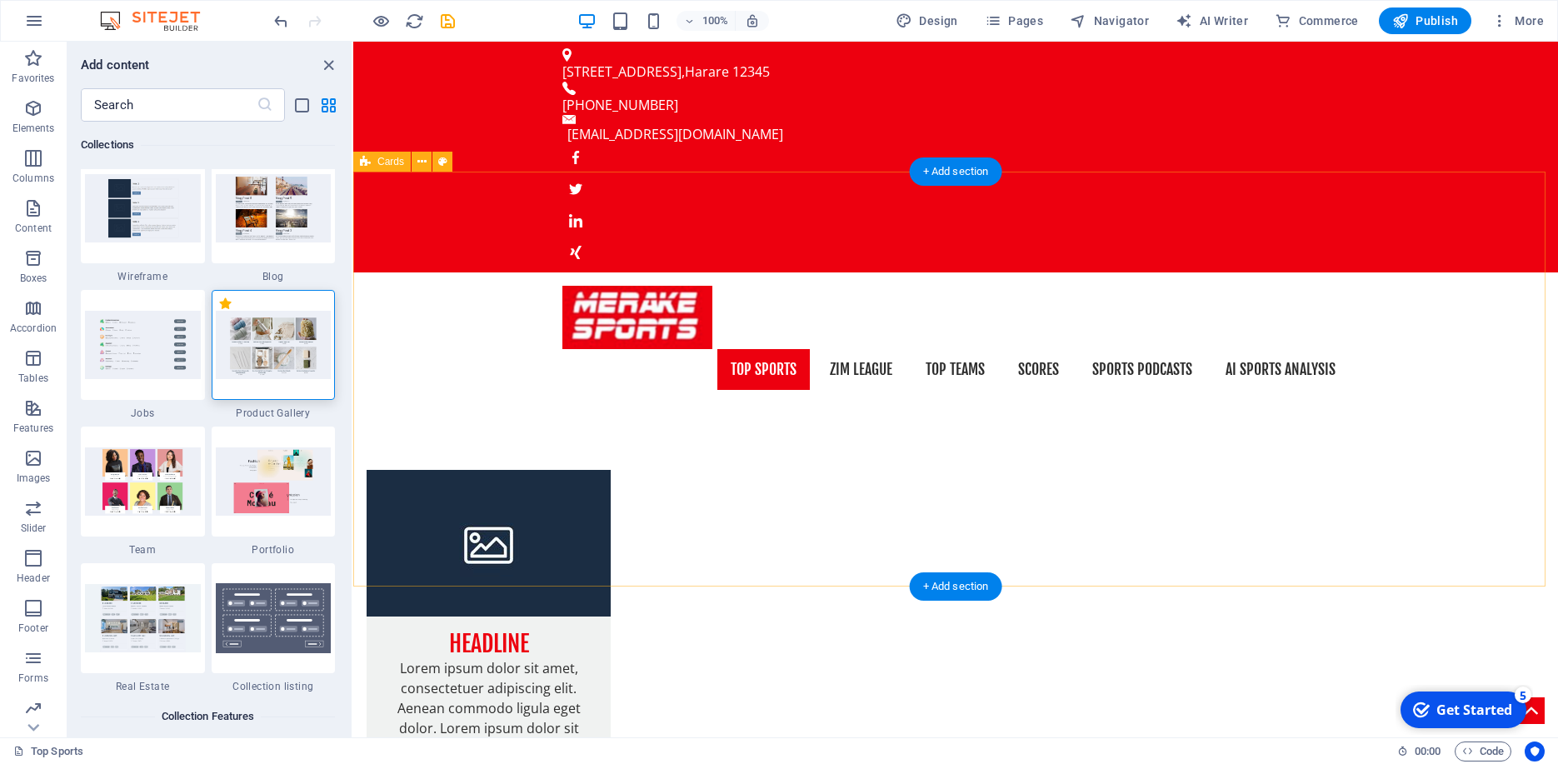
click at [590, 667] on icon at bounding box center [602, 674] width 25 height 15
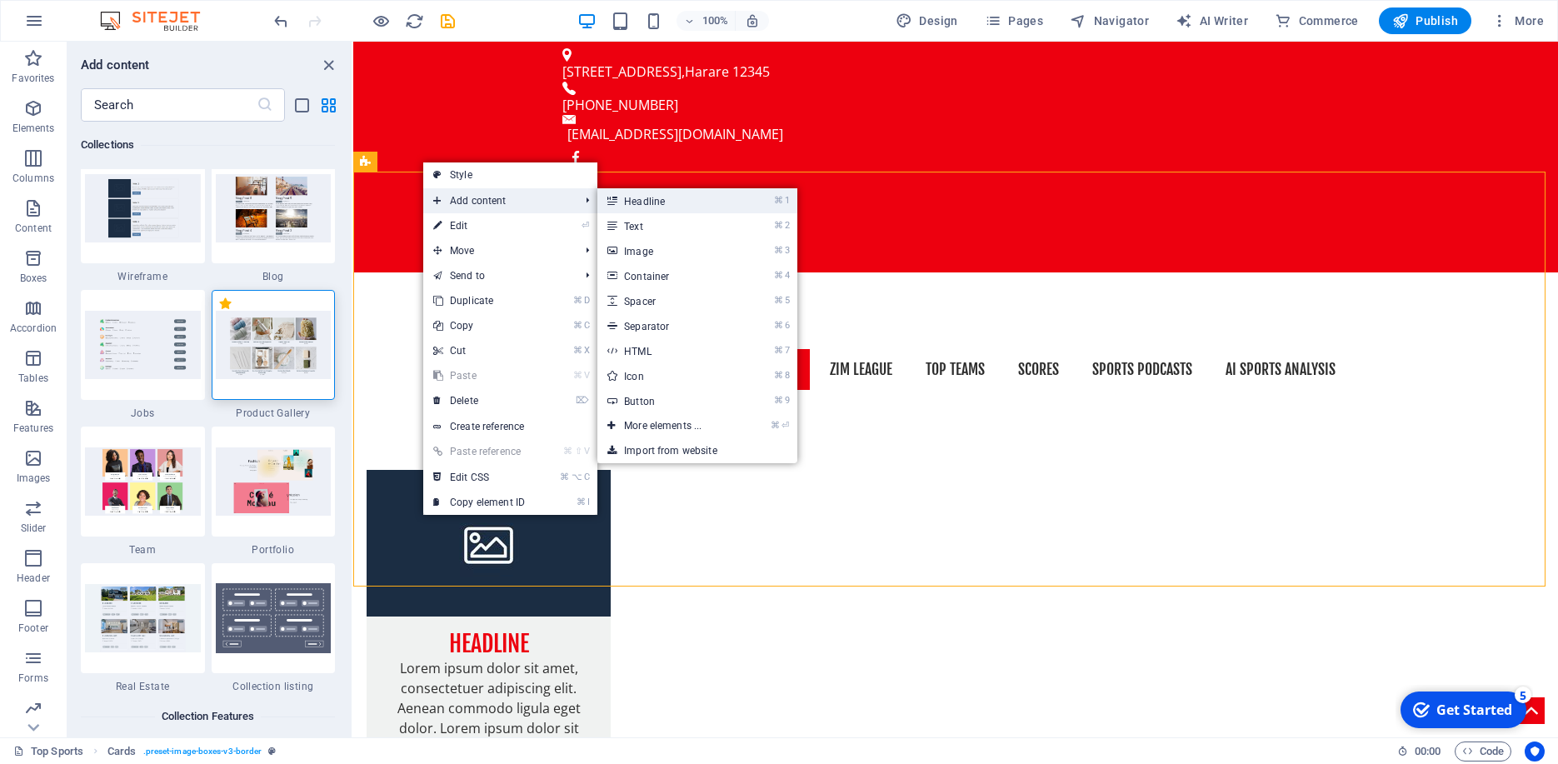
click at [666, 196] on link "⌘ 1 Headline" at bounding box center [665, 200] width 137 height 25
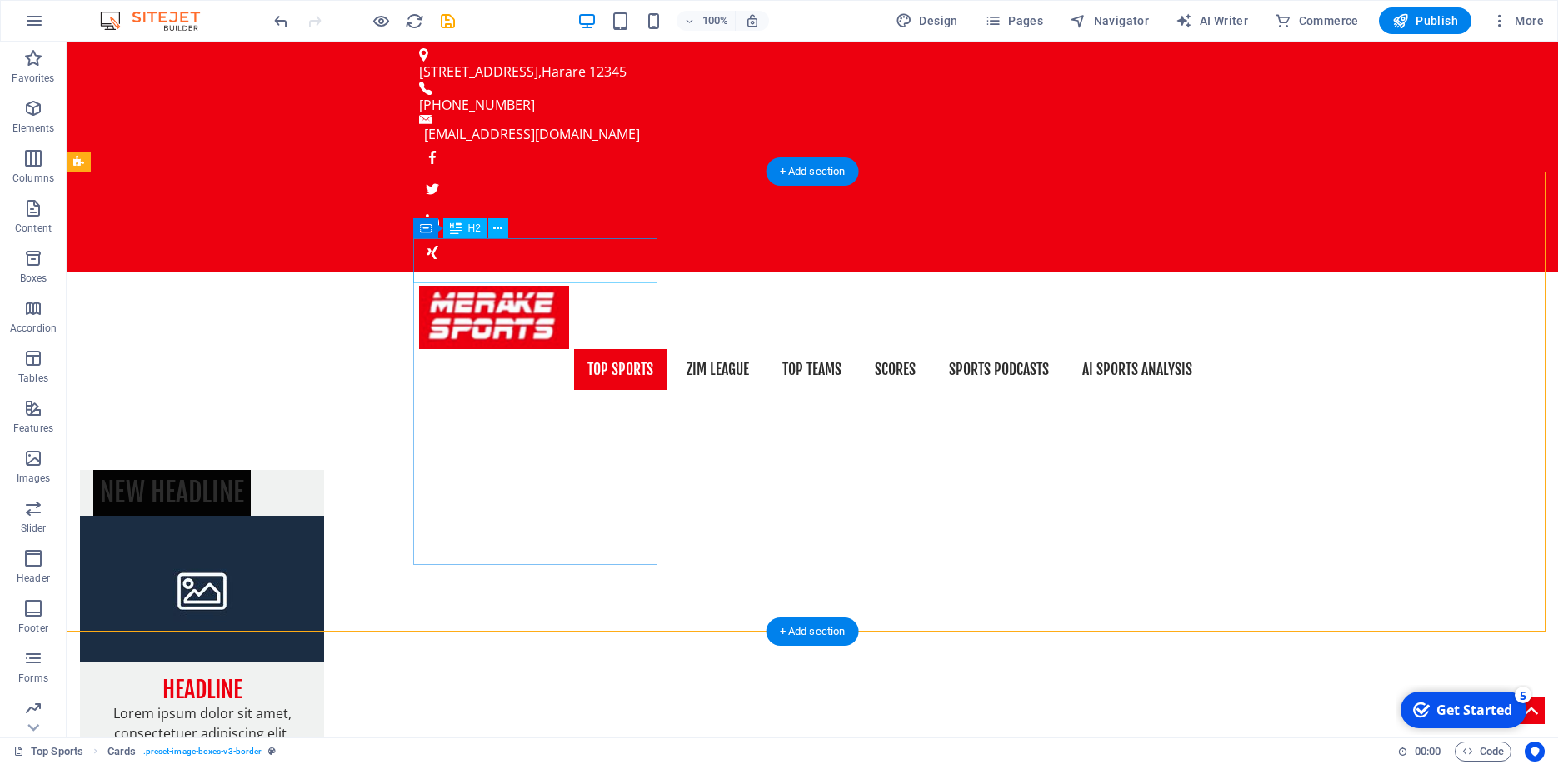
click at [324, 470] on div "New headline" at bounding box center [202, 492] width 244 height 45
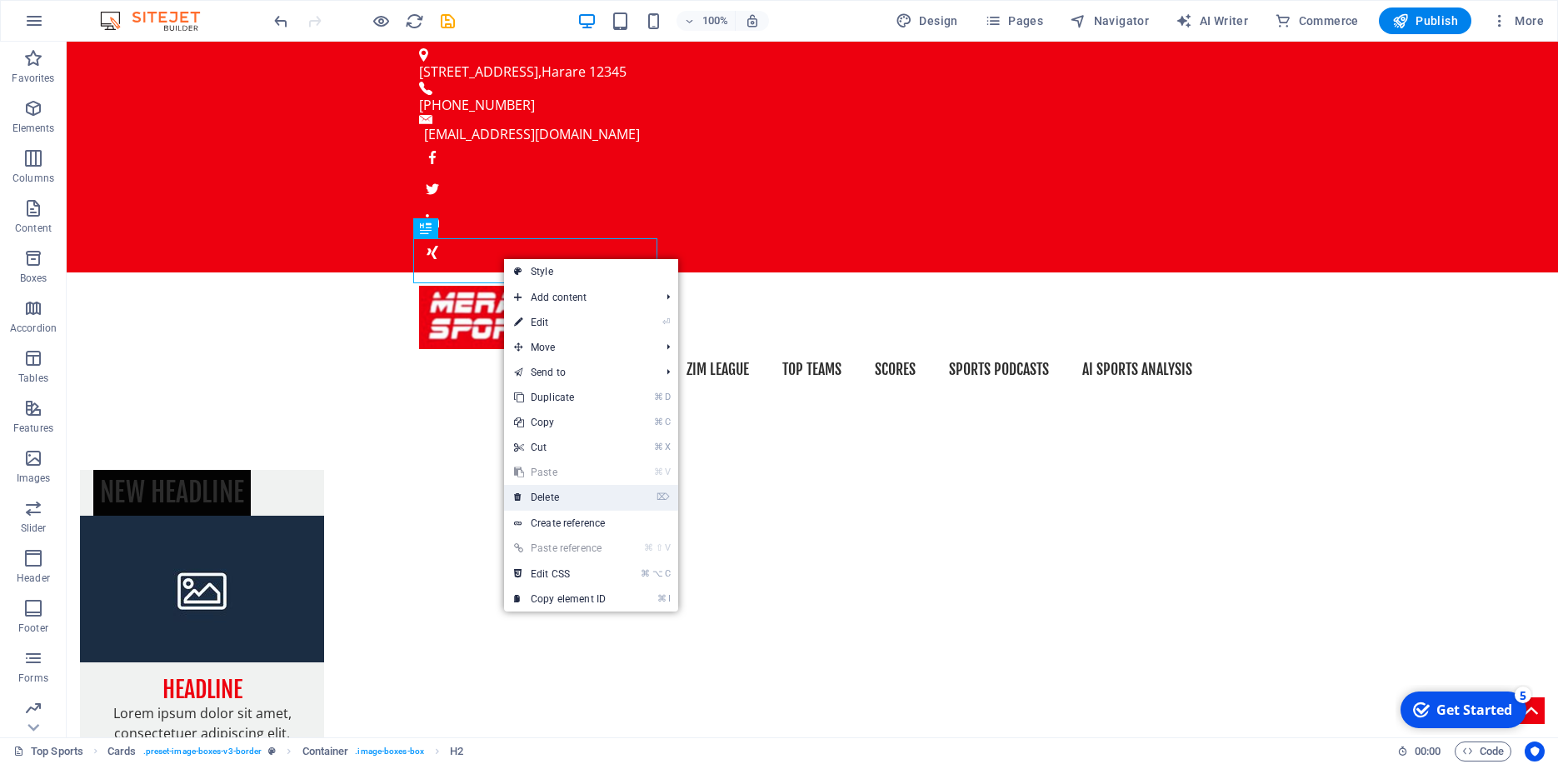
click at [556, 490] on link "⌦ Delete" at bounding box center [560, 497] width 112 height 25
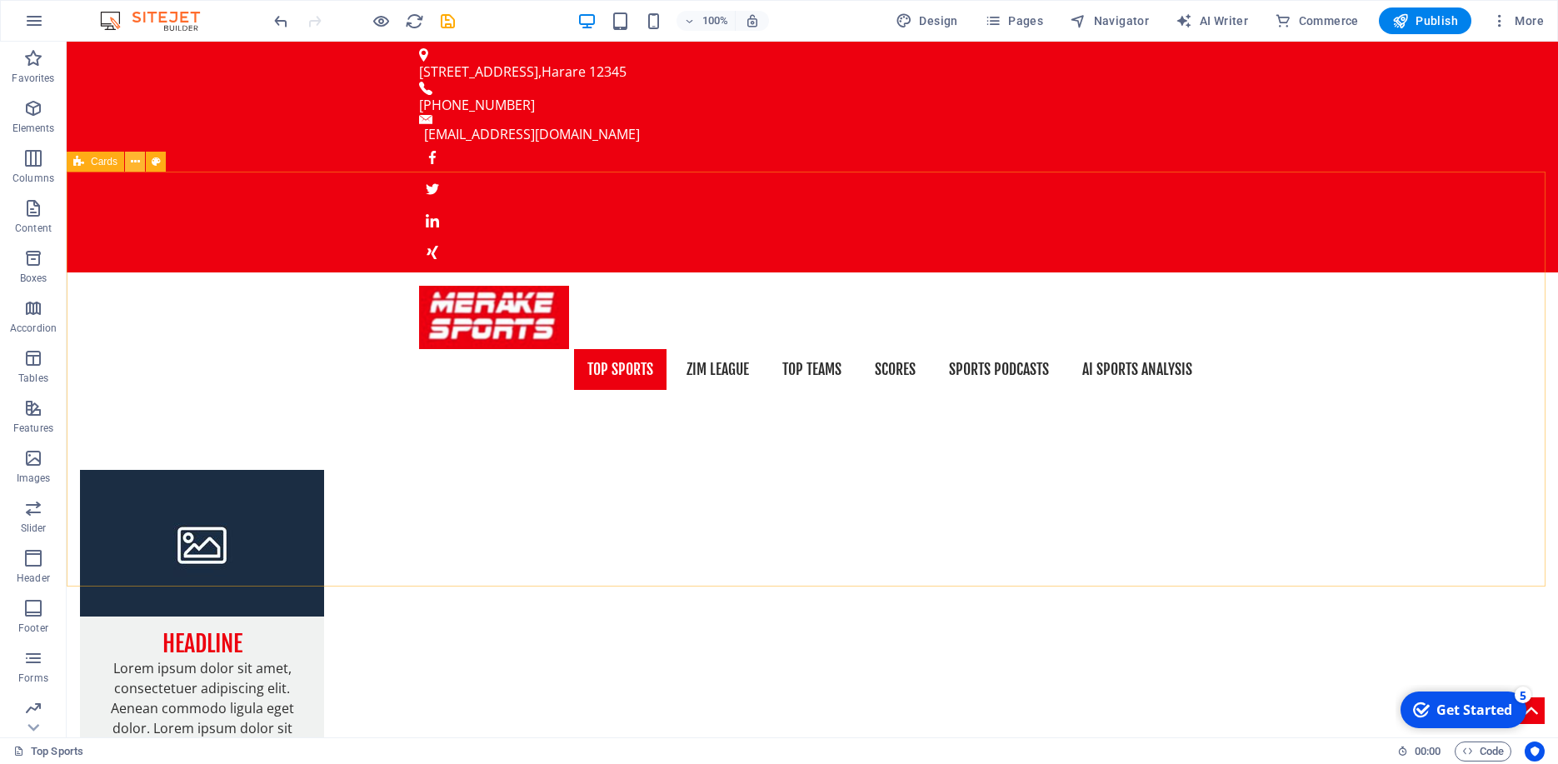
click at [733, 667] on icon at bounding box center [745, 674] width 25 height 15
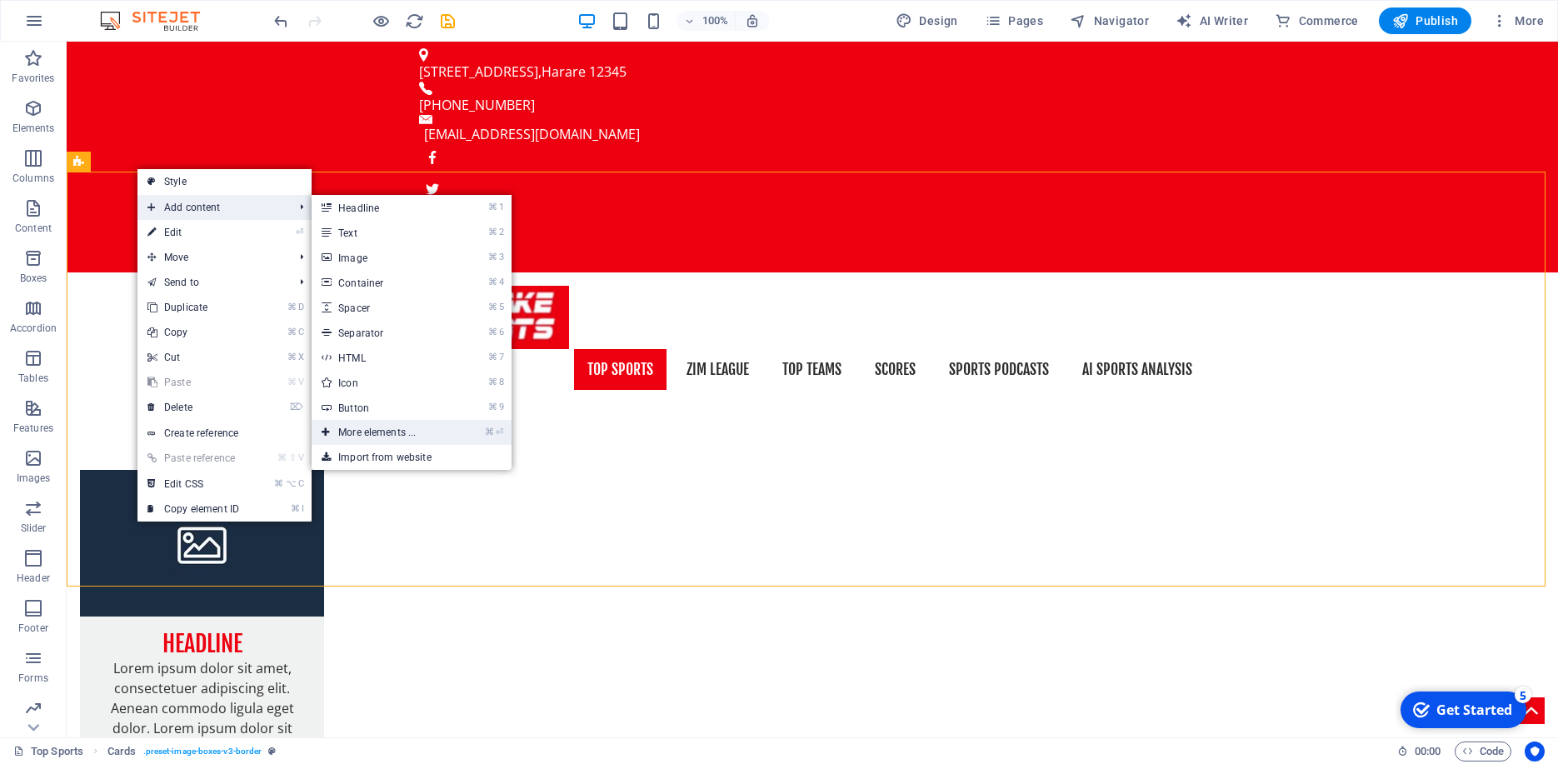
click at [423, 440] on link "⌘ ⏎ More elements ..." at bounding box center [380, 432] width 137 height 25
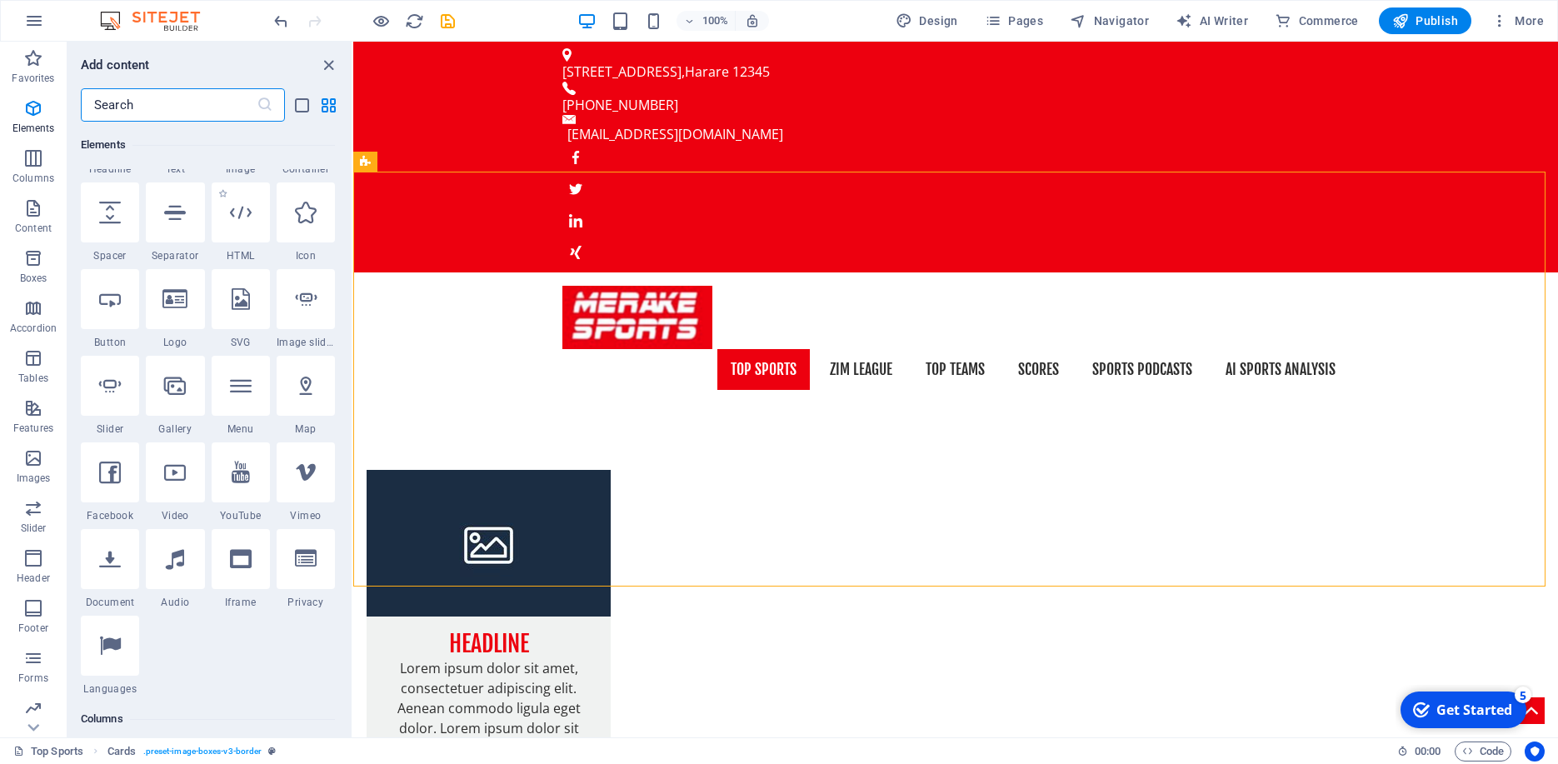
scroll to position [399, 0]
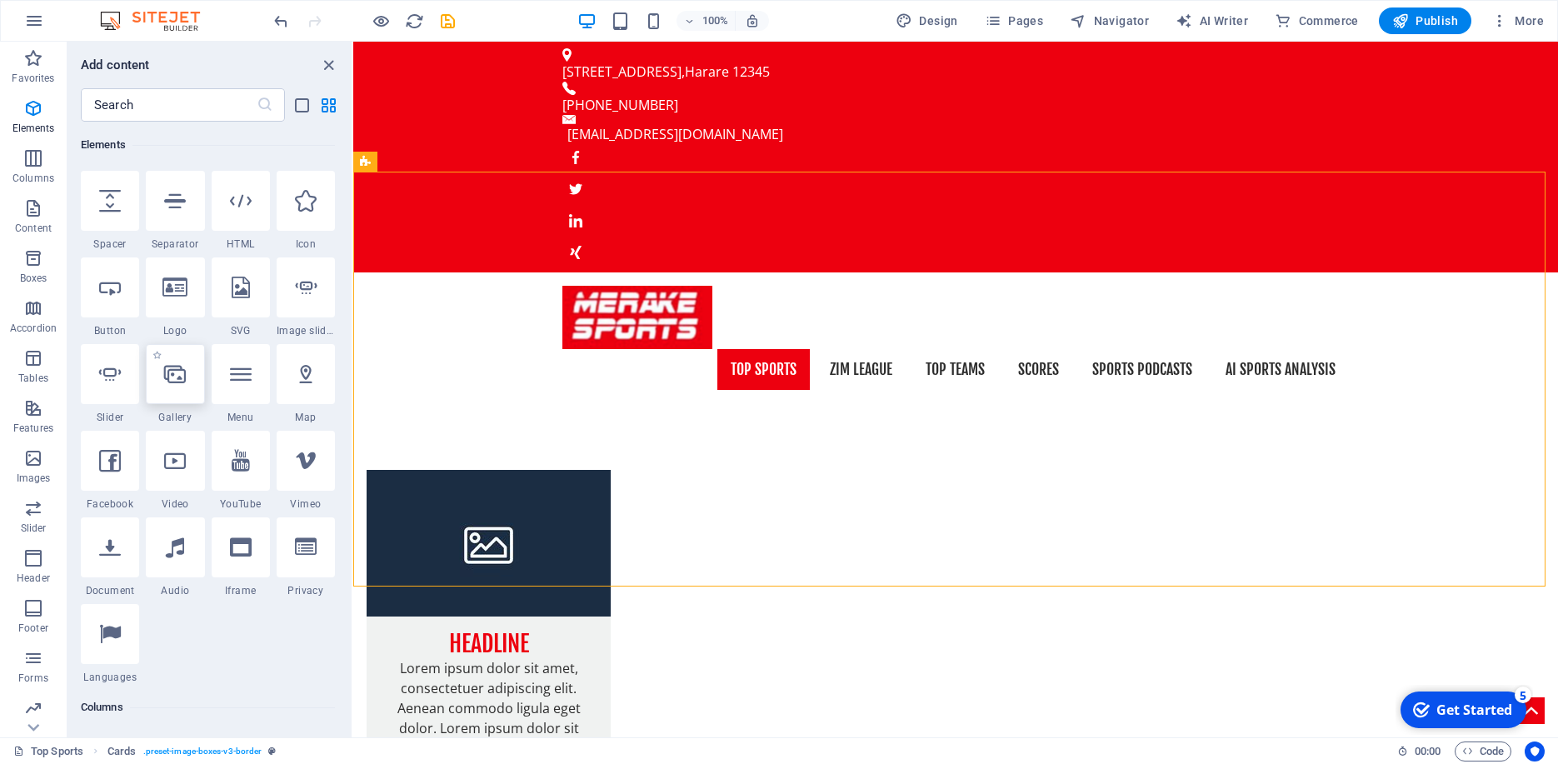
click at [184, 372] on div at bounding box center [175, 374] width 58 height 60
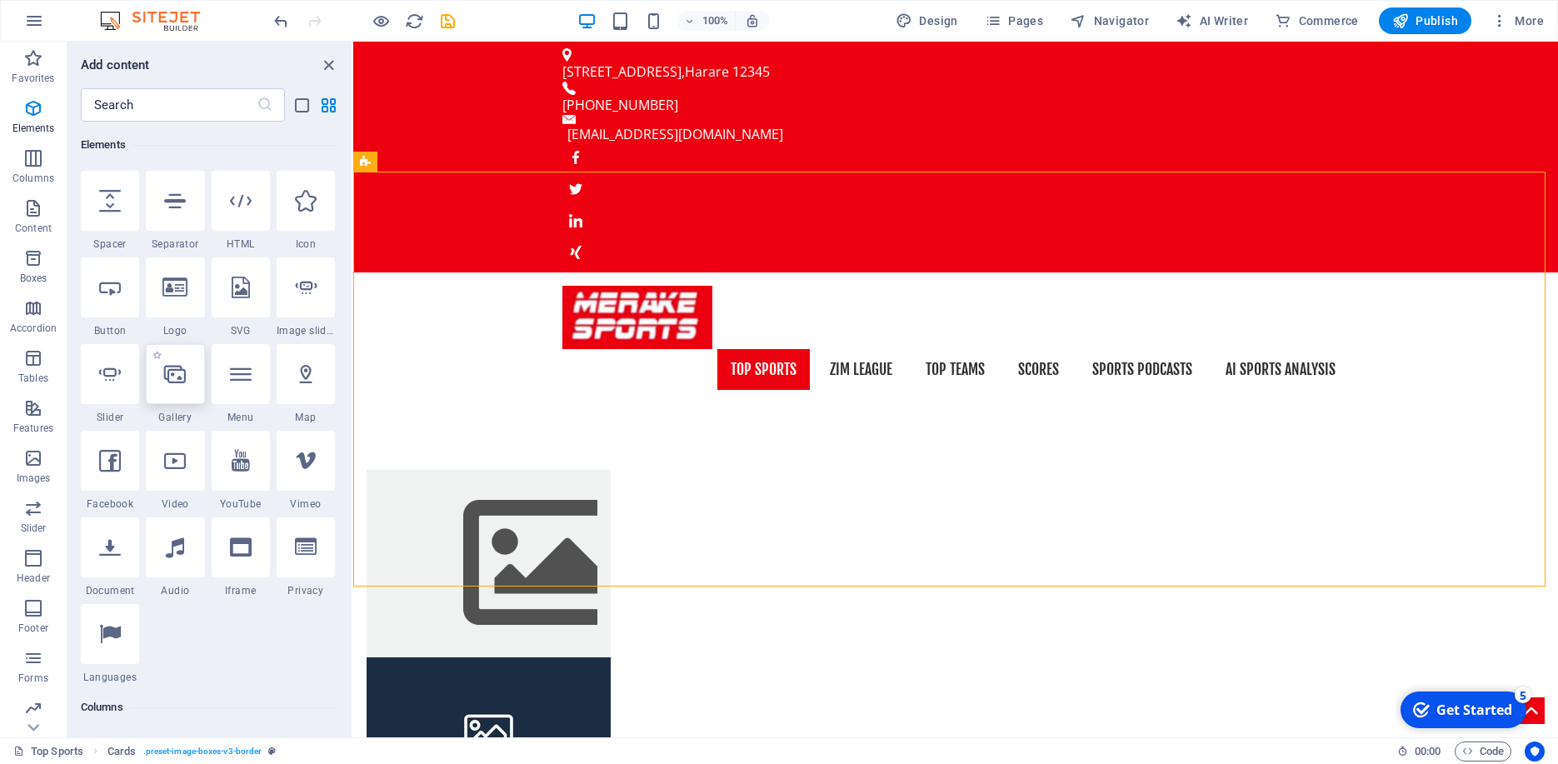
select select "4"
select select "%"
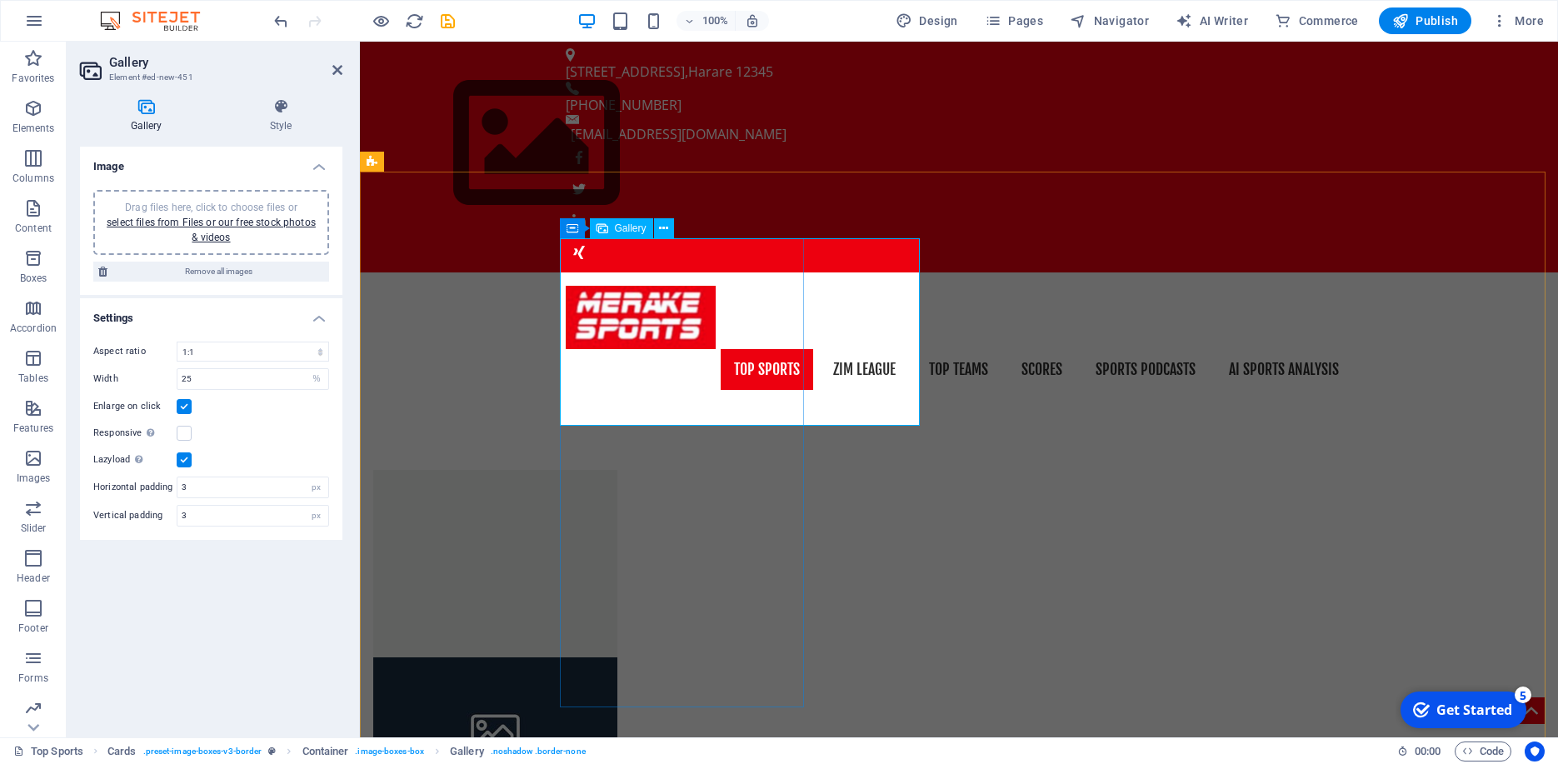
drag, startPoint x: 630, startPoint y: 340, endPoint x: 619, endPoint y: 348, distance: 13.7
click at [619, 237] on img at bounding box center [536, 143] width 333 height 187
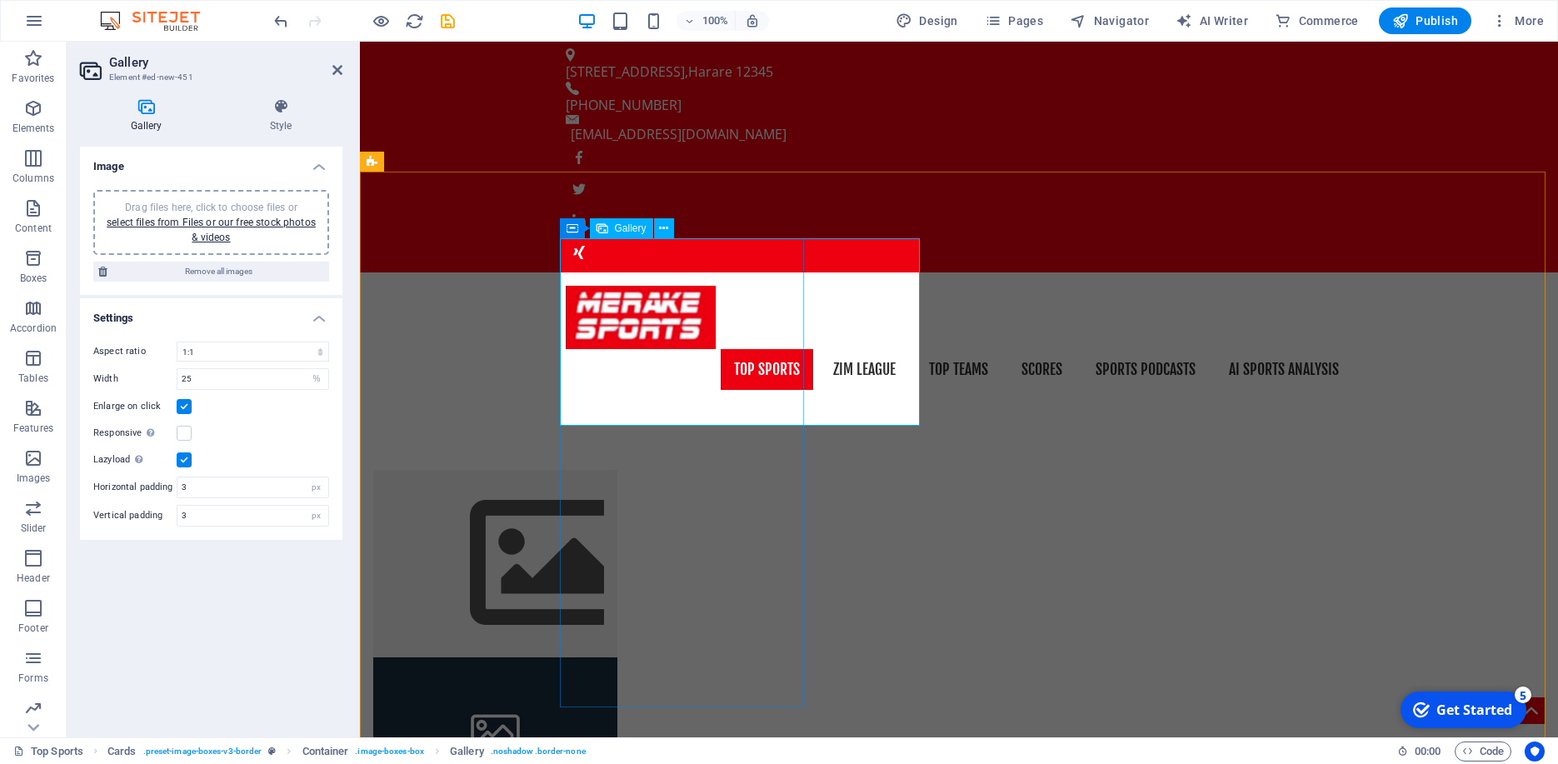
click at [619, 470] on img at bounding box center [552, 563] width 333 height 187
click at [667, 229] on icon at bounding box center [663, 228] width 9 height 17
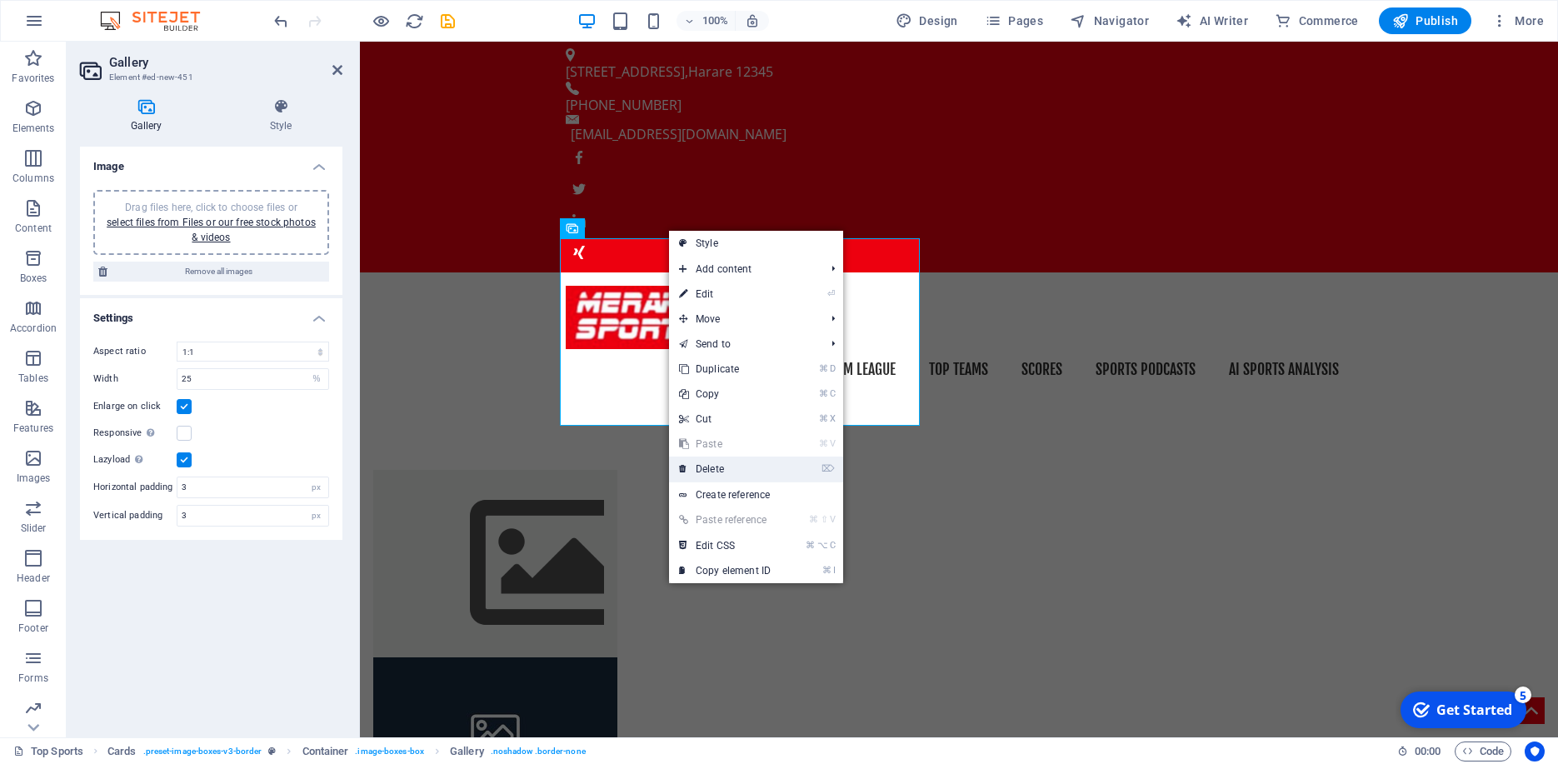
click at [735, 466] on link "⌦ Delete" at bounding box center [725, 468] width 112 height 25
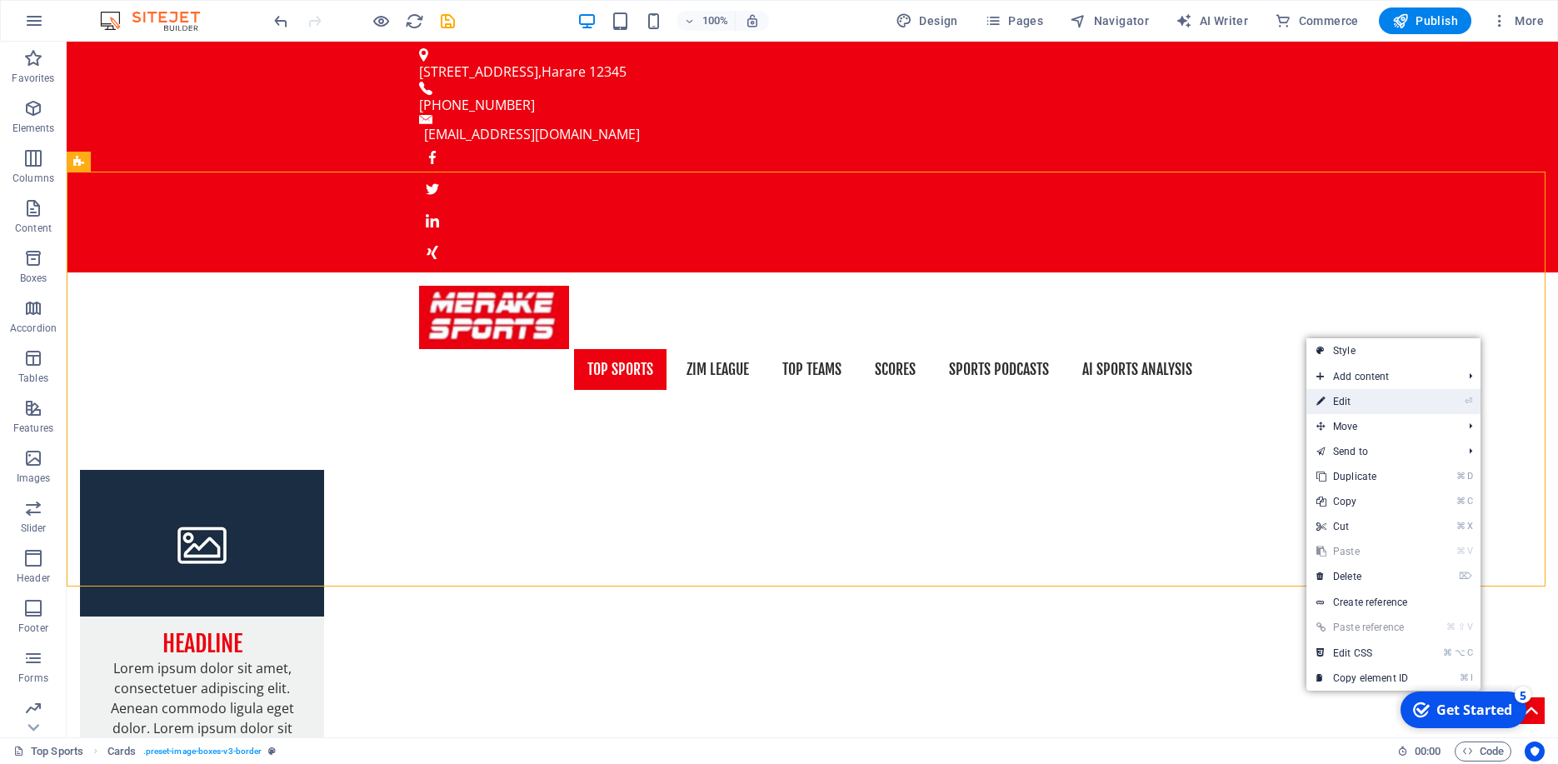
click at [1353, 406] on link "⏎ Edit" at bounding box center [1362, 401] width 112 height 25
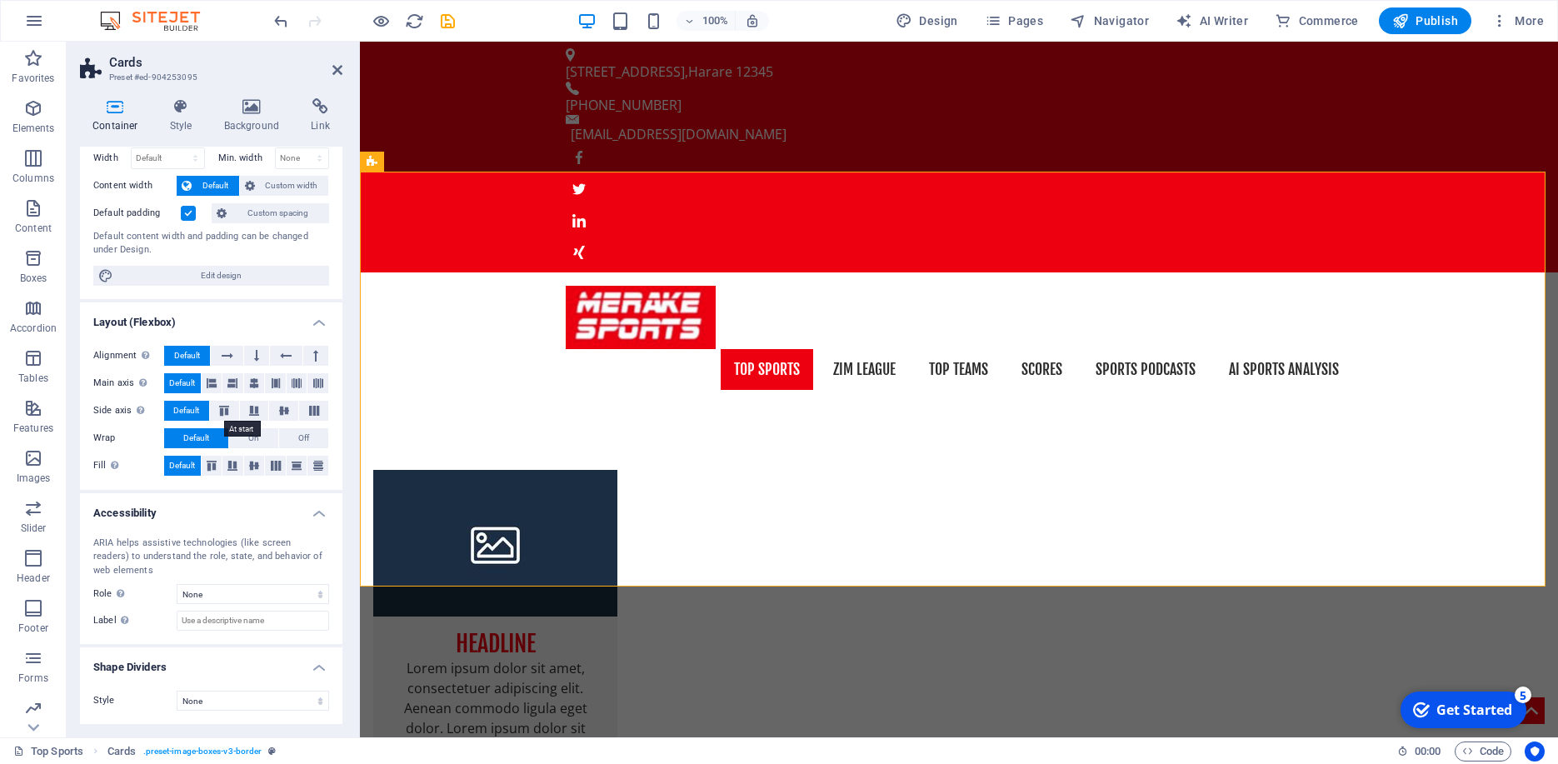
scroll to position [0, 0]
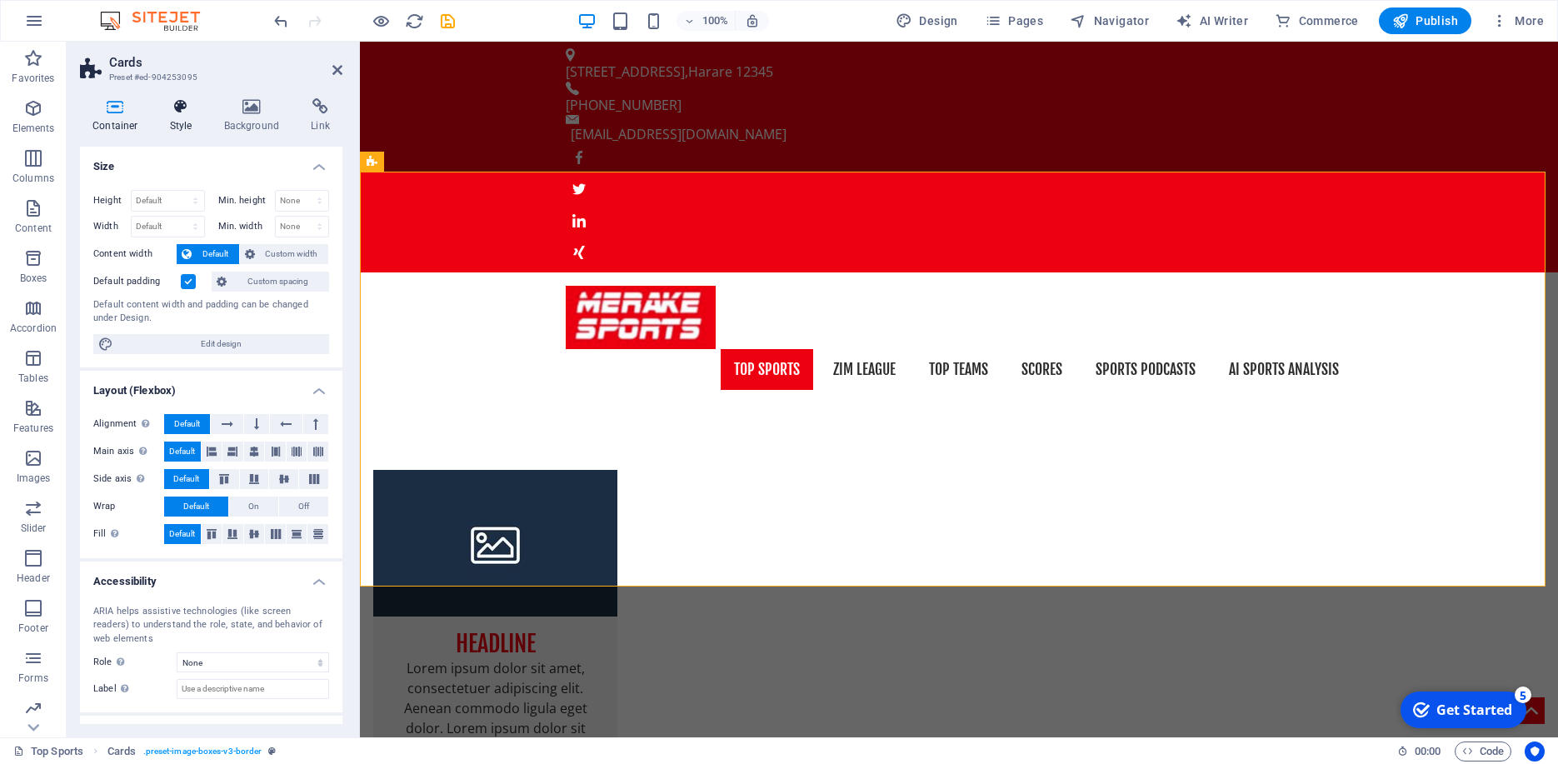
click at [178, 114] on icon at bounding box center [180, 106] width 47 height 17
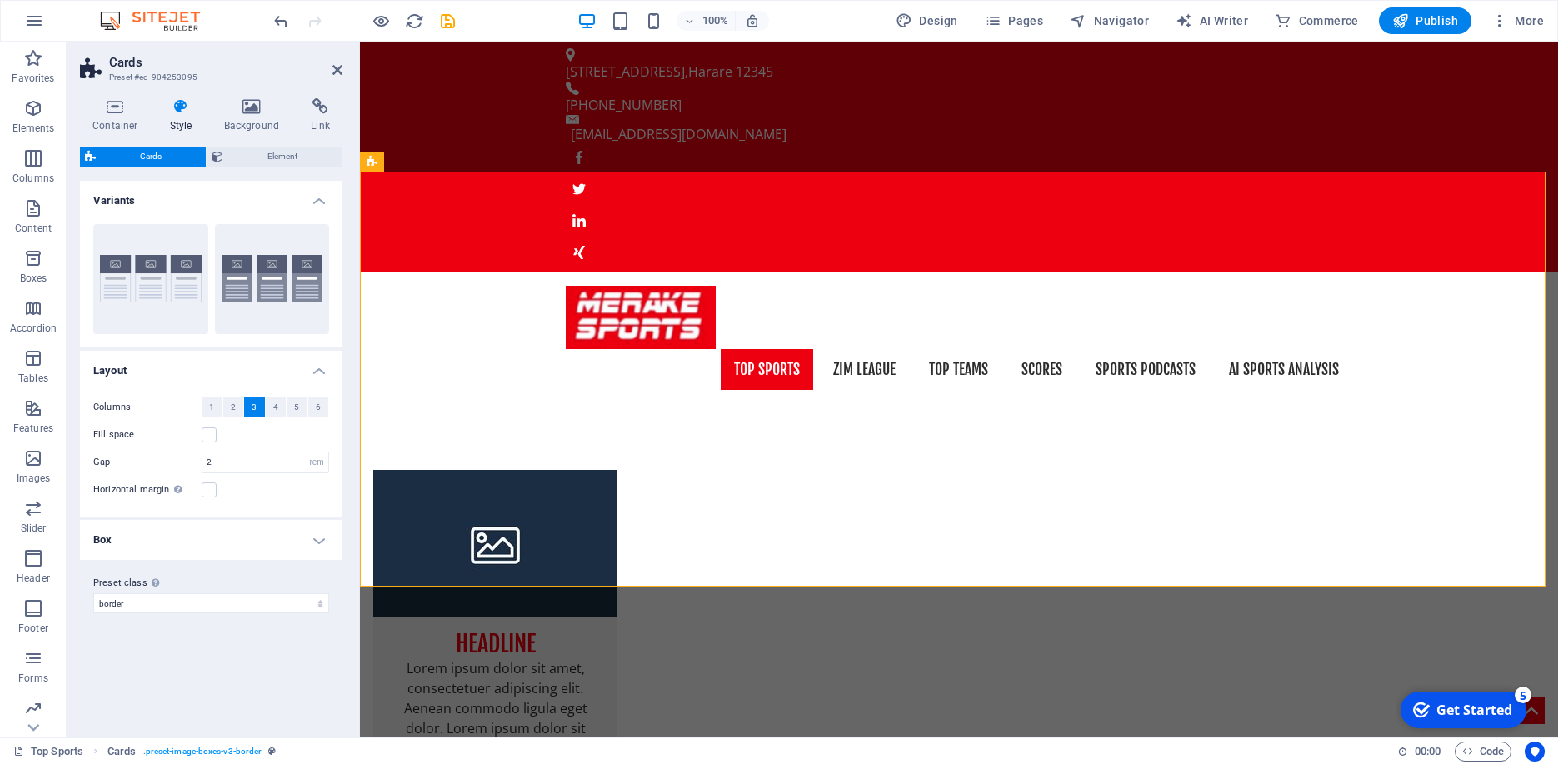
click at [320, 545] on h4 "Box" at bounding box center [211, 540] width 262 height 40
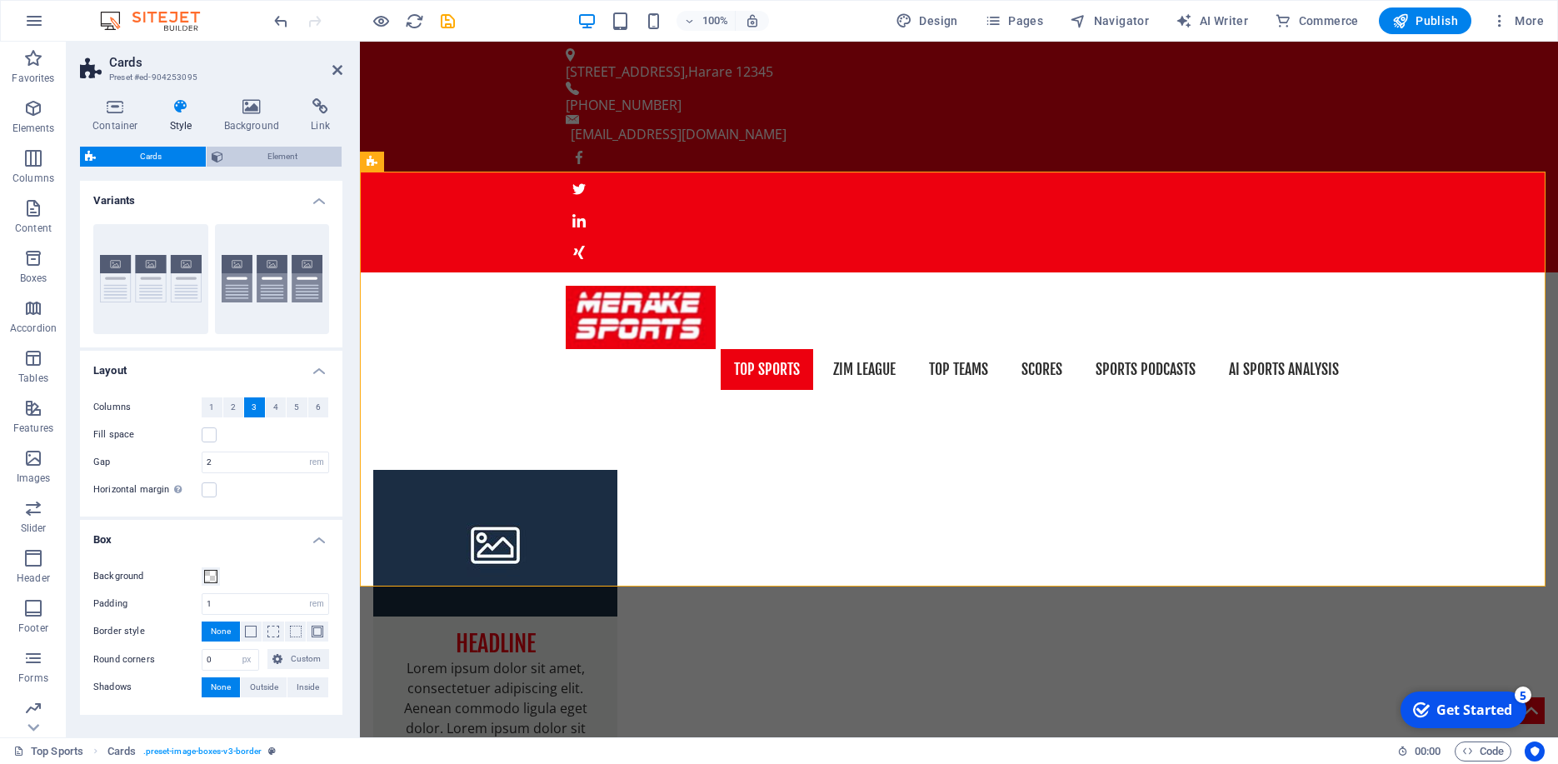
click at [272, 157] on span "Element" at bounding box center [282, 157] width 108 height 20
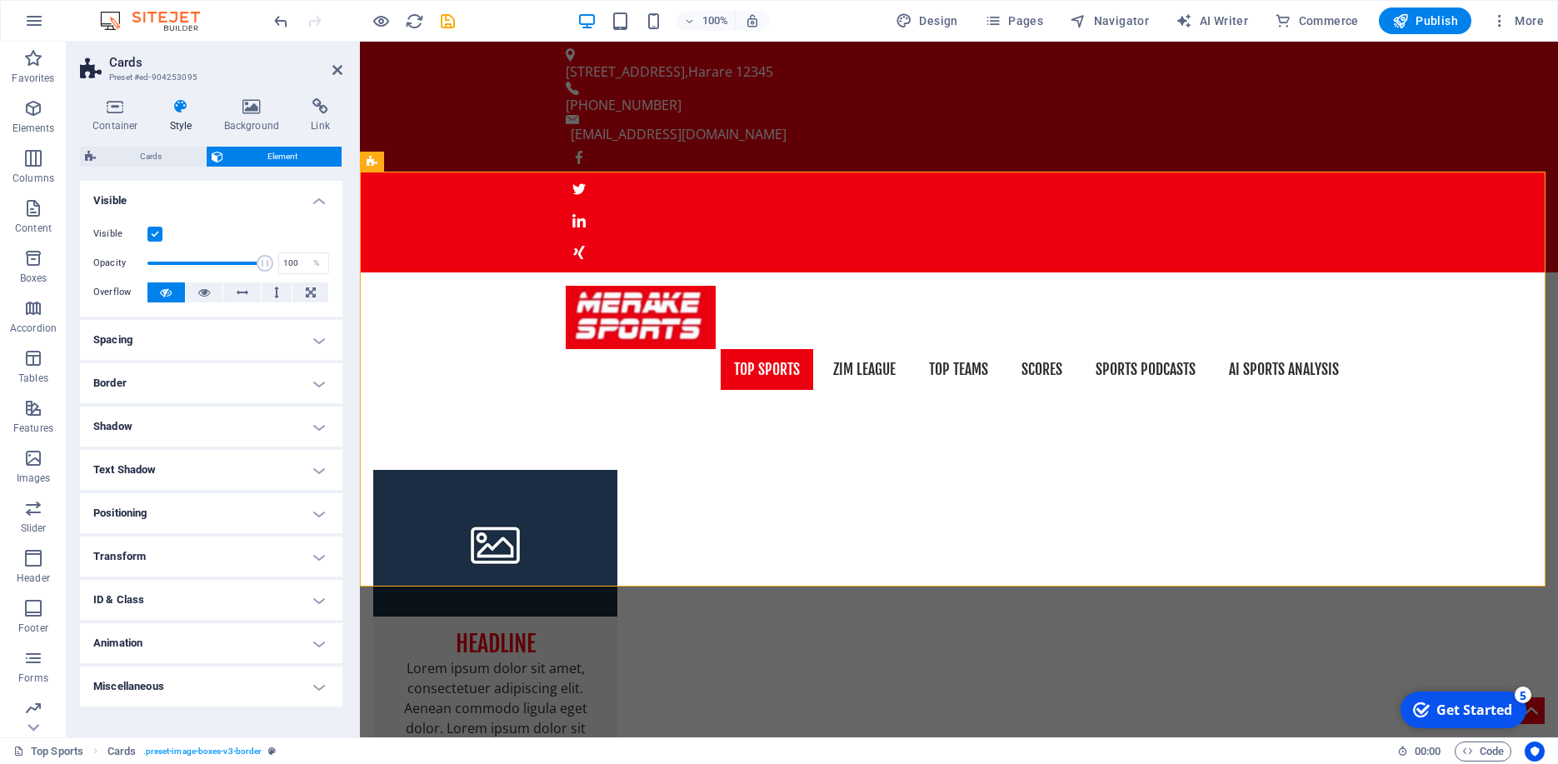
click at [193, 332] on h4 "Spacing" at bounding box center [211, 340] width 262 height 40
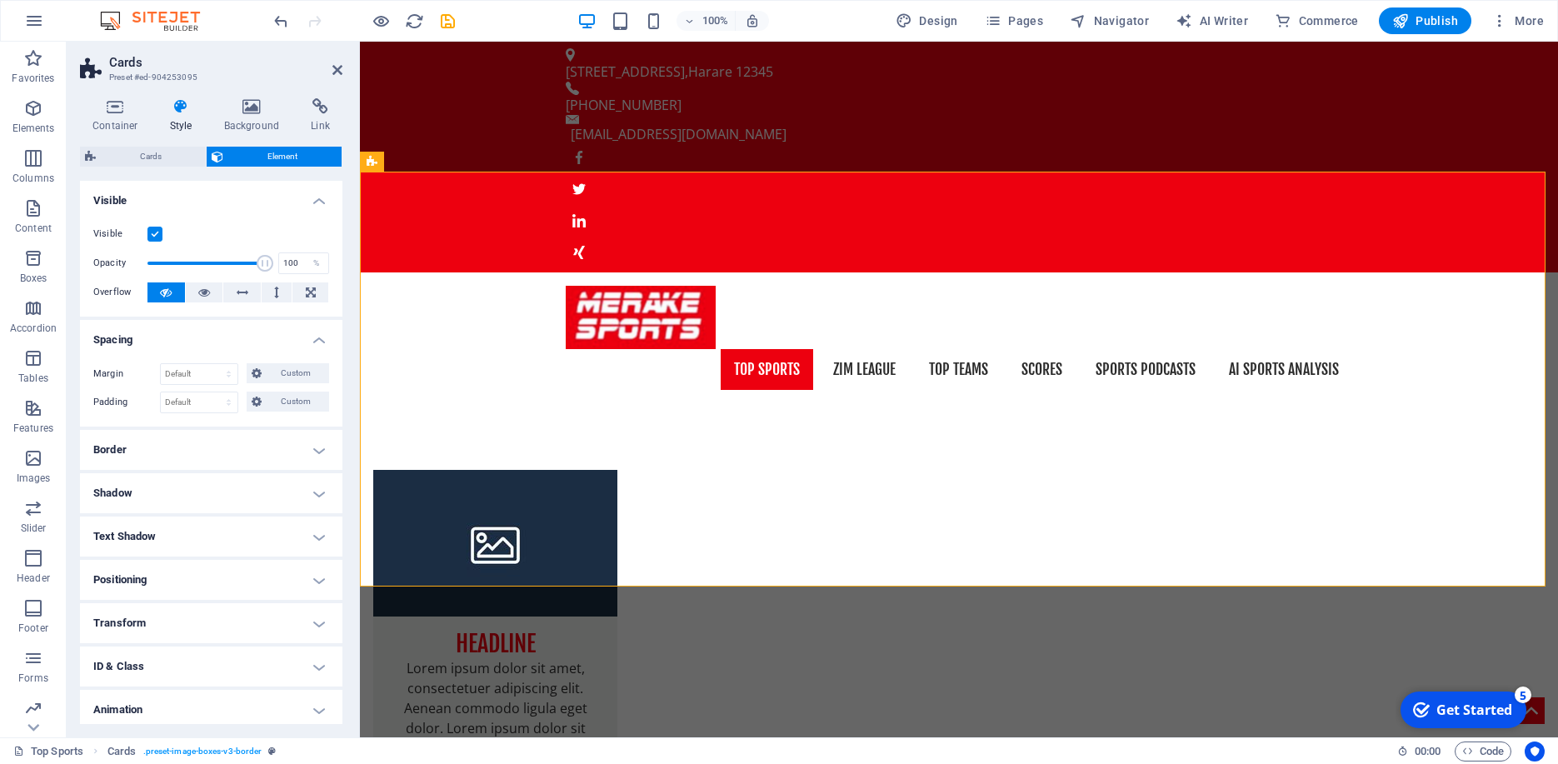
click at [193, 332] on h4 "Spacing" at bounding box center [211, 335] width 262 height 30
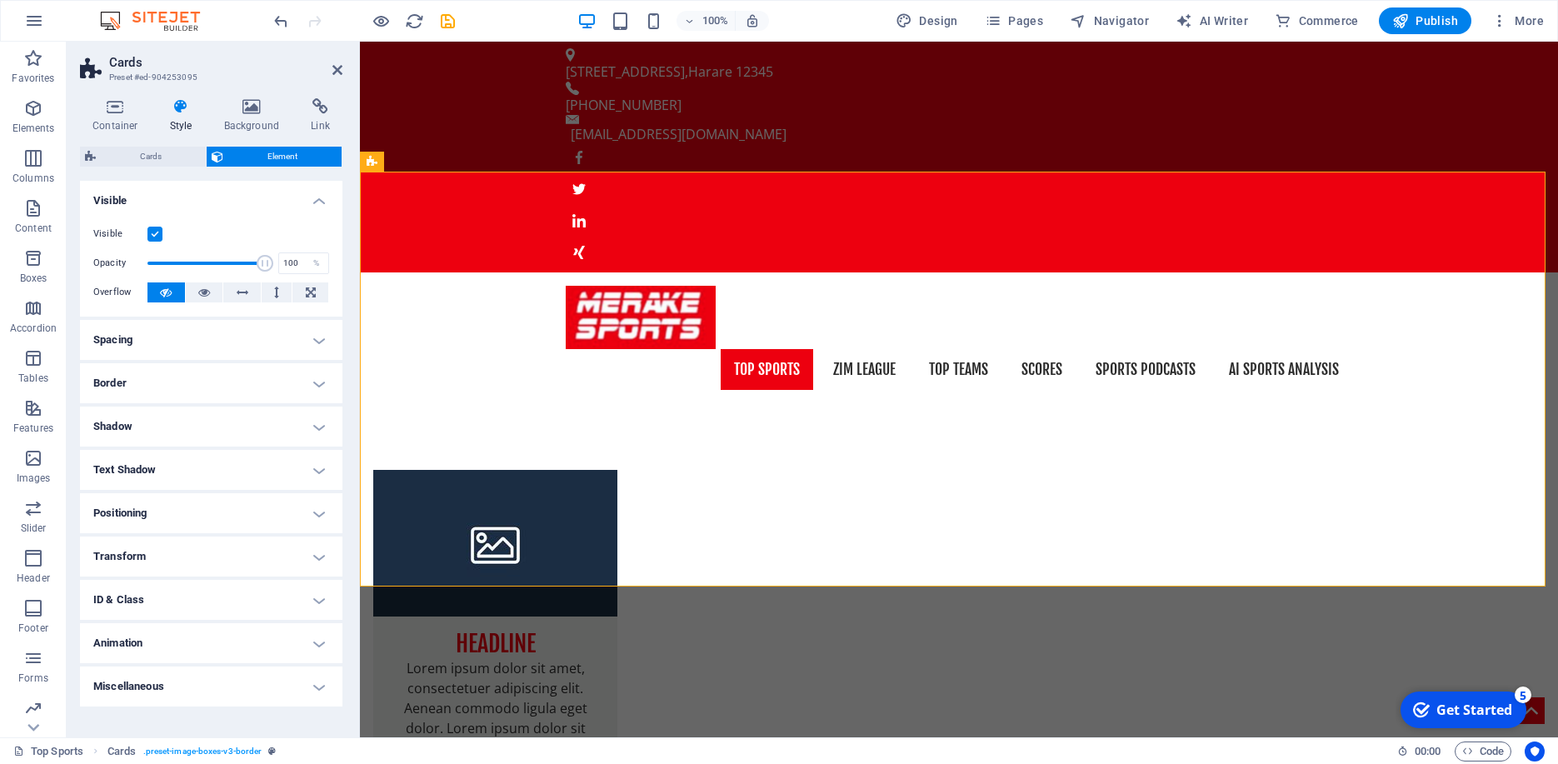
click at [199, 384] on h4 "Border" at bounding box center [211, 383] width 262 height 40
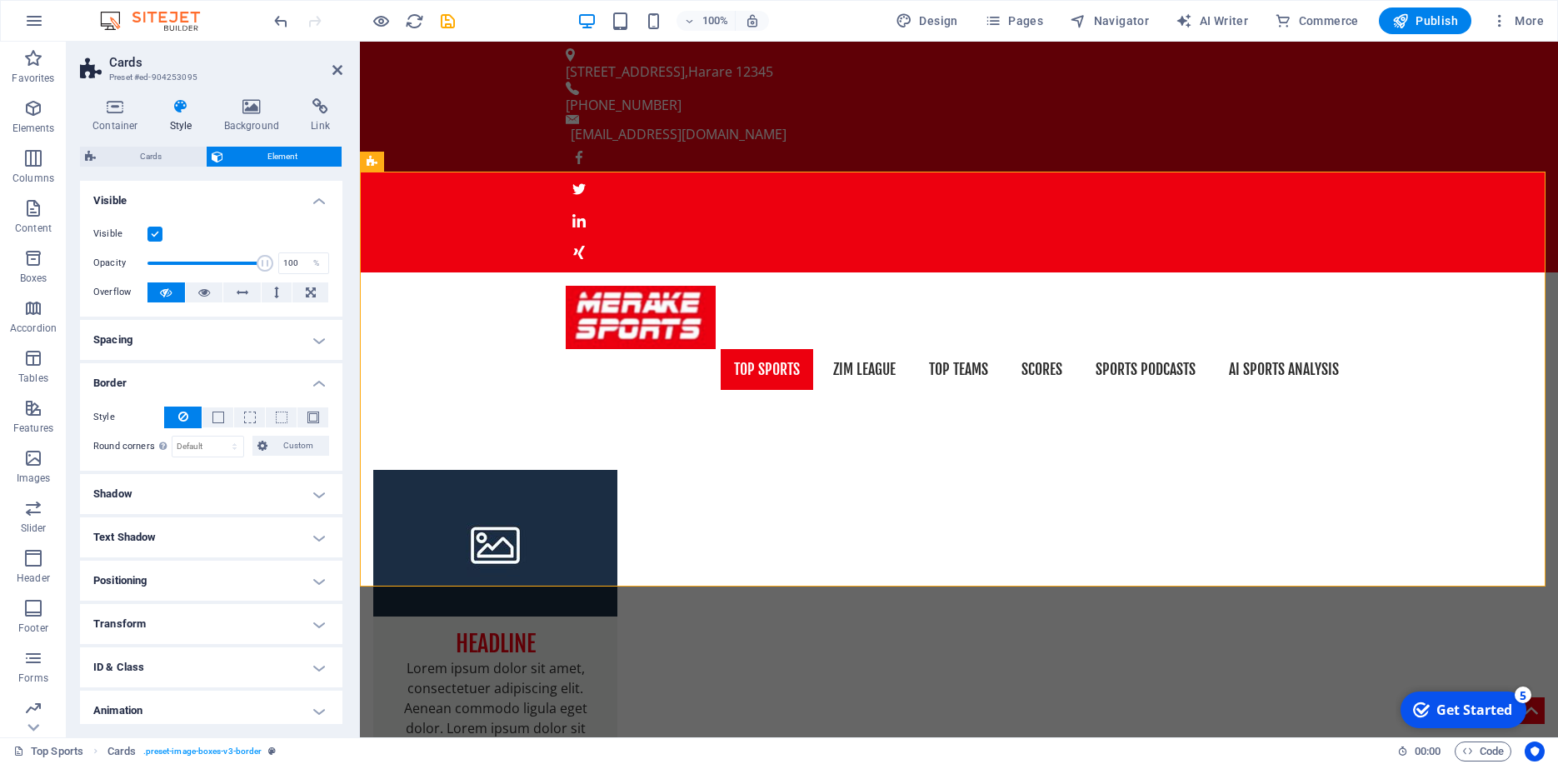
click at [199, 384] on h4 "Border" at bounding box center [211, 378] width 262 height 30
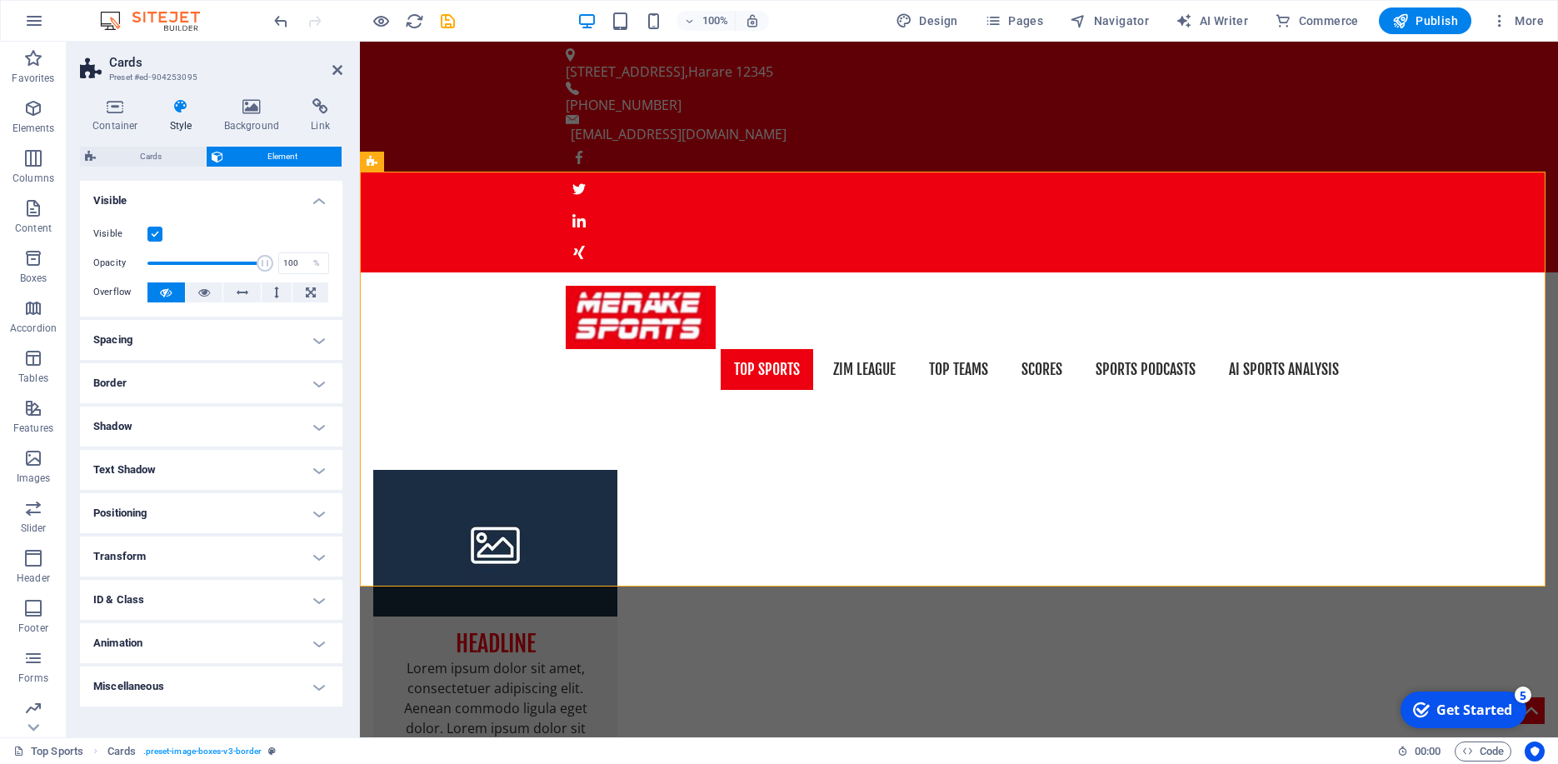
click at [246, 334] on h4 "Spacing" at bounding box center [211, 340] width 262 height 40
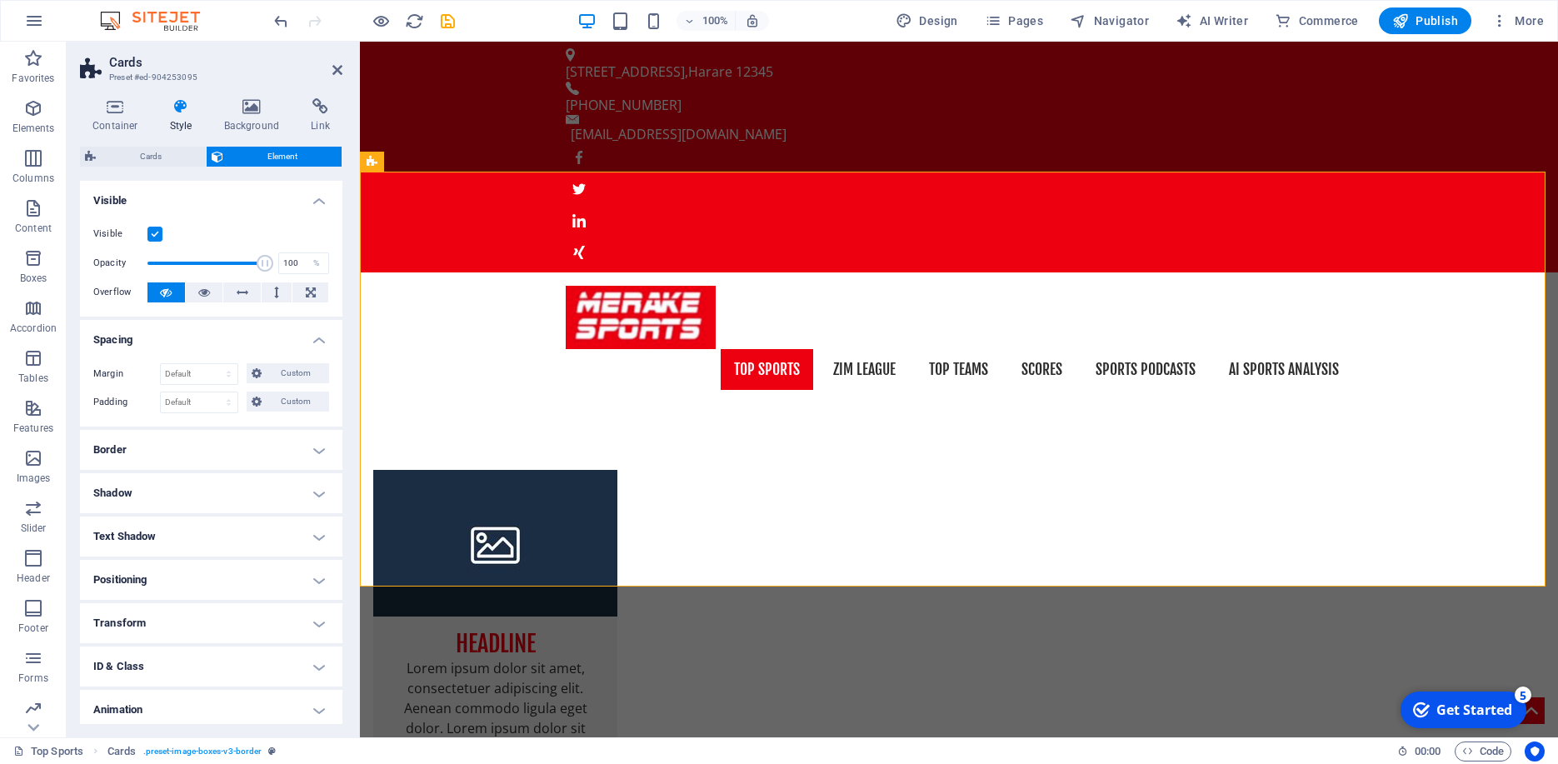
click at [246, 334] on h4 "Spacing" at bounding box center [211, 335] width 262 height 30
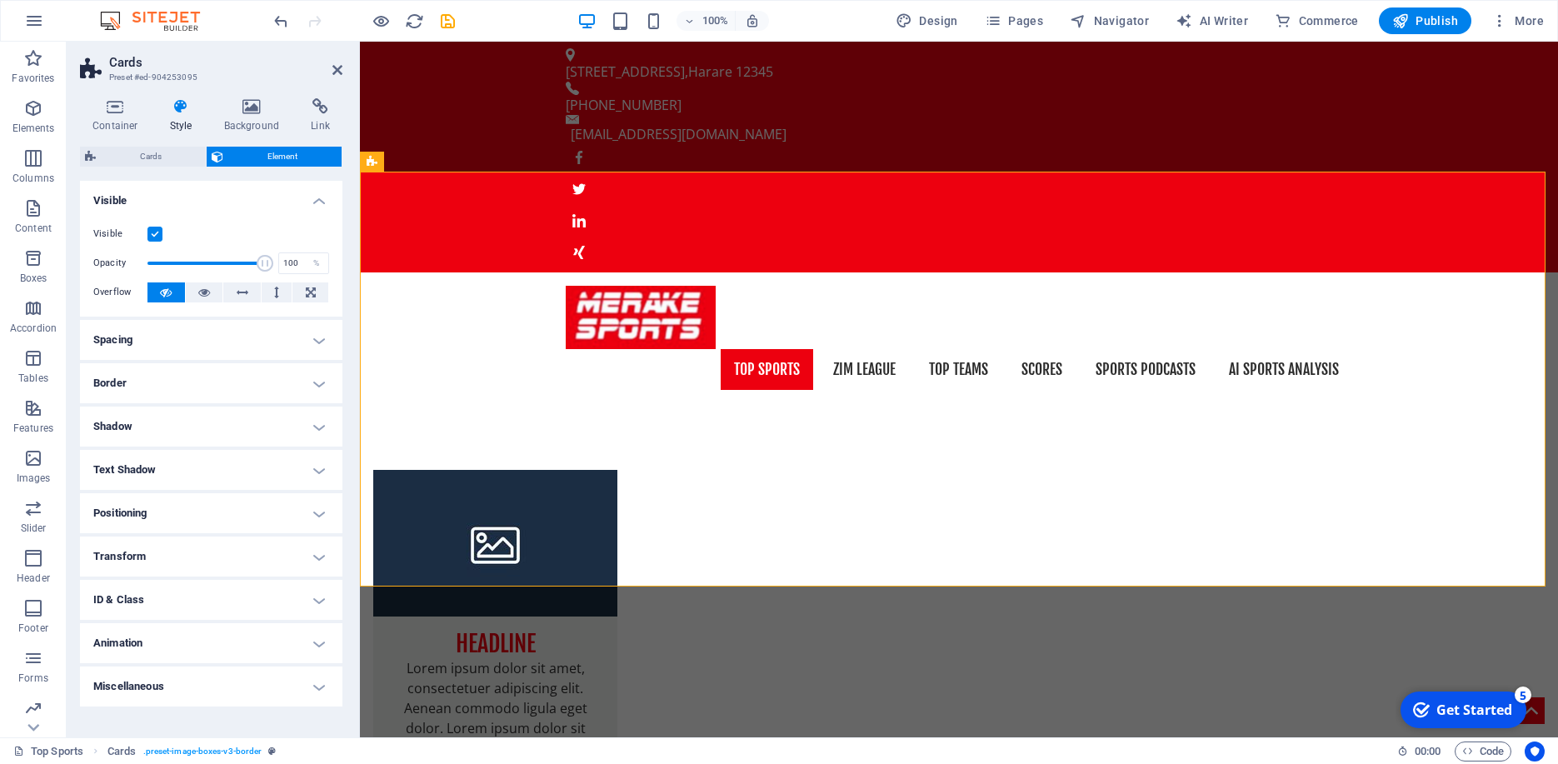
click at [185, 380] on h4 "Border" at bounding box center [211, 383] width 262 height 40
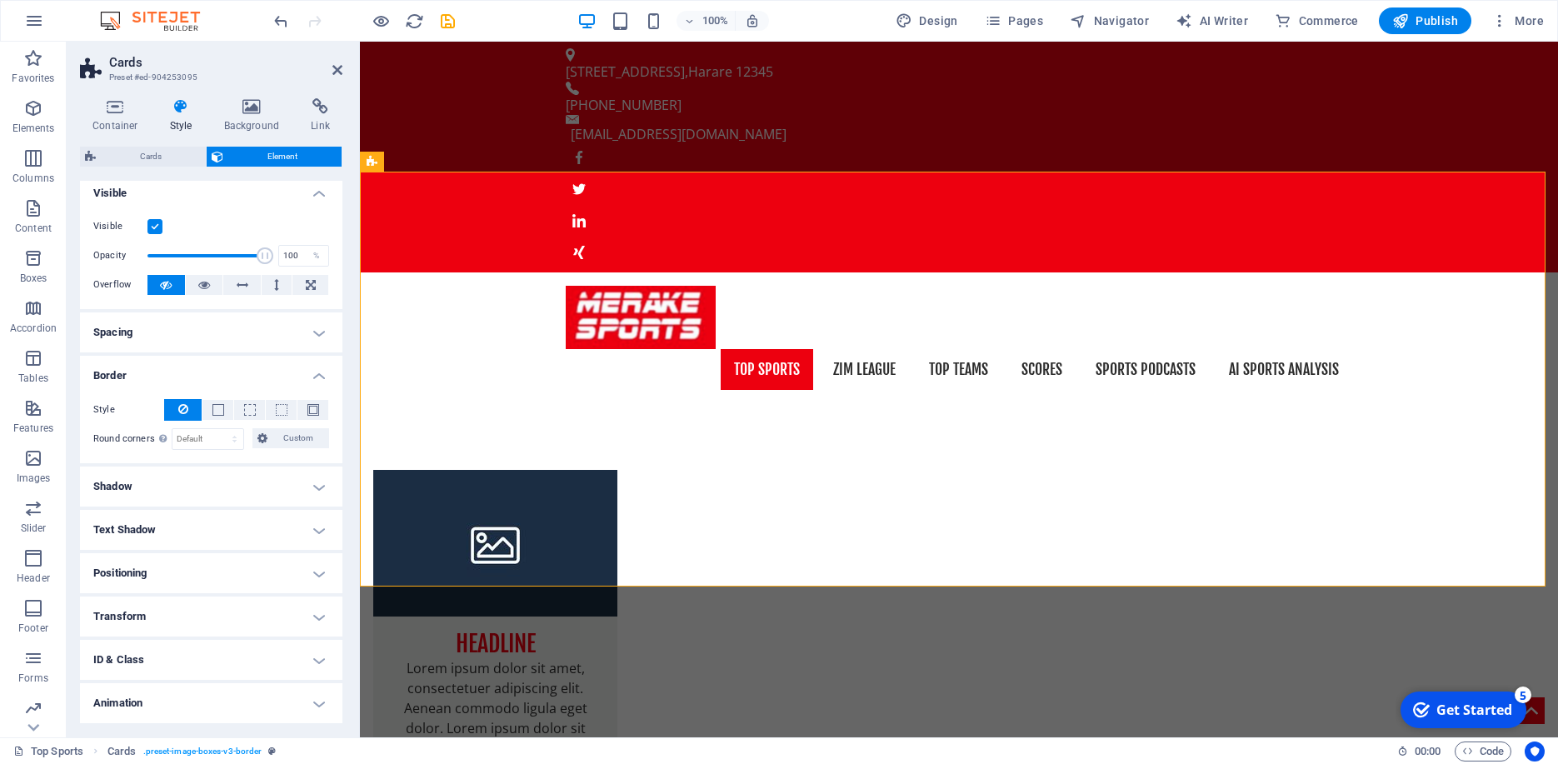
scroll to position [14, 0]
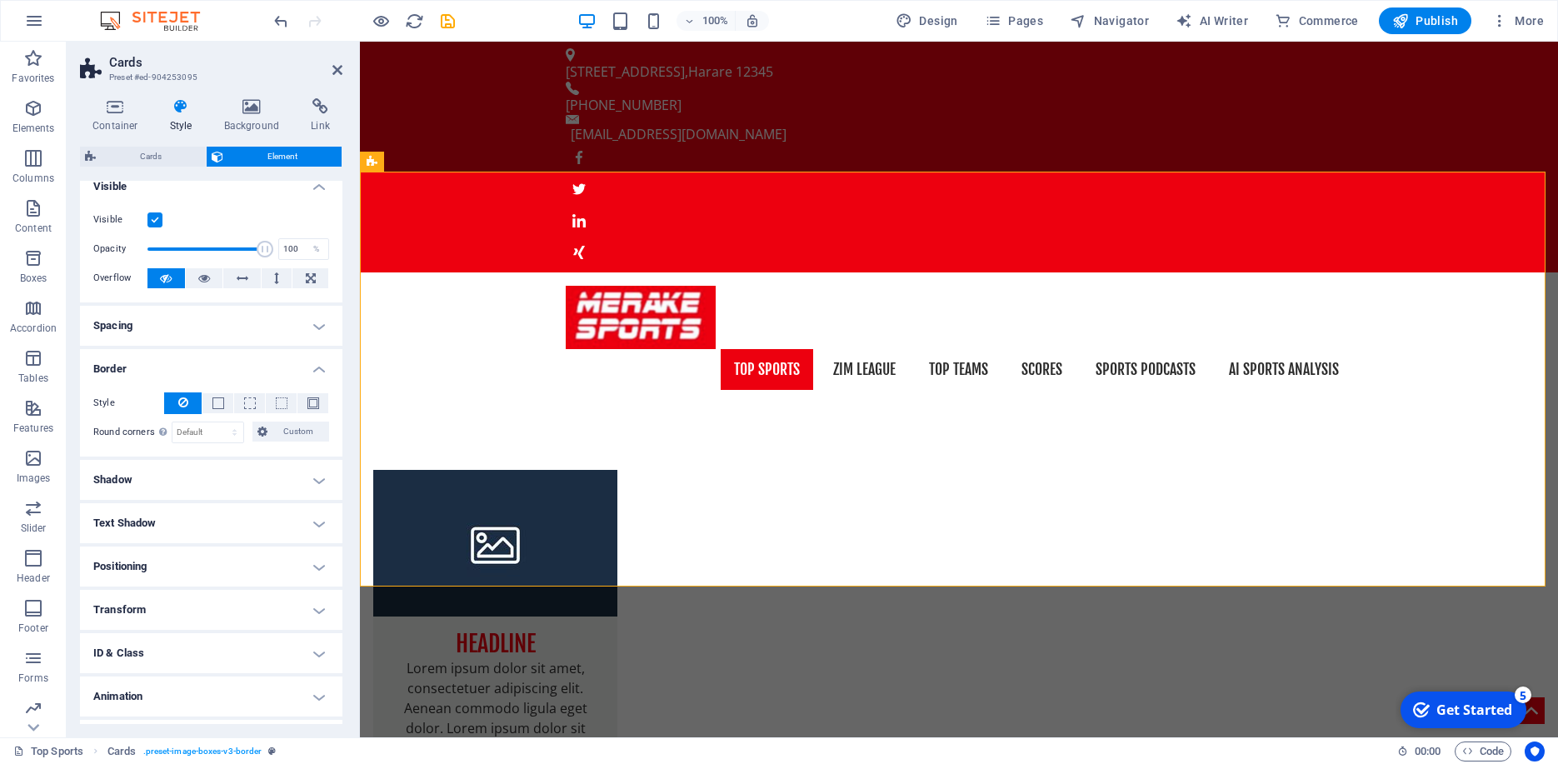
click at [186, 371] on h4 "Border" at bounding box center [211, 364] width 262 height 30
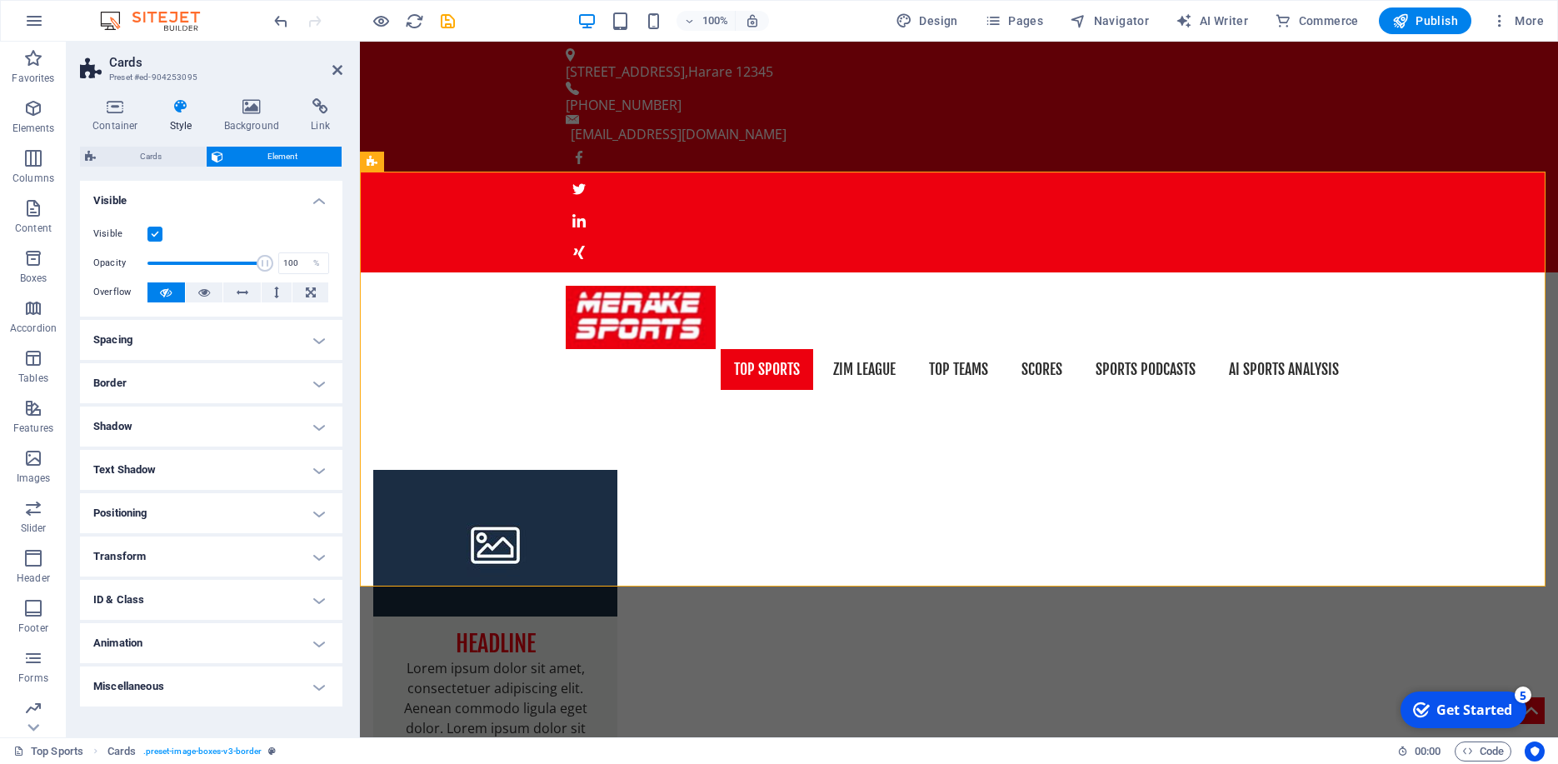
scroll to position [0, 0]
click at [115, 108] on icon at bounding box center [115, 106] width 71 height 17
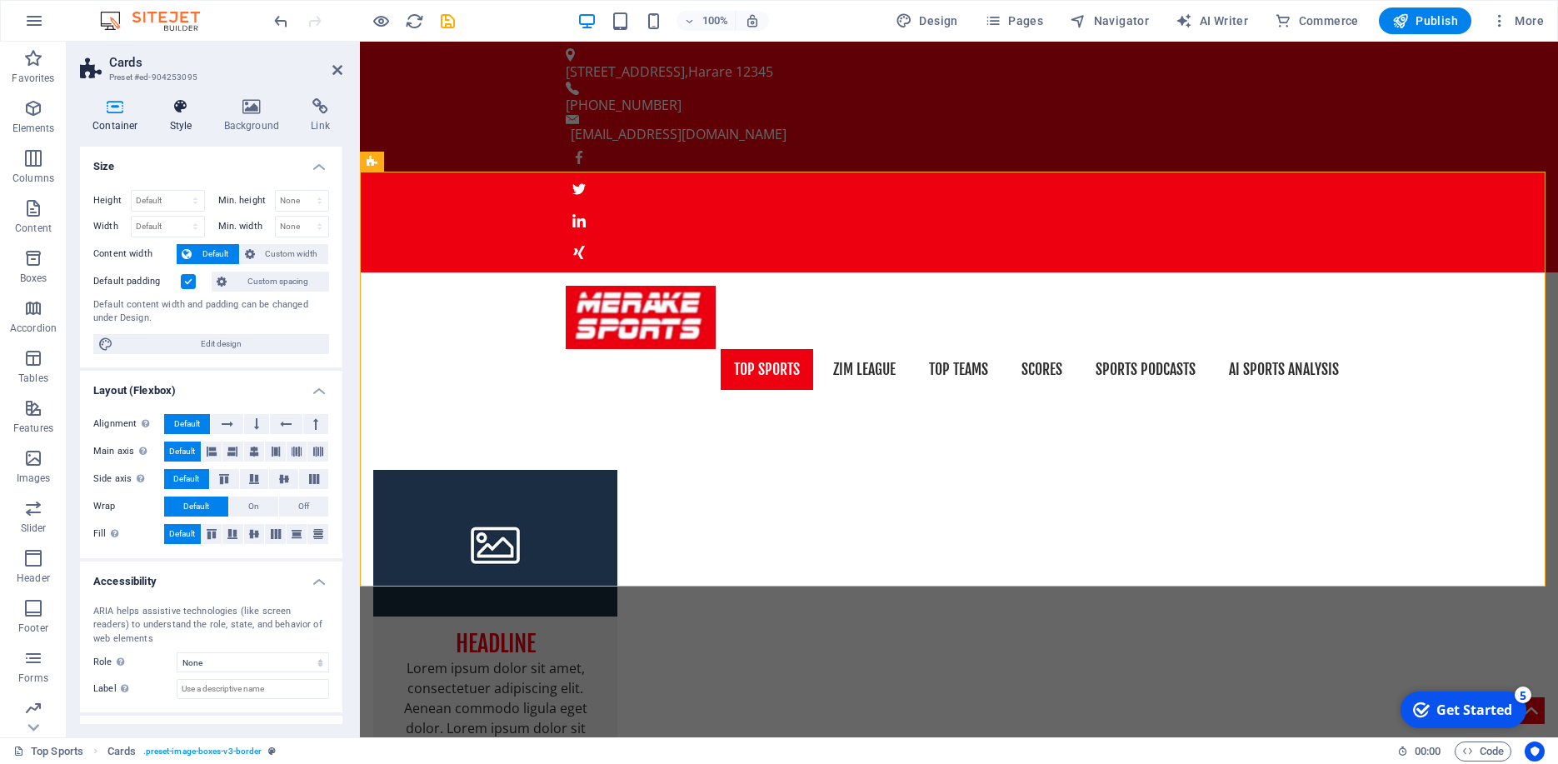
click at [184, 117] on h4 "Style" at bounding box center [184, 115] width 54 height 35
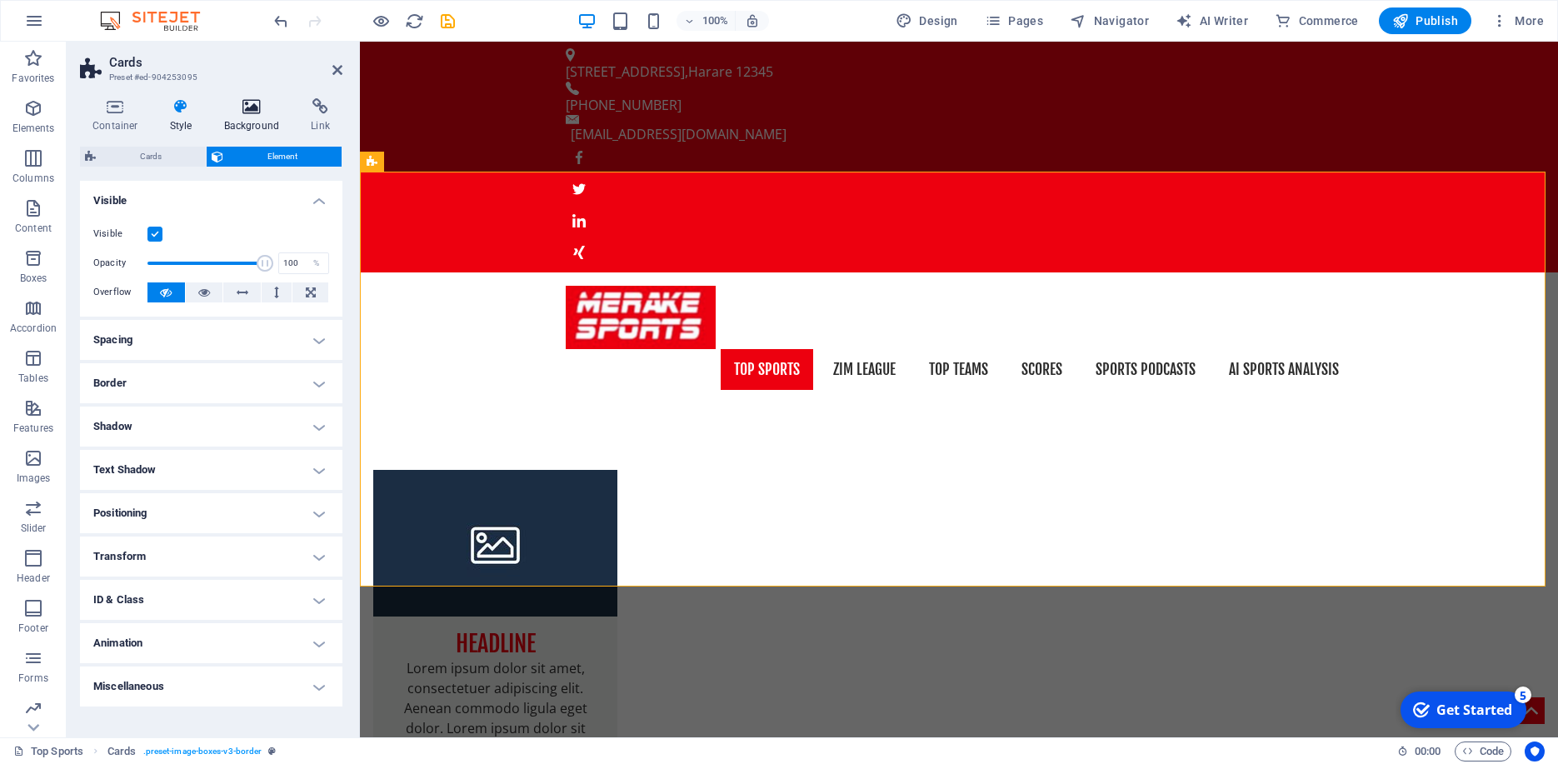
click at [259, 107] on icon at bounding box center [252, 106] width 81 height 17
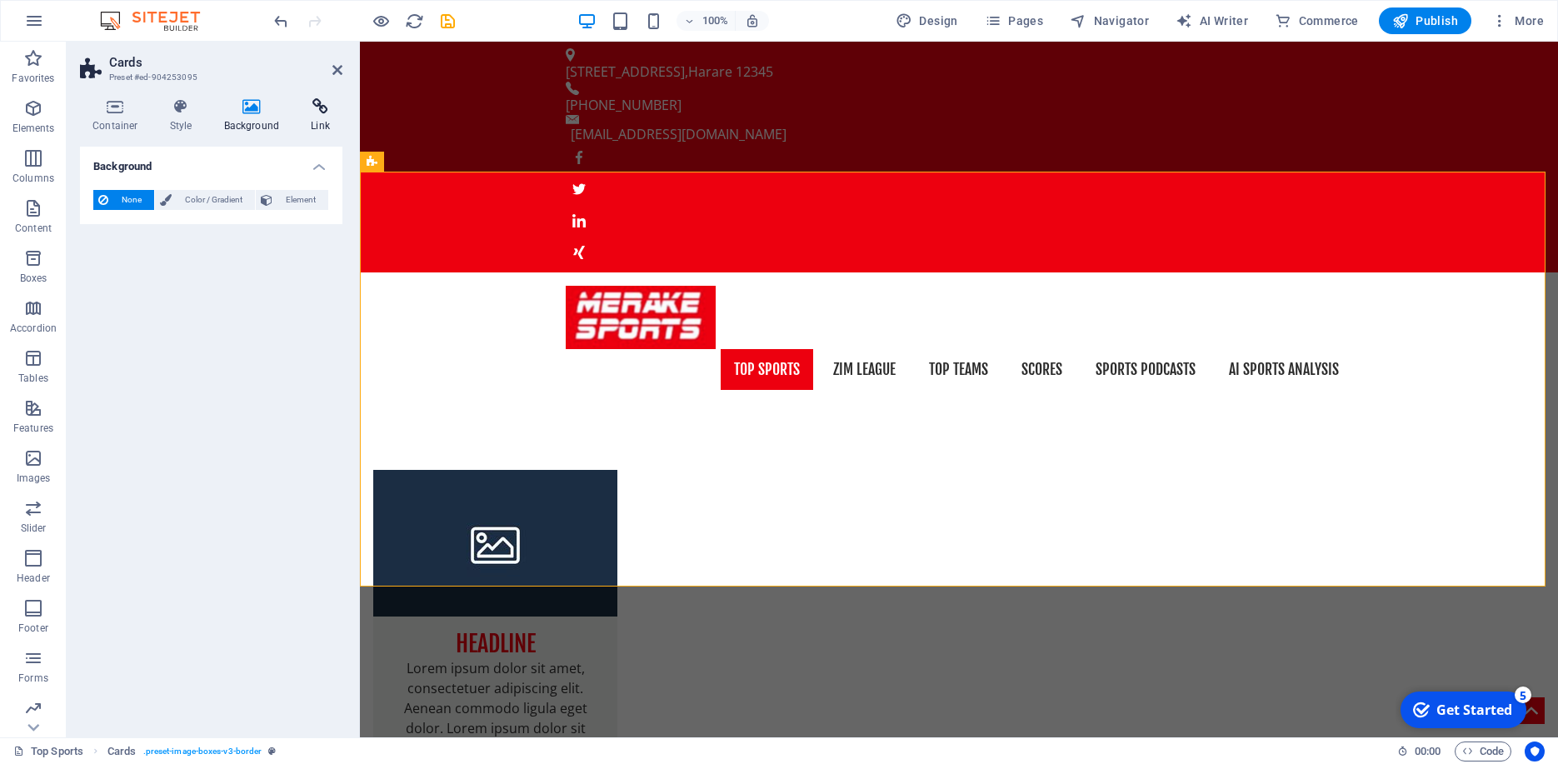
click at [325, 125] on h4 "Link" at bounding box center [320, 115] width 44 height 35
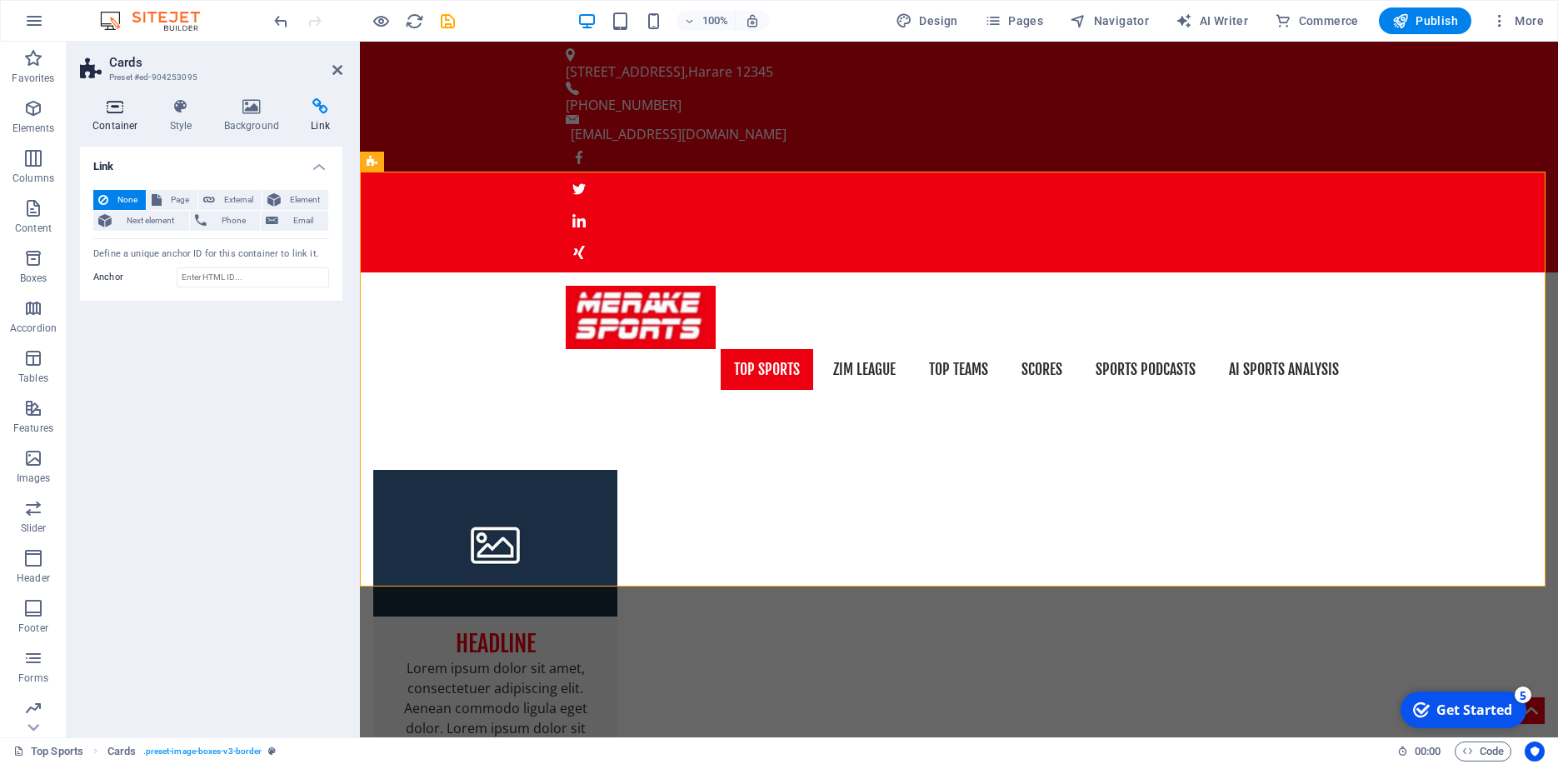
click at [107, 115] on icon at bounding box center [115, 106] width 71 height 17
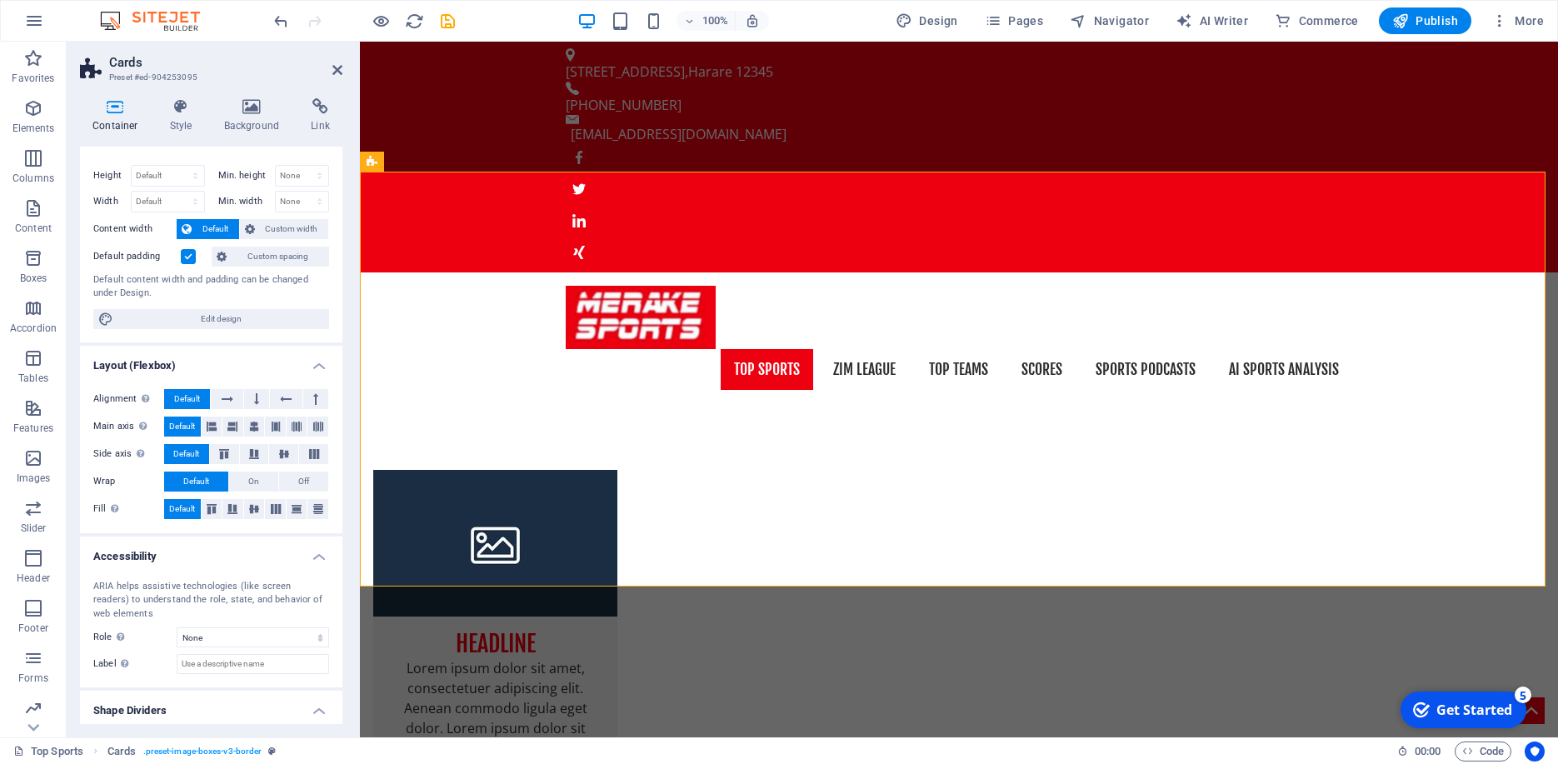
scroll to position [68, 0]
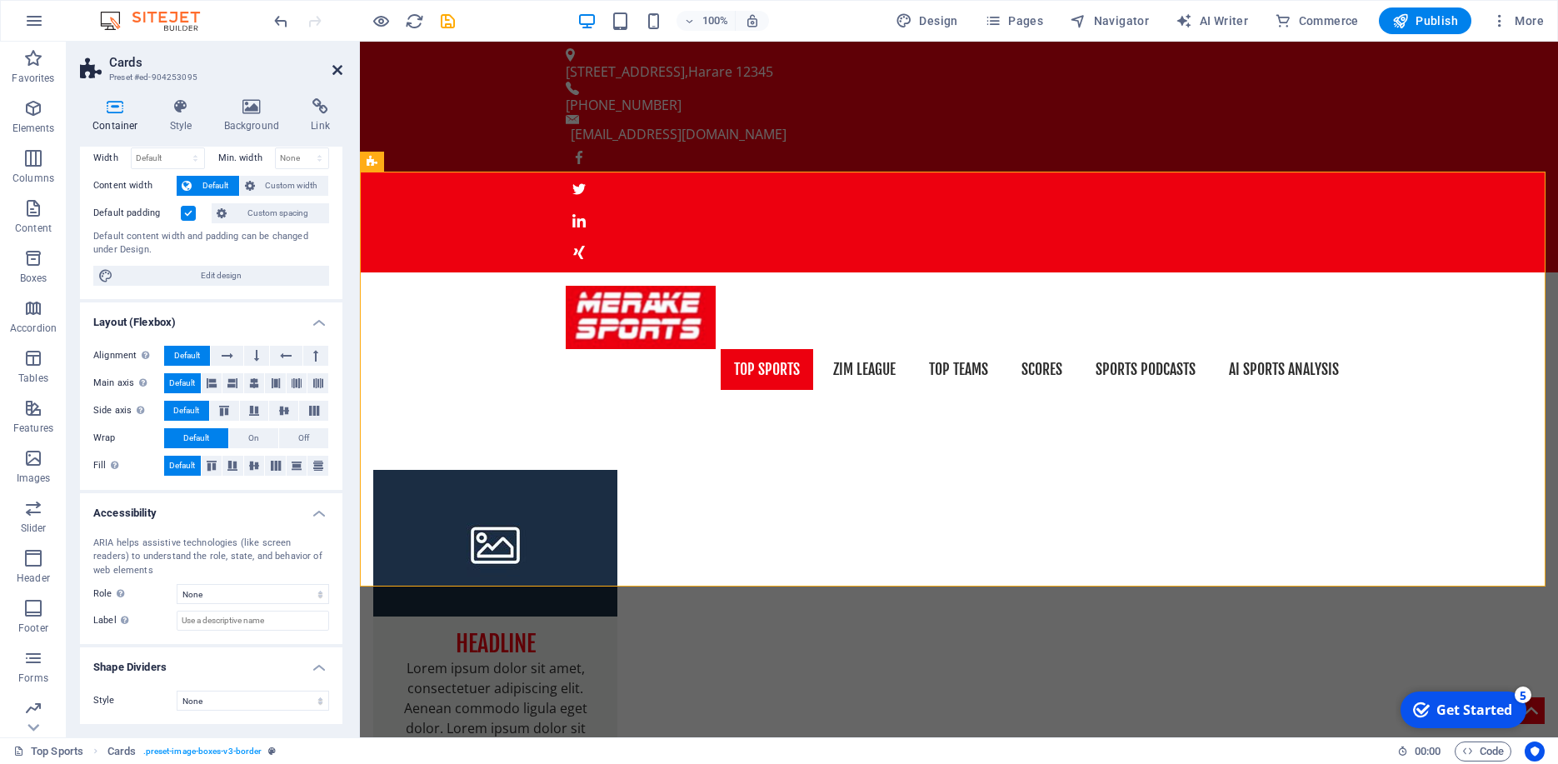
click at [336, 68] on icon at bounding box center [337, 69] width 10 height 13
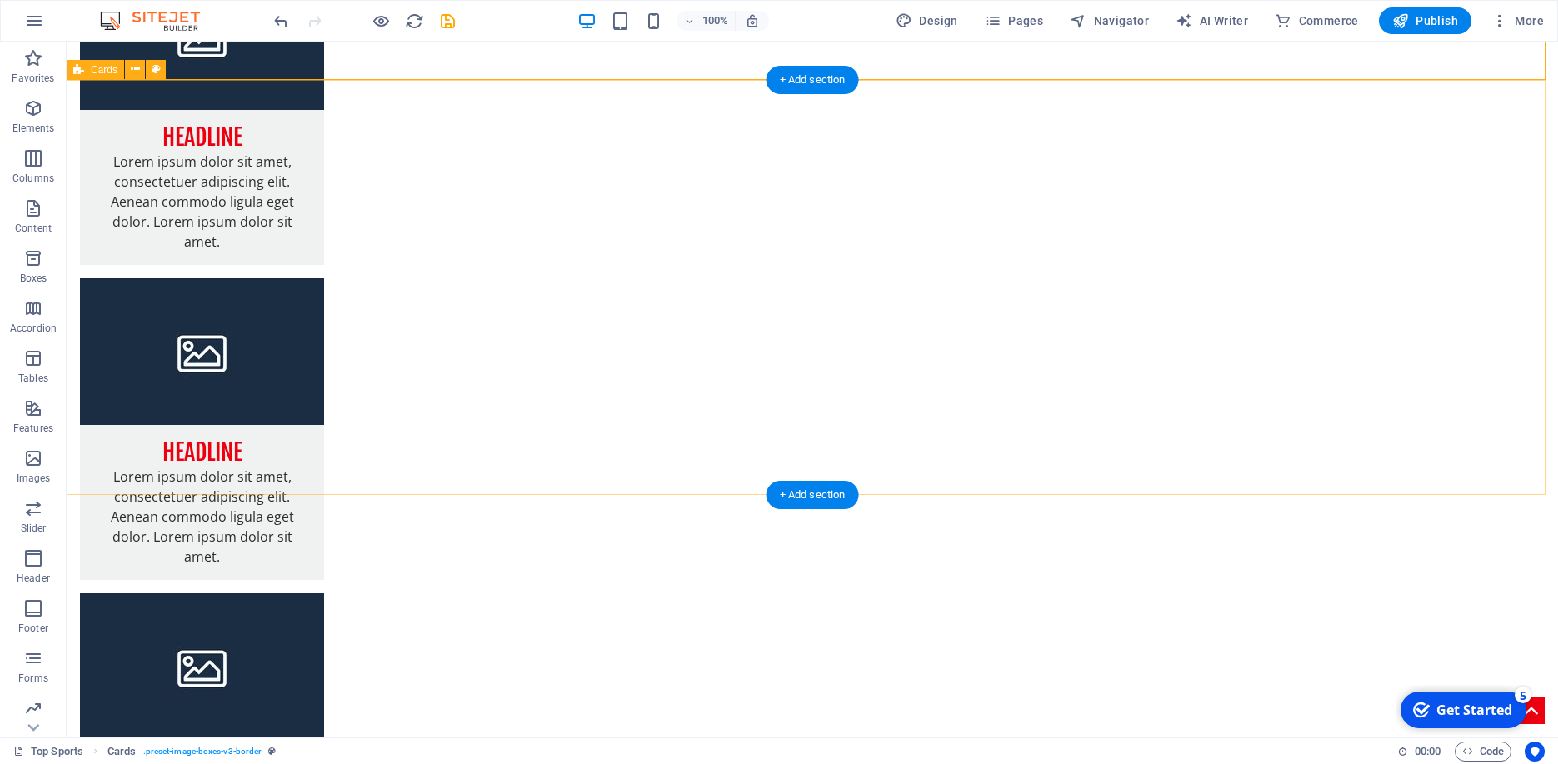
scroll to position [0, 0]
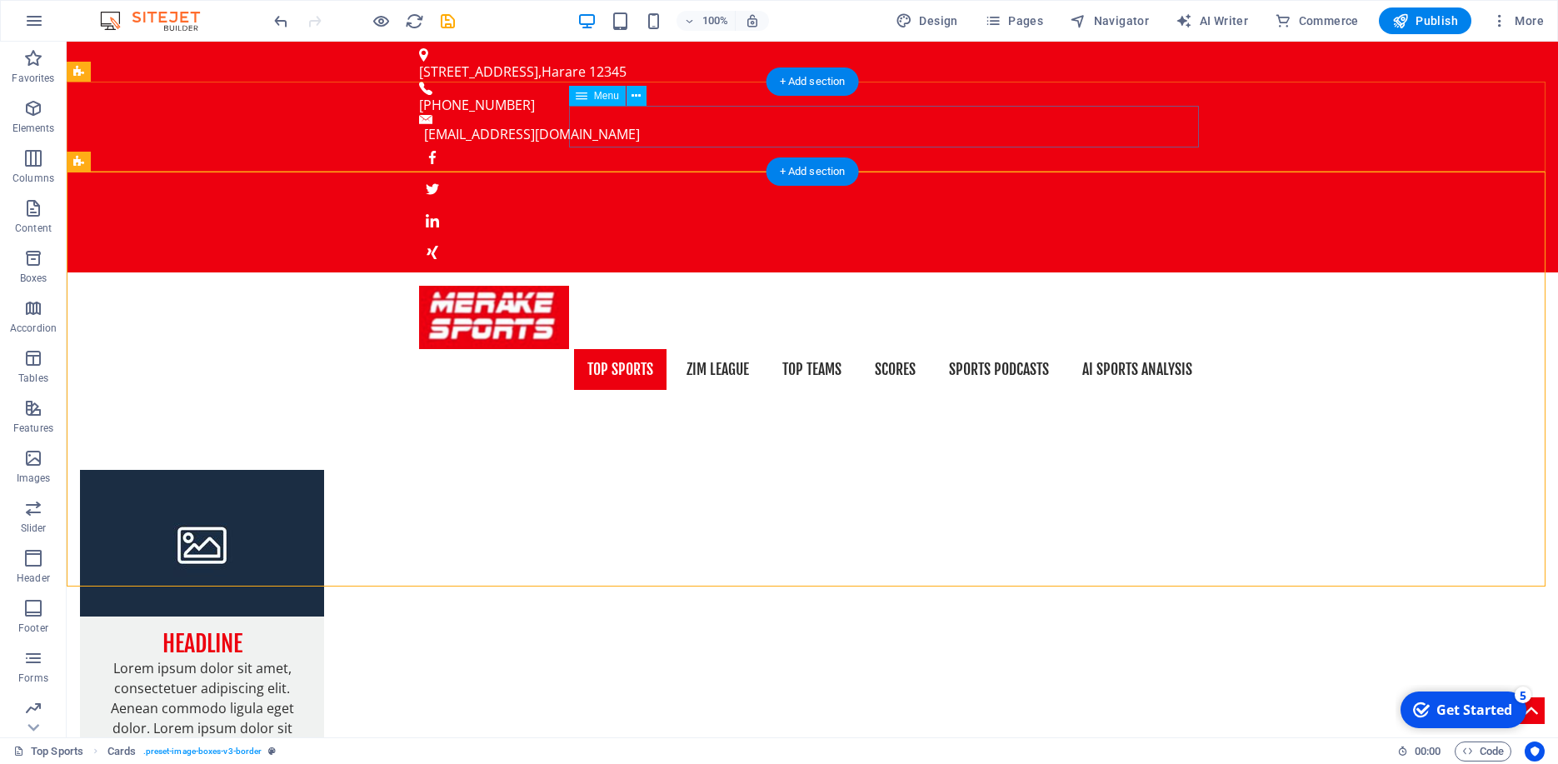
click at [701, 349] on nav "Top Sports Zim League Top Teams Scores Sports Podcasts AI Sports Analysis" at bounding box center [812, 370] width 786 height 42
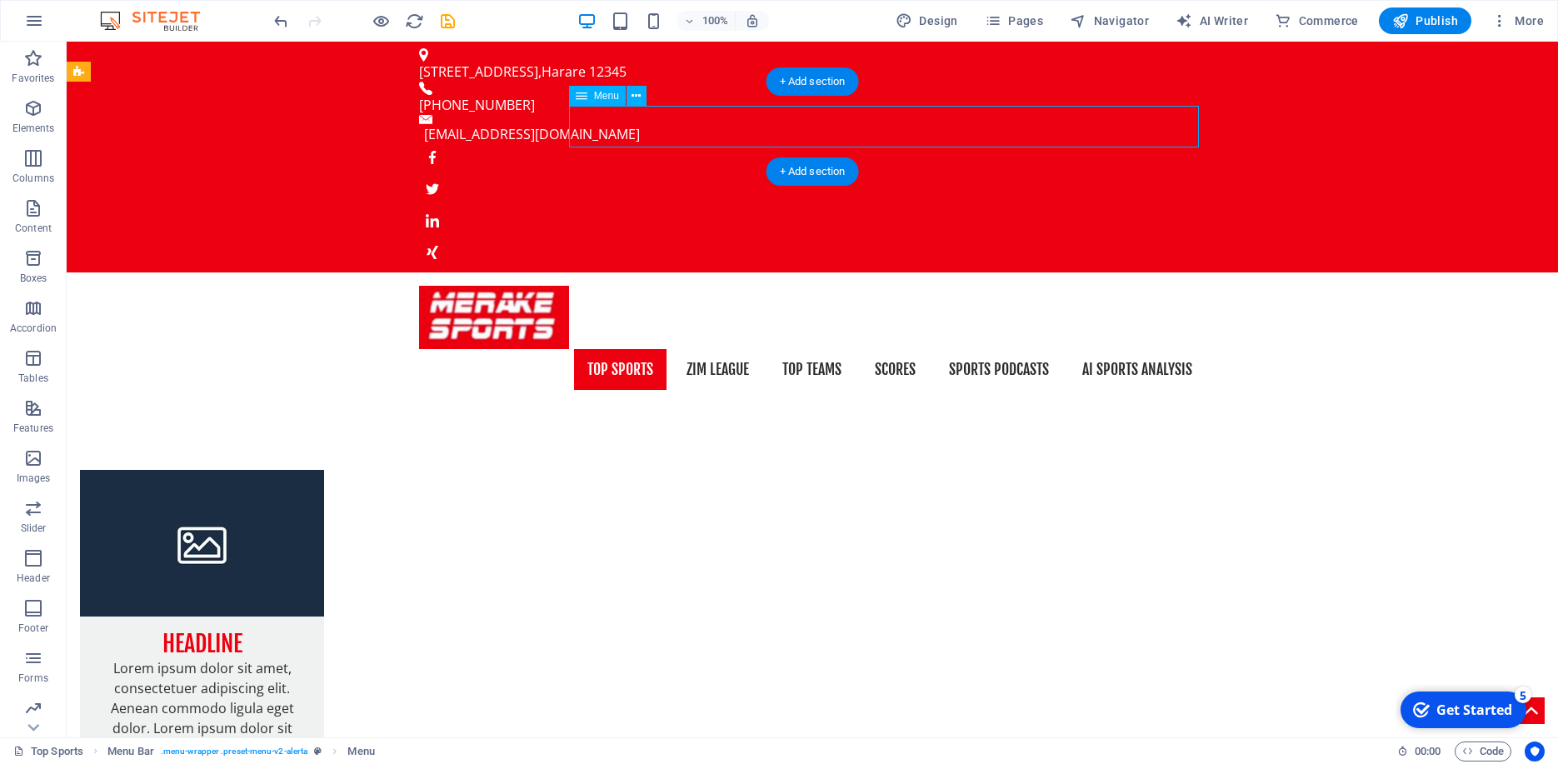
click at [702, 349] on nav "Top Sports Zim League Top Teams Scores Sports Podcasts AI Sports Analysis" at bounding box center [812, 370] width 786 height 42
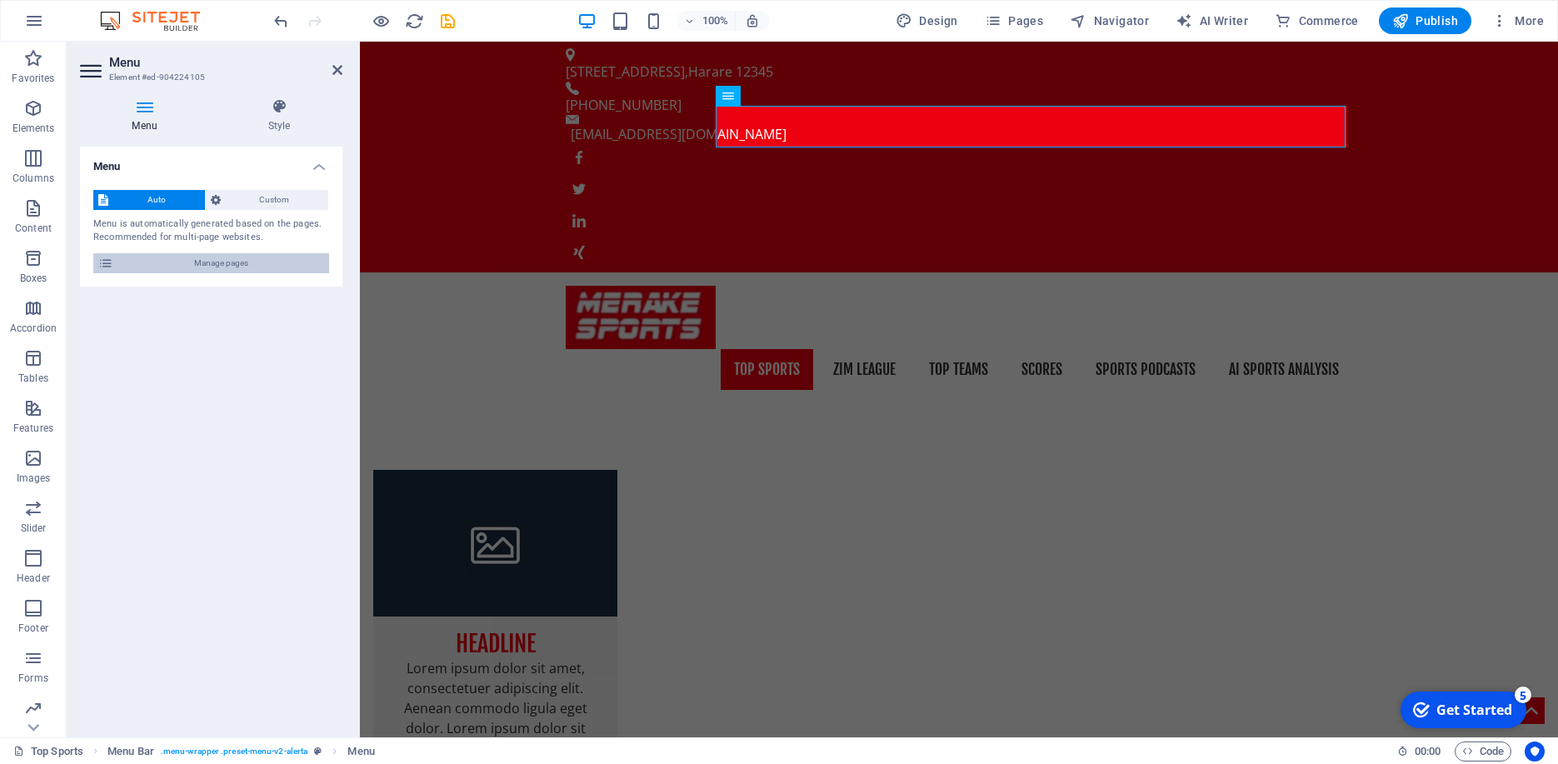
click at [132, 262] on span "Manage pages" at bounding box center [221, 263] width 206 height 20
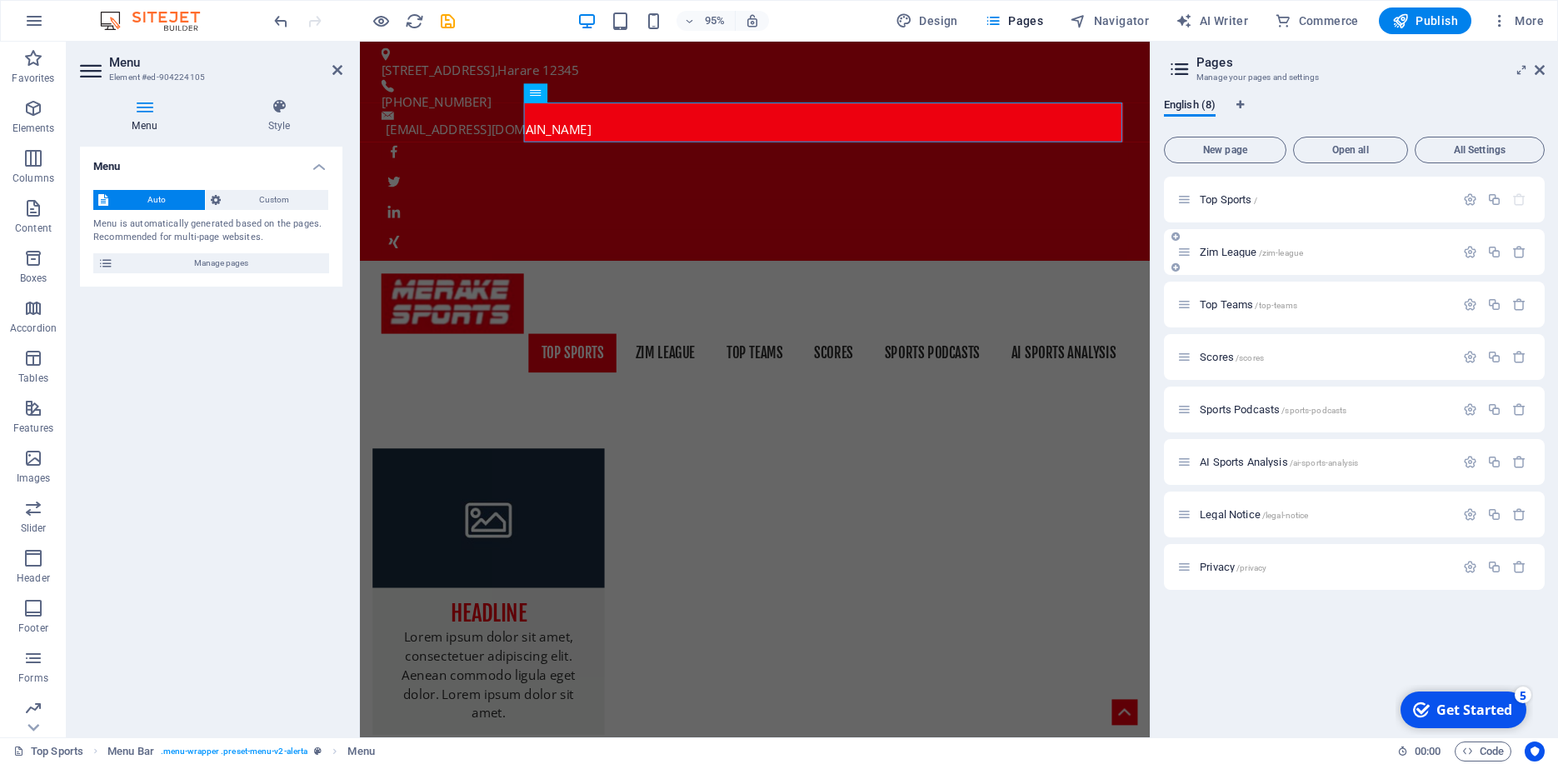
click at [1239, 254] on span "Zim League /zim-league" at bounding box center [1250, 252] width 103 height 12
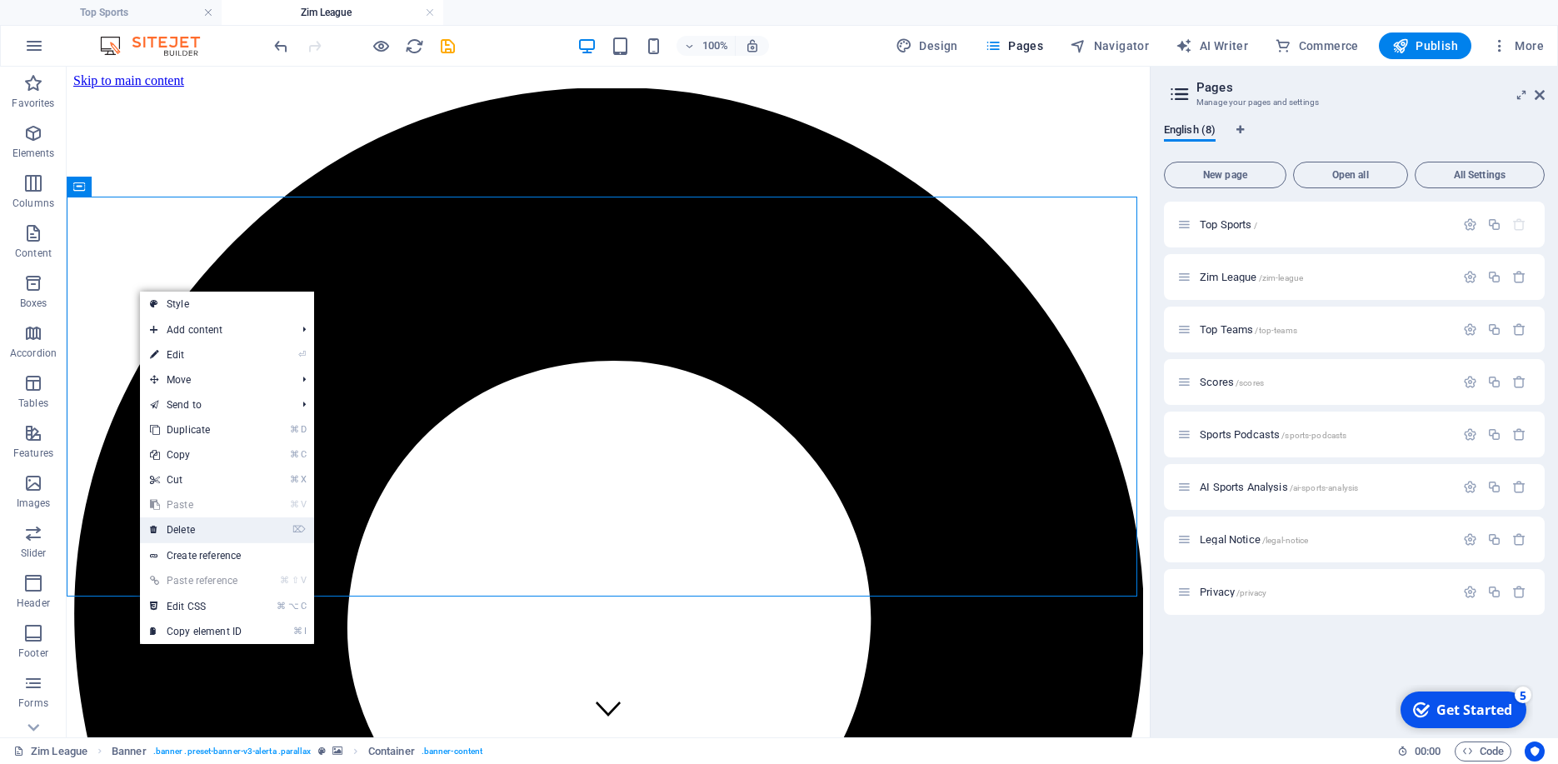
click at [192, 524] on link "⌦ Delete" at bounding box center [196, 529] width 112 height 25
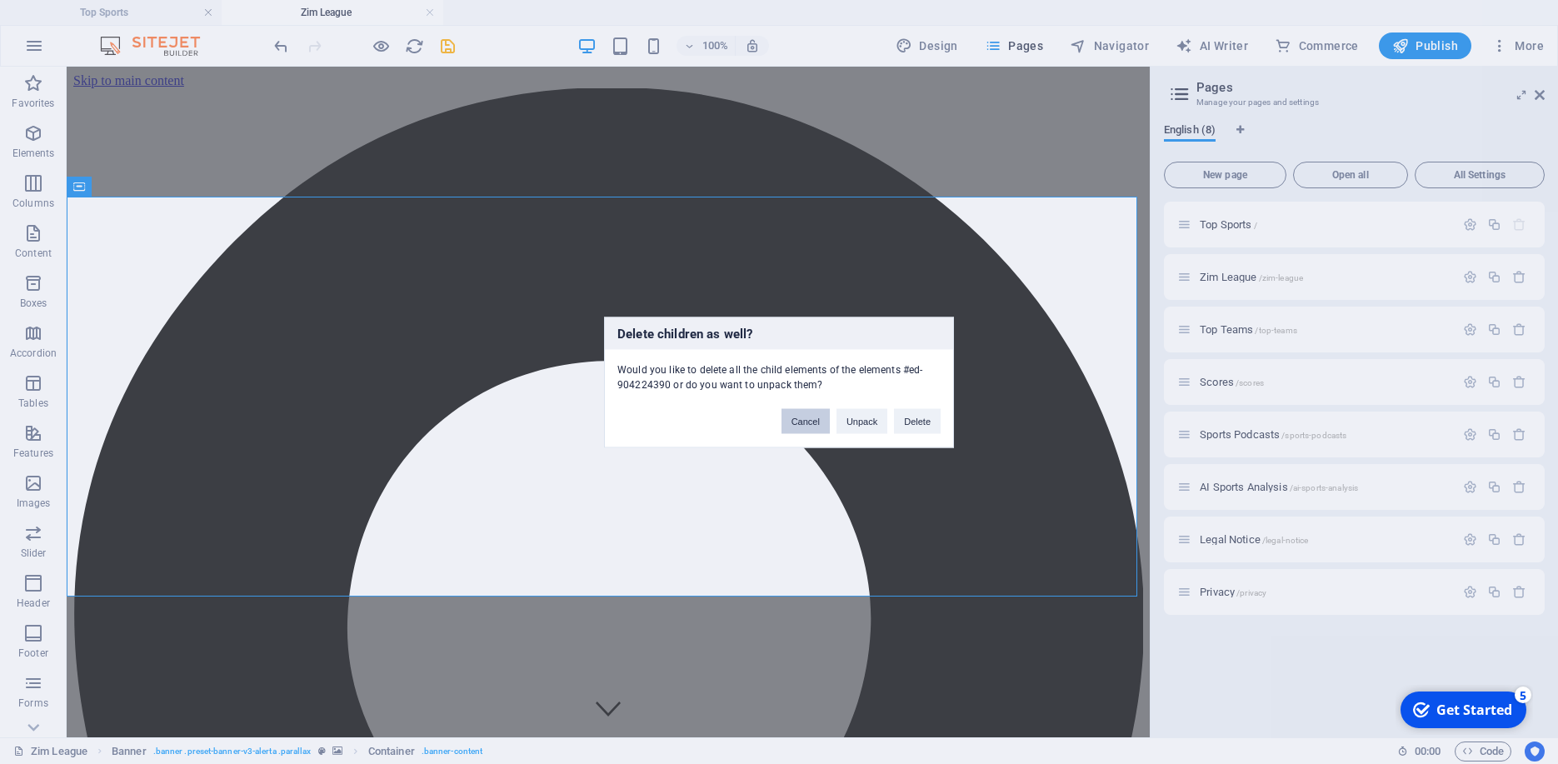
click at [797, 428] on button "Cancel" at bounding box center [805, 420] width 48 height 25
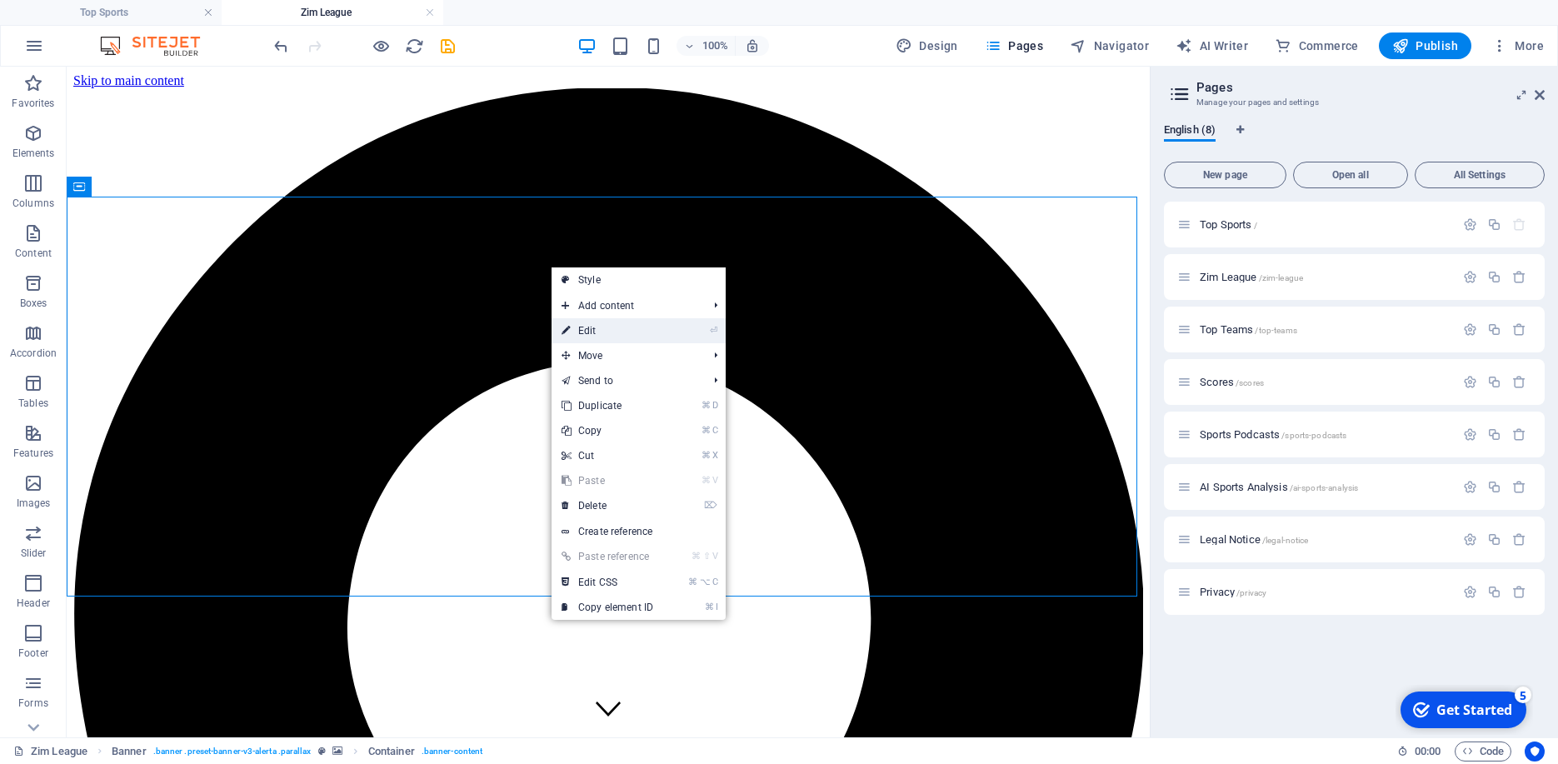
click at [612, 332] on link "⏎ Edit" at bounding box center [607, 330] width 112 height 25
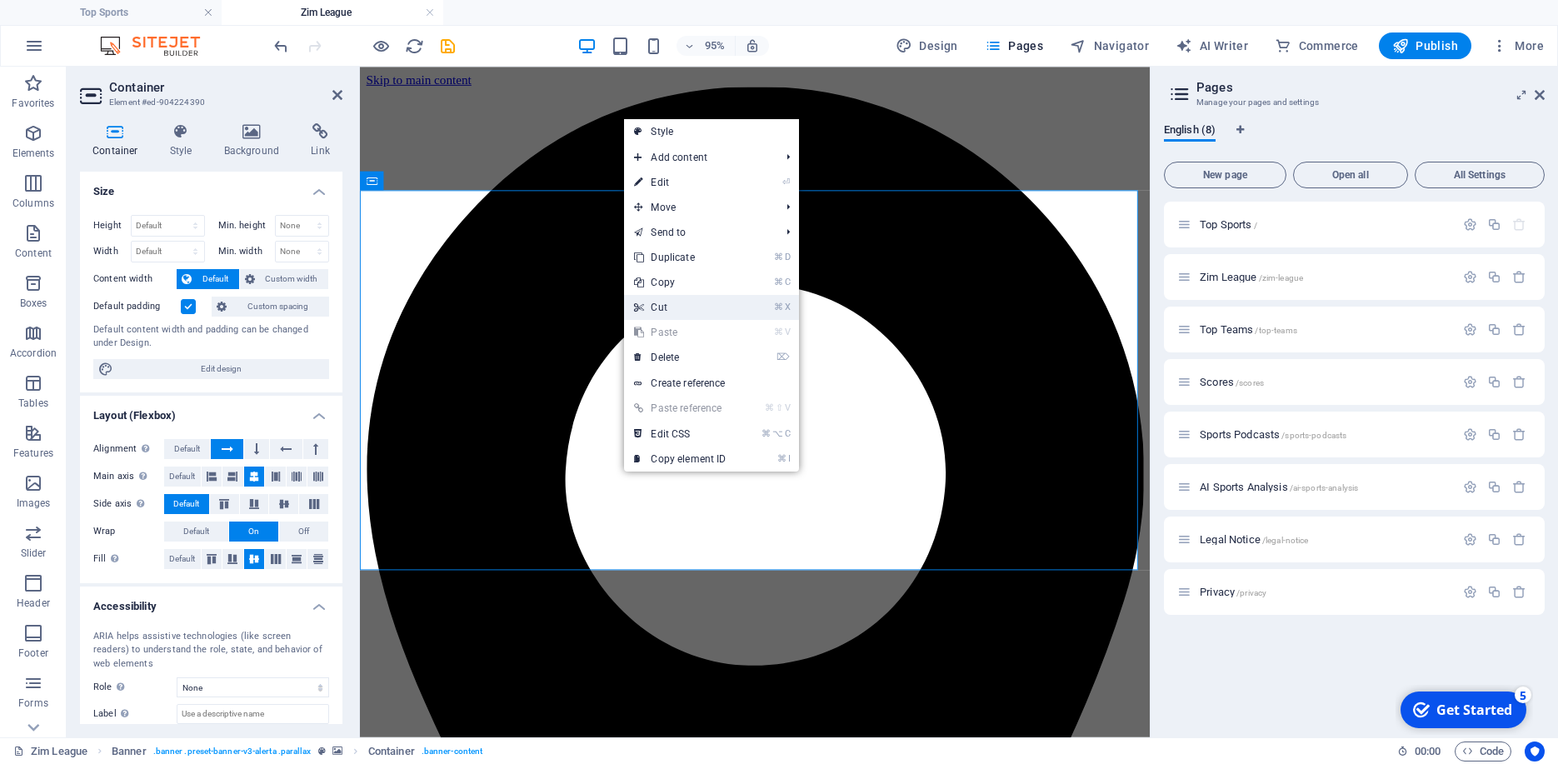
click at [681, 303] on link "⌘ X Cut" at bounding box center [680, 307] width 112 height 25
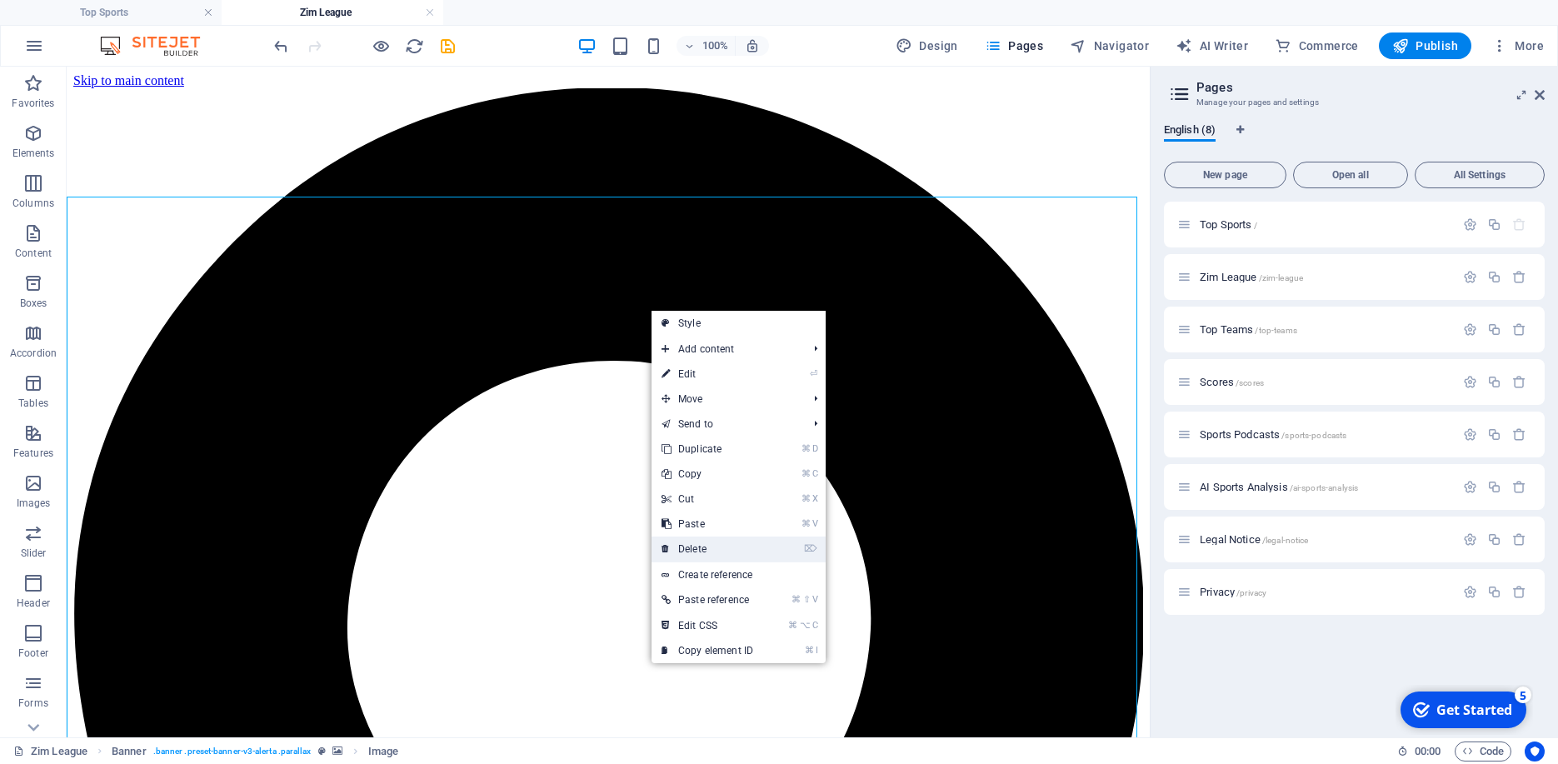
click at [720, 544] on link "⌦ Delete" at bounding box center [707, 548] width 112 height 25
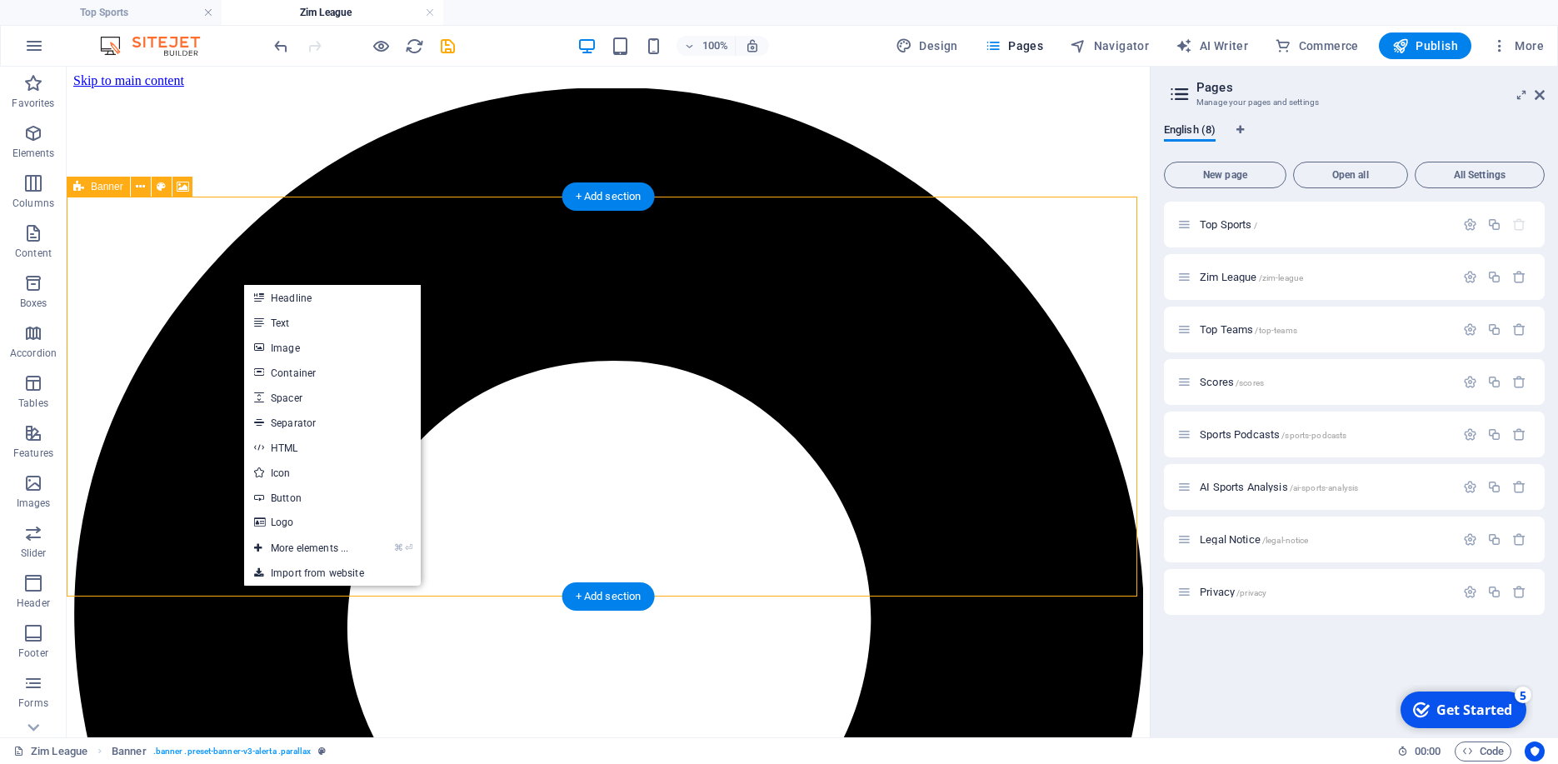
drag, startPoint x: 212, startPoint y: 287, endPoint x: 214, endPoint y: 278, distance: 9.5
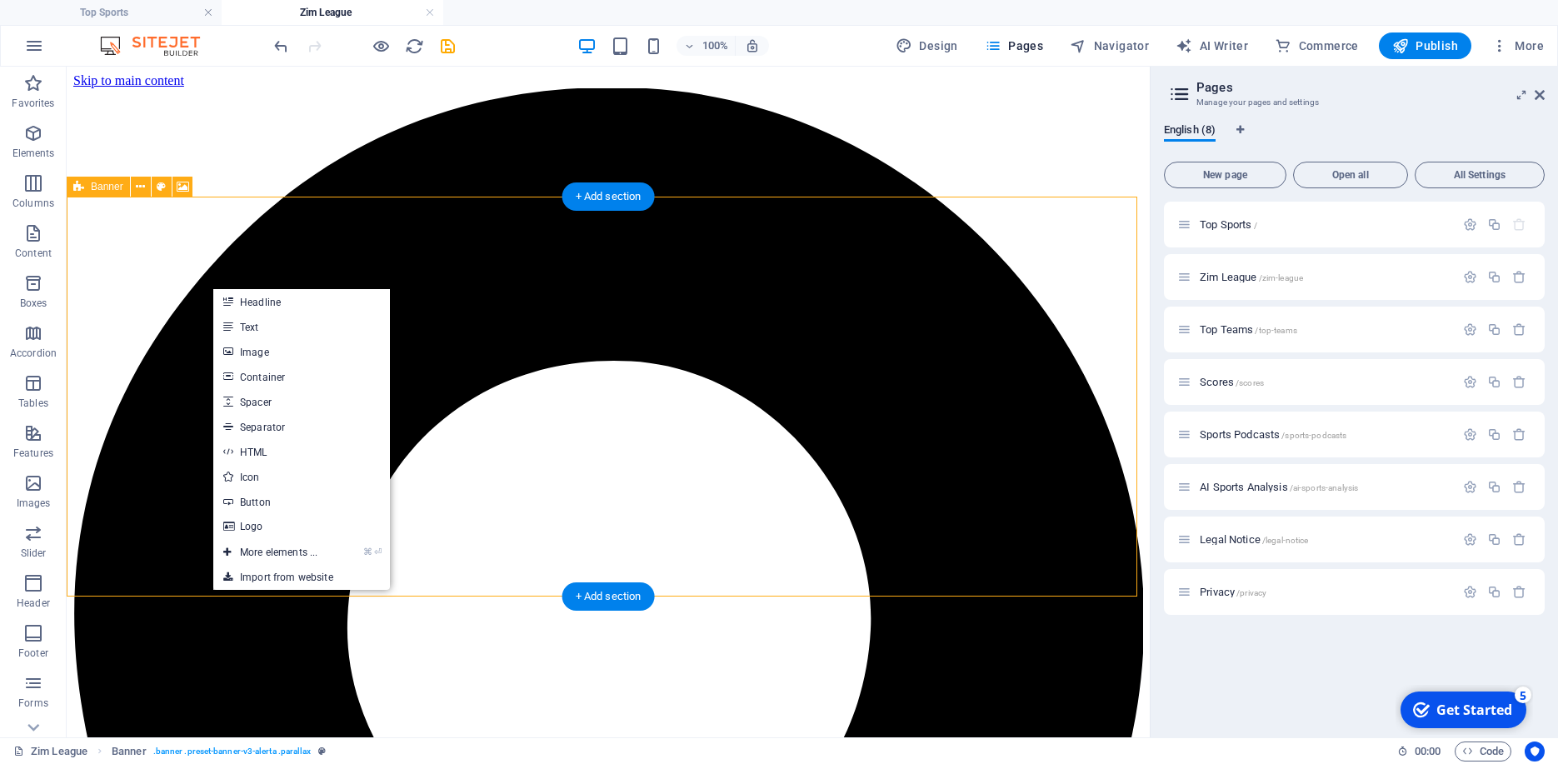
select select "vh"
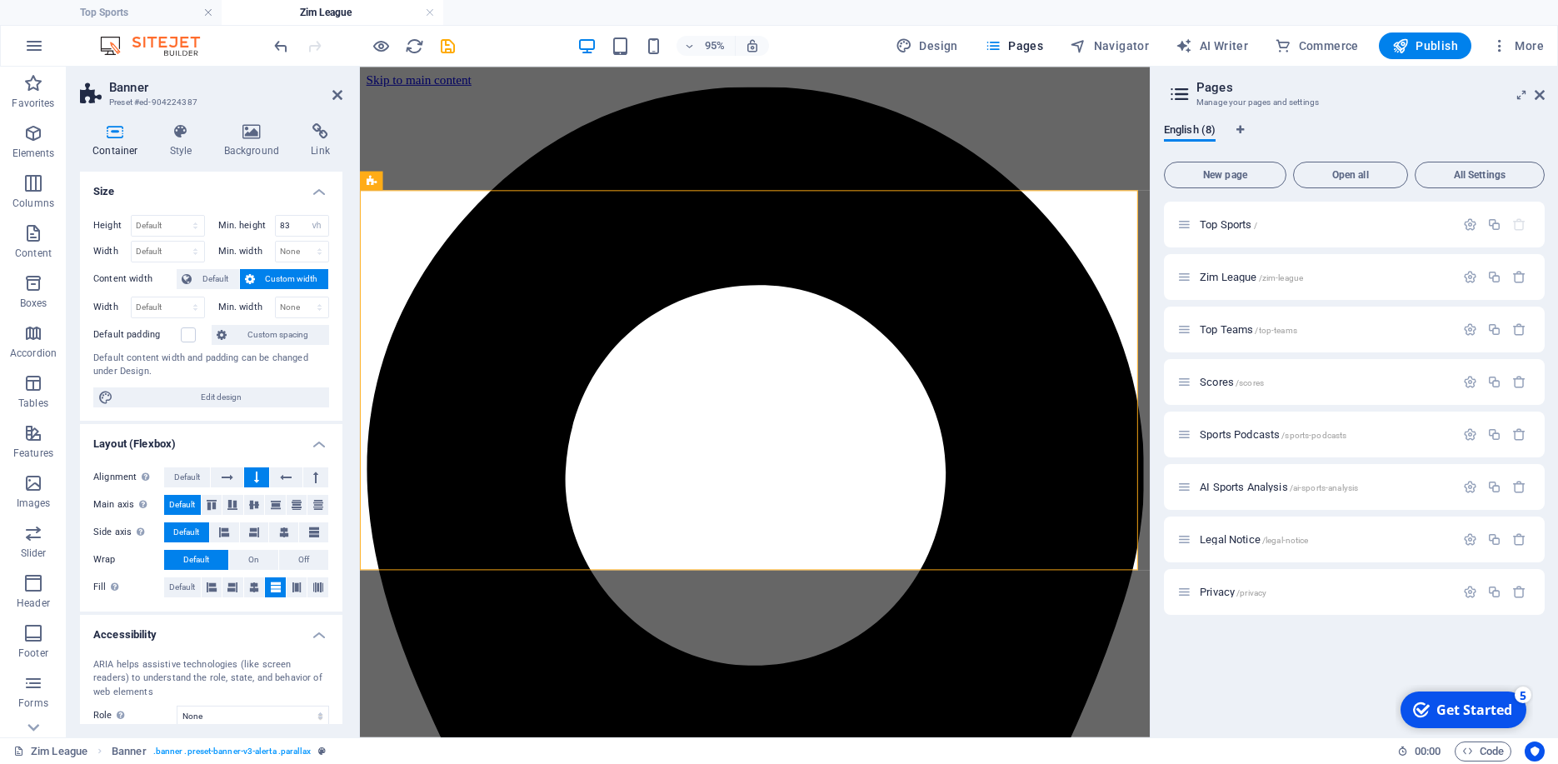
click at [120, 139] on icon at bounding box center [115, 131] width 71 height 17
click at [177, 133] on icon at bounding box center [180, 131] width 47 height 17
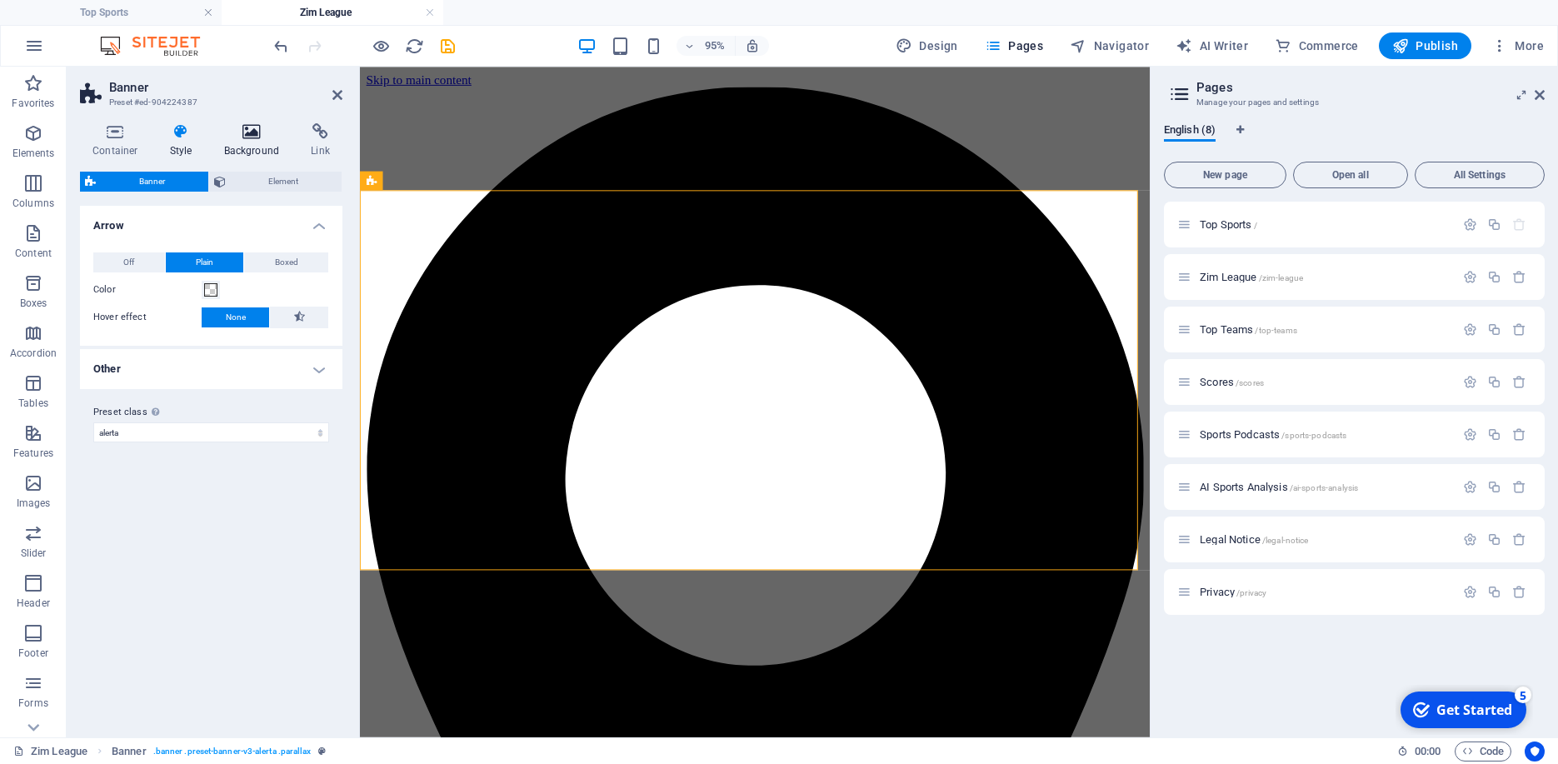
click at [233, 132] on icon at bounding box center [252, 131] width 81 height 17
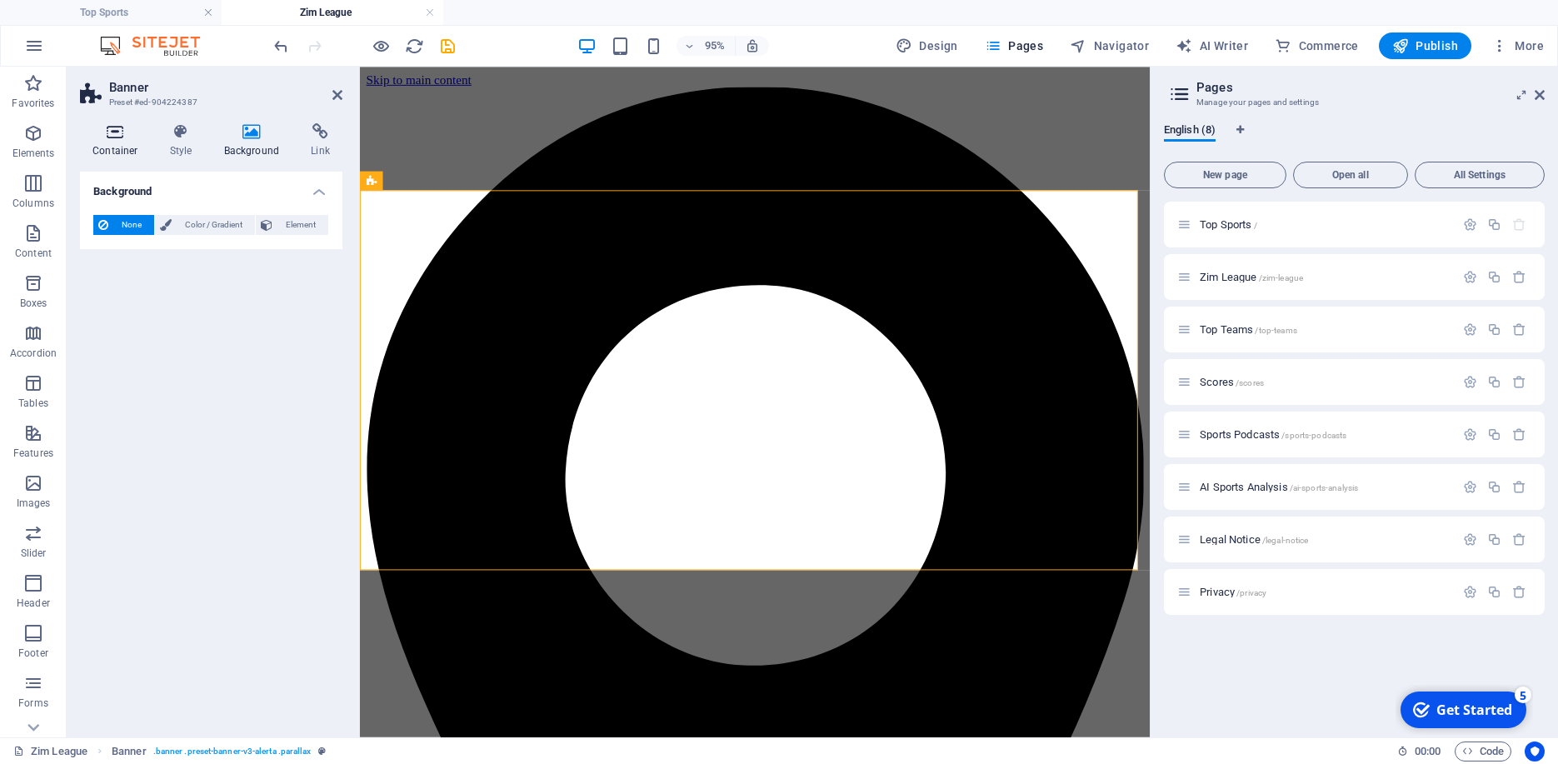
click at [121, 131] on icon at bounding box center [115, 131] width 71 height 17
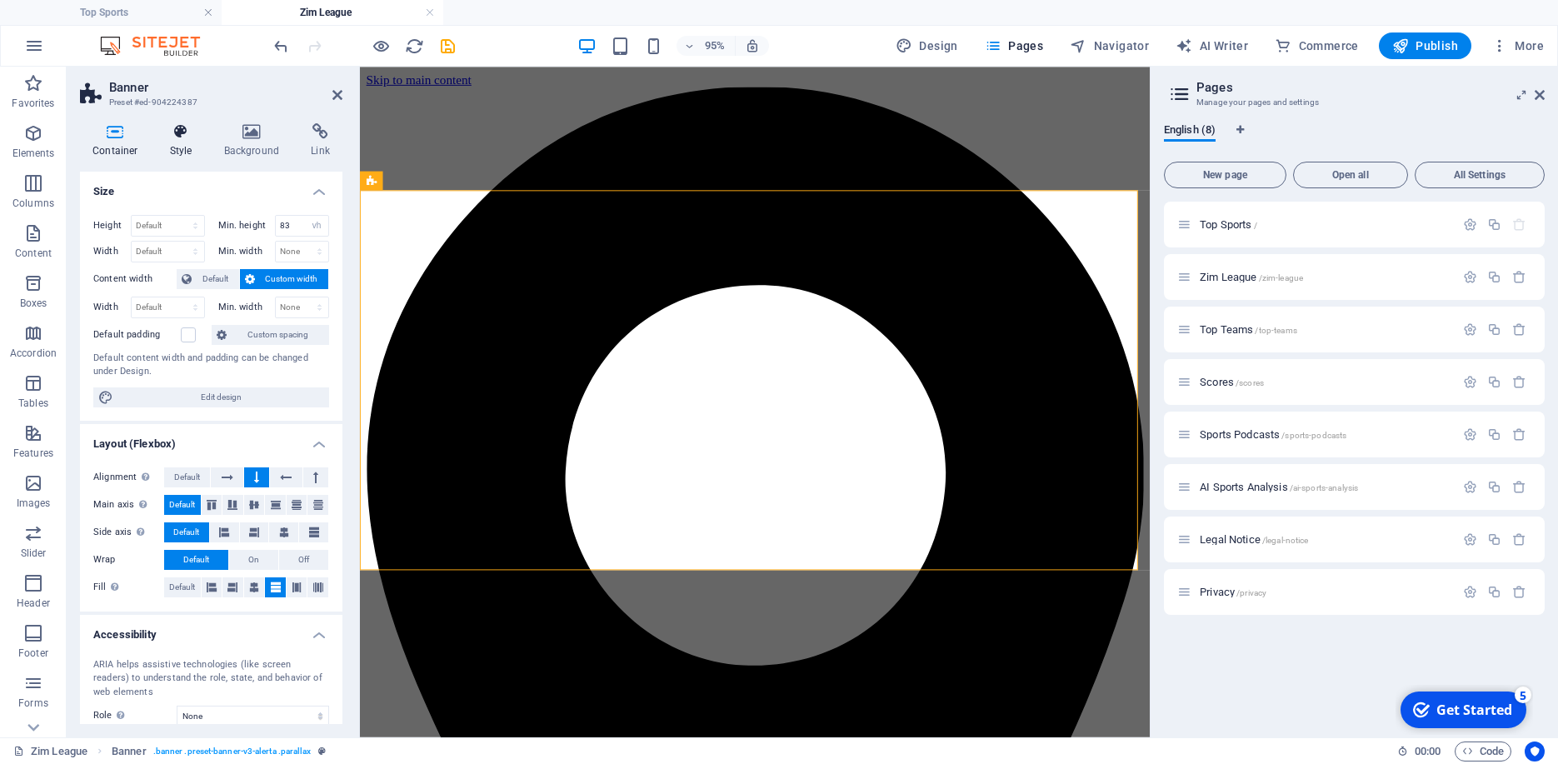
click at [190, 133] on icon at bounding box center [180, 131] width 47 height 17
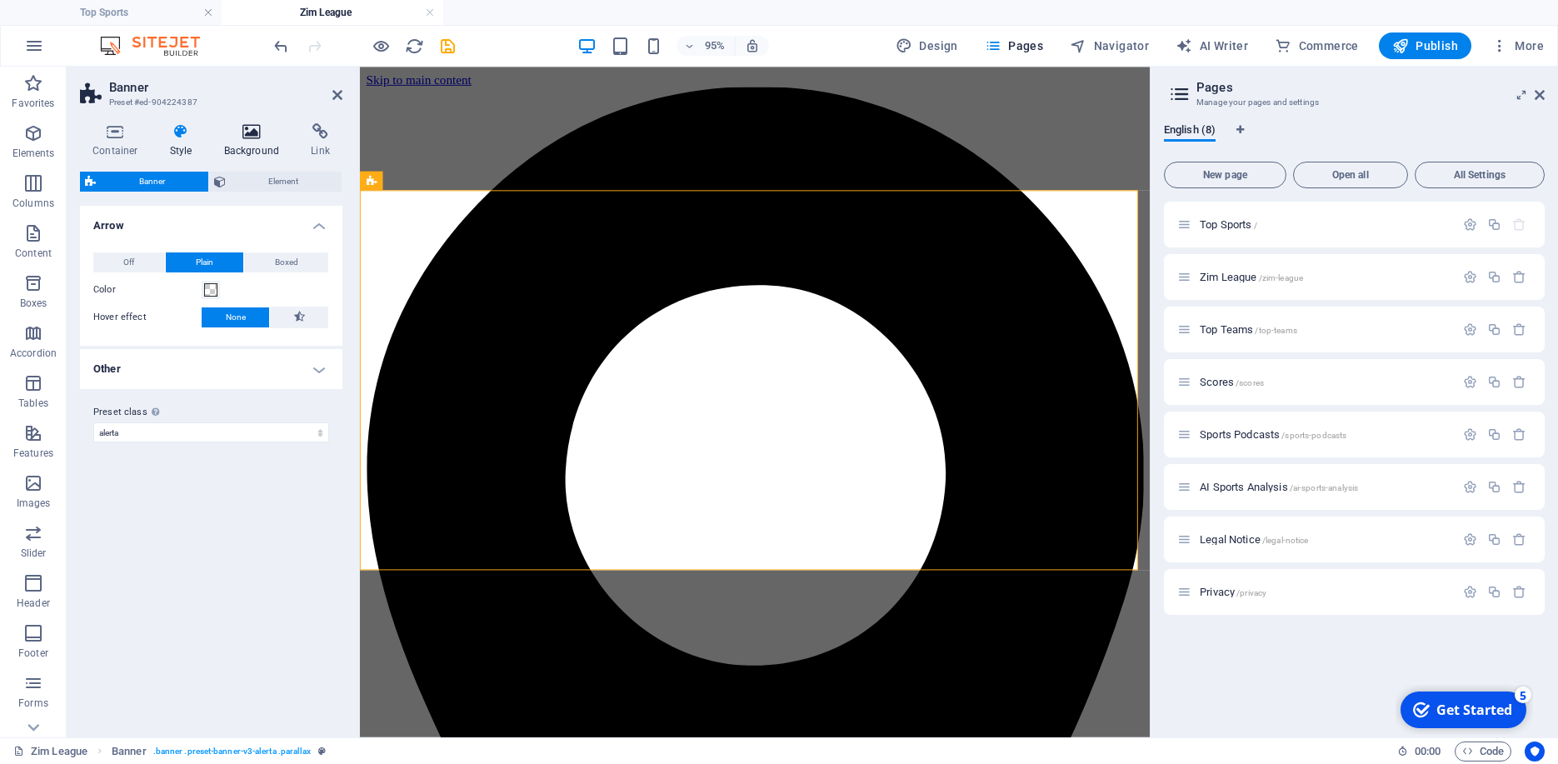
click at [260, 148] on h4 "Background" at bounding box center [255, 140] width 87 height 35
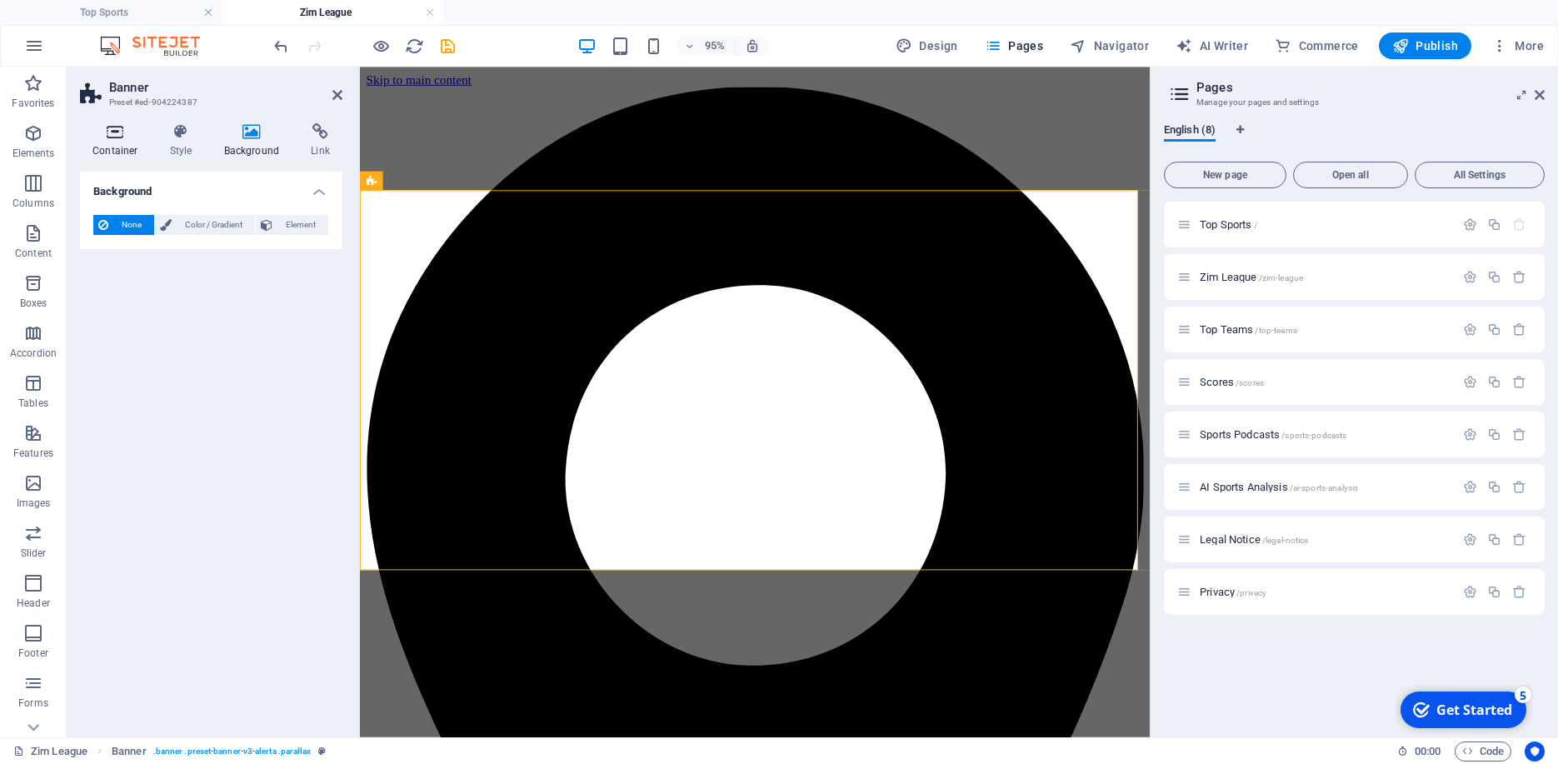
click at [129, 146] on h4 "Container" at bounding box center [118, 140] width 77 height 35
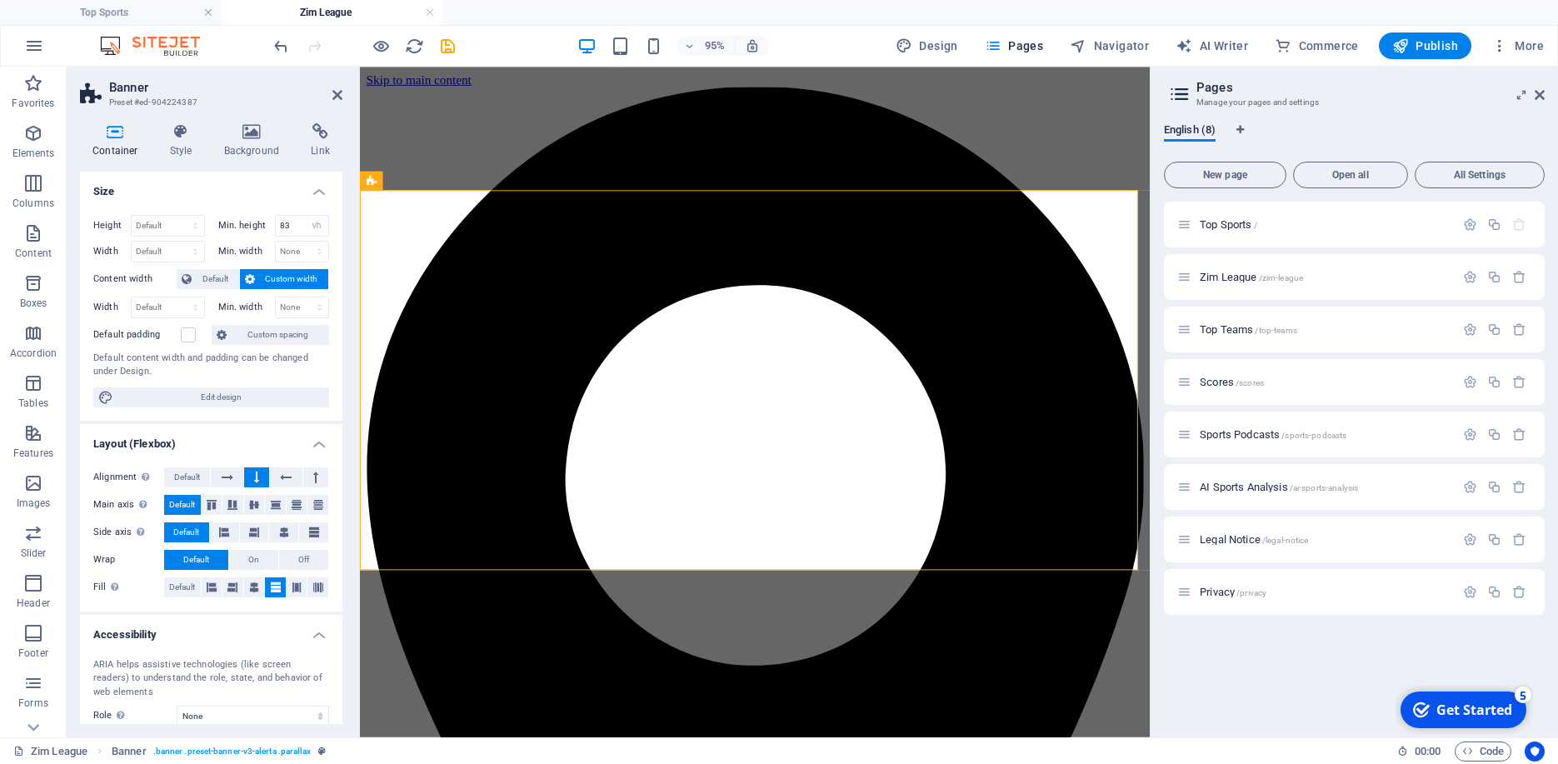
scroll to position [122, 0]
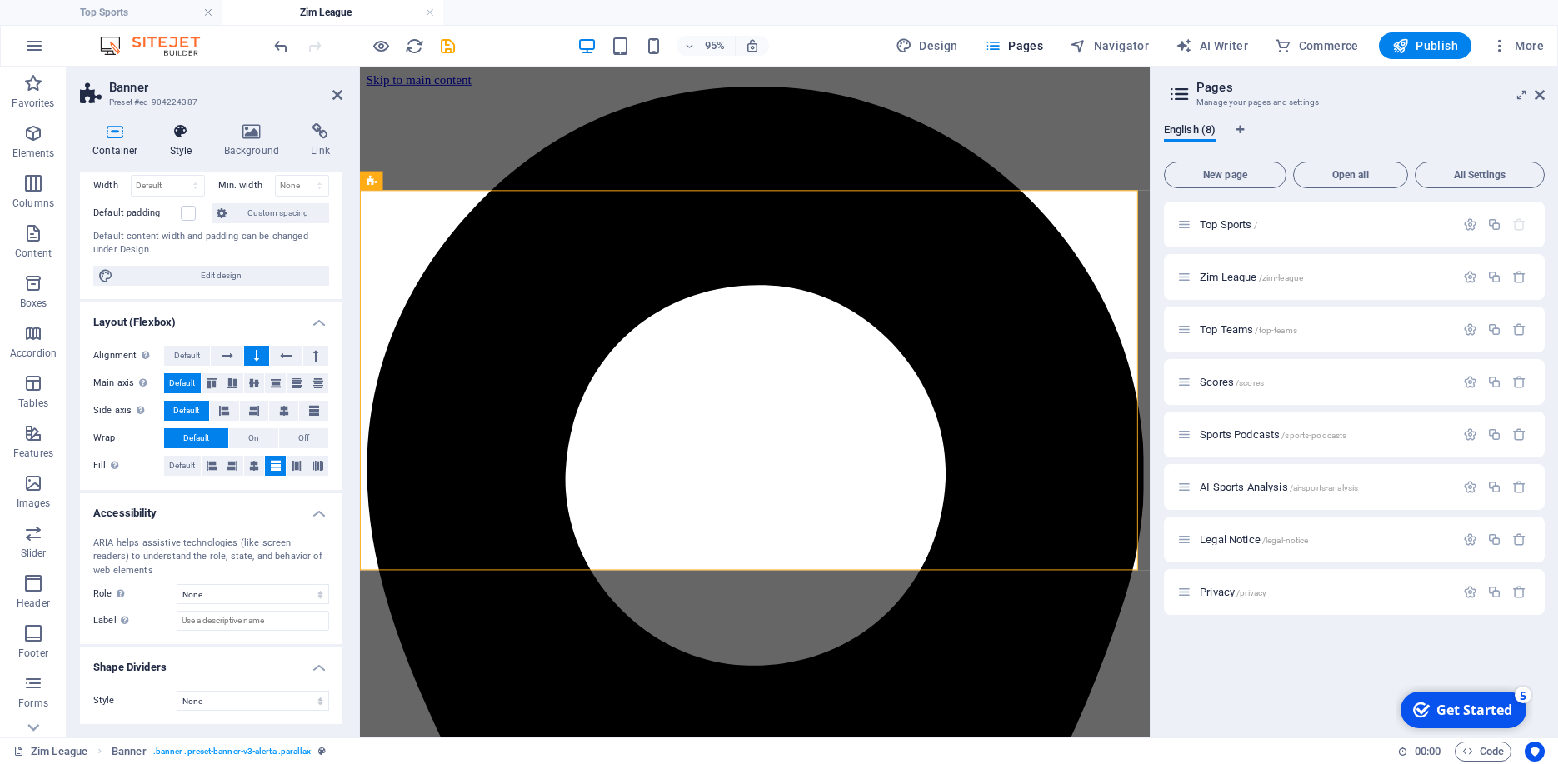
click at [179, 133] on icon at bounding box center [180, 131] width 47 height 17
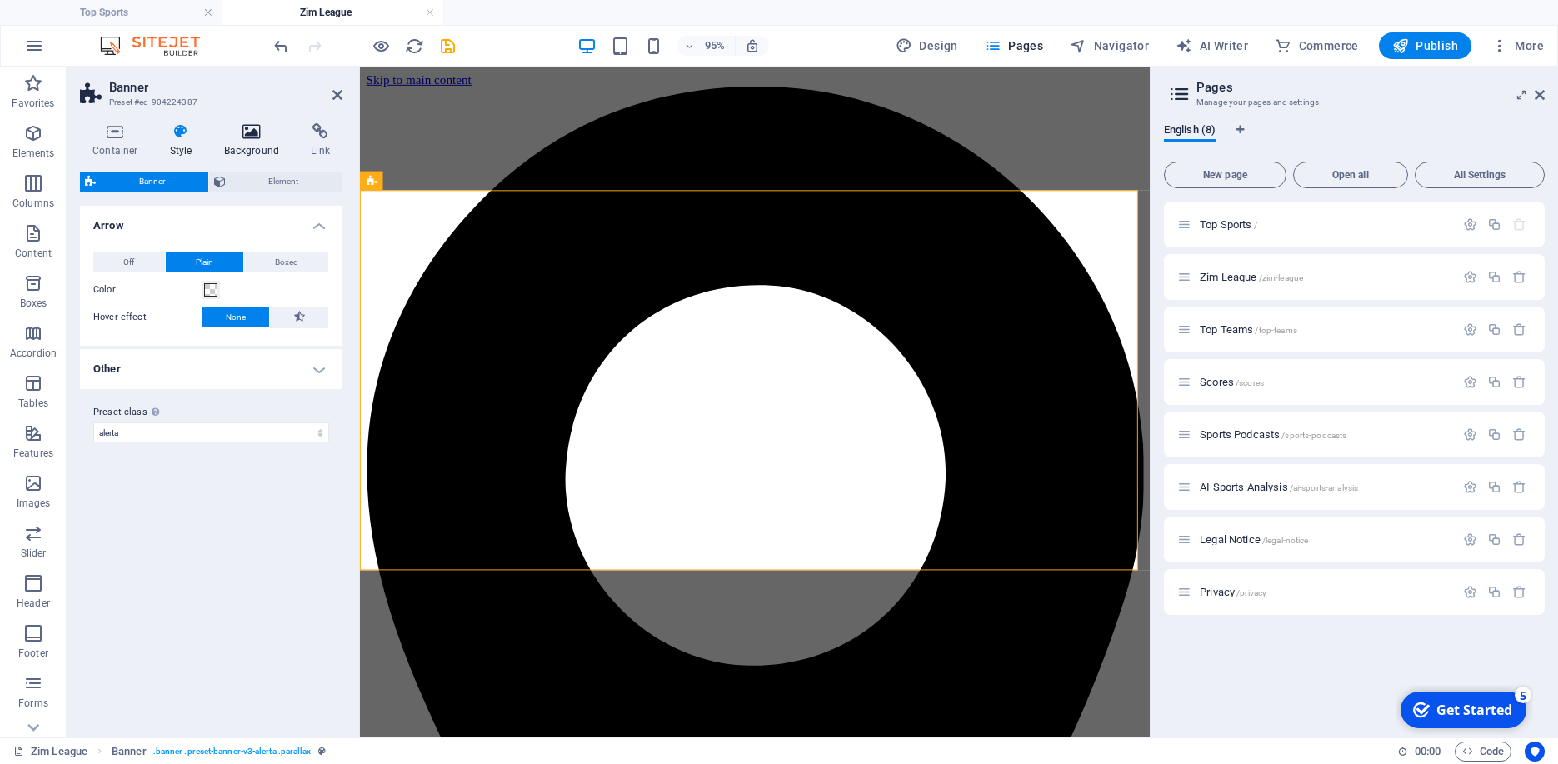
click at [267, 139] on icon at bounding box center [252, 131] width 81 height 17
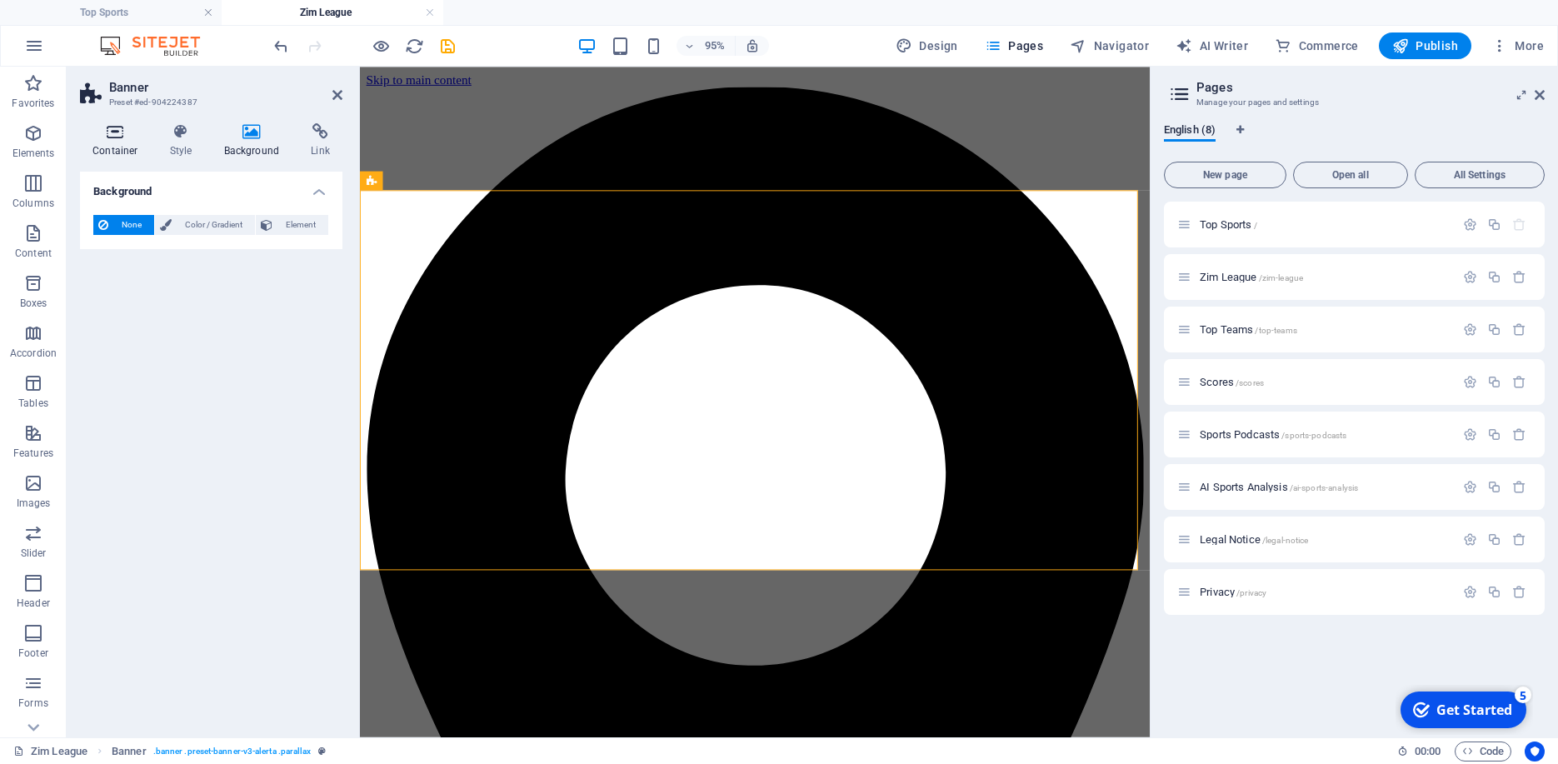
click at [119, 141] on h4 "Container" at bounding box center [118, 140] width 77 height 35
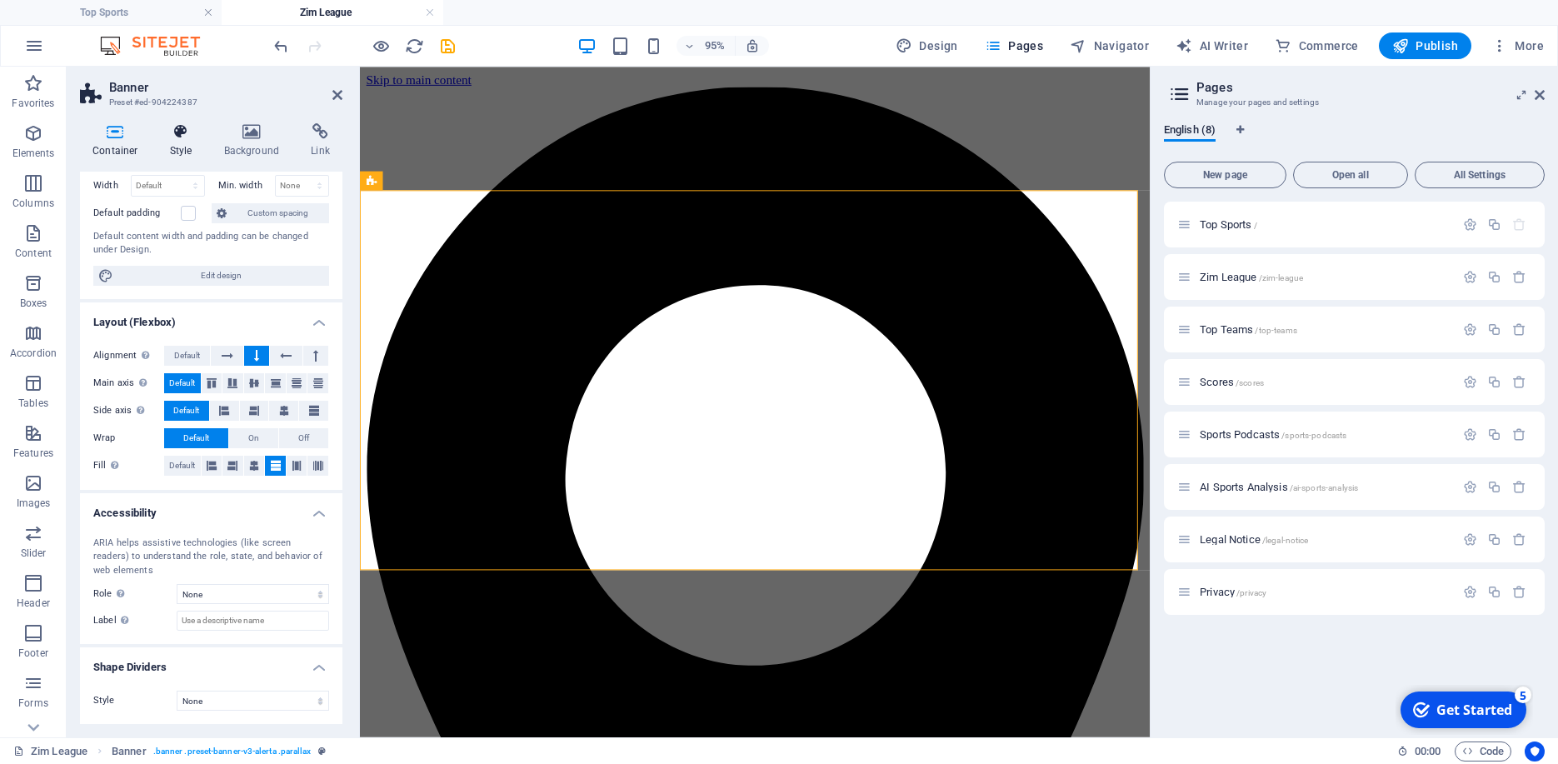
click at [183, 146] on h4 "Style" at bounding box center [184, 140] width 54 height 35
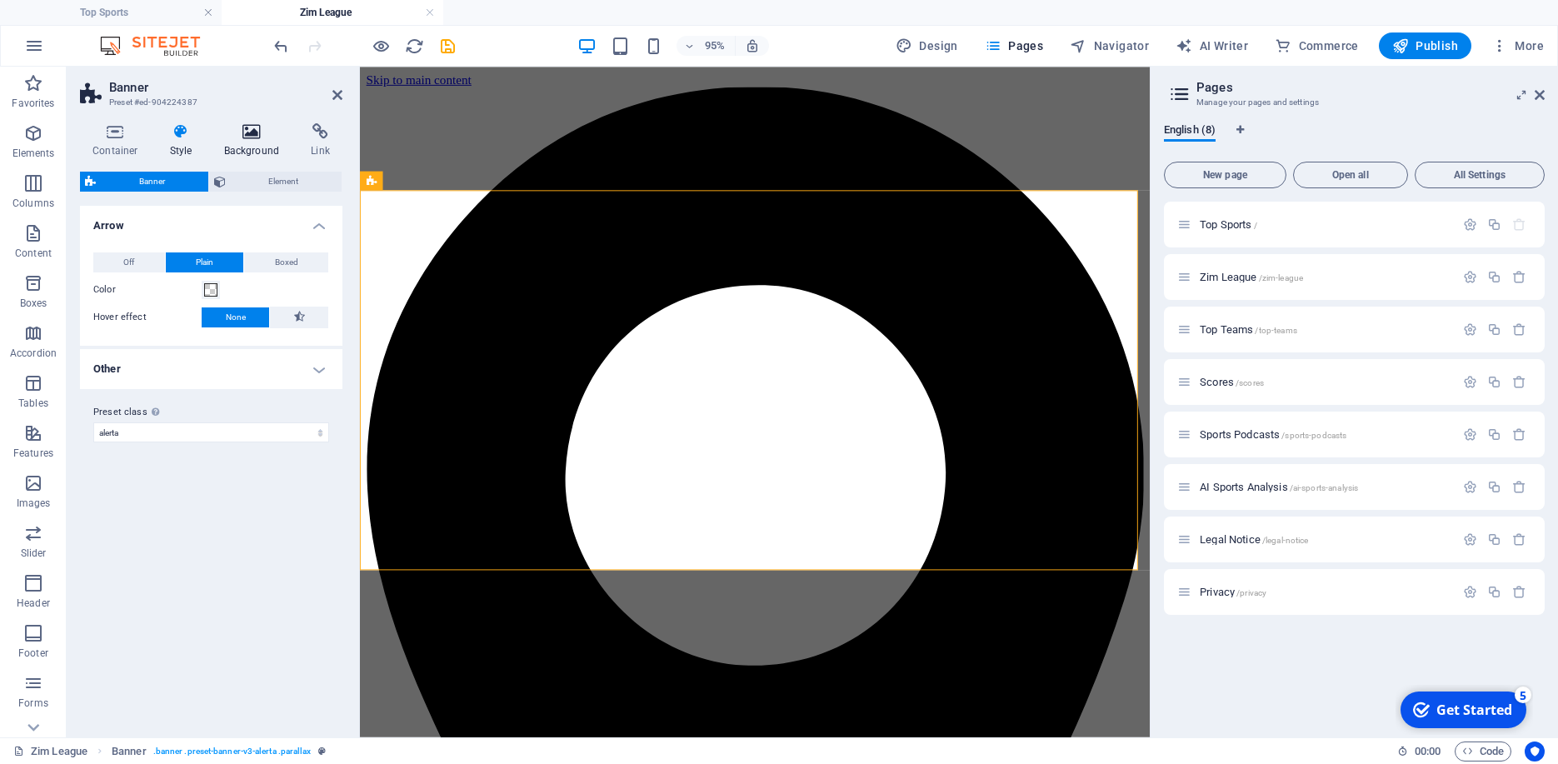
click at [262, 133] on icon at bounding box center [252, 131] width 81 height 17
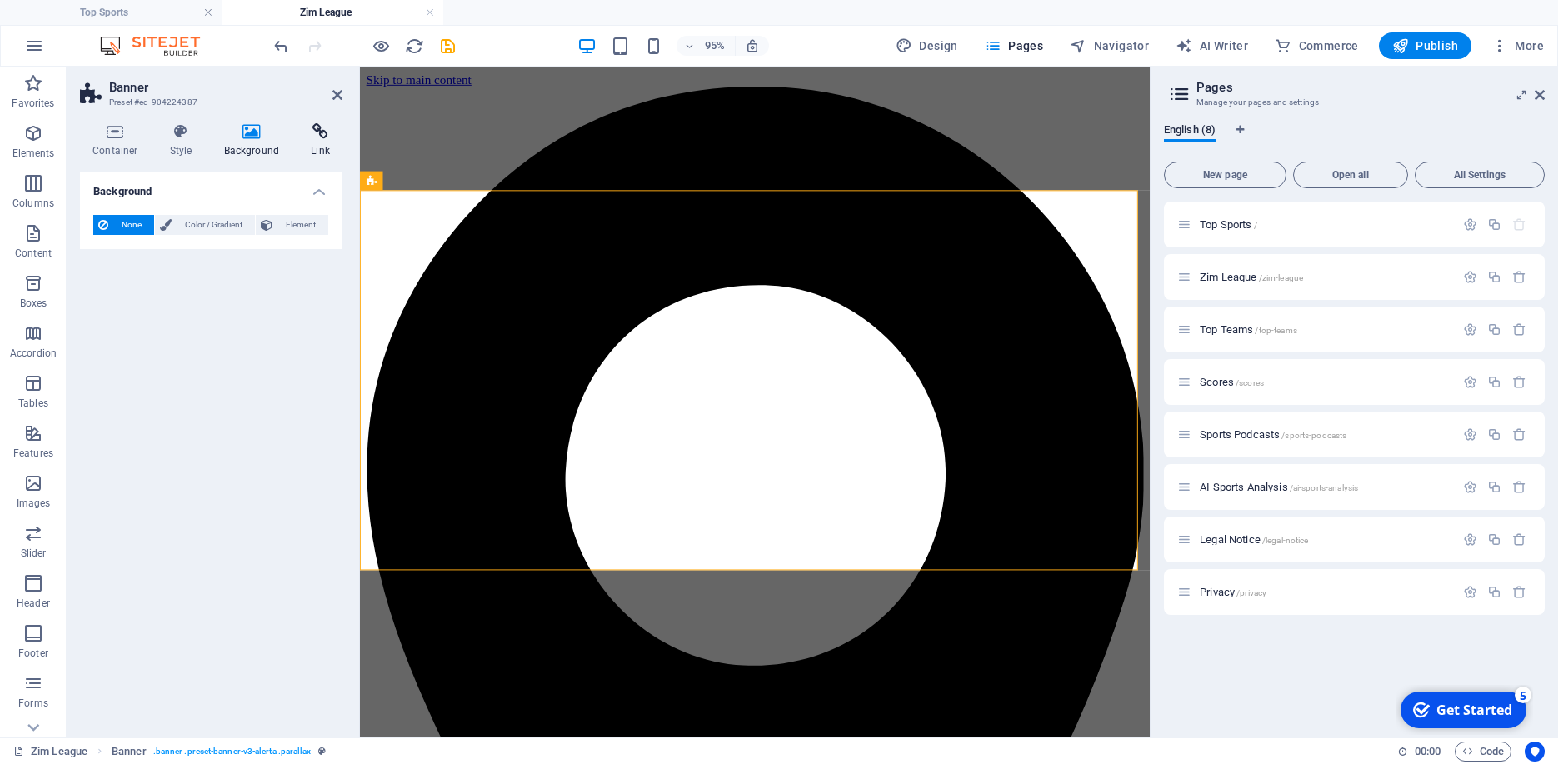
click at [322, 145] on h4 "Link" at bounding box center [320, 140] width 44 height 35
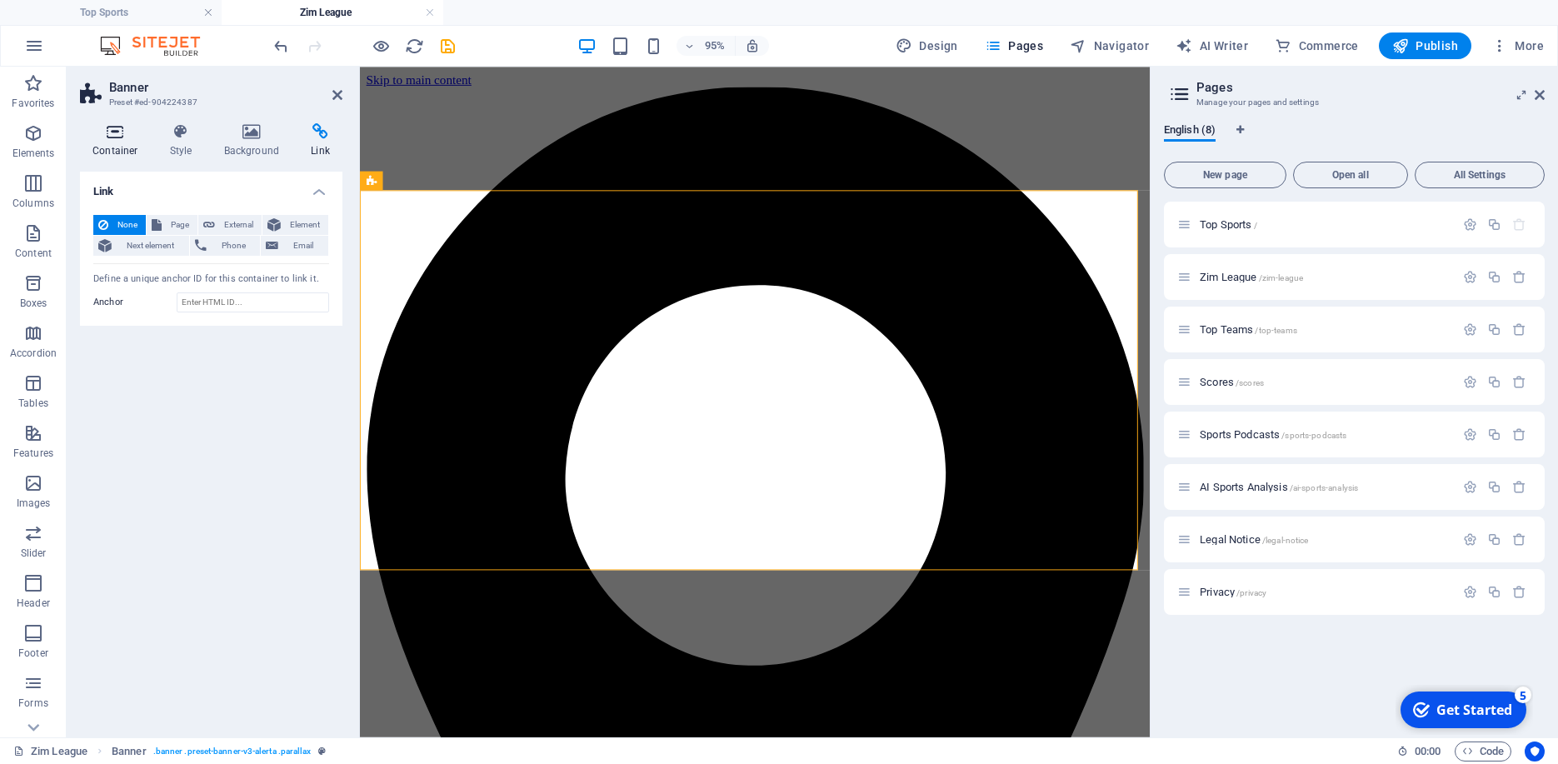
click at [127, 143] on h4 "Container" at bounding box center [118, 140] width 77 height 35
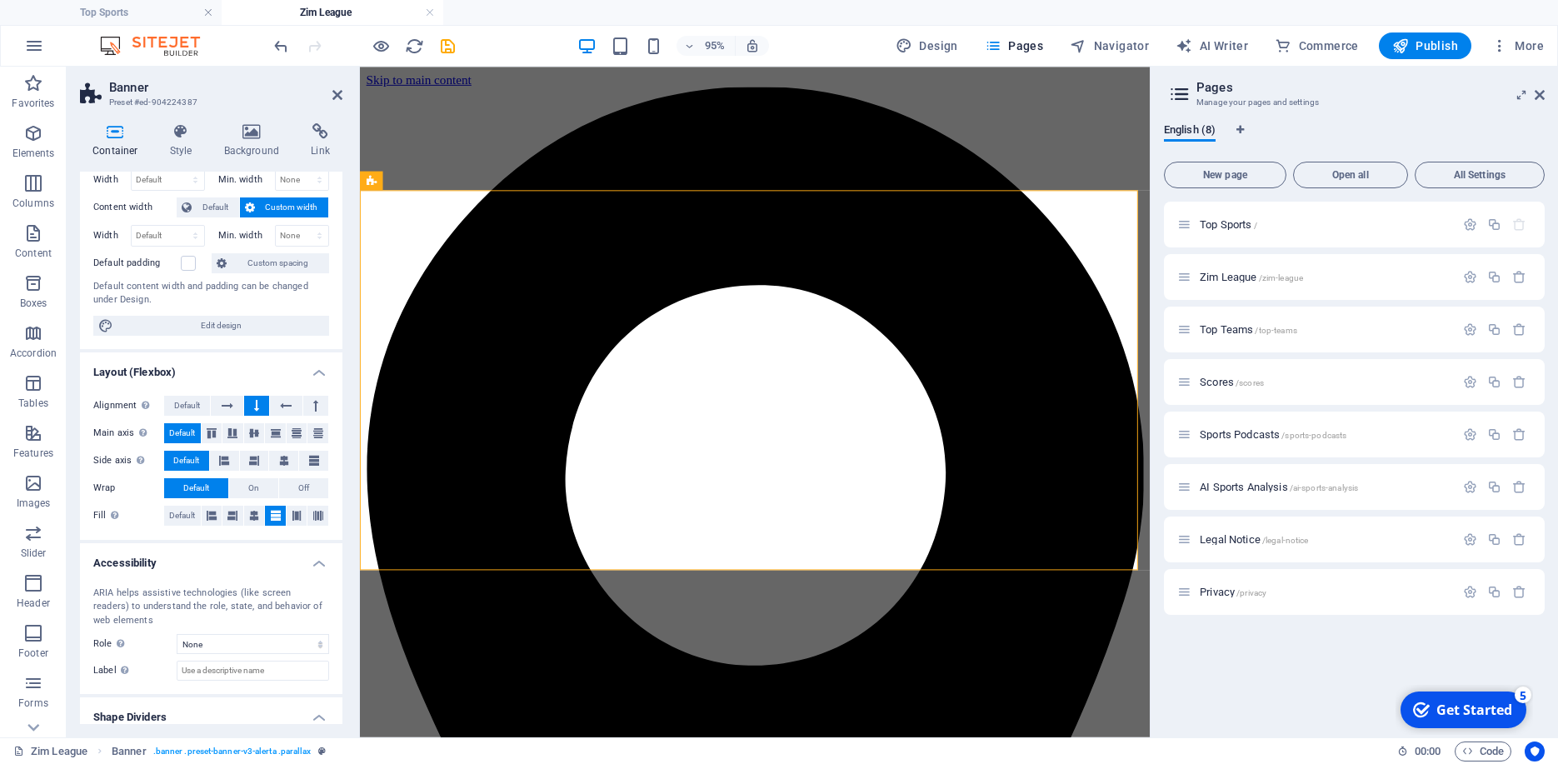
scroll to position [0, 0]
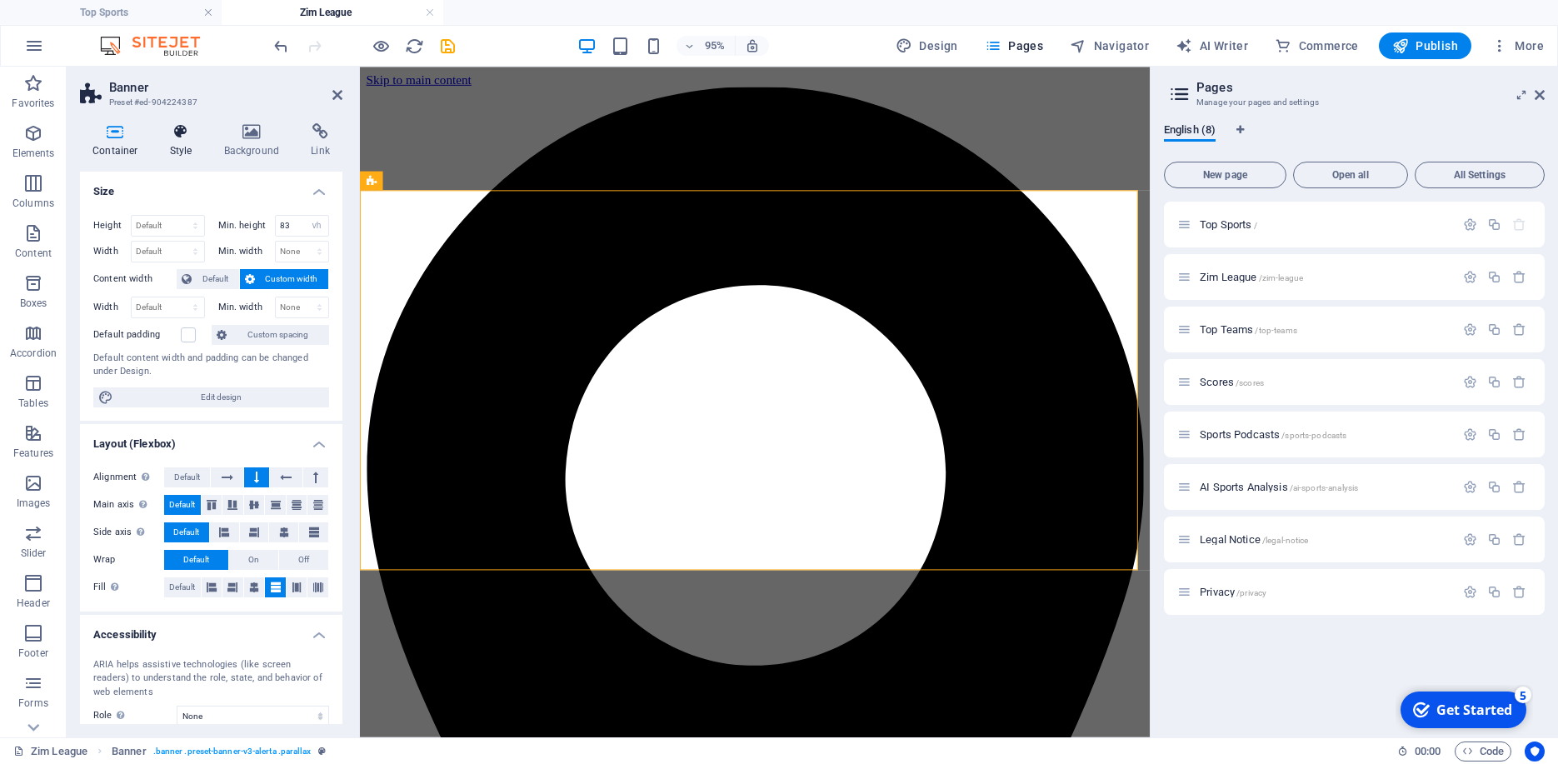
click at [191, 141] on h4 "Style" at bounding box center [184, 140] width 54 height 35
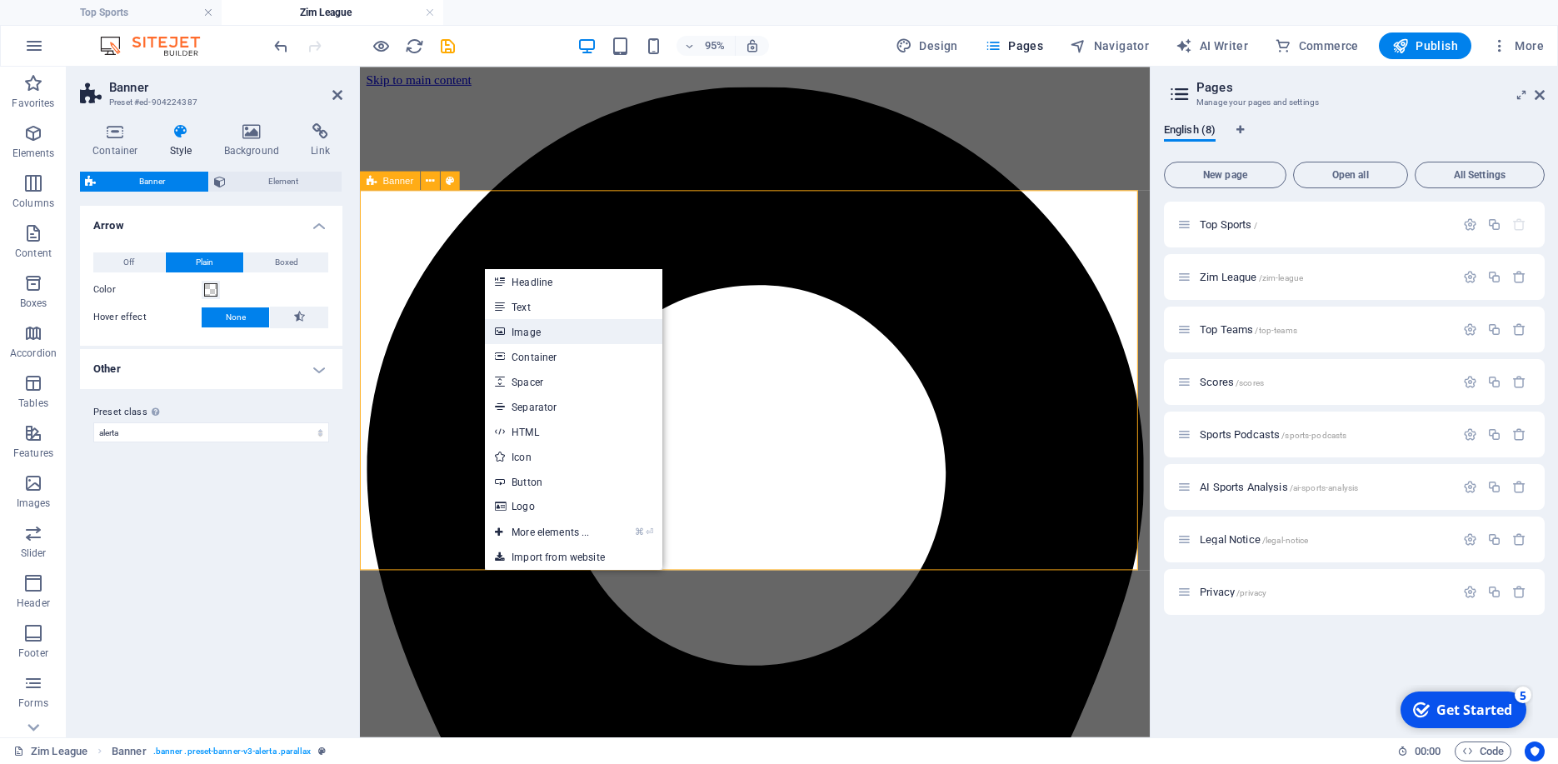
click at [512, 332] on link "Image" at bounding box center [573, 331] width 177 height 25
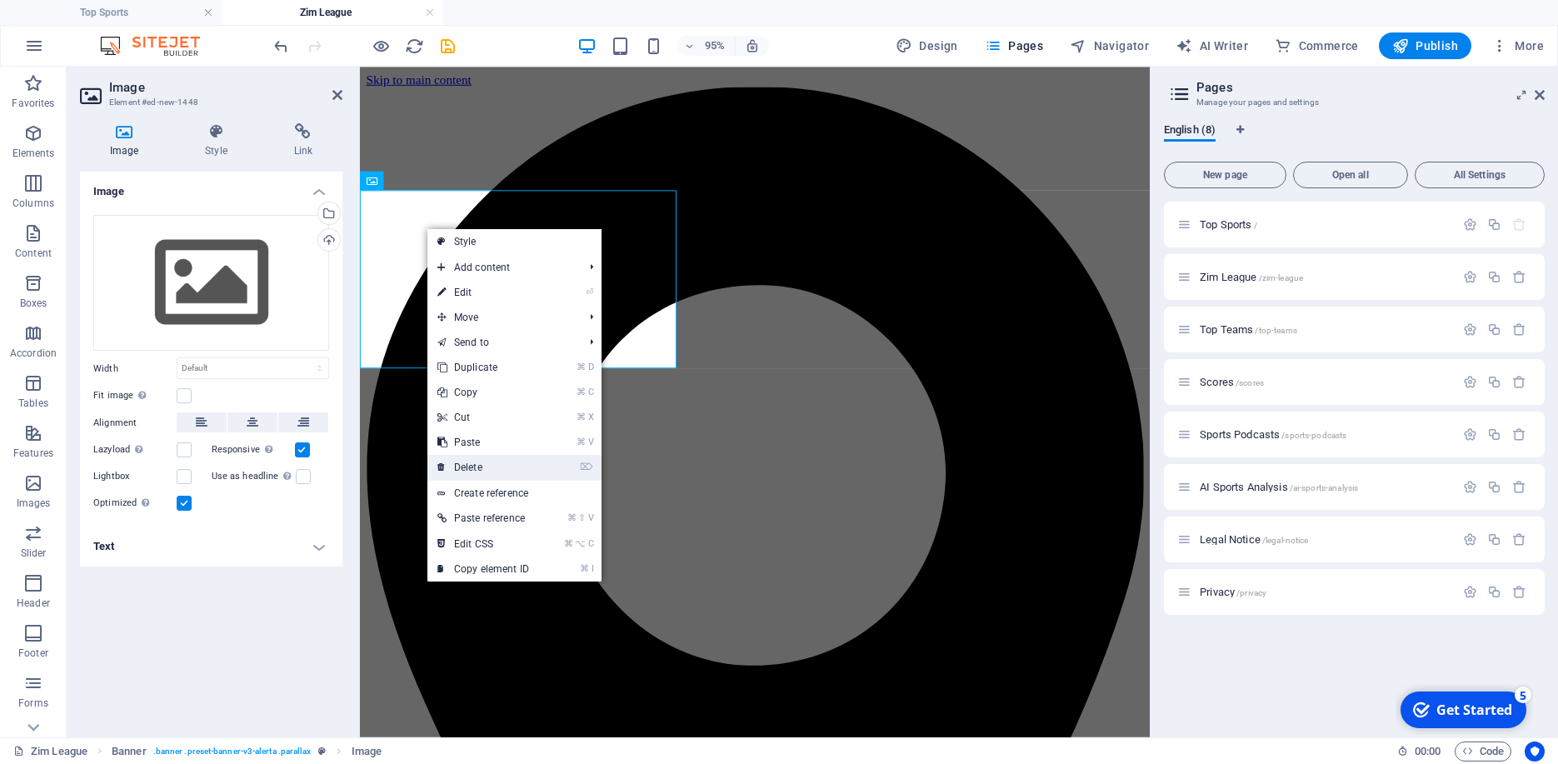
click at [476, 463] on link "⌦ Delete" at bounding box center [483, 467] width 112 height 25
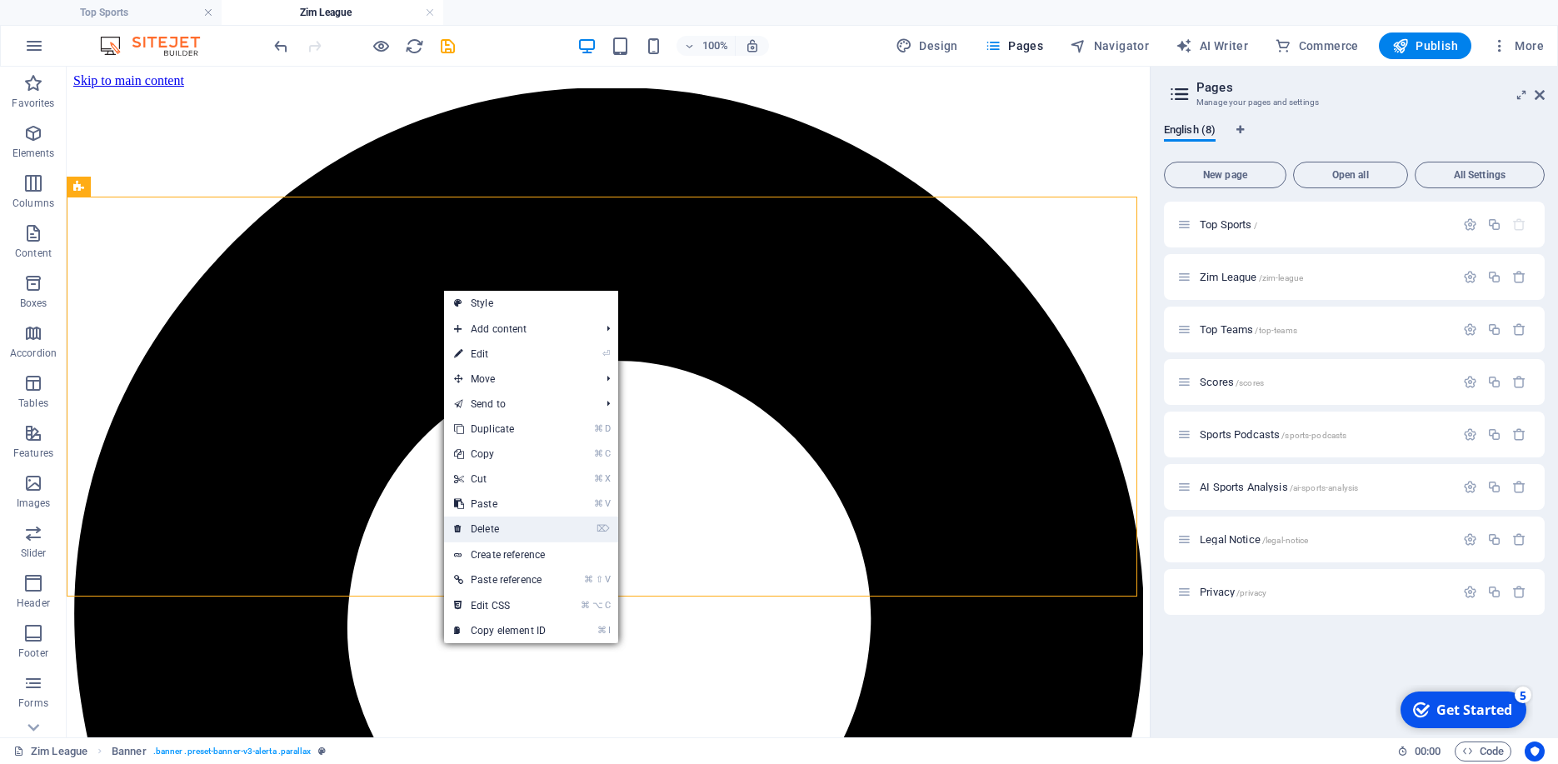
click at [483, 524] on link "⌦ Delete" at bounding box center [500, 528] width 112 height 25
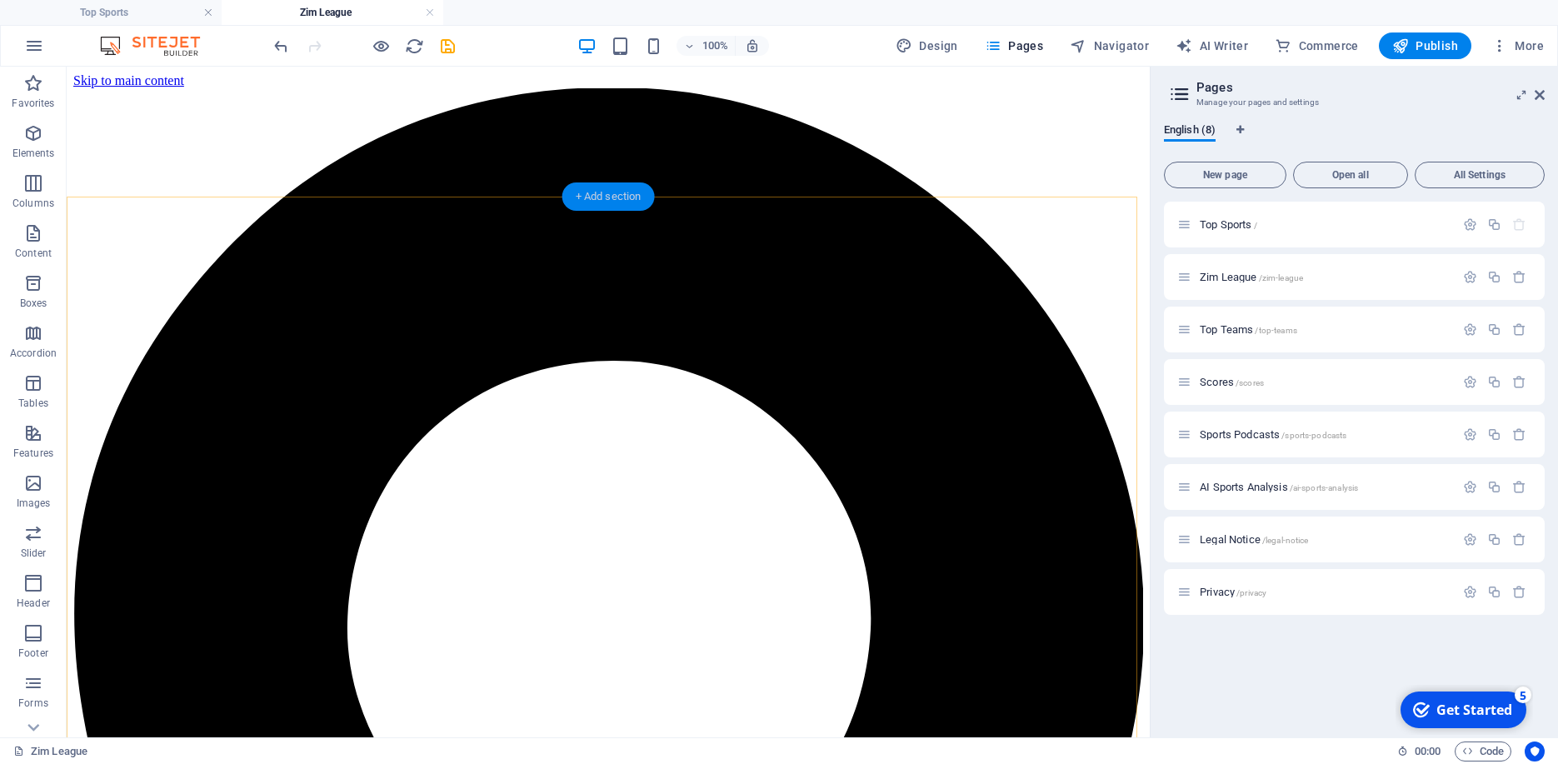
click at [593, 195] on div "+ Add section" at bounding box center [608, 196] width 92 height 28
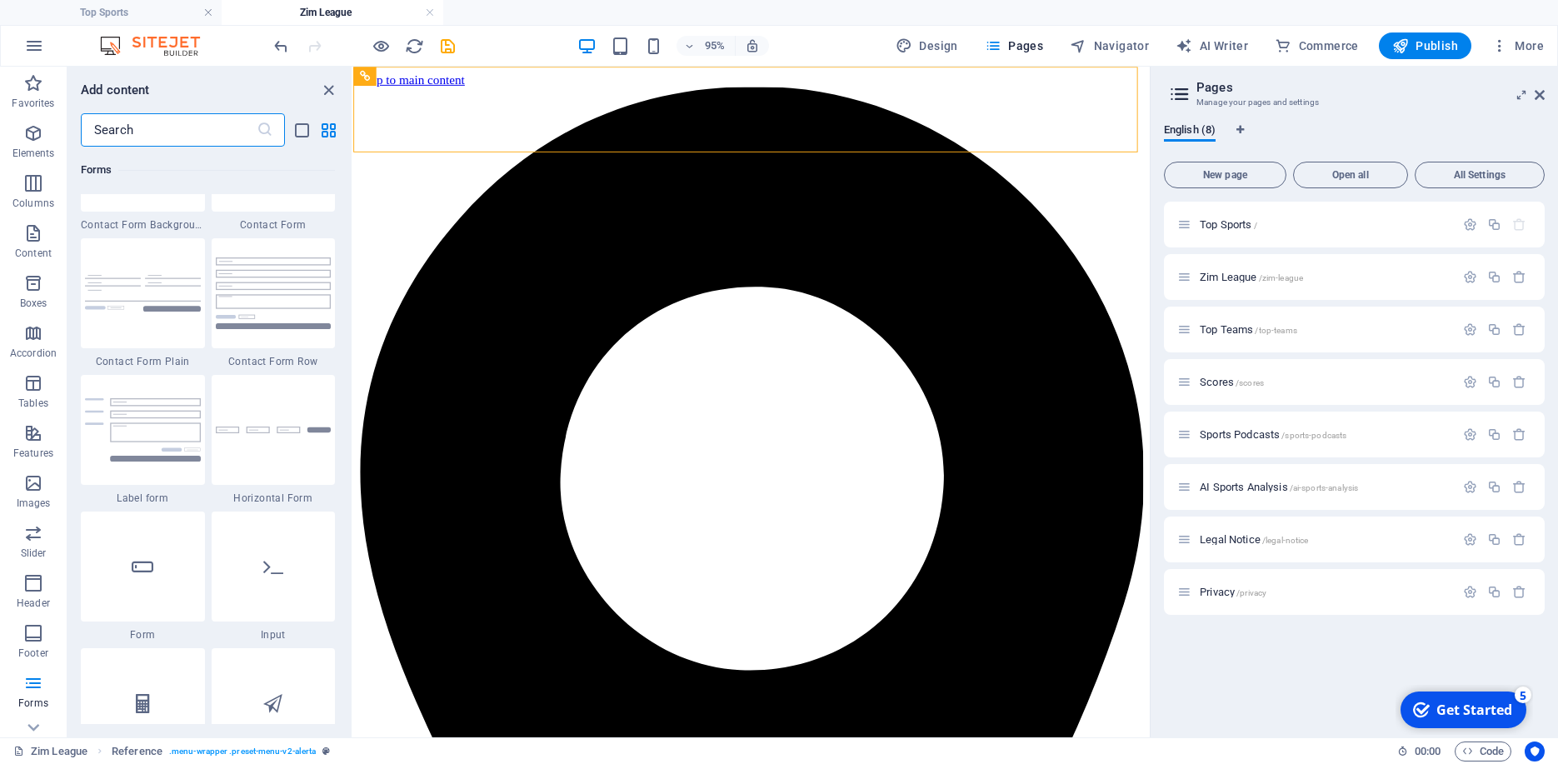
scroll to position [12341, 0]
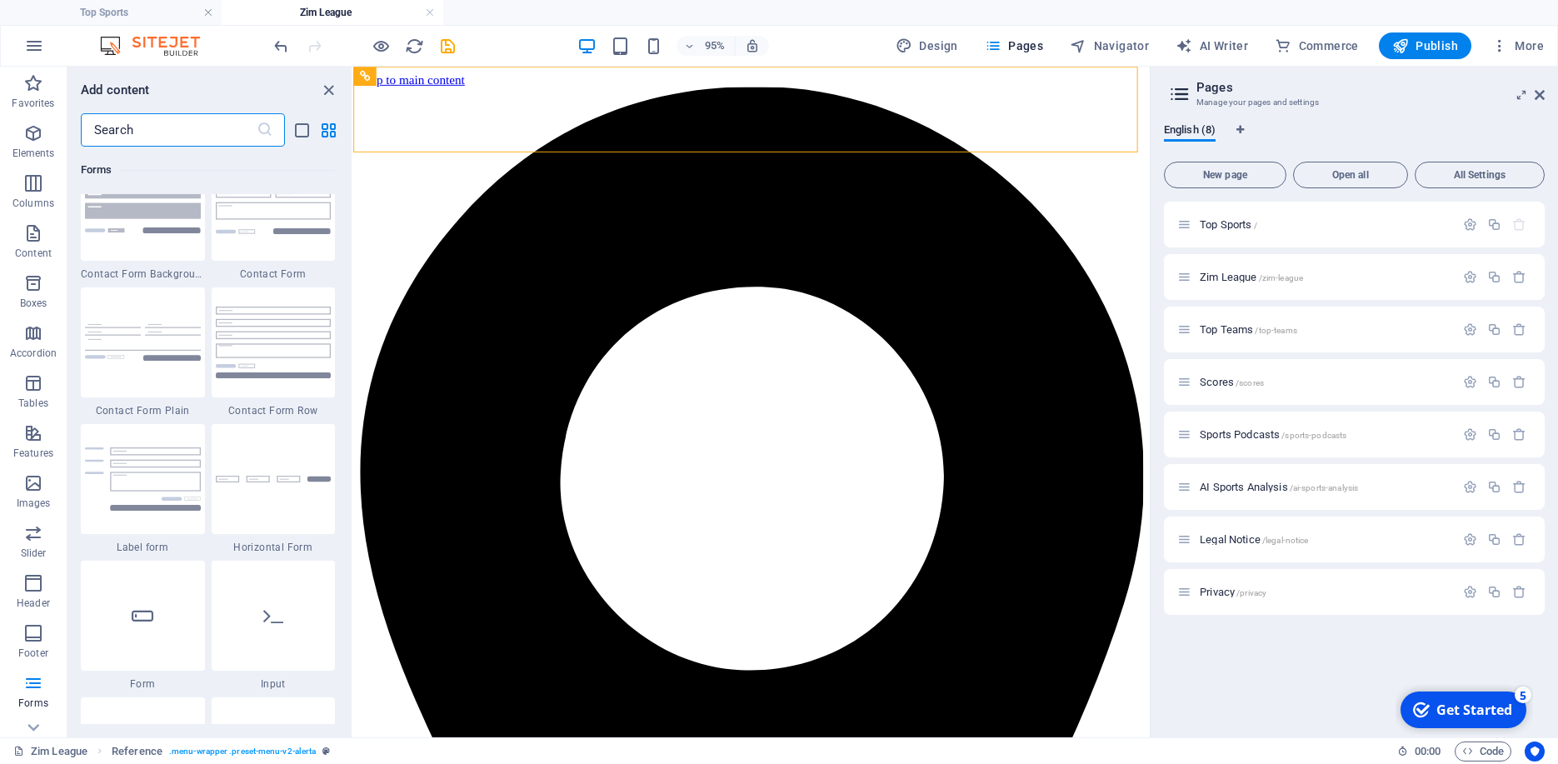
click at [217, 134] on input "text" at bounding box center [169, 129] width 176 height 33
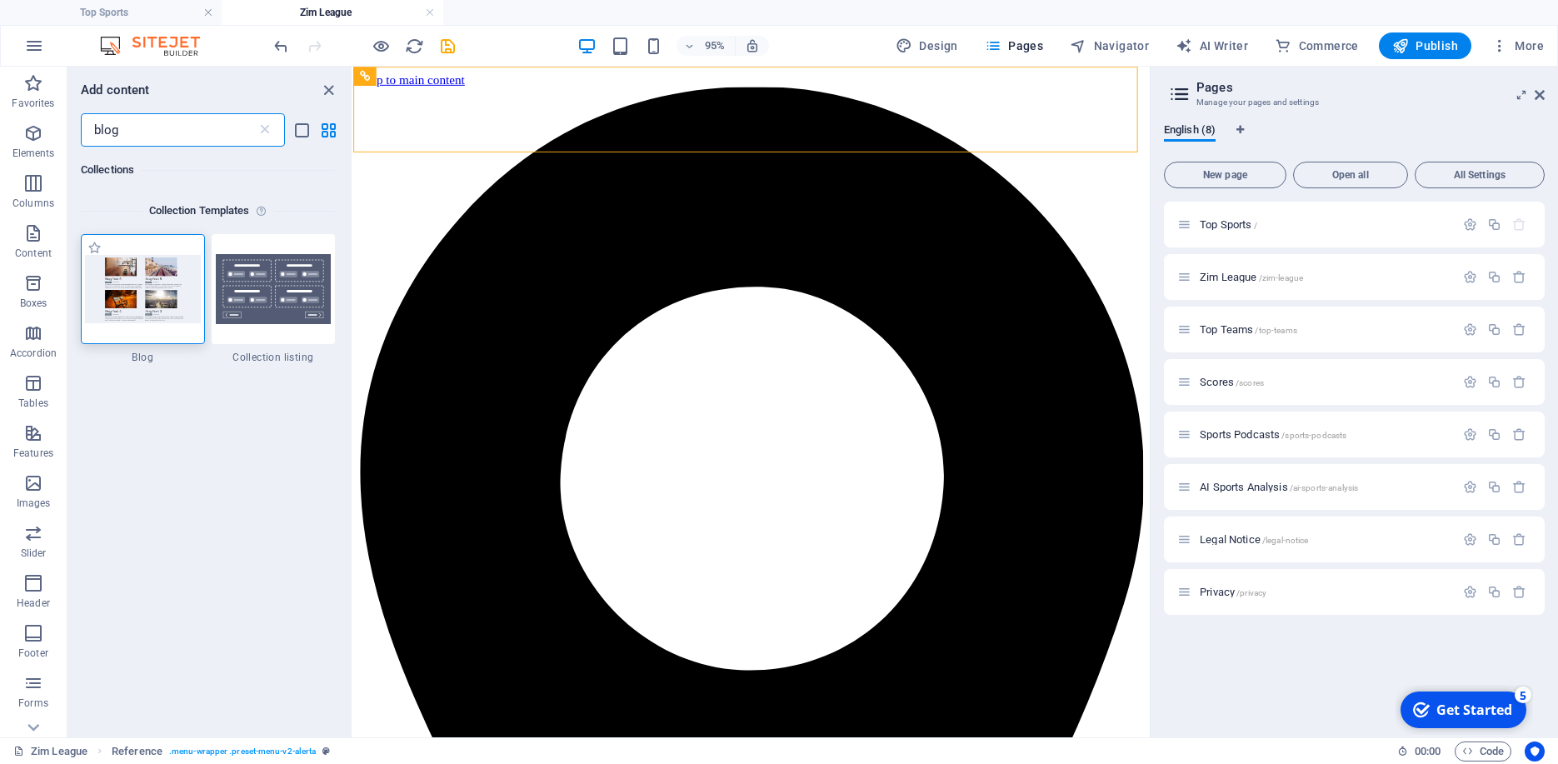
type input "blog"
click at [157, 322] on div at bounding box center [143, 289] width 124 height 110
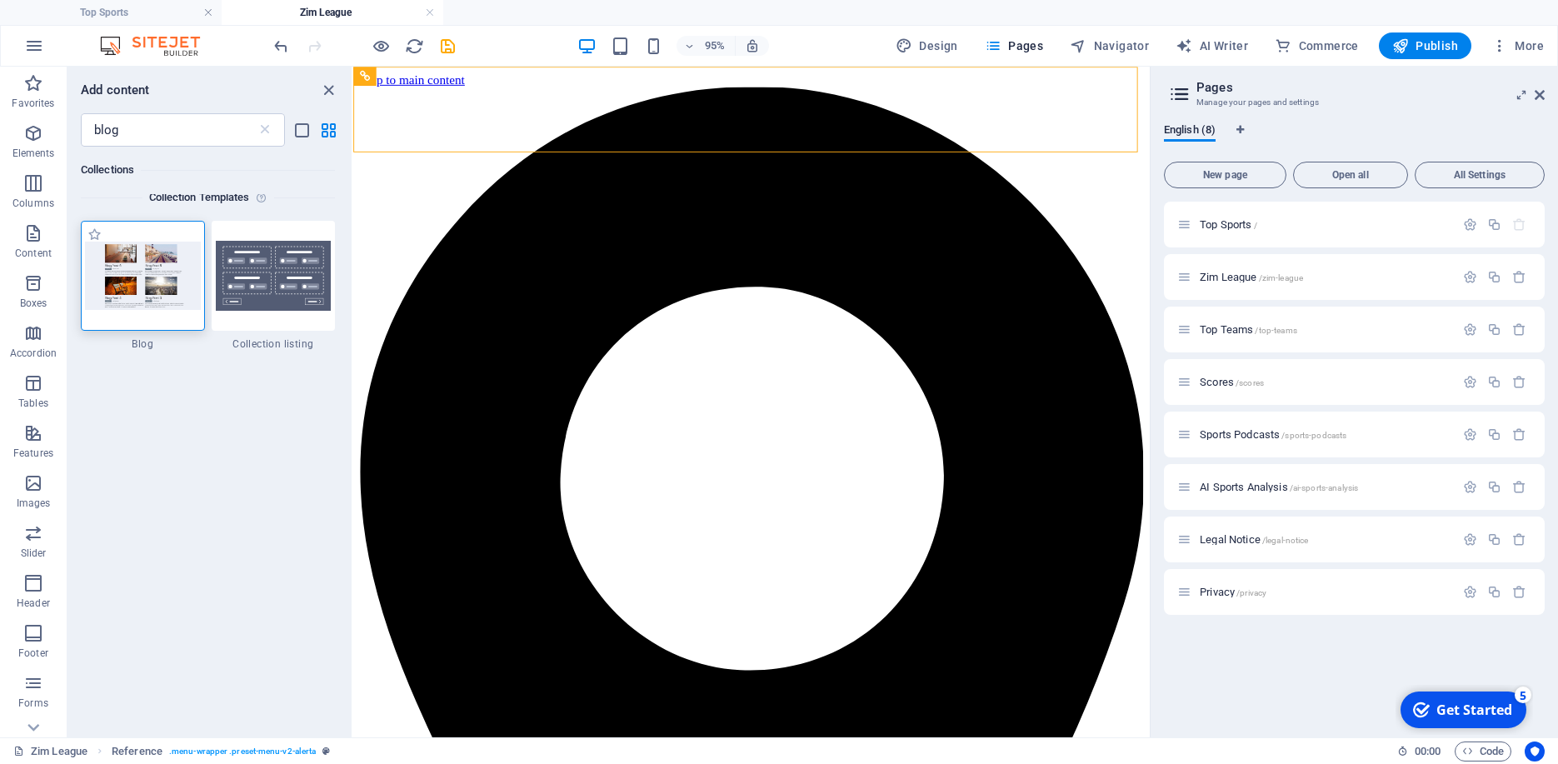
scroll to position [14, 0]
click at [149, 325] on div at bounding box center [143, 275] width 124 height 110
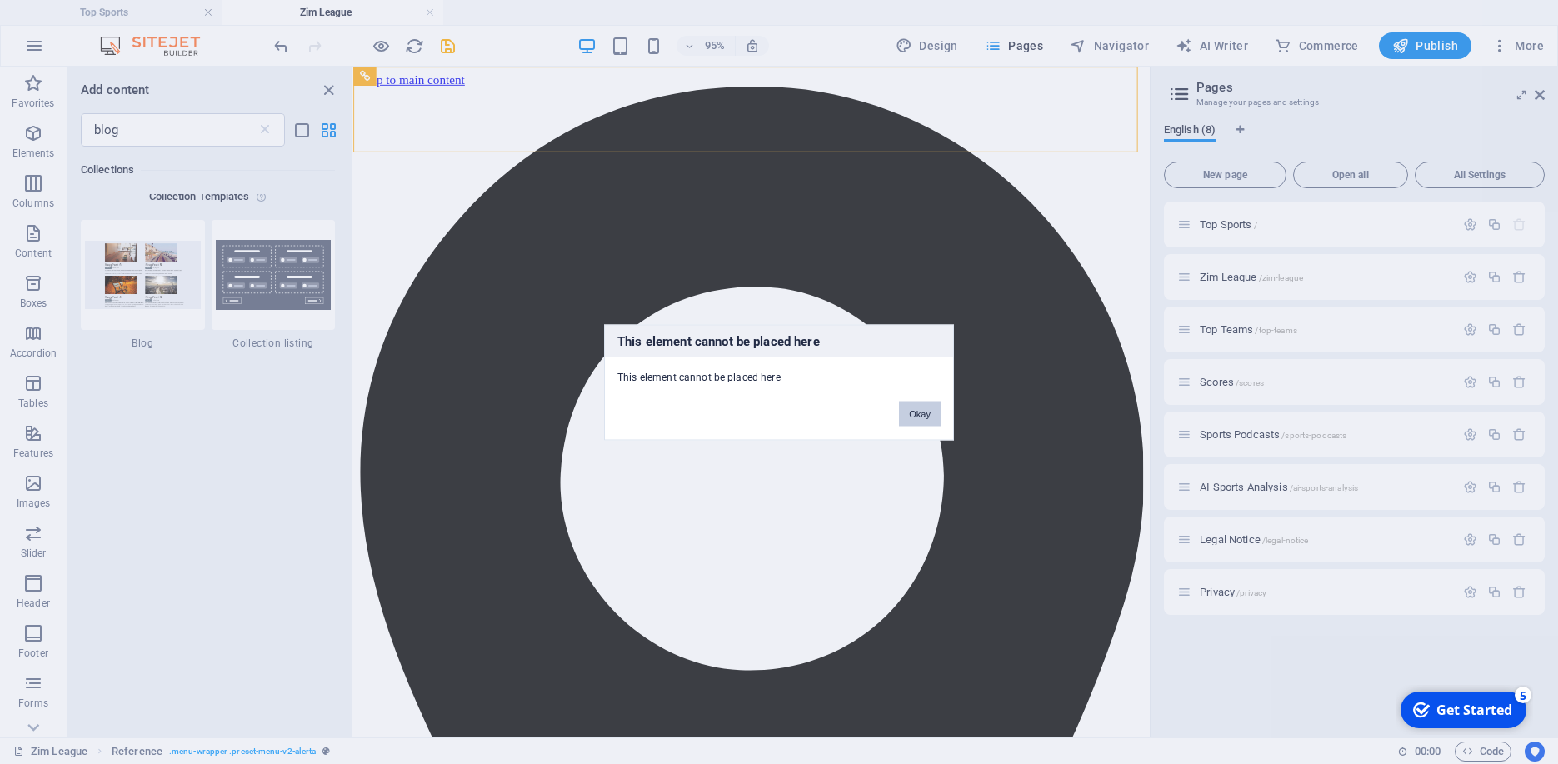
click at [919, 406] on button "Okay" at bounding box center [920, 413] width 42 height 25
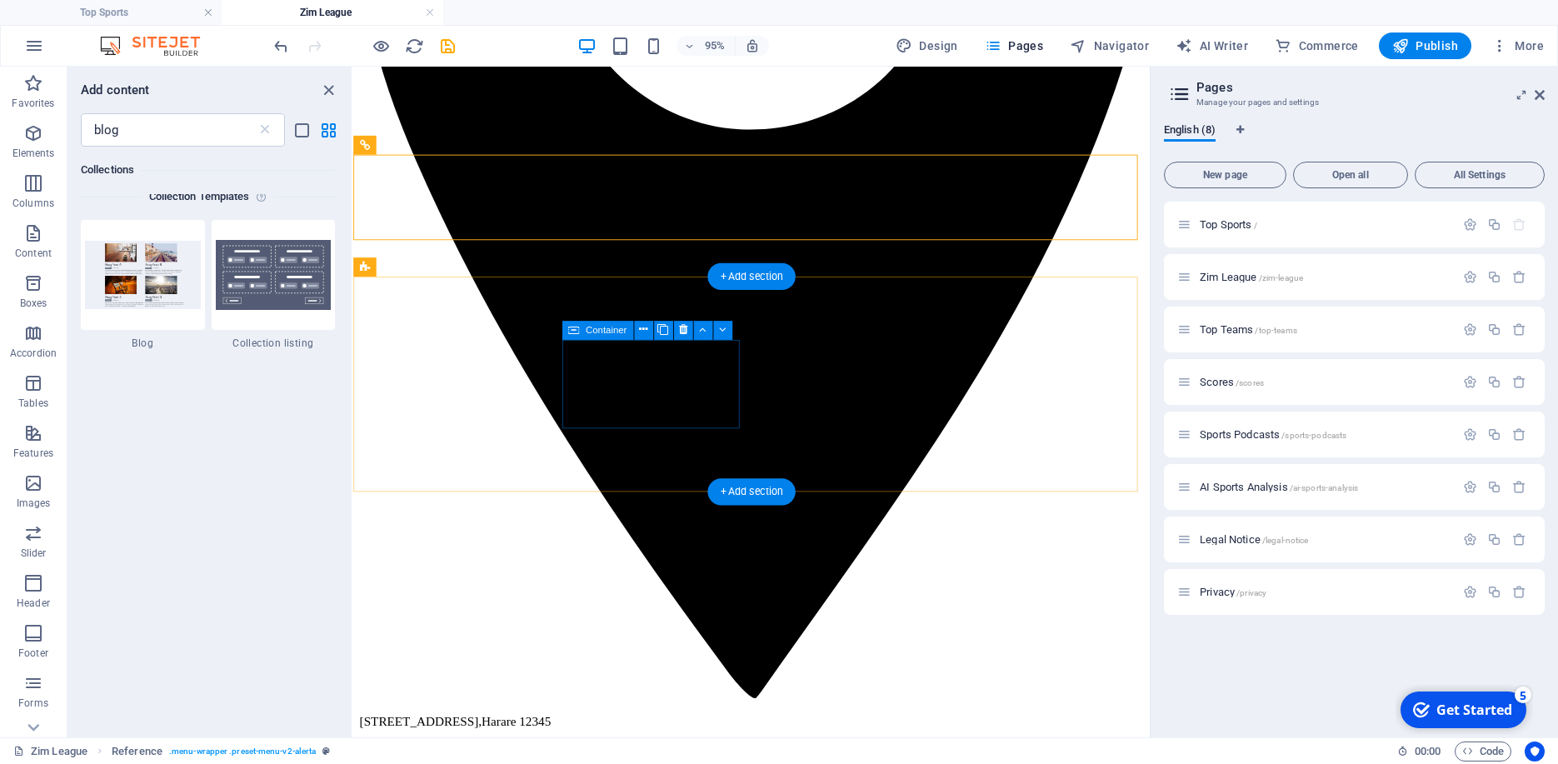
scroll to position [559, 0]
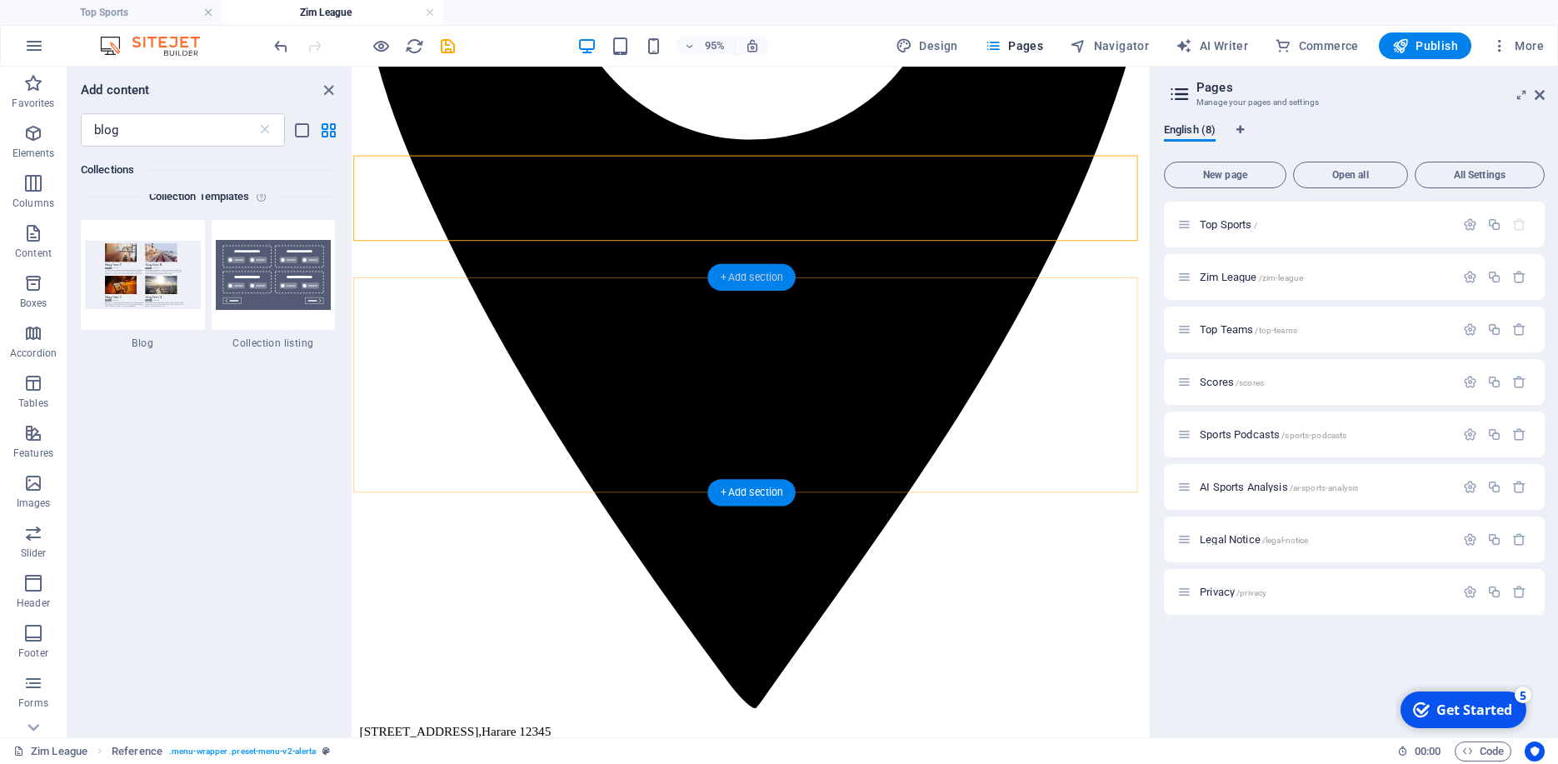
click at [756, 273] on div "+ Add section" at bounding box center [750, 277] width 87 height 27
click at [739, 277] on div "+ Add section" at bounding box center [750, 277] width 87 height 27
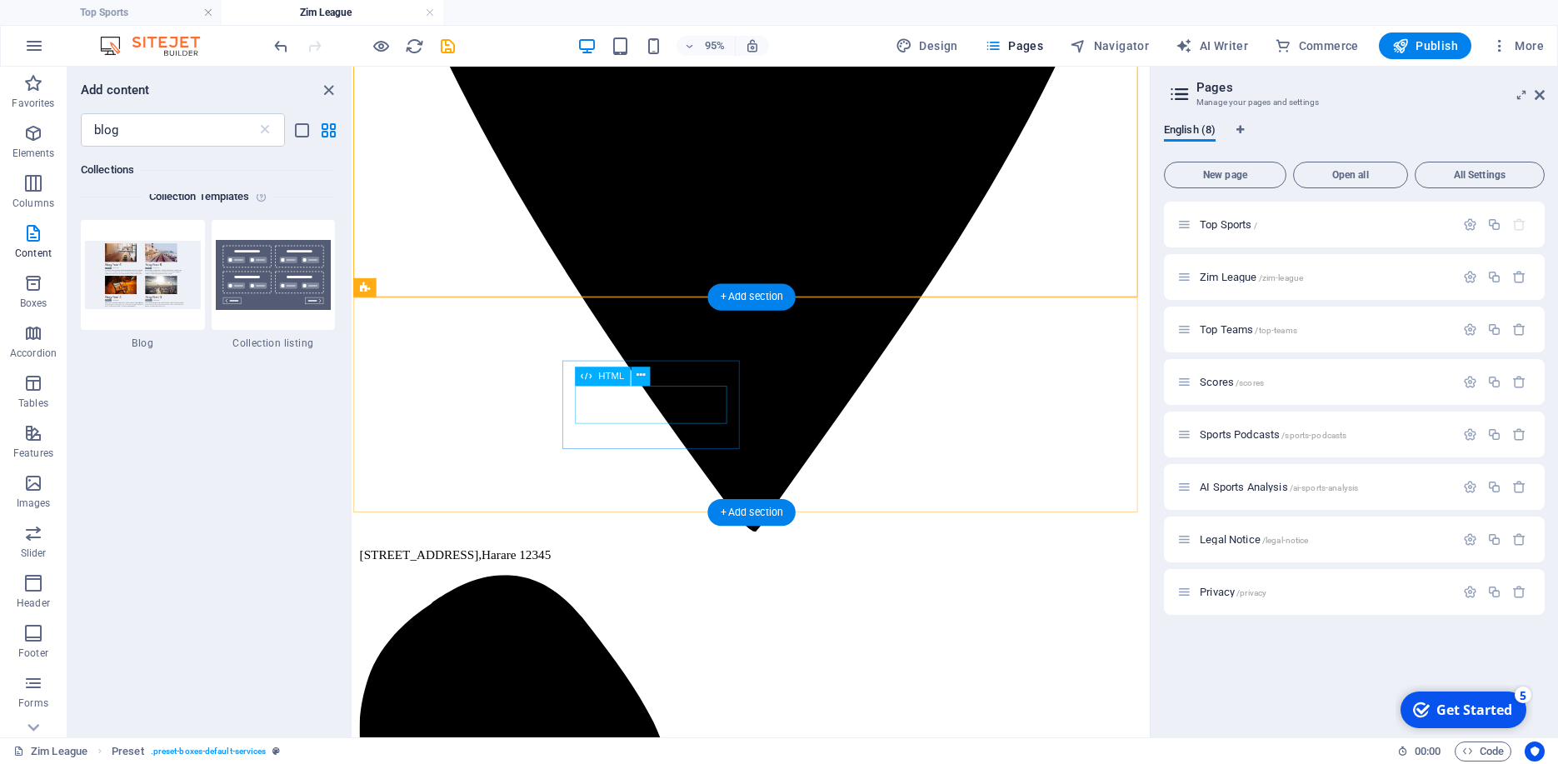
scroll to position [768, 0]
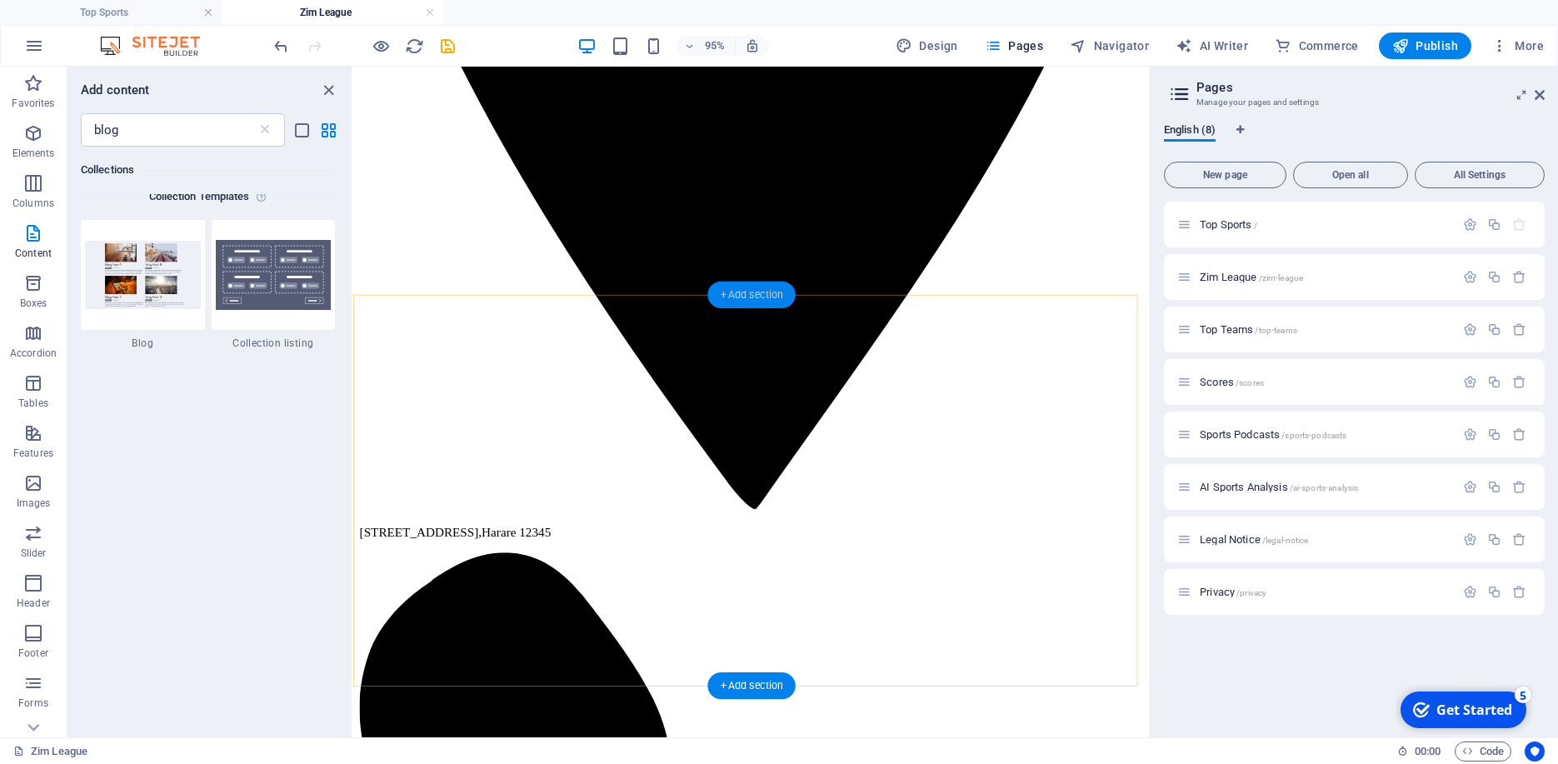
click at [741, 297] on div "+ Add section" at bounding box center [750, 295] width 87 height 27
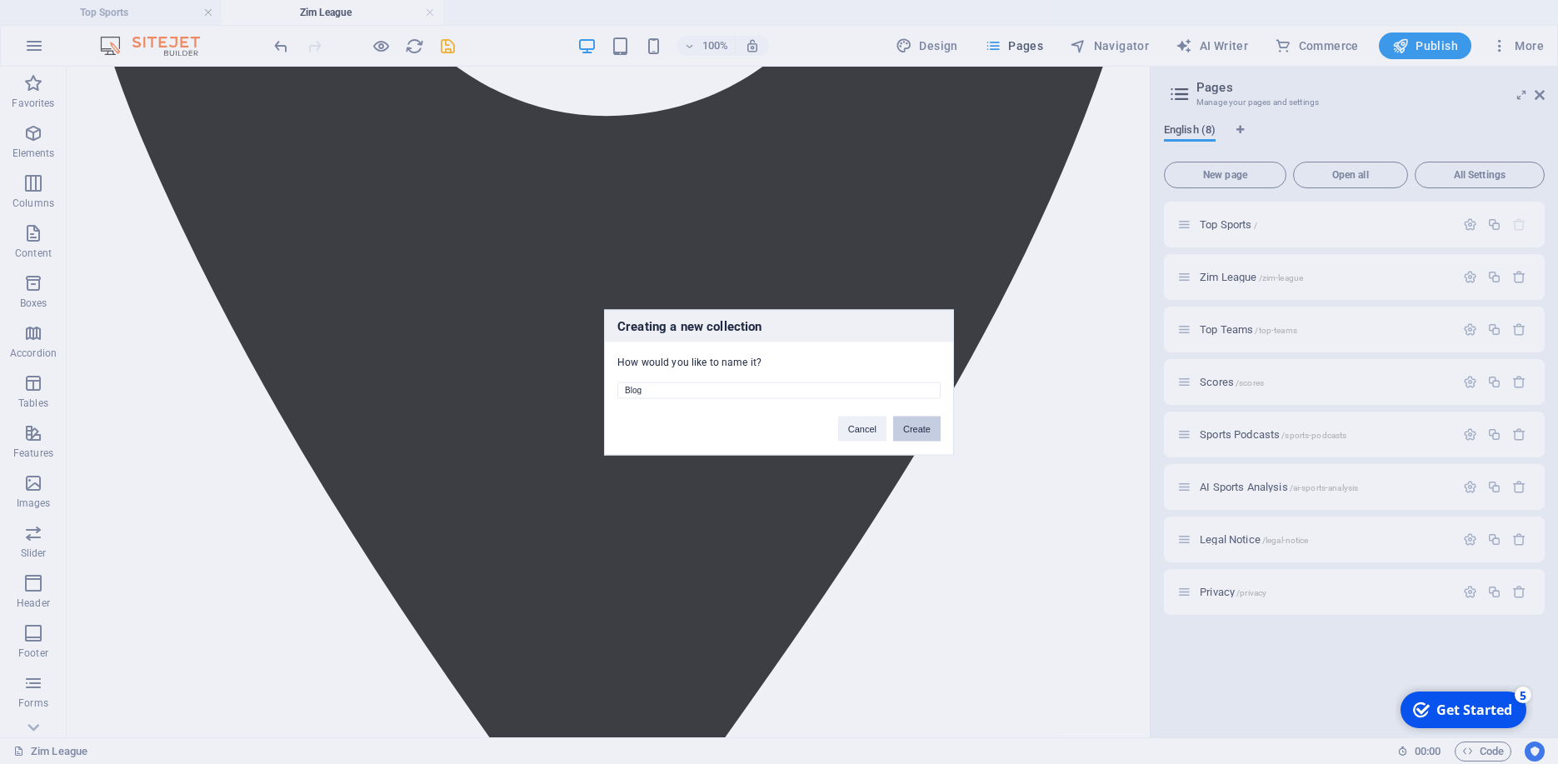
click at [925, 424] on button "Create" at bounding box center [916, 428] width 47 height 25
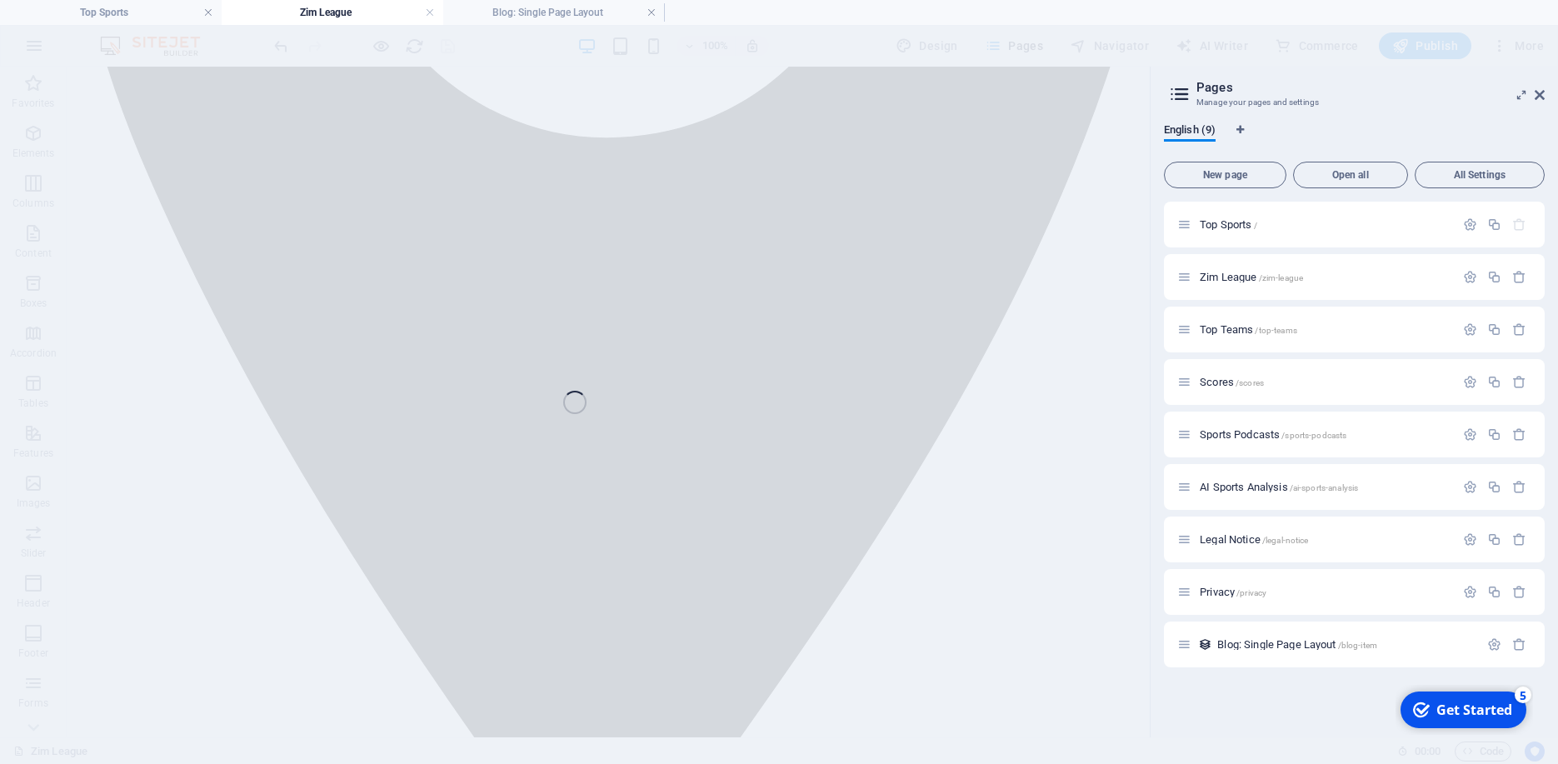
scroll to position [387, 0]
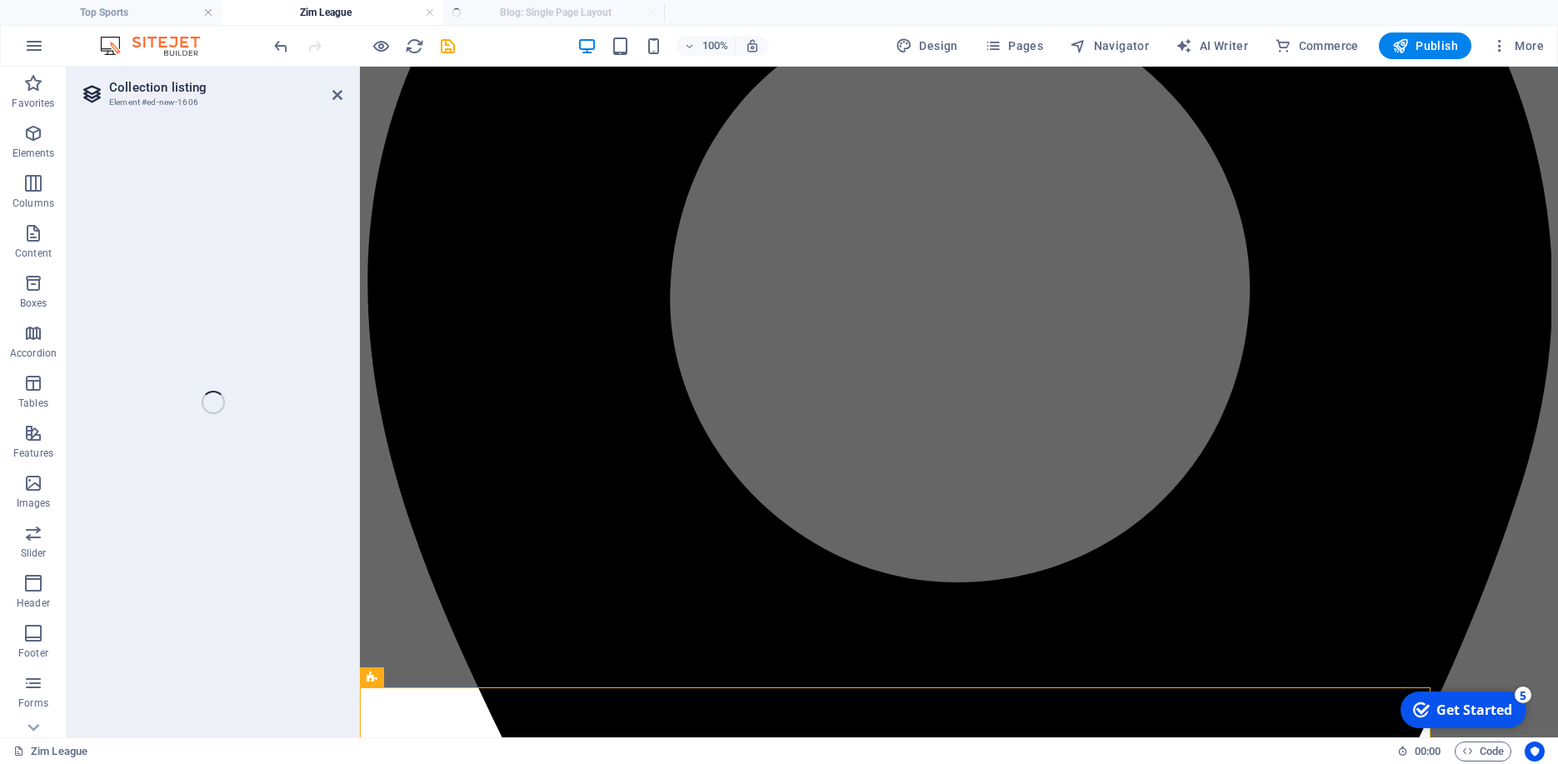
select select "columns.publishing_date_DESC"
select select "columns.status"
select select "columns.publishing_date"
select select "past"
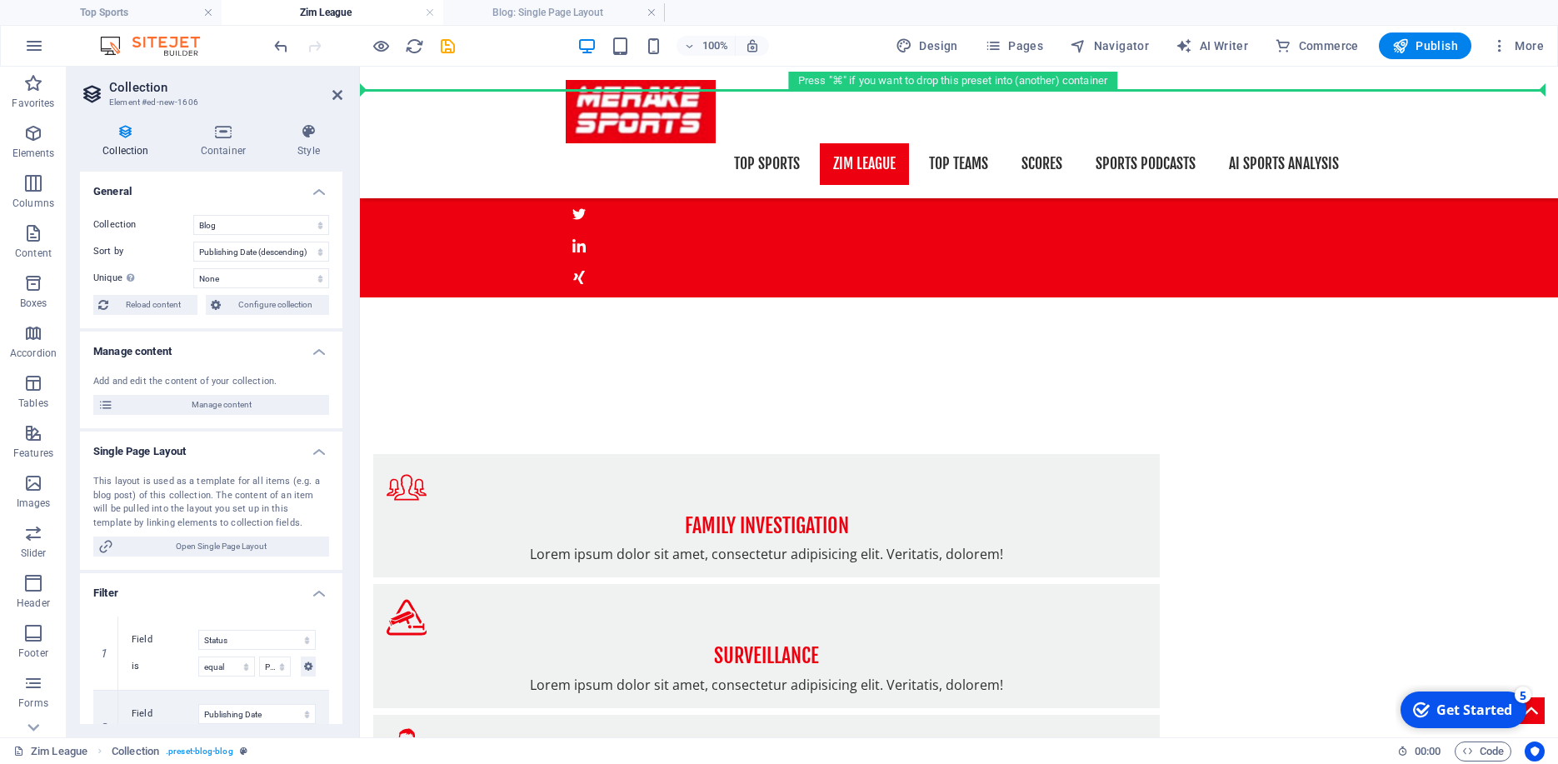
scroll to position [27, 0]
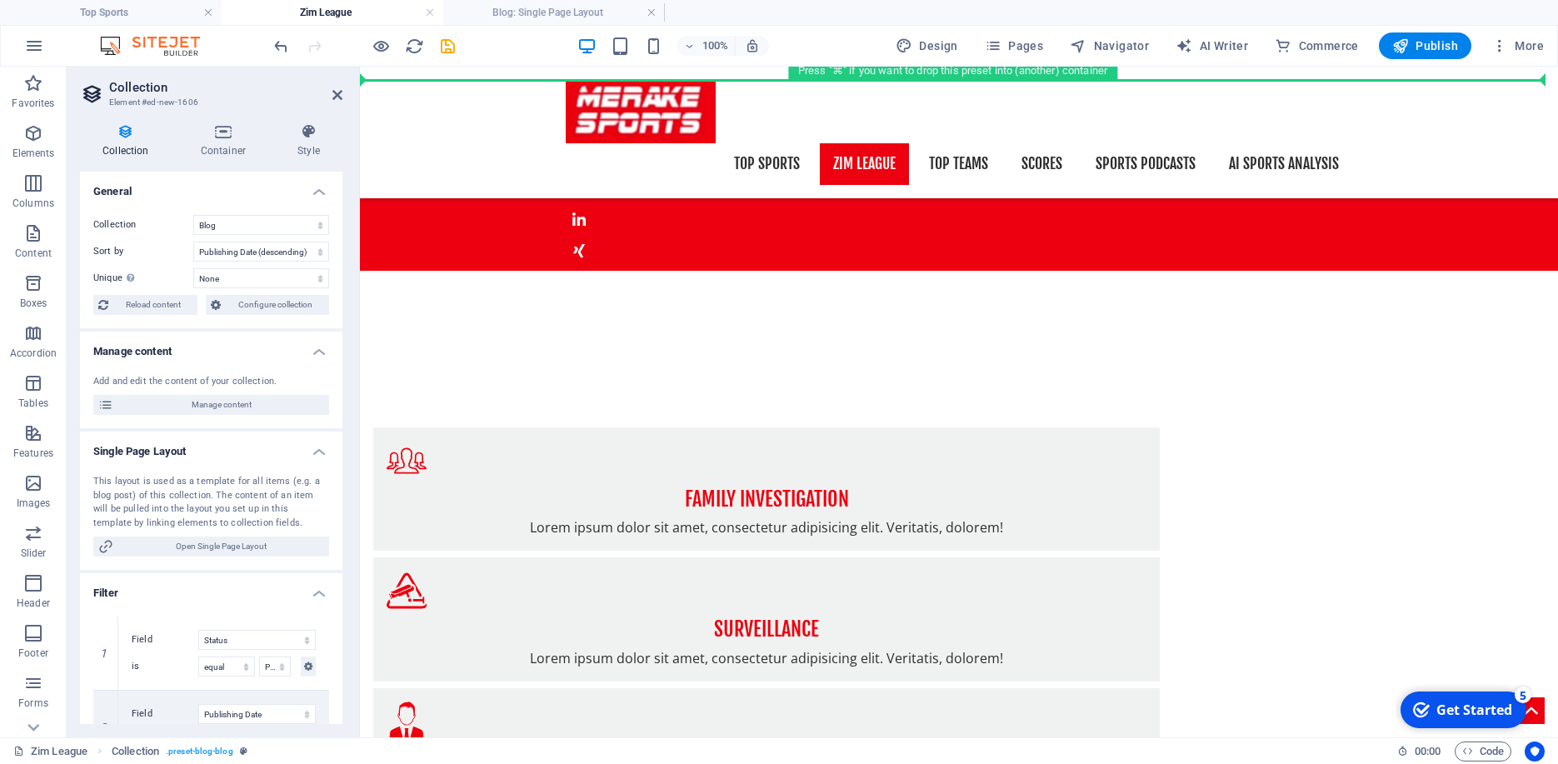
drag, startPoint x: 770, startPoint y: 308, endPoint x: 843, endPoint y: 185, distance: 143.4
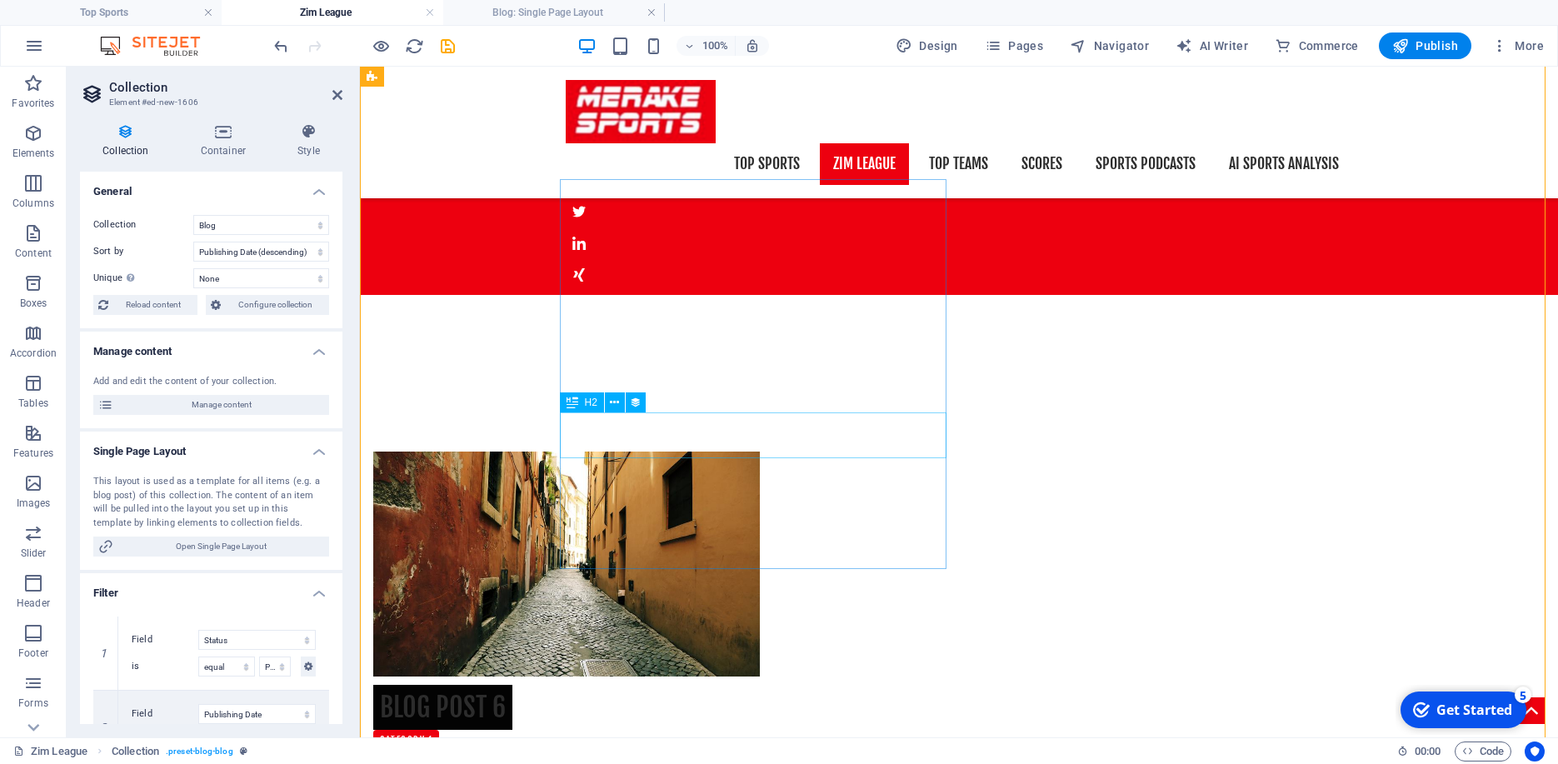
scroll to position [0, 0]
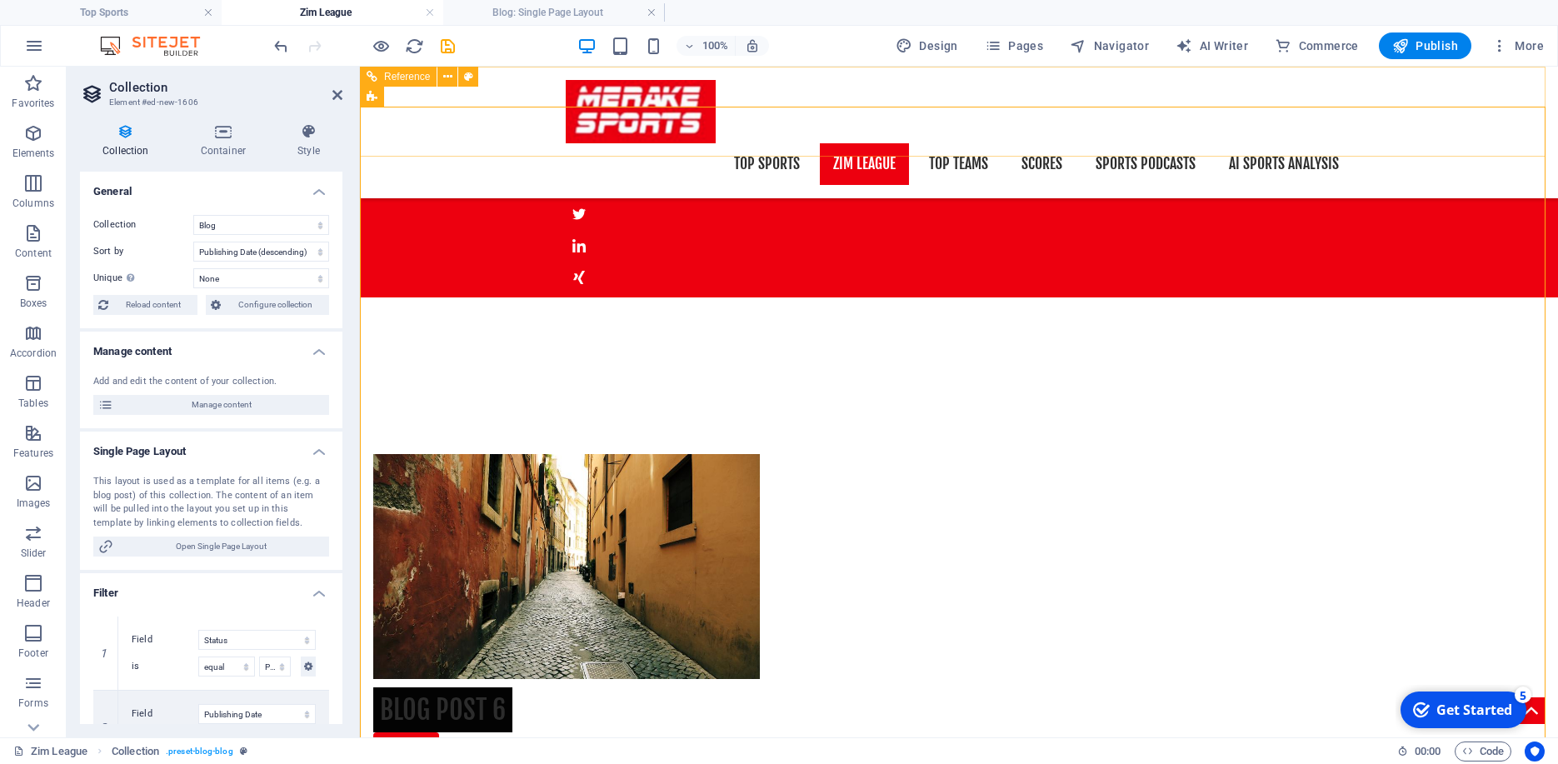
click at [954, 143] on nav "Top Sports Zim League Top Teams Scores Sports Podcasts AI Sports Analysis" at bounding box center [959, 164] width 786 height 42
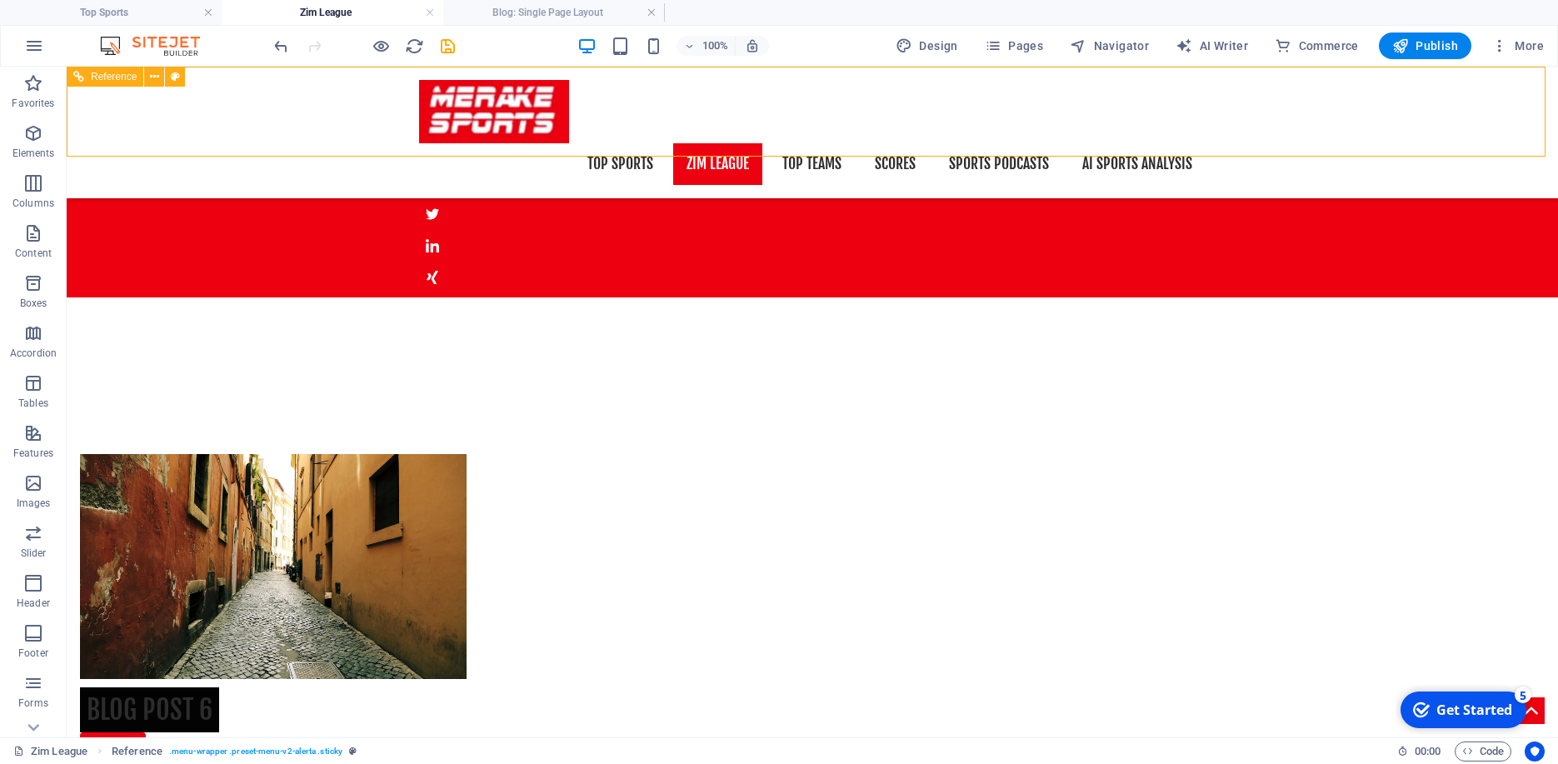
click at [814, 143] on nav "Top Sports Zim League Top Teams Scores Sports Podcasts AI Sports Analysis" at bounding box center [812, 164] width 786 height 42
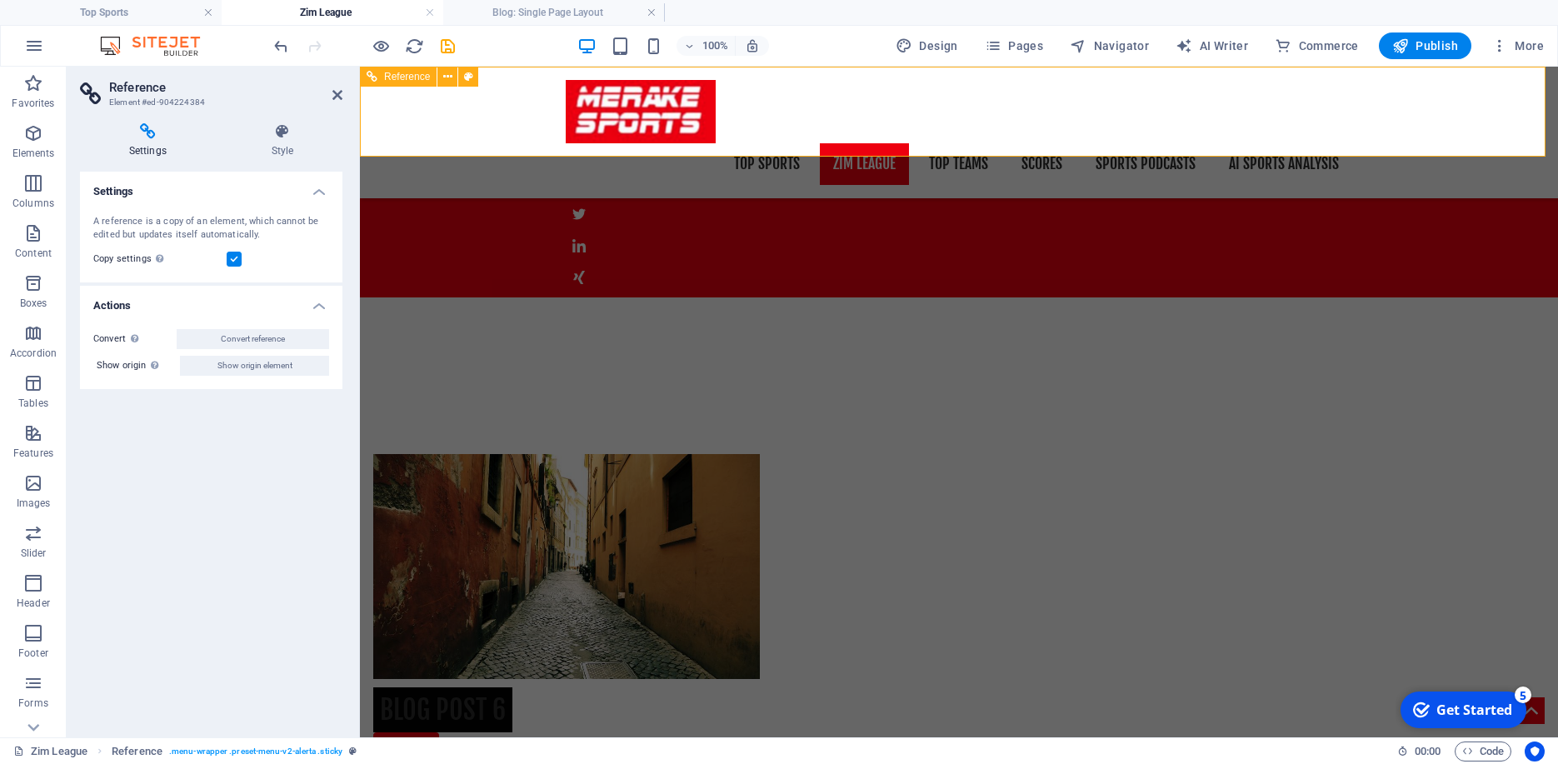
click at [885, 143] on nav "Top Sports Zim League Top Teams Scores Sports Podcasts AI Sports Analysis" at bounding box center [959, 164] width 786 height 42
click at [950, 143] on nav "Top Sports Zim League Top Teams Scores Sports Podcasts AI Sports Analysis" at bounding box center [959, 164] width 786 height 42
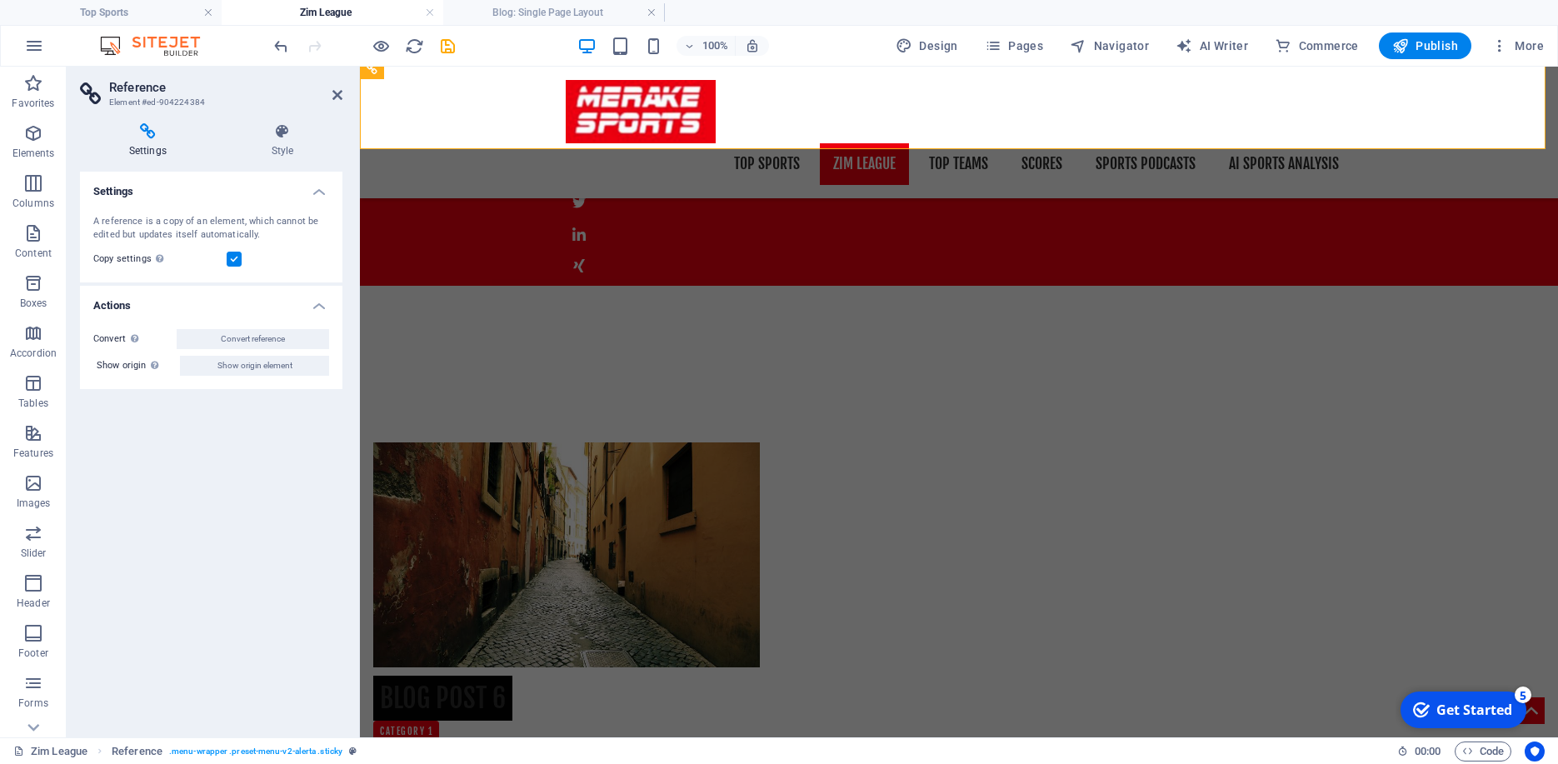
scroll to position [13, 0]
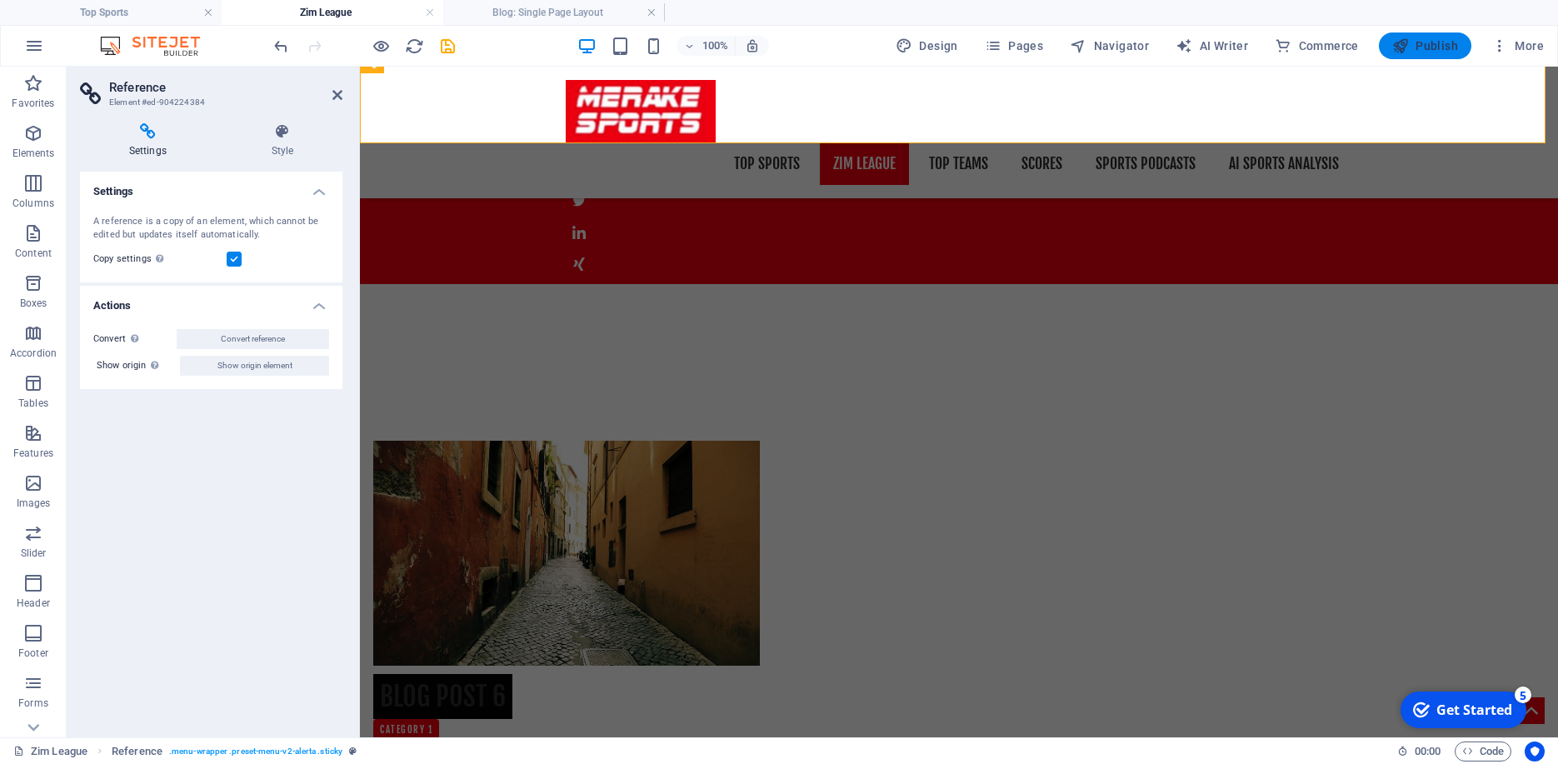
click at [1415, 44] on span "Publish" at bounding box center [1425, 45] width 66 height 17
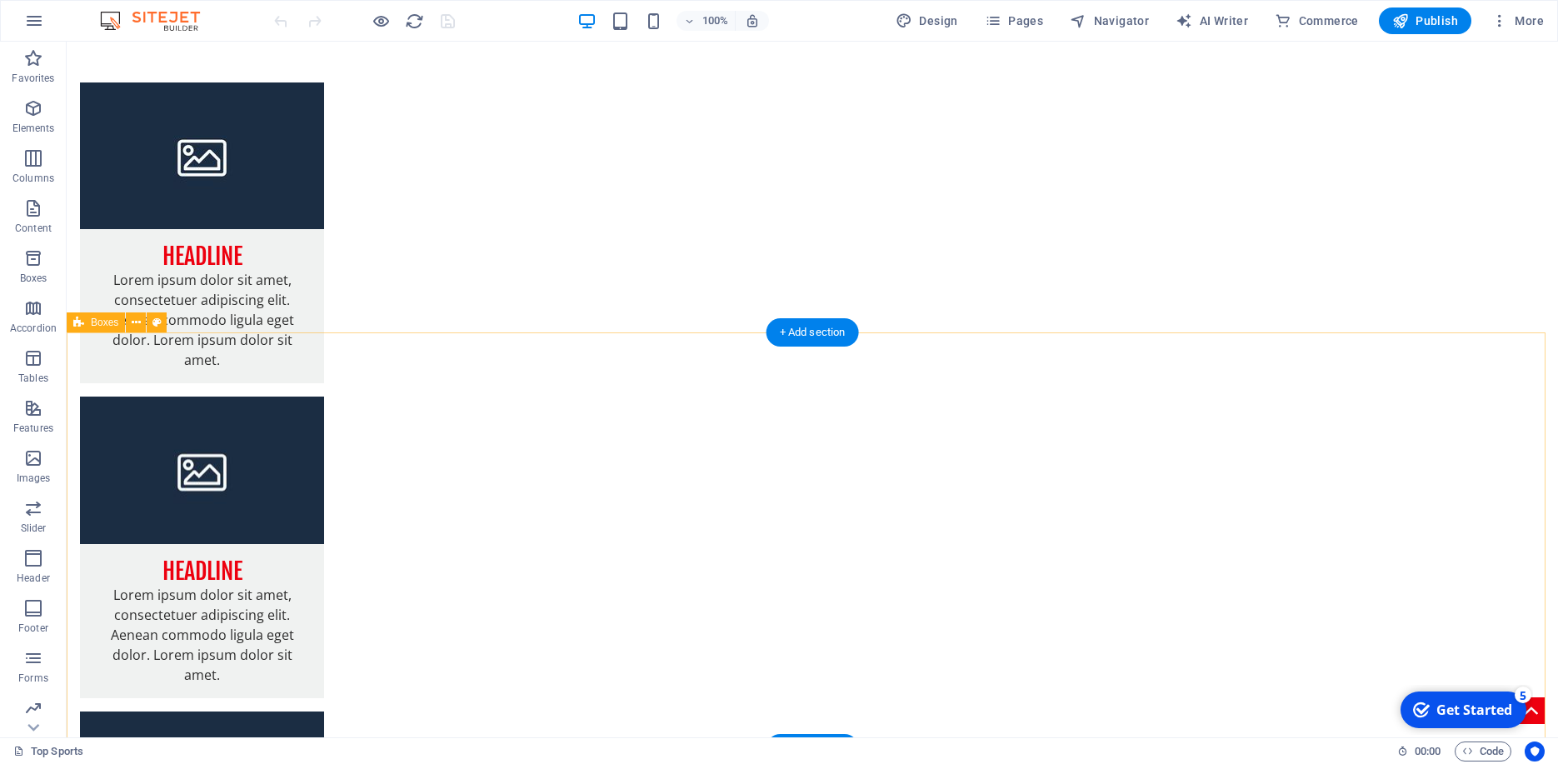
scroll to position [1483, 0]
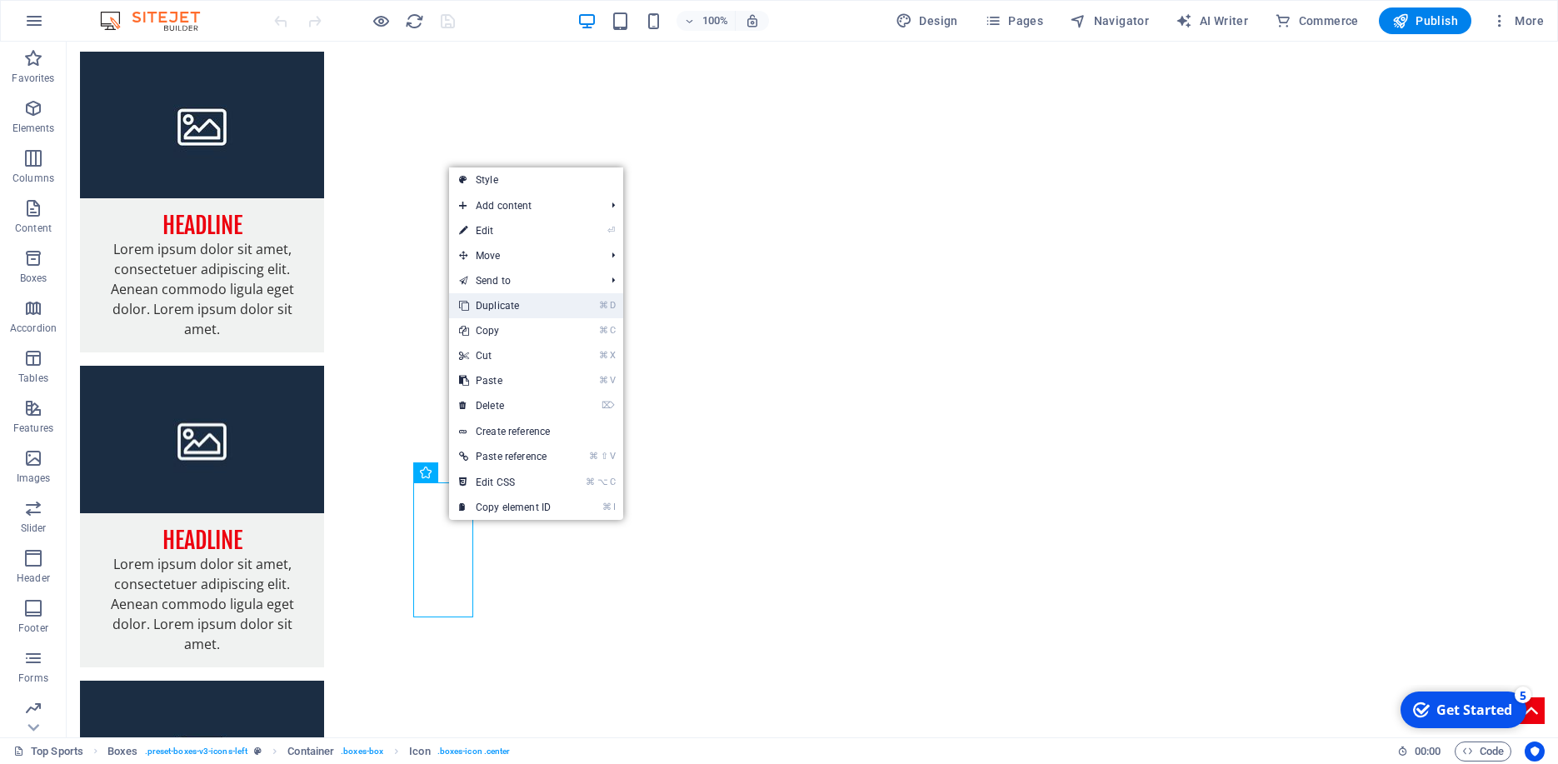
click at [518, 301] on link "⌘ D Duplicate" at bounding box center [505, 305] width 112 height 25
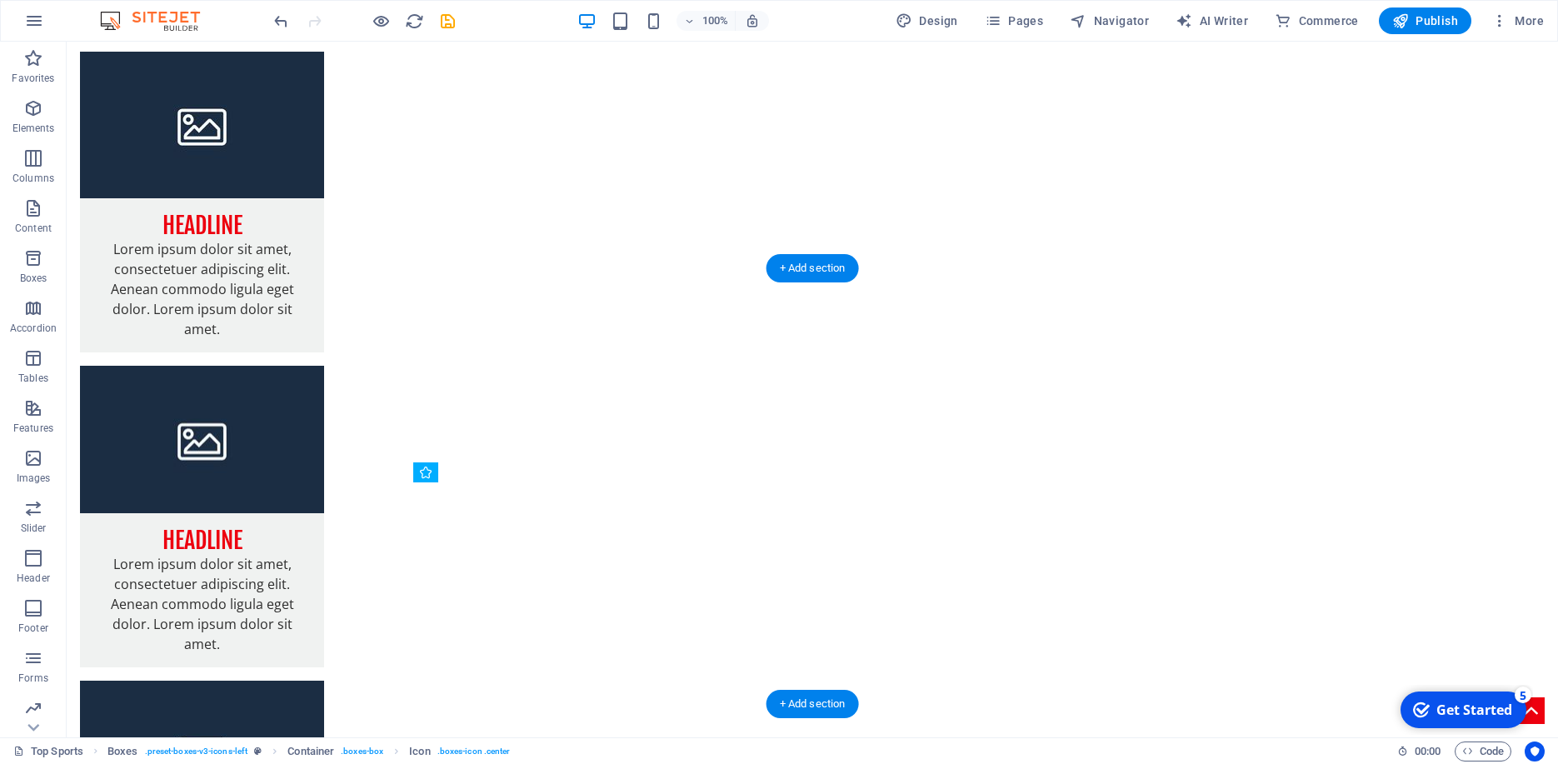
drag, startPoint x: 496, startPoint y: 527, endPoint x: 764, endPoint y: 516, distance: 268.4
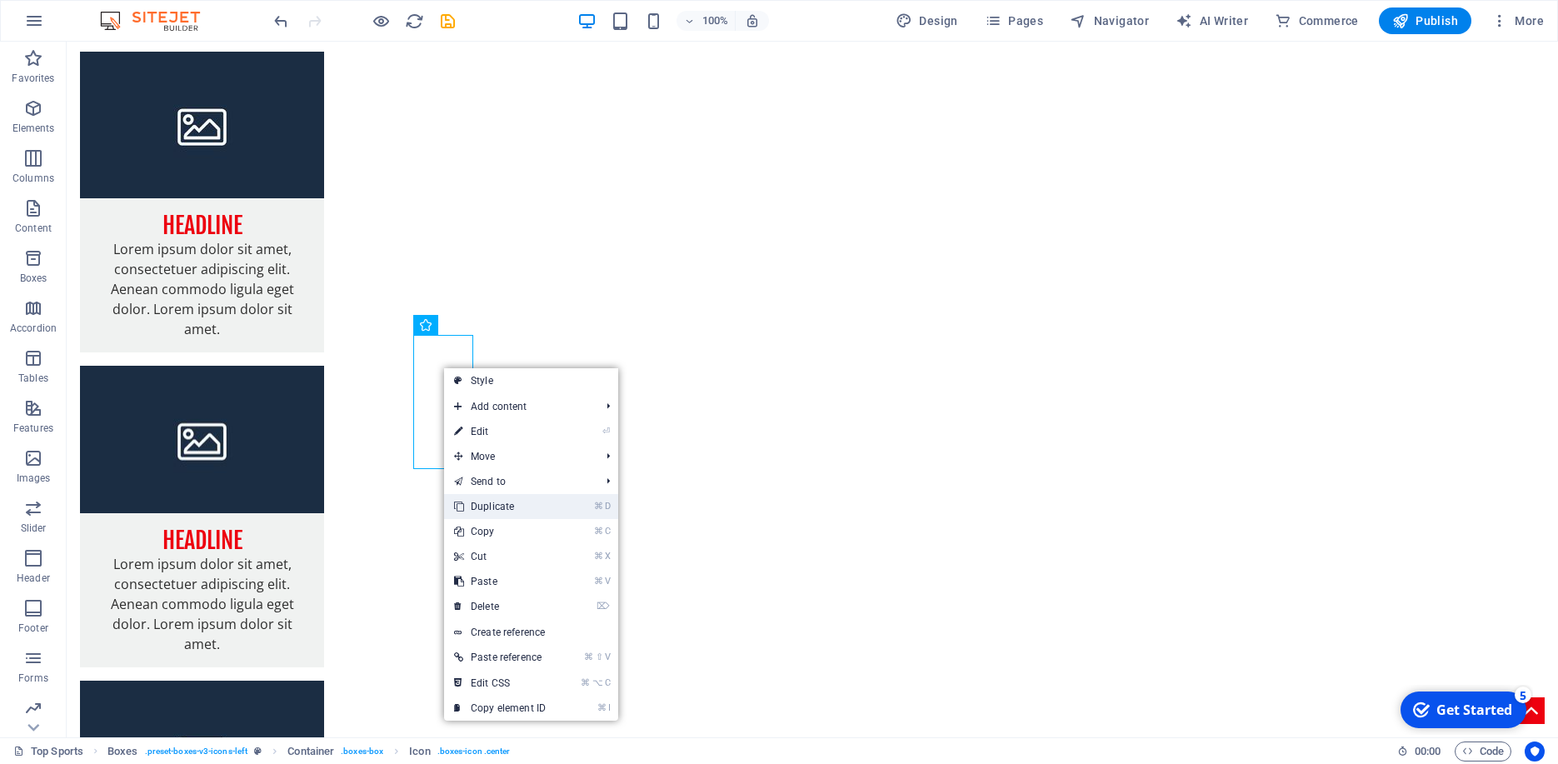
drag, startPoint x: 523, startPoint y: 505, endPoint x: 456, endPoint y: 462, distance: 79.0
click at [523, 505] on link "⌘ D Duplicate" at bounding box center [500, 506] width 112 height 25
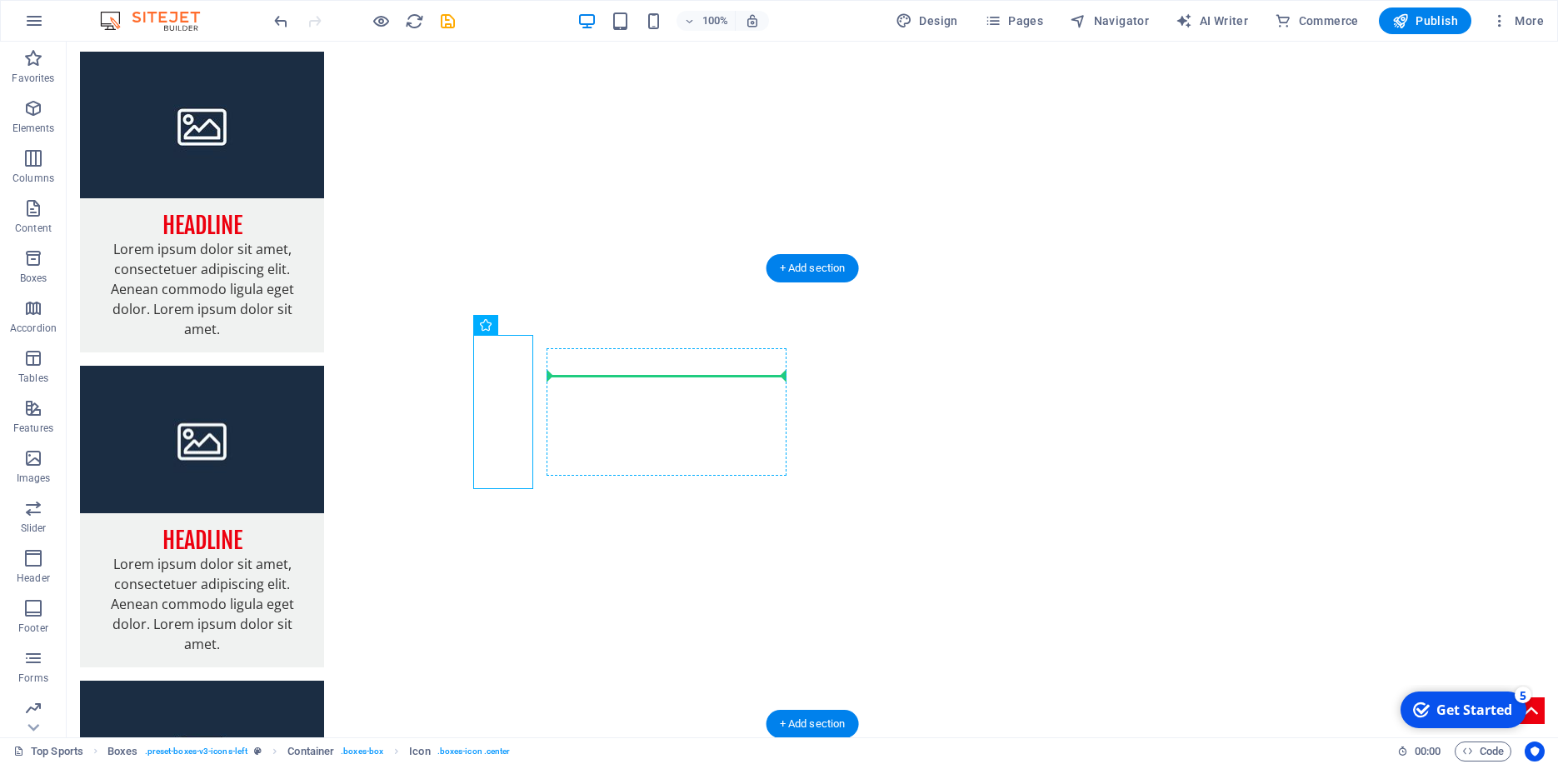
drag, startPoint x: 493, startPoint y: 406, endPoint x: 596, endPoint y: 408, distance: 102.5
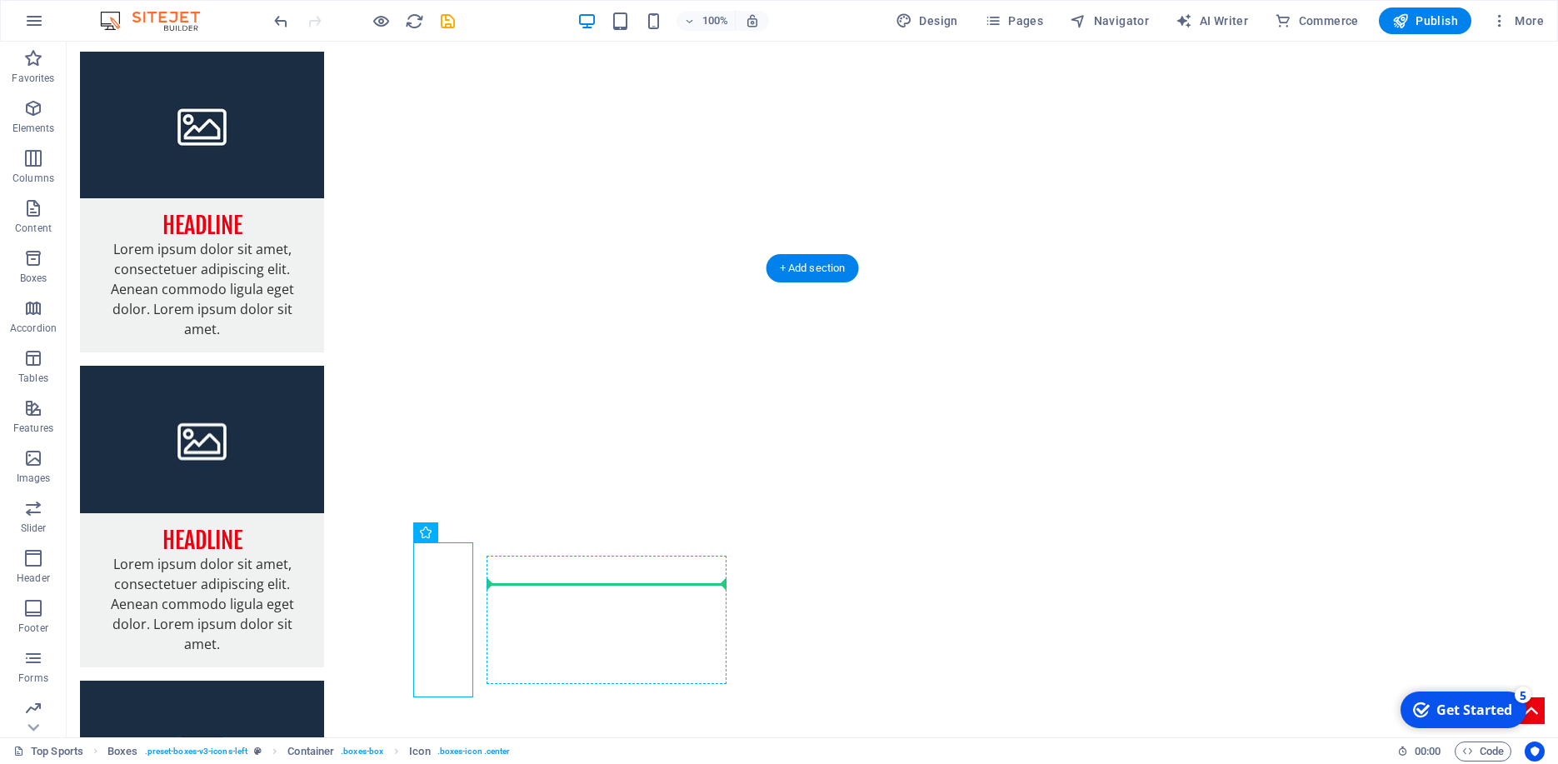
drag, startPoint x: 444, startPoint y: 606, endPoint x: 531, endPoint y: 584, distance: 90.3
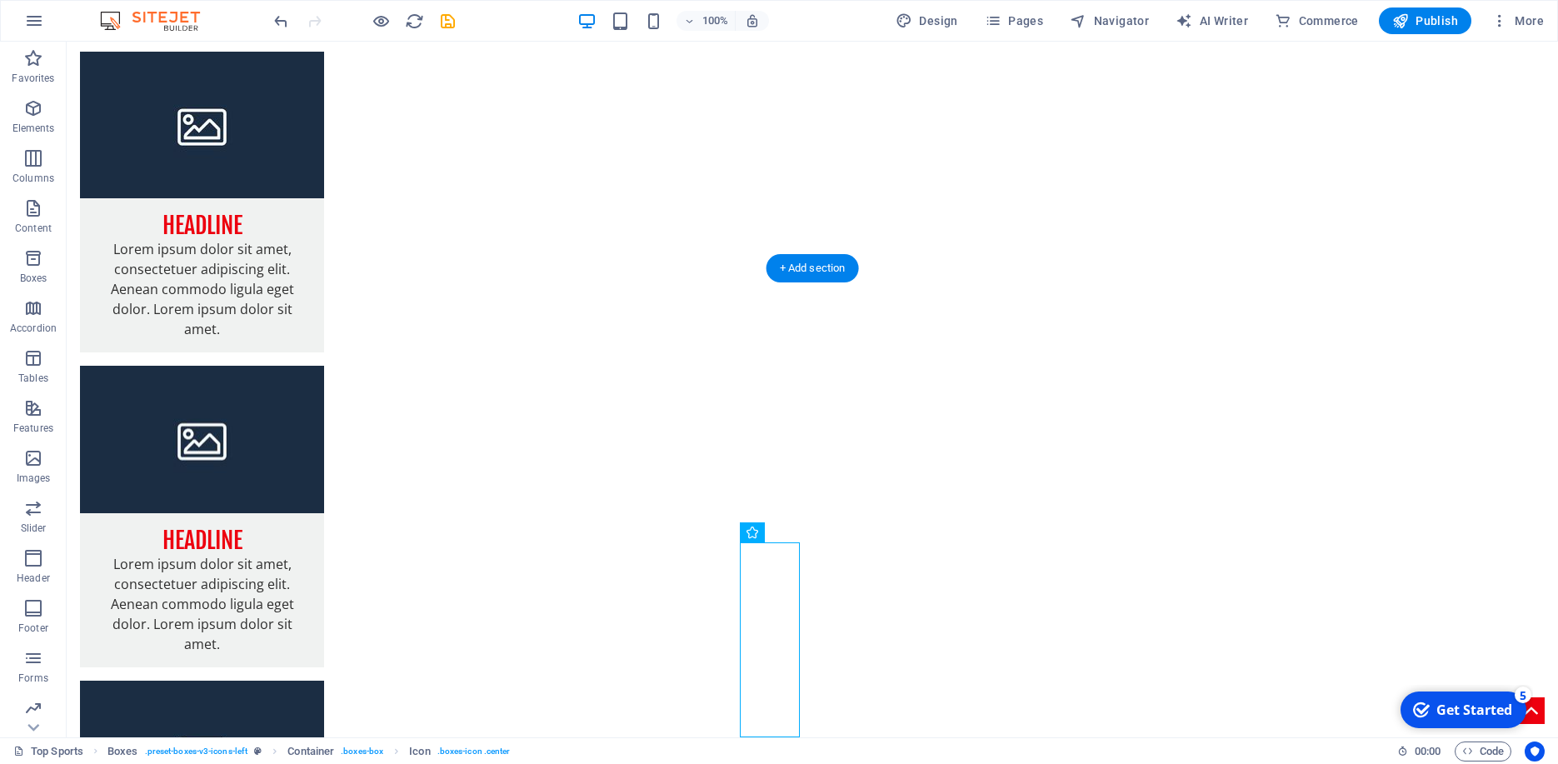
drag, startPoint x: 790, startPoint y: 586, endPoint x: 889, endPoint y: 586, distance: 99.1
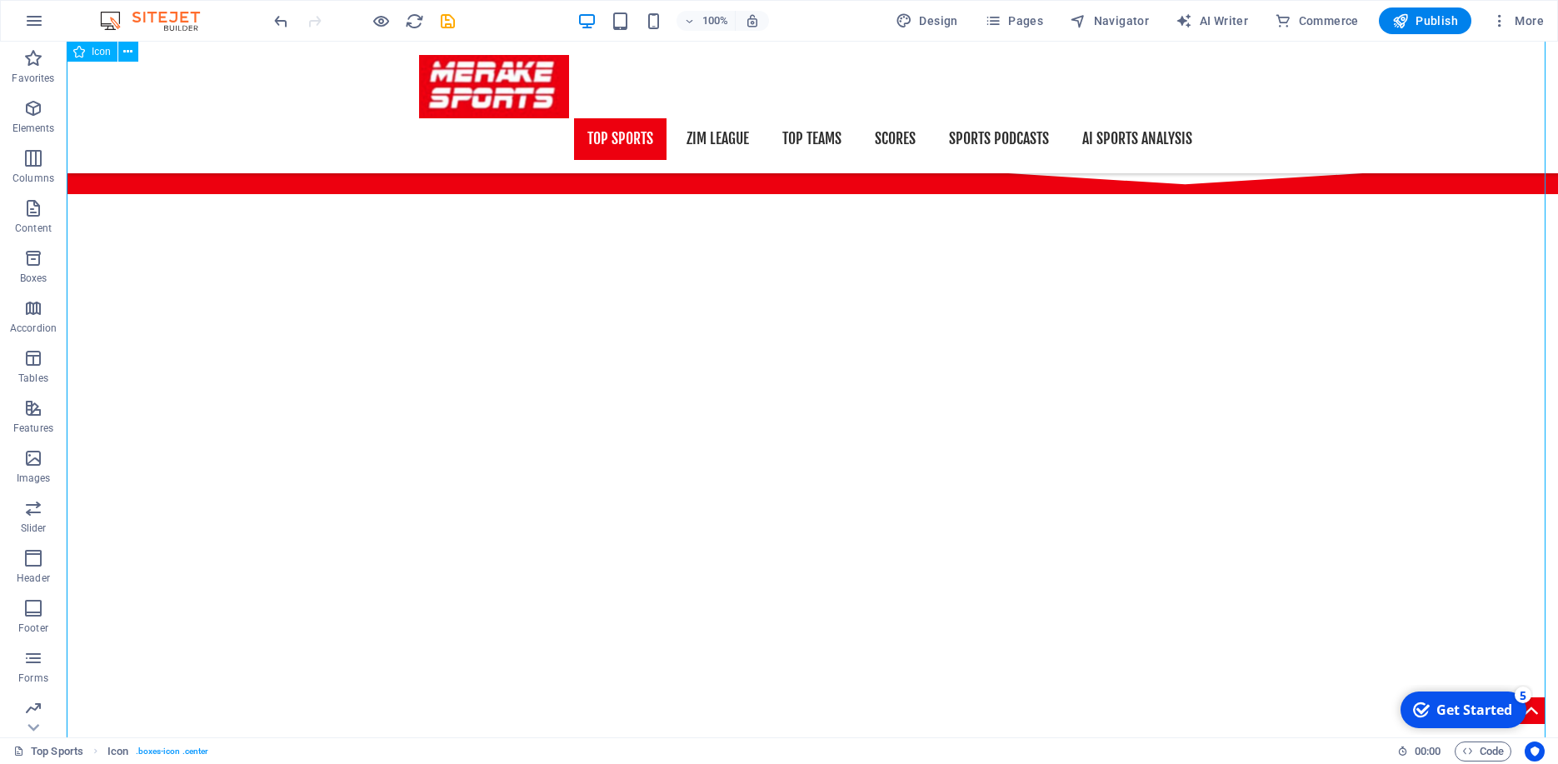
scroll to position [2585, 0]
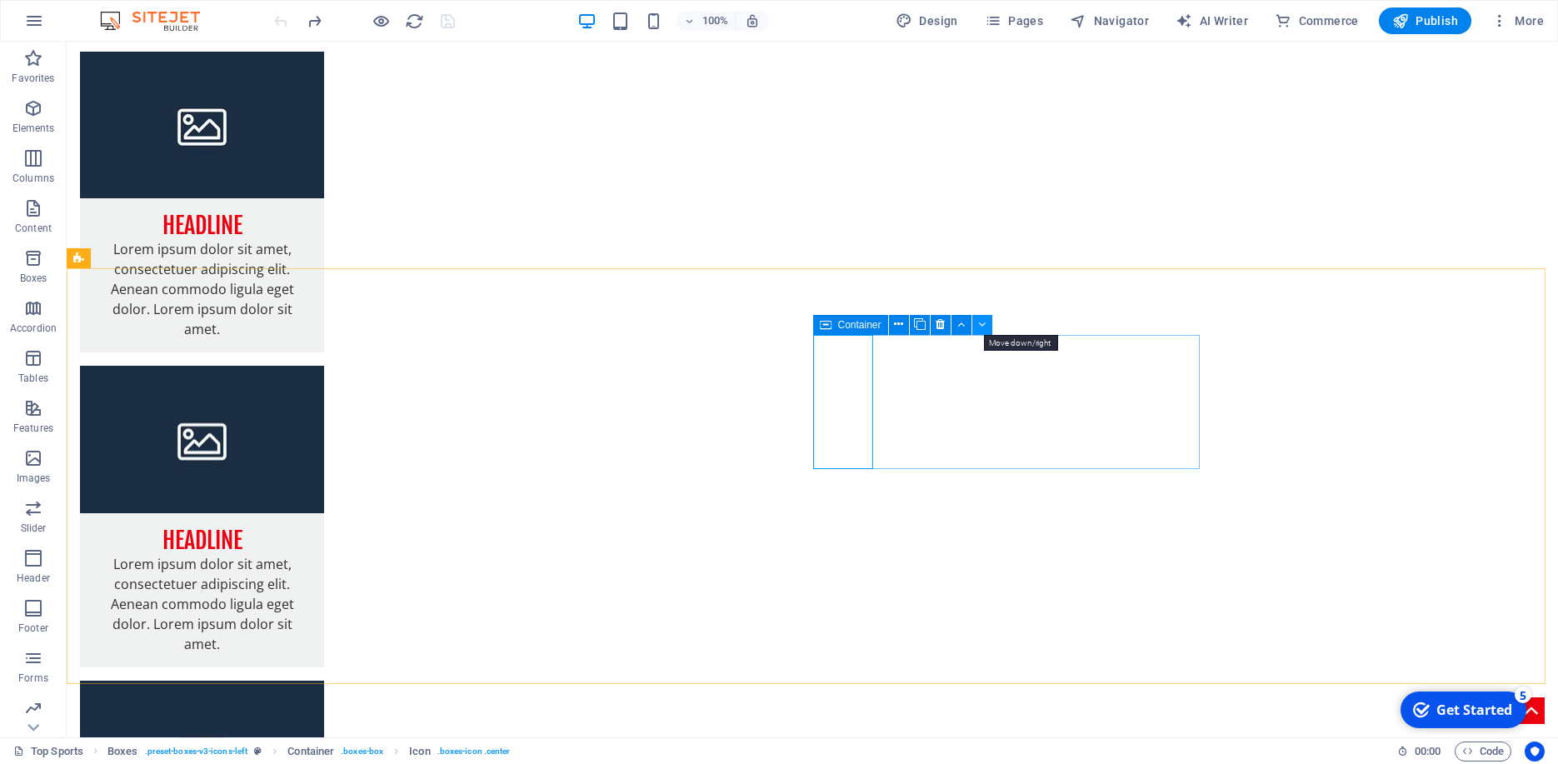
click at [980, 326] on icon at bounding box center [981, 324] width 7 height 17
click at [961, 326] on icon at bounding box center [958, 324] width 9 height 17
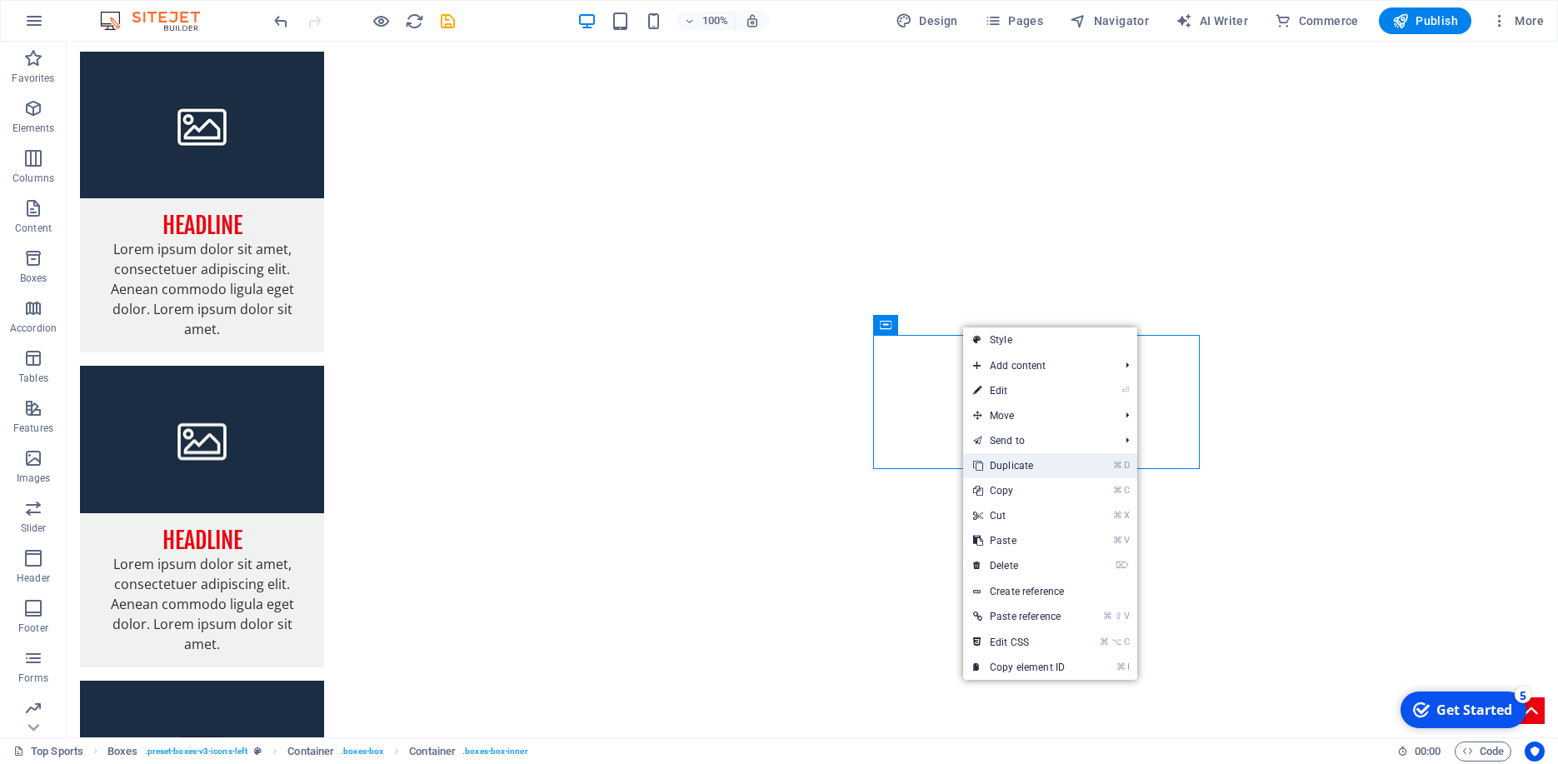
click at [1069, 466] on link "⌘ D Duplicate" at bounding box center [1019, 465] width 112 height 25
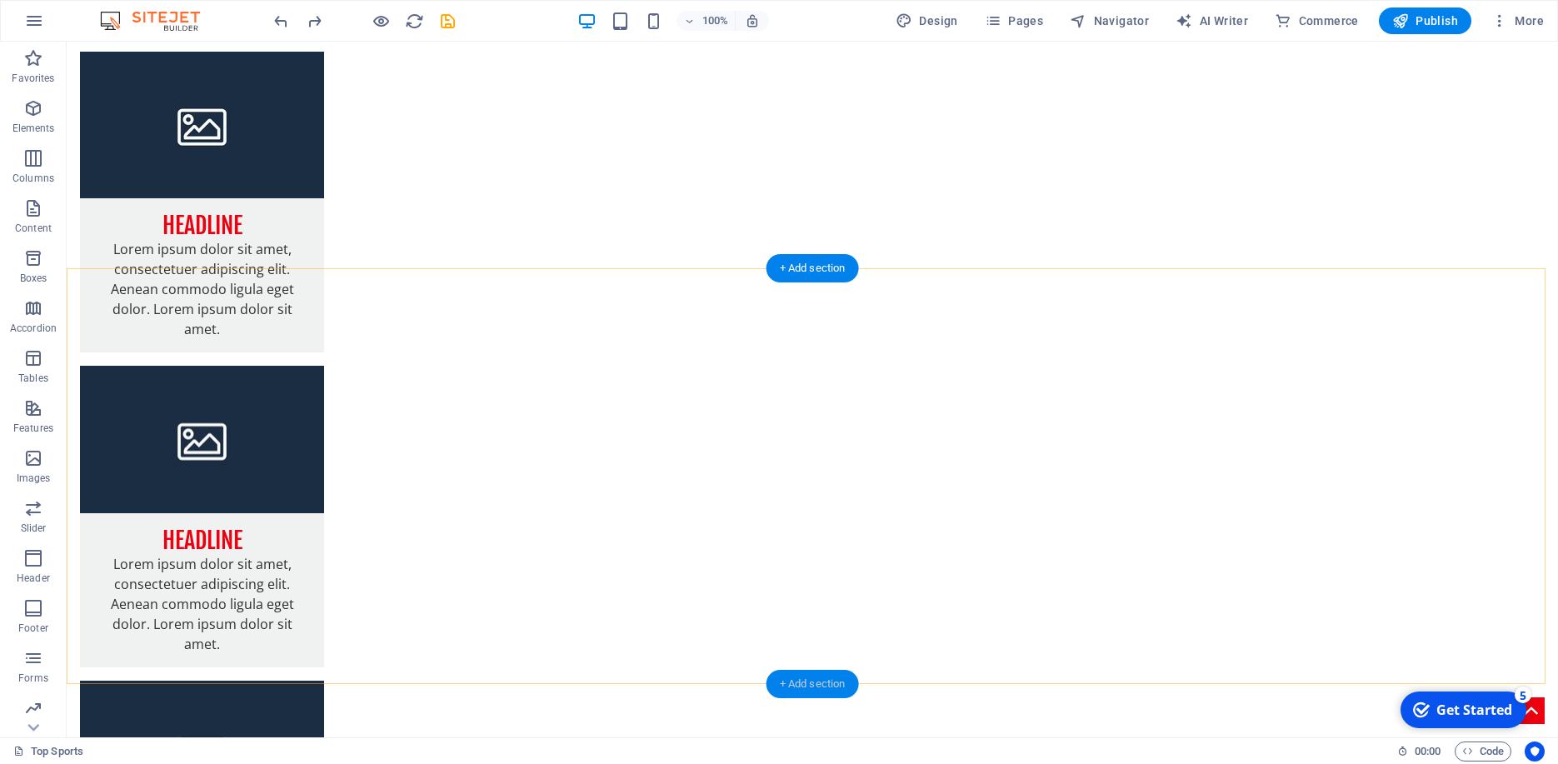
click at [831, 681] on div "+ Add section" at bounding box center [812, 684] width 92 height 28
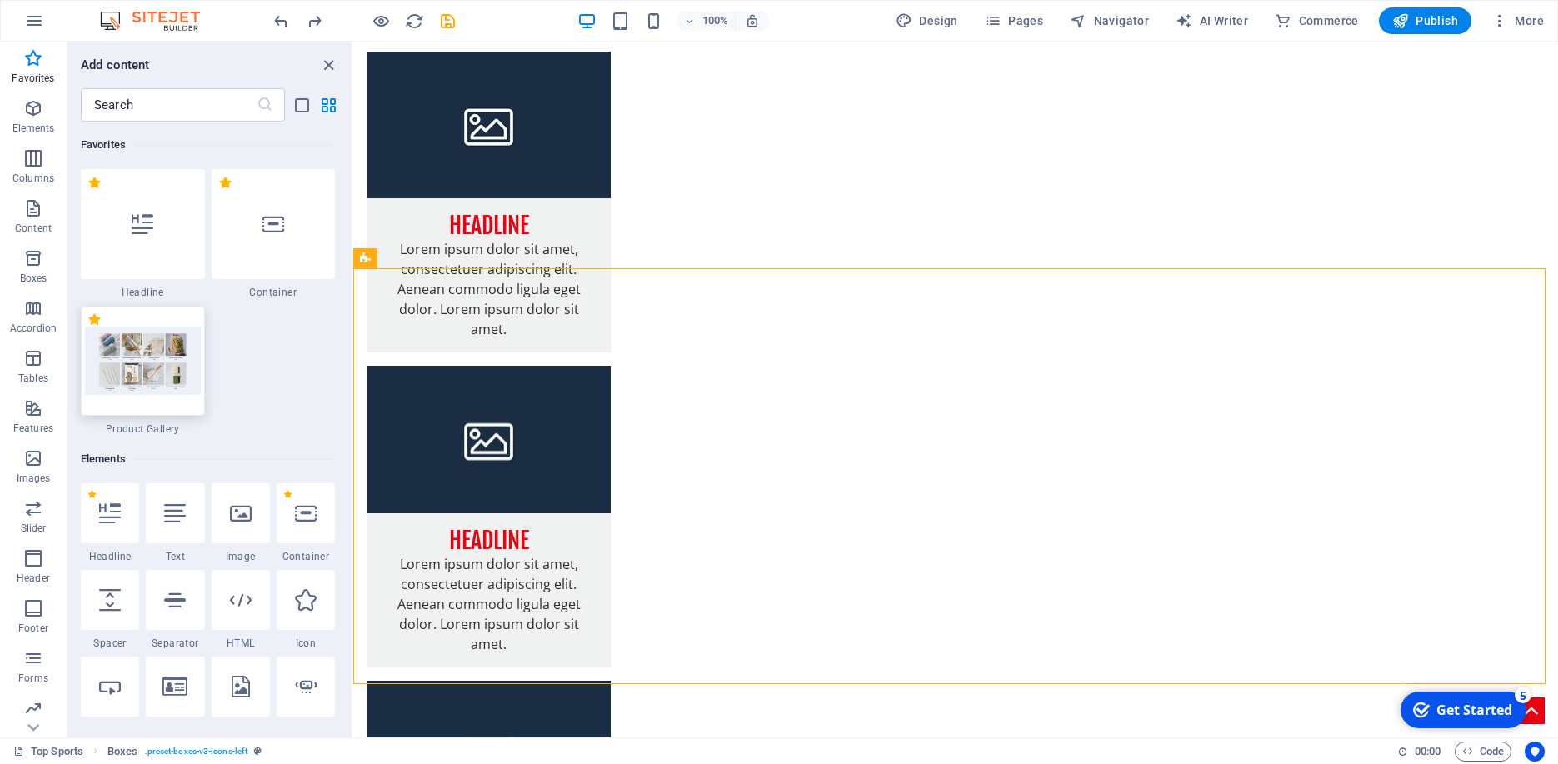
click at [157, 366] on img at bounding box center [143, 360] width 116 height 67
click at [140, 347] on img at bounding box center [143, 360] width 116 height 67
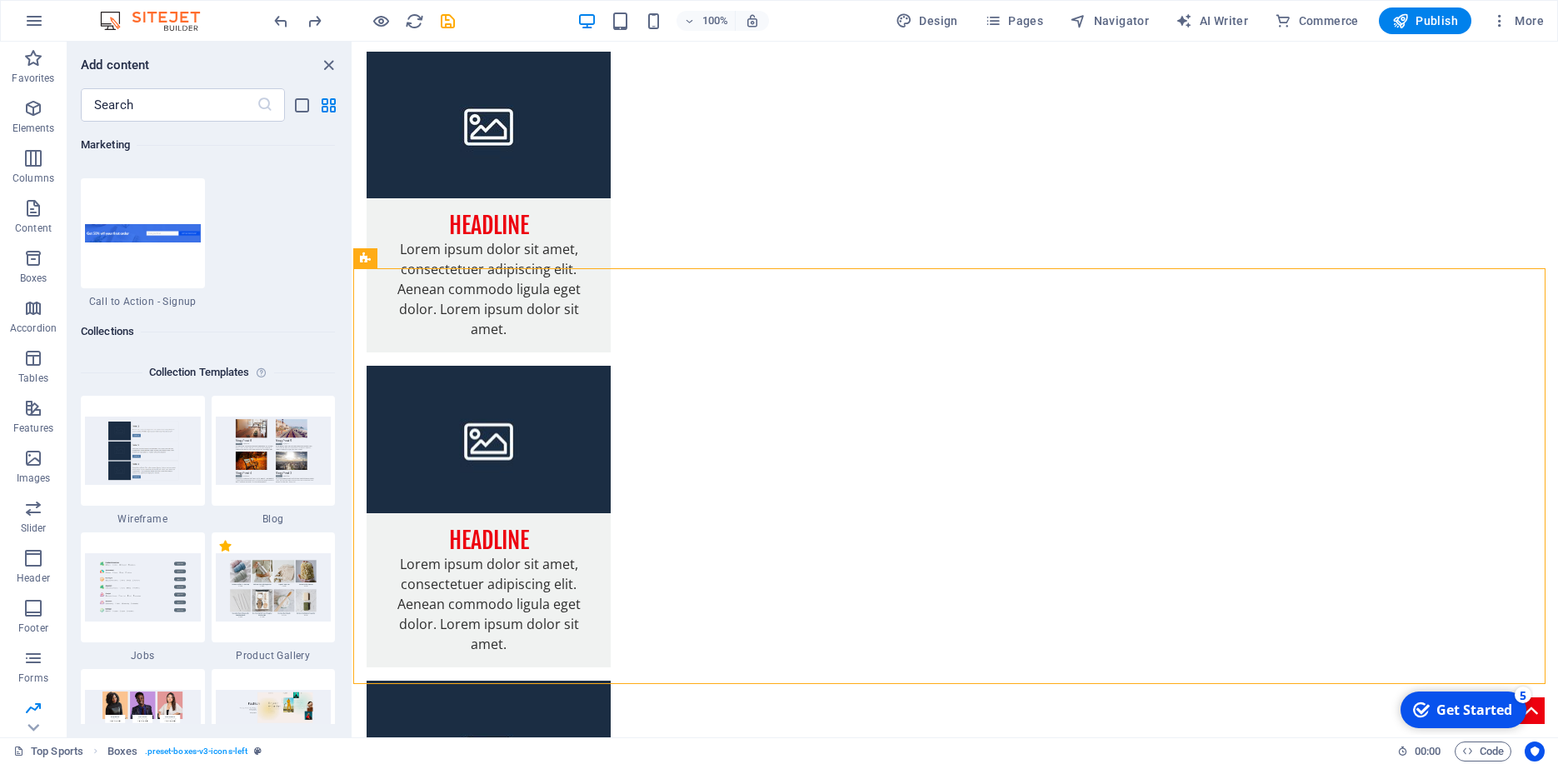
scroll to position [15269, 0]
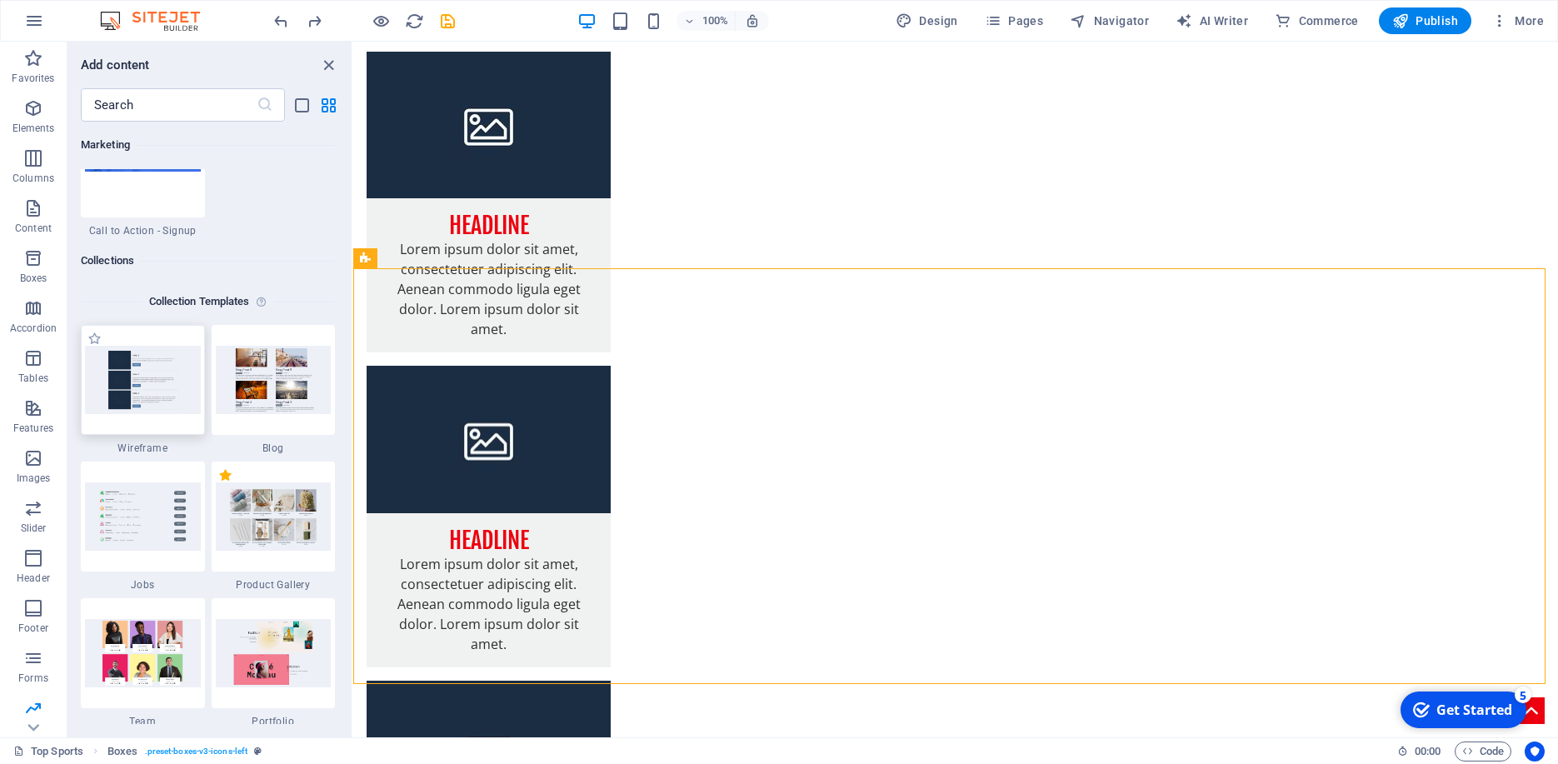
click at [173, 396] on img at bounding box center [143, 379] width 116 height 67
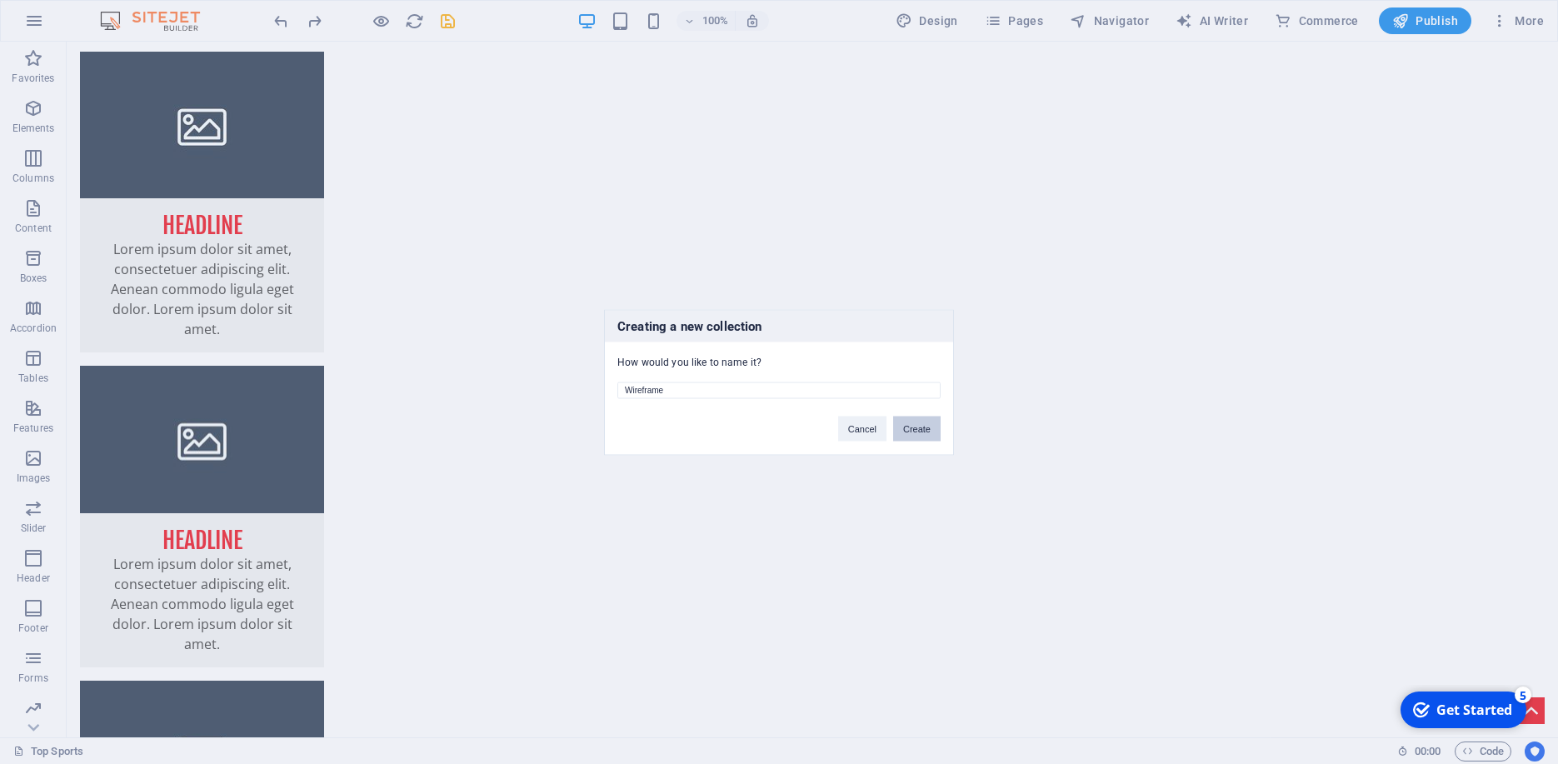
click at [912, 424] on button "Create" at bounding box center [916, 428] width 47 height 25
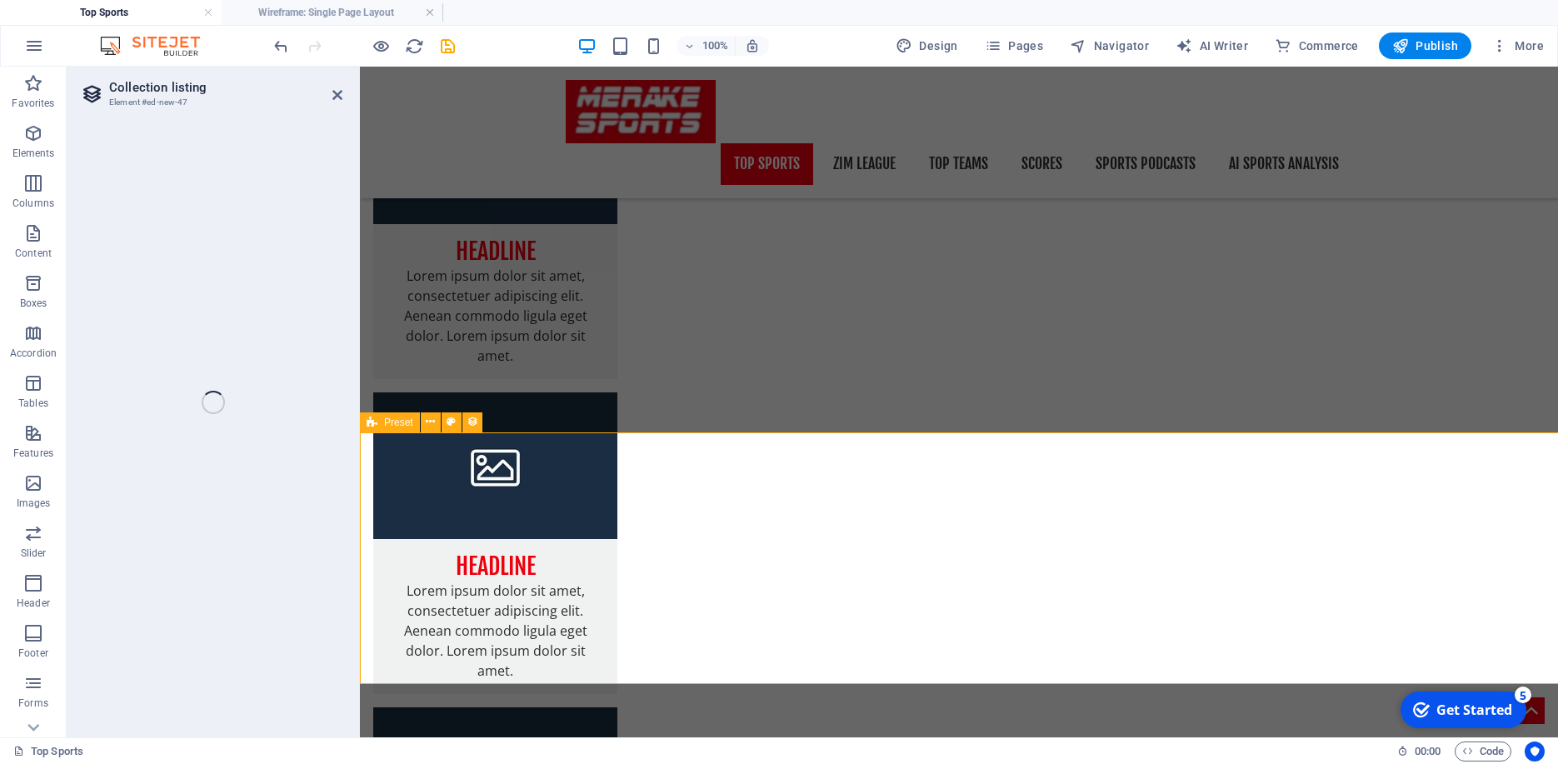
scroll to position [1759, 0]
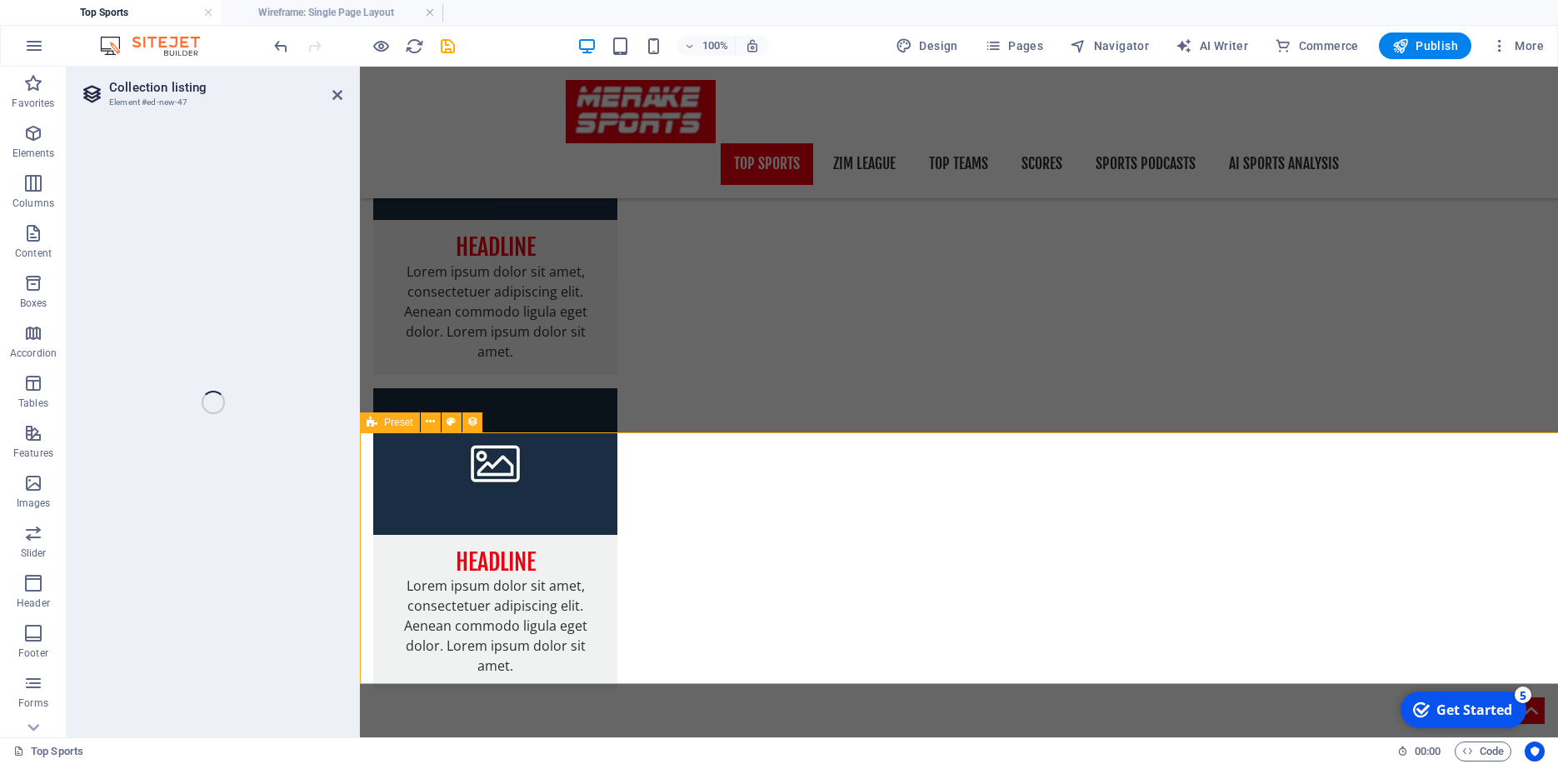
select select "68b8ee161e0a2524f302b7a2"
select select "createdAt_DESC"
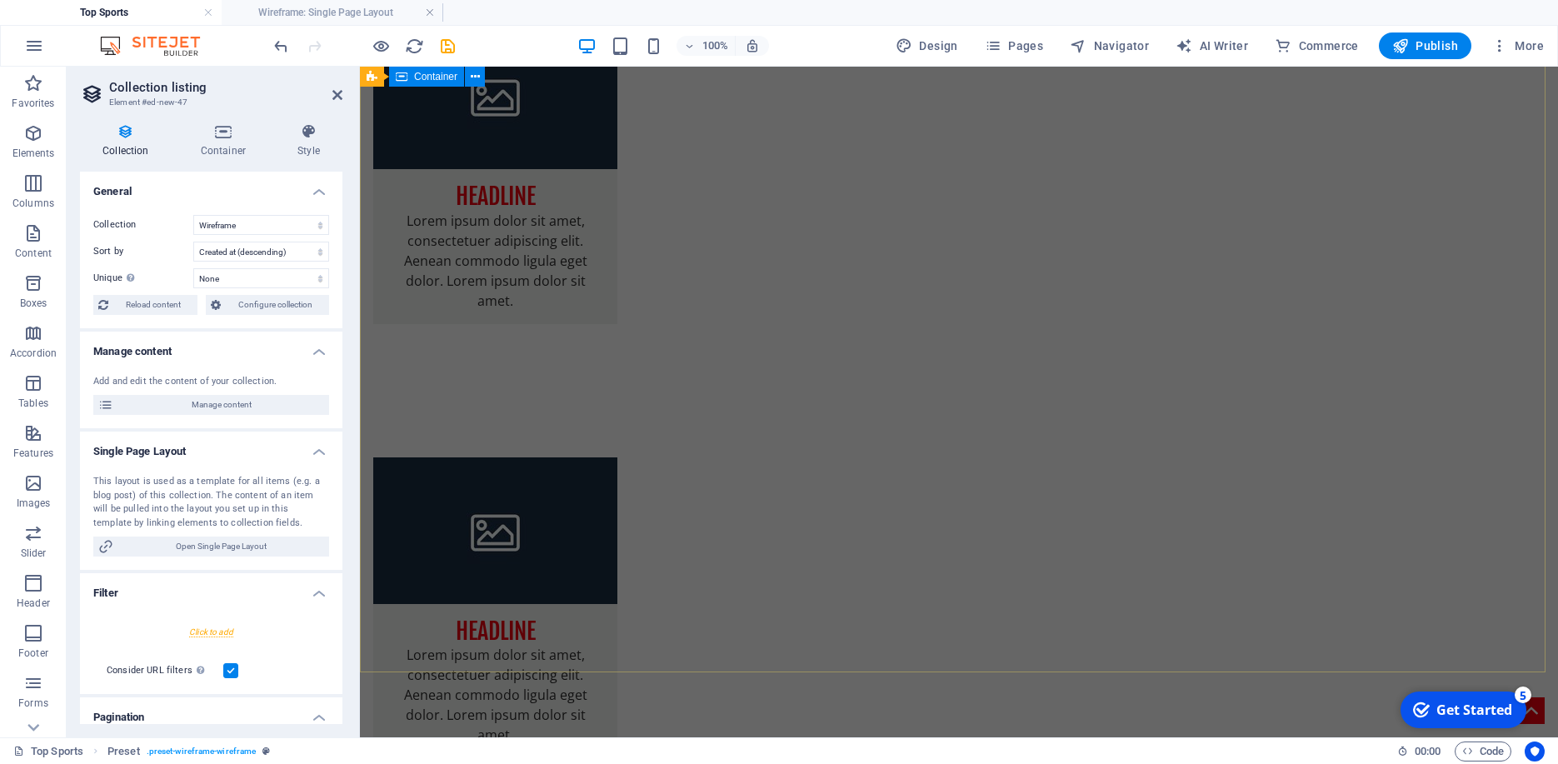
scroll to position [1675, 0]
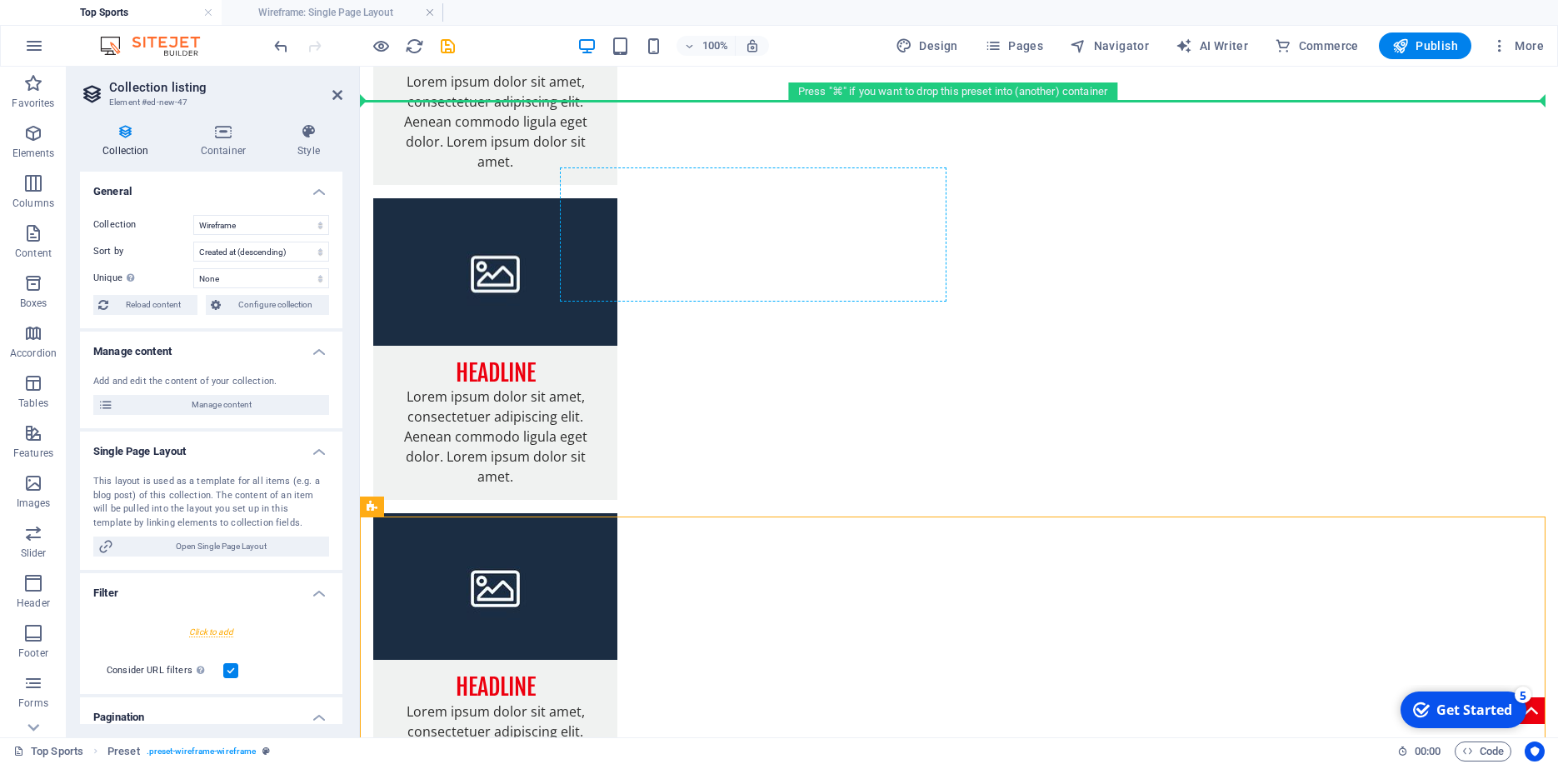
drag, startPoint x: 608, startPoint y: 546, endPoint x: 707, endPoint y: 168, distance: 390.1
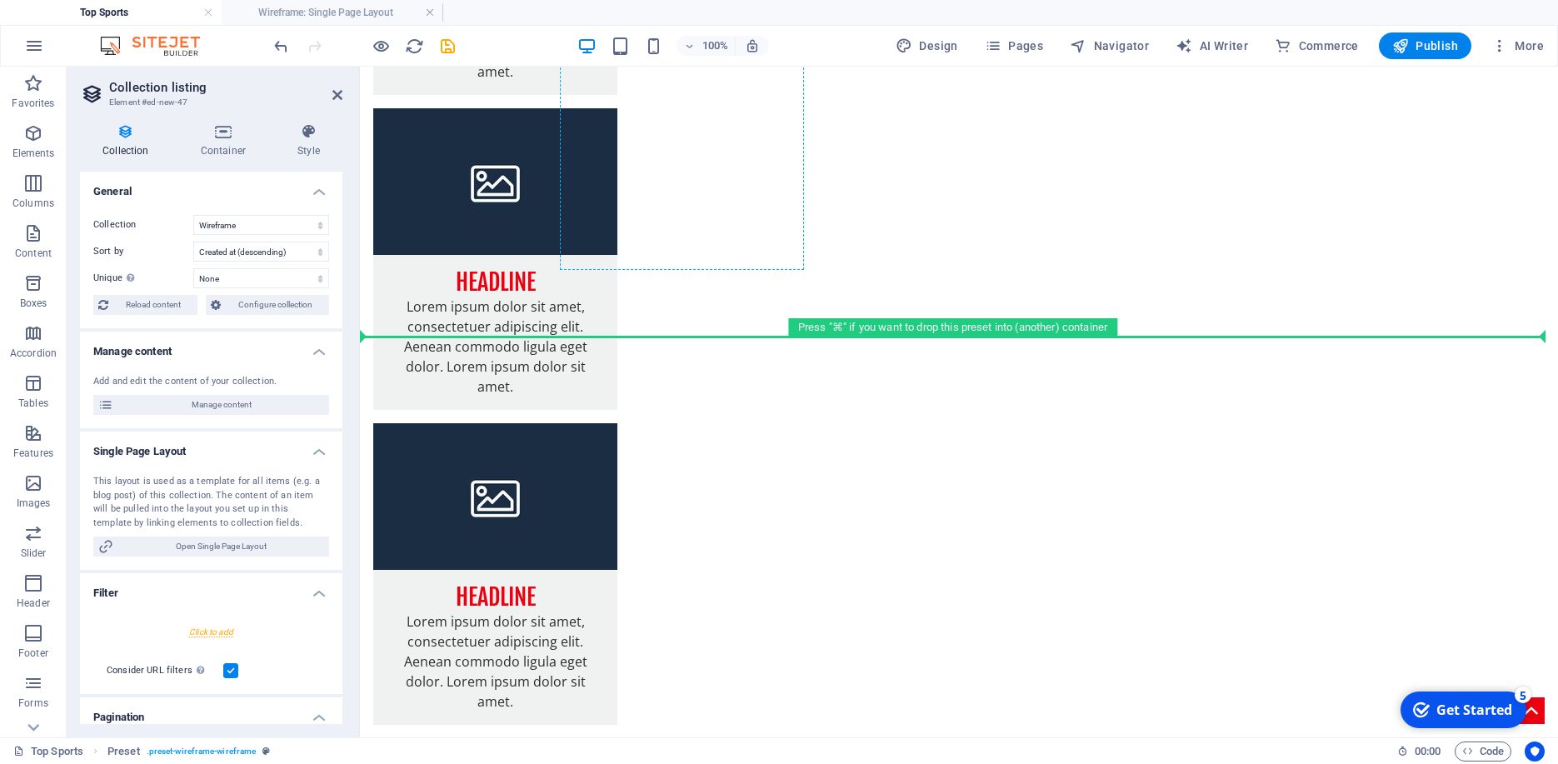
scroll to position [686, 0]
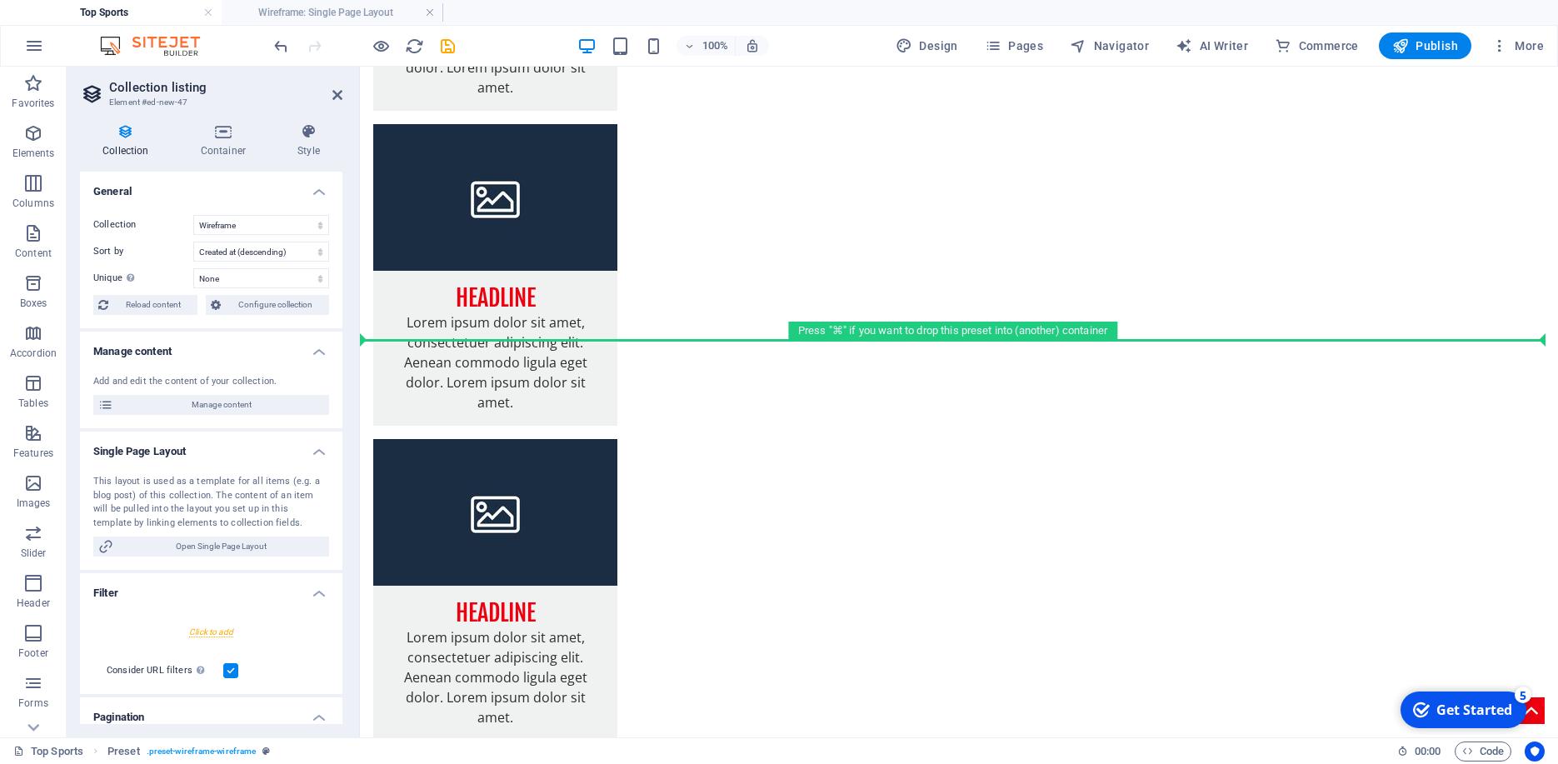
drag, startPoint x: 564, startPoint y: 567, endPoint x: 707, endPoint y: 281, distance: 320.4
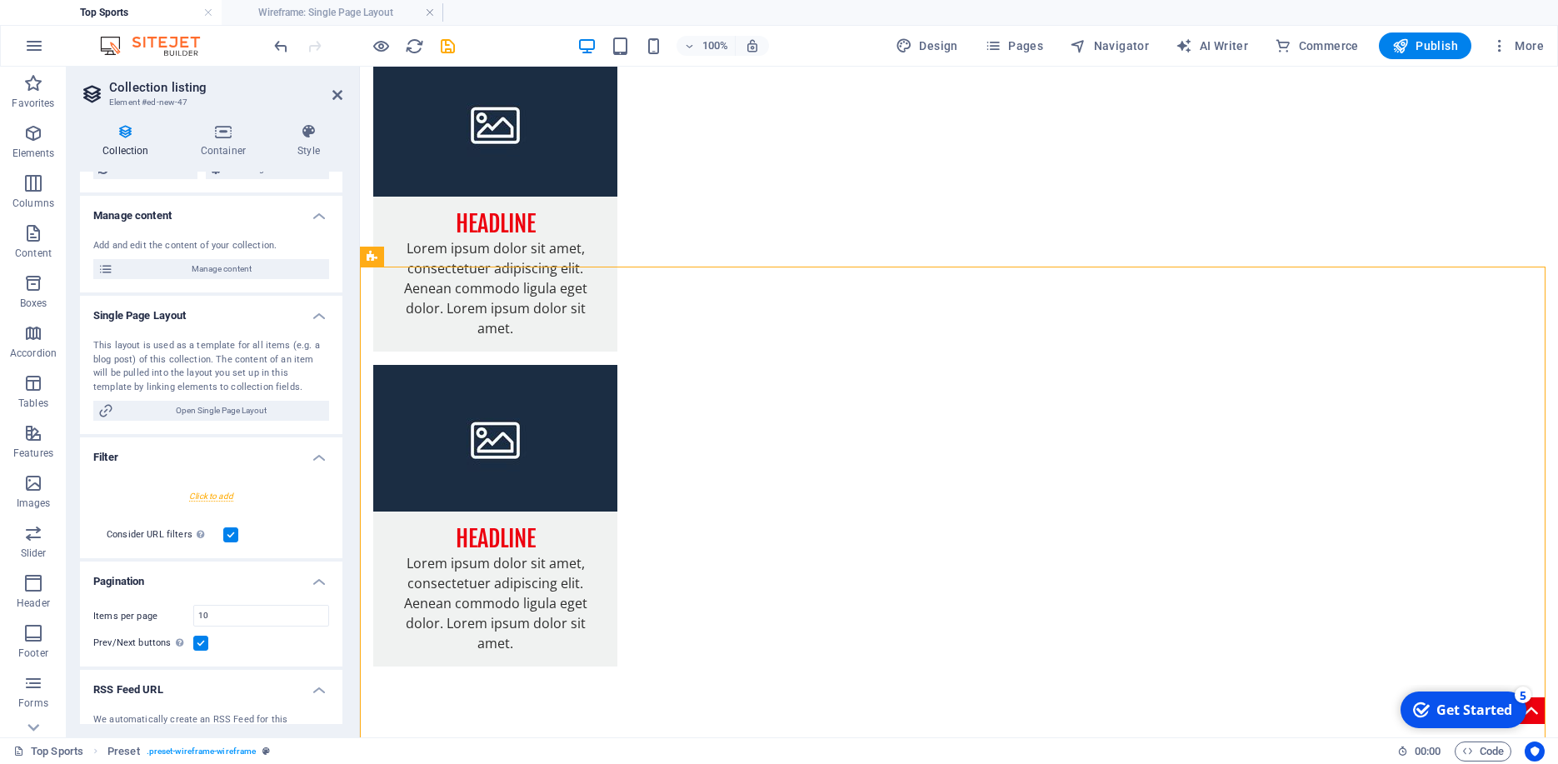
scroll to position [0, 0]
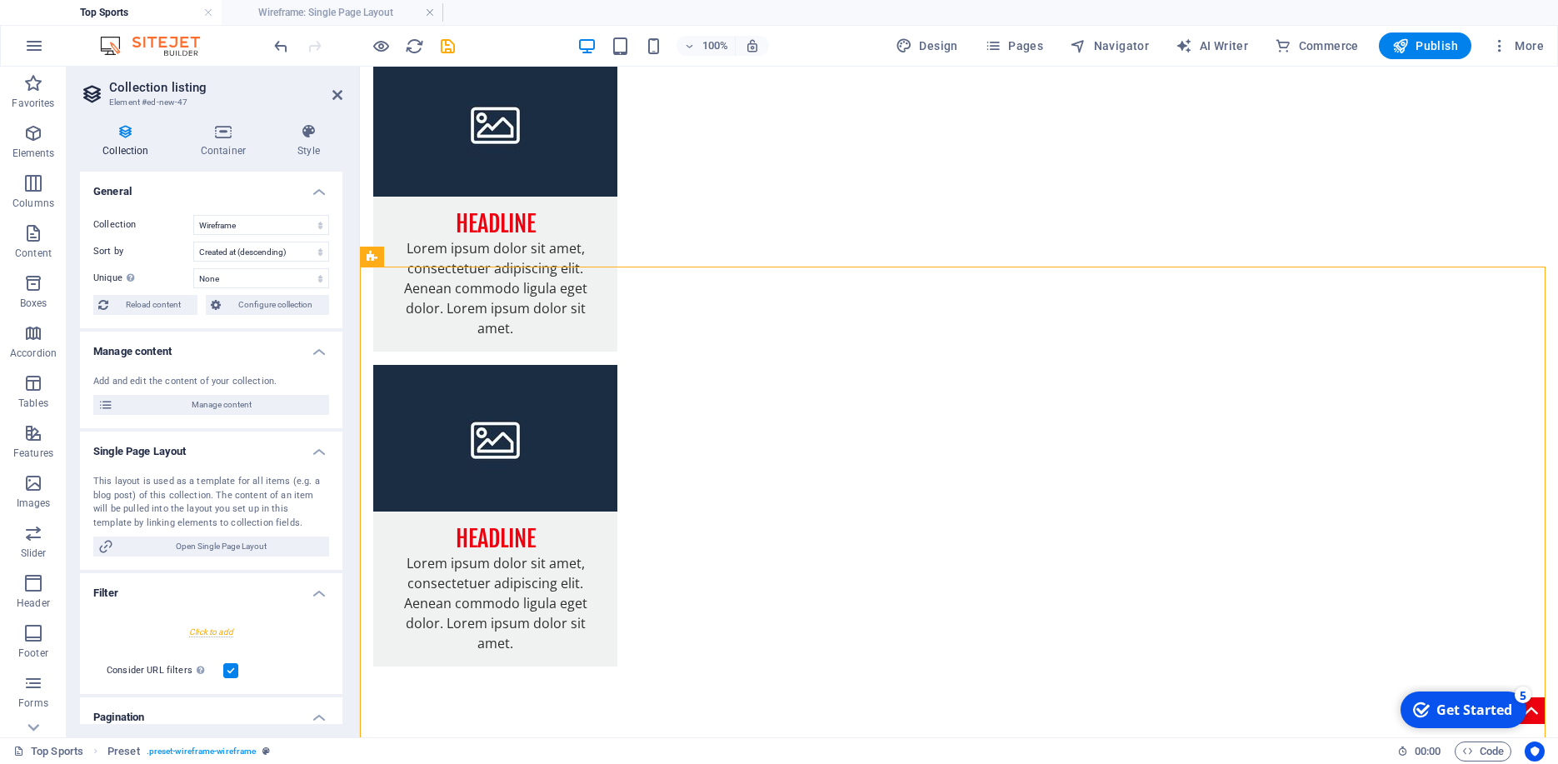
click at [345, 83] on aside "Collection listing Element #ed-new-47 Collection Container Style General Collec…" at bounding box center [213, 402] width 293 height 671
click at [339, 92] on icon at bounding box center [337, 94] width 10 height 13
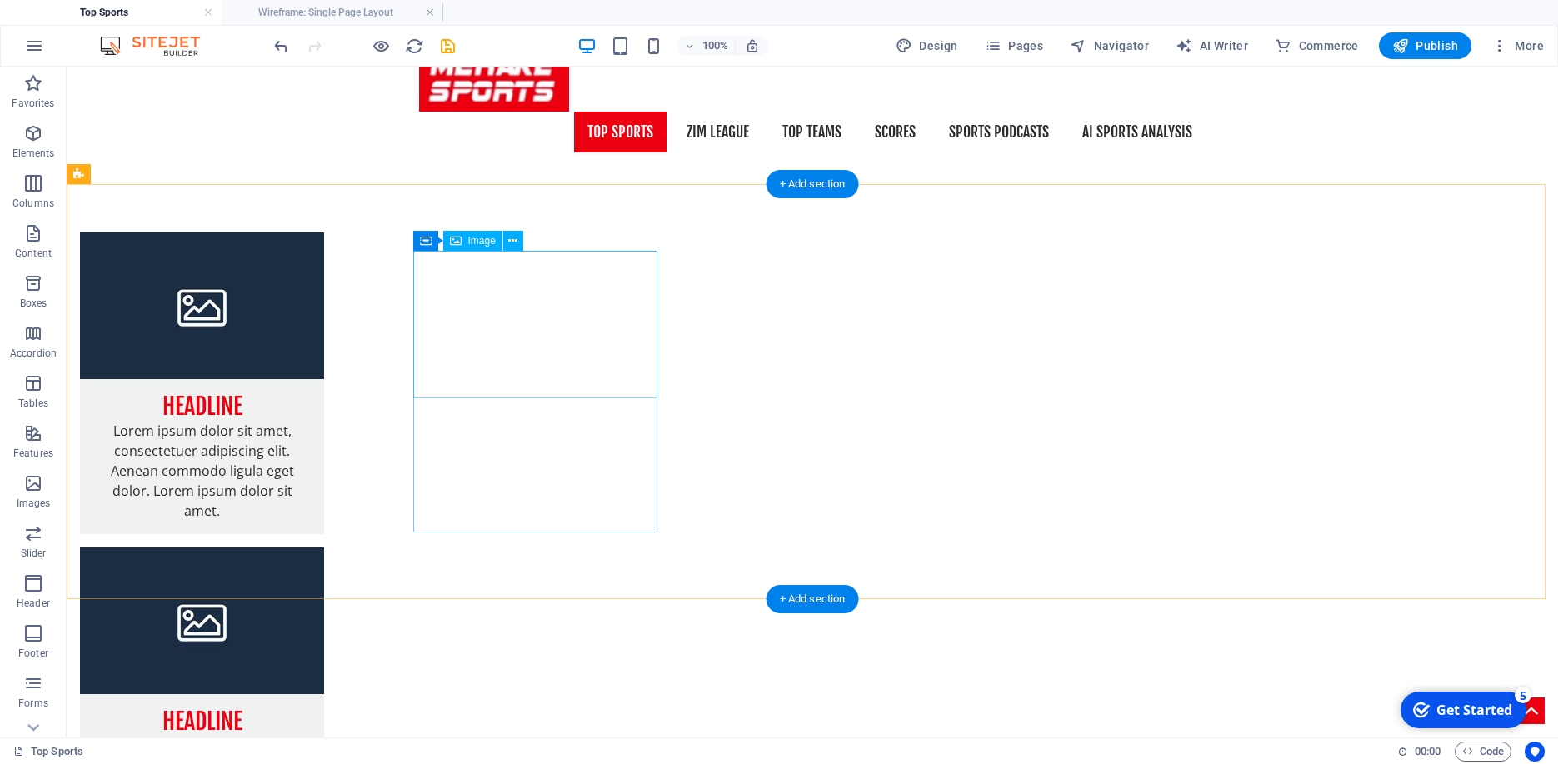
scroll to position [9, 0]
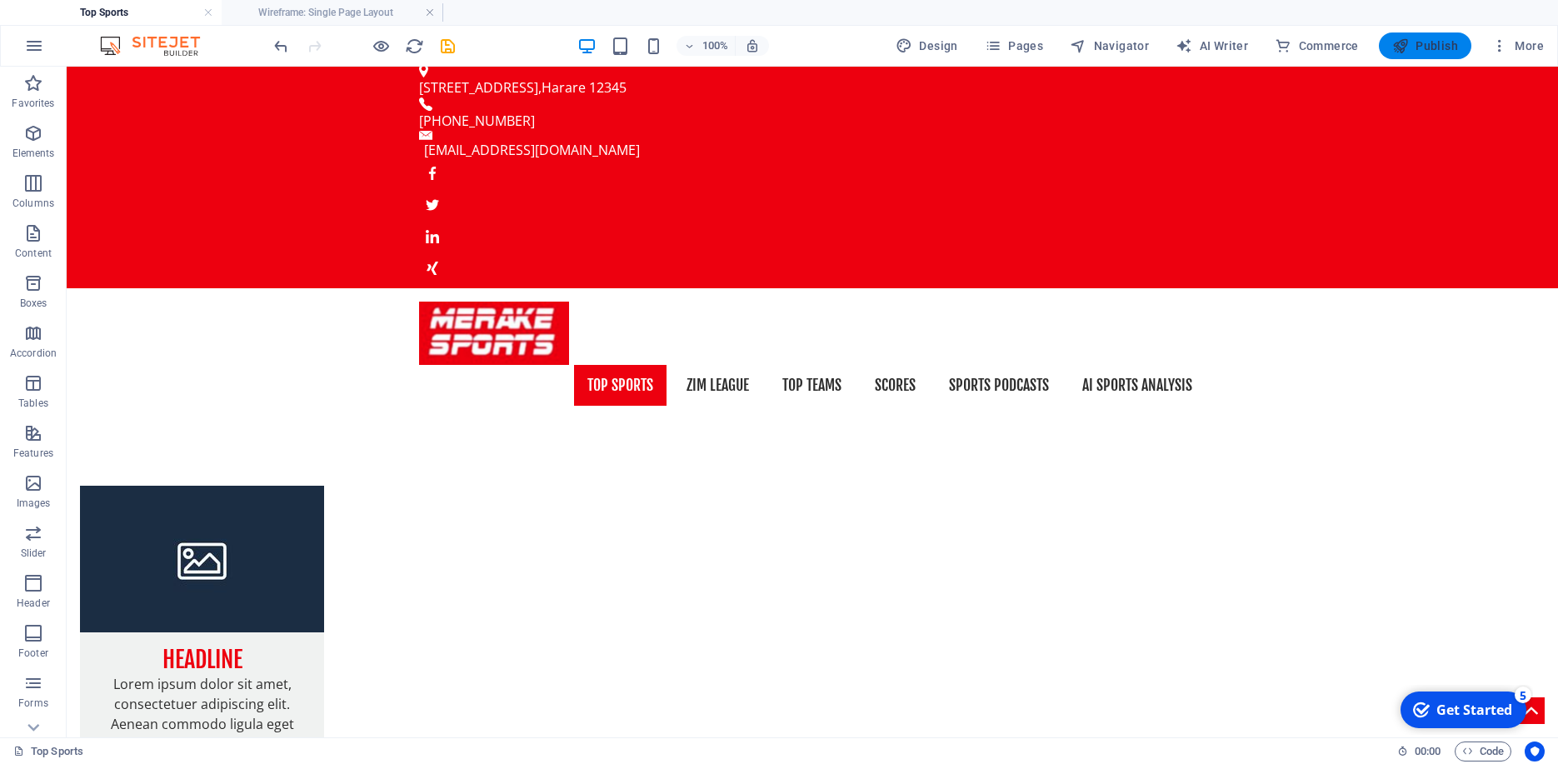
click at [1424, 51] on span "Publish" at bounding box center [1425, 45] width 66 height 17
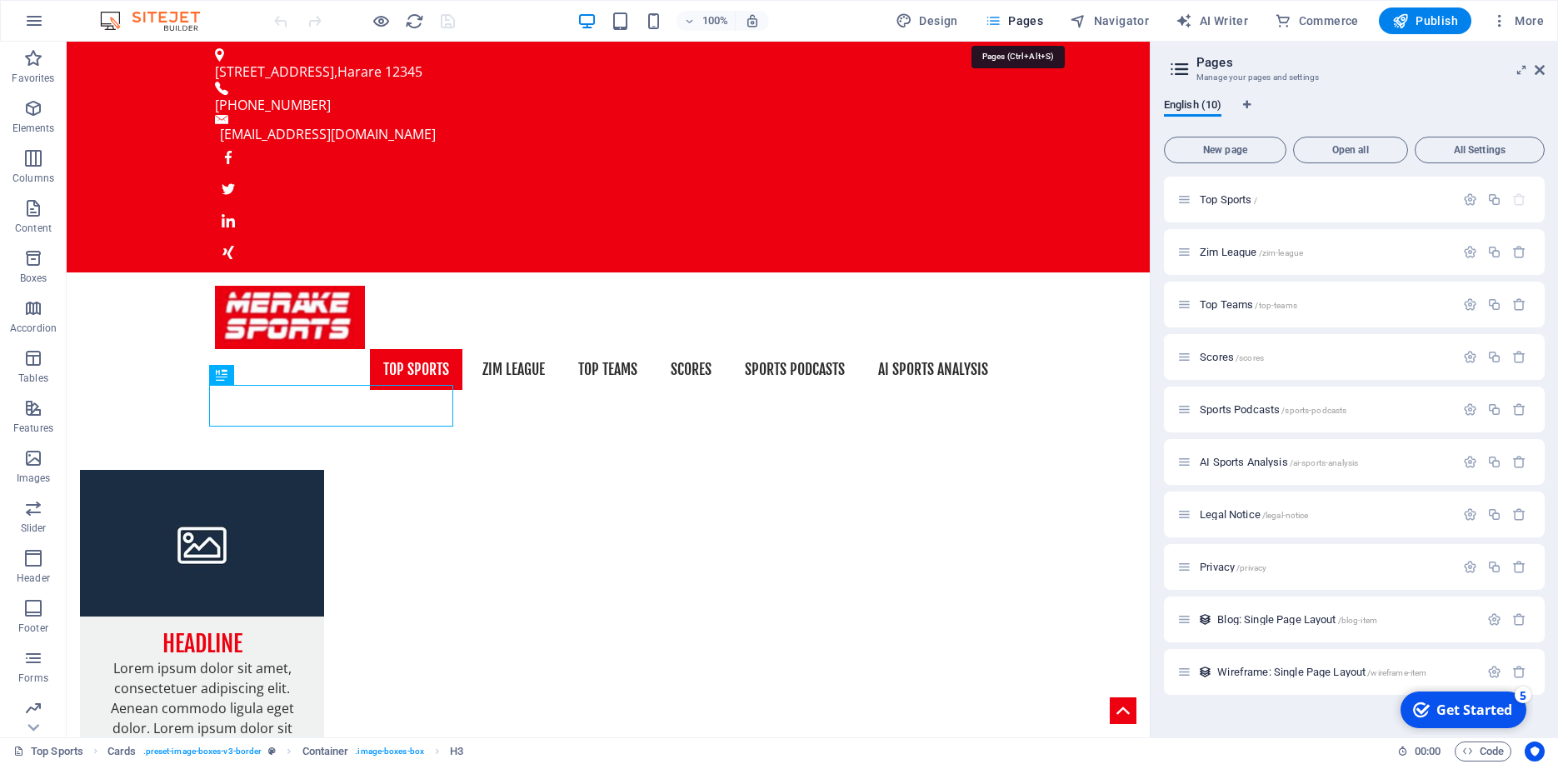
click at [1245, 102] on icon "Language Tabs" at bounding box center [1246, 105] width 7 height 10
select select "41"
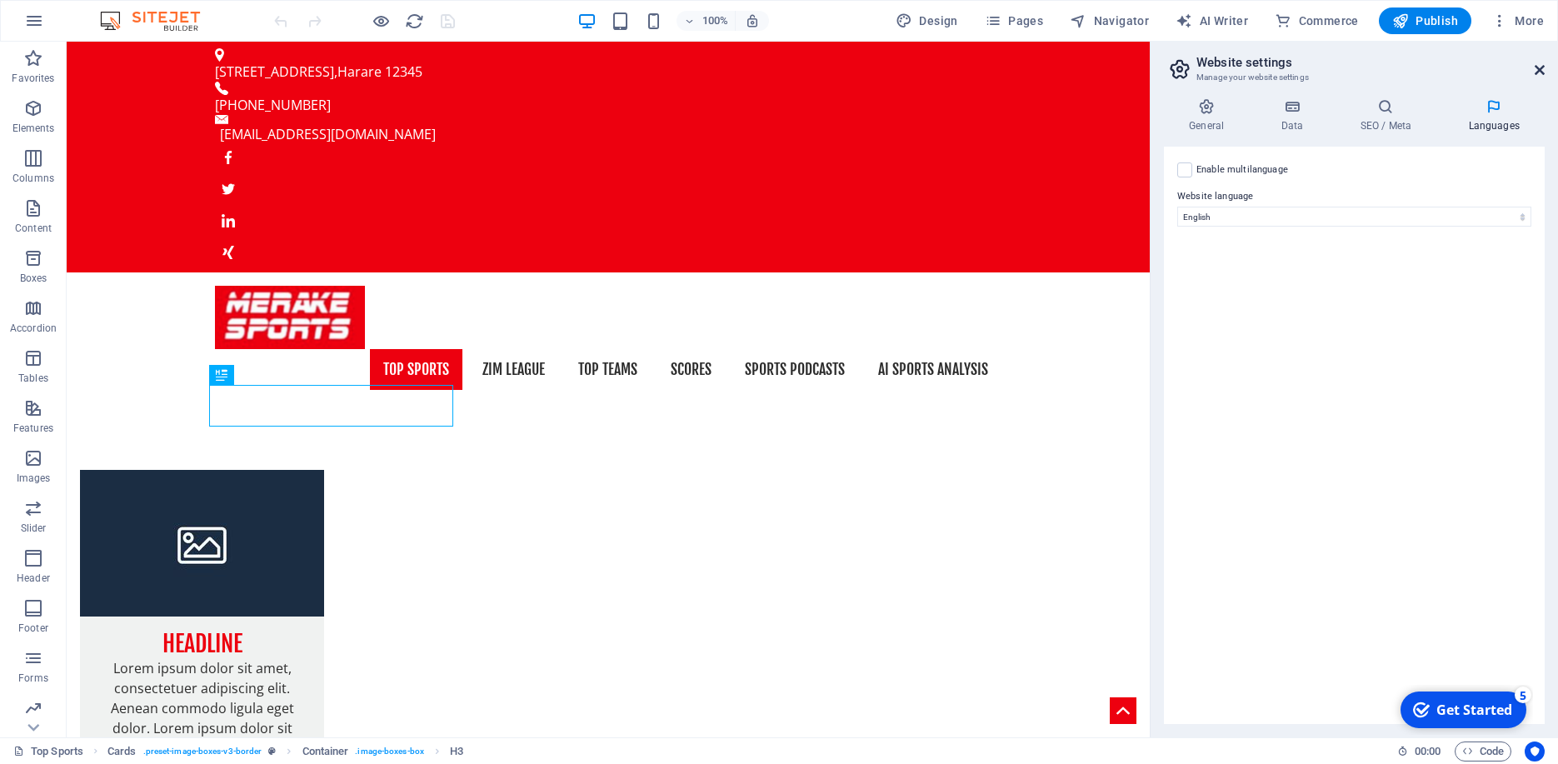
click at [1534, 66] on icon at bounding box center [1539, 69] width 10 height 13
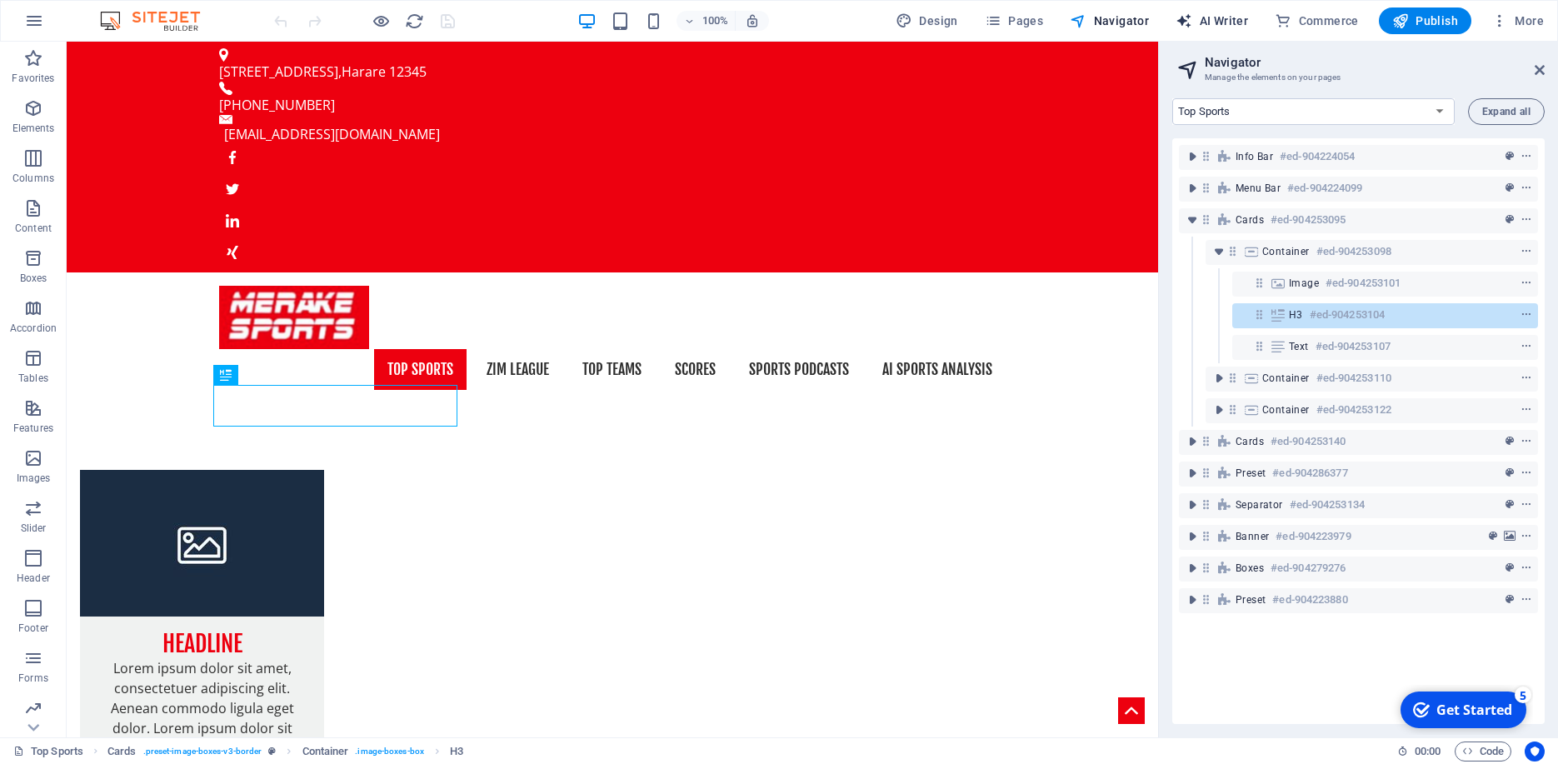
click at [0, 0] on span "AI Writer" at bounding box center [0, 0] width 0 height 0
select select "English"
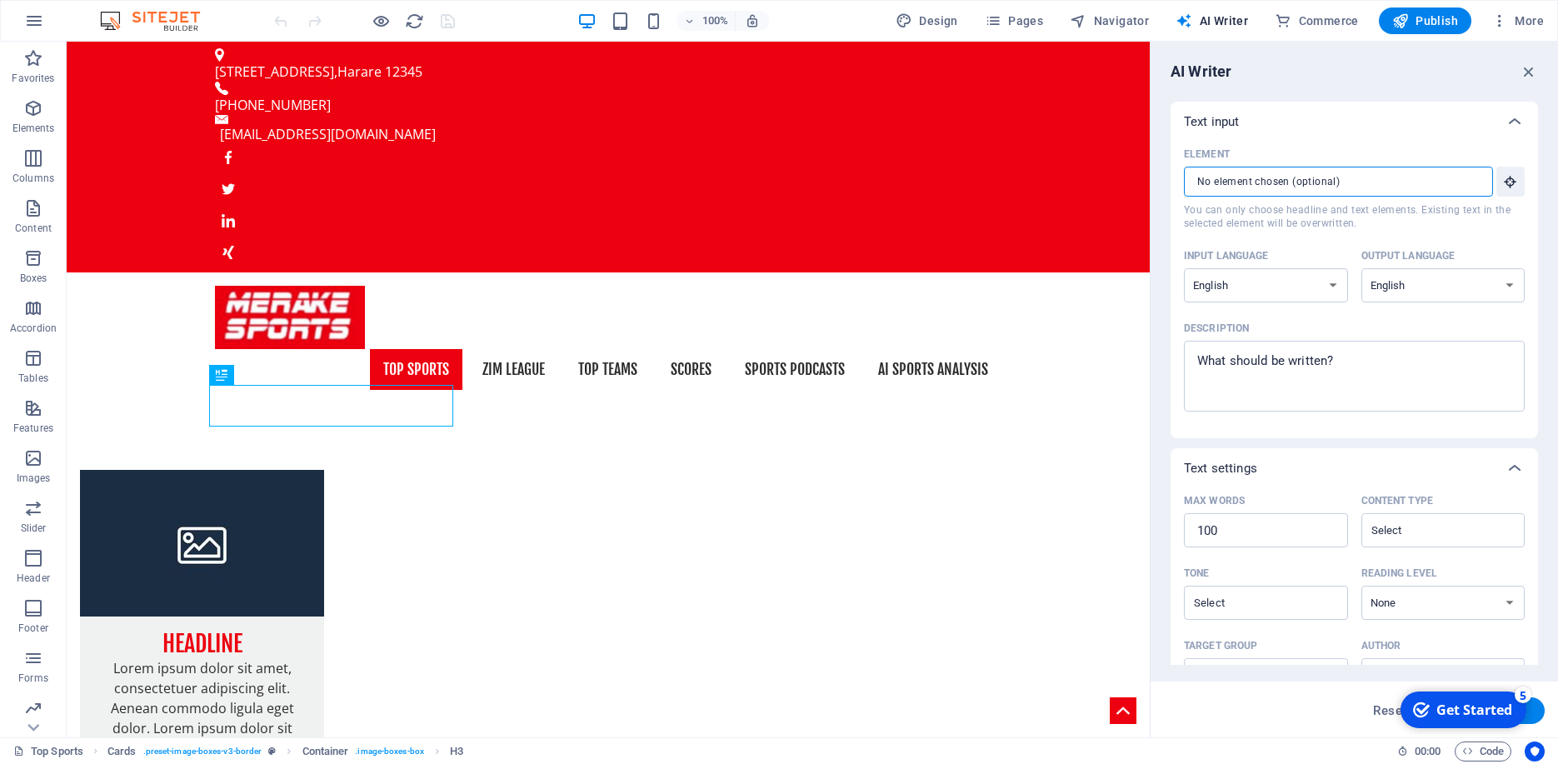
click at [1422, 187] on input "Element ​ You can only choose headline and text elements. Existing text in the …" at bounding box center [1332, 182] width 297 height 30
click at [1503, 178] on icon "button" at bounding box center [1510, 181] width 15 height 15
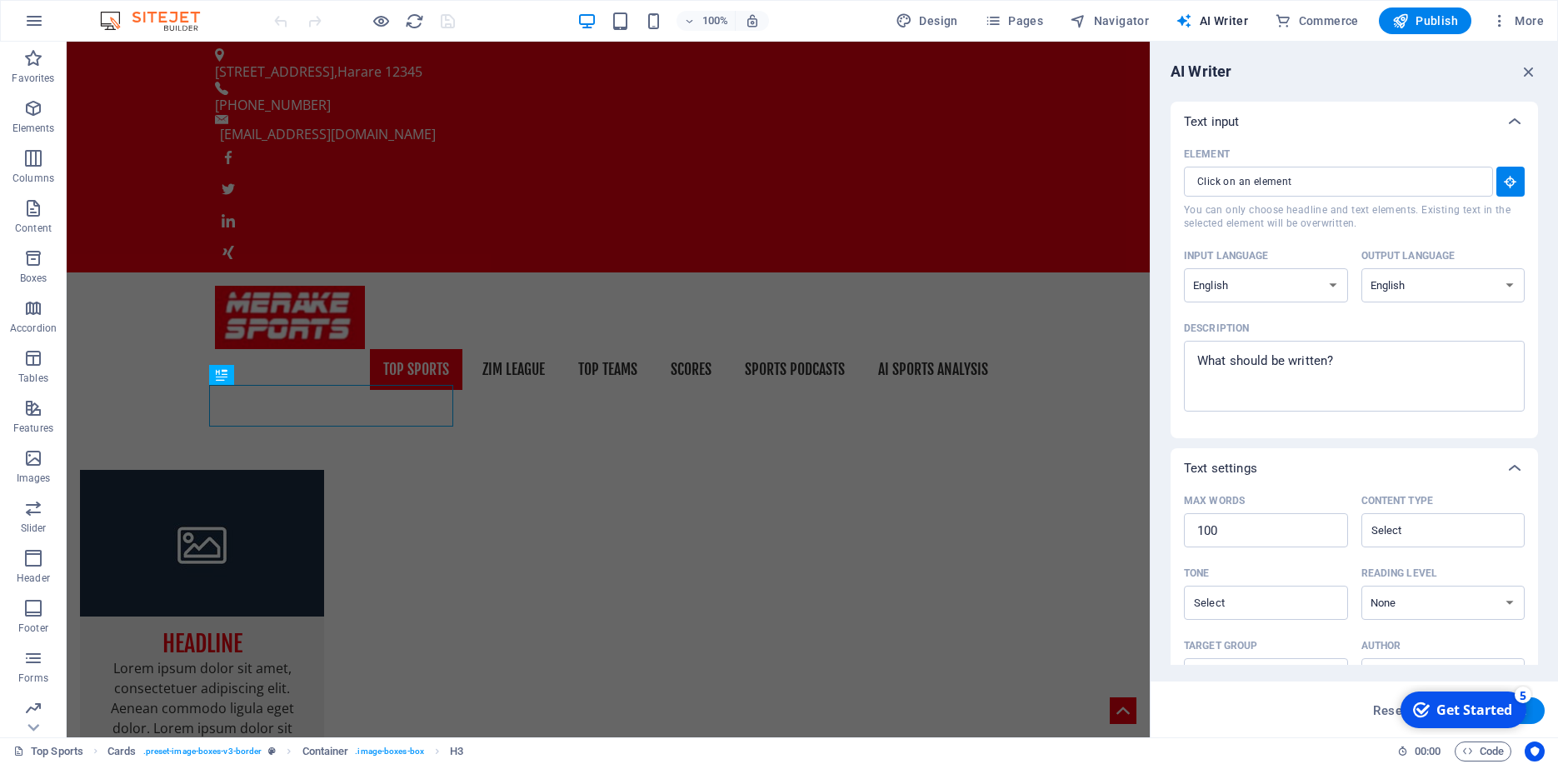
click at [1163, 222] on div "AI Writer Text input Element ​ You can only choose headline and text elements. …" at bounding box center [1353, 390] width 407 height 696
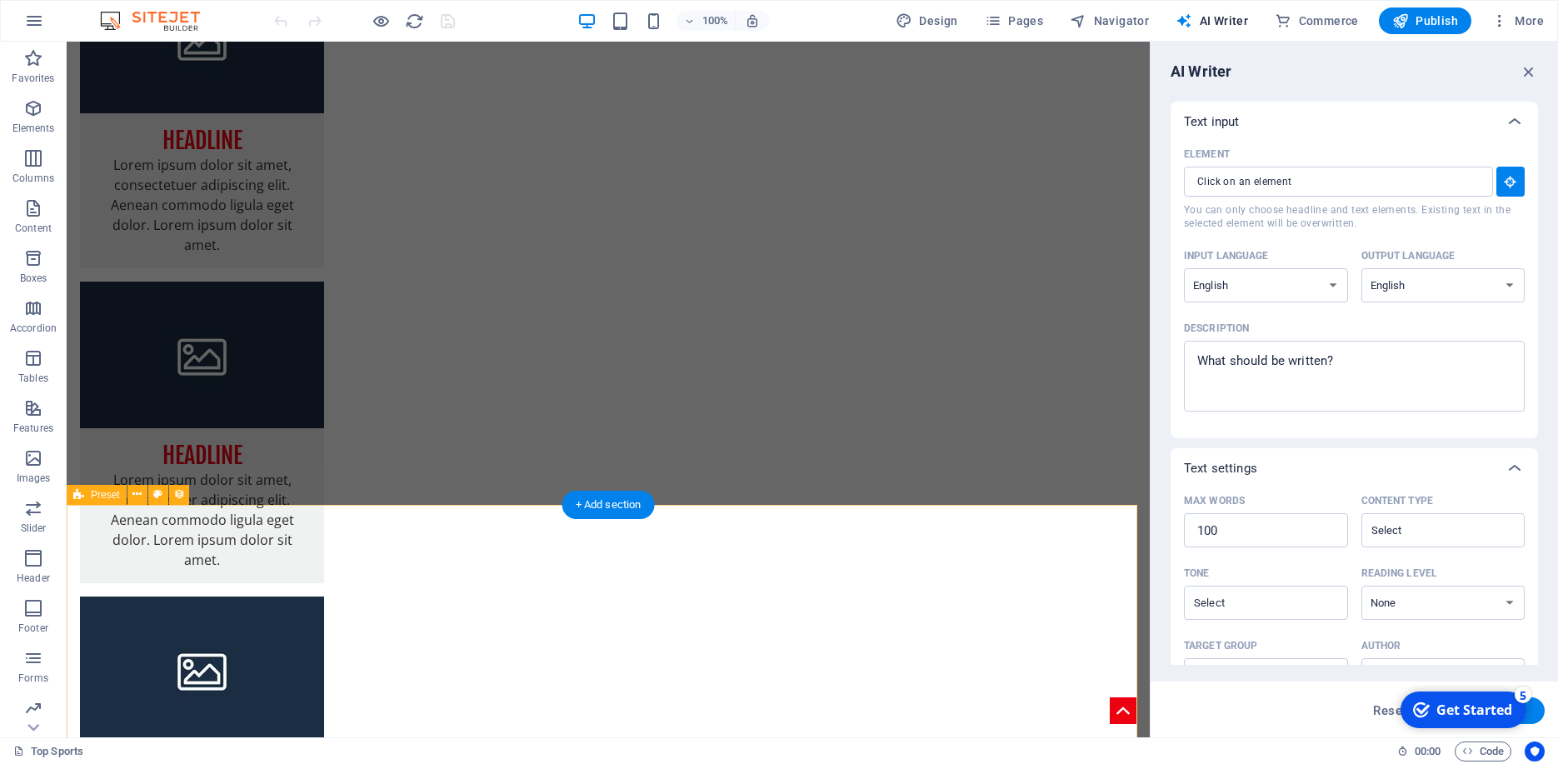
scroll to position [613, 0]
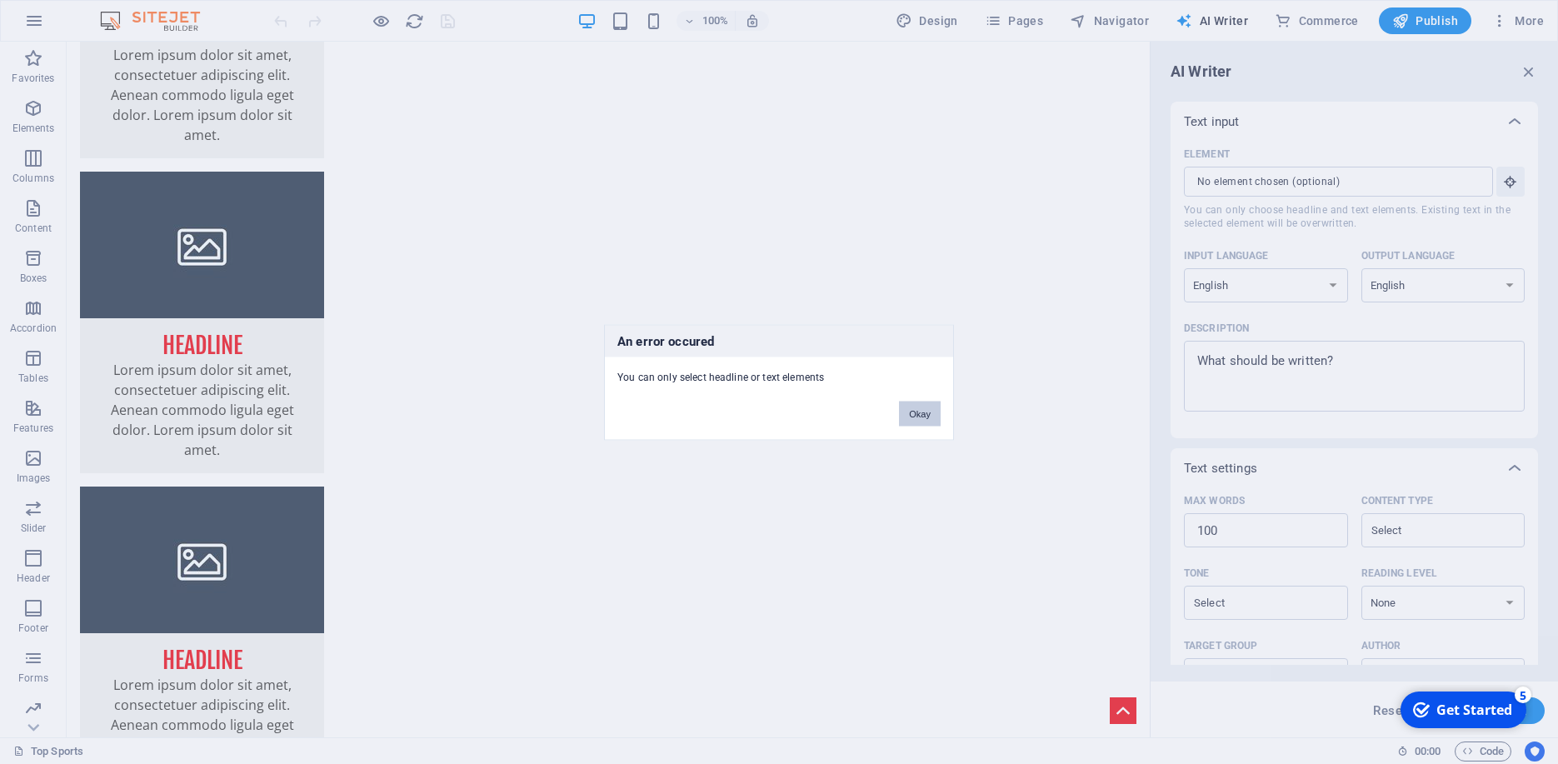
click at [931, 418] on button "Okay" at bounding box center [920, 413] width 42 height 25
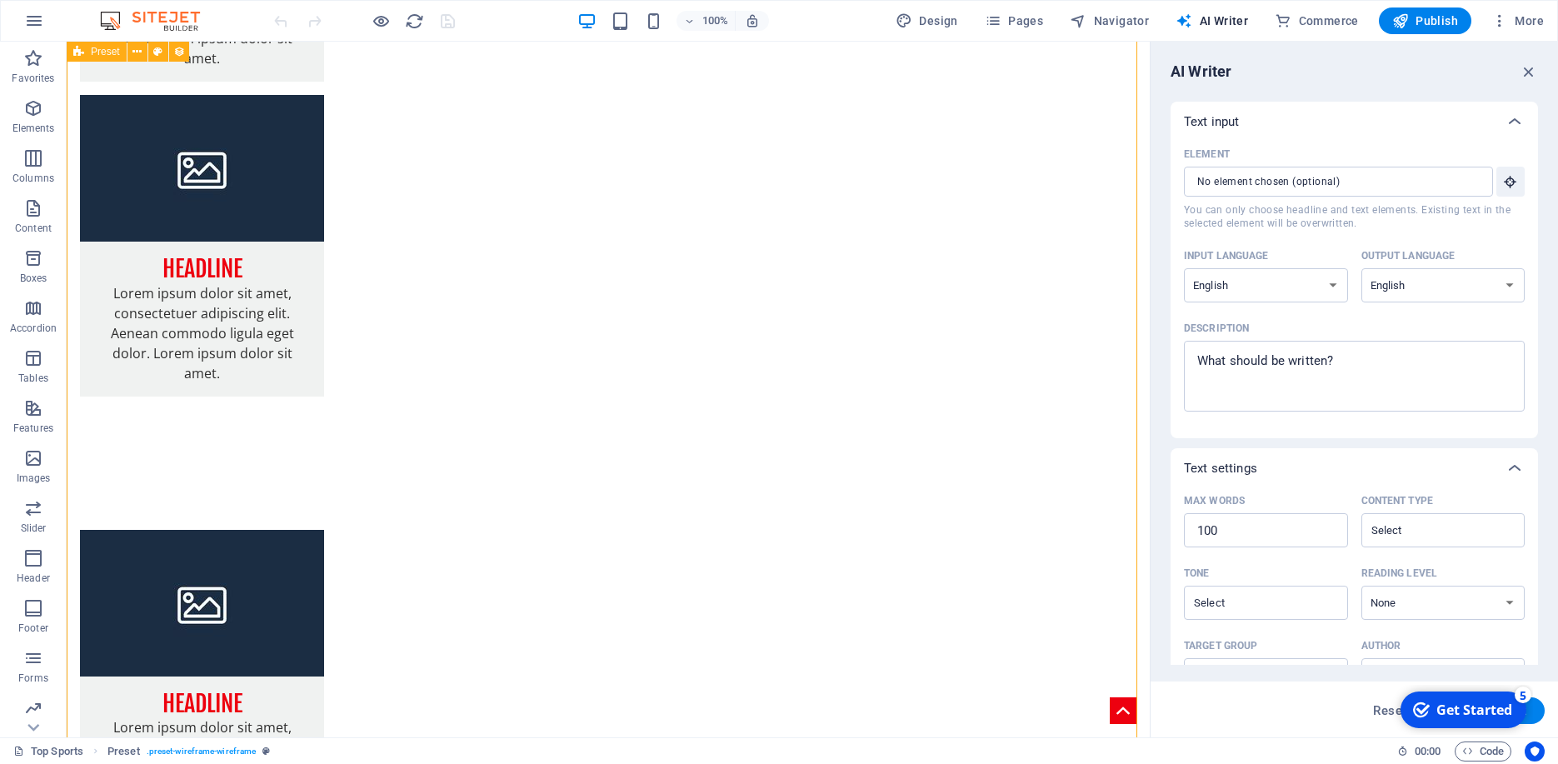
scroll to position [853, 0]
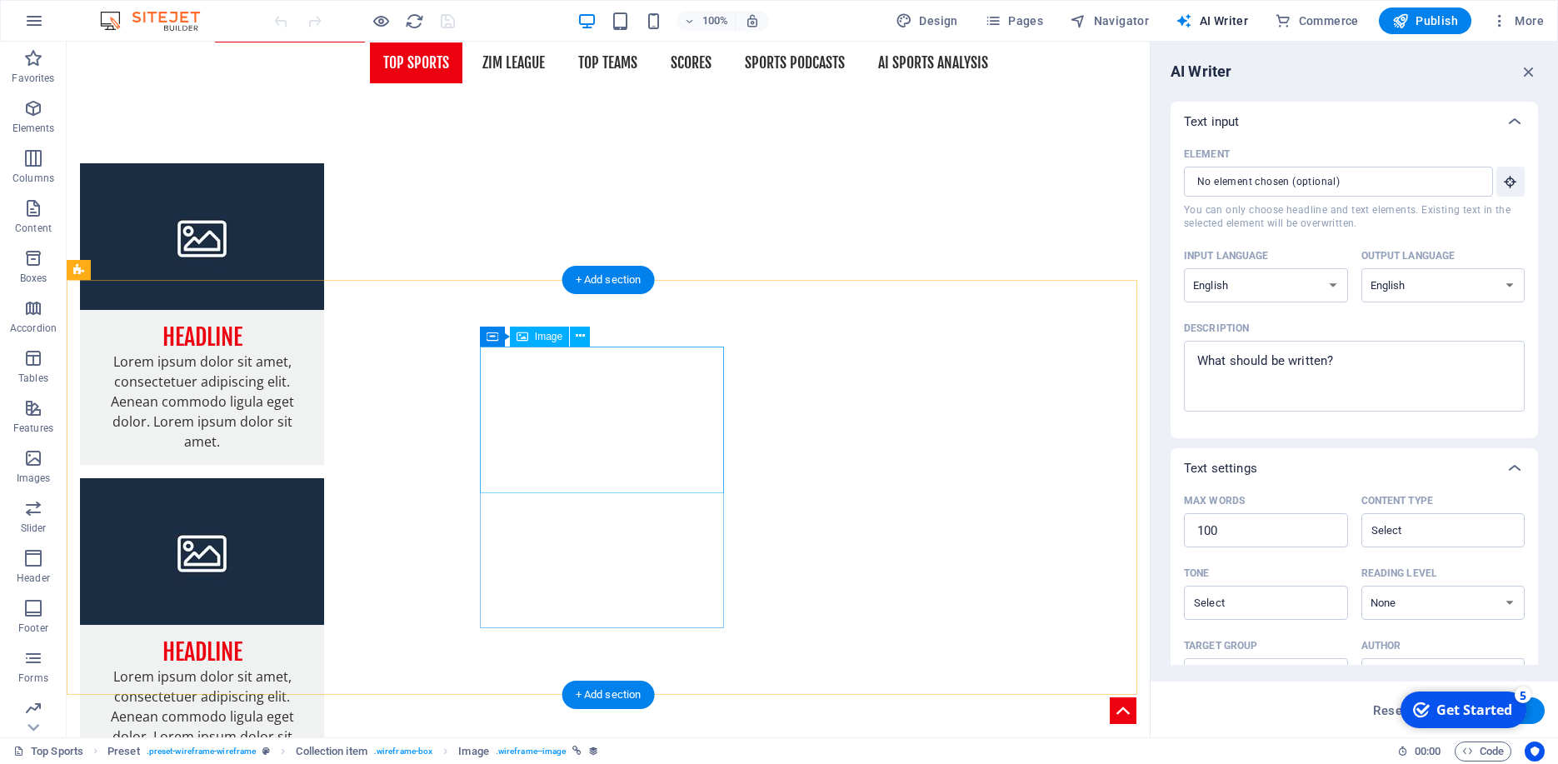
scroll to position [0, 0]
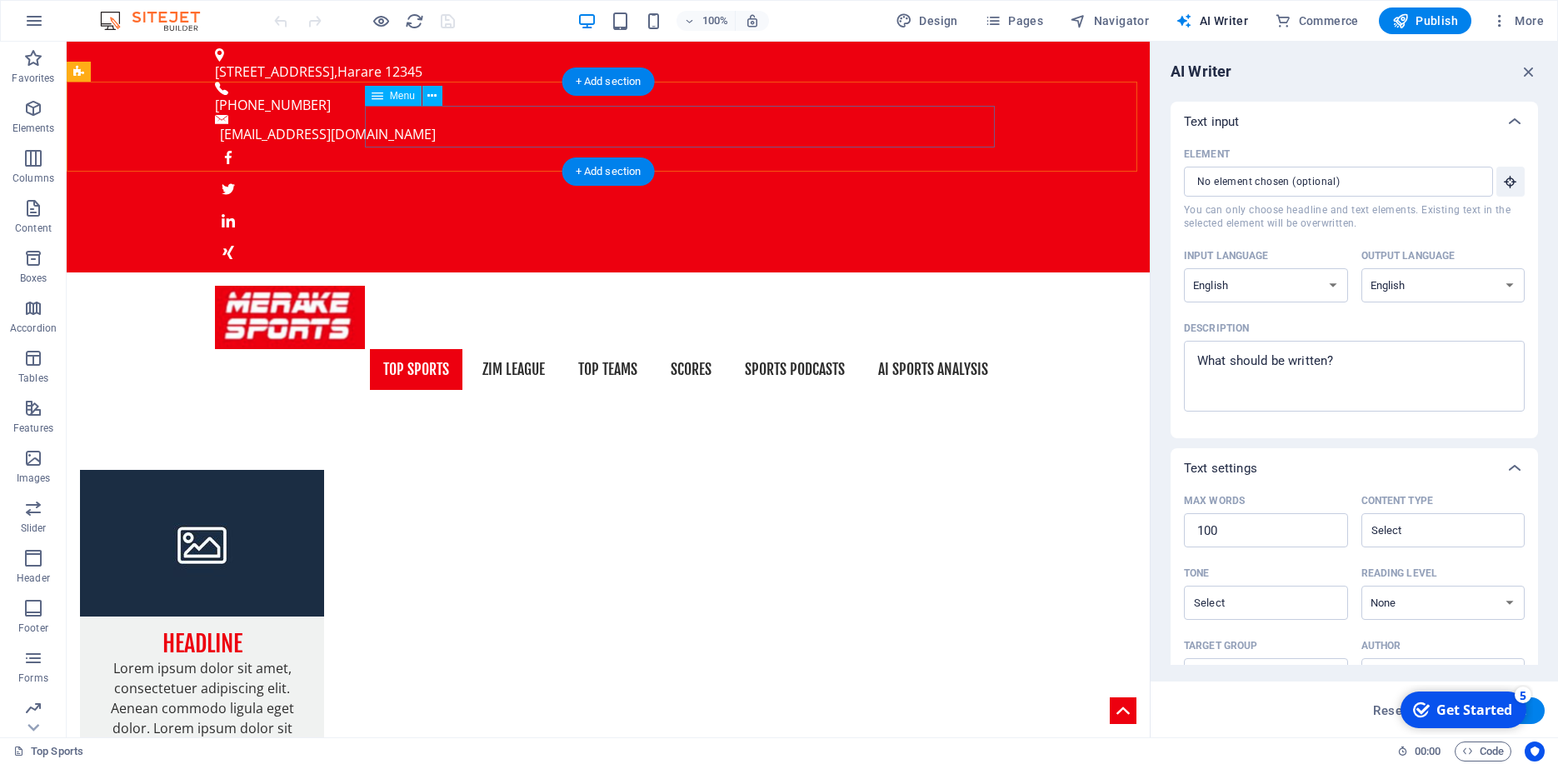
click at [506, 349] on nav "Top Sports Zim League Top Teams Scores Sports Podcasts AI Sports Analysis" at bounding box center [608, 370] width 786 height 42
click at [507, 349] on nav "Top Sports Zim League Top Teams Scores Sports Podcasts AI Sports Analysis" at bounding box center [608, 370] width 786 height 42
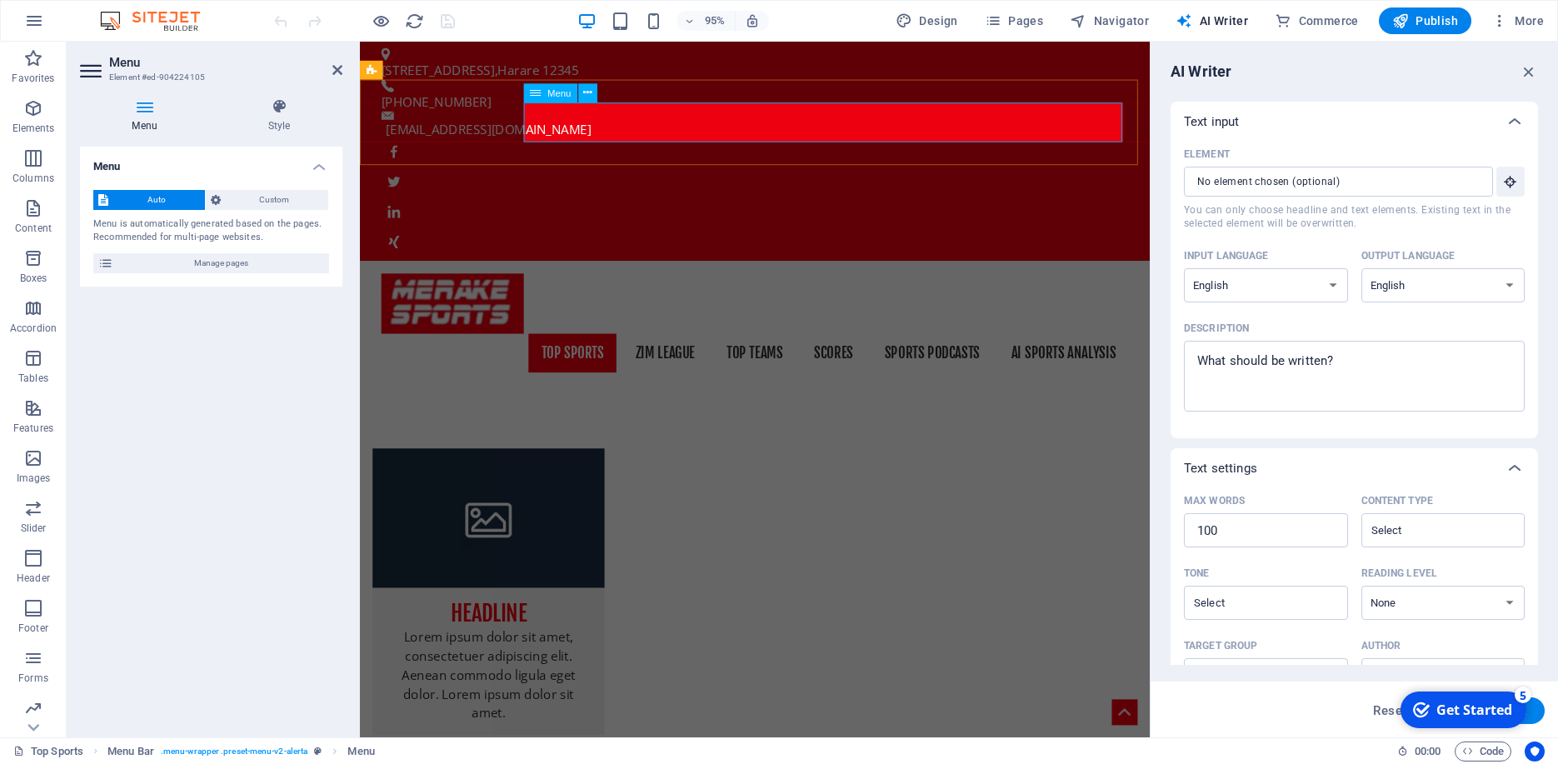
click at [676, 349] on nav "Top Sports Zim League Top Teams Scores Sports Podcasts AI Sports Analysis" at bounding box center [775, 370] width 786 height 42
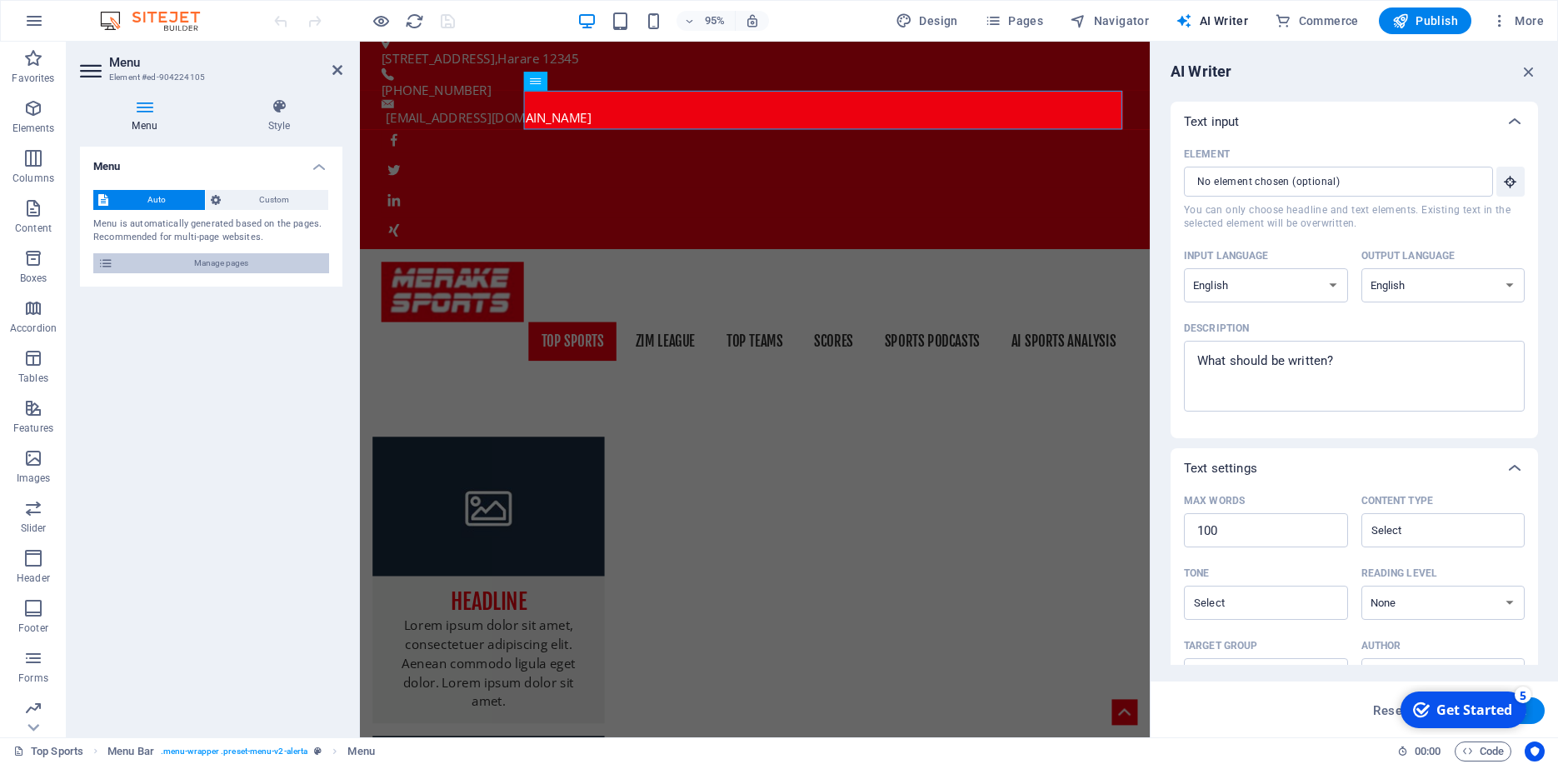
click at [146, 260] on span "Manage pages" at bounding box center [221, 263] width 206 height 20
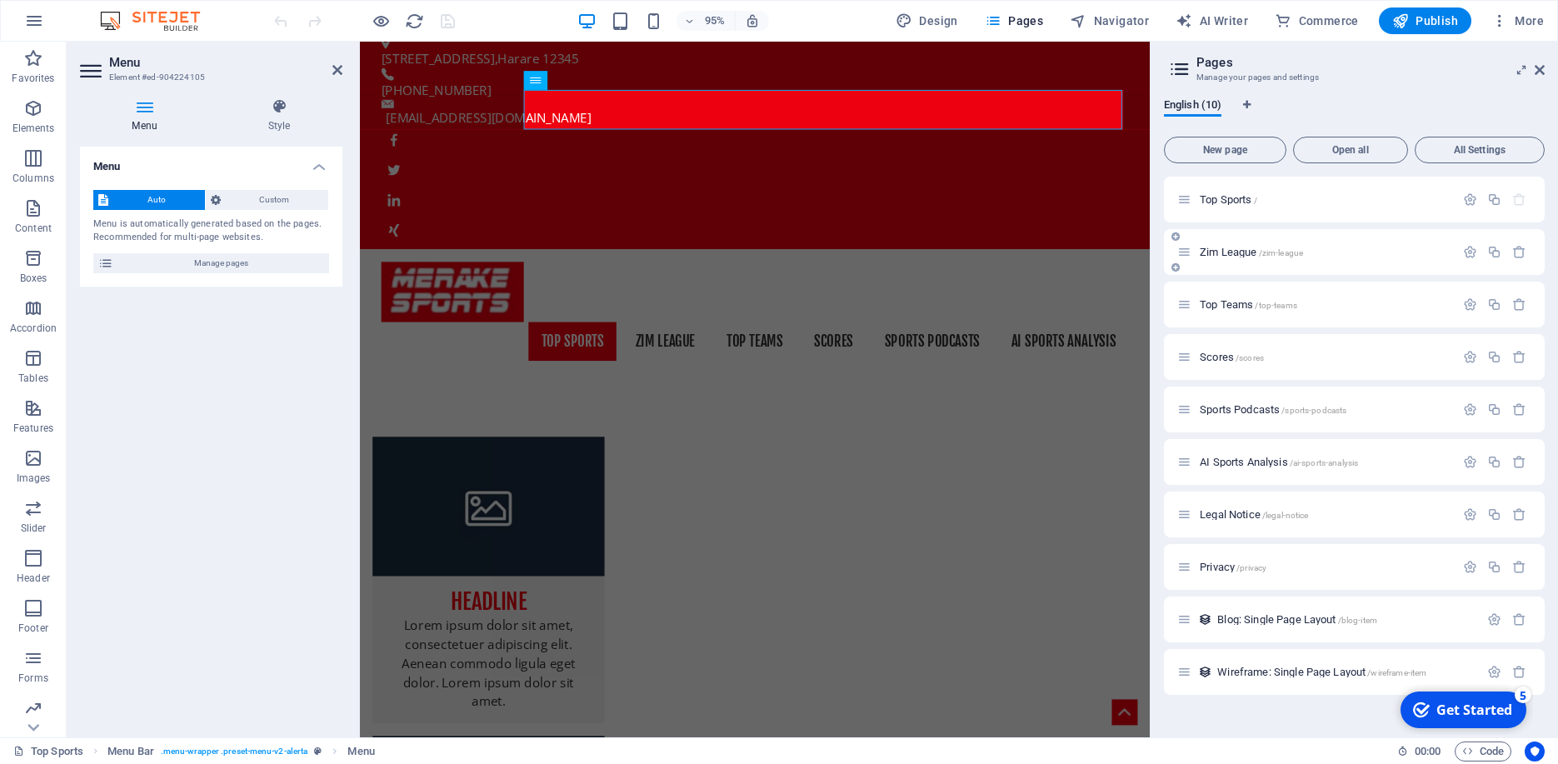
click at [1224, 255] on span "Zim League /zim-league" at bounding box center [1250, 252] width 103 height 12
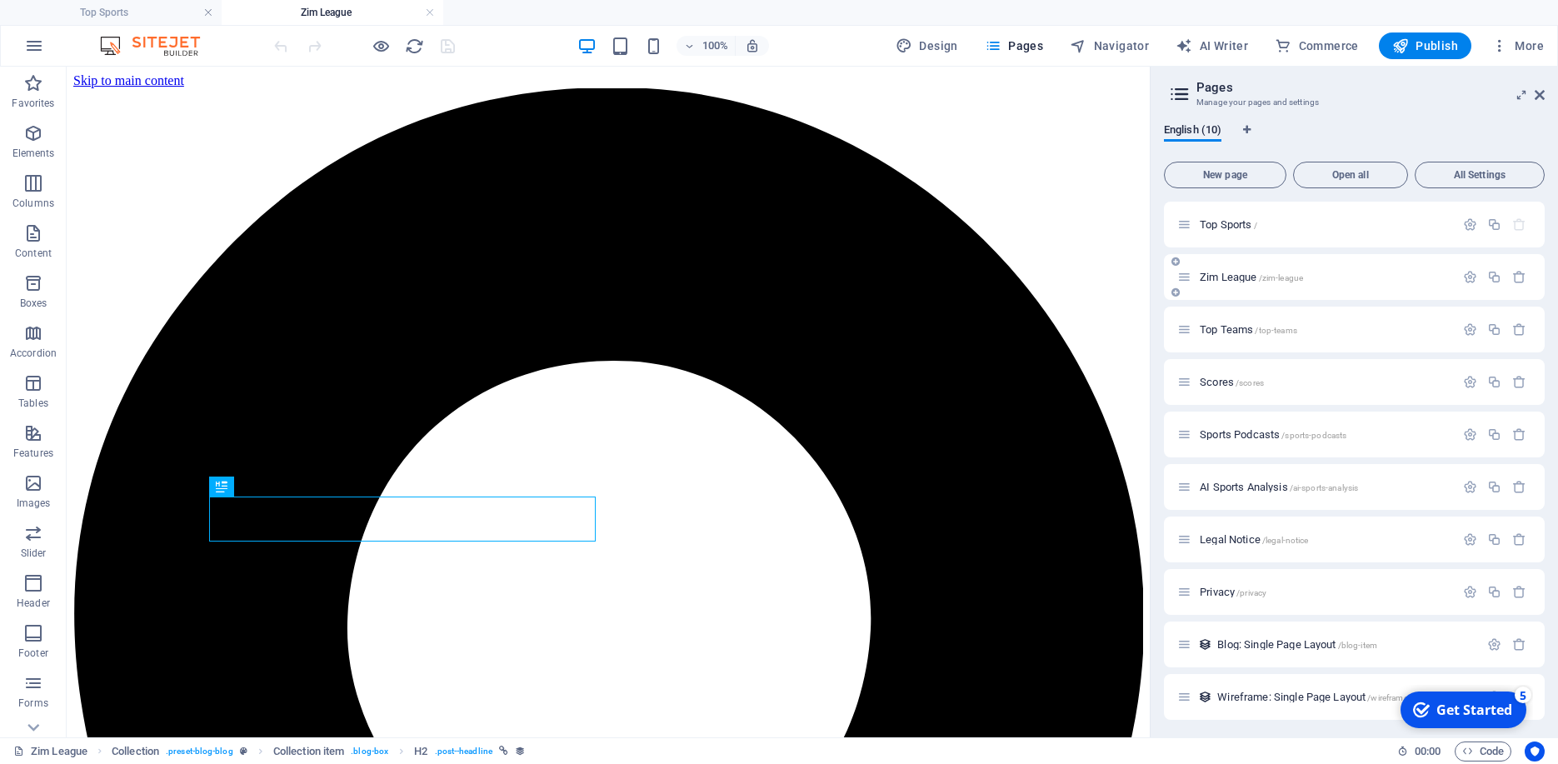
scroll to position [0, 0]
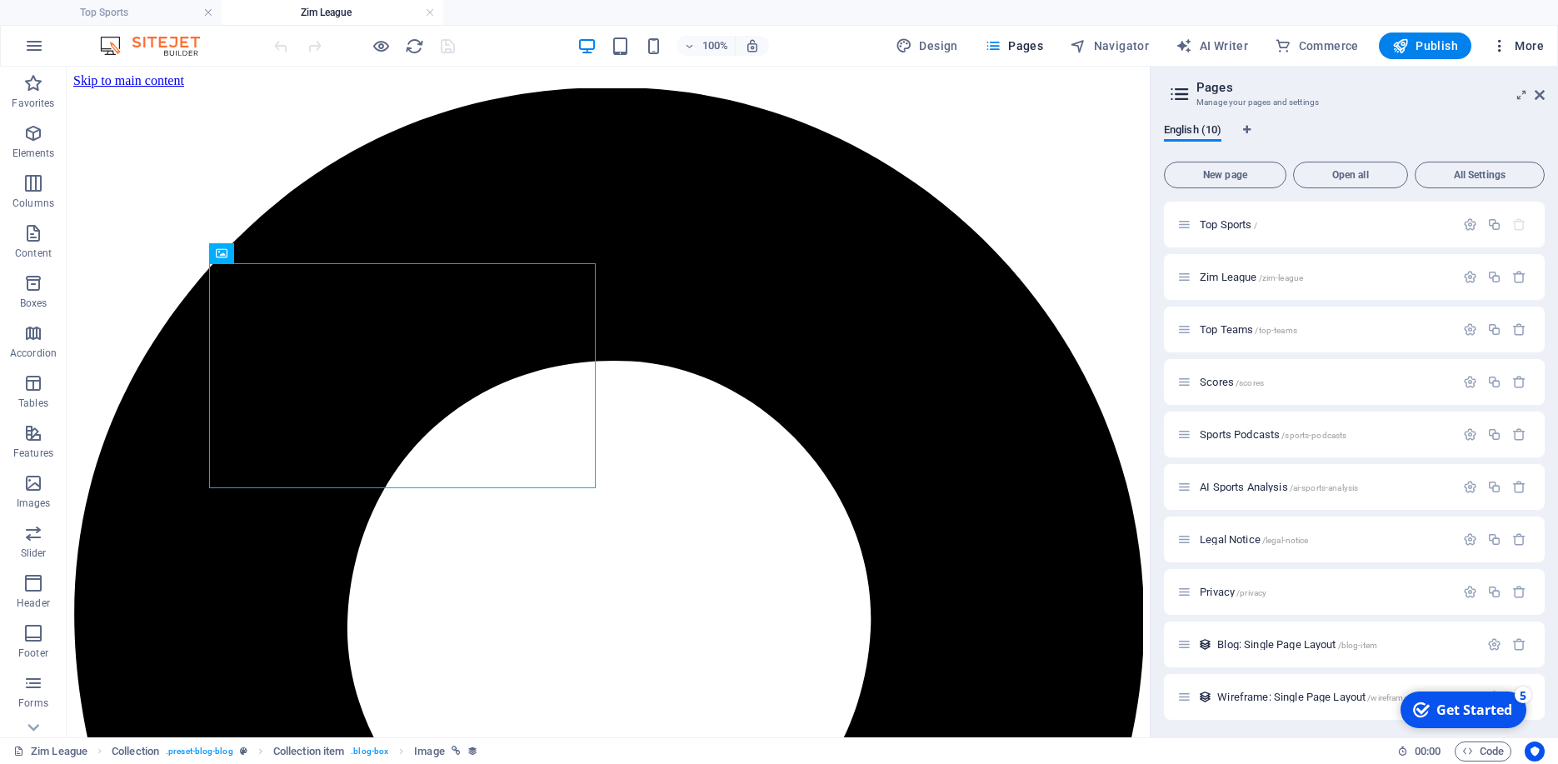
click at [1535, 47] on span "More" at bounding box center [1517, 45] width 52 height 17
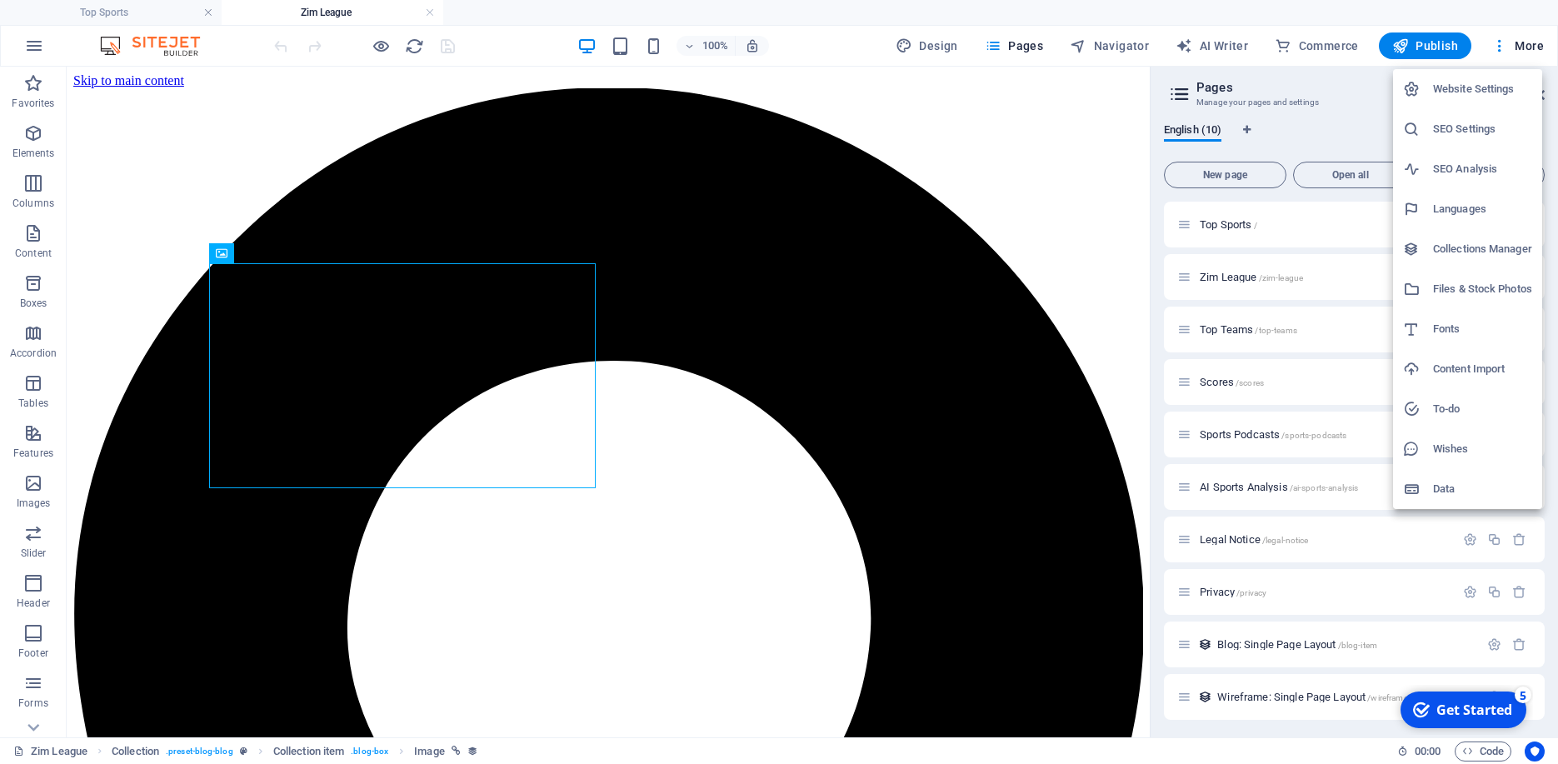
click at [1457, 249] on h6 "Collections Manager" at bounding box center [1482, 249] width 99 height 20
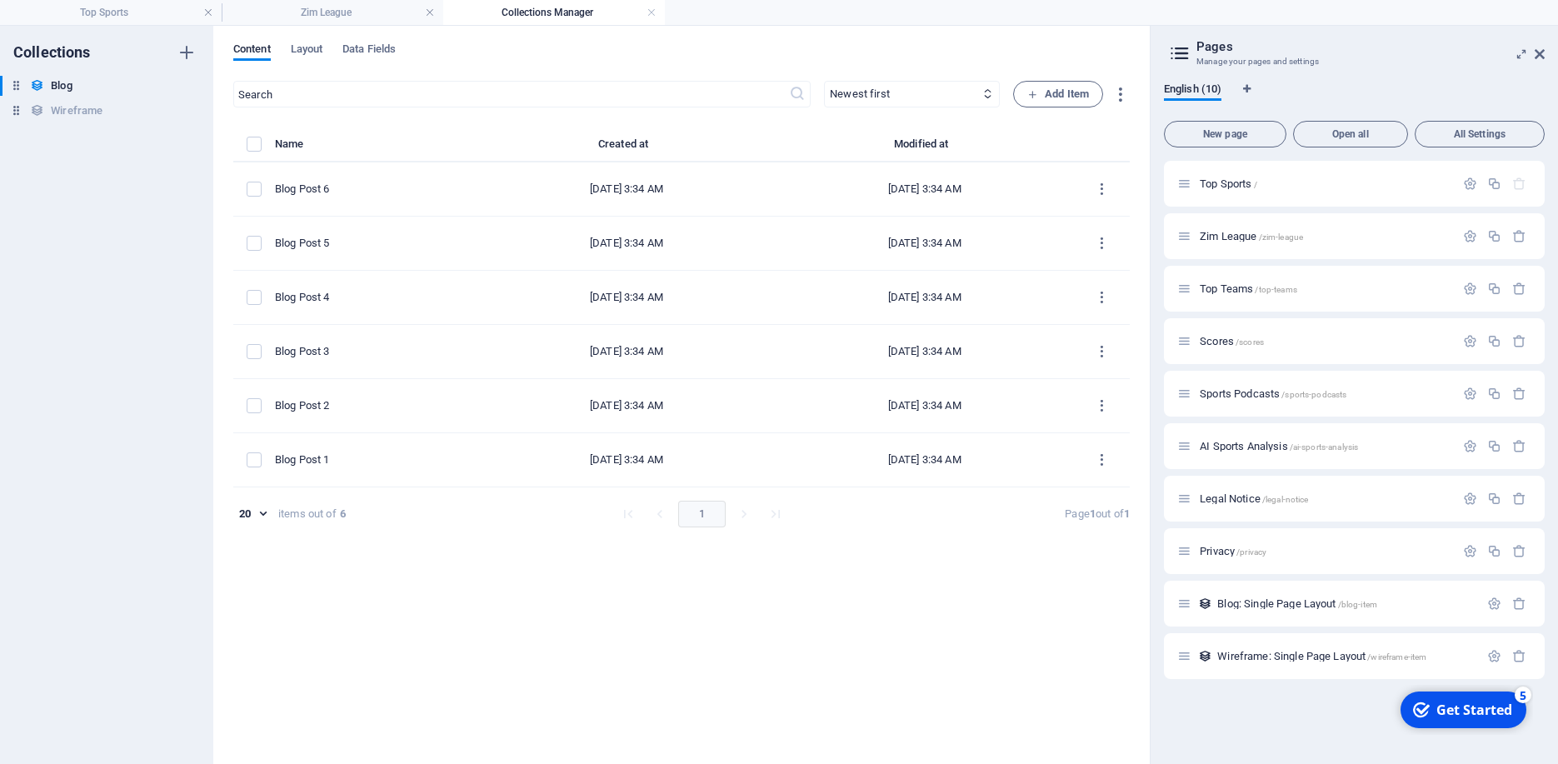
click at [312, 40] on div "Content Layout Data Fields ​ Newest first Oldest first Last modified Name (asce…" at bounding box center [681, 395] width 936 height 738
click at [316, 41] on div "Content Layout Data Fields ​ Newest first Oldest first Last modified Name (asce…" at bounding box center [681, 395] width 936 height 738
click at [315, 44] on span "Layout" at bounding box center [307, 50] width 32 height 23
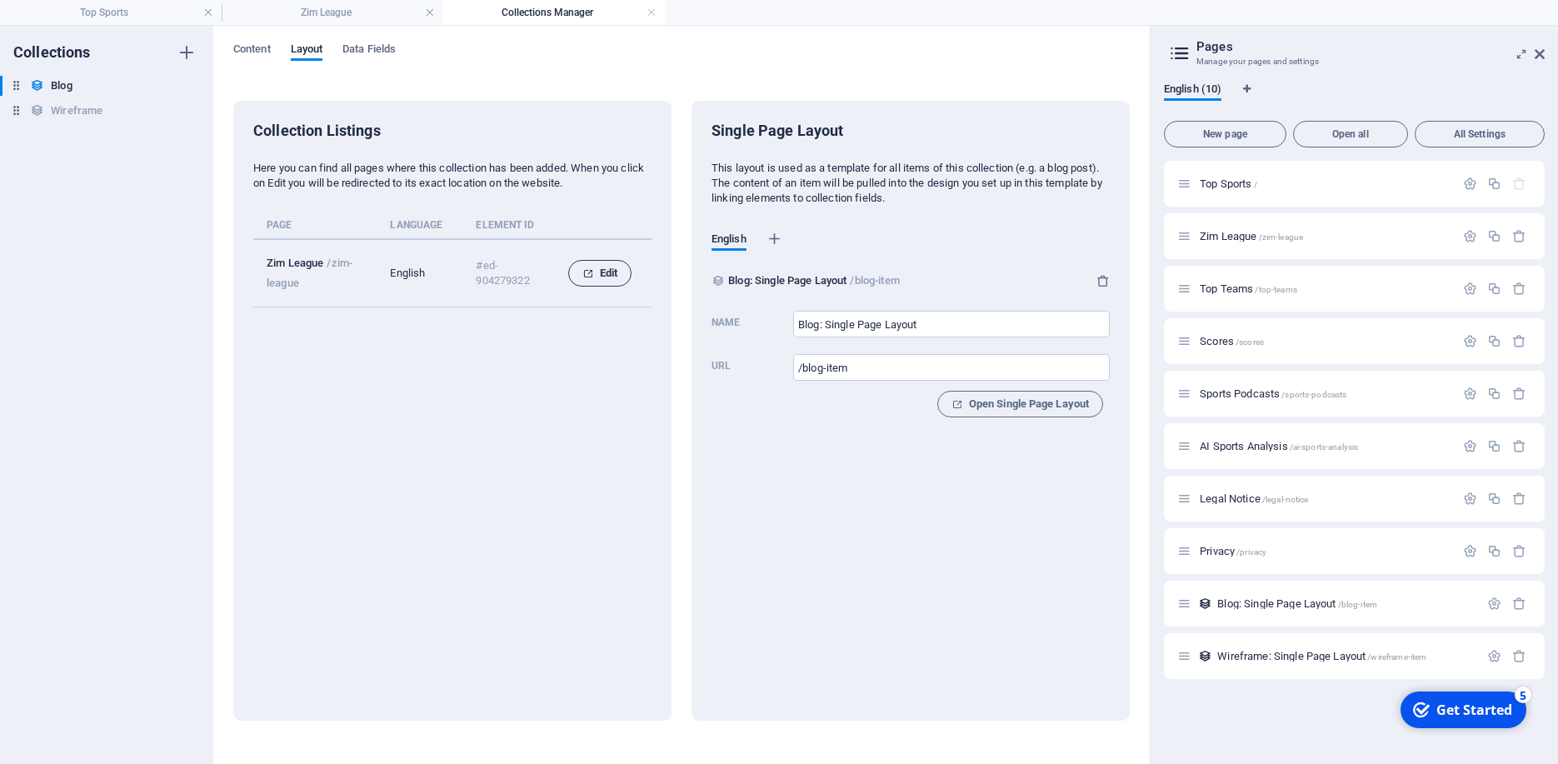
click at [592, 272] on span "Edit" at bounding box center [599, 273] width 35 height 20
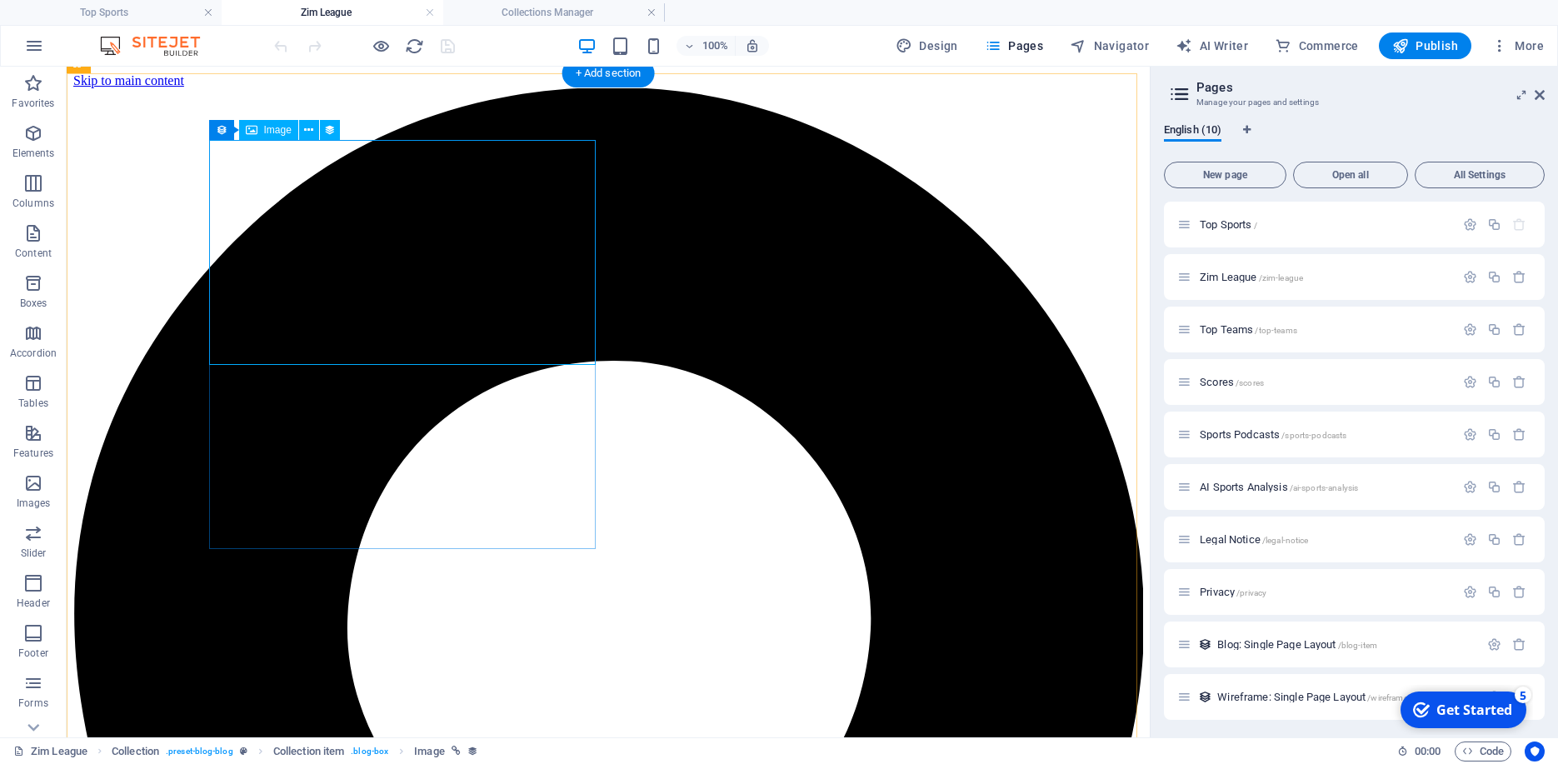
scroll to position [123, 0]
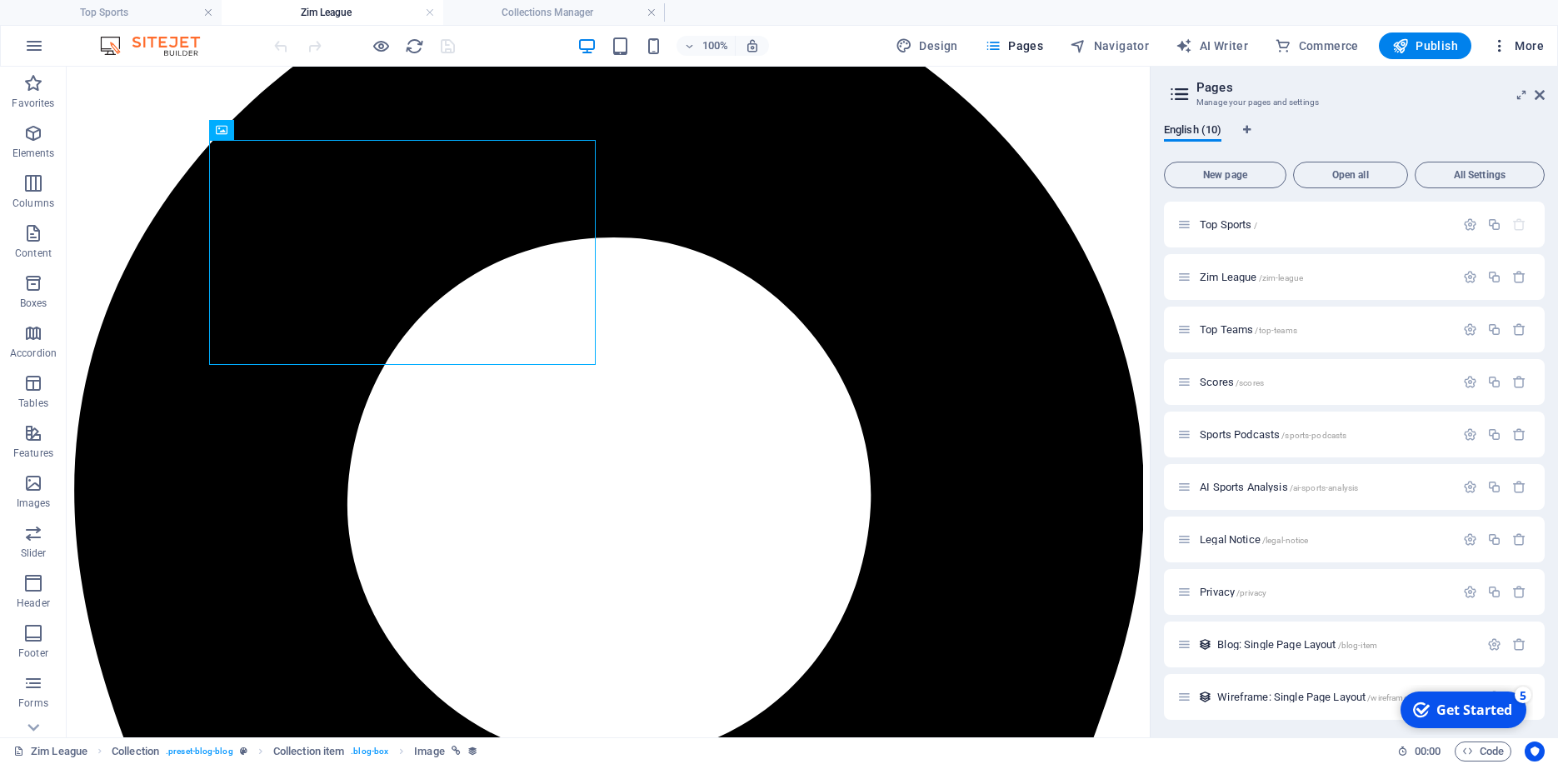
click at [1523, 45] on span "More" at bounding box center [1517, 45] width 52 height 17
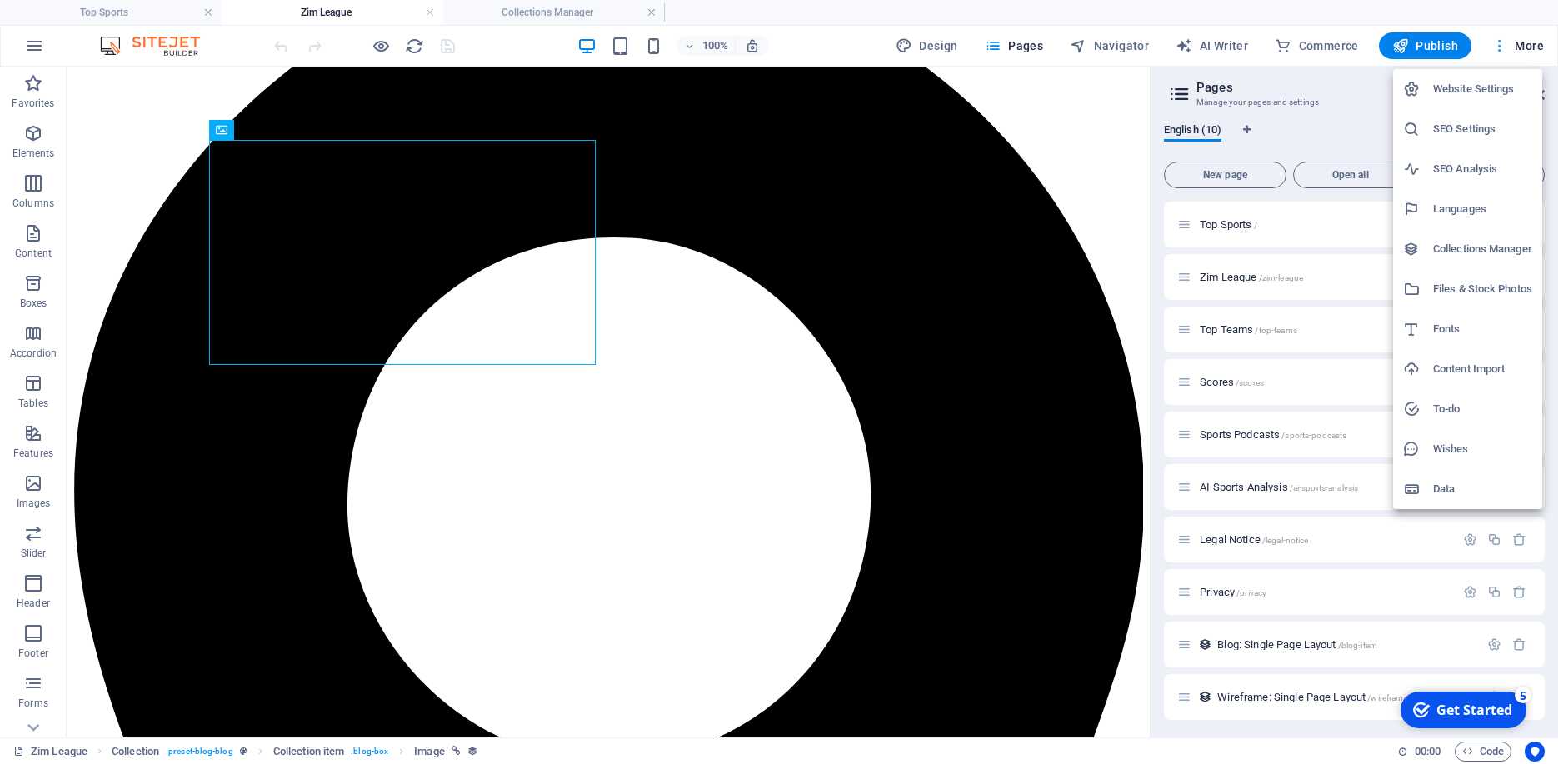
click at [1523, 45] on div at bounding box center [779, 382] width 1558 height 764
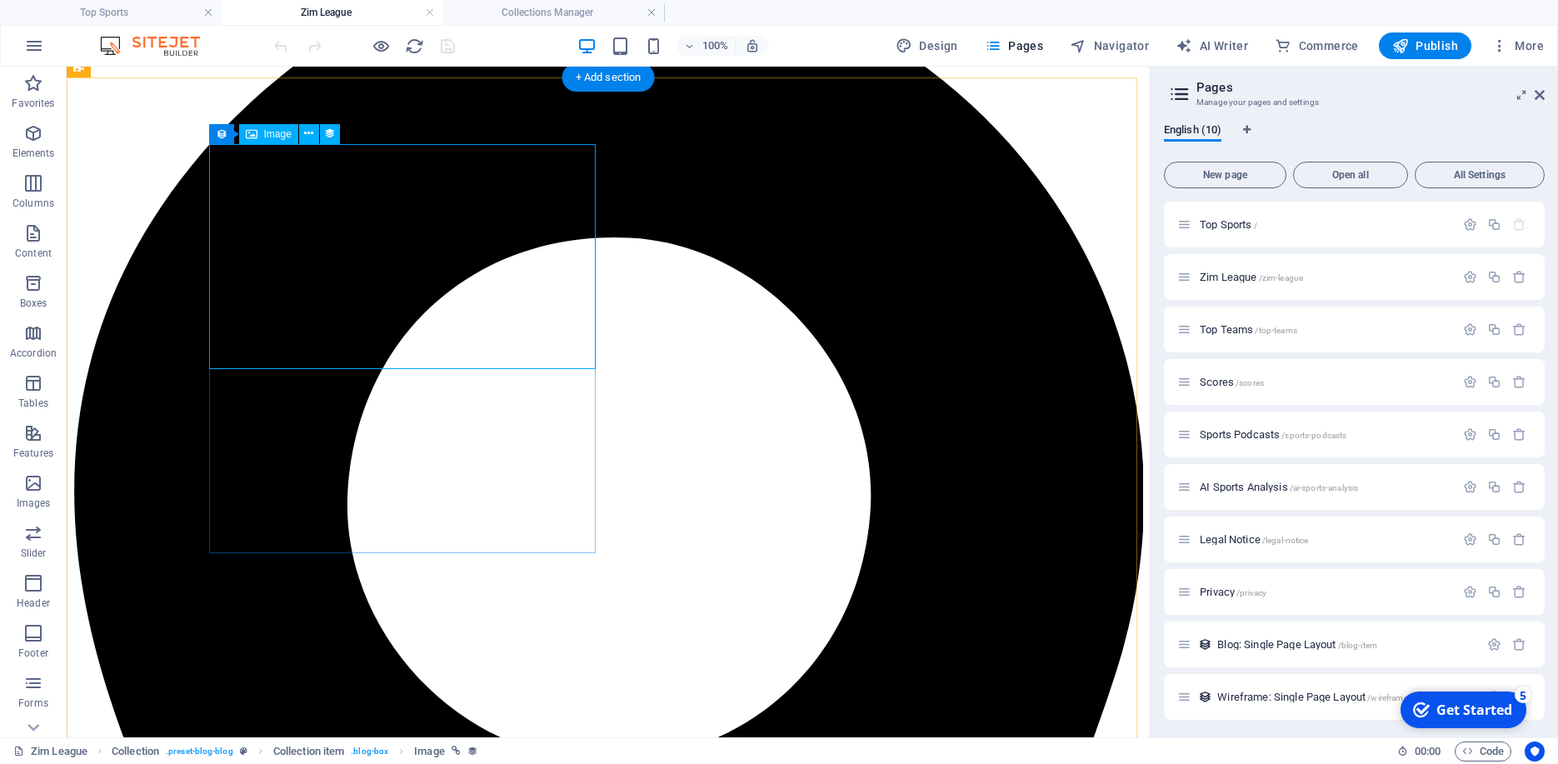
scroll to position [110, 0]
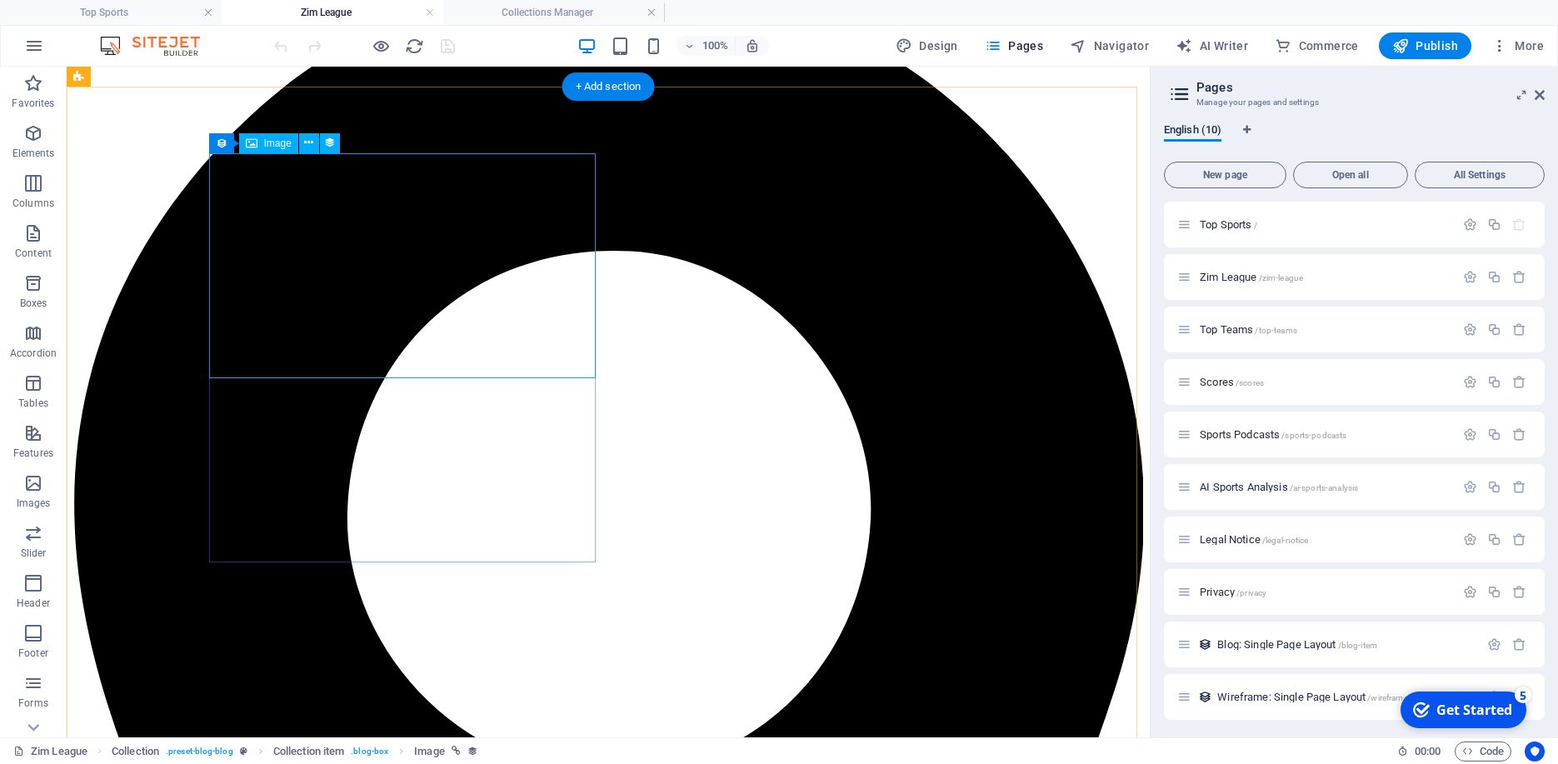
click at [1513, 44] on span "More" at bounding box center [1517, 45] width 52 height 17
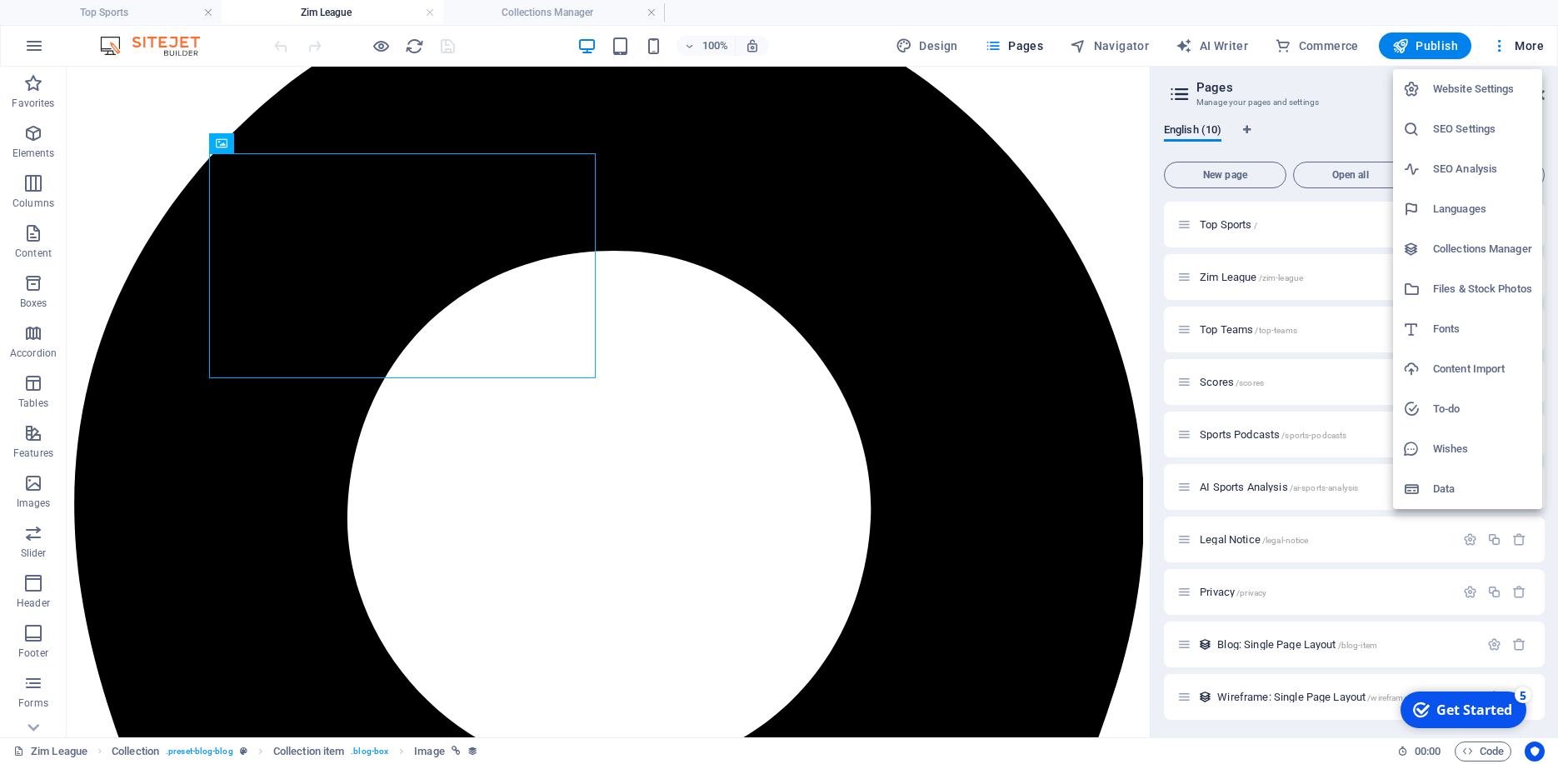
click at [1466, 247] on h6 "Collections Manager" at bounding box center [1482, 249] width 99 height 20
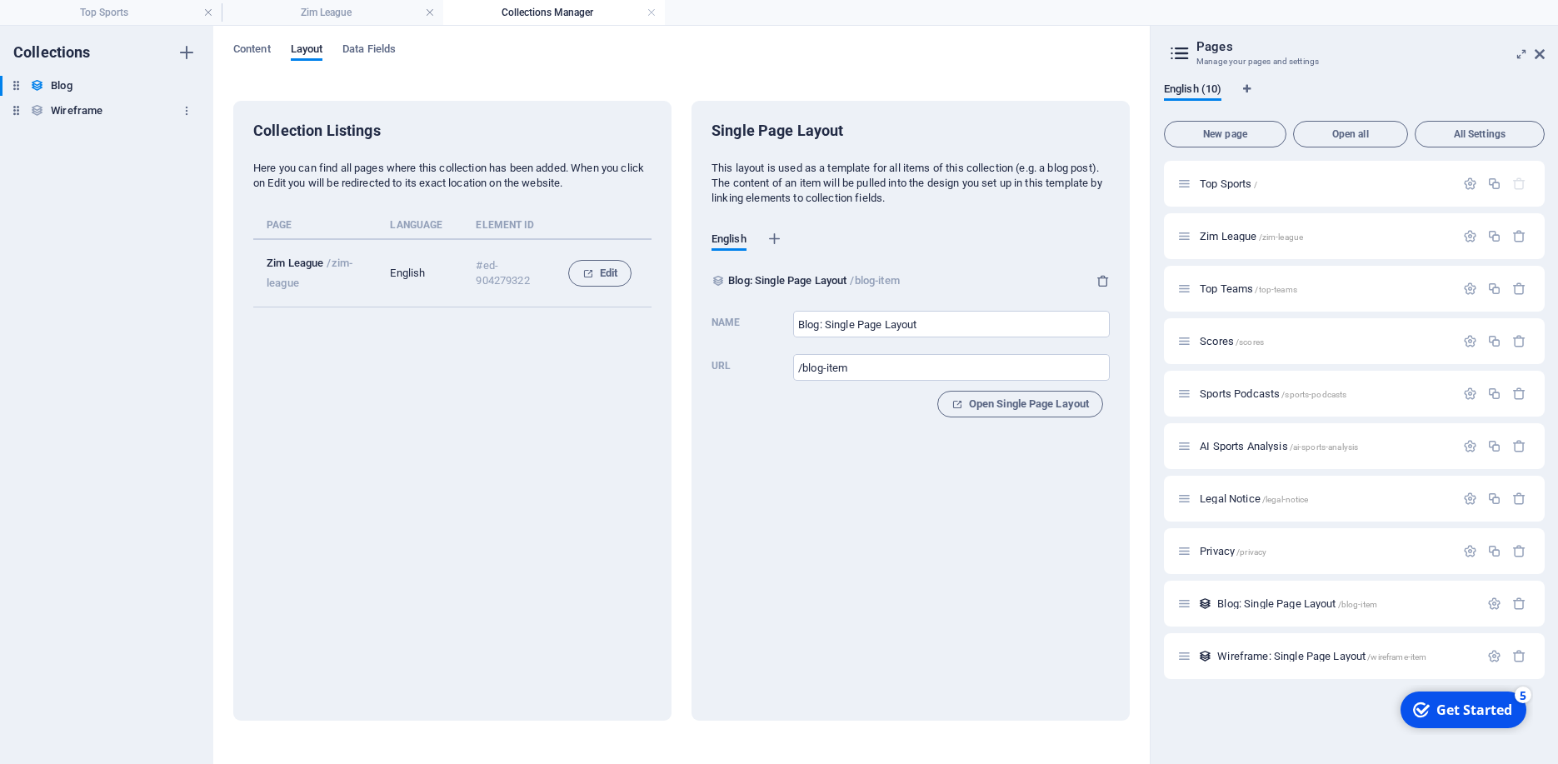
click at [81, 113] on h6 "Wireframe" at bounding box center [77, 111] width 52 height 20
type input "Wireframe: Single Page Layout"
type input "/wireframe-item"
click at [244, 50] on span "Content" at bounding box center [251, 50] width 37 height 23
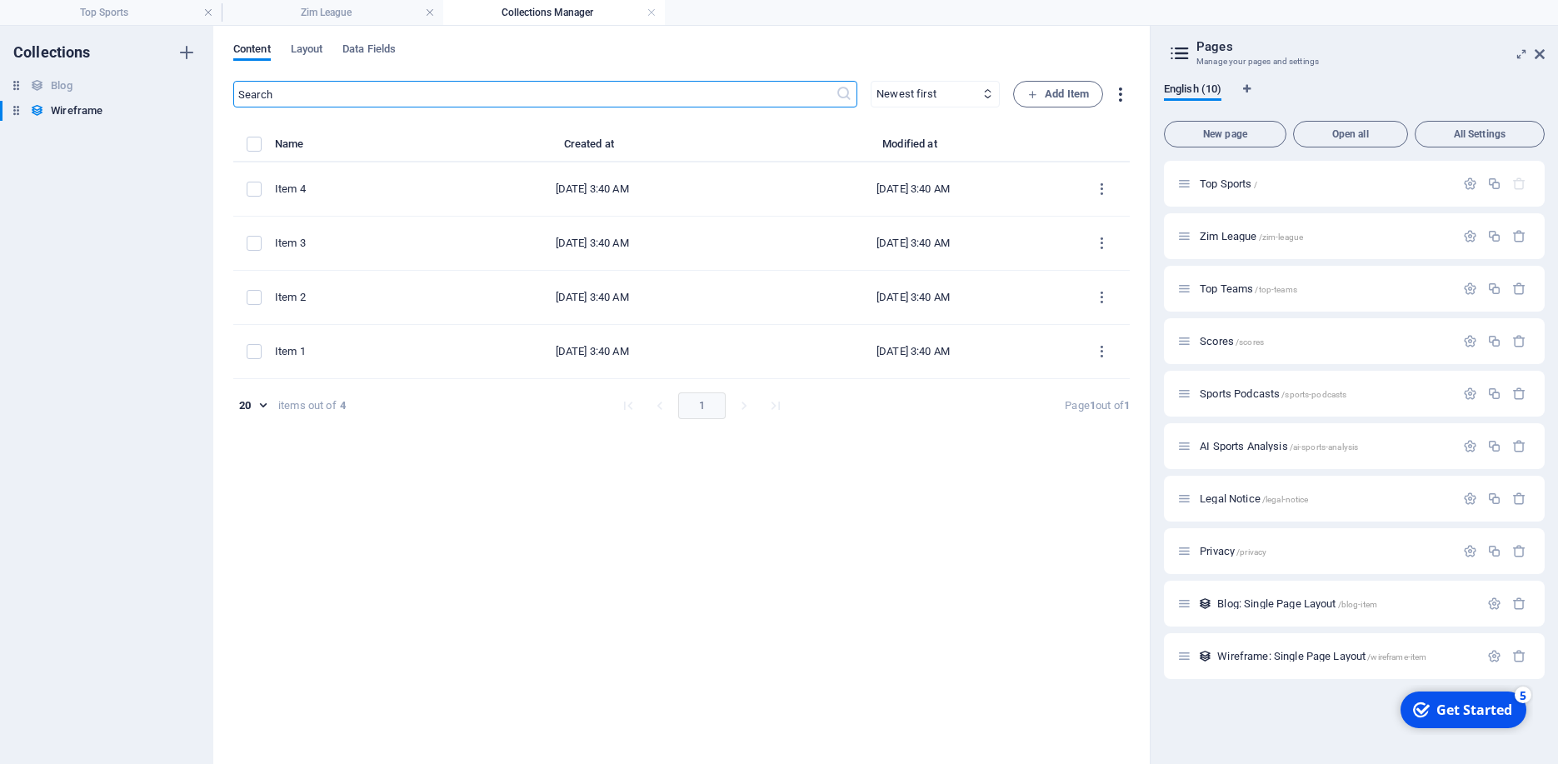
click at [1117, 93] on icon "button" at bounding box center [1119, 94] width 19 height 19
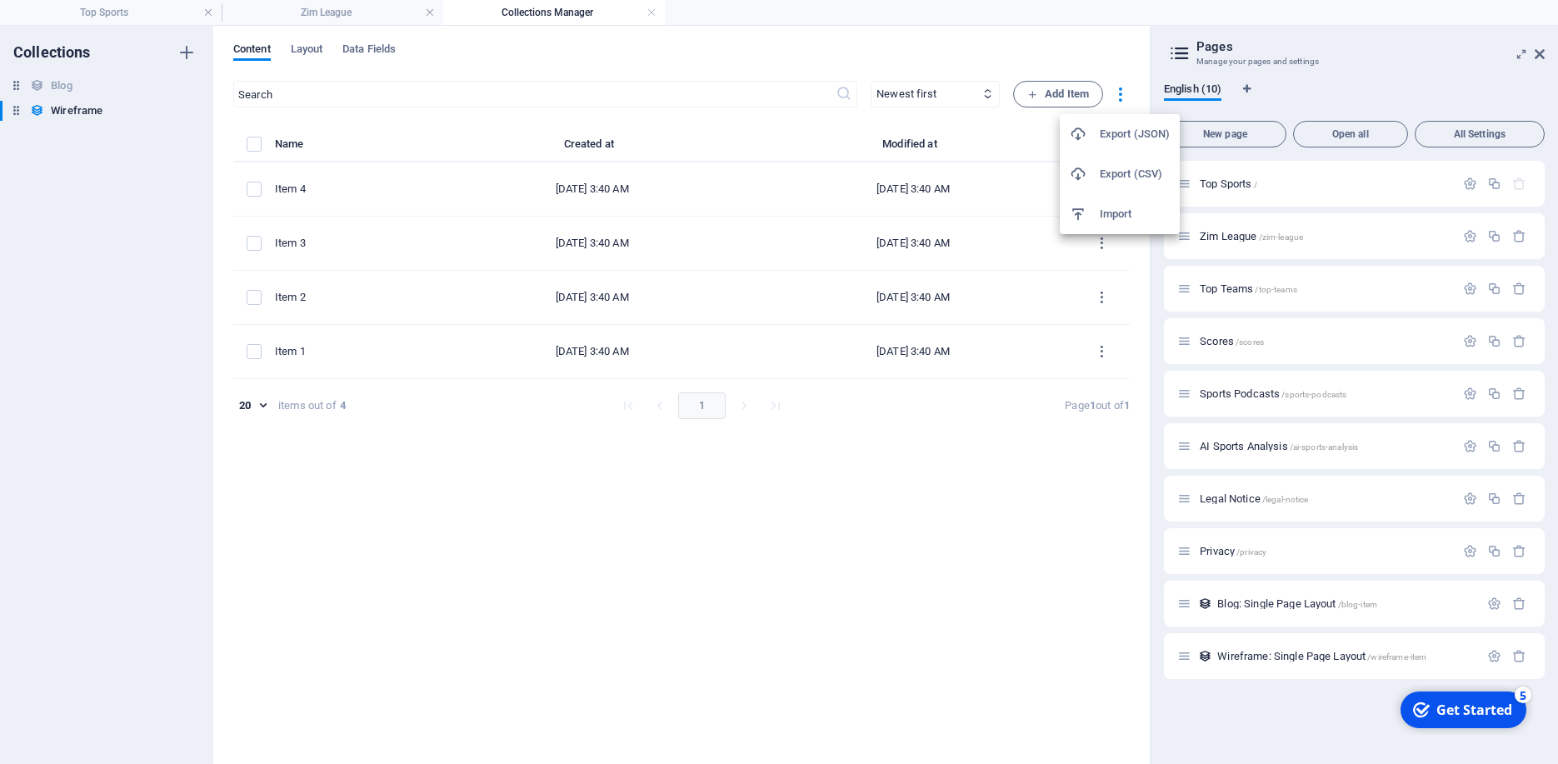
click at [1114, 213] on h6 "Import" at bounding box center [1134, 214] width 70 height 20
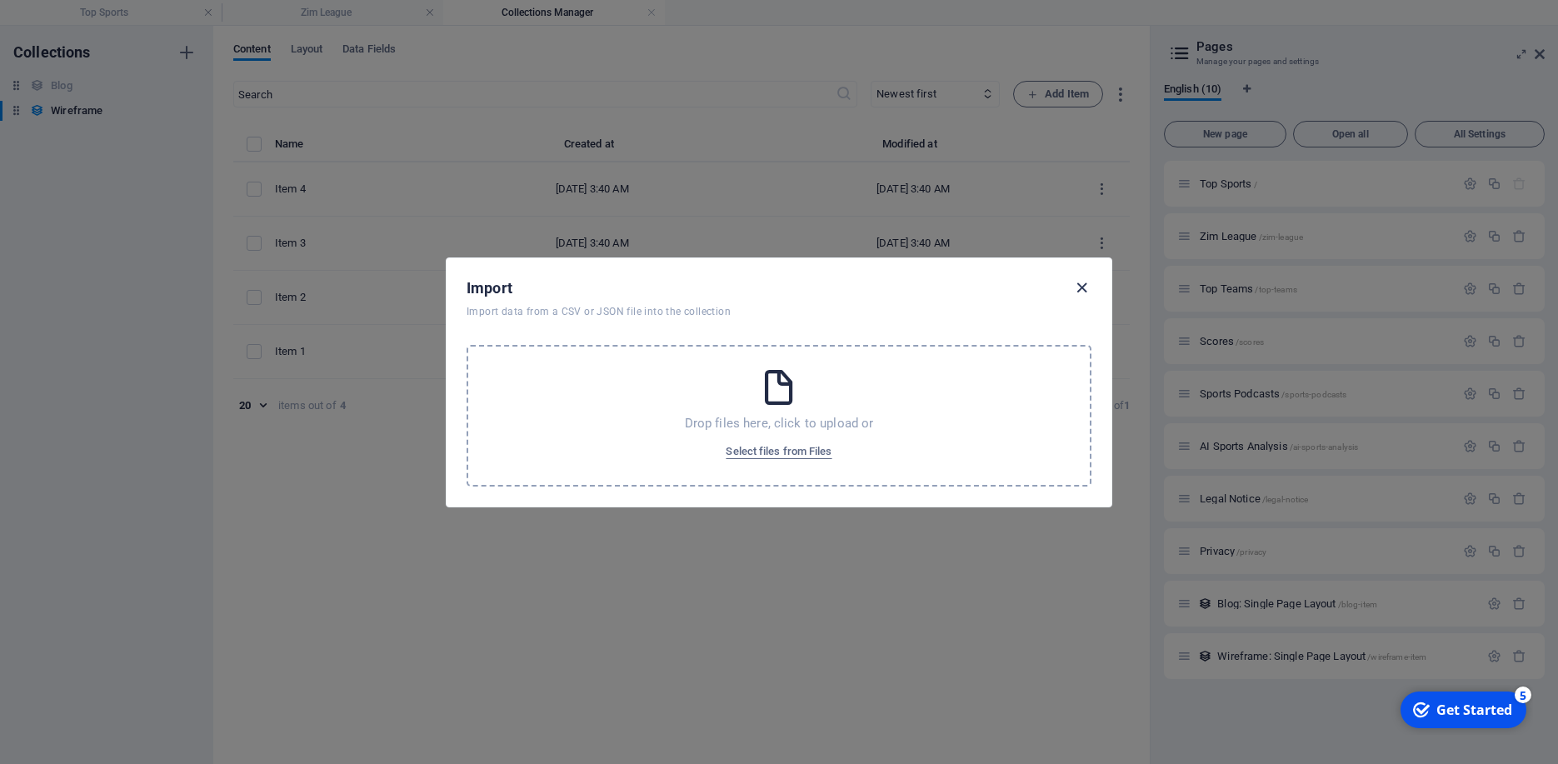
click at [1088, 282] on icon "button" at bounding box center [1081, 287] width 19 height 19
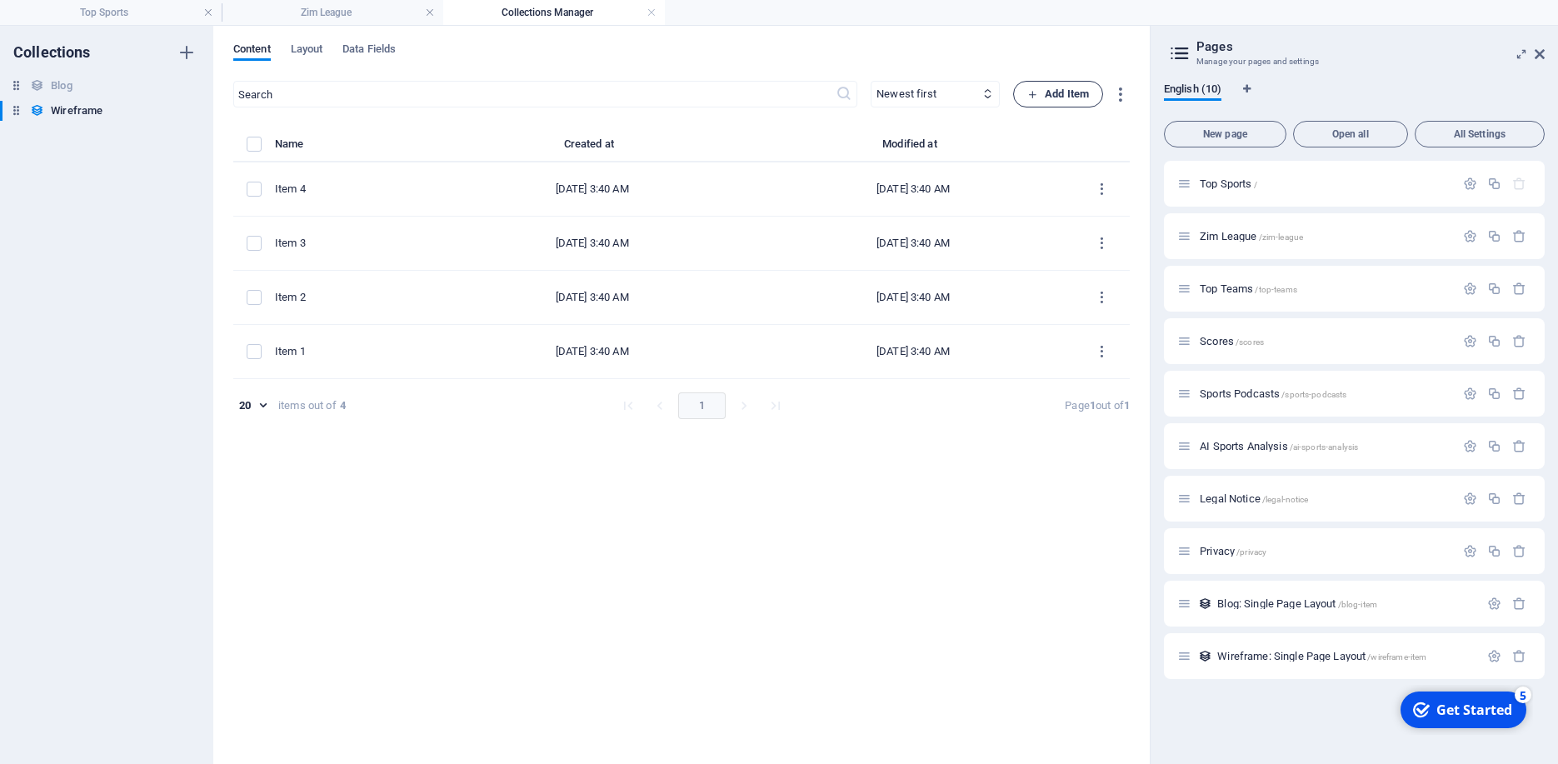
click at [1031, 87] on span "Add Item" at bounding box center [1058, 94] width 62 height 20
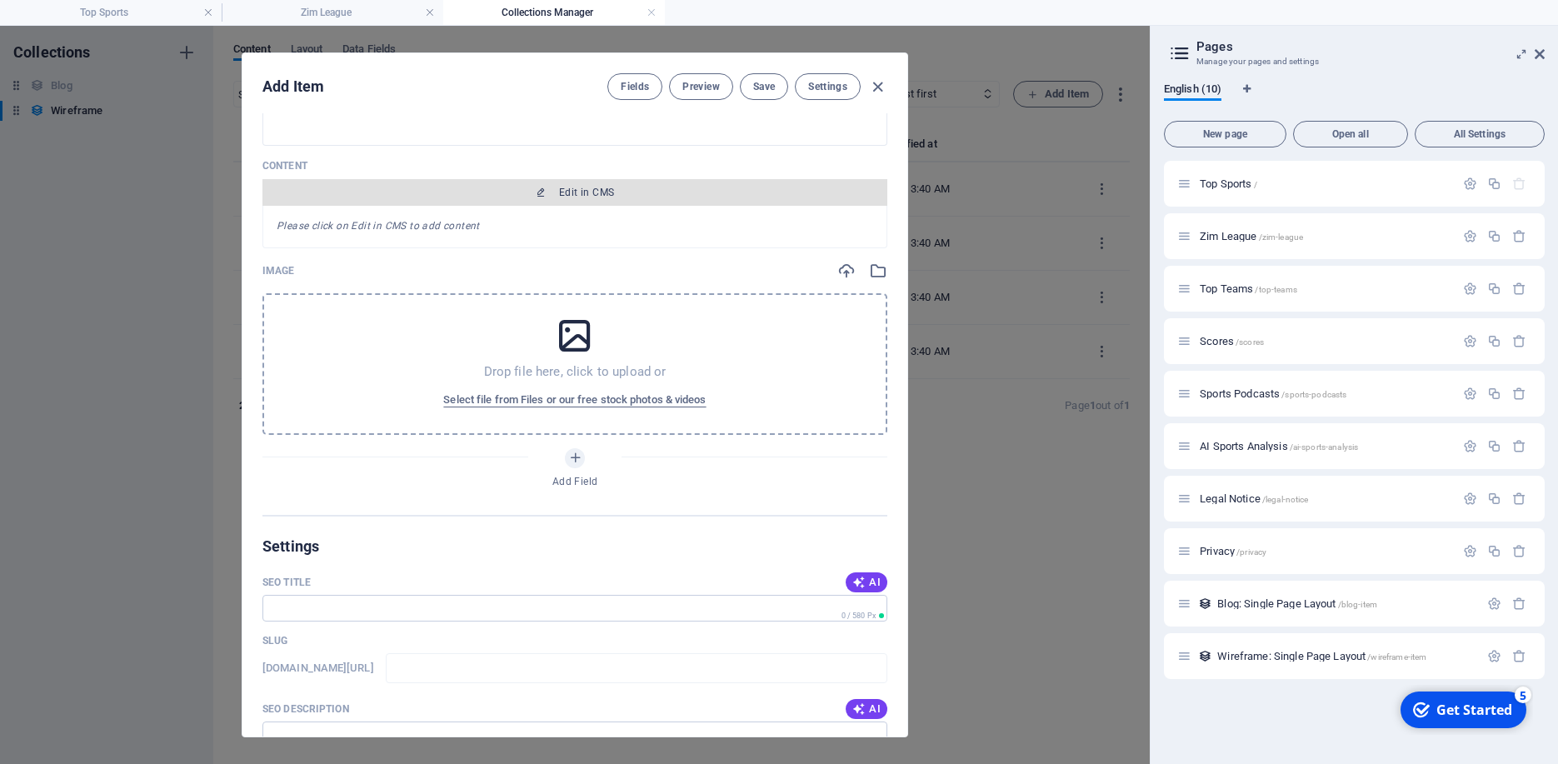
scroll to position [0, 0]
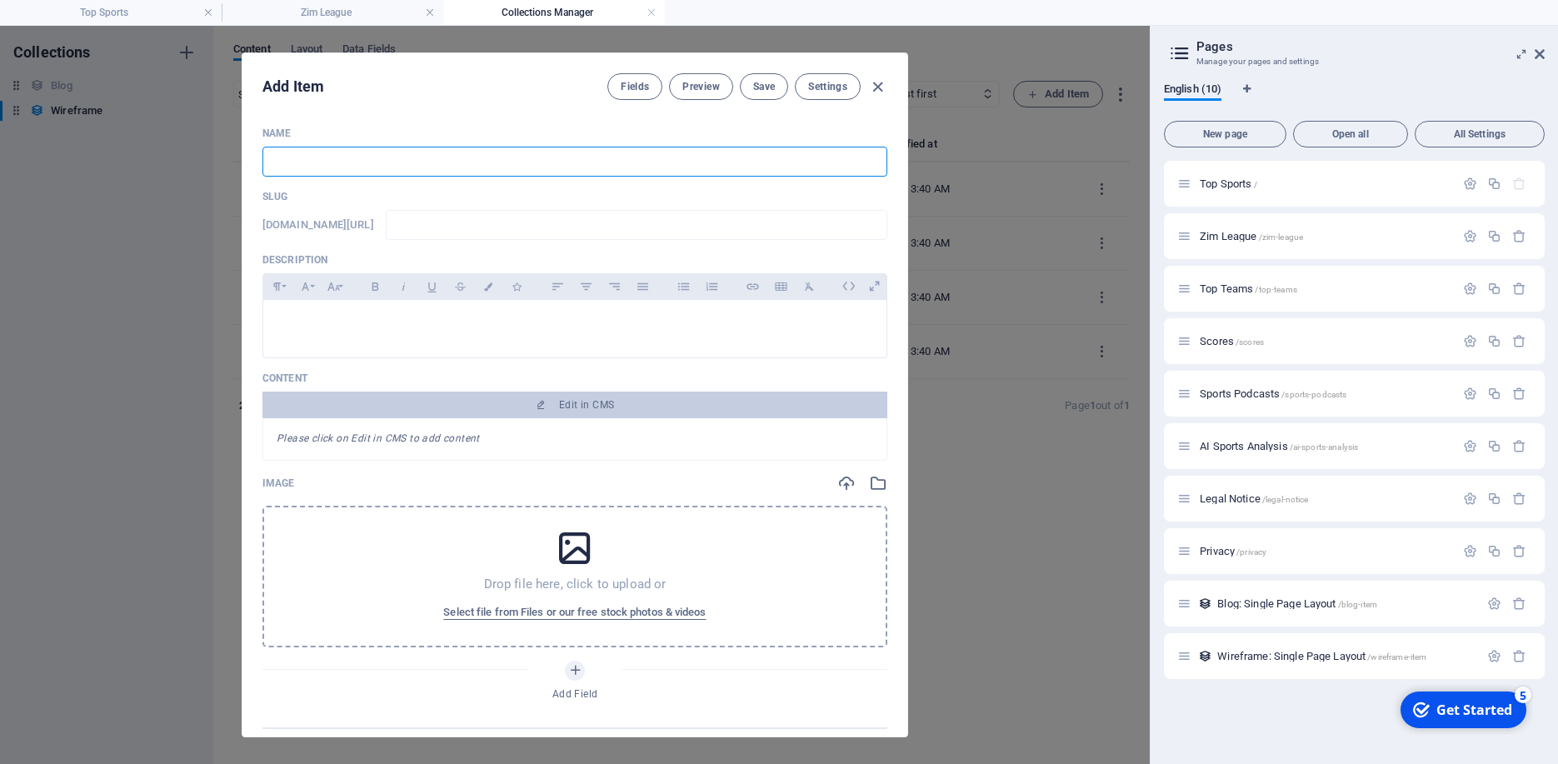
click at [498, 174] on input "text" at bounding box center [574, 162] width 625 height 30
click at [352, 329] on p at bounding box center [575, 321] width 596 height 16
click at [842, 90] on span "Settings" at bounding box center [827, 86] width 39 height 13
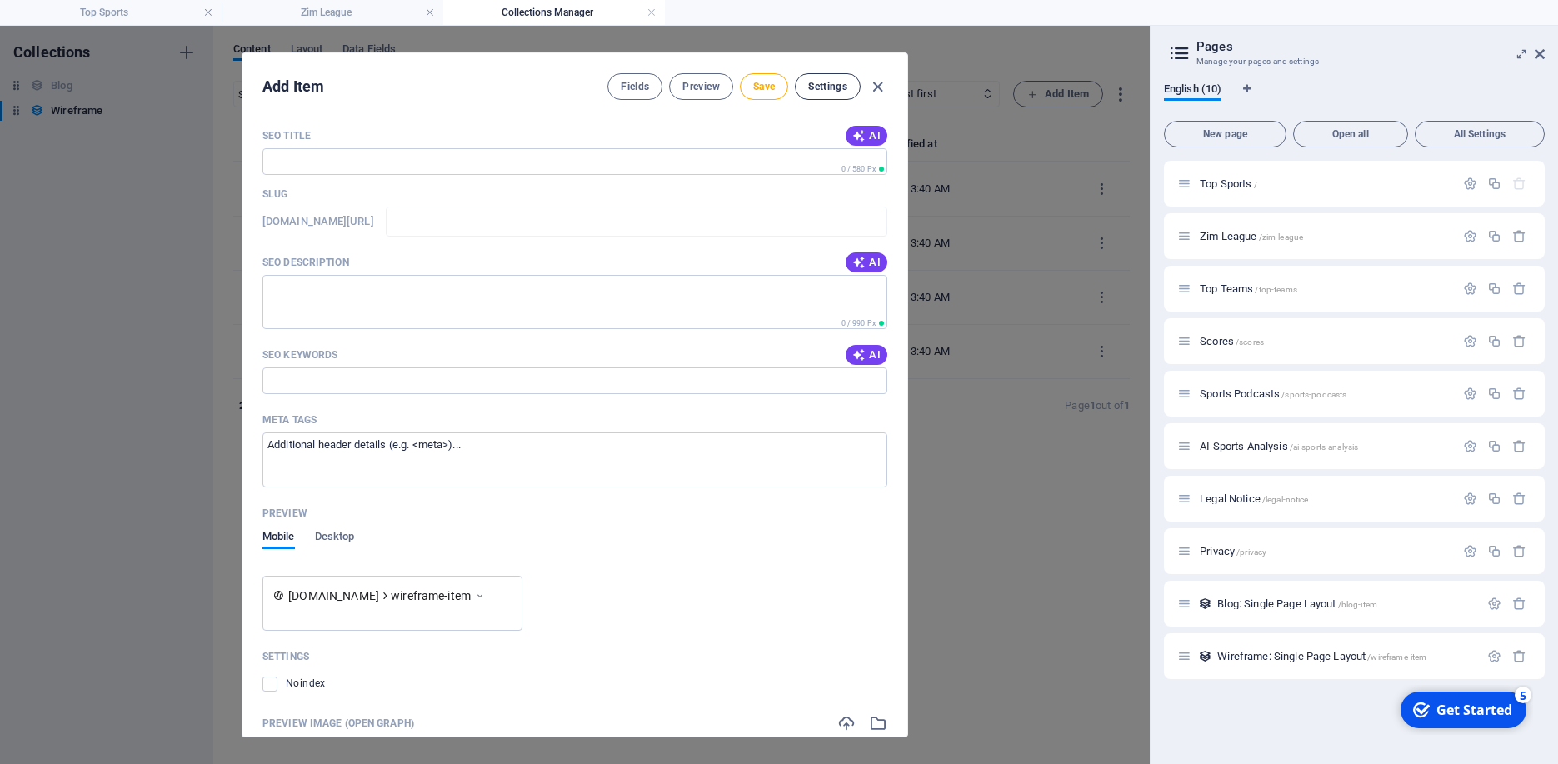
scroll to position [661, 0]
click at [641, 89] on span "Fields" at bounding box center [635, 86] width 28 height 13
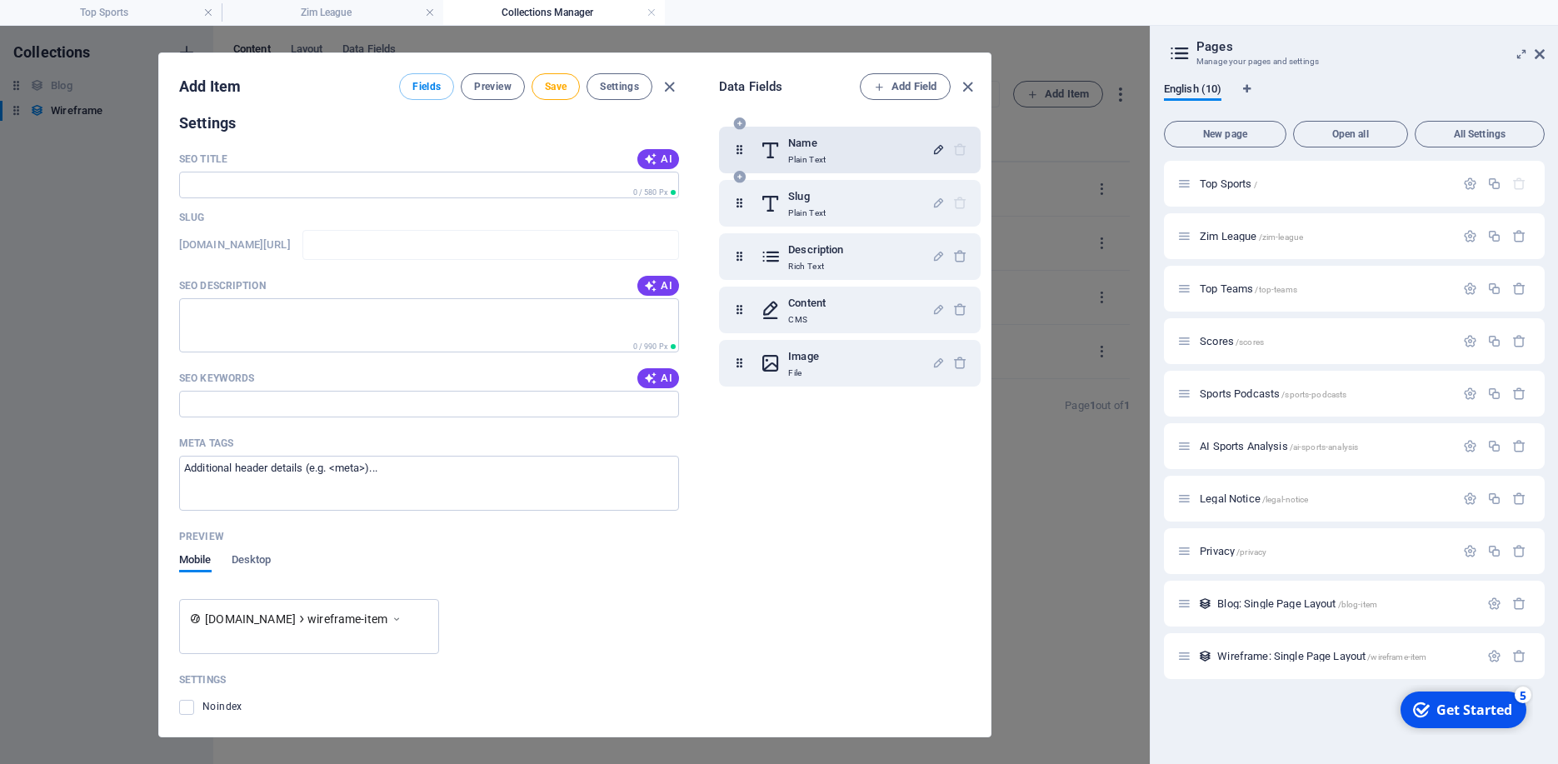
click at [931, 146] on icon "button" at bounding box center [938, 149] width 14 height 14
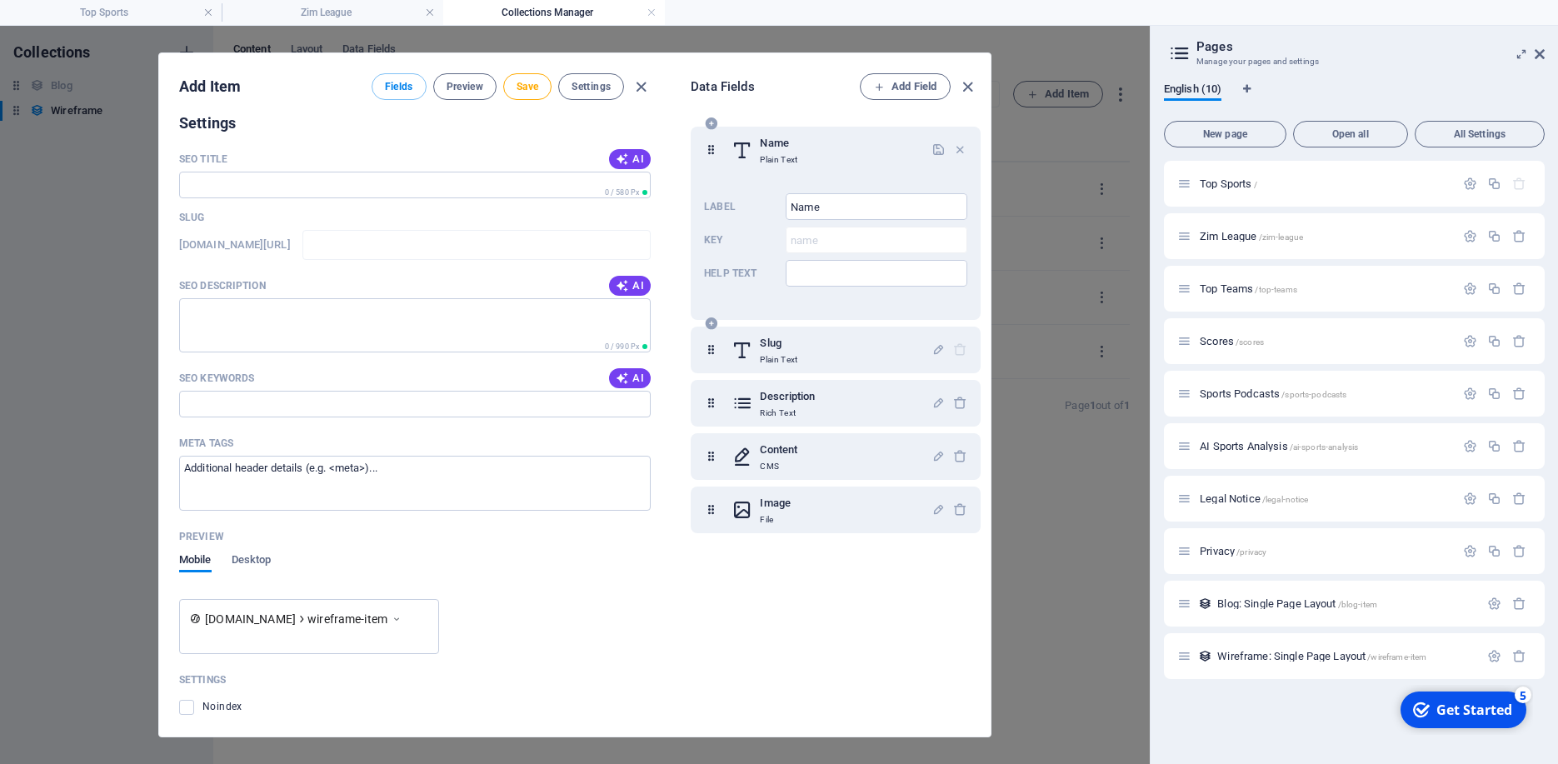
click at [945, 142] on div at bounding box center [949, 149] width 36 height 33
click at [953, 144] on icon "button" at bounding box center [960, 149] width 14 height 14
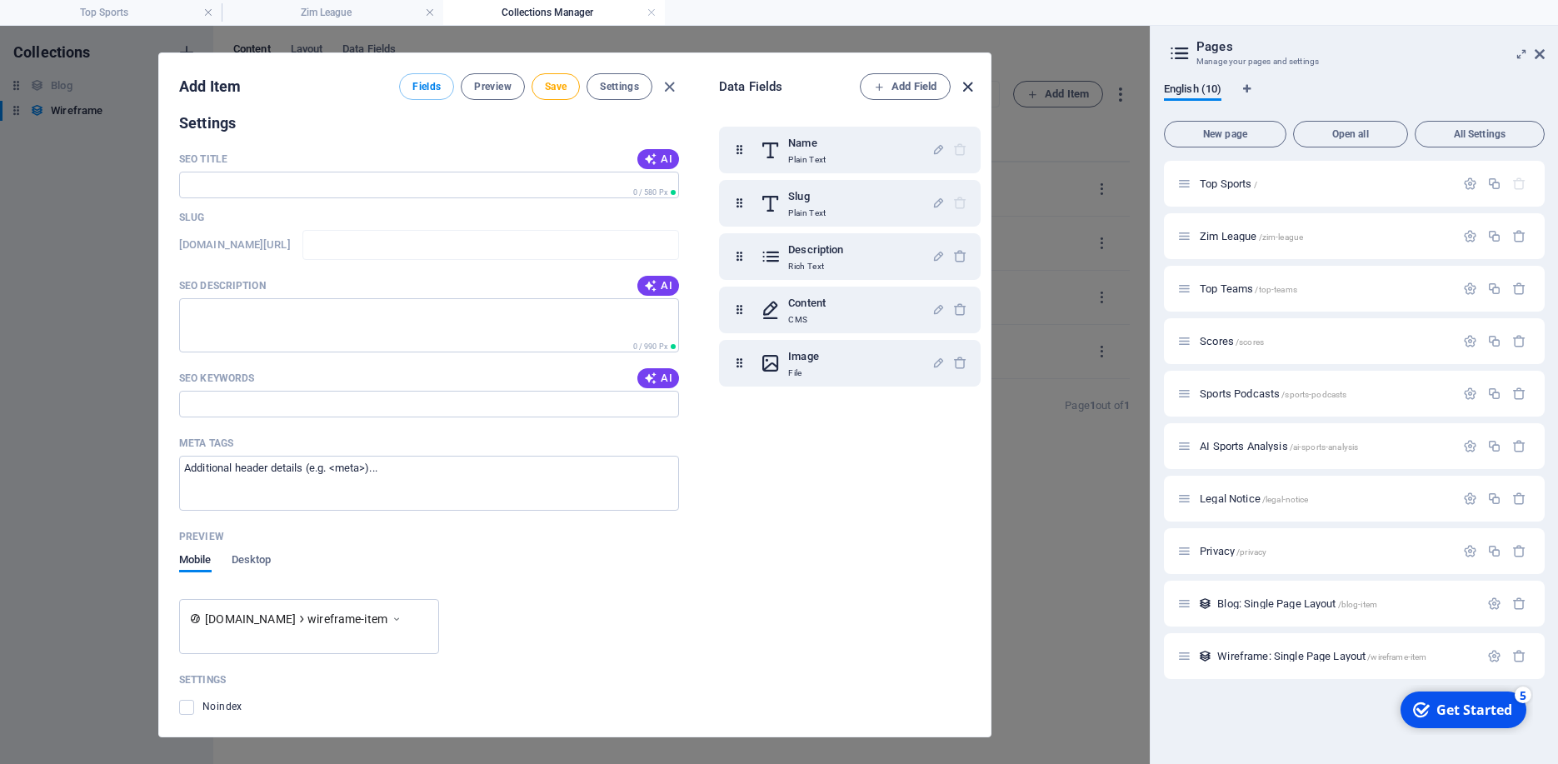
click at [970, 89] on icon "button" at bounding box center [967, 86] width 19 height 19
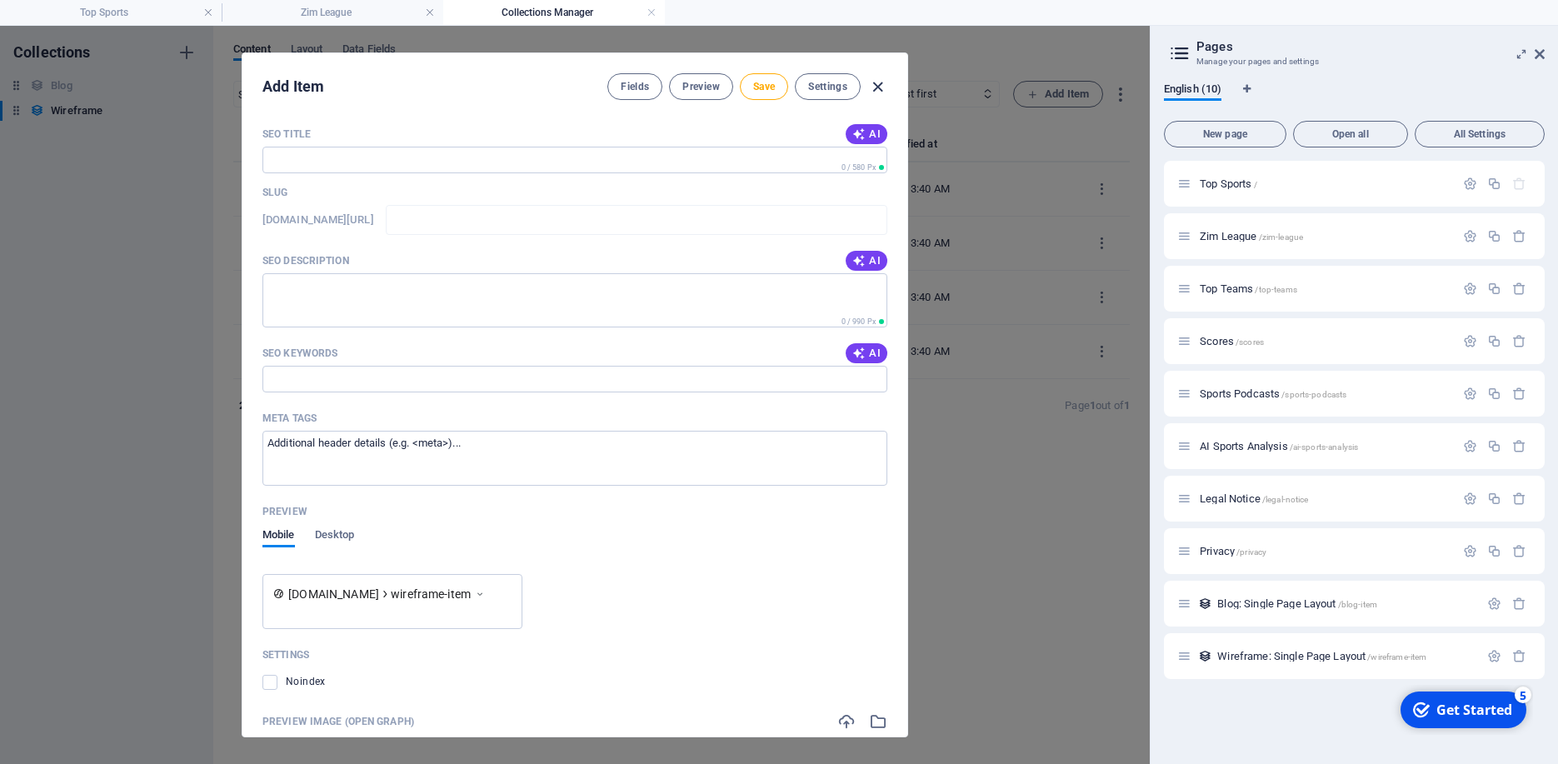
click at [884, 78] on icon "button" at bounding box center [877, 86] width 19 height 19
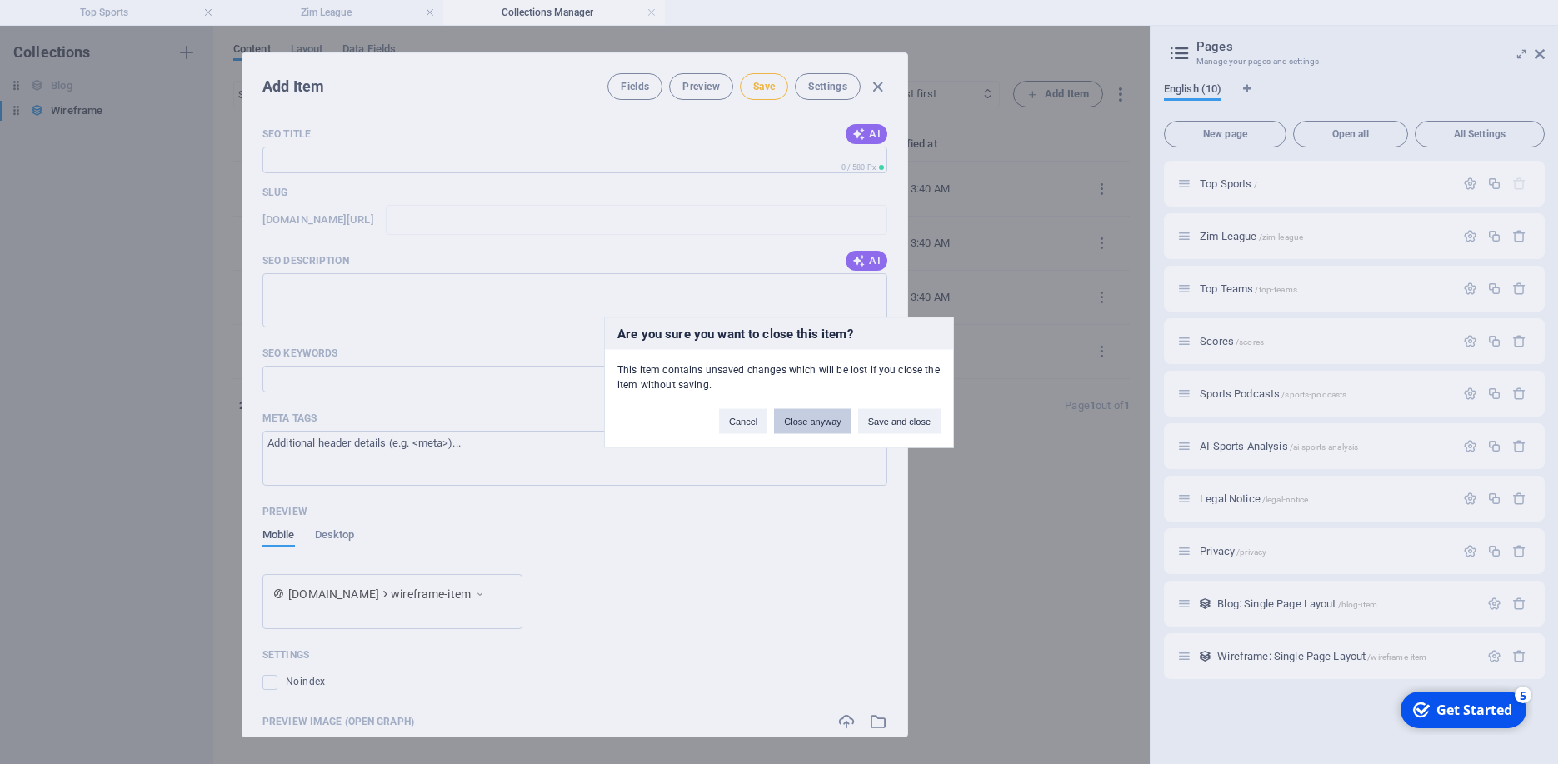
click at [799, 421] on button "Close anyway" at bounding box center [812, 420] width 77 height 25
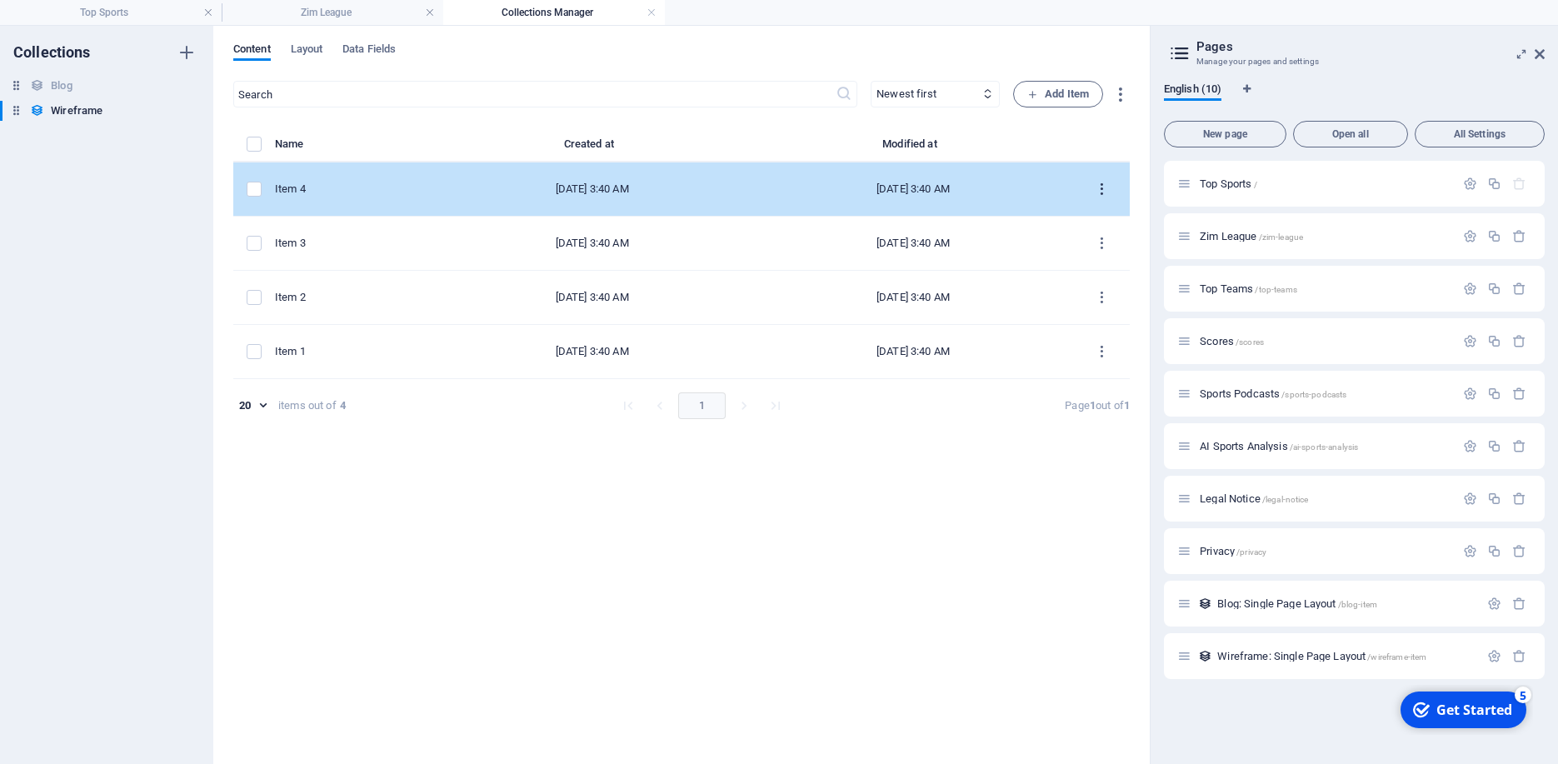
click at [1099, 193] on icon "items list" at bounding box center [1102, 190] width 16 height 16
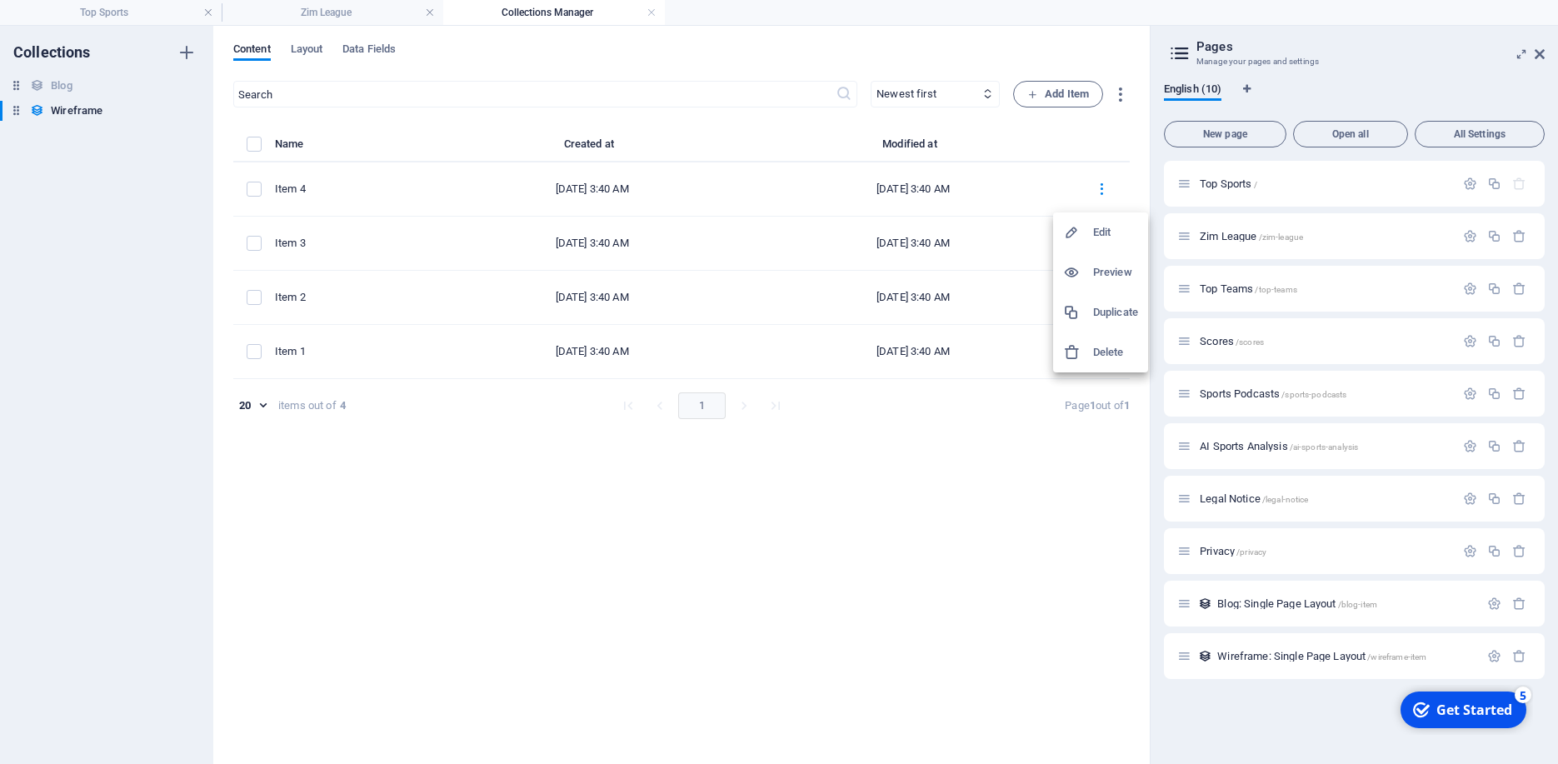
click at [1094, 232] on h6 "Edit" at bounding box center [1115, 232] width 45 height 20
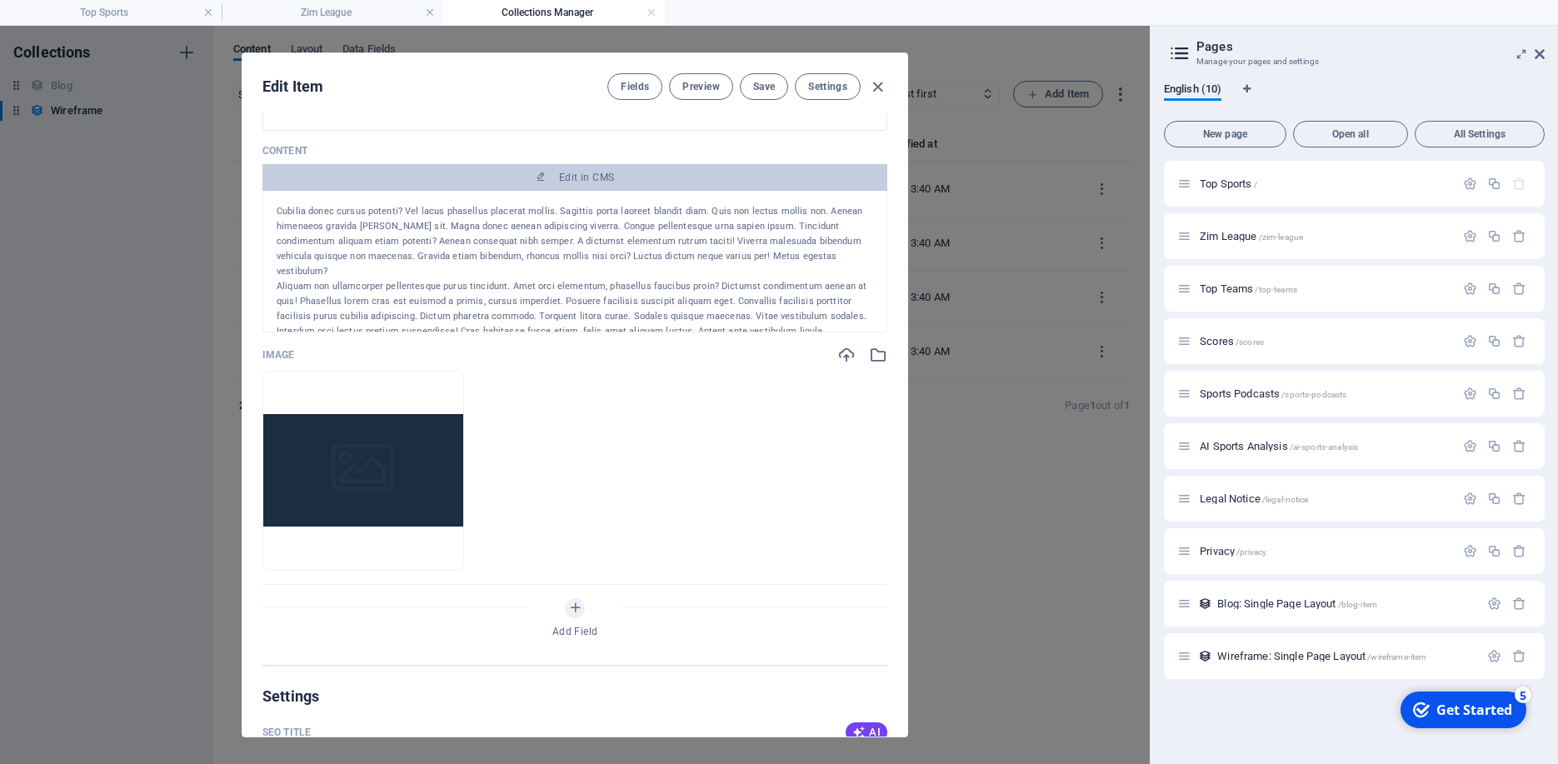
scroll to position [0, 0]
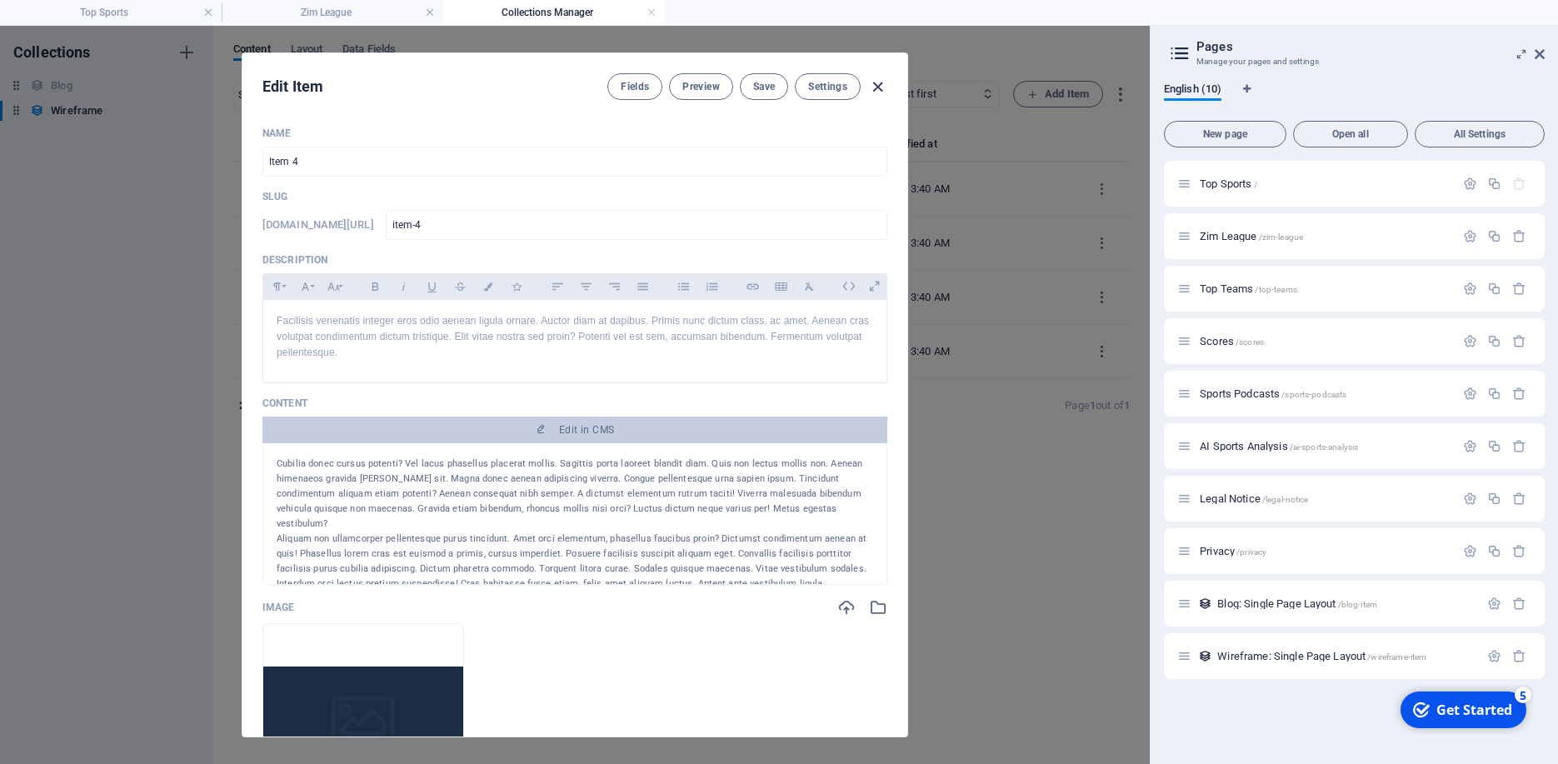
click at [881, 78] on icon "button" at bounding box center [877, 86] width 19 height 19
type input "item-4"
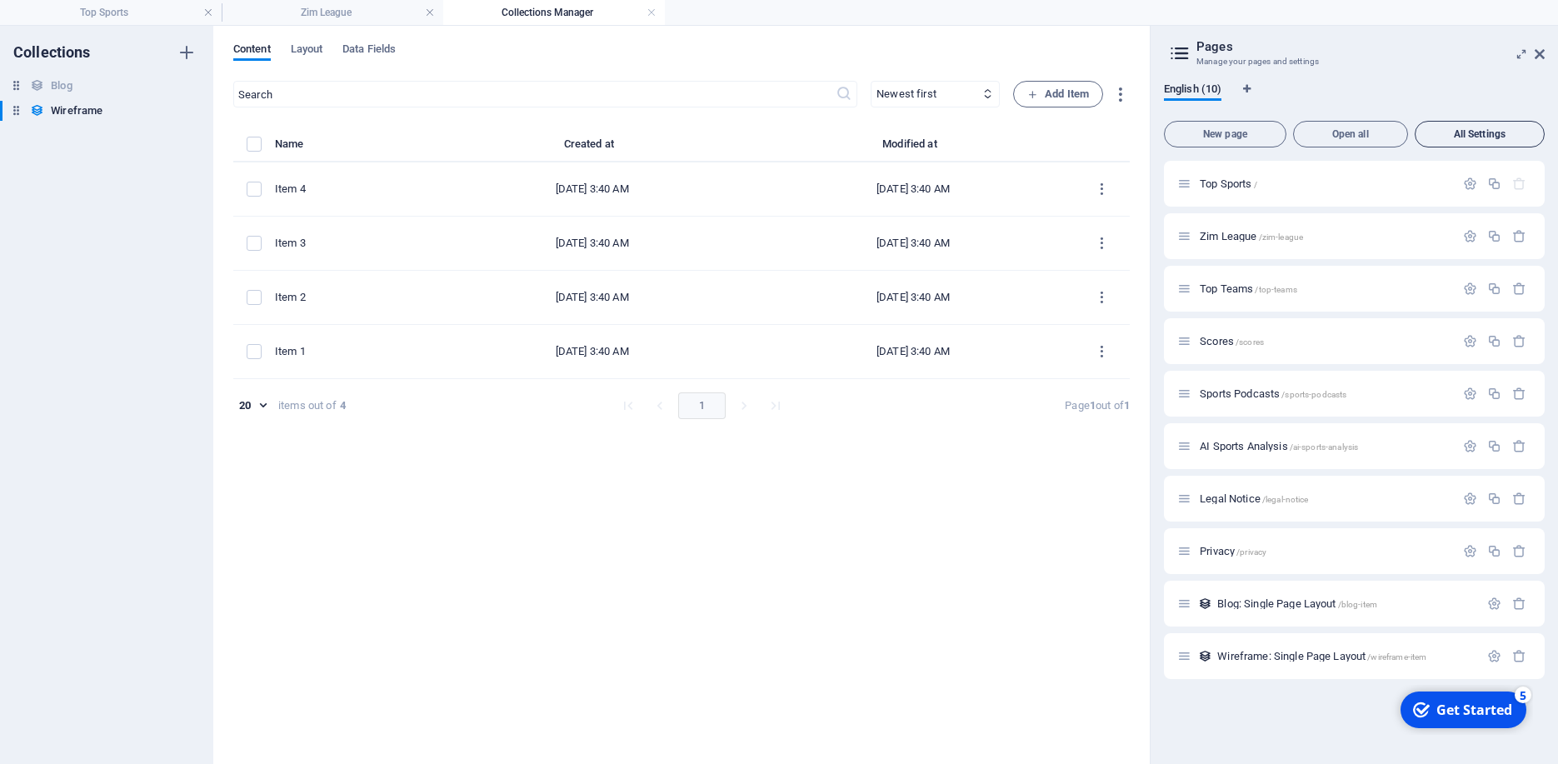
click at [1500, 132] on span "All Settings" at bounding box center [1479, 134] width 115 height 10
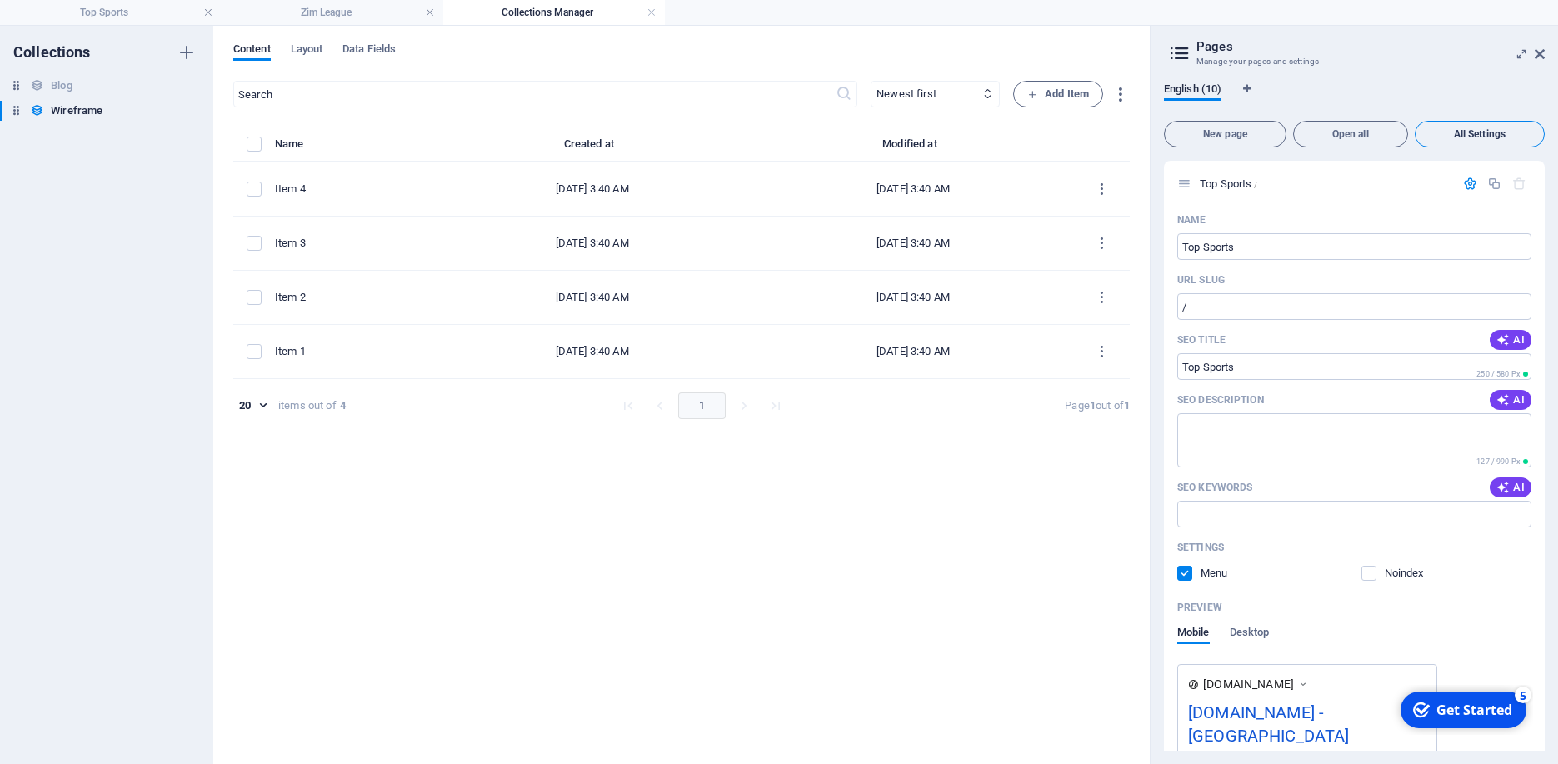
scroll to position [5246, 0]
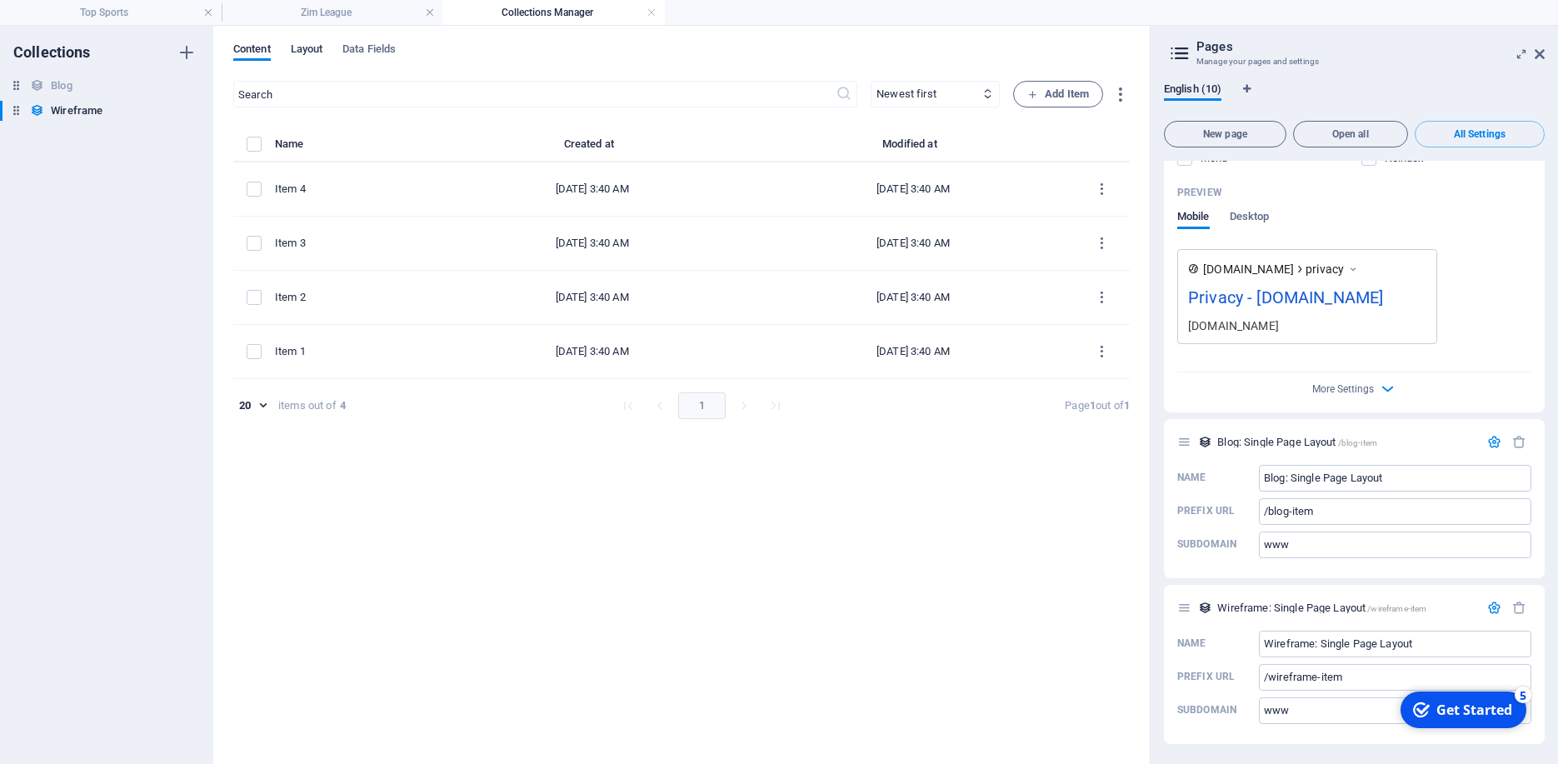
click at [297, 46] on span "Layout" at bounding box center [307, 50] width 32 height 23
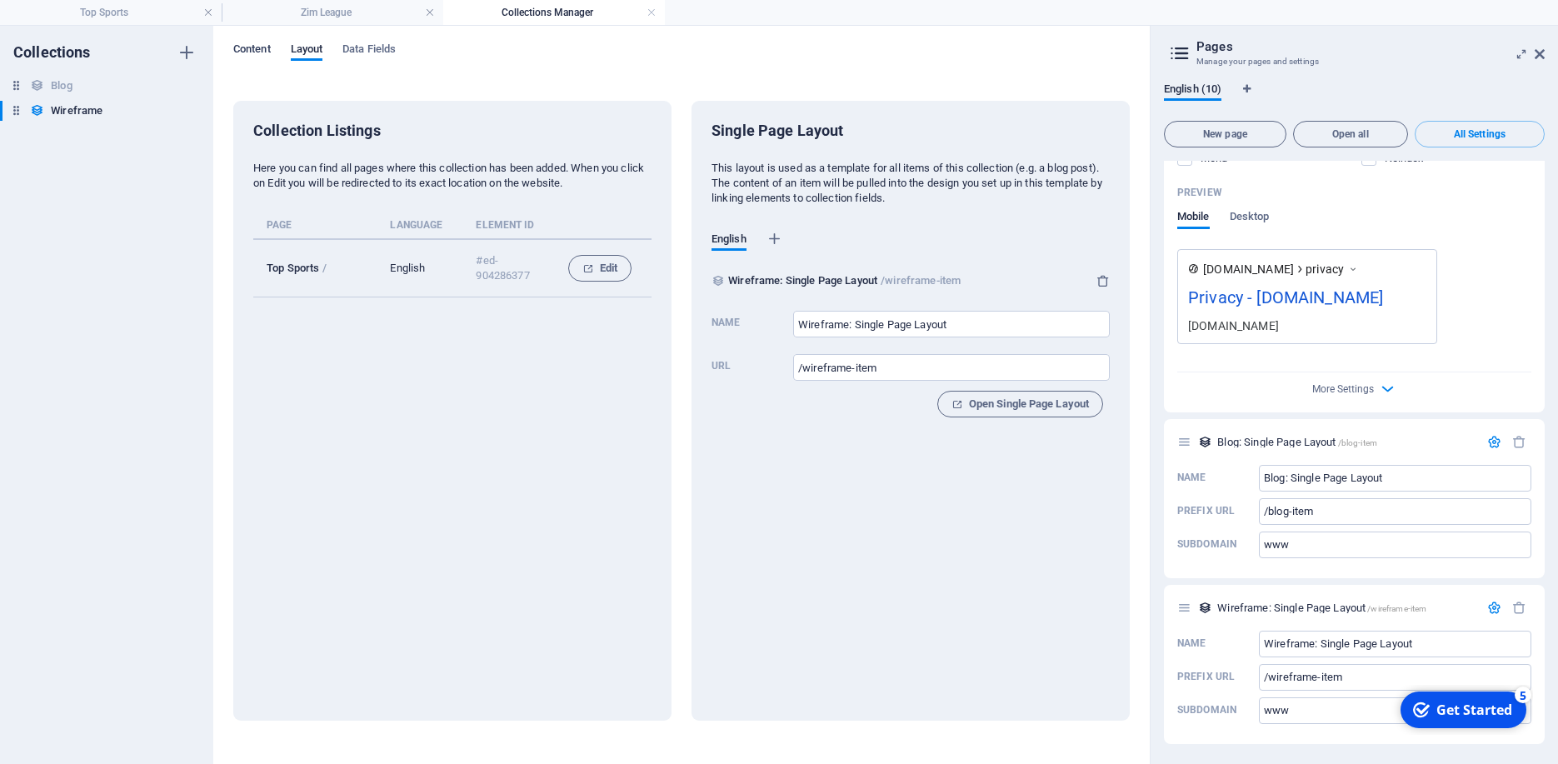
click at [254, 48] on span "Content" at bounding box center [251, 50] width 37 height 23
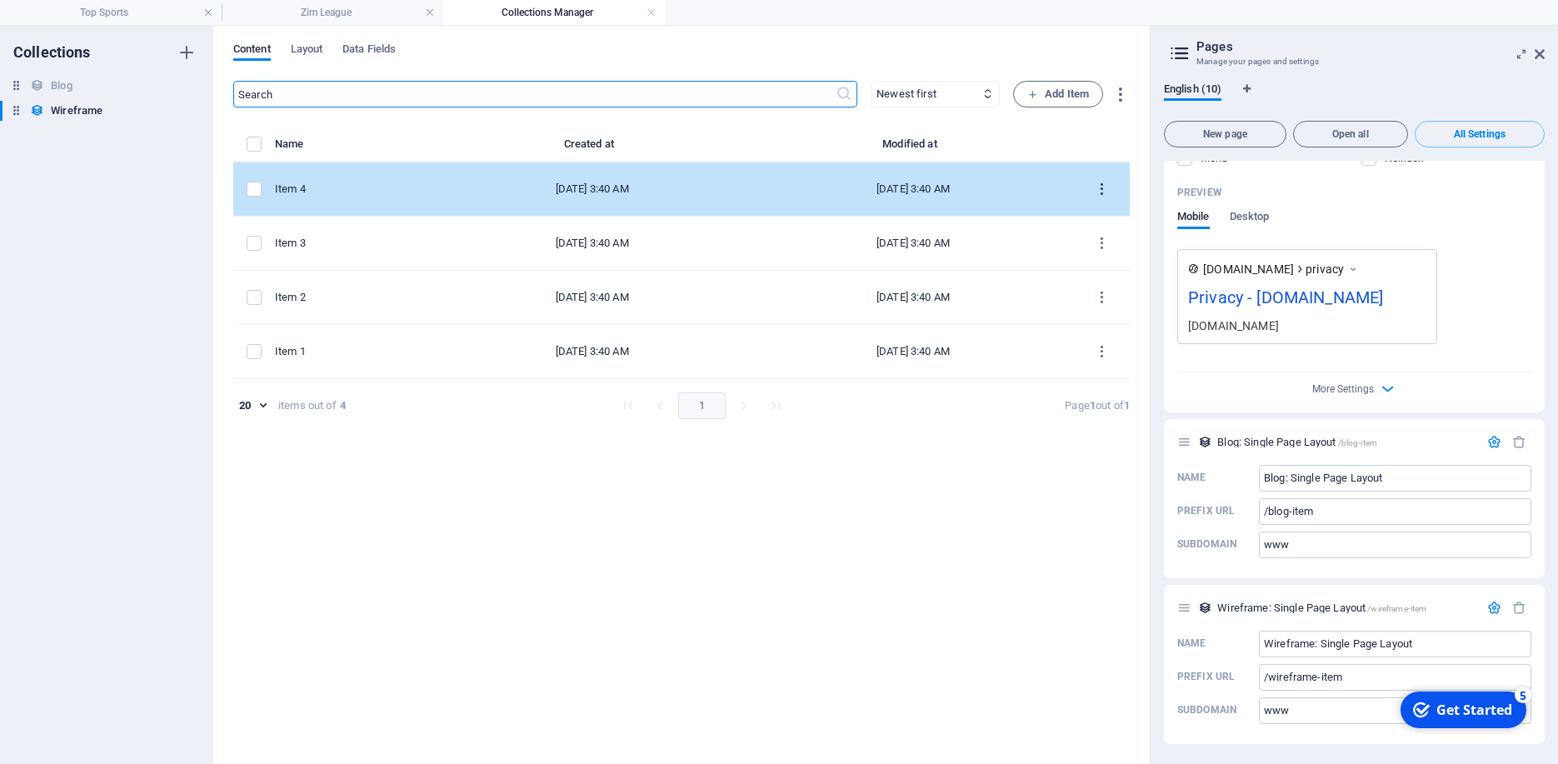
click at [1104, 190] on icon "items list" at bounding box center [1102, 190] width 16 height 16
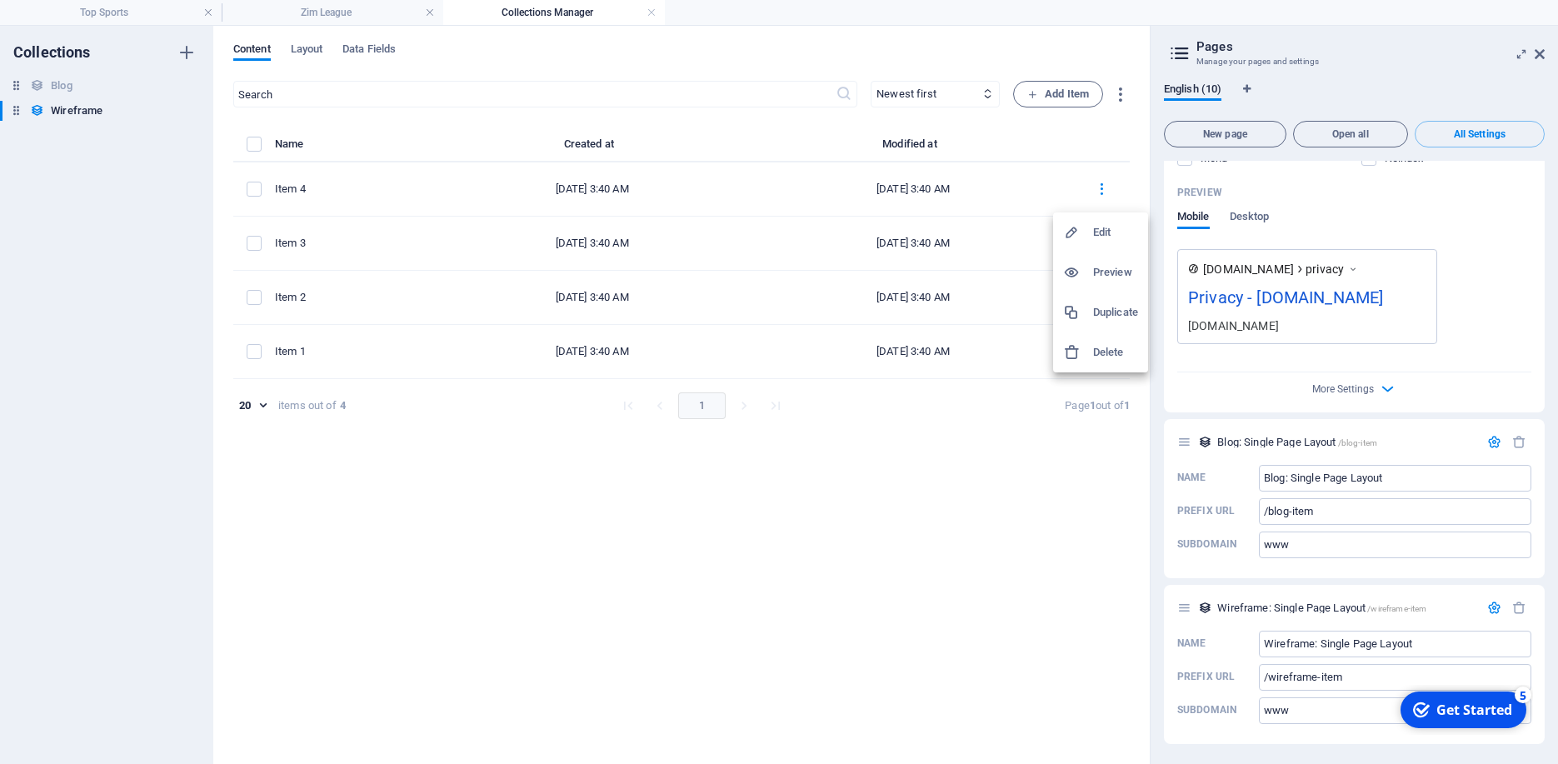
click at [1093, 234] on h6 "Edit" at bounding box center [1115, 232] width 45 height 20
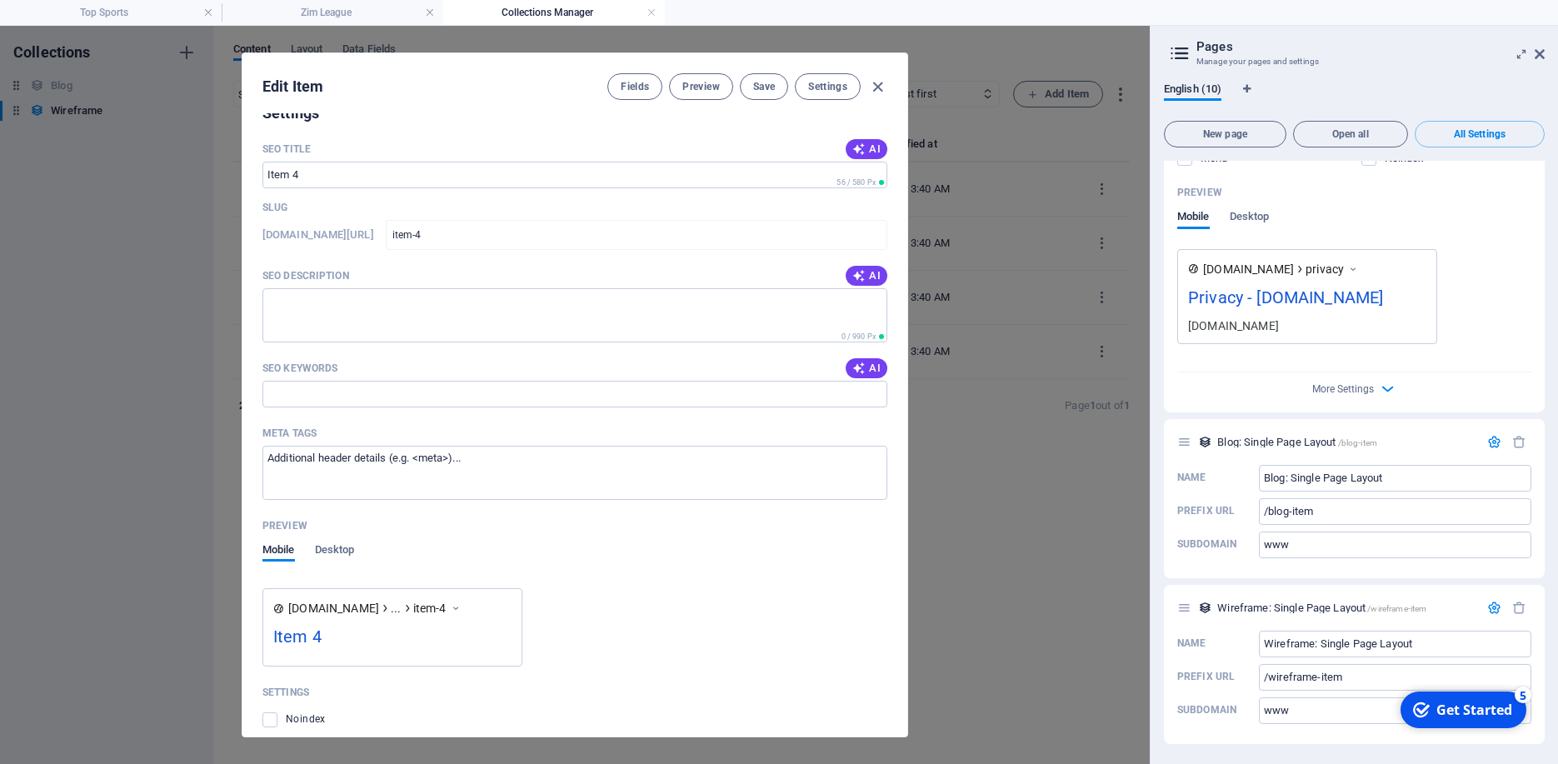
scroll to position [935, 0]
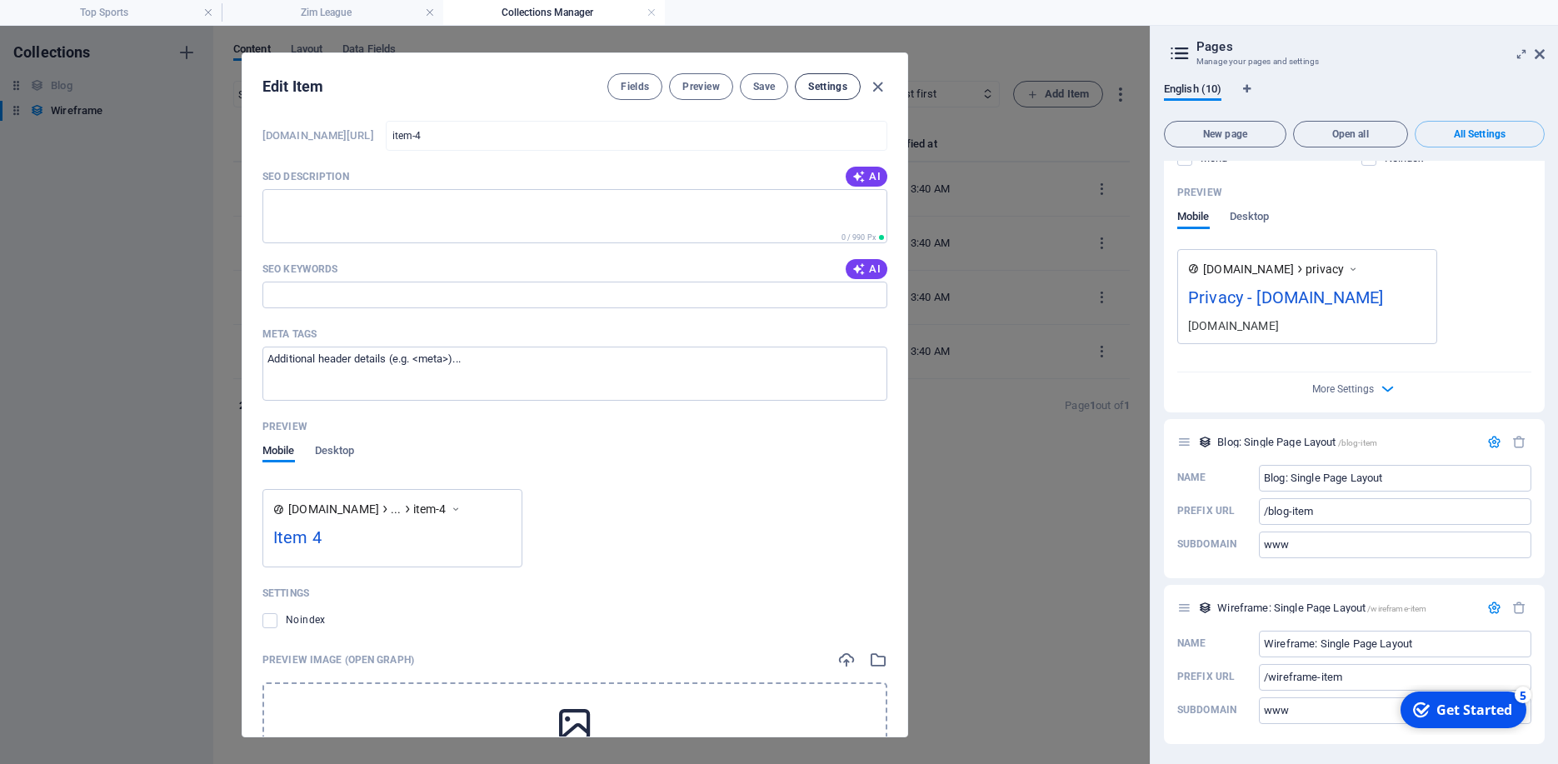
click at [820, 88] on span "Settings" at bounding box center [827, 86] width 39 height 13
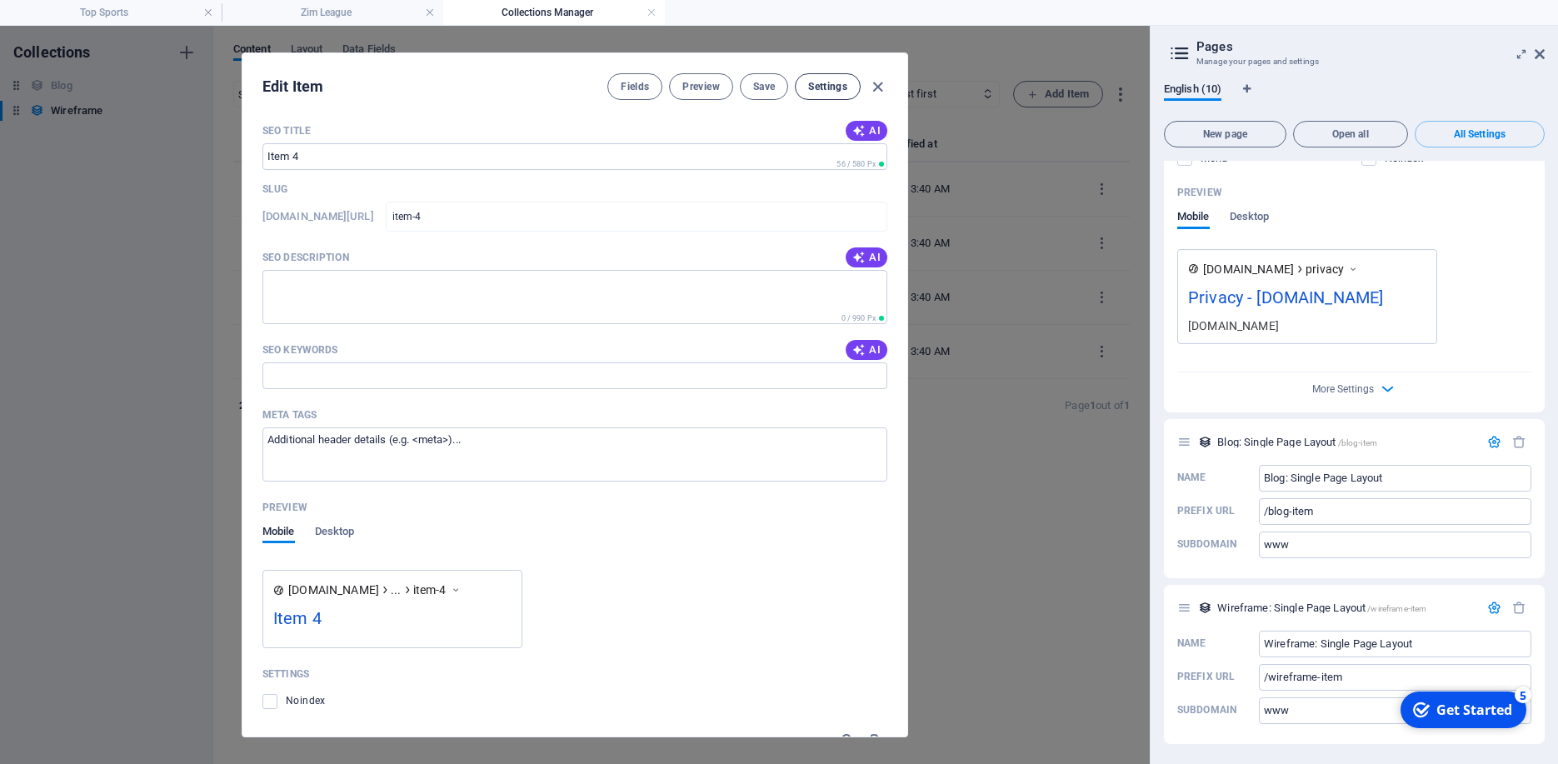
scroll to position [850, 0]
click at [874, 92] on icon "button" at bounding box center [877, 86] width 19 height 19
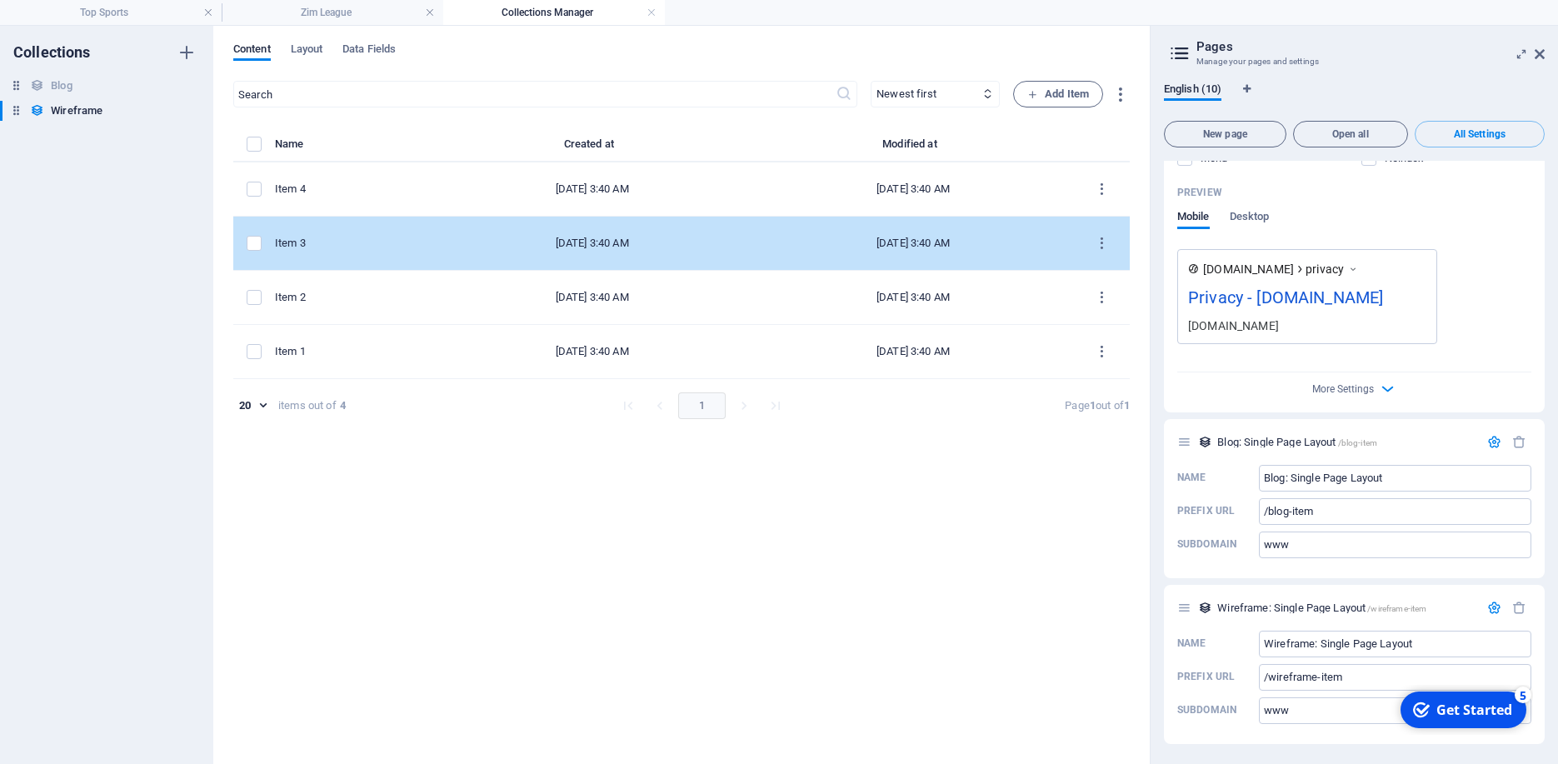
scroll to position [0, 0]
click at [1104, 240] on icon "items list" at bounding box center [1102, 244] width 16 height 16
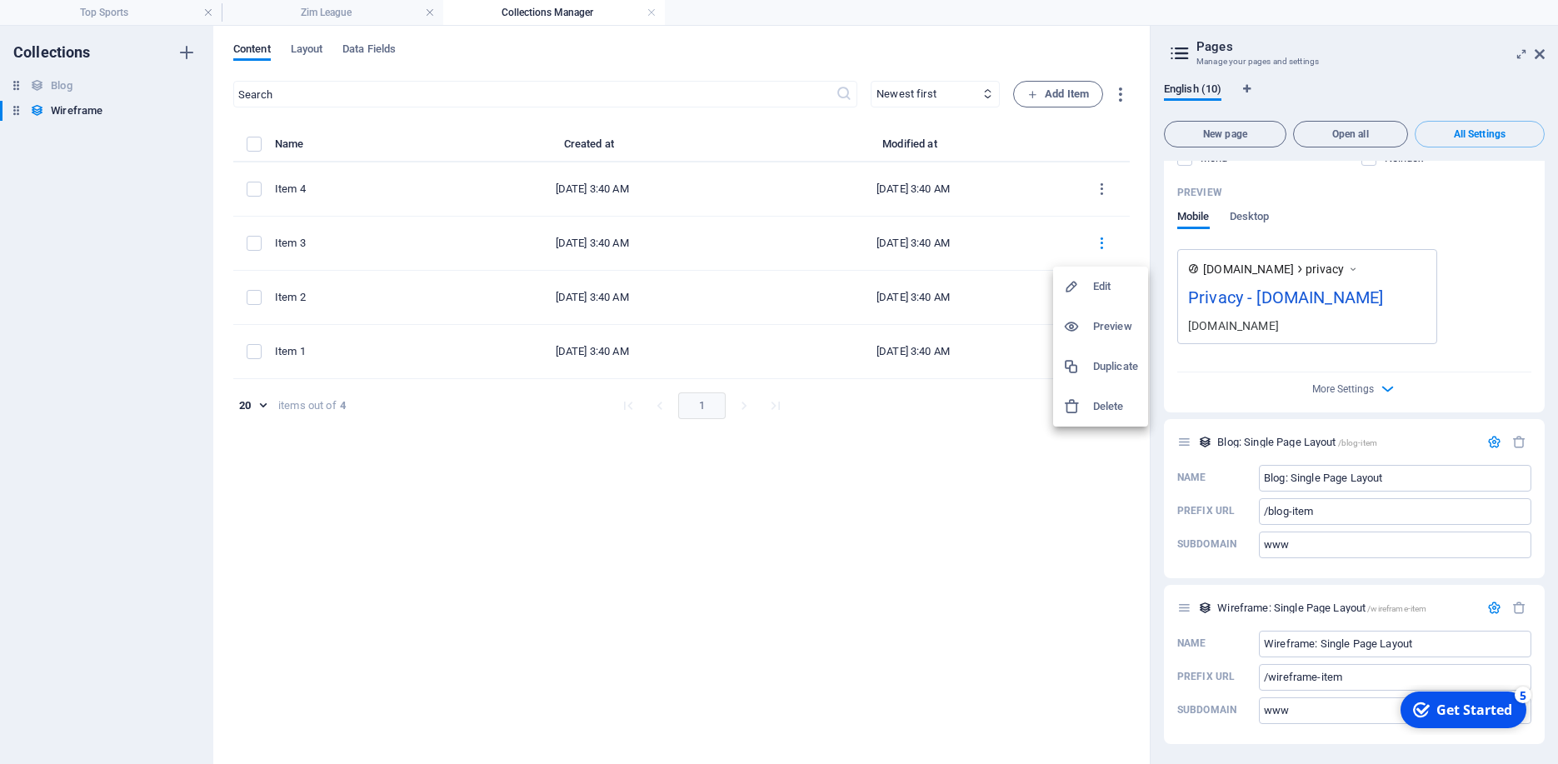
click at [1095, 280] on h6 "Edit" at bounding box center [1115, 287] width 45 height 20
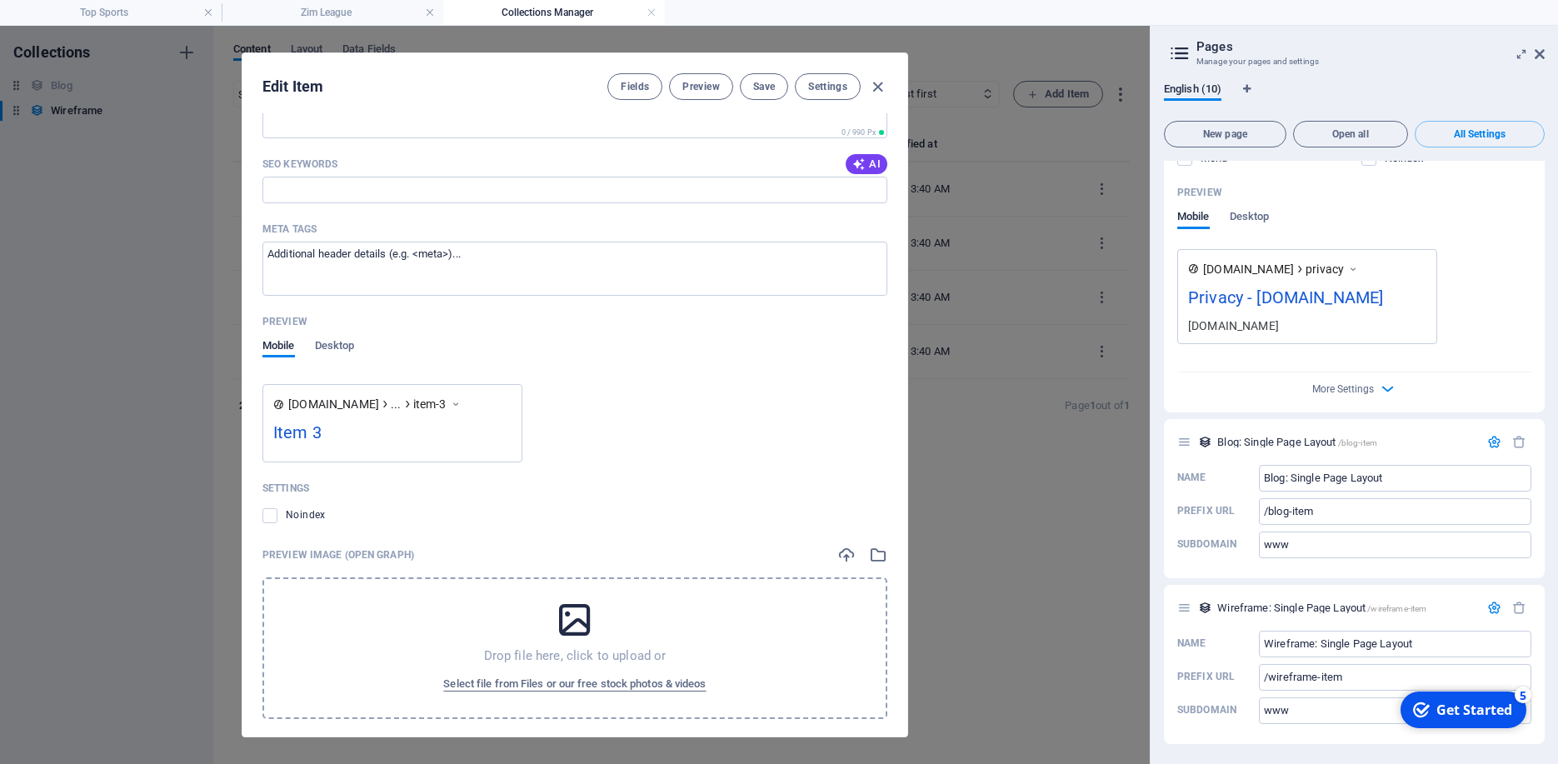
scroll to position [1062, 0]
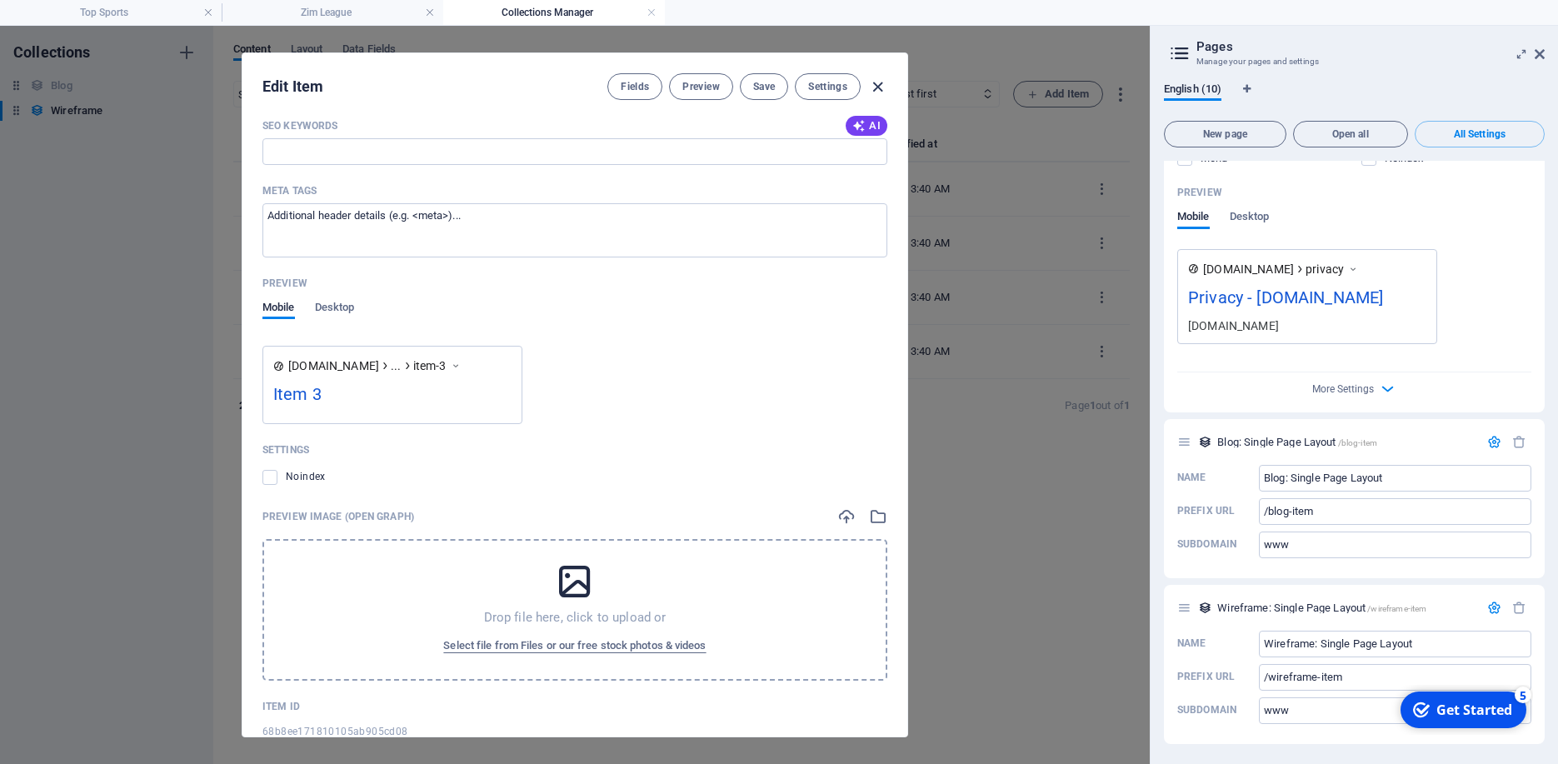
click at [874, 82] on icon "button" at bounding box center [877, 86] width 19 height 19
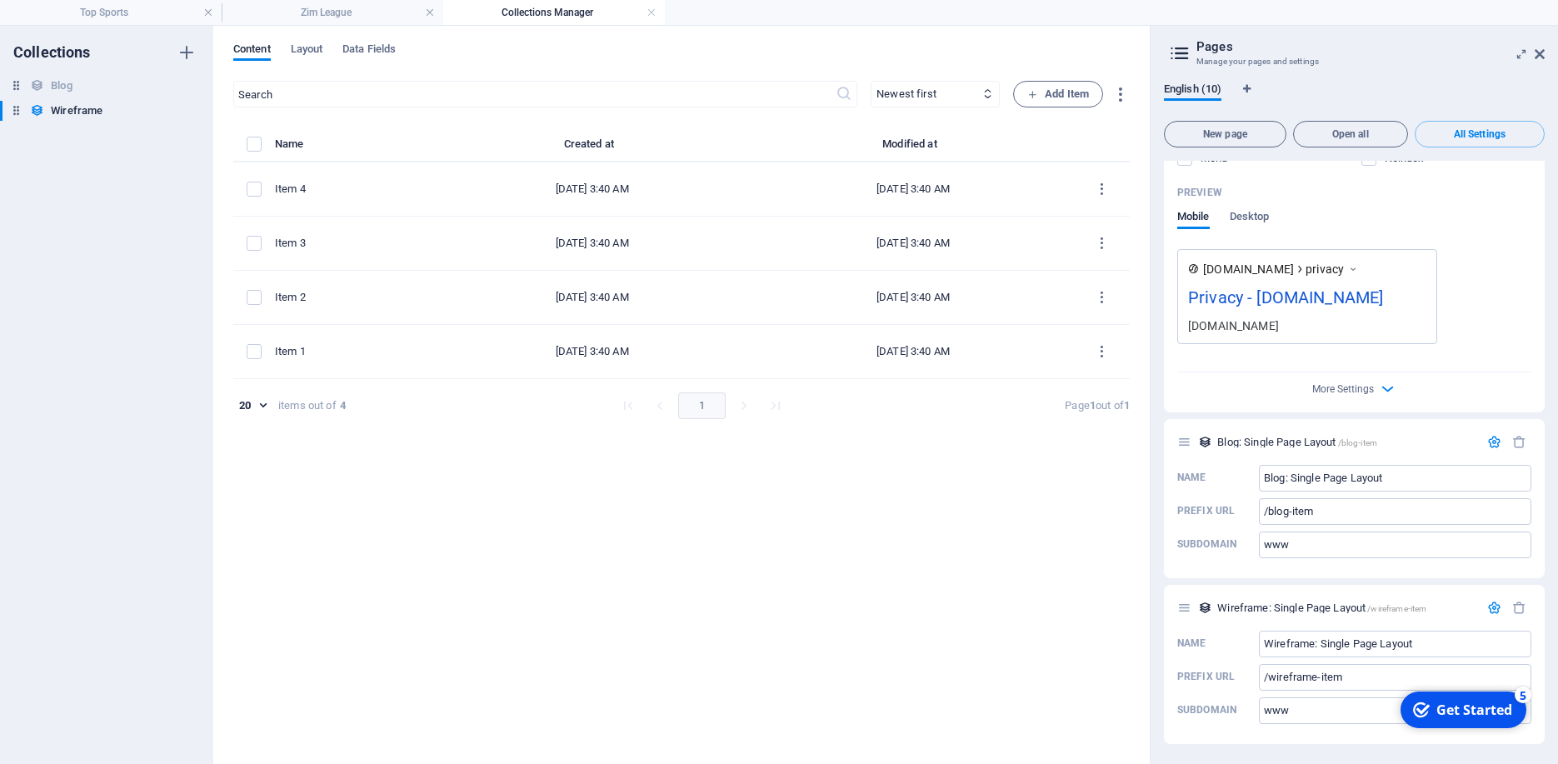
scroll to position [0, 0]
